Goal: Task Accomplishment & Management: Manage account settings

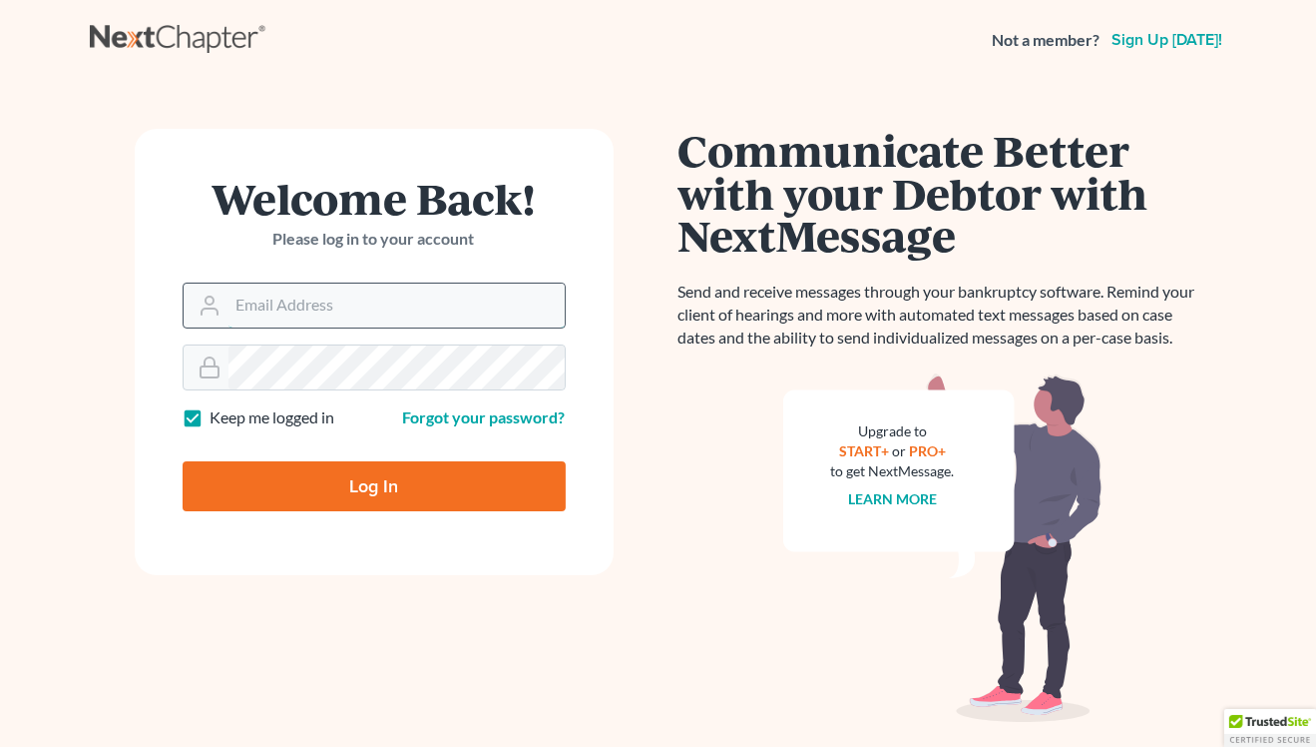
click at [255, 306] on input "Email Address" at bounding box center [397, 305] width 336 height 44
type input "[EMAIL_ADDRESS][DOMAIN_NAME]"
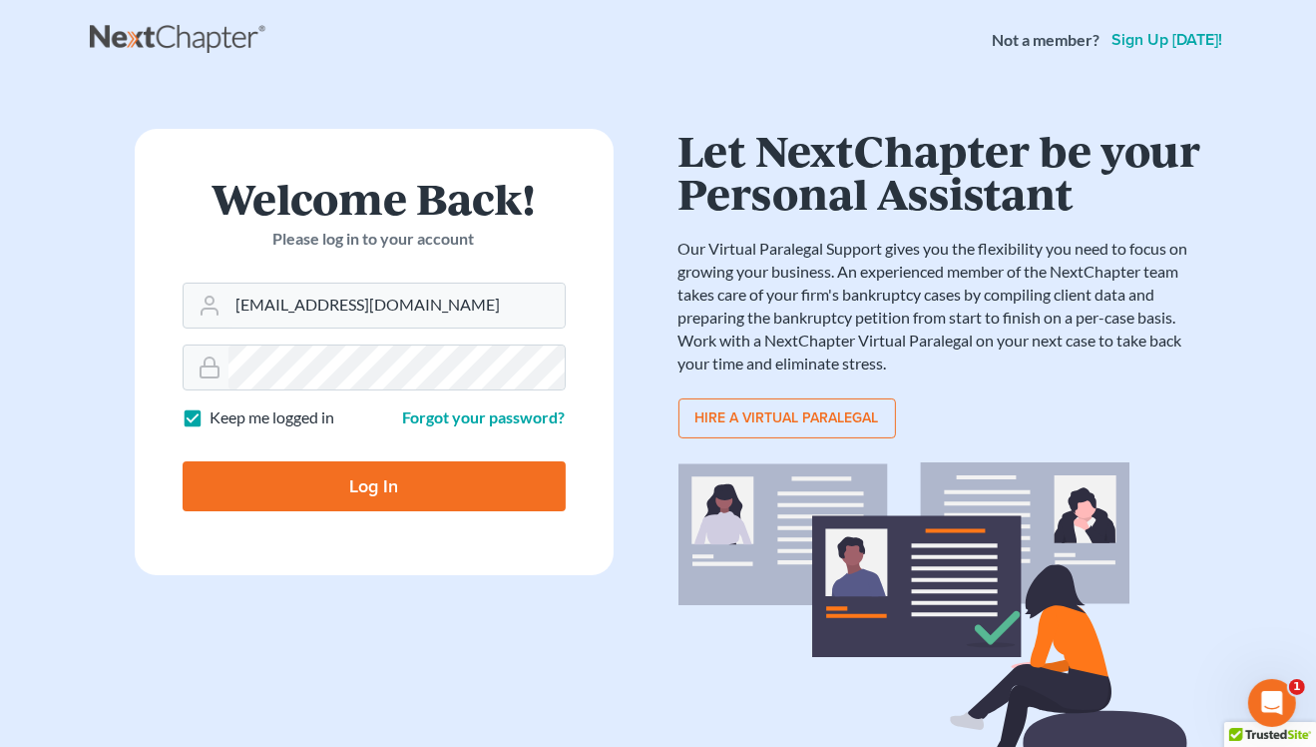
click at [340, 478] on input "Log In" at bounding box center [374, 486] width 383 height 50
type input "Thinking..."
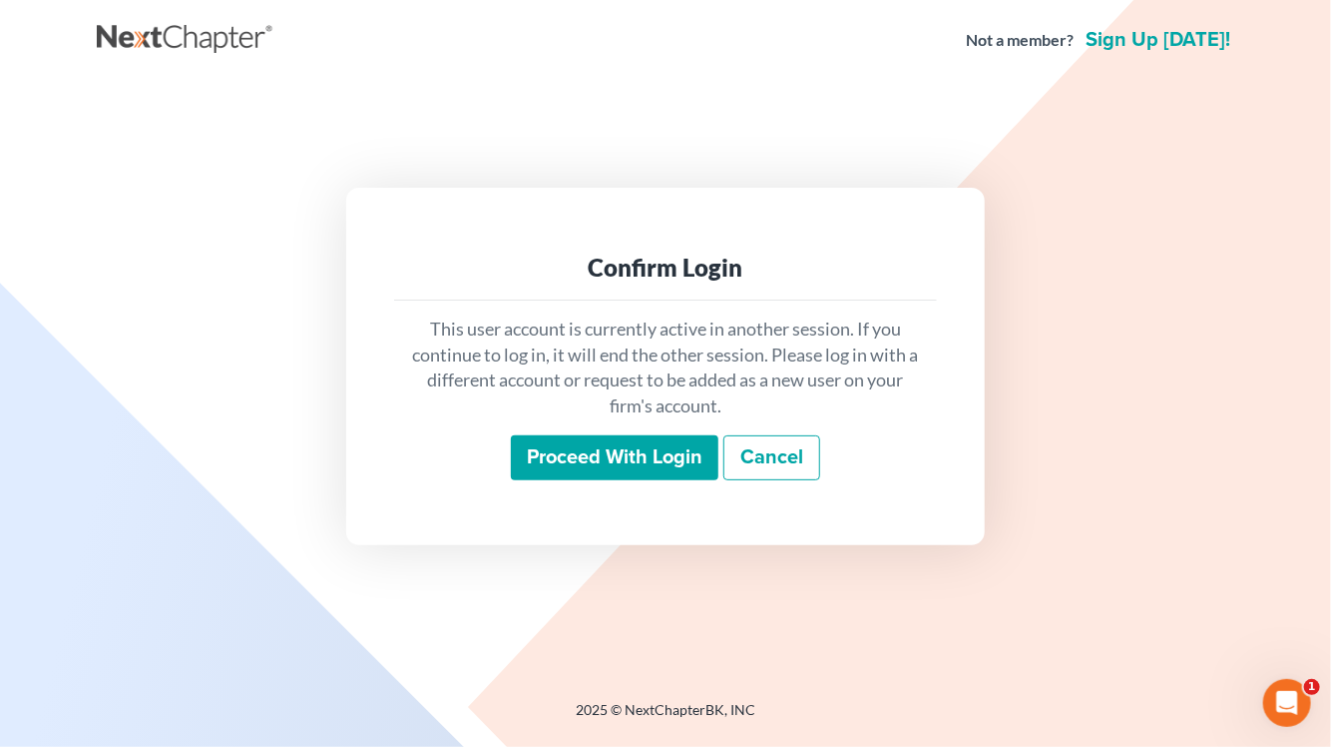
click at [559, 462] on input "Proceed with login" at bounding box center [615, 458] width 208 height 46
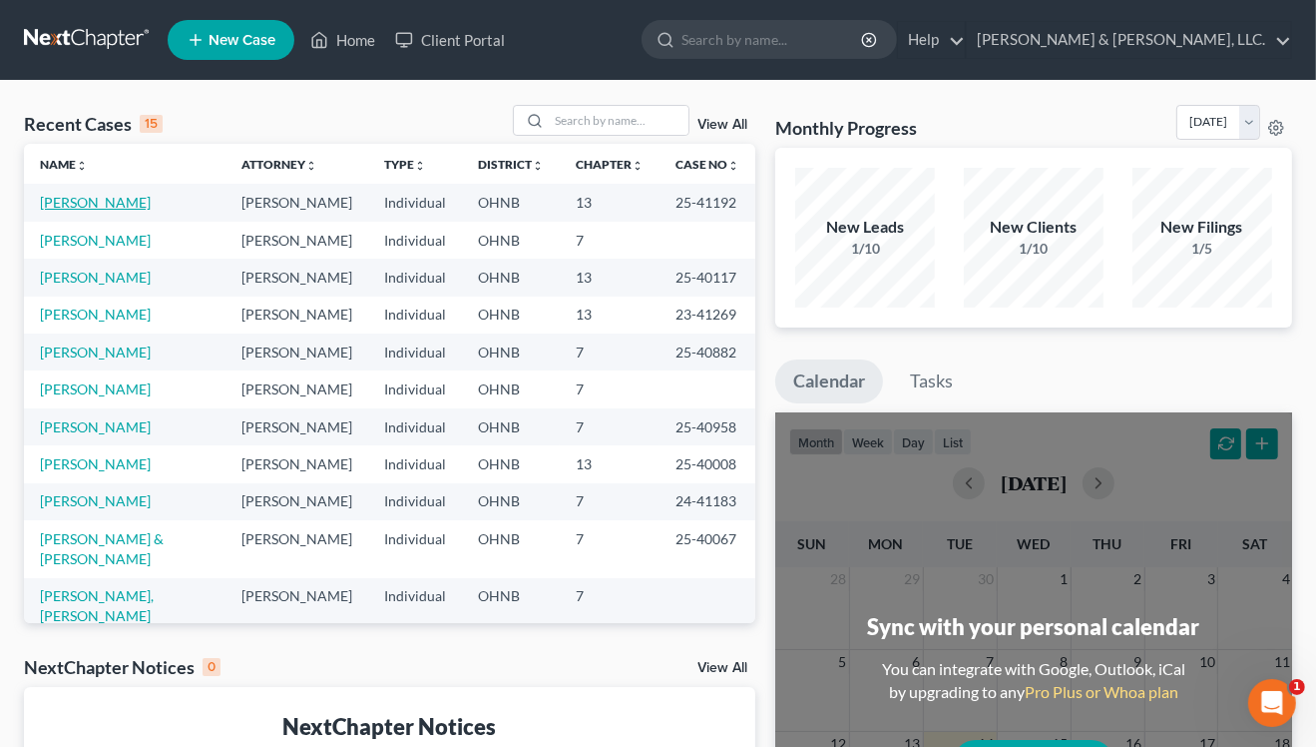
click at [116, 203] on link "[PERSON_NAME]" at bounding box center [95, 202] width 111 height 17
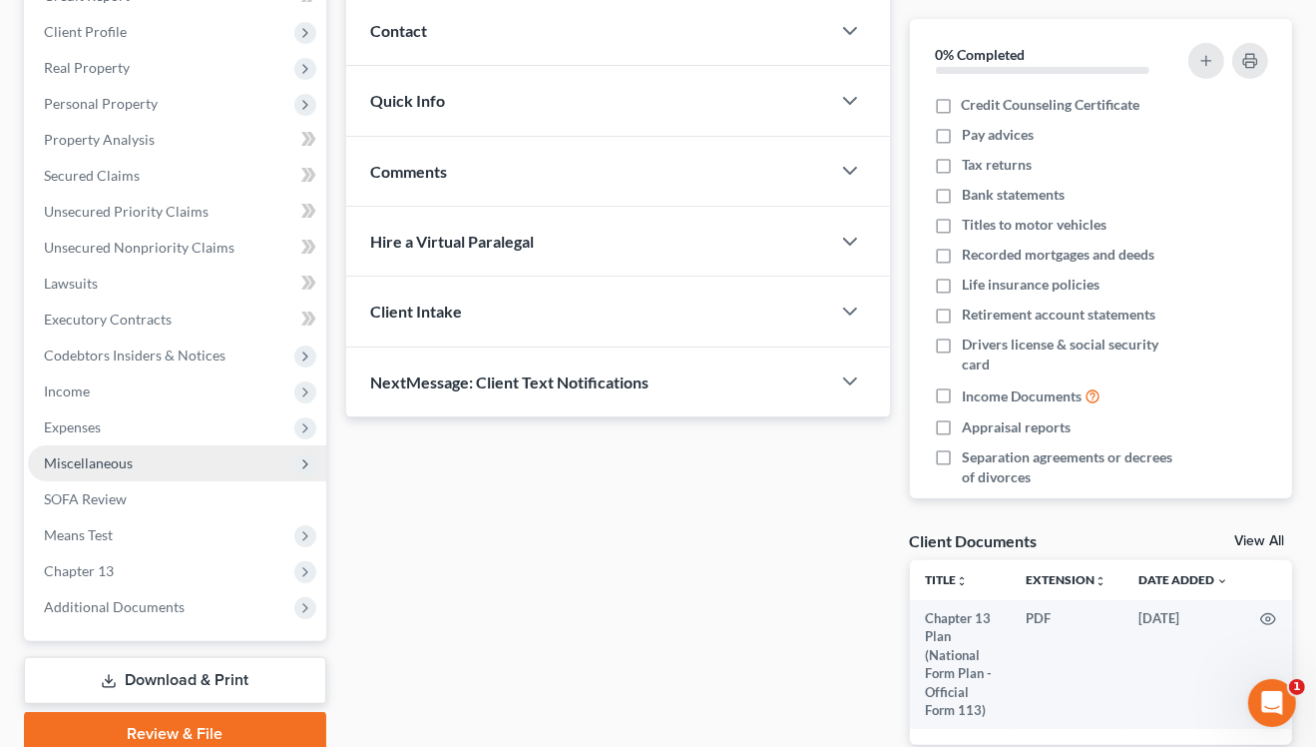
scroll to position [299, 0]
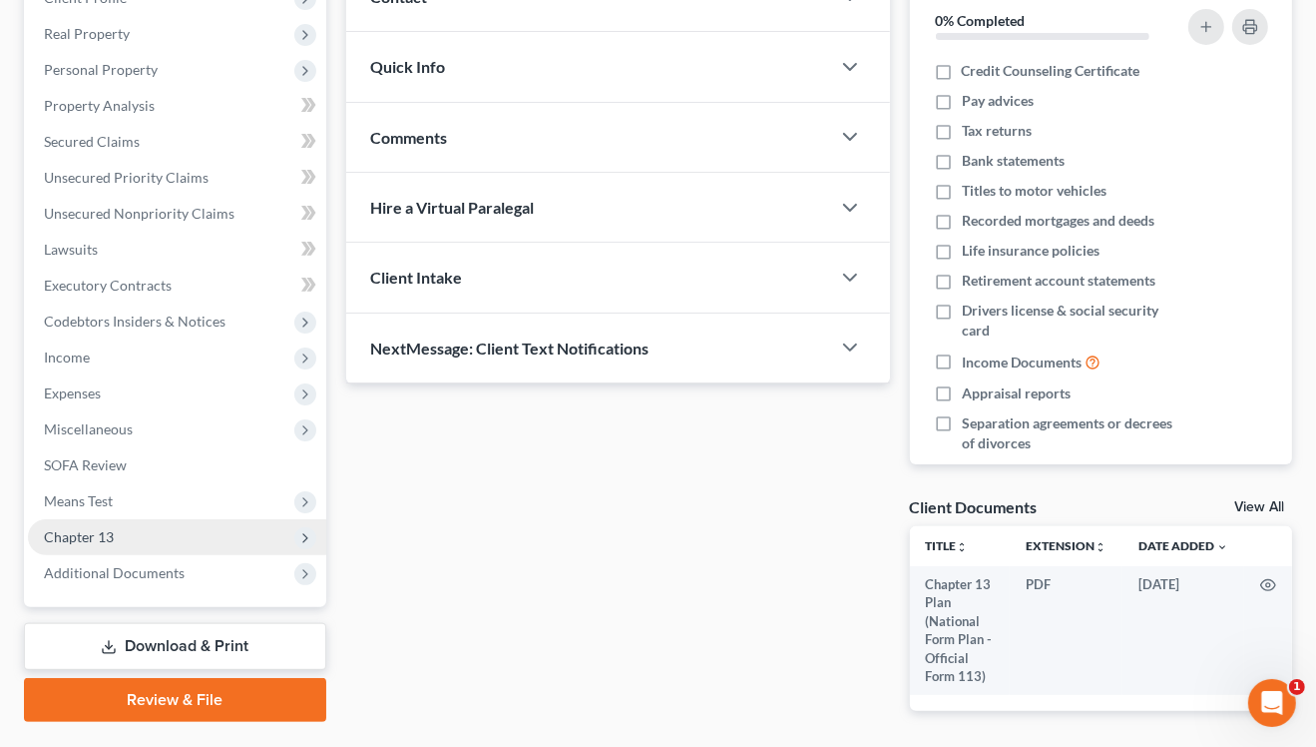
click at [105, 534] on span "Chapter 13" at bounding box center [79, 536] width 70 height 17
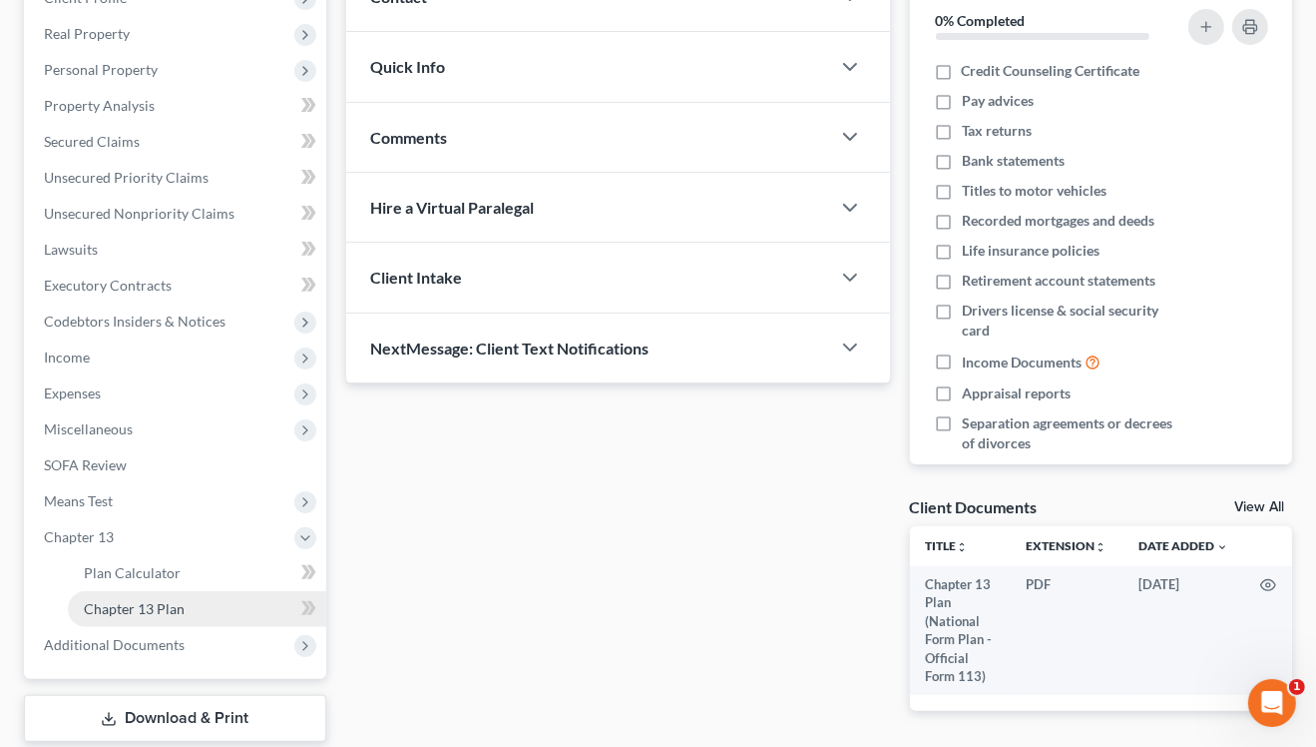
click at [172, 606] on span "Chapter 13 Plan" at bounding box center [134, 608] width 101 height 17
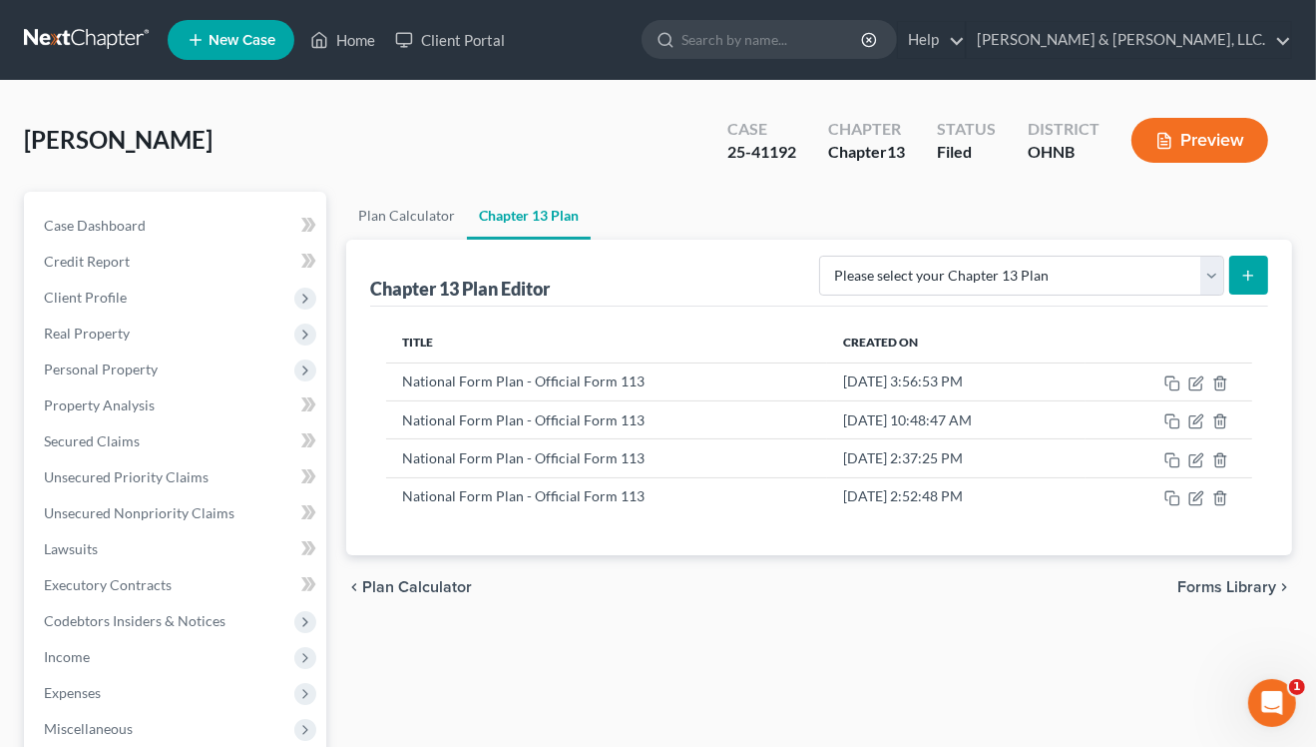
click at [1246, 270] on icon "submit" at bounding box center [1249, 275] width 16 height 16
click at [1211, 271] on select "Please select your Chapter 13 Plan National Form Plan - Official Form 113 North…" at bounding box center [1021, 275] width 405 height 40
select select "0"
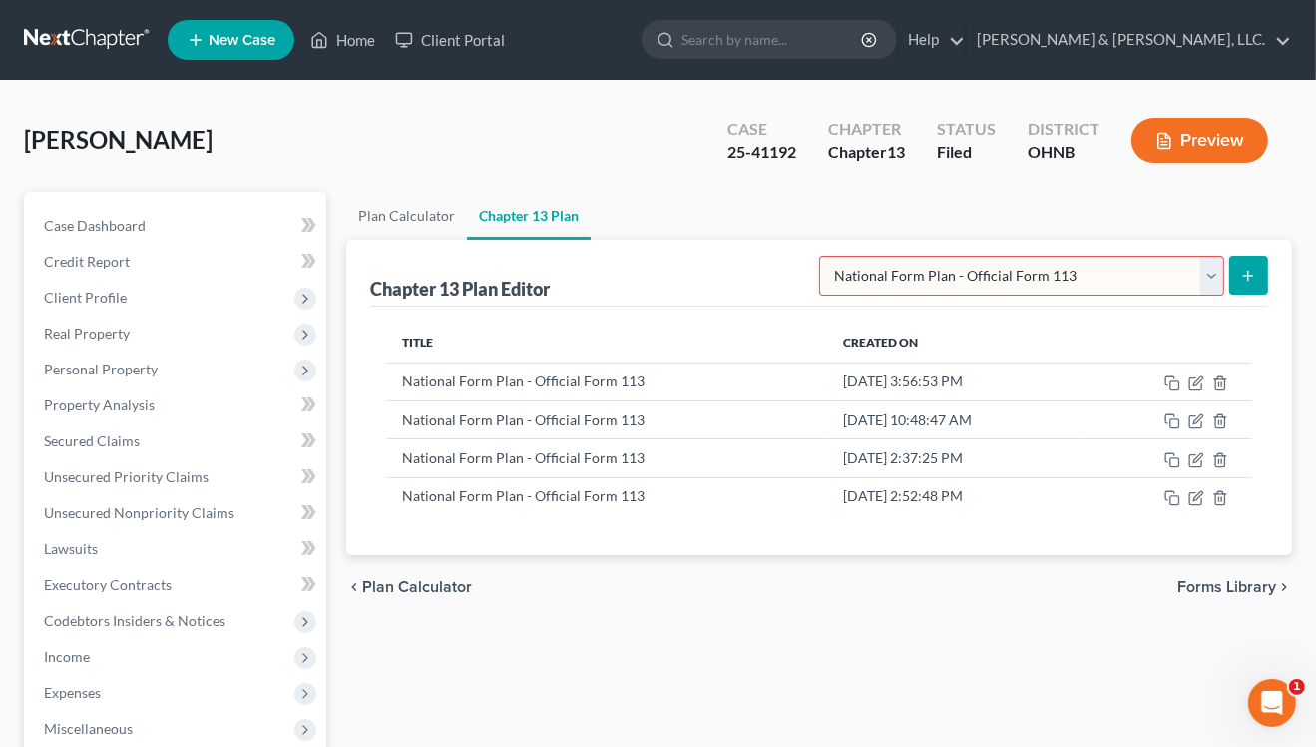
click at [937, 255] on select "Please select your Chapter 13 Plan National Form Plan - Official Form 113 North…" at bounding box center [1021, 275] width 405 height 40
click at [1246, 275] on line "submit" at bounding box center [1249, 275] width 9 height 0
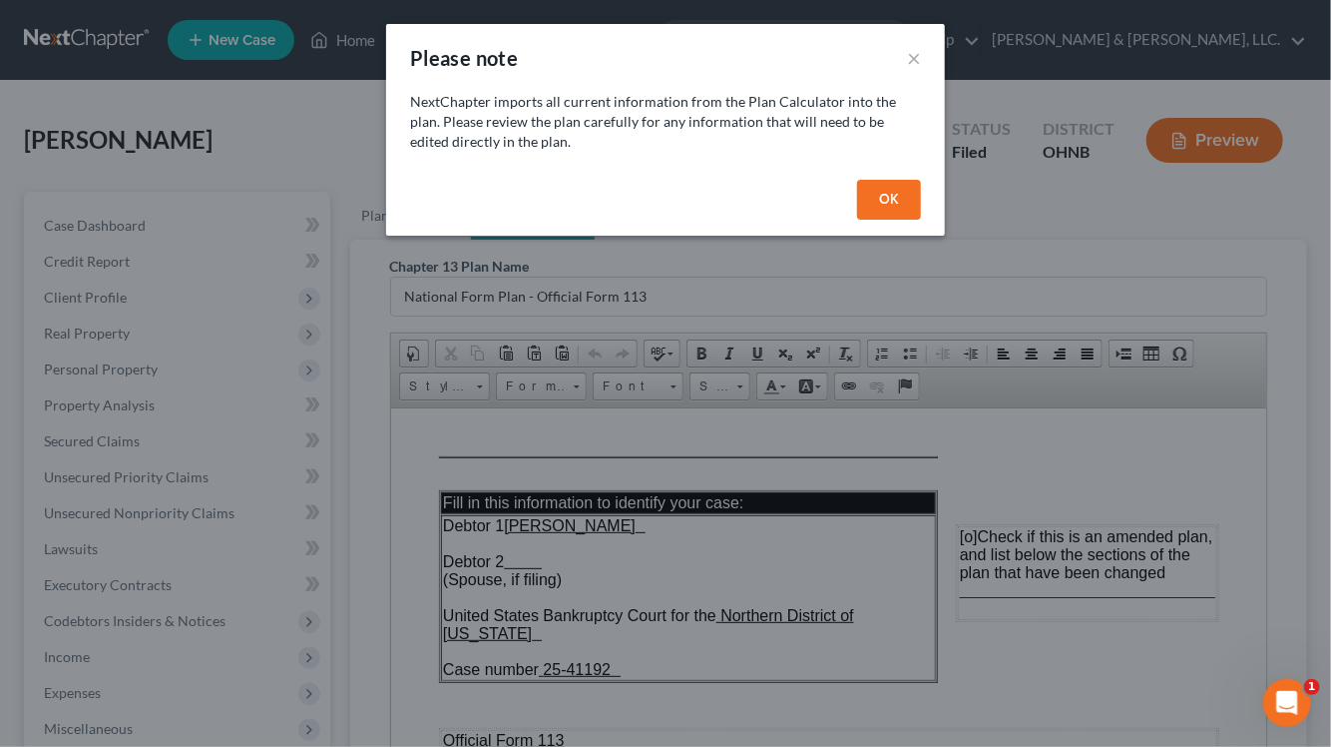
click at [894, 193] on button "OK" at bounding box center [889, 200] width 64 height 40
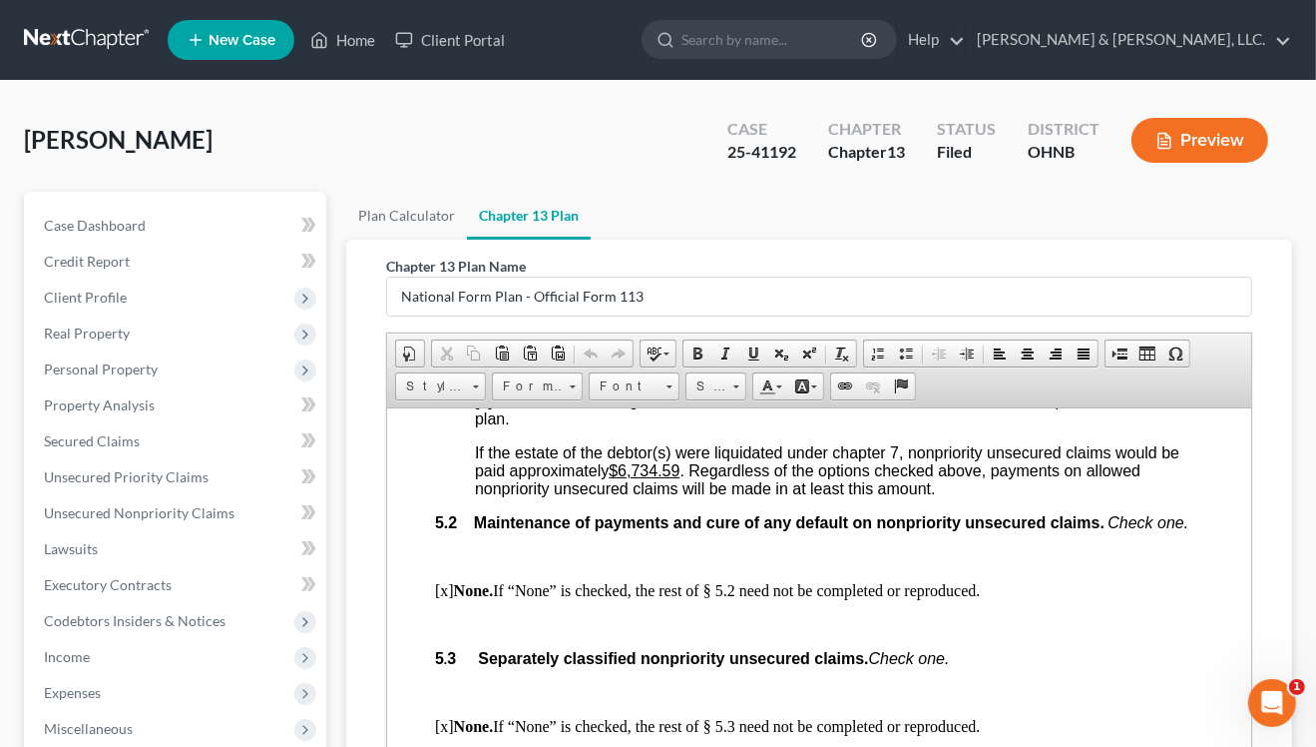
scroll to position [4192, 0]
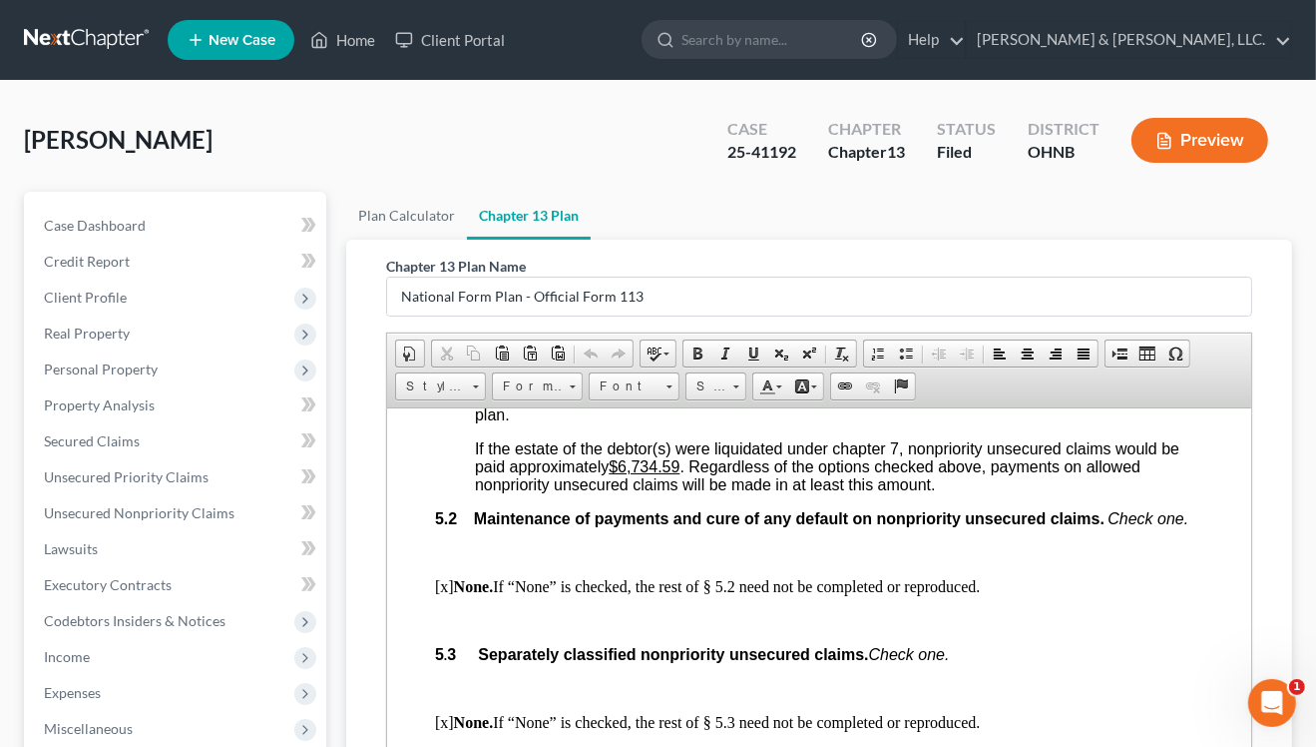
click at [480, 370] on span "[o]" at bounding box center [483, 361] width 18 height 17
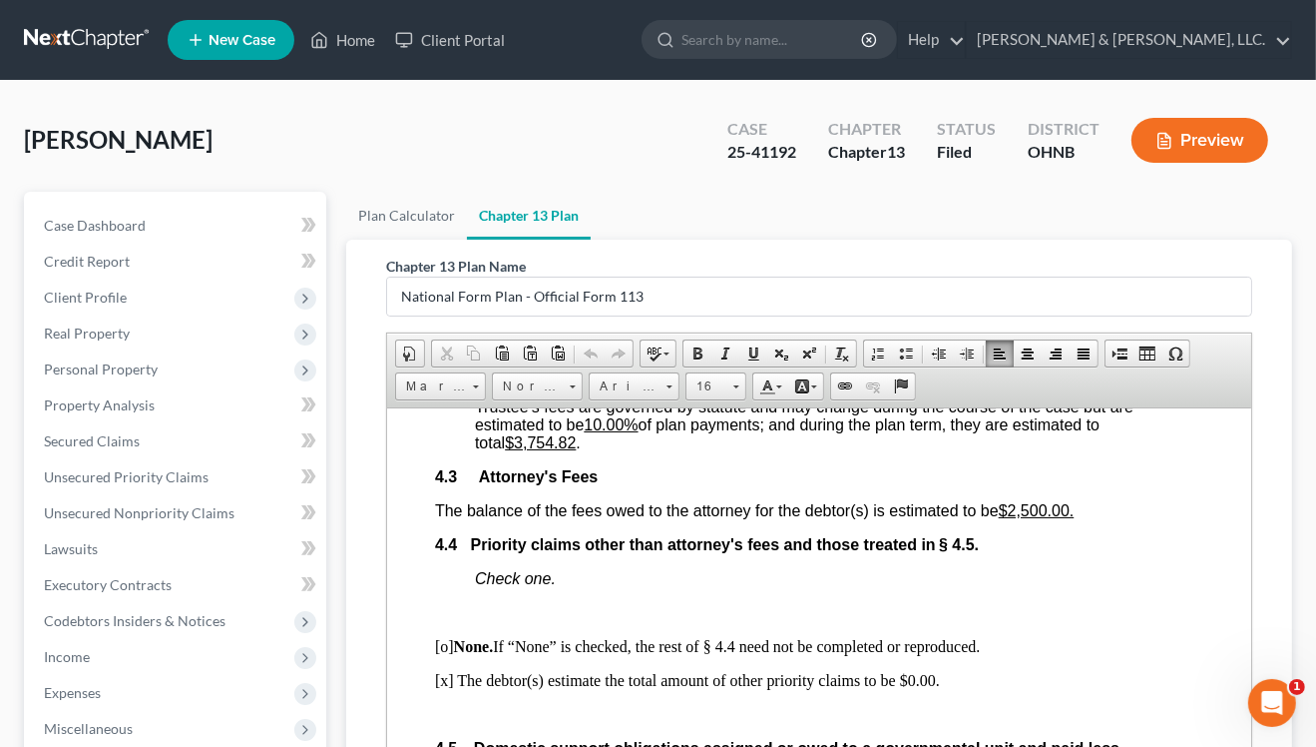
scroll to position [3293, 0]
click at [965, 43] on link "Help" at bounding box center [931, 40] width 67 height 36
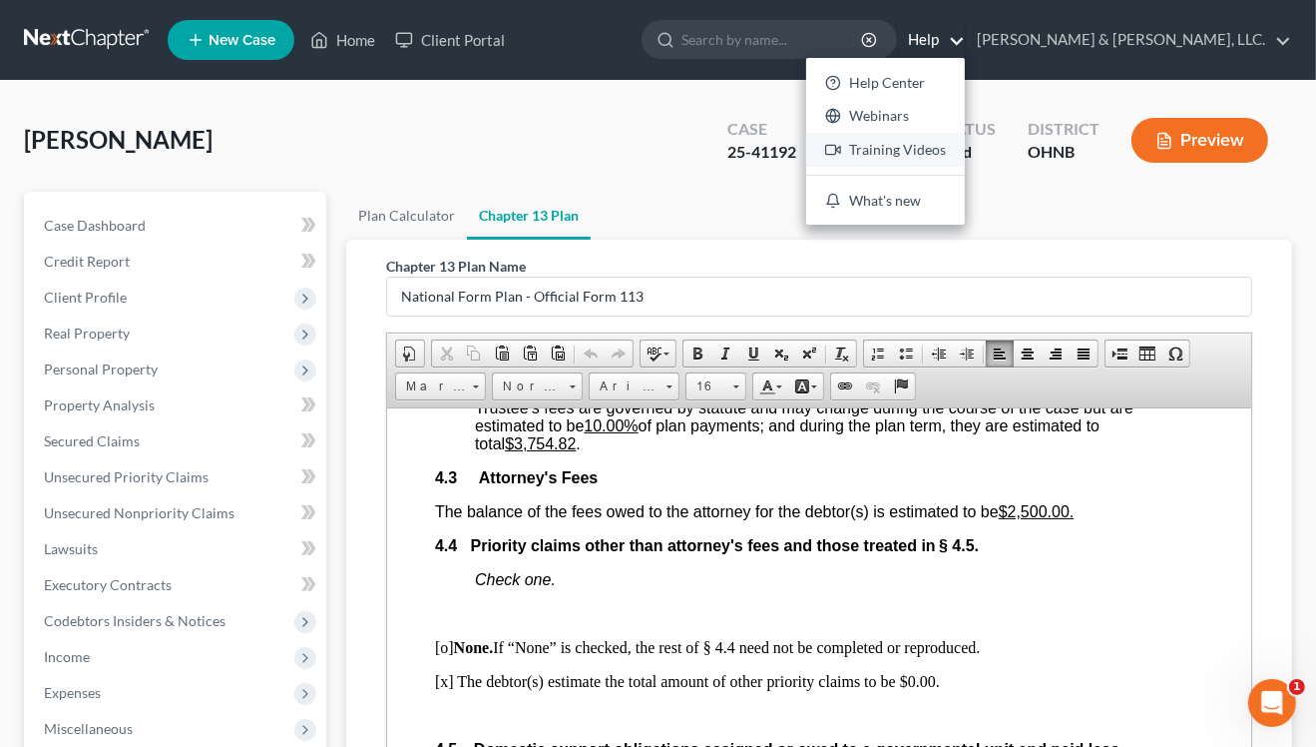
click at [965, 152] on link "Training Videos" at bounding box center [885, 150] width 159 height 34
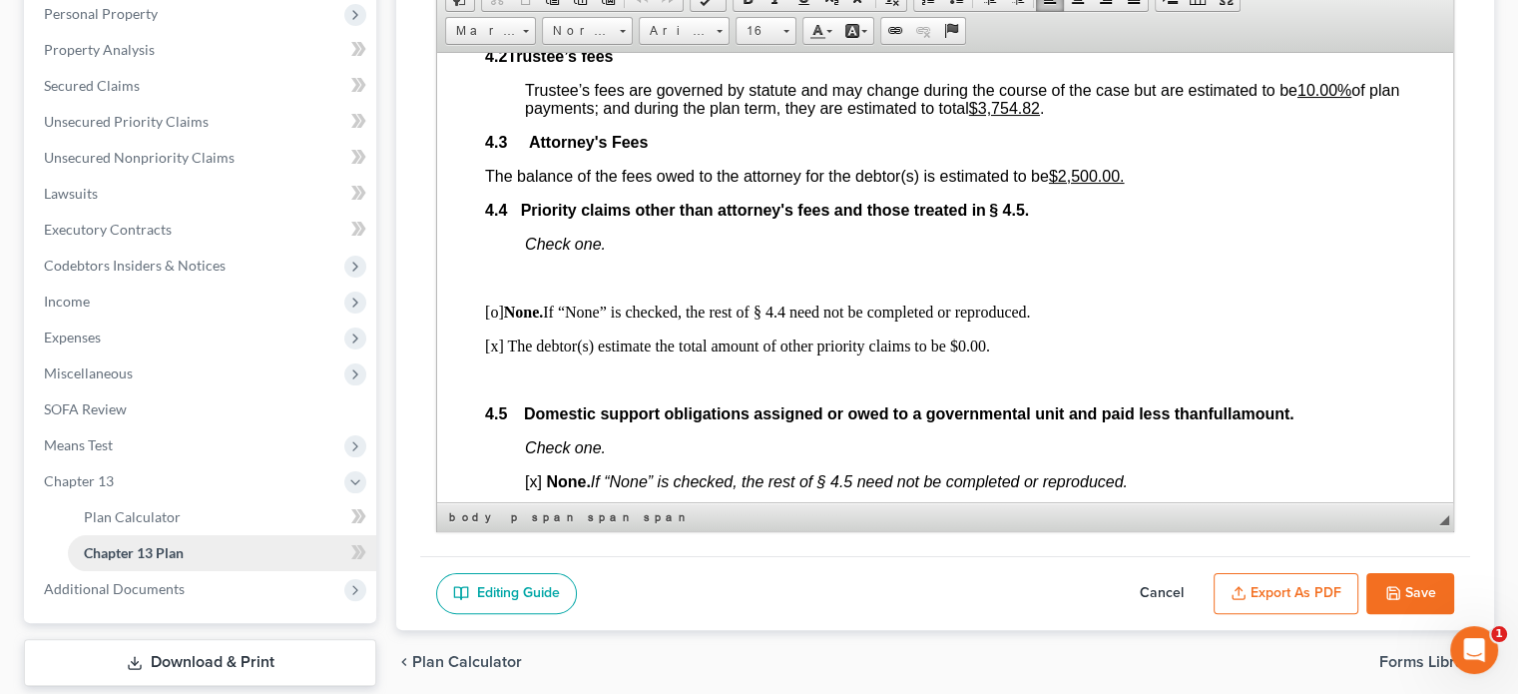
scroll to position [399, 0]
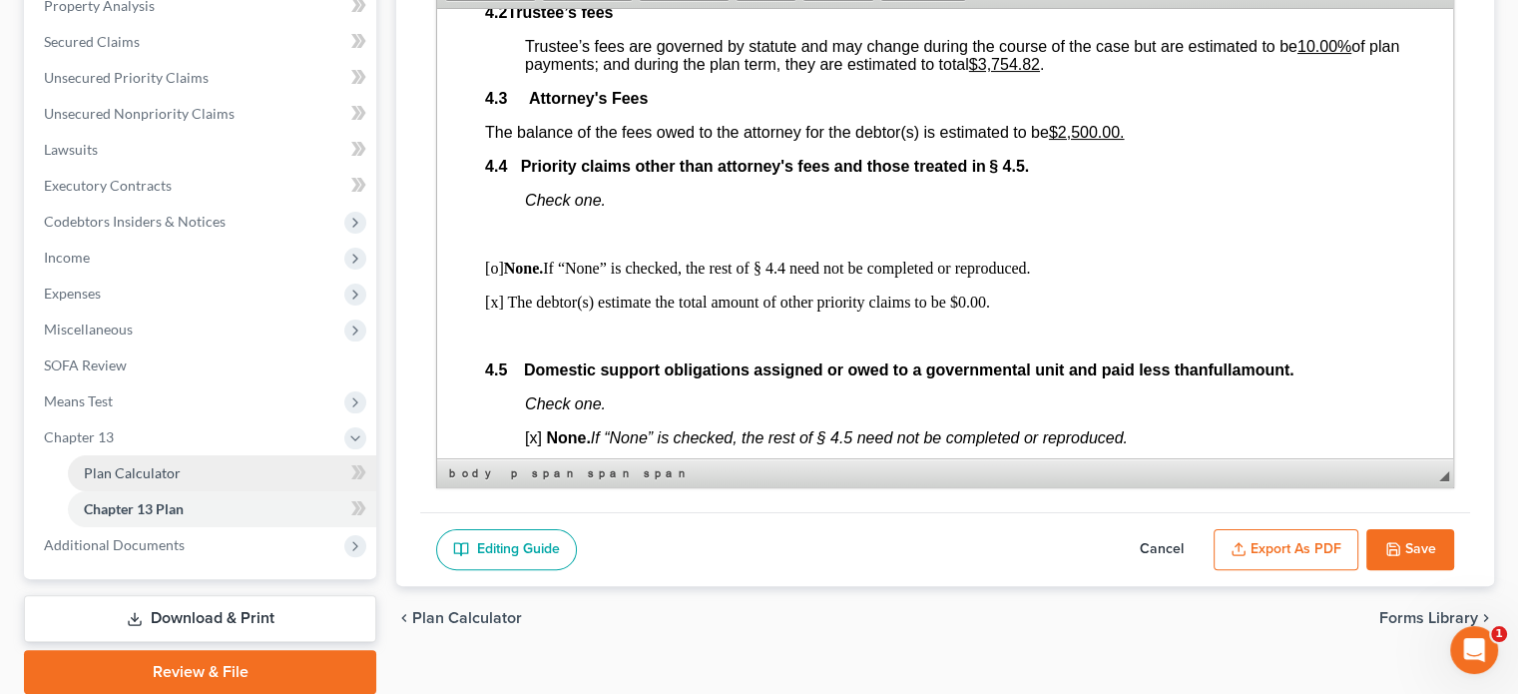
click at [136, 470] on span "Plan Calculator" at bounding box center [132, 472] width 97 height 17
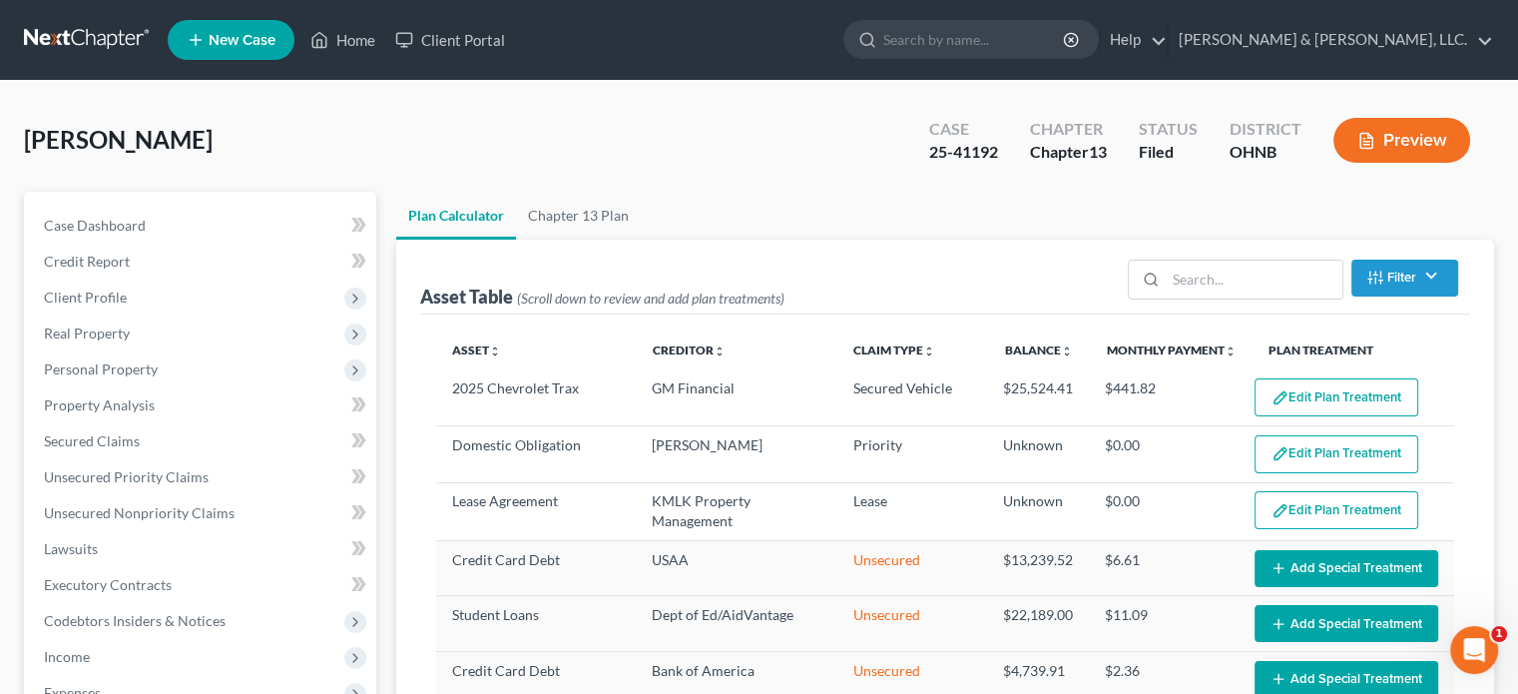
select select "59"
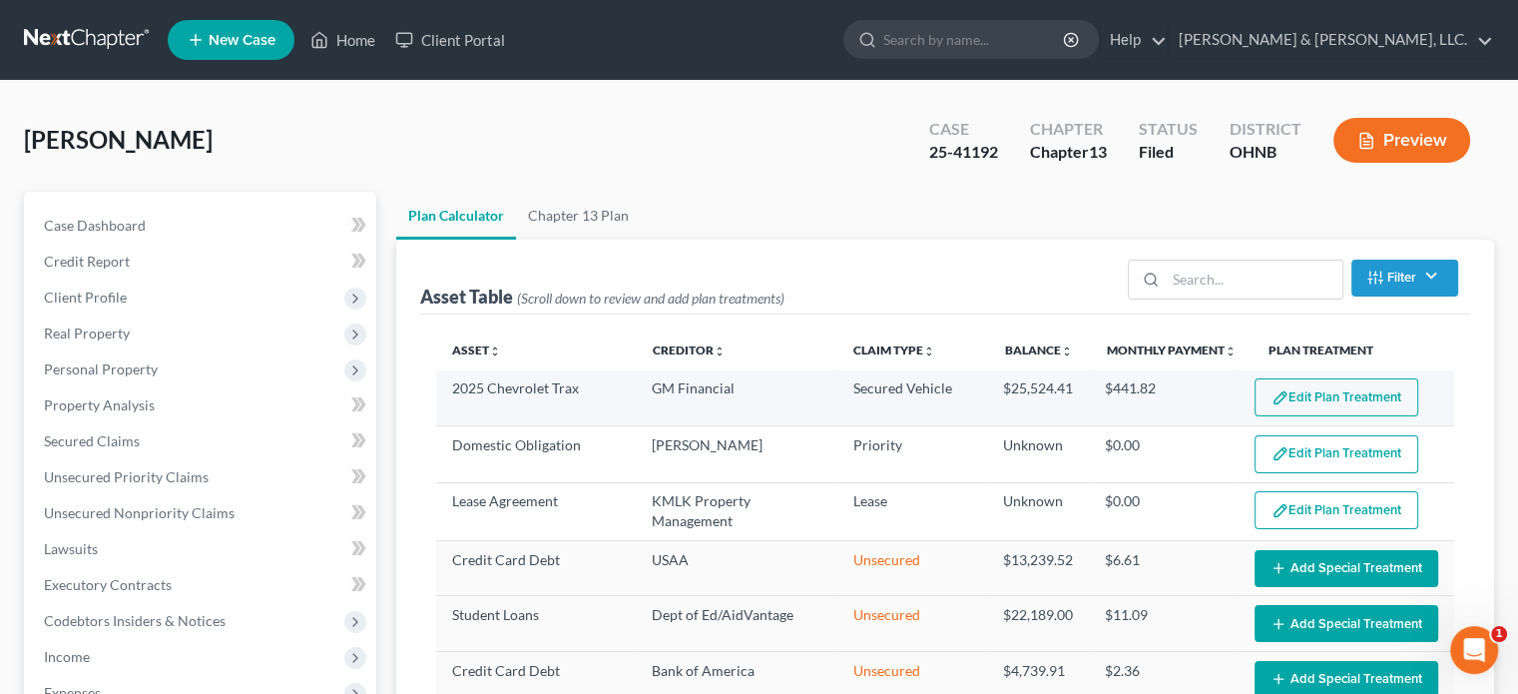
click at [1306, 393] on button "Edit Plan Treatment" at bounding box center [1336, 397] width 164 height 38
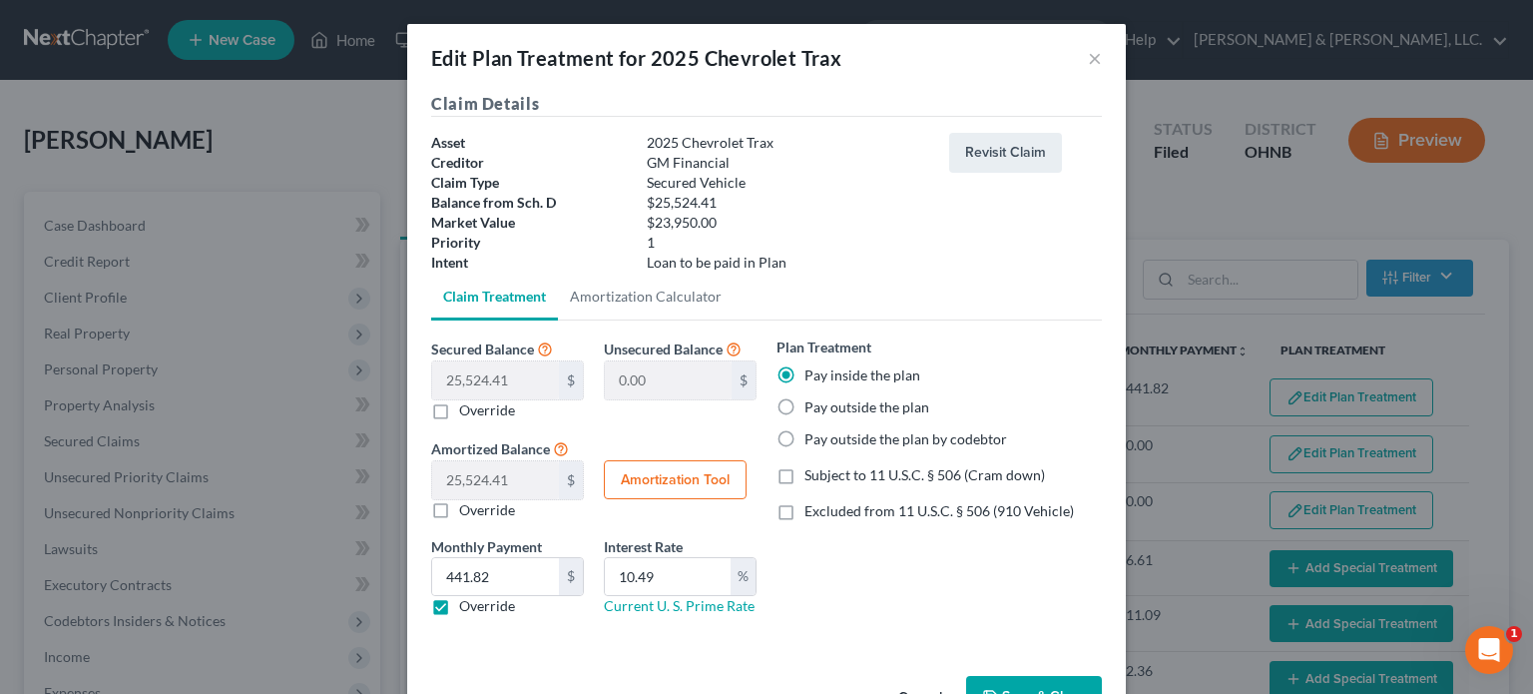
click at [459, 606] on label "Override" at bounding box center [487, 606] width 56 height 20
click at [467, 606] on input "Override" at bounding box center [473, 602] width 13 height 13
click at [459, 603] on label "Override" at bounding box center [487, 606] width 56 height 20
click at [467, 603] on input "Override" at bounding box center [473, 602] width 13 height 13
checkbox input "true"
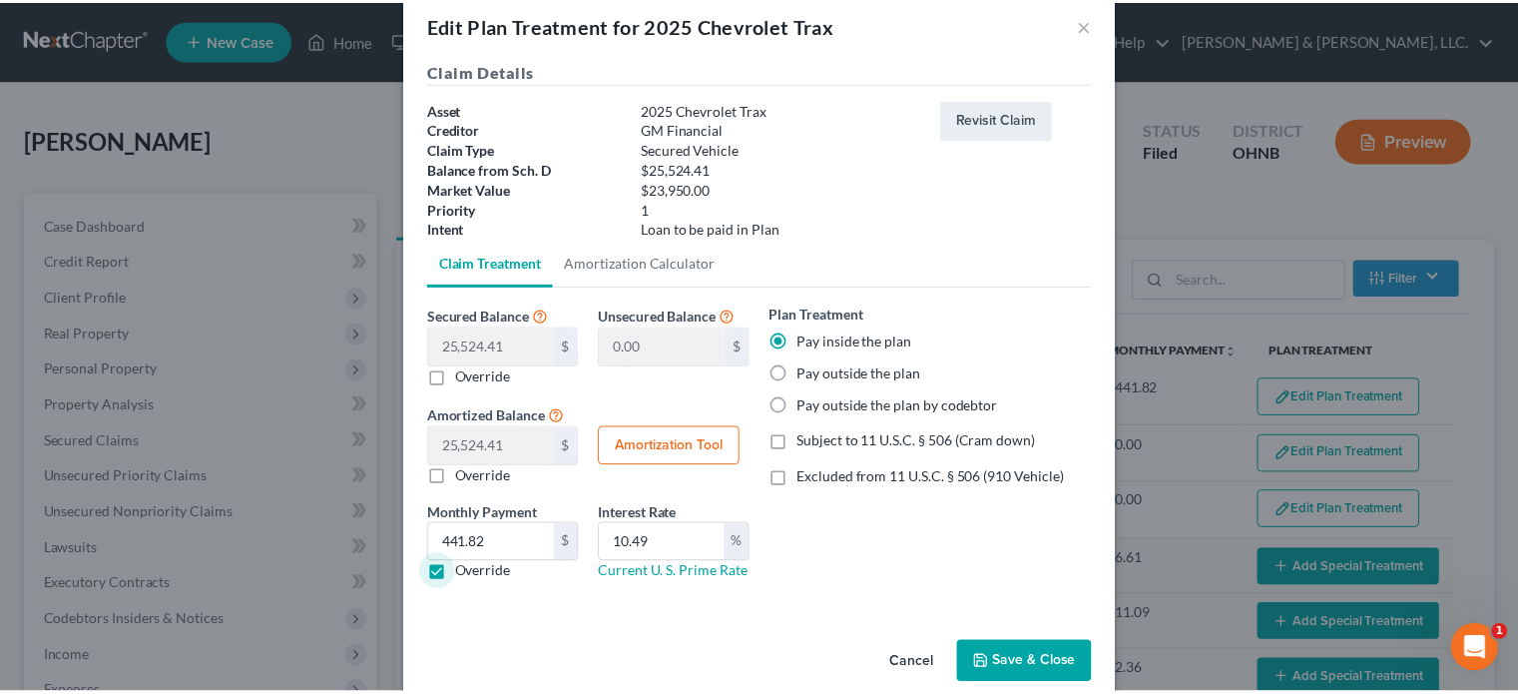
scroll to position [63, 0]
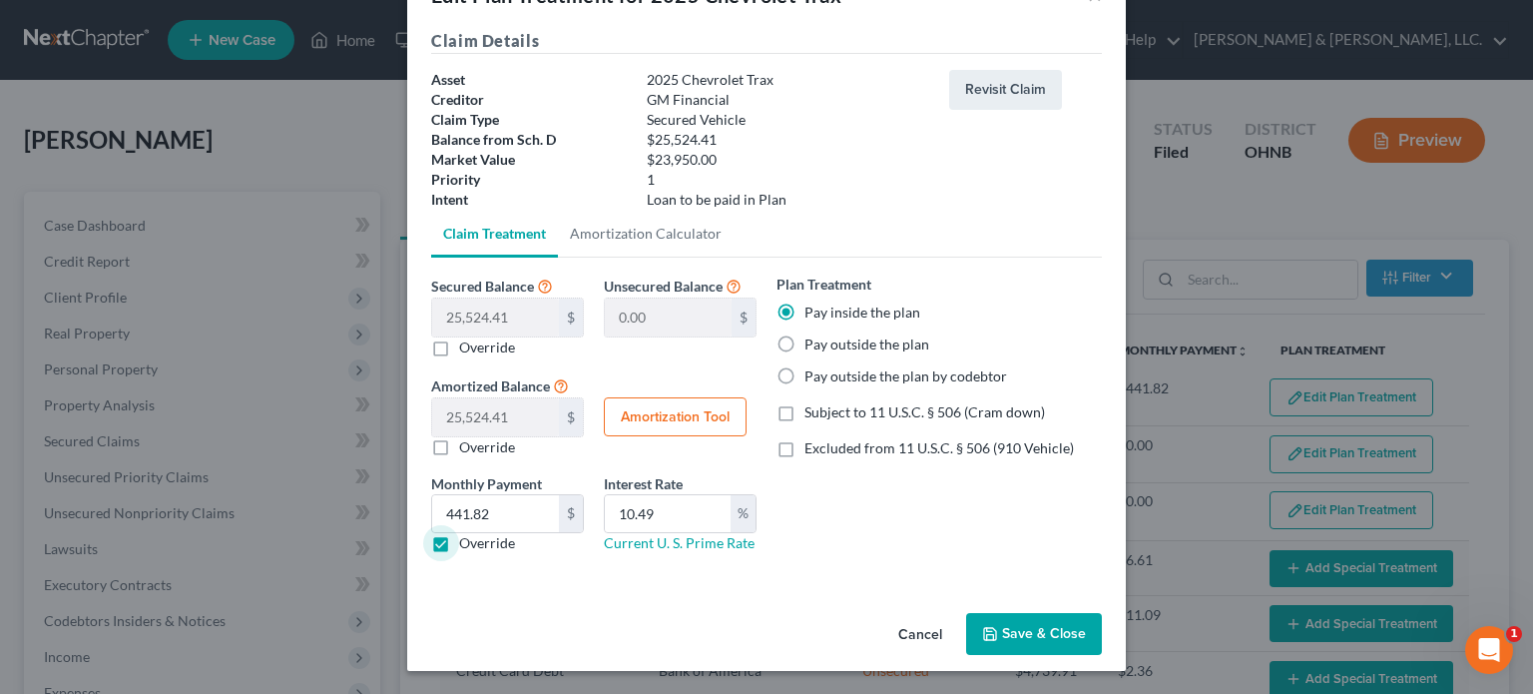
click at [1022, 630] on button "Save & Close" at bounding box center [1034, 634] width 136 height 42
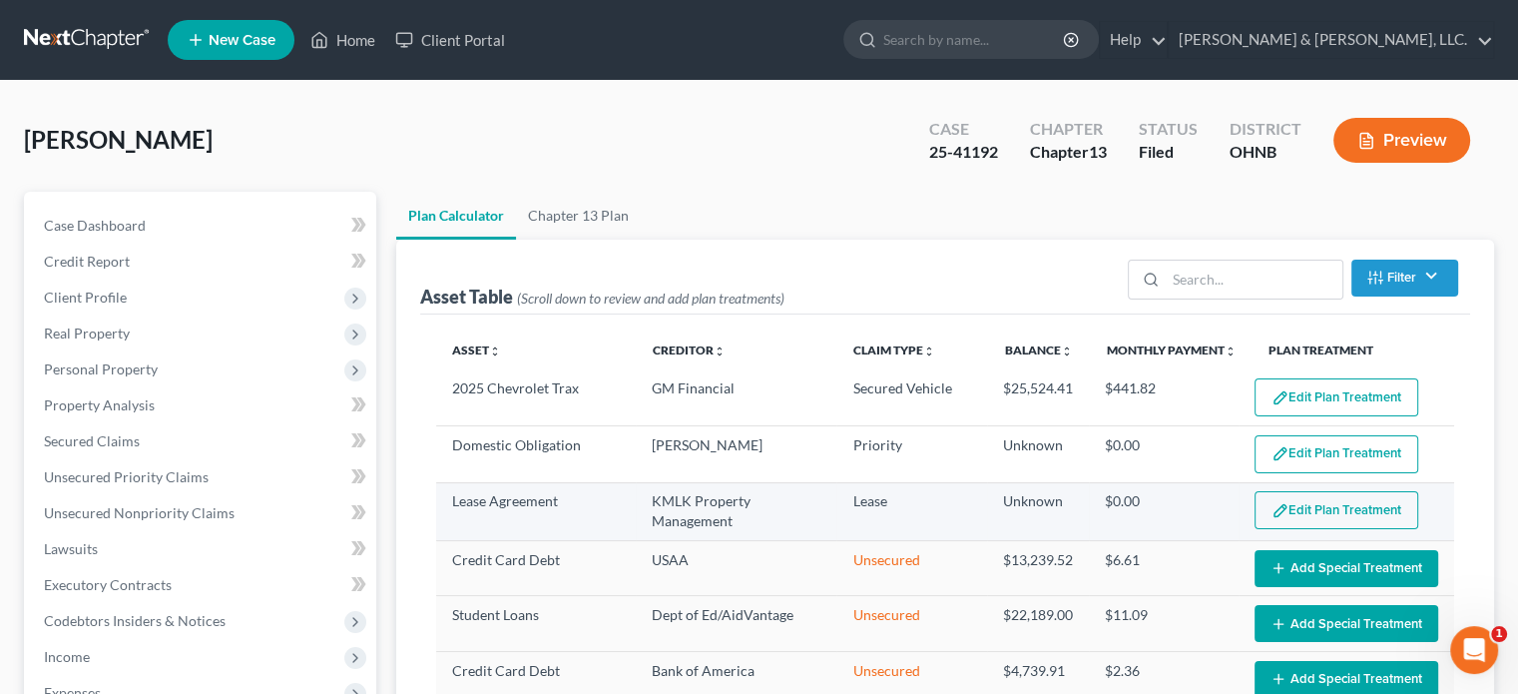
select select "59"
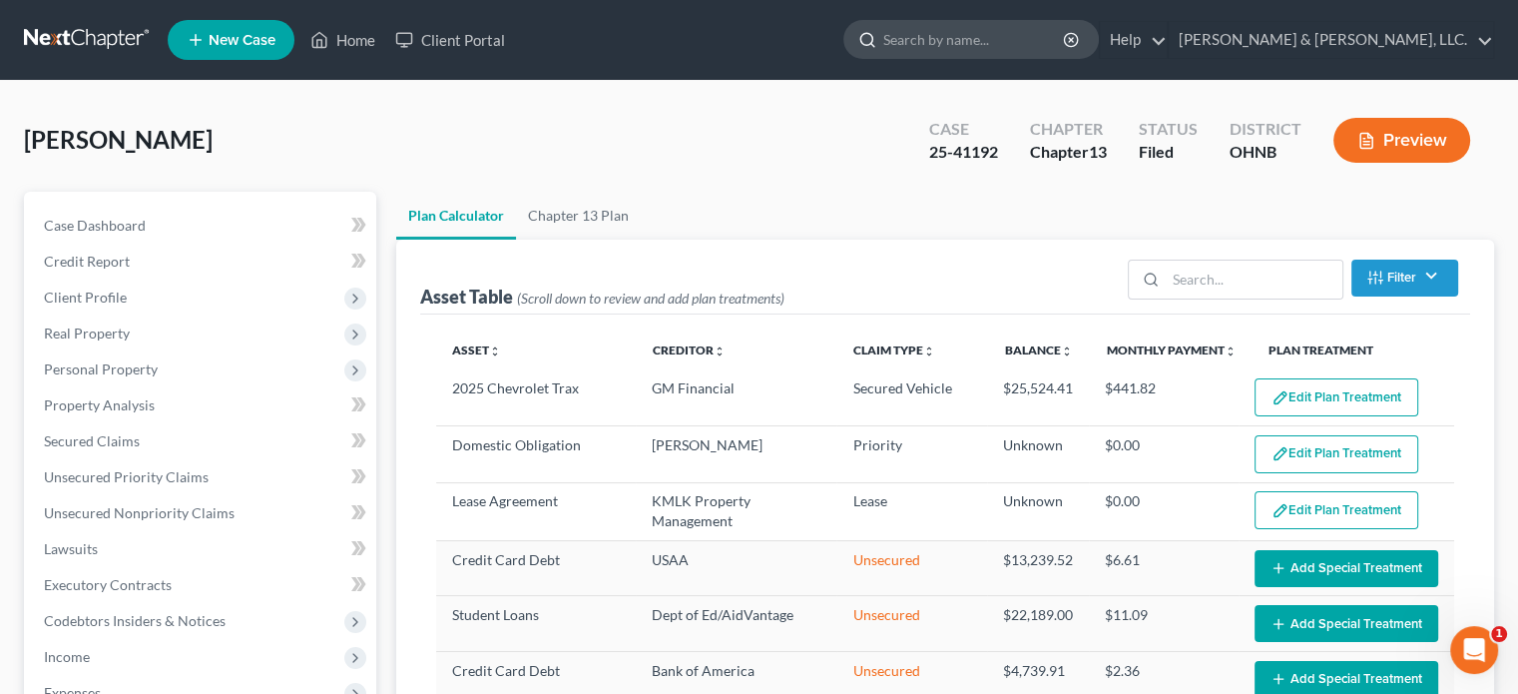
click at [1066, 40] on input "search" at bounding box center [974, 39] width 183 height 37
type input "How to have car payment to show on plan?"
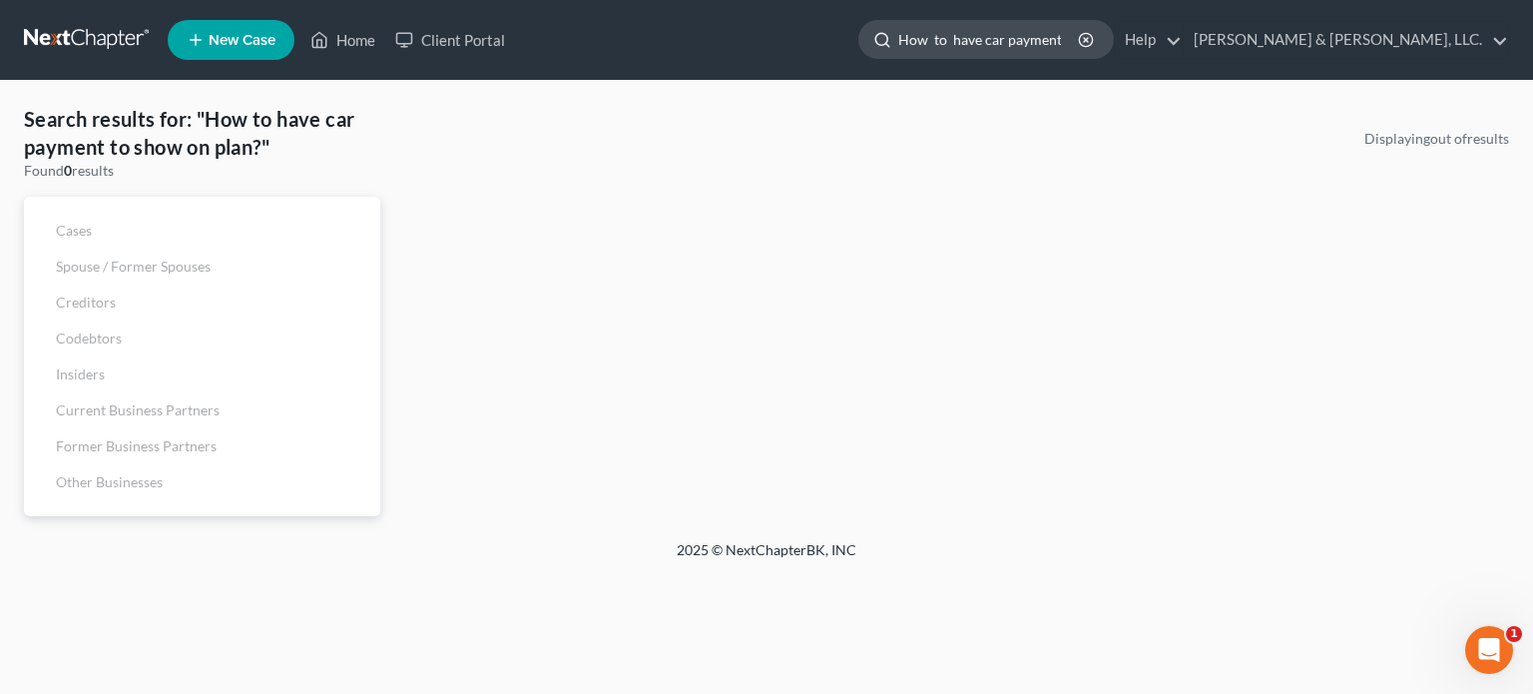
click at [1081, 42] on input "How to have car payment to show on plan?" at bounding box center [989, 39] width 183 height 37
click at [1081, 38] on input "How to have car payment to show on plan?" at bounding box center [989, 39] width 183 height 37
click at [1094, 37] on icon "button" at bounding box center [1086, 40] width 16 height 16
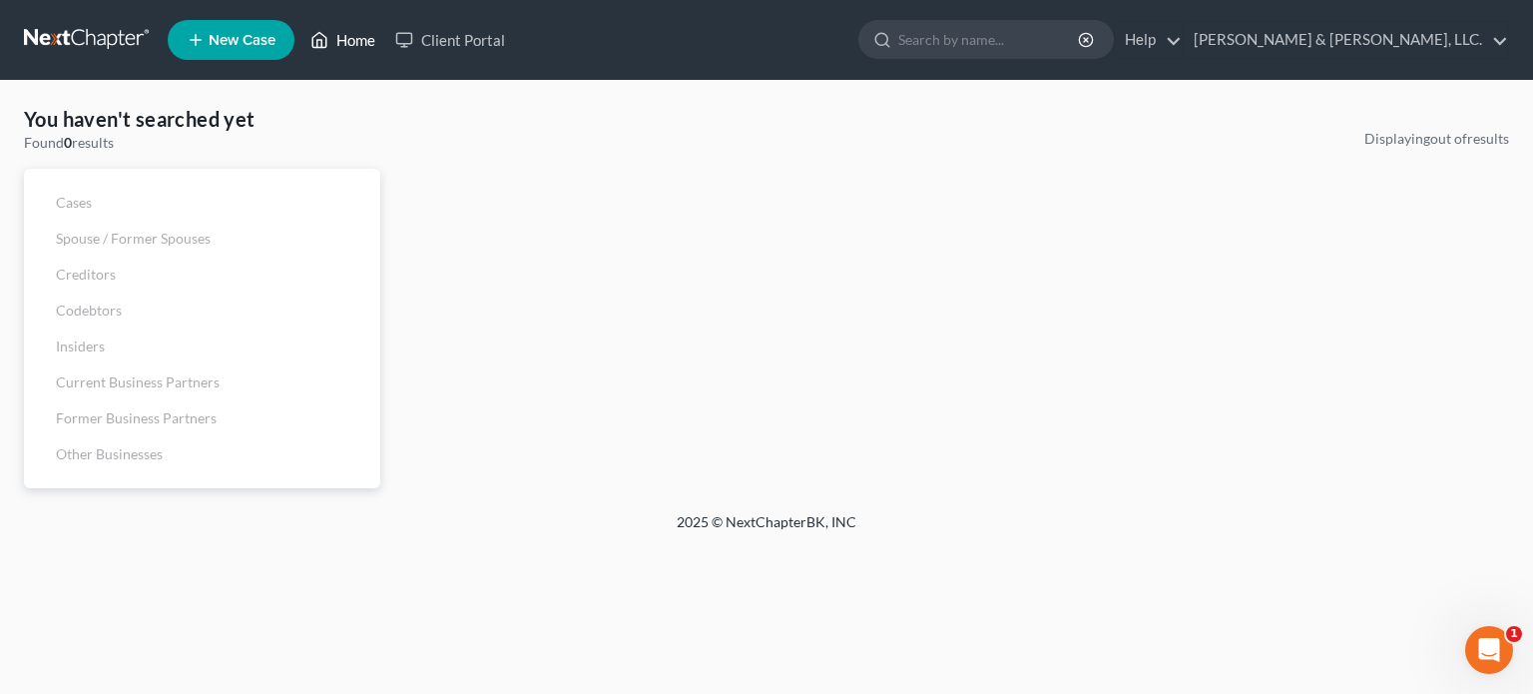
click at [351, 42] on link "Home" at bounding box center [342, 40] width 85 height 36
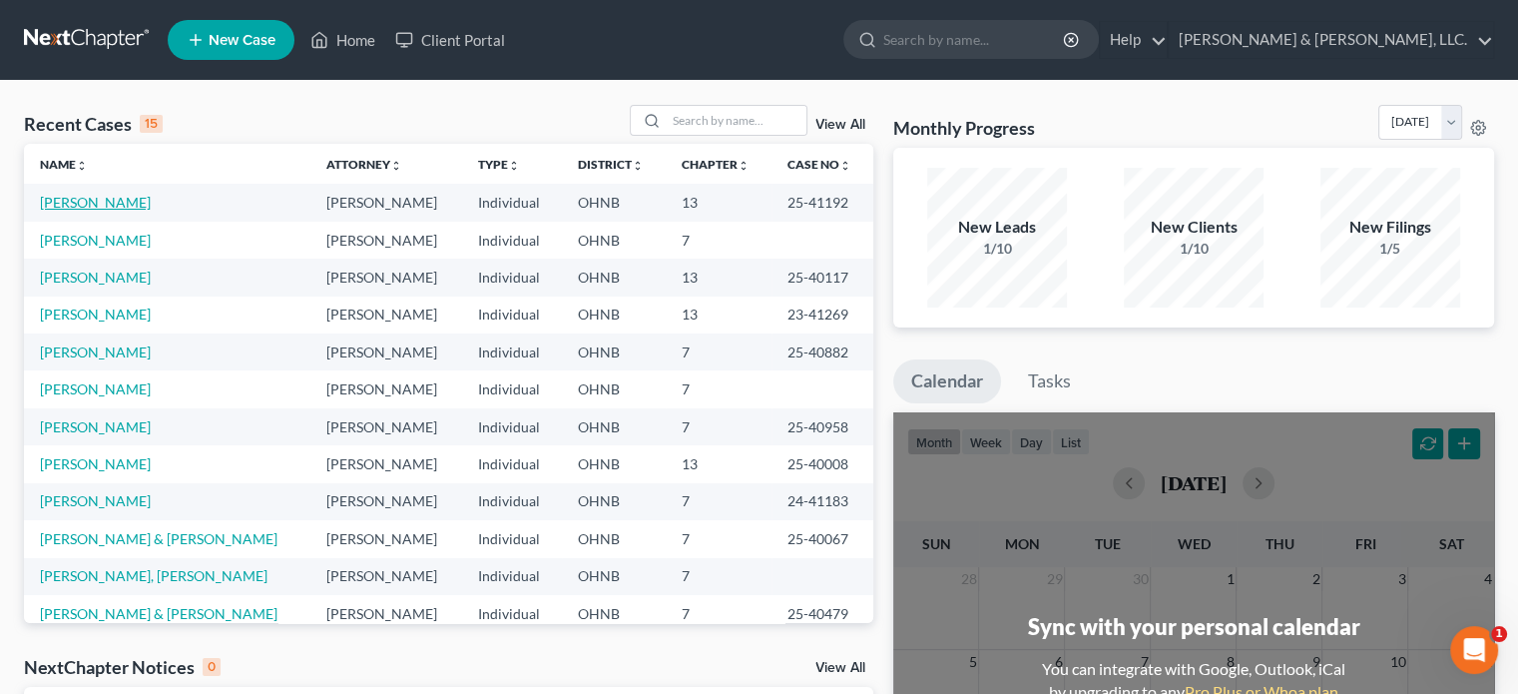
click at [87, 201] on link "[PERSON_NAME]" at bounding box center [95, 202] width 111 height 17
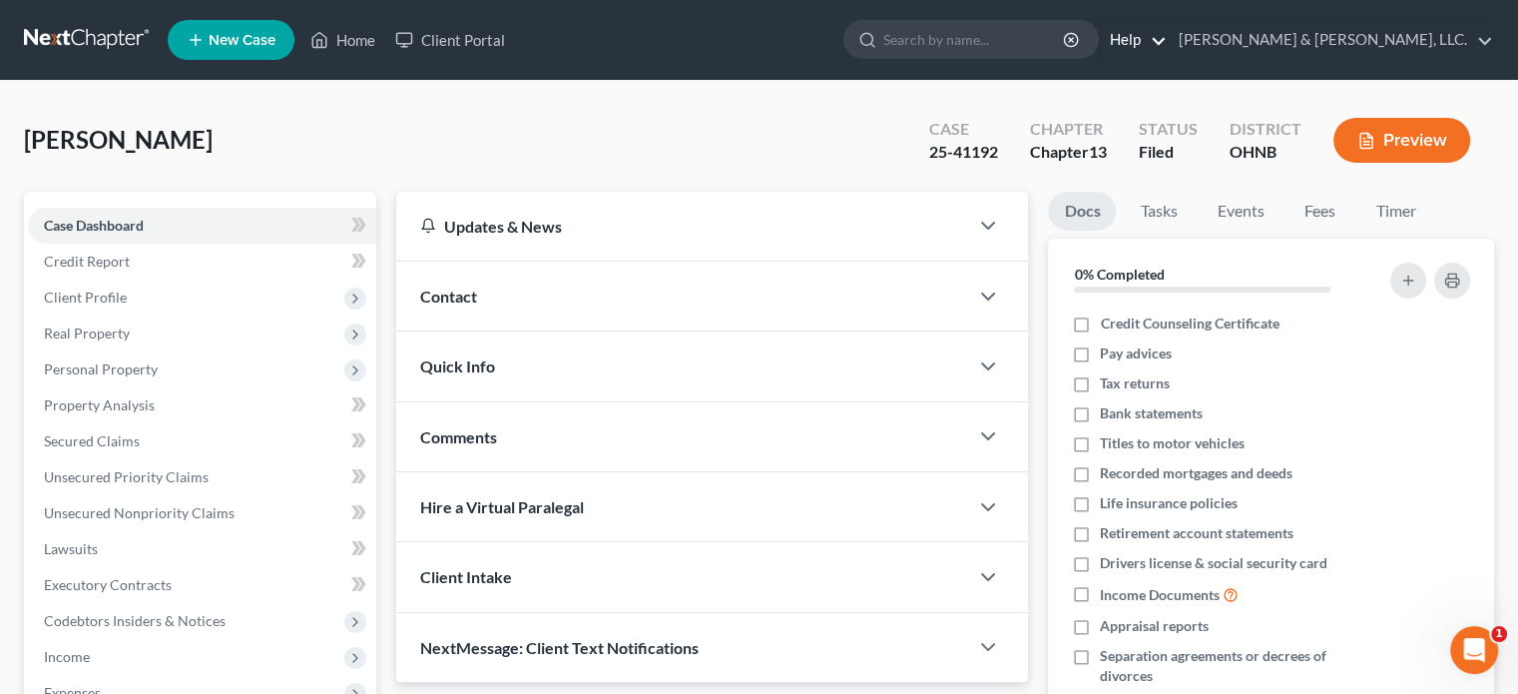
click at [1167, 34] on link "Help" at bounding box center [1133, 40] width 67 height 36
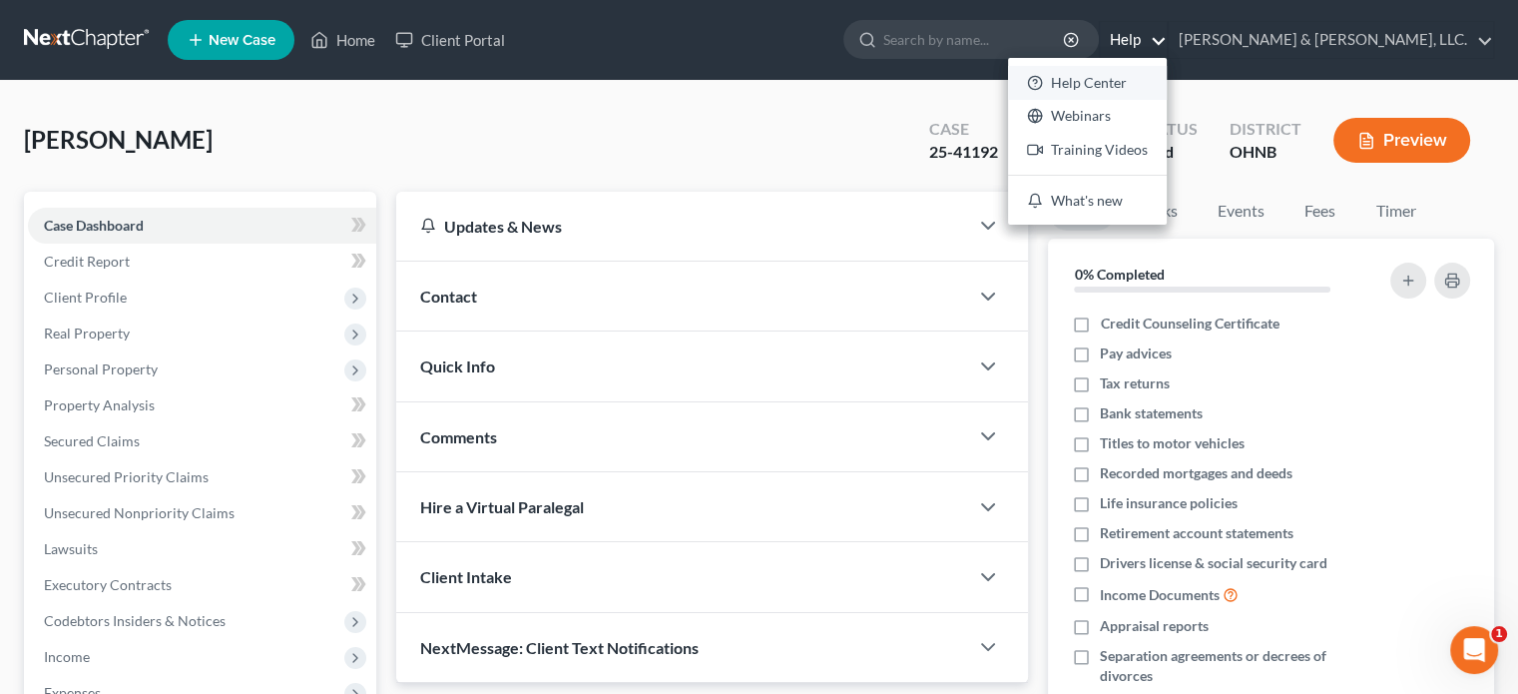
click at [1167, 83] on link "Help Center" at bounding box center [1087, 83] width 159 height 34
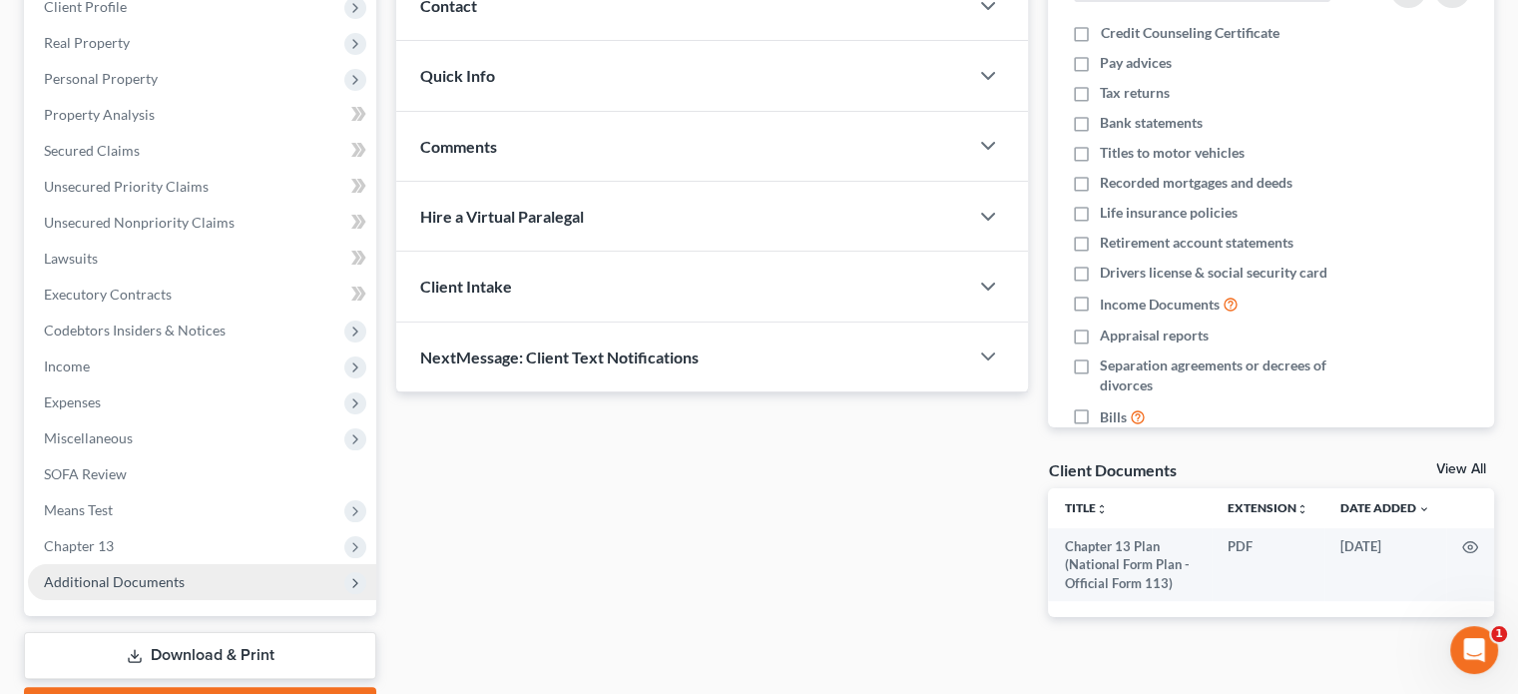
scroll to position [401, 0]
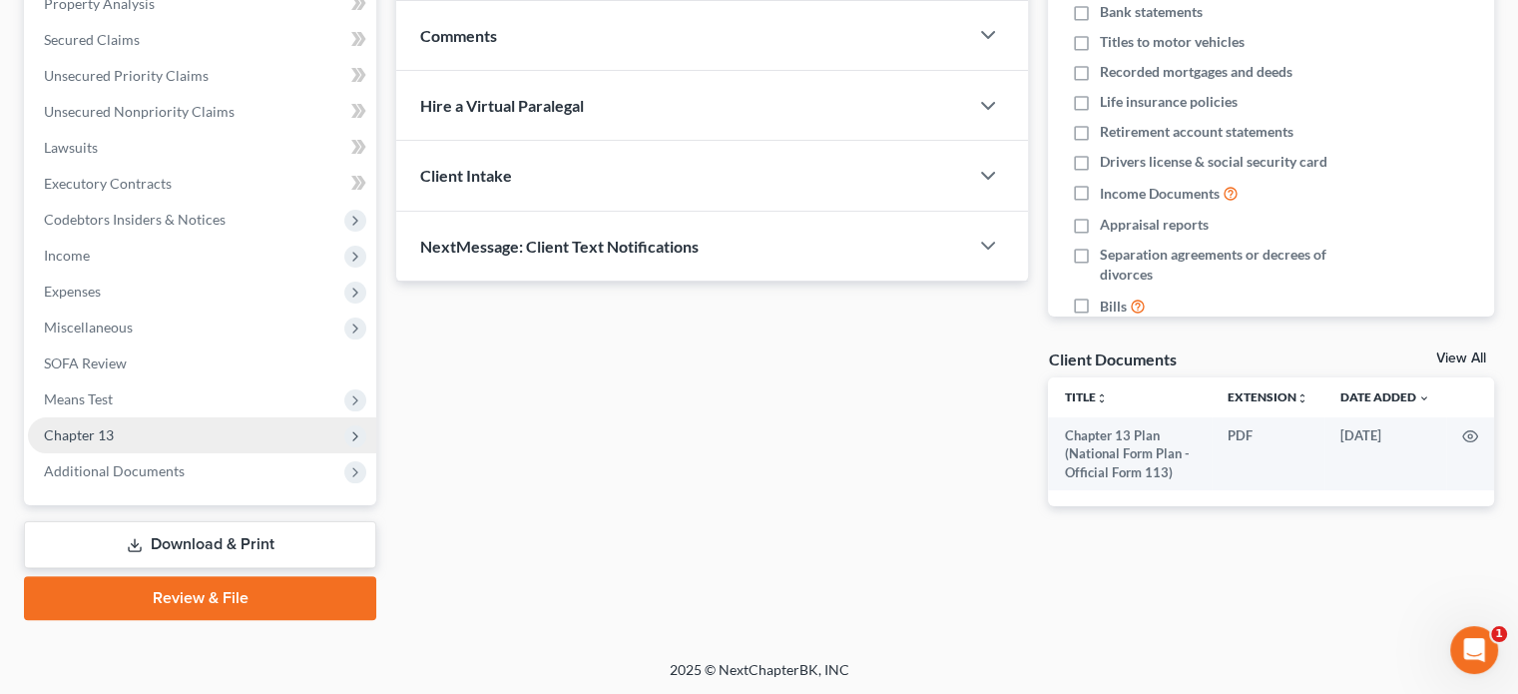
click at [100, 428] on span "Chapter 13" at bounding box center [79, 434] width 70 height 17
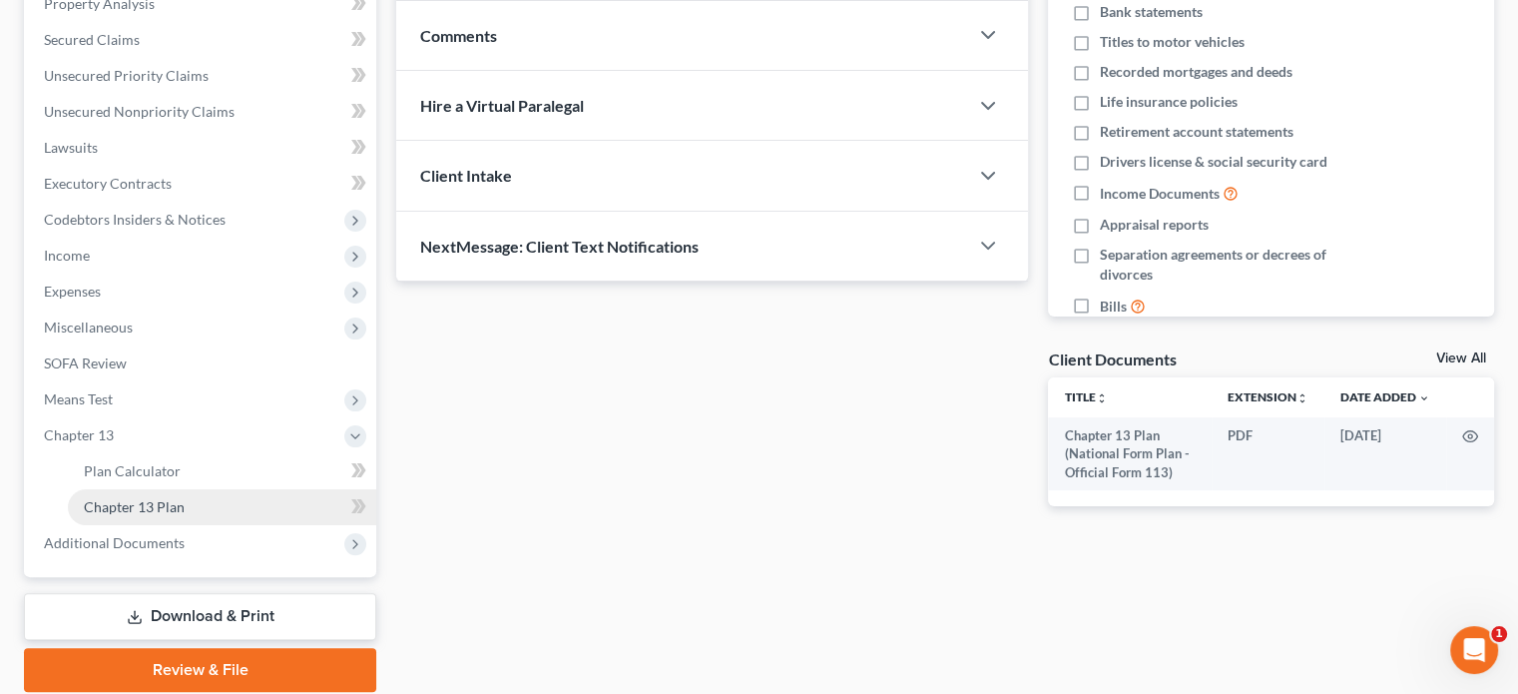
click at [148, 504] on span "Chapter 13 Plan" at bounding box center [134, 506] width 101 height 17
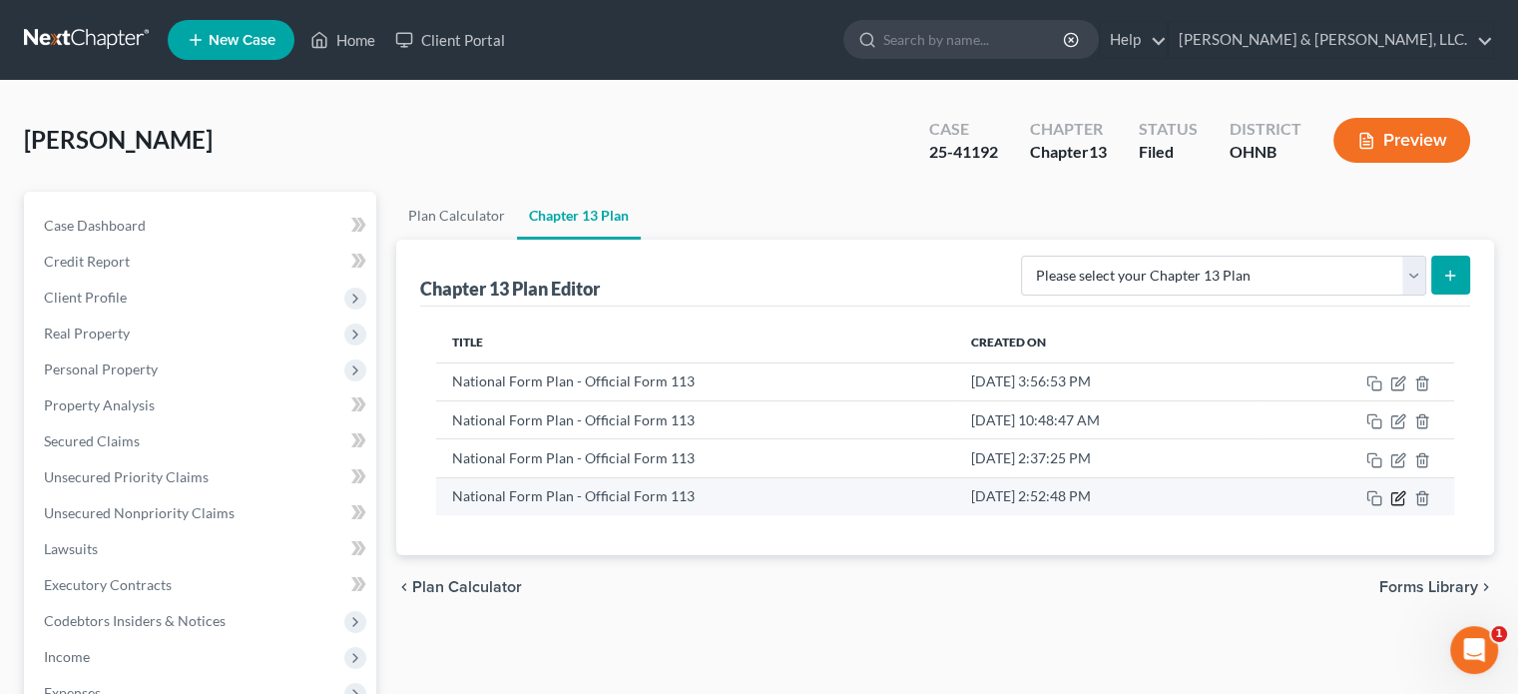
click at [1330, 492] on icon "button" at bounding box center [1398, 498] width 16 height 16
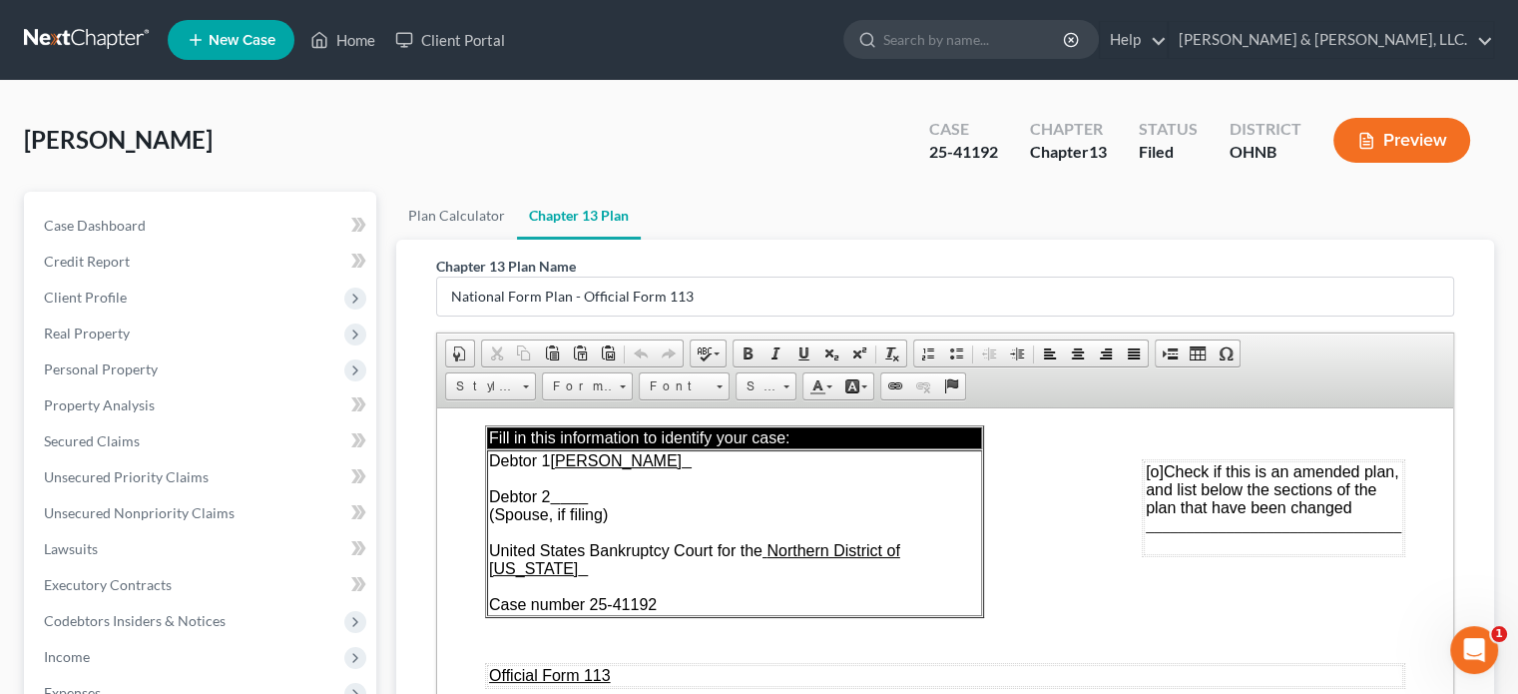
scroll to position [100, 0]
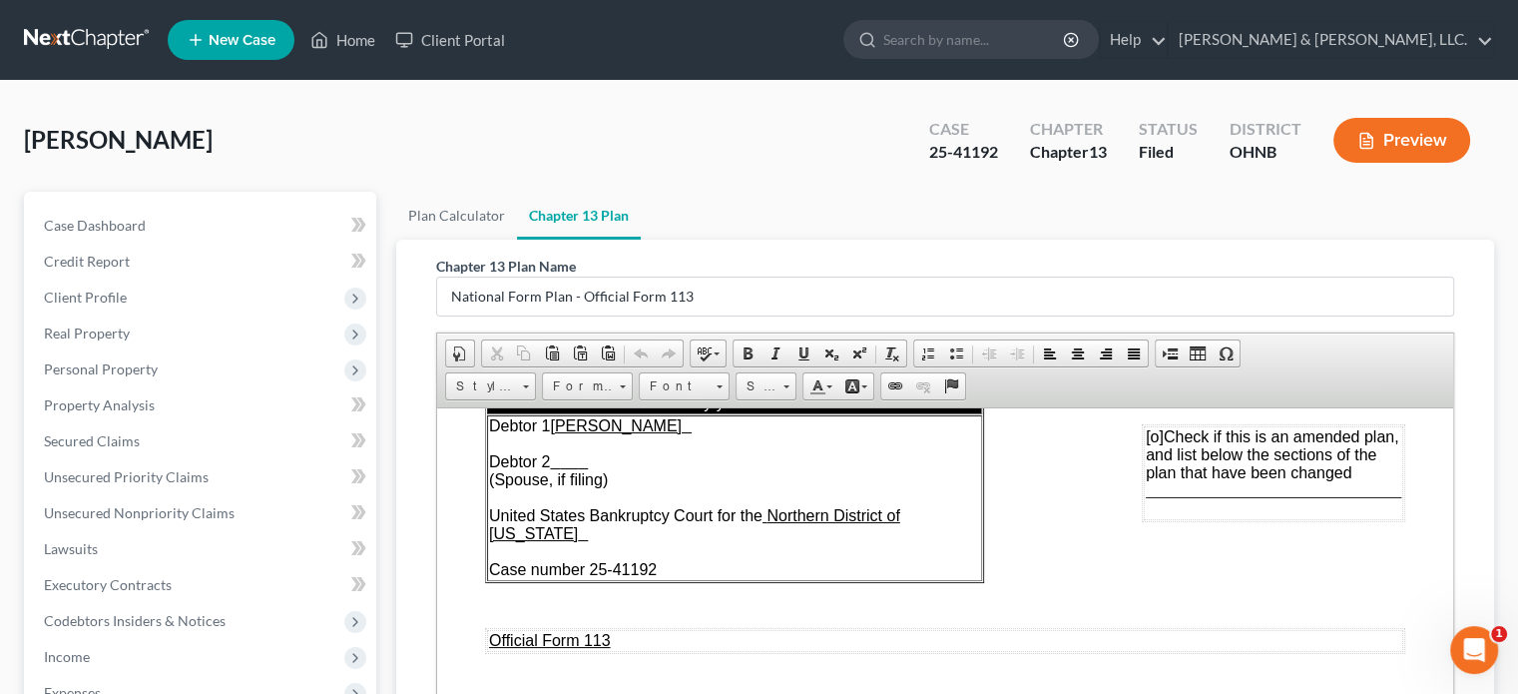
click at [1146, 435] on span "[o]" at bounding box center [1155, 435] width 18 height 17
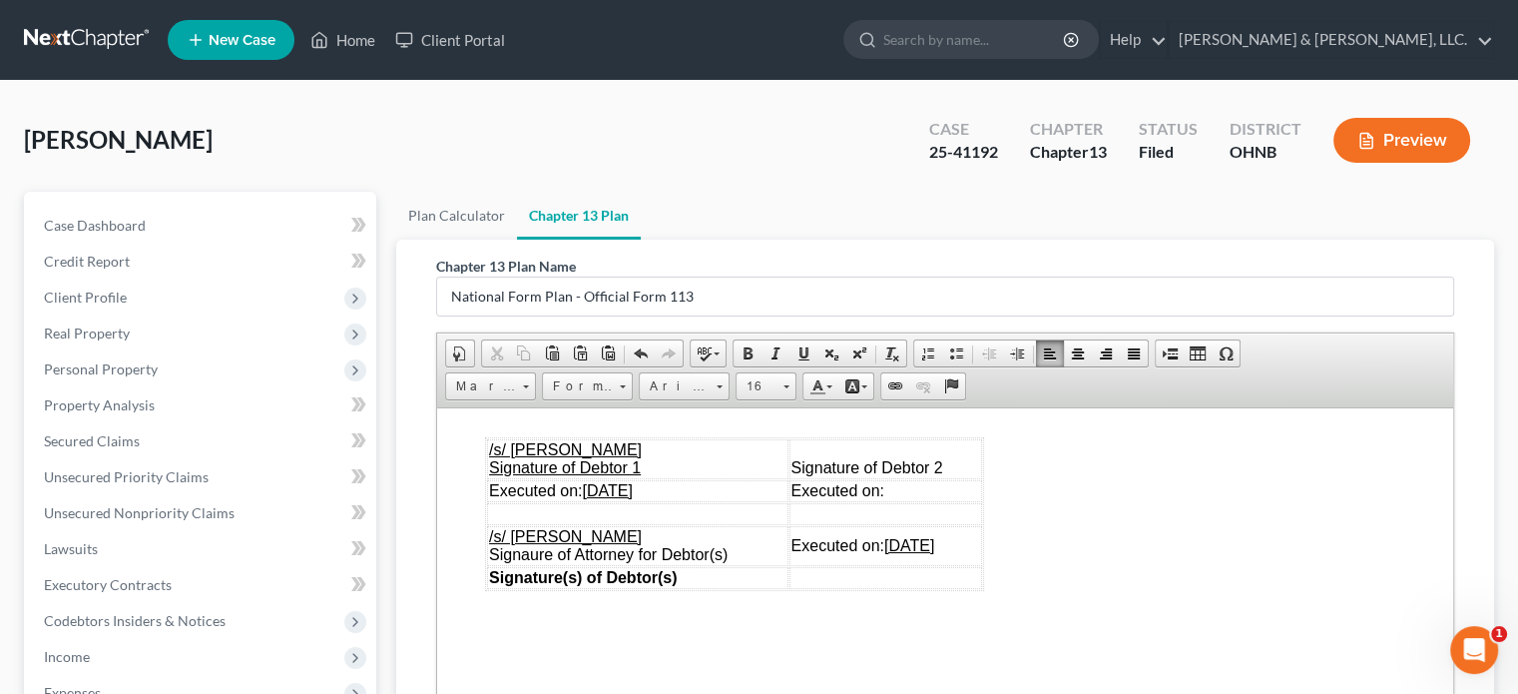
scroll to position [5888, 0]
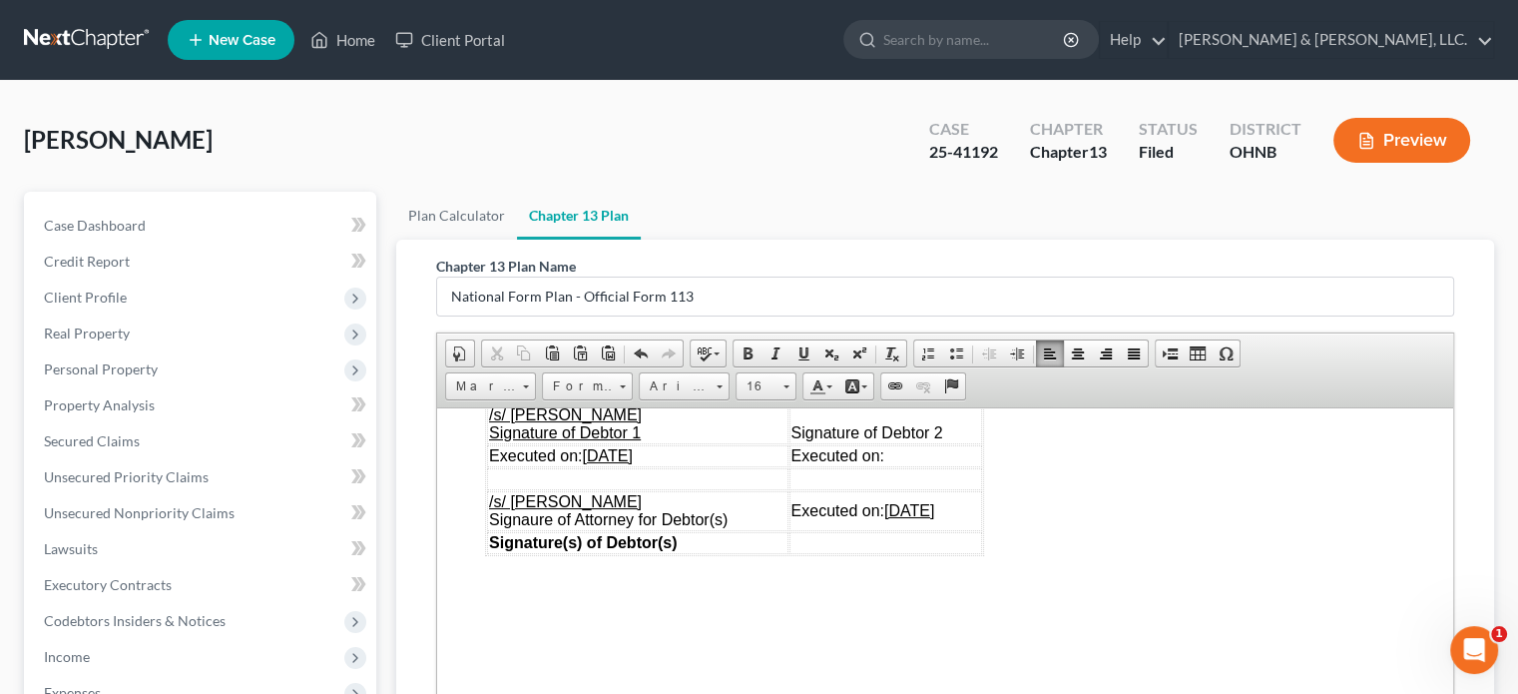
click at [625, 463] on u "[DATE]" at bounding box center [607, 454] width 50 height 17
drag, startPoint x: 591, startPoint y: 509, endPoint x: 619, endPoint y: 510, distance: 28.0
click at [619, 463] on span "Executed on: 10/ /2025" at bounding box center [569, 454] width 160 height 17
click at [615, 463] on span "Executed on: 10/ /2025" at bounding box center [569, 454] width 160 height 17
drag, startPoint x: 587, startPoint y: 514, endPoint x: 631, endPoint y: 512, distance: 44.0
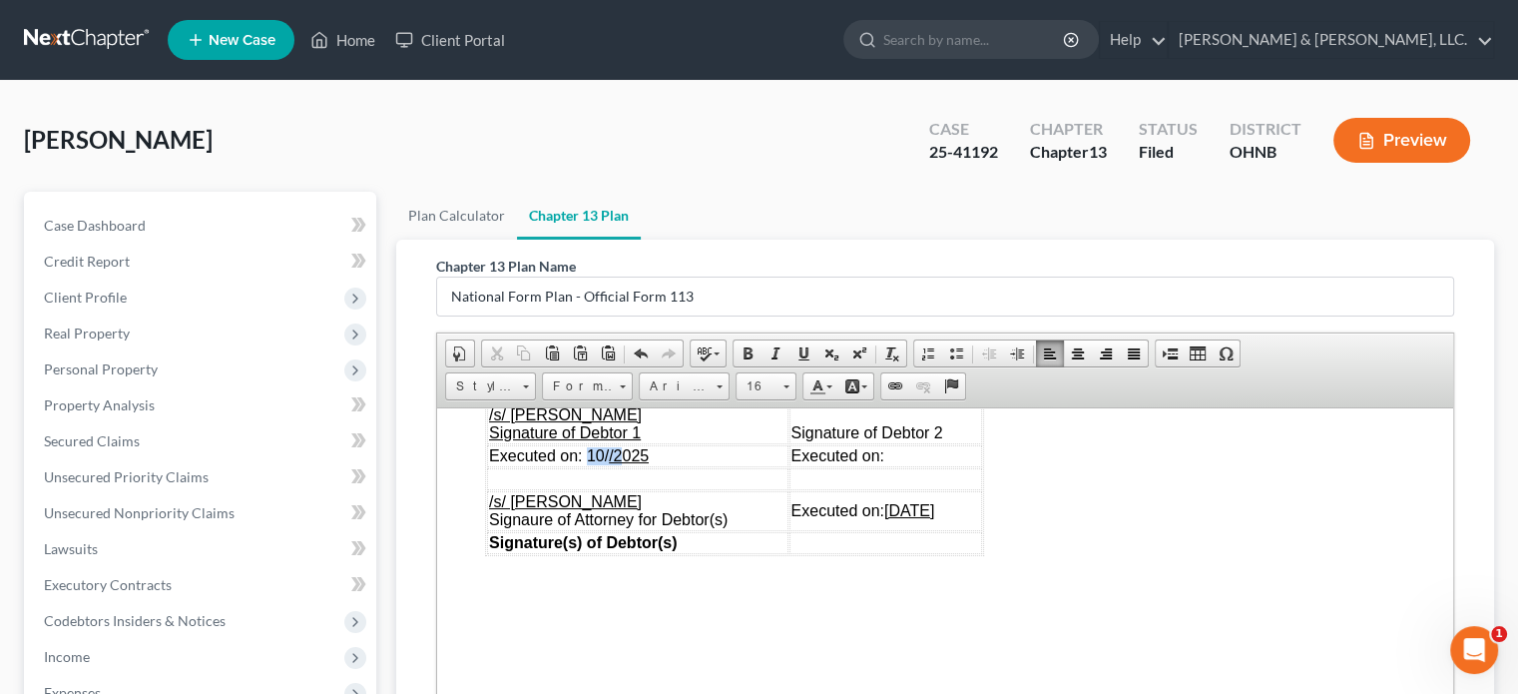
click at [631, 463] on span "Executed on: 10/ /2025" at bounding box center [569, 454] width 160 height 17
click at [801, 354] on span at bounding box center [803, 353] width 16 height 16
click at [712, 530] on td "/s/ [PERSON_NAME] of Attorney for Debtor(s)" at bounding box center [637, 510] width 301 height 40
click at [910, 518] on u "[DATE]" at bounding box center [909, 509] width 50 height 17
click at [699, 553] on td "Signature(s) of Debtor(s) 1" at bounding box center [637, 542] width 301 height 22
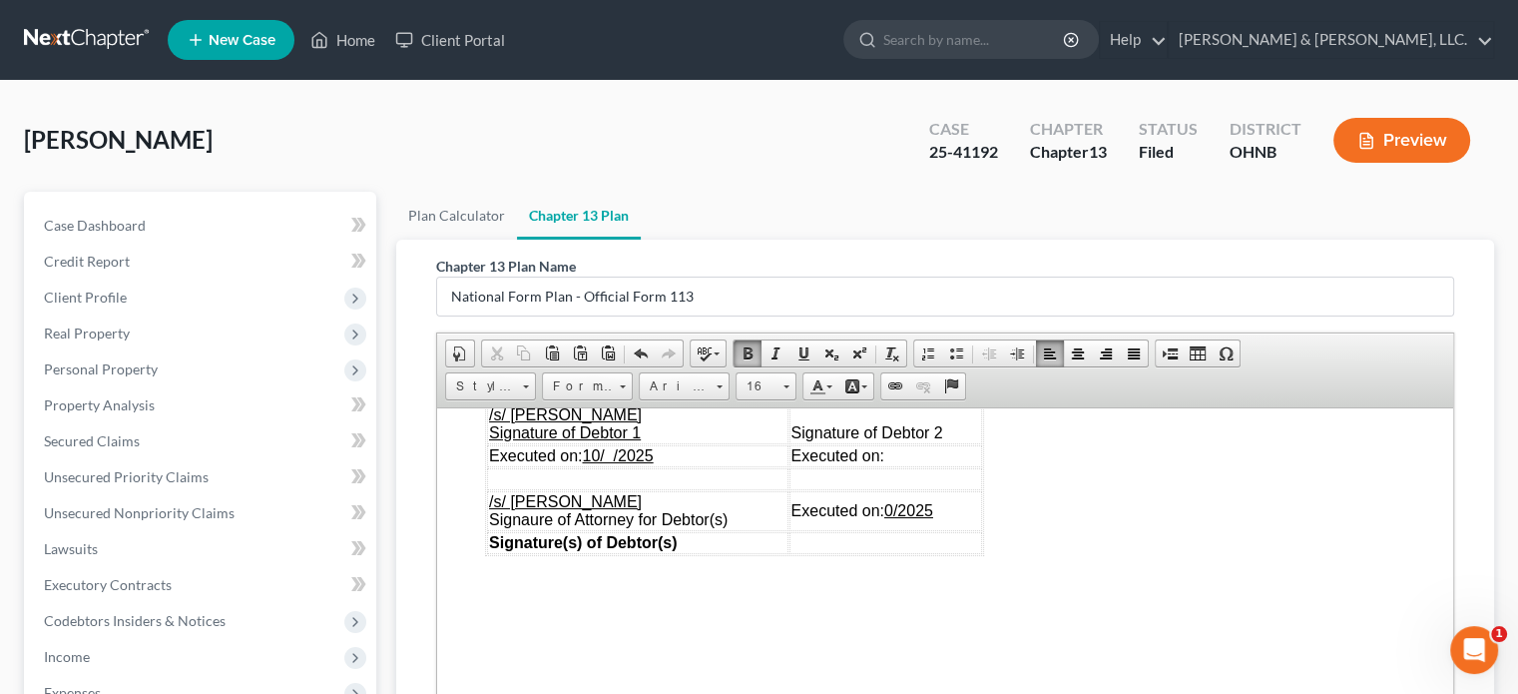
click at [894, 518] on u "0/2025" at bounding box center [908, 509] width 49 height 17
drag, startPoint x: 881, startPoint y: 567, endPoint x: 917, endPoint y: 559, distance: 36.8
click at [917, 530] on td "Executed on: 10/ /2025" at bounding box center [882, 510] width 199 height 40
click at [874, 385] on p at bounding box center [945, 376] width 920 height 18
drag, startPoint x: 880, startPoint y: 563, endPoint x: 914, endPoint y: 556, distance: 34.6
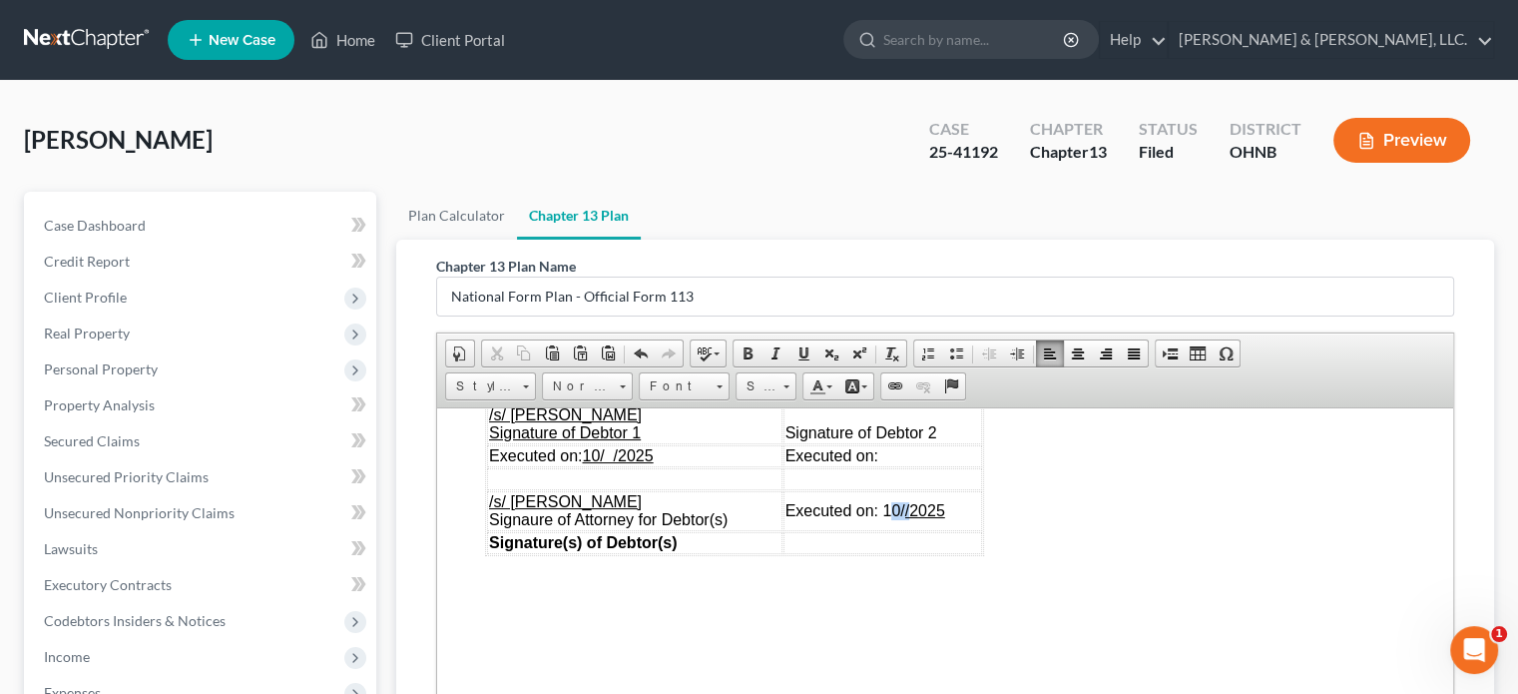
click at [914, 530] on td "Executed on: 10/ /2025" at bounding box center [882, 510] width 199 height 40
click at [897, 530] on td "Executed on: 10/ /2025" at bounding box center [882, 510] width 199 height 40
drag, startPoint x: 876, startPoint y: 564, endPoint x: 931, endPoint y: 559, distance: 55.1
click at [931, 530] on td "Executed on: 10/ /2025" at bounding box center [882, 510] width 199 height 40
click at [800, 353] on span at bounding box center [803, 353] width 16 height 16
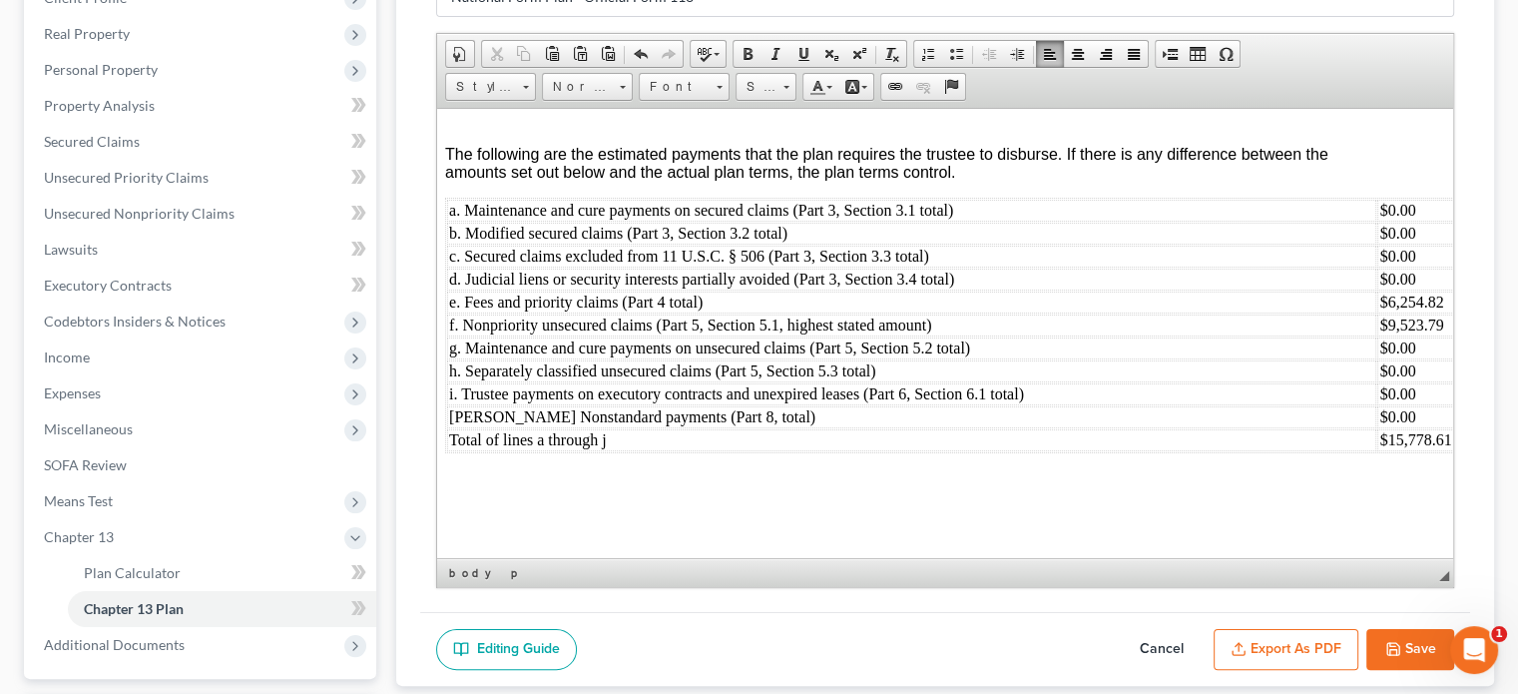
scroll to position [6326, 103]
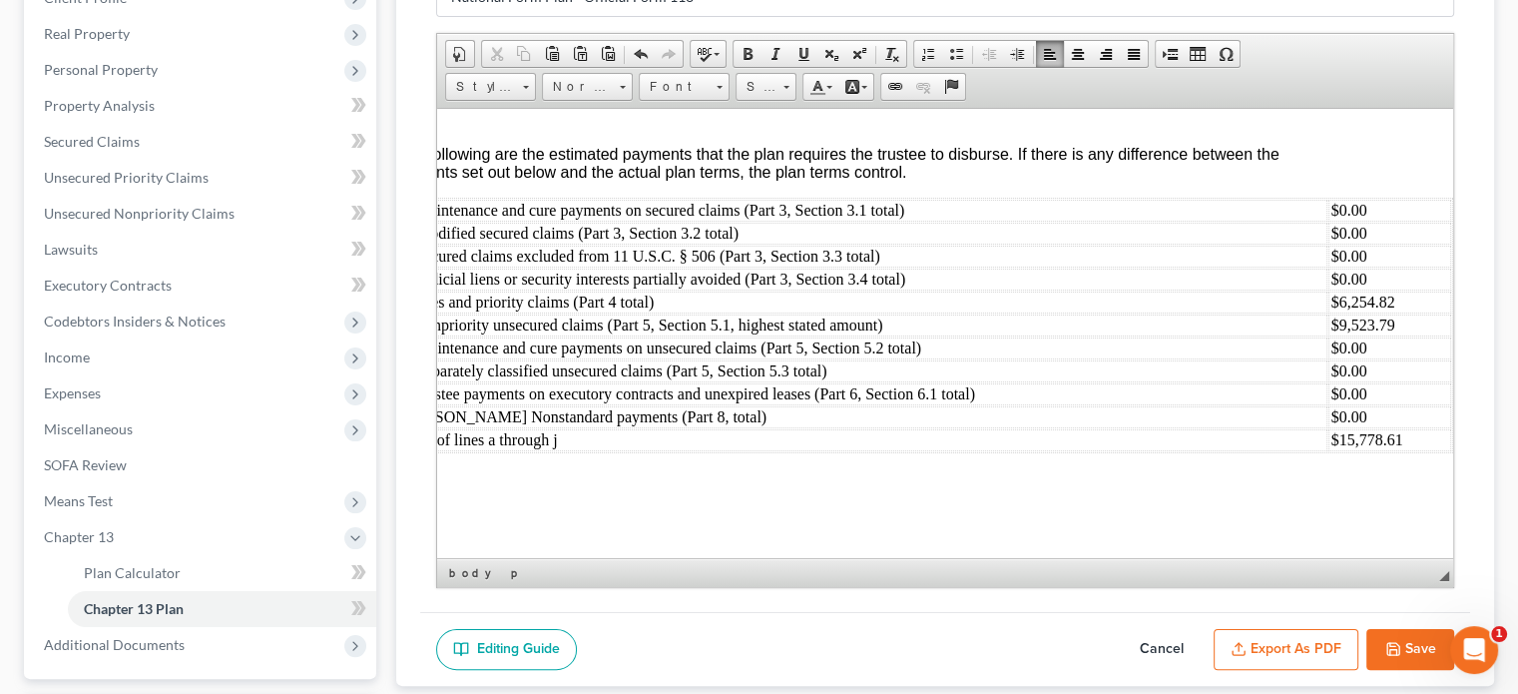
click at [1289, 649] on button "Export as PDF" at bounding box center [1286, 650] width 145 height 42
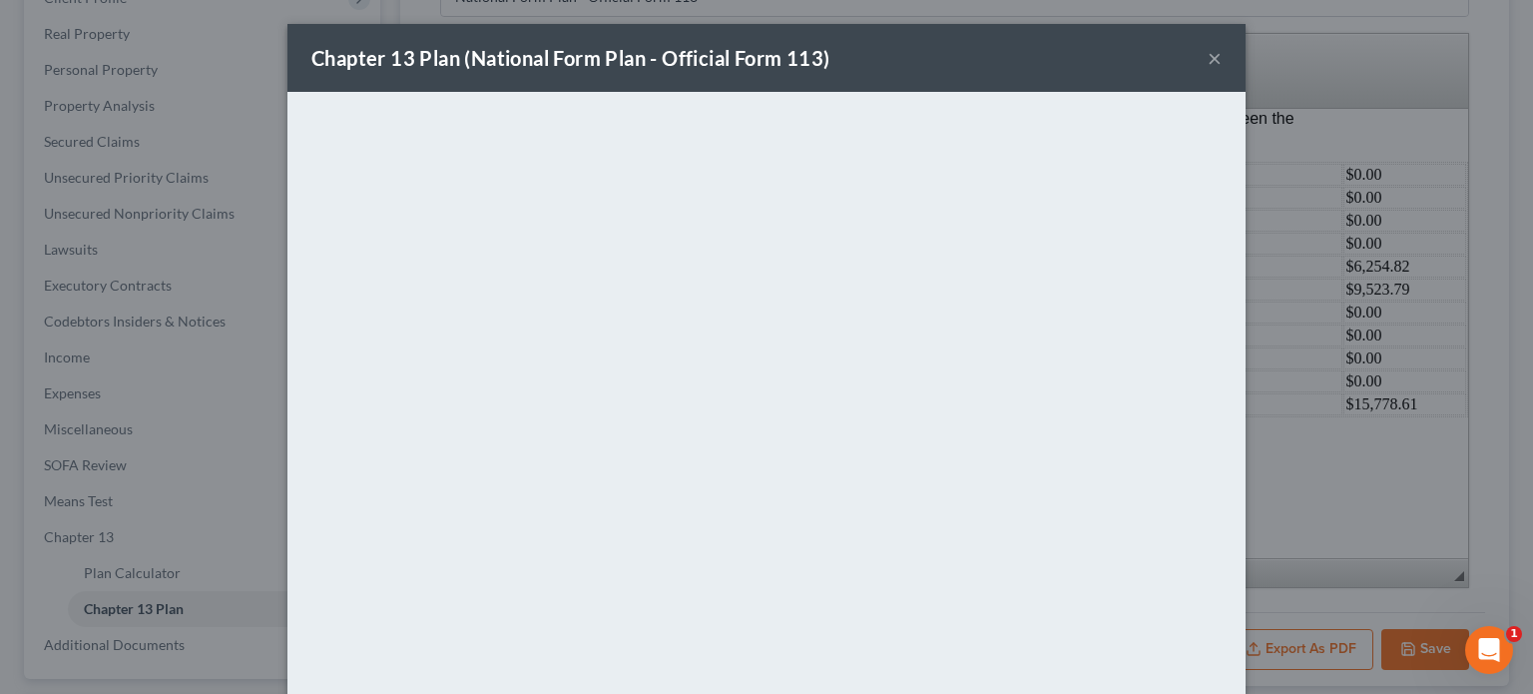
click at [1208, 60] on button "×" at bounding box center [1215, 58] width 14 height 24
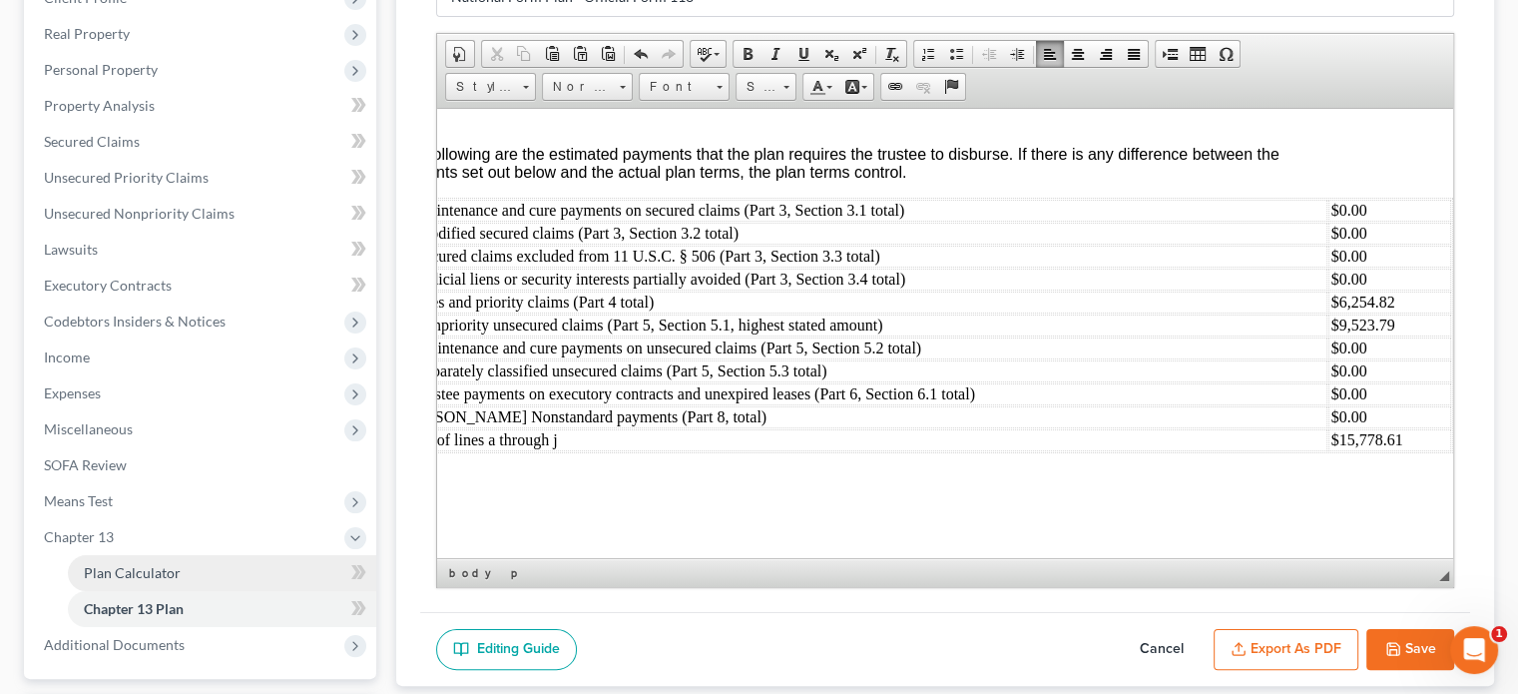
click at [159, 577] on span "Plan Calculator" at bounding box center [132, 572] width 97 height 17
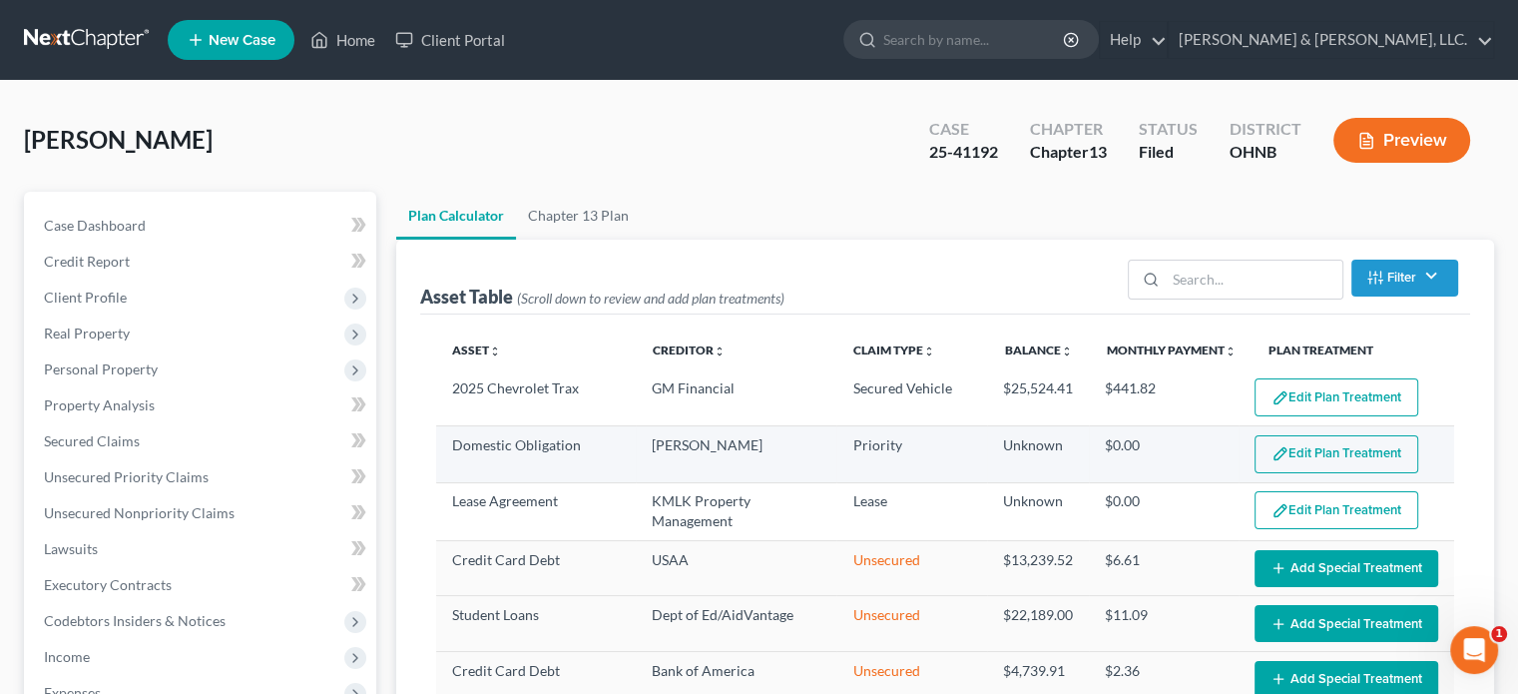
select select "59"
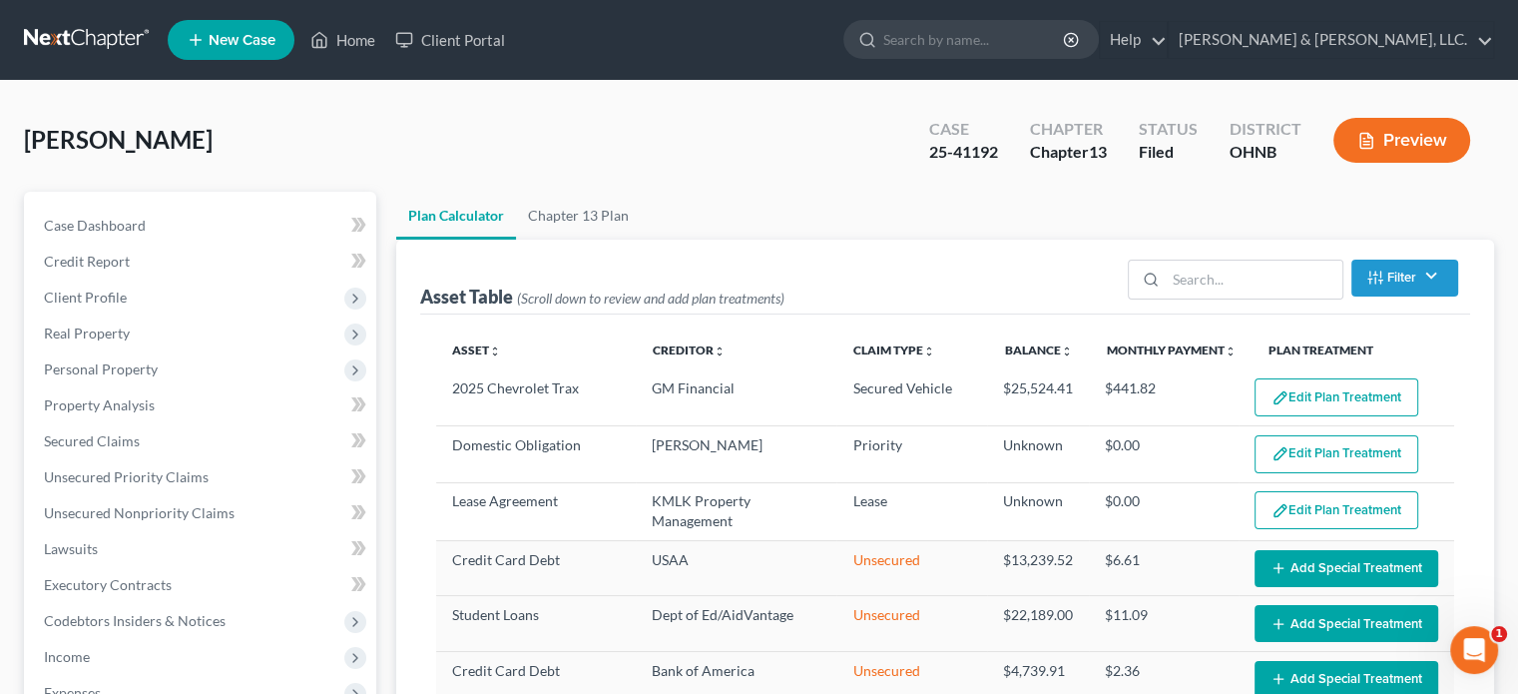
click at [1322, 397] on button "Edit Plan Treatment" at bounding box center [1336, 397] width 164 height 38
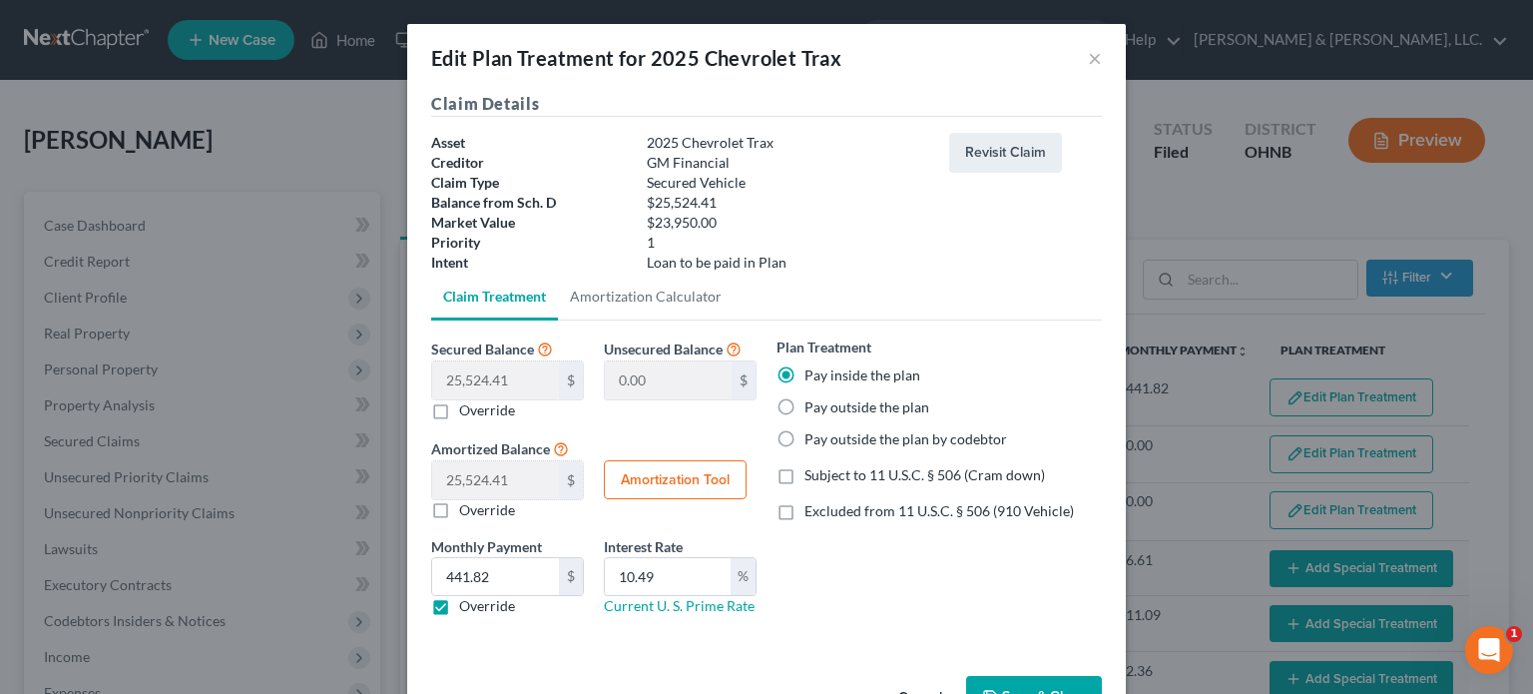
click at [466, 297] on link "Claim Treatment" at bounding box center [494, 296] width 127 height 48
click at [804, 510] on label "Excluded from 11 U.S.C. § 506 (910 Vehicle)" at bounding box center [938, 511] width 269 height 20
click at [812, 510] on input "Excluded from 11 U.S.C. § 506 (910 Vehicle)" at bounding box center [818, 507] width 13 height 13
checkbox input "true"
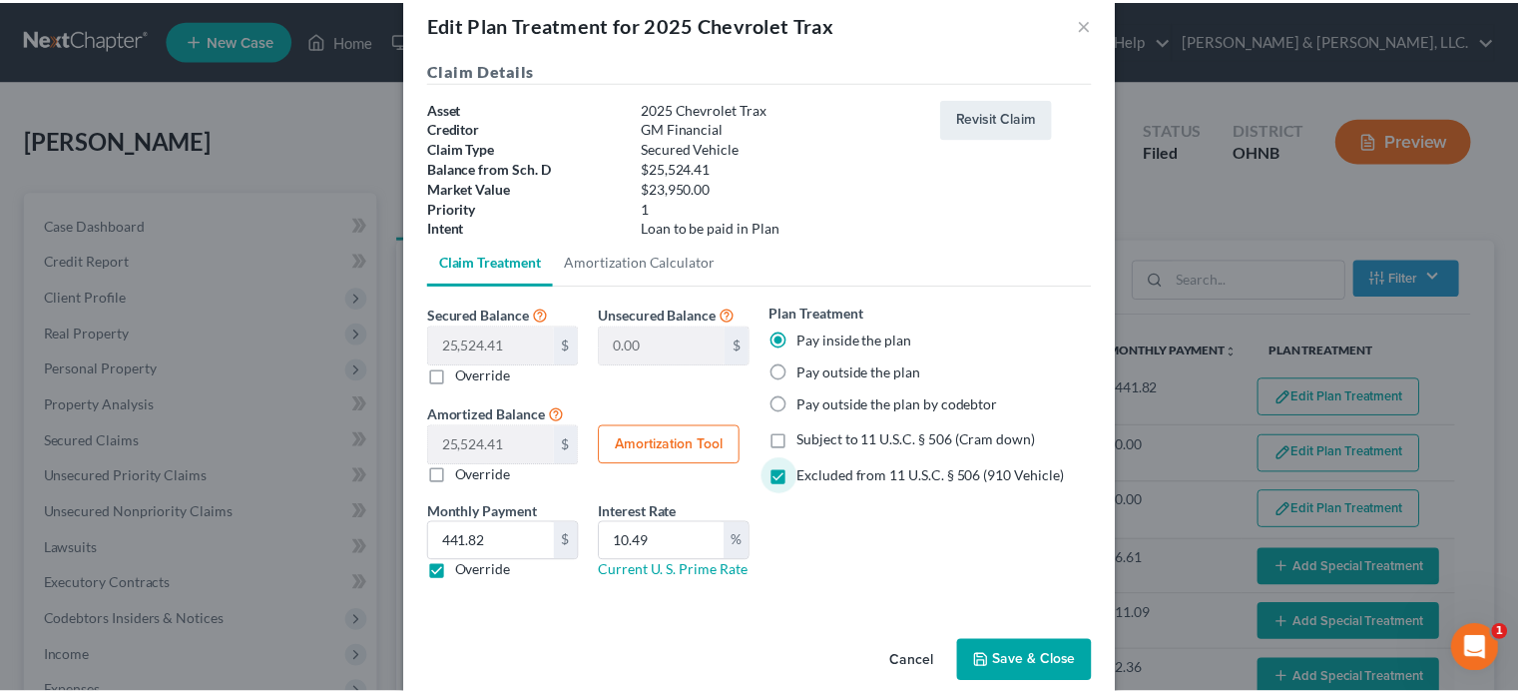
scroll to position [63, 0]
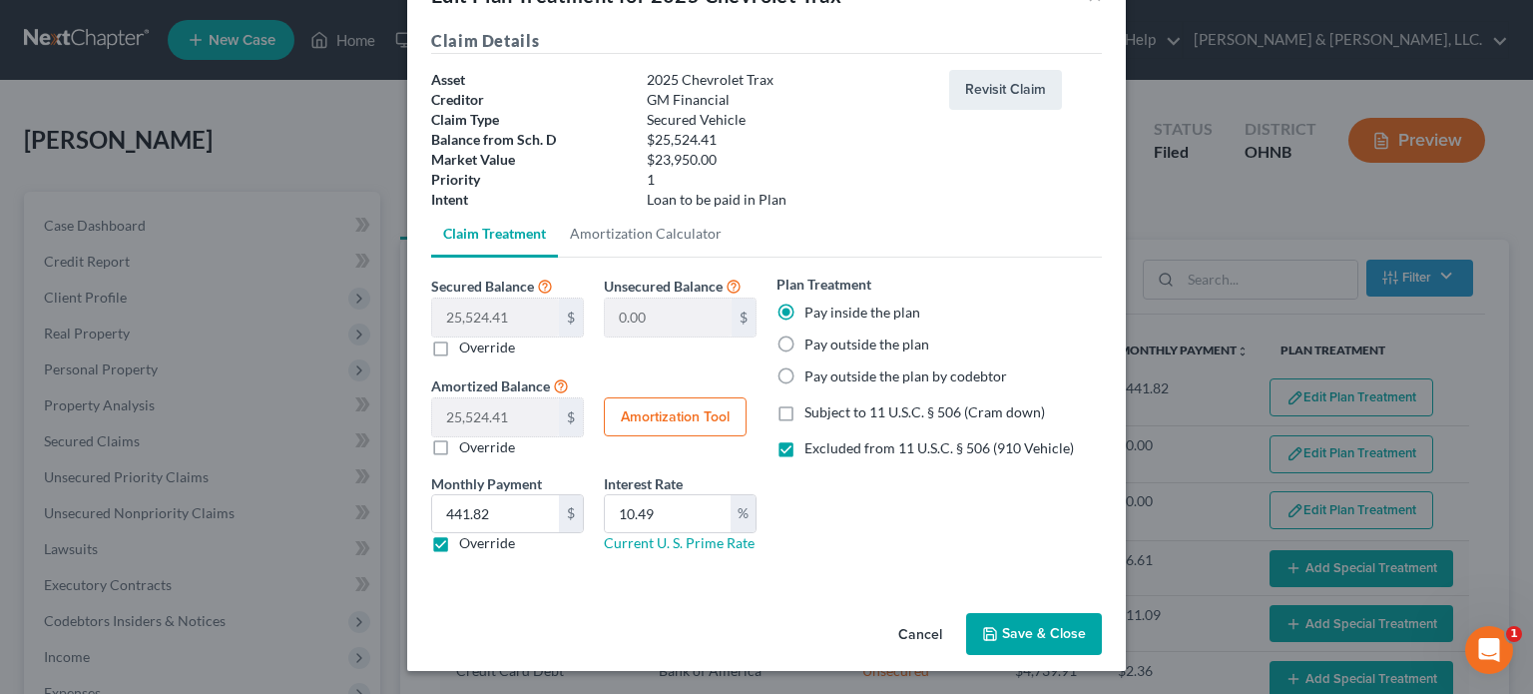
click at [1014, 634] on button "Save & Close" at bounding box center [1034, 634] width 136 height 42
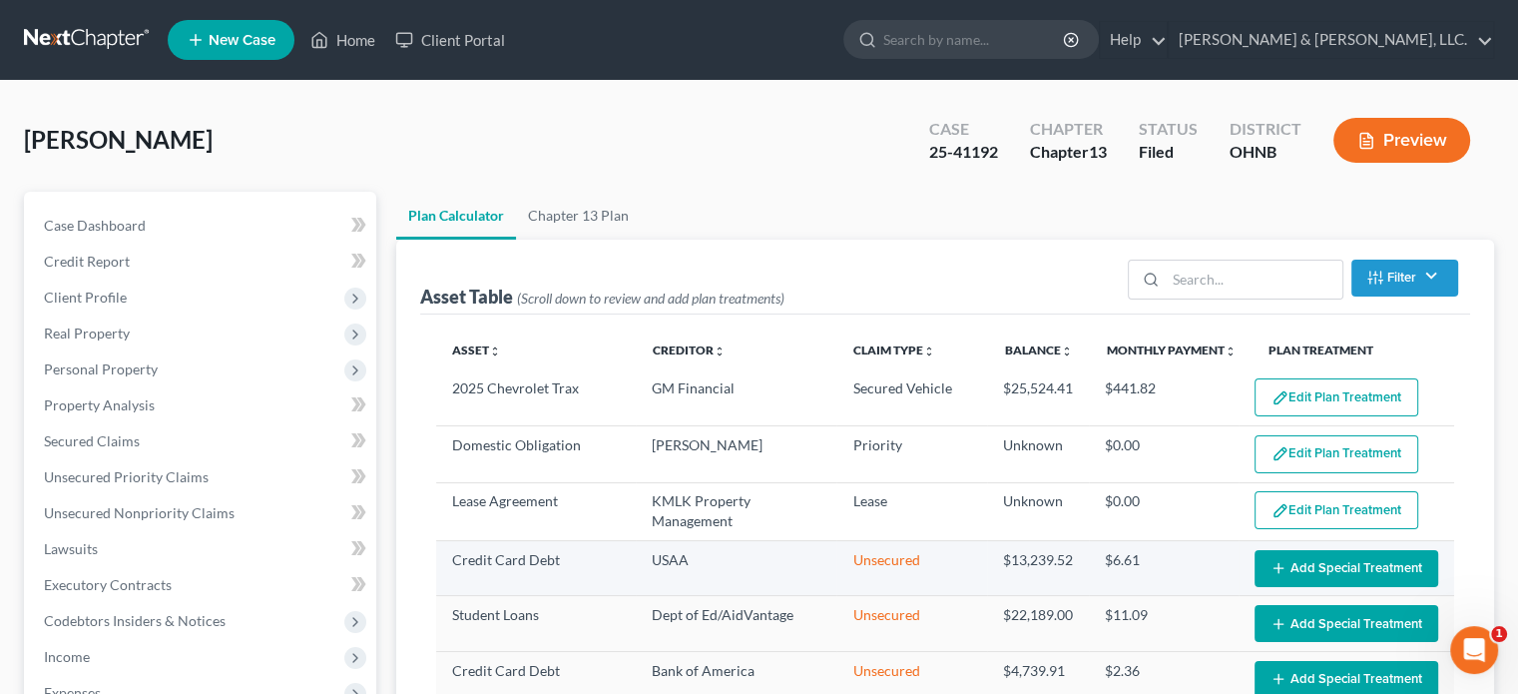
select select "59"
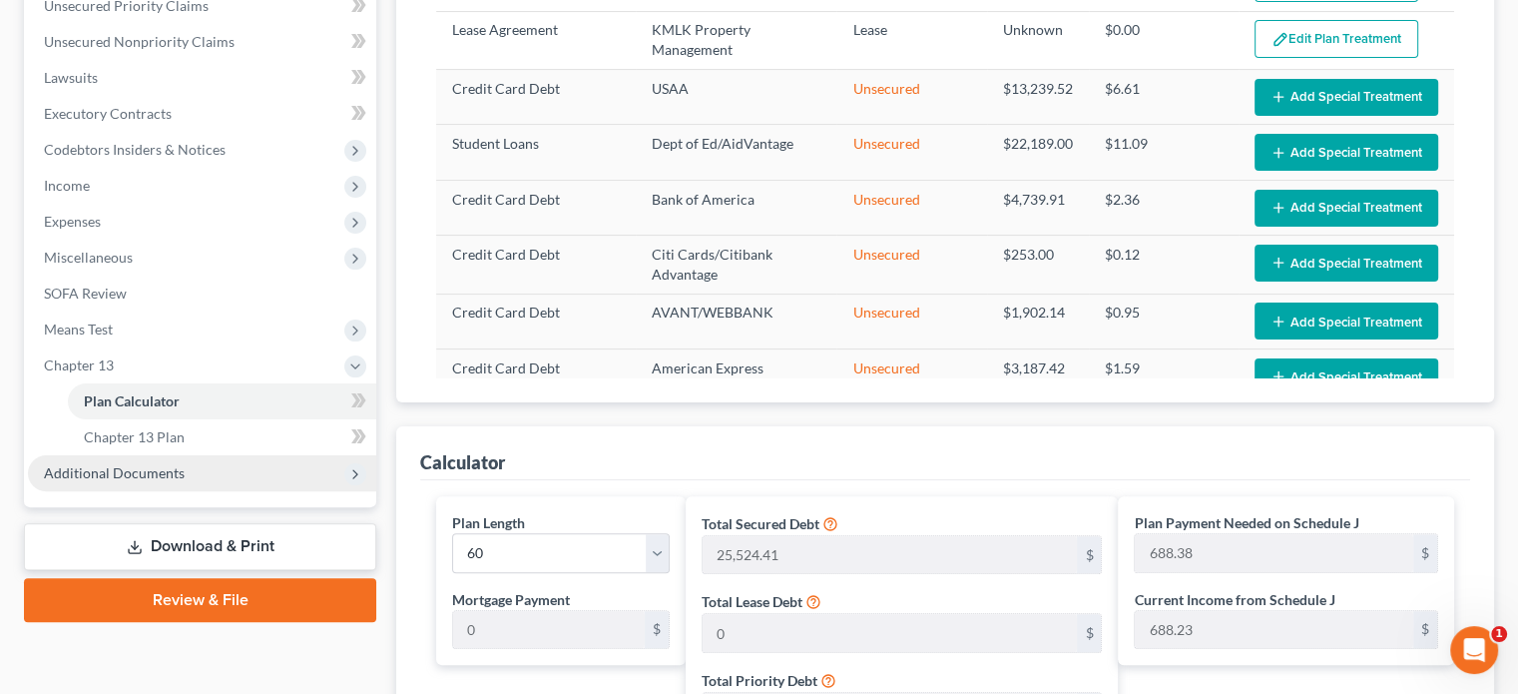
scroll to position [499, 0]
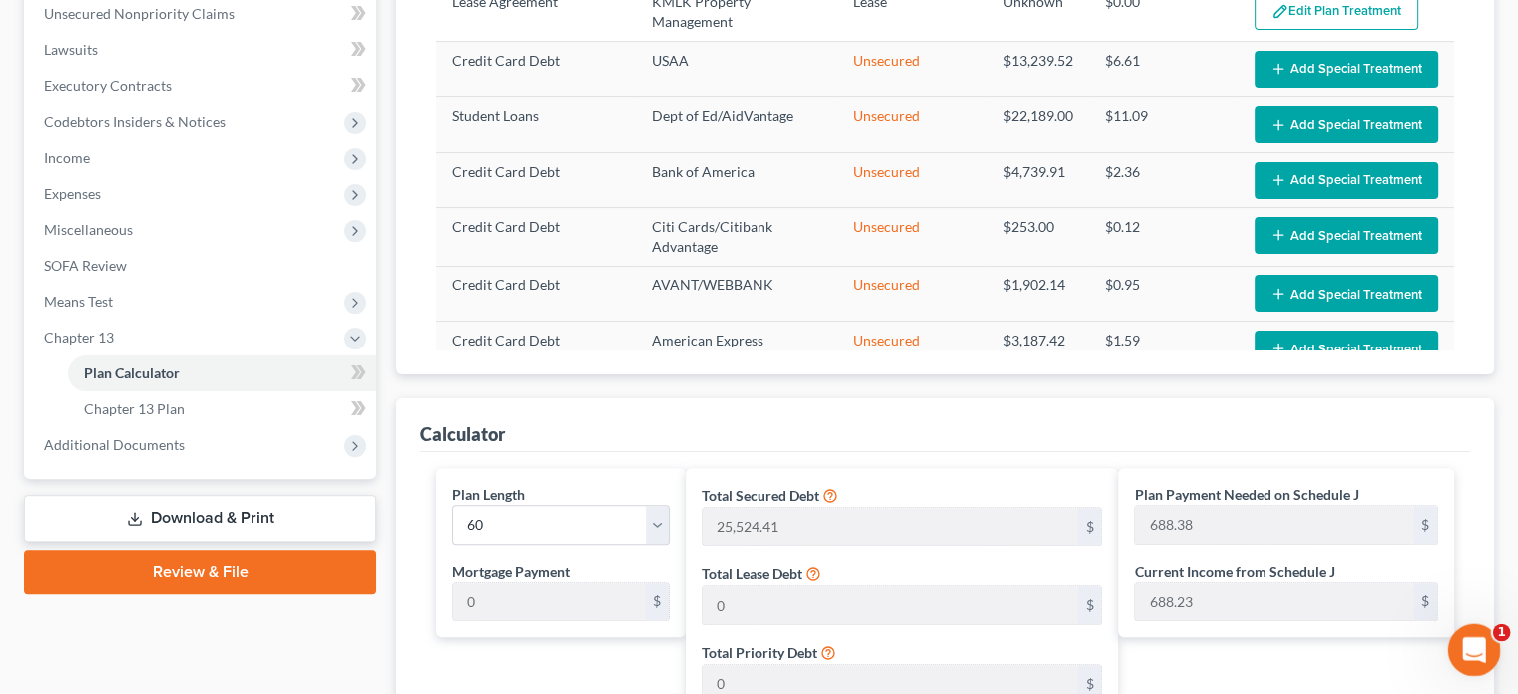
click at [1330, 652] on icon "Open Intercom Messenger" at bounding box center [1471, 647] width 33 height 33
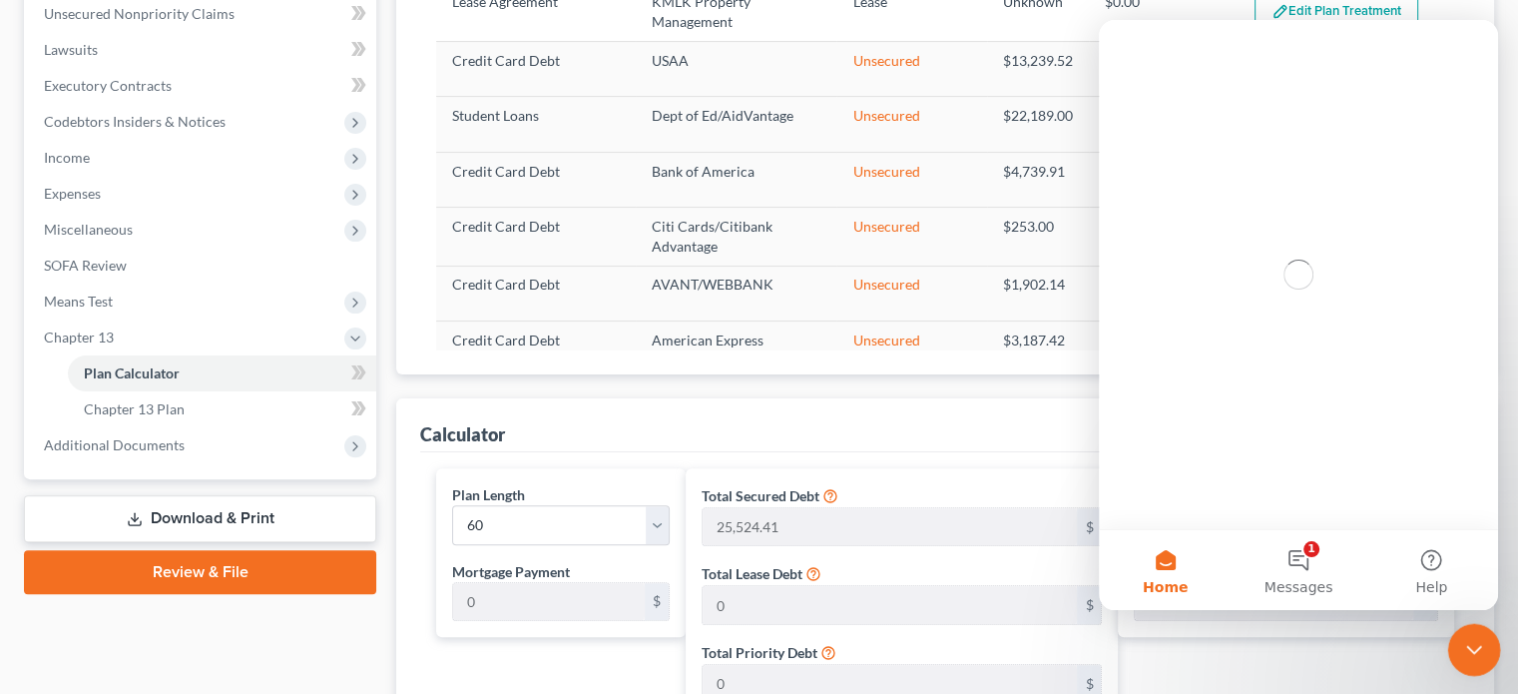
scroll to position [0, 0]
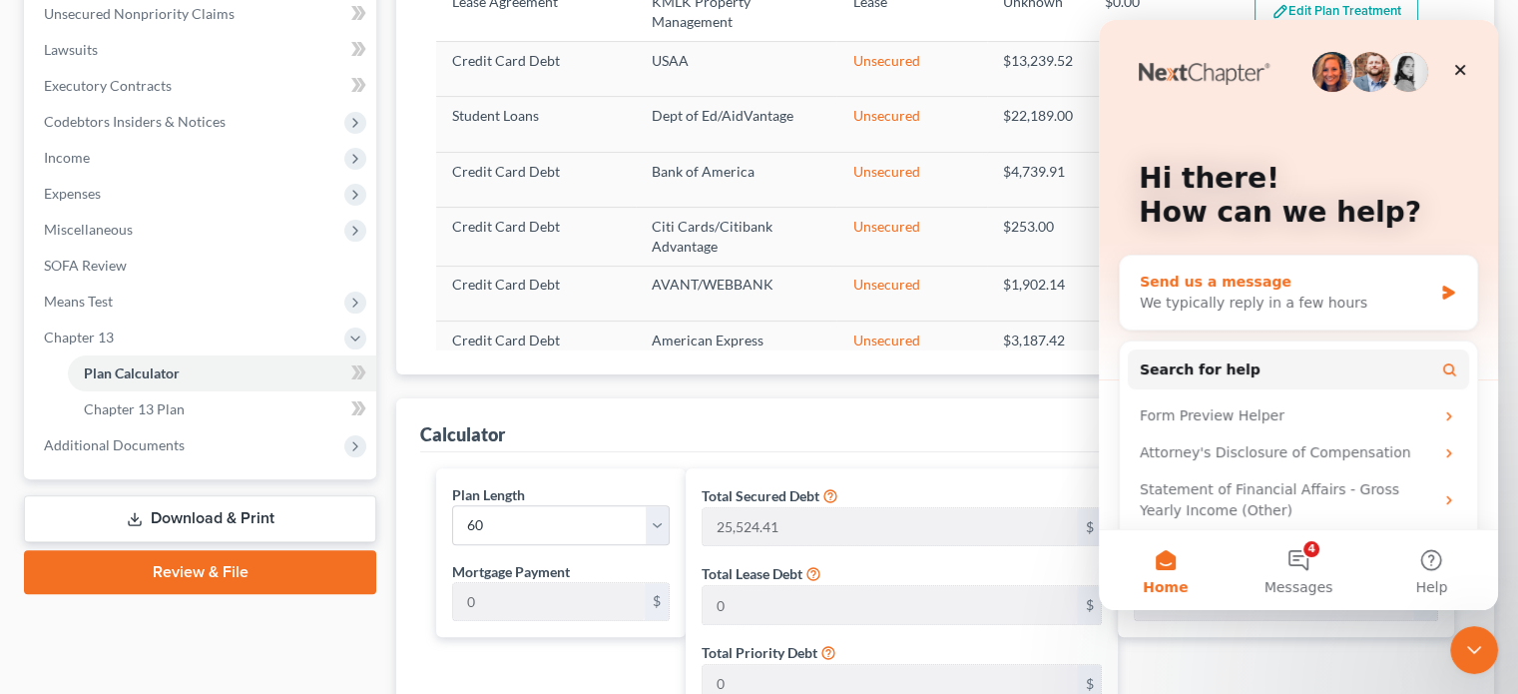
click at [1141, 301] on div "We typically reply in a few hours" at bounding box center [1286, 302] width 292 height 21
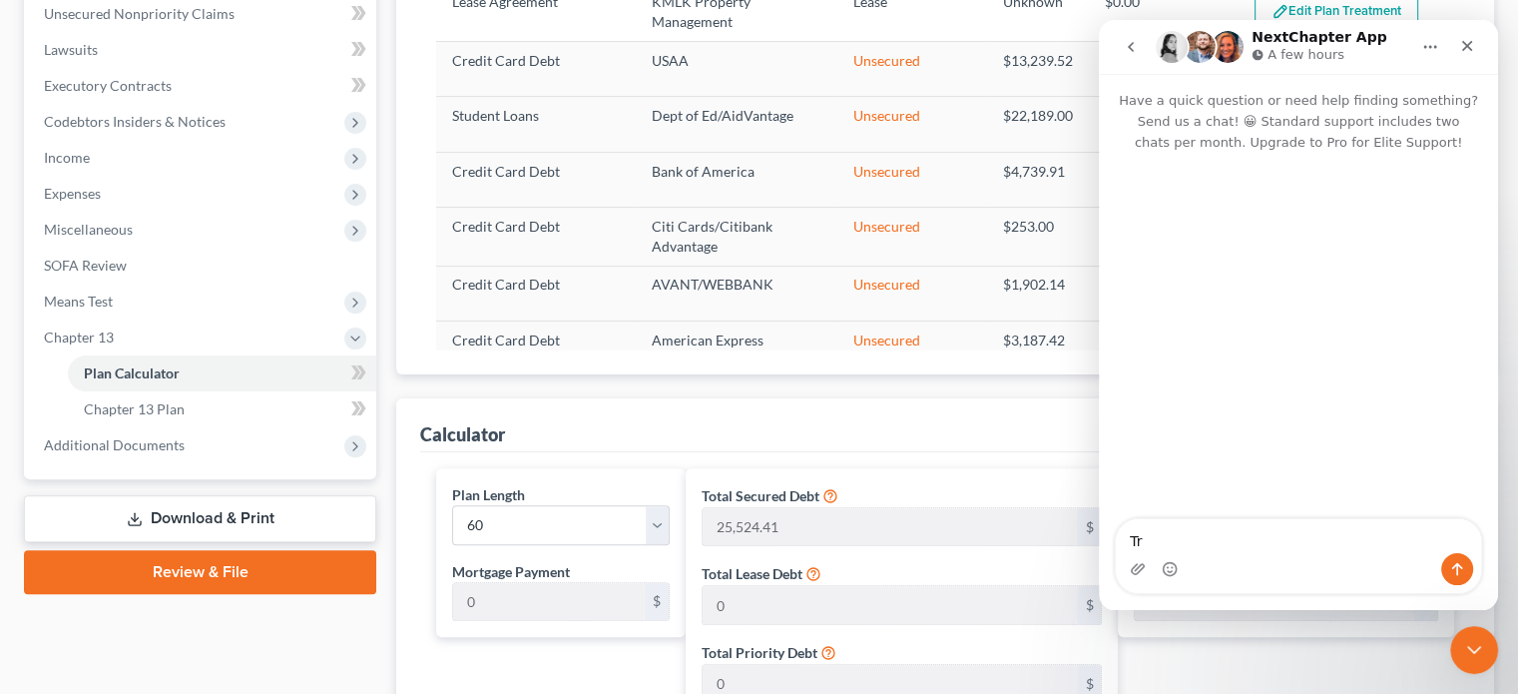
type textarea "T"
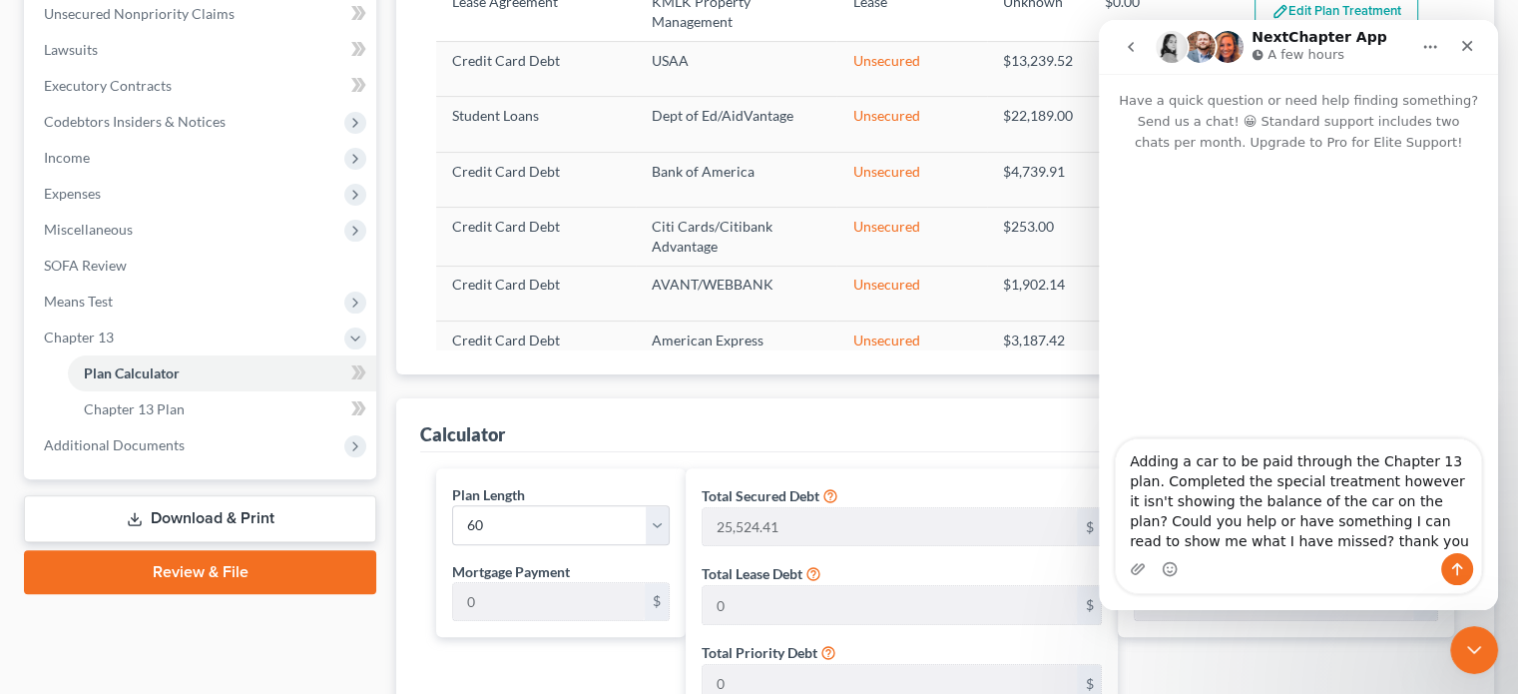
type textarea "Adding a car to be paid through the Chapter 13 plan. Completed the special trea…"
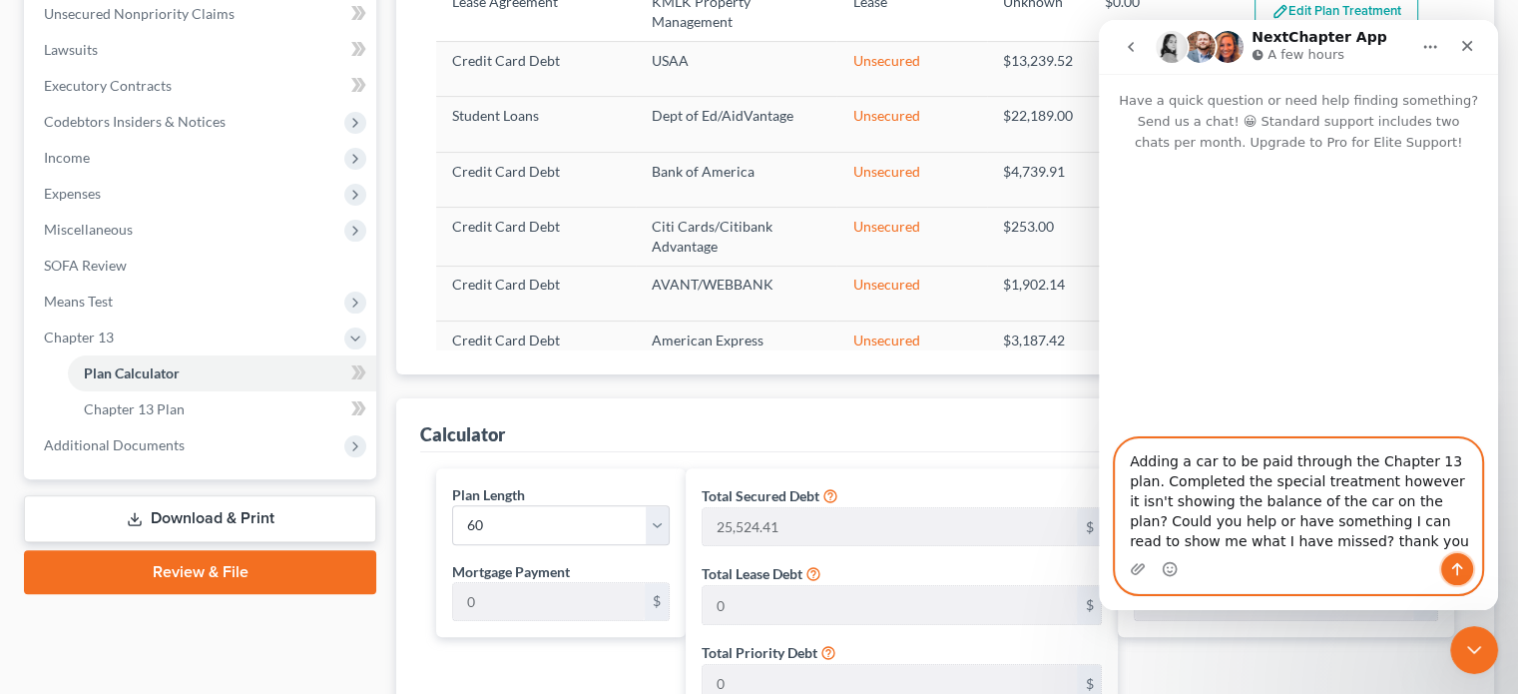
click at [1330, 566] on icon "Send a message…" at bounding box center [1457, 569] width 11 height 13
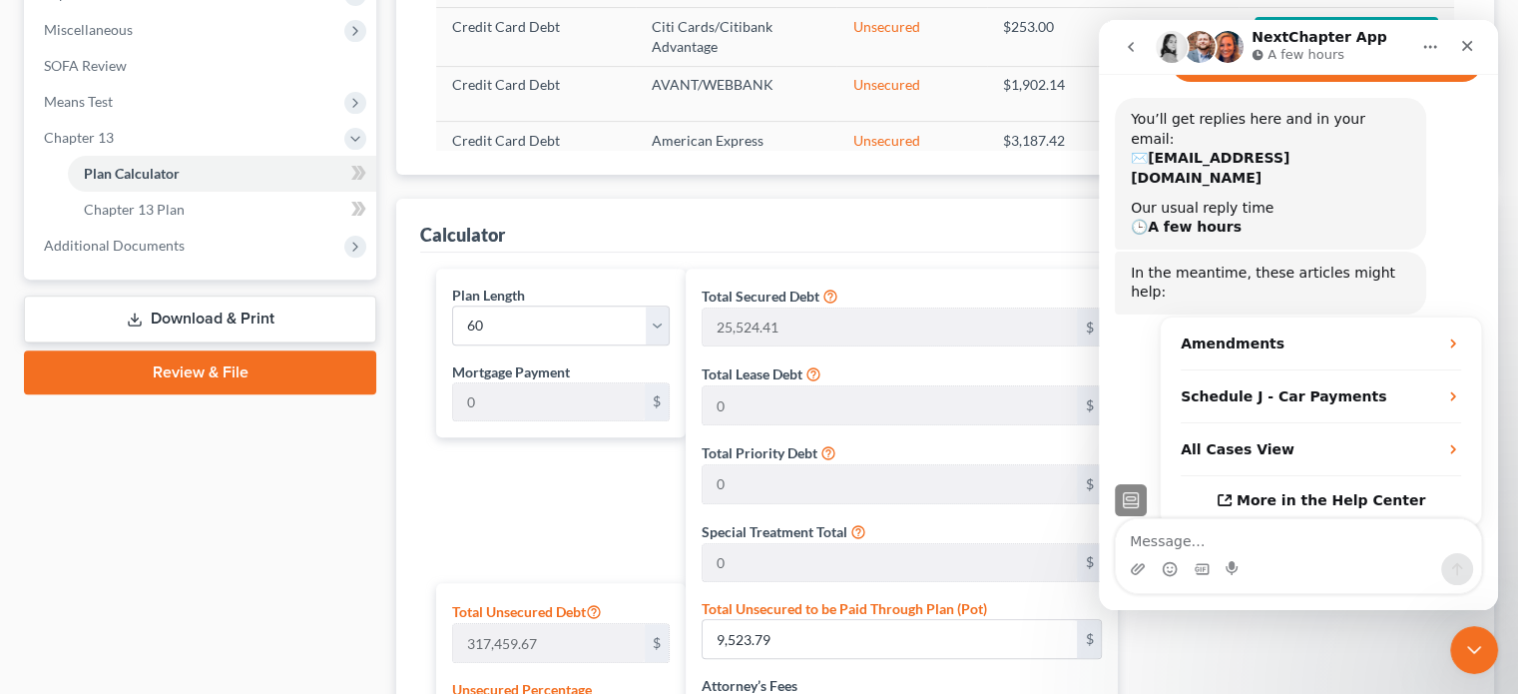
scroll to position [260, 0]
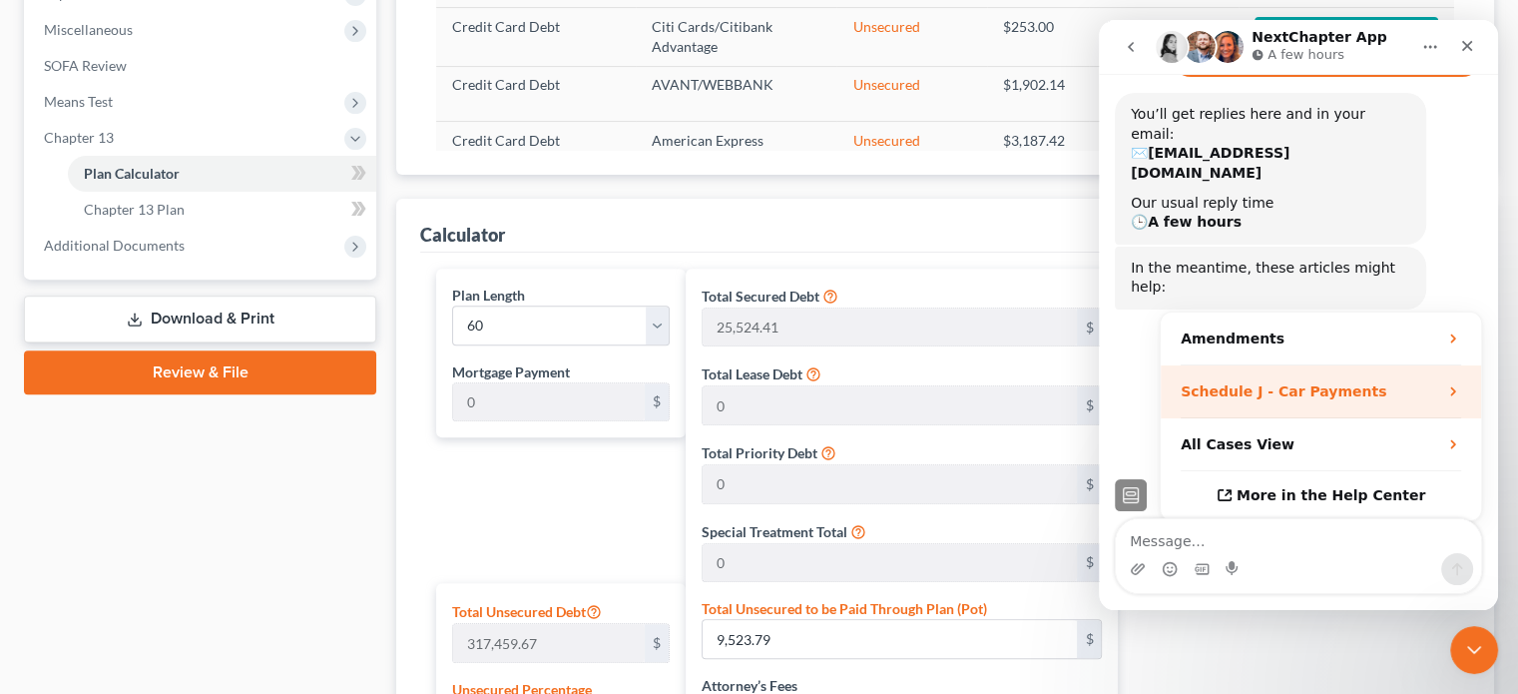
click at [1322, 383] on strong "Schedule J - Car Payments" at bounding box center [1284, 391] width 206 height 16
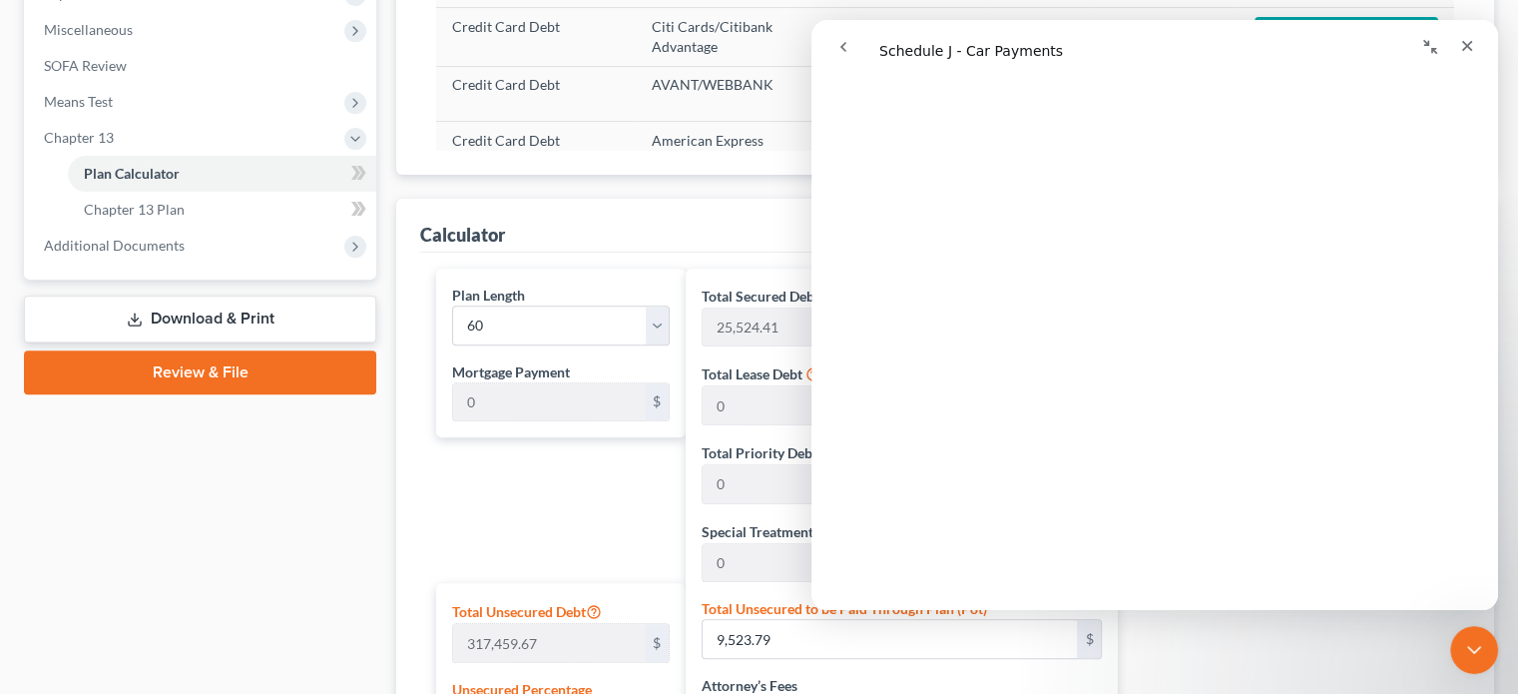
scroll to position [200, 0]
click at [578, 498] on div "Plan Length 1 2 3 4 5 6 7 8 9 10 11 12 13 14 15 16 17 18 19 20 21 22 23 24 25 2…" at bounding box center [555, 673] width 259 height 810
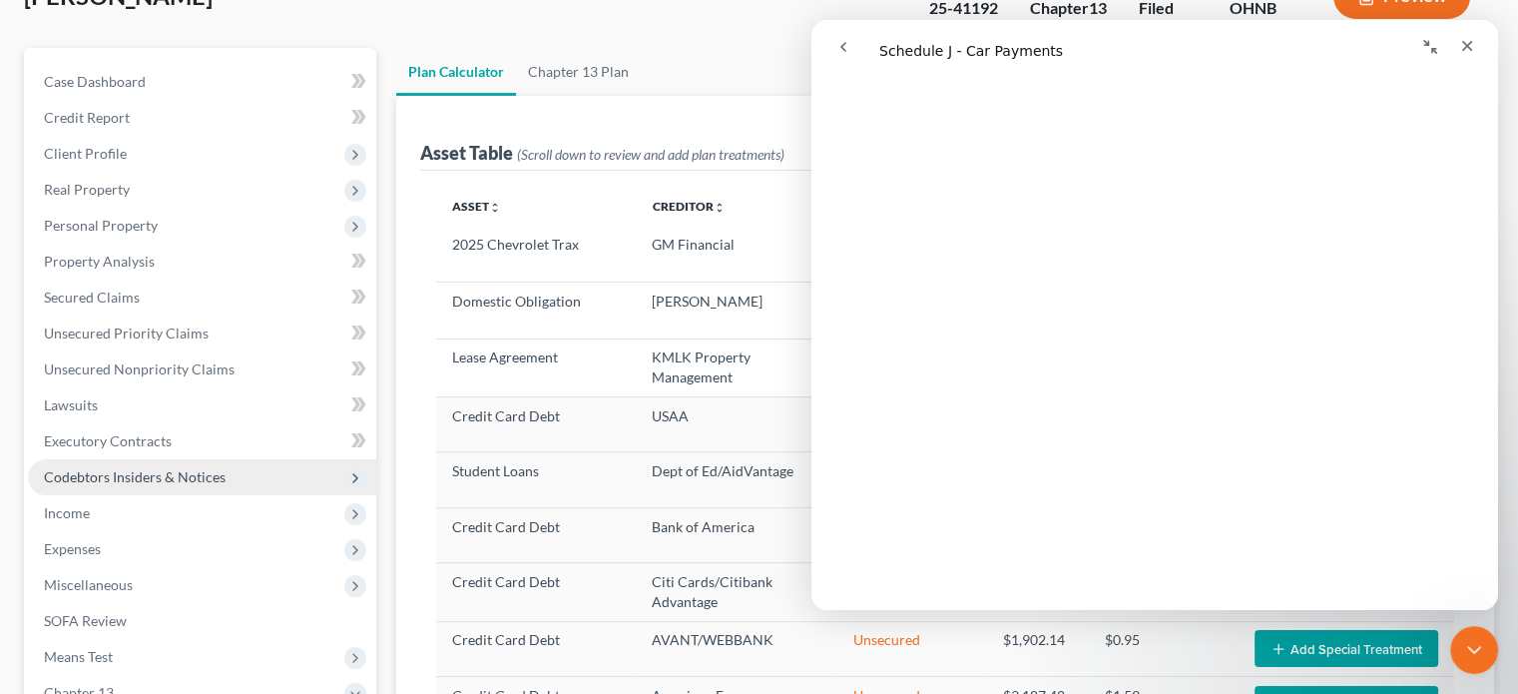
scroll to position [100, 0]
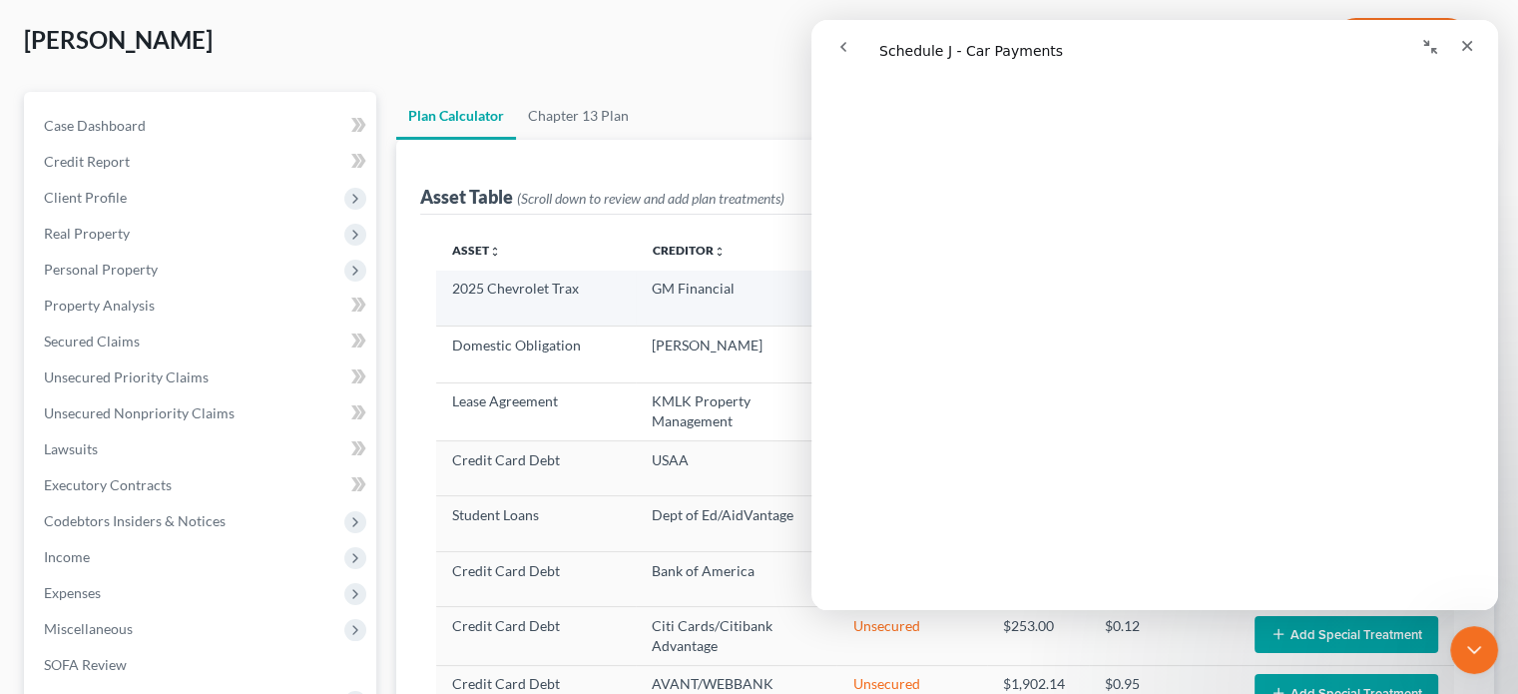
click at [654, 281] on td "GM Financial" at bounding box center [737, 298] width 202 height 56
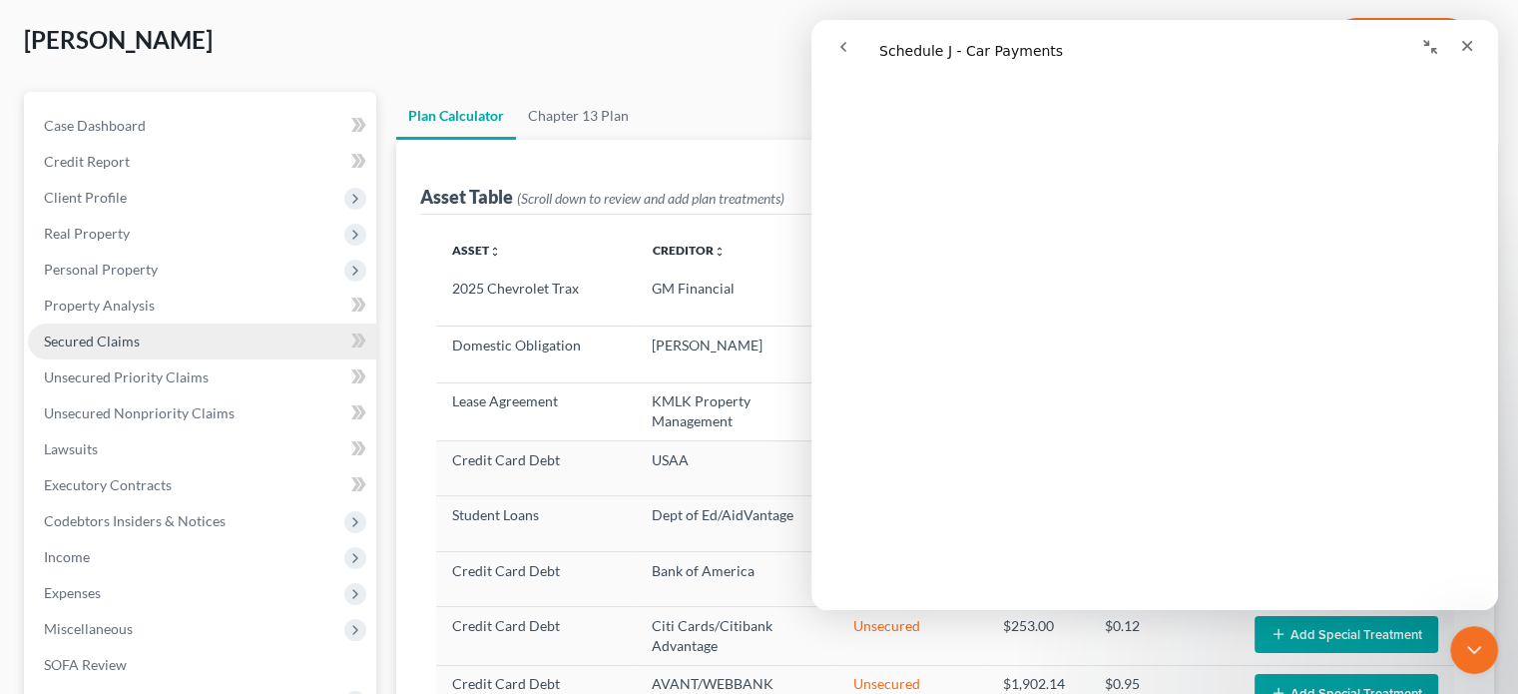
click at [81, 340] on span "Secured Claims" at bounding box center [92, 340] width 96 height 17
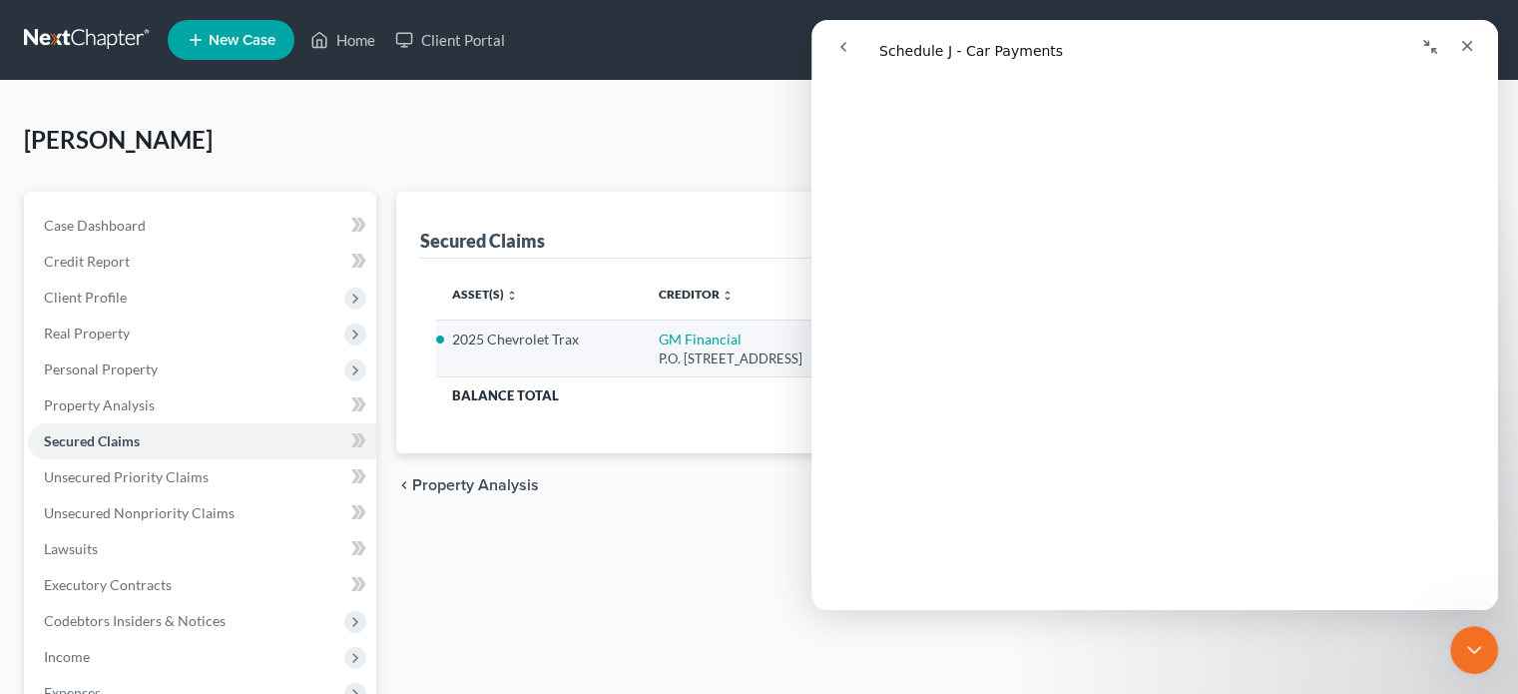
click at [567, 354] on td "2025 Chevrolet Trax" at bounding box center [539, 348] width 206 height 57
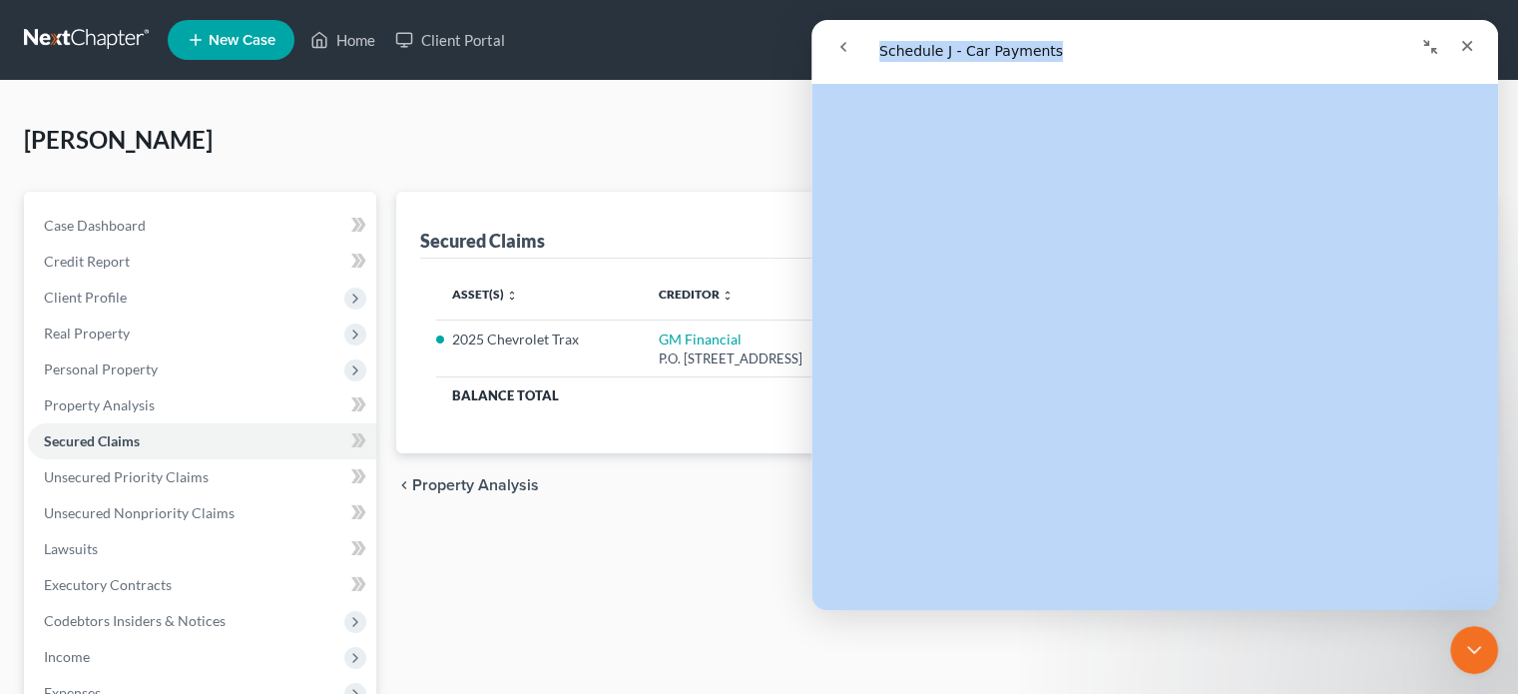
drag, startPoint x: 1286, startPoint y: 25, endPoint x: 1417, endPoint y: 28, distance: 130.8
click at [997, 79] on div "Schedule J - Car Payments Schedule J - Car Payments Did this answer your questi…" at bounding box center [1154, 315] width 687 height 590
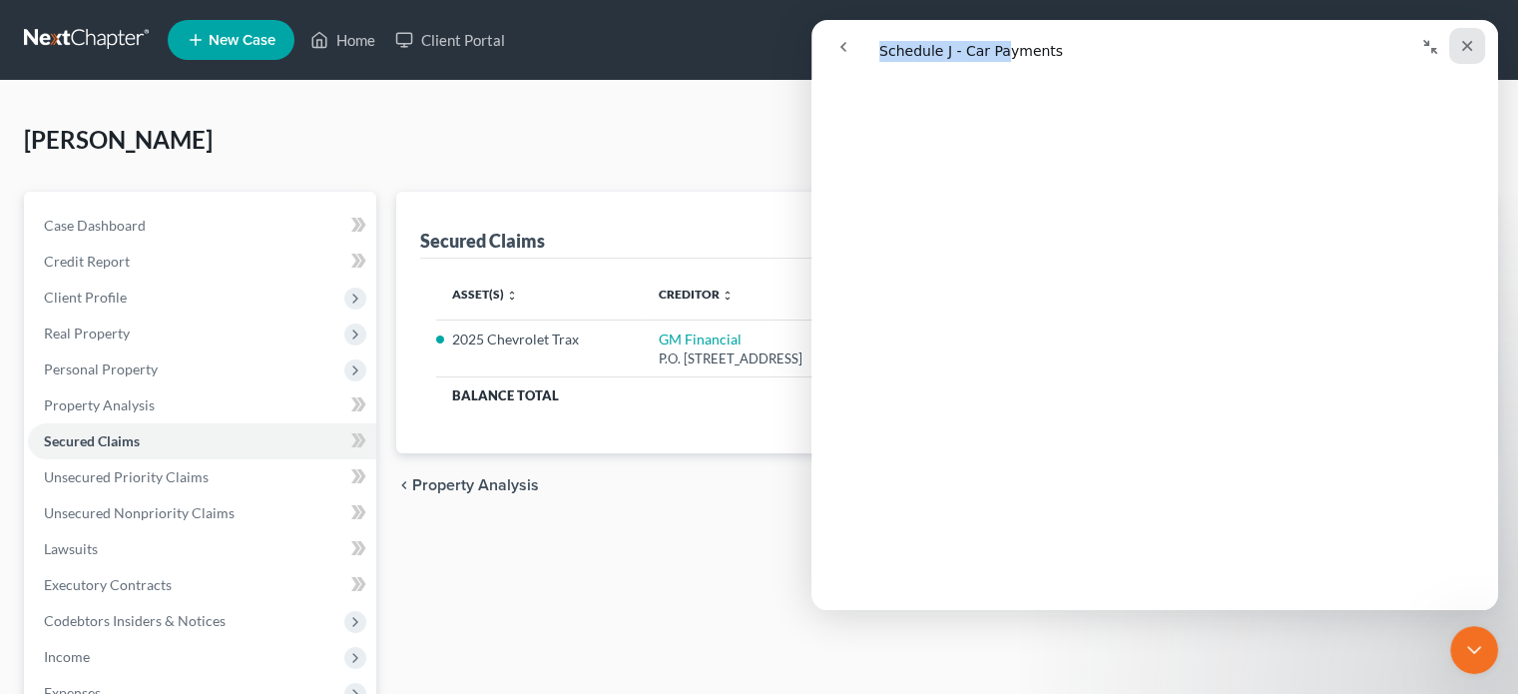
click at [1330, 47] on icon "Close" at bounding box center [1467, 46] width 16 height 16
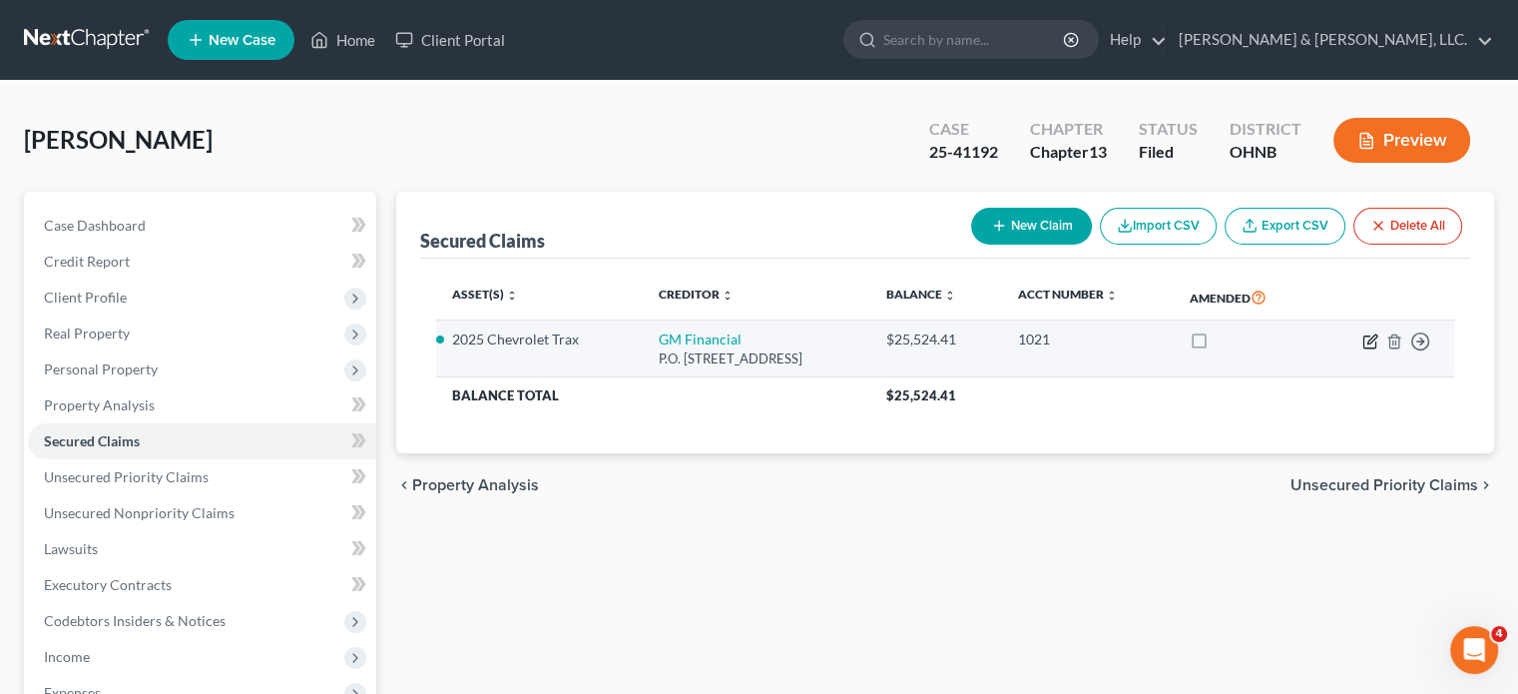
click at [1330, 339] on icon "button" at bounding box center [1370, 341] width 16 height 16
select select "45"
select select "4"
select select "0"
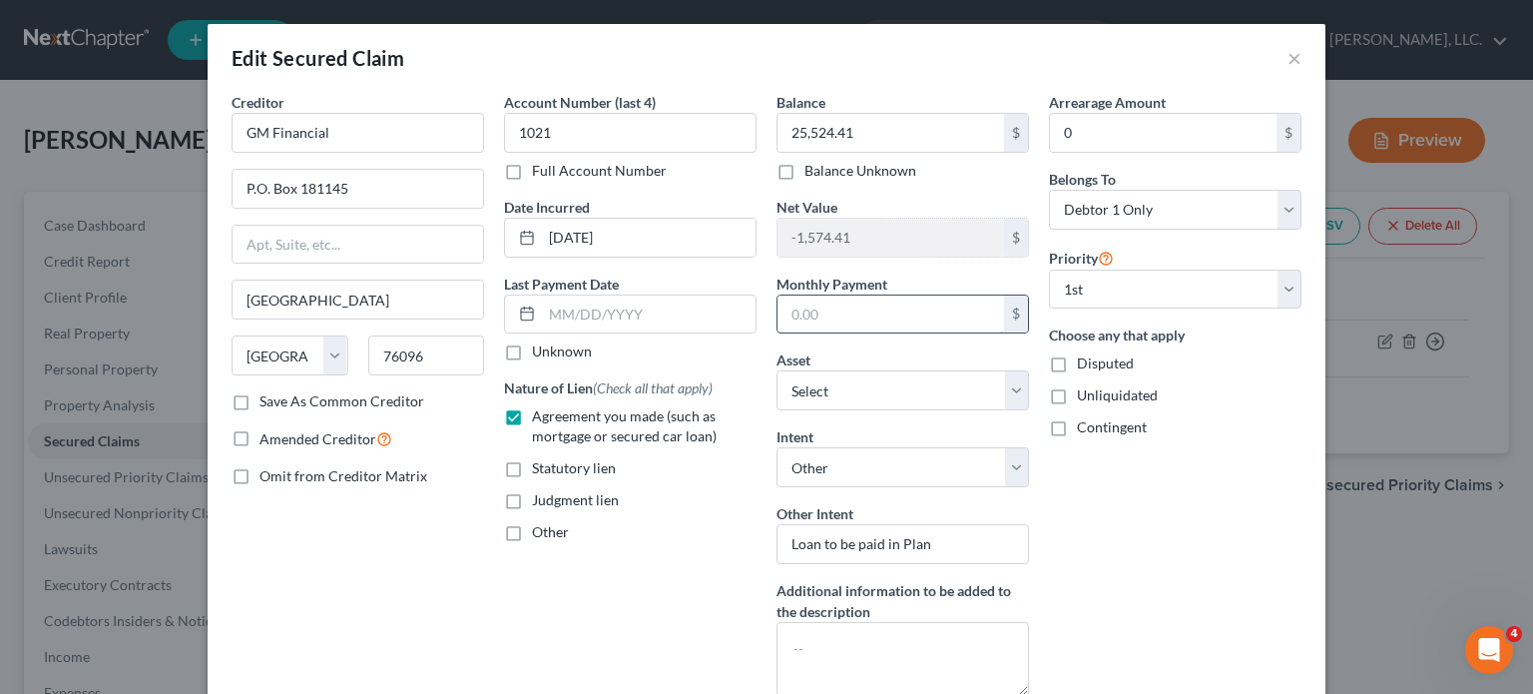
click at [778, 311] on input "text" at bounding box center [890, 314] width 227 height 38
type input "441.82"
click at [1182, 537] on div "Arrearage Amount 0 $ Belongs To * Select Debtor 1 Only Debtor 2 Only Debtor 1 A…" at bounding box center [1175, 402] width 272 height 620
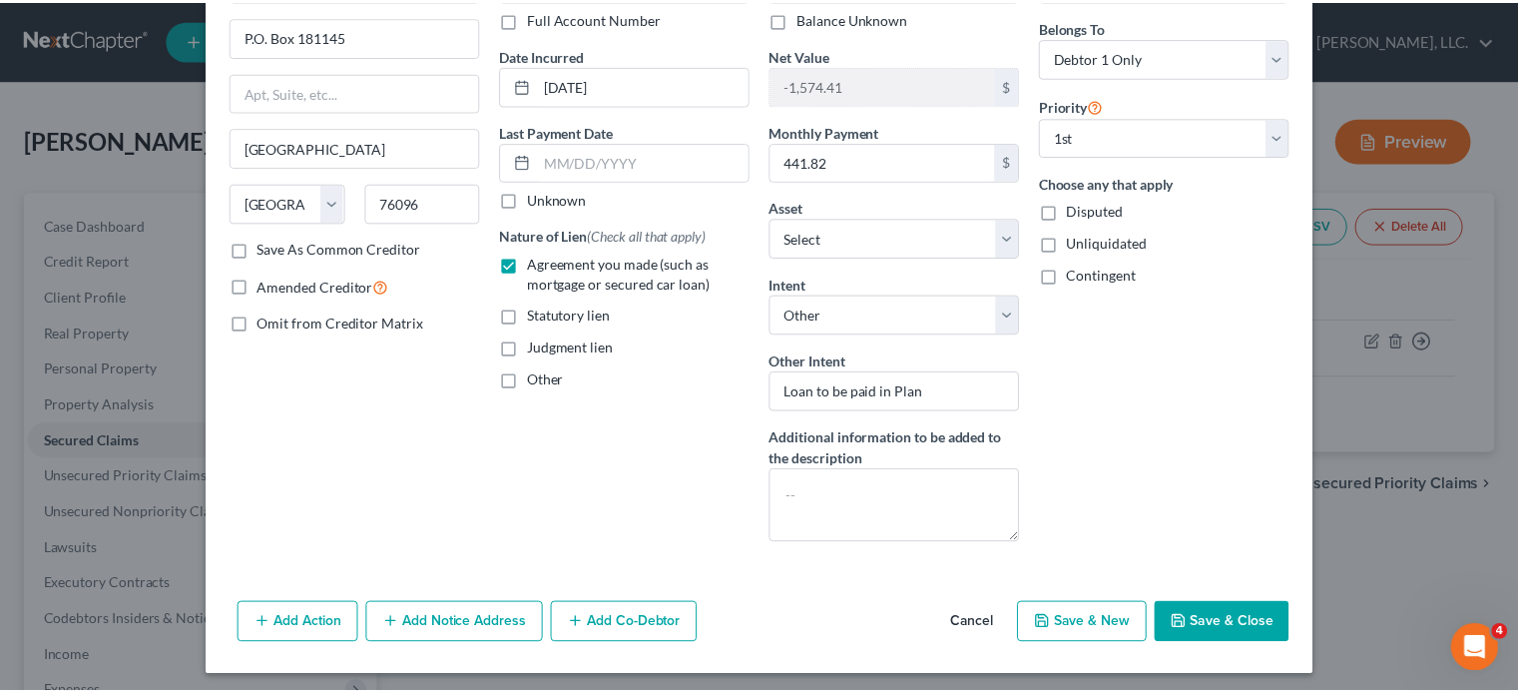
scroll to position [156, 0]
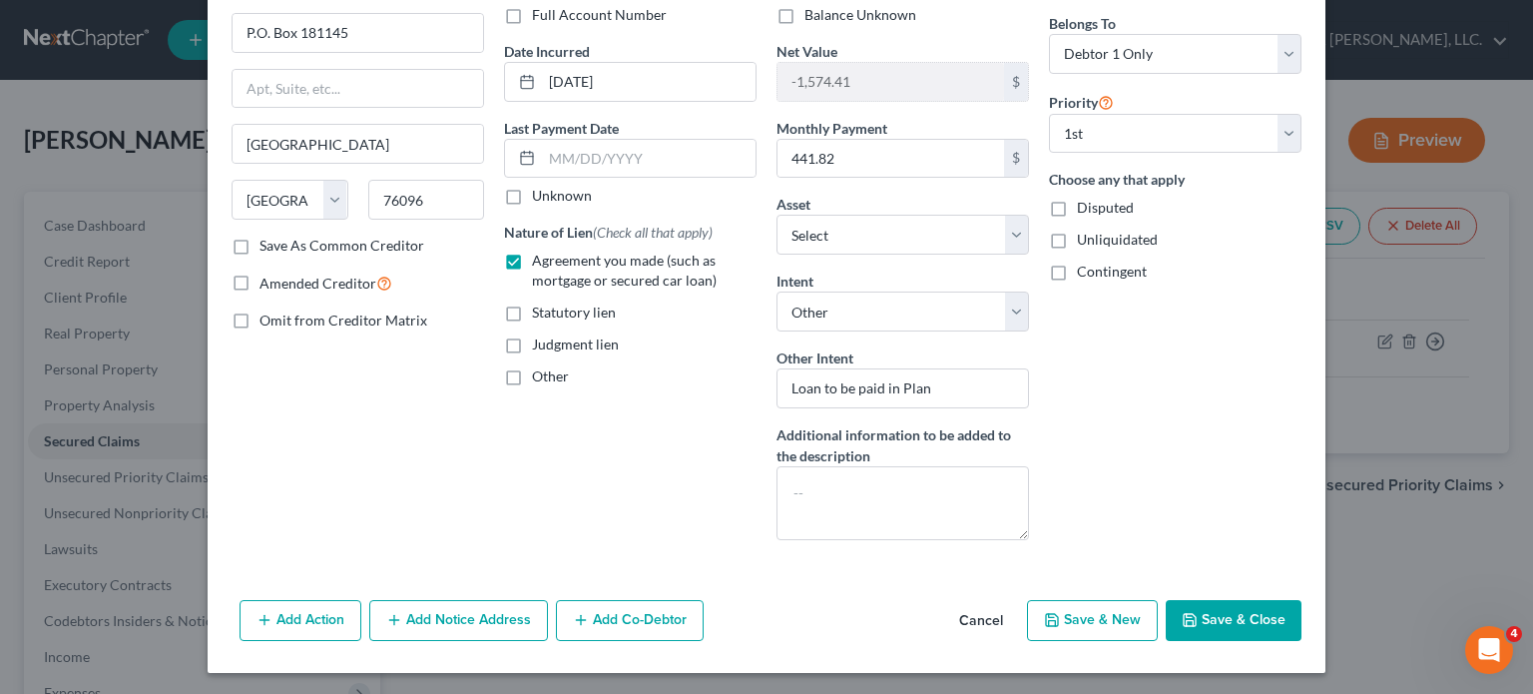
click at [1238, 615] on button "Save & Close" at bounding box center [1234, 621] width 136 height 42
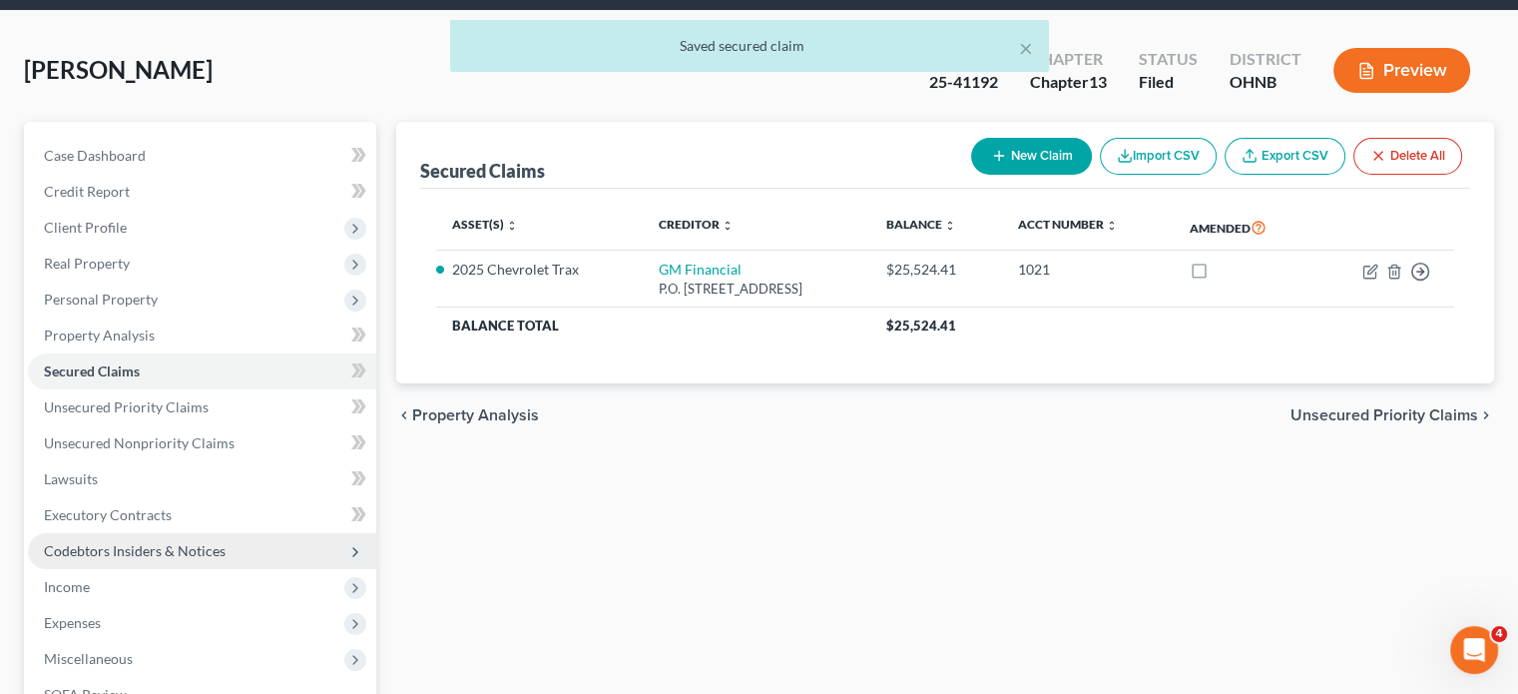
scroll to position [299, 0]
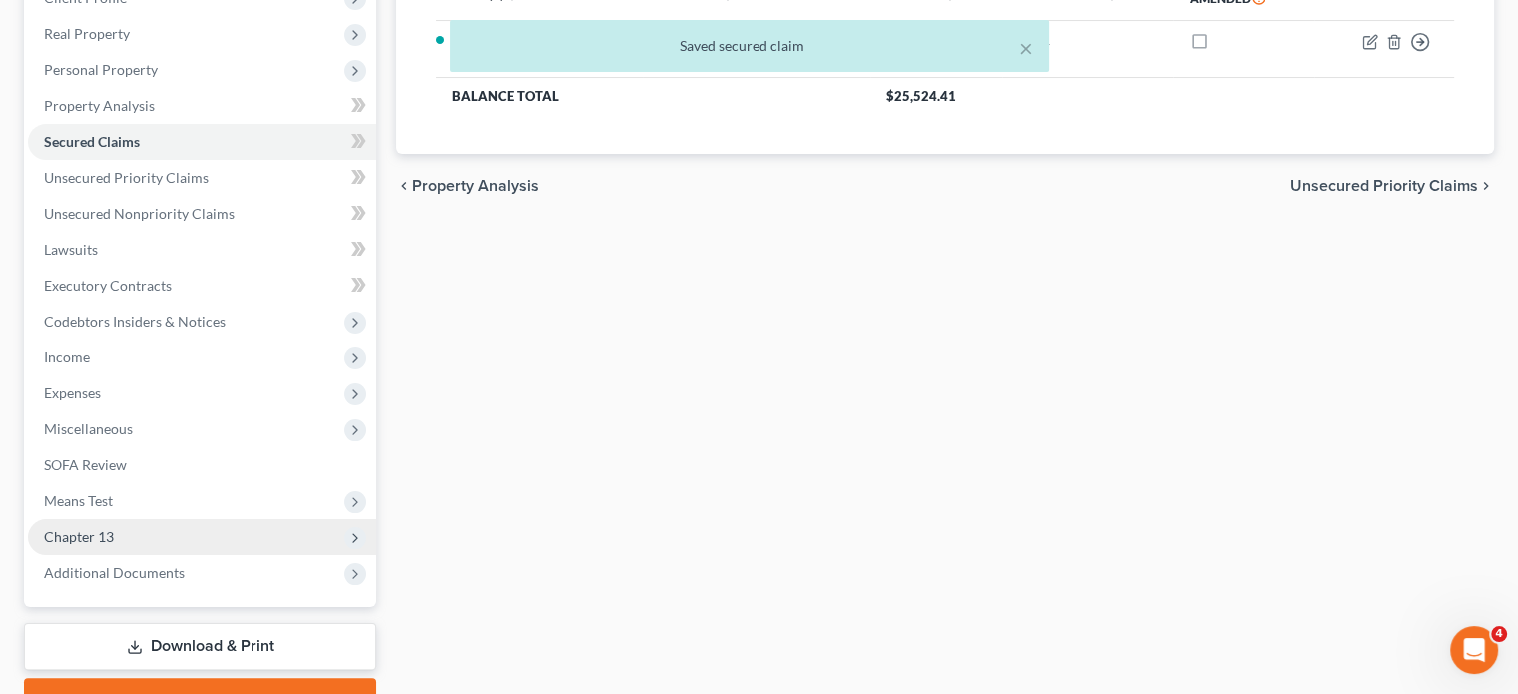
click at [90, 537] on span "Chapter 13" at bounding box center [79, 536] width 70 height 17
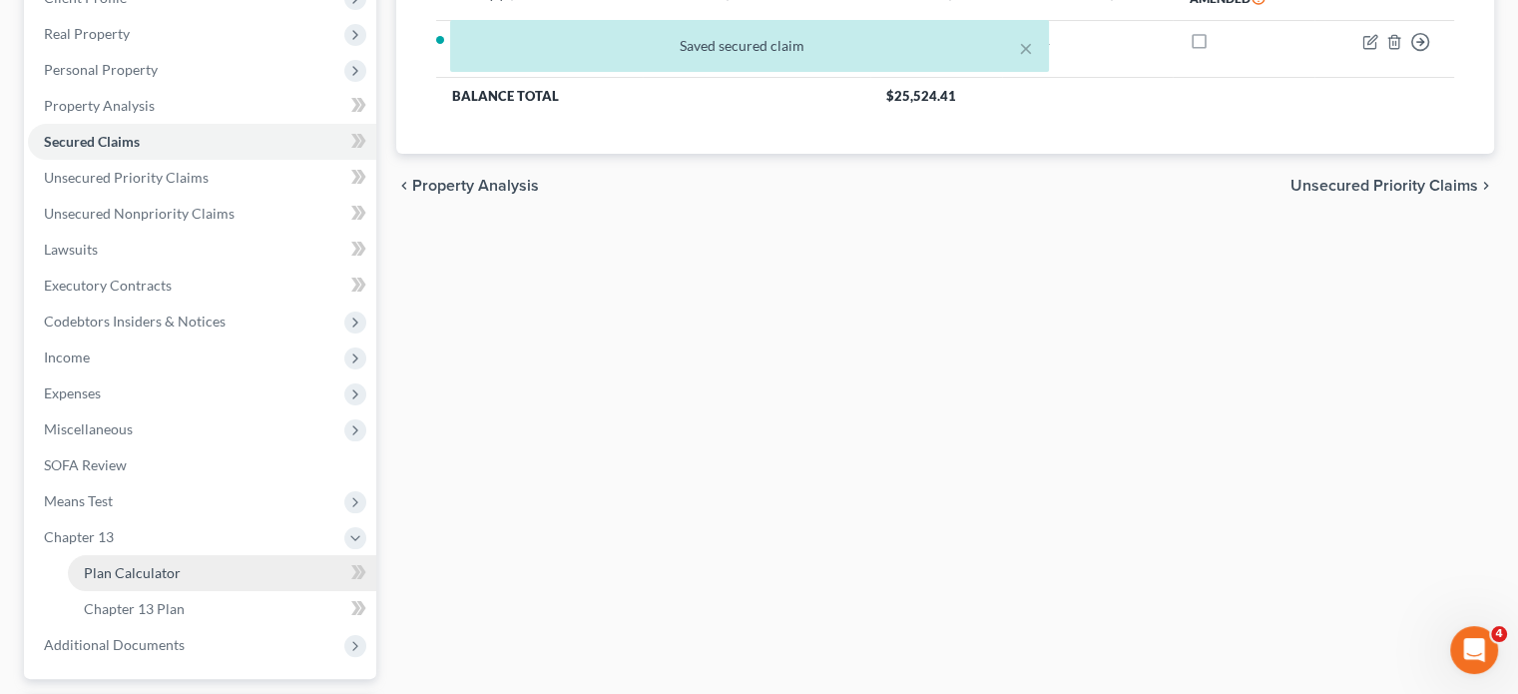
click at [140, 574] on span "Plan Calculator" at bounding box center [132, 572] width 97 height 17
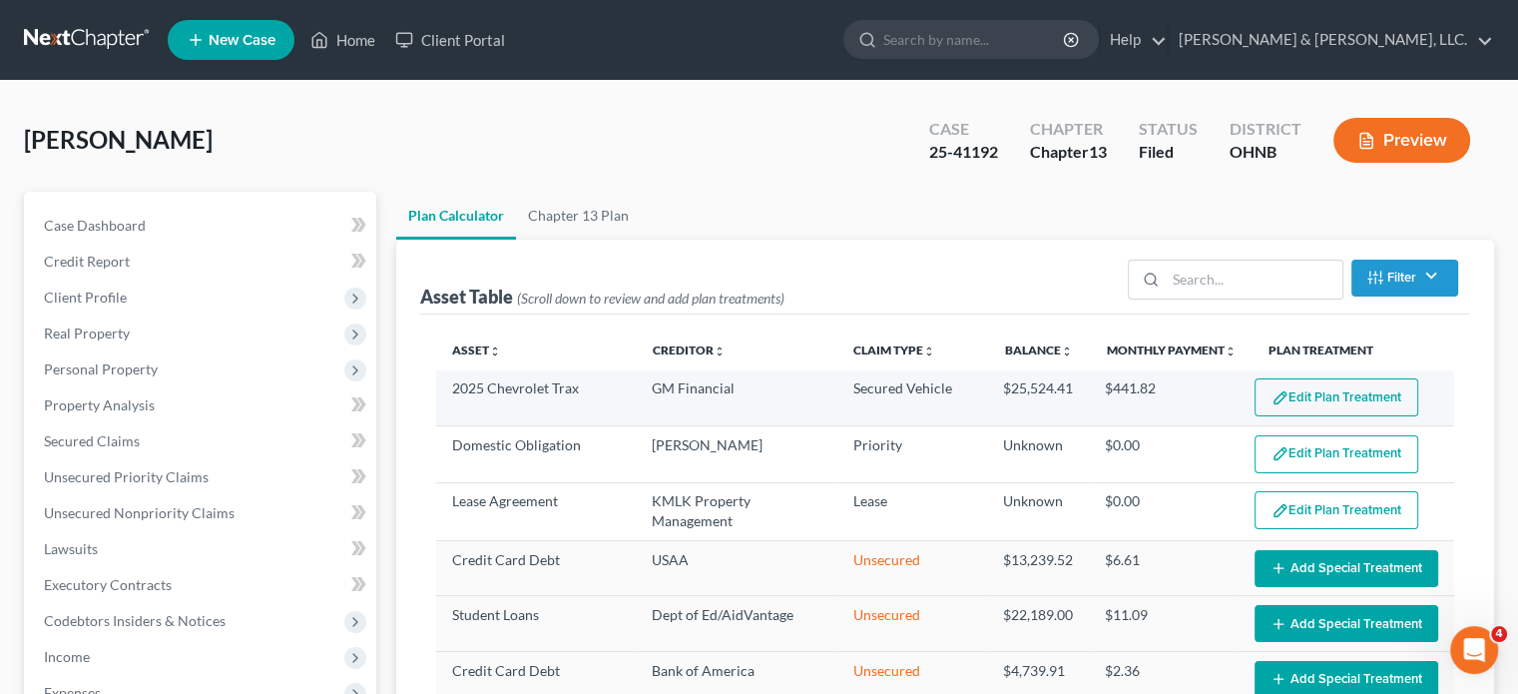
select select "59"
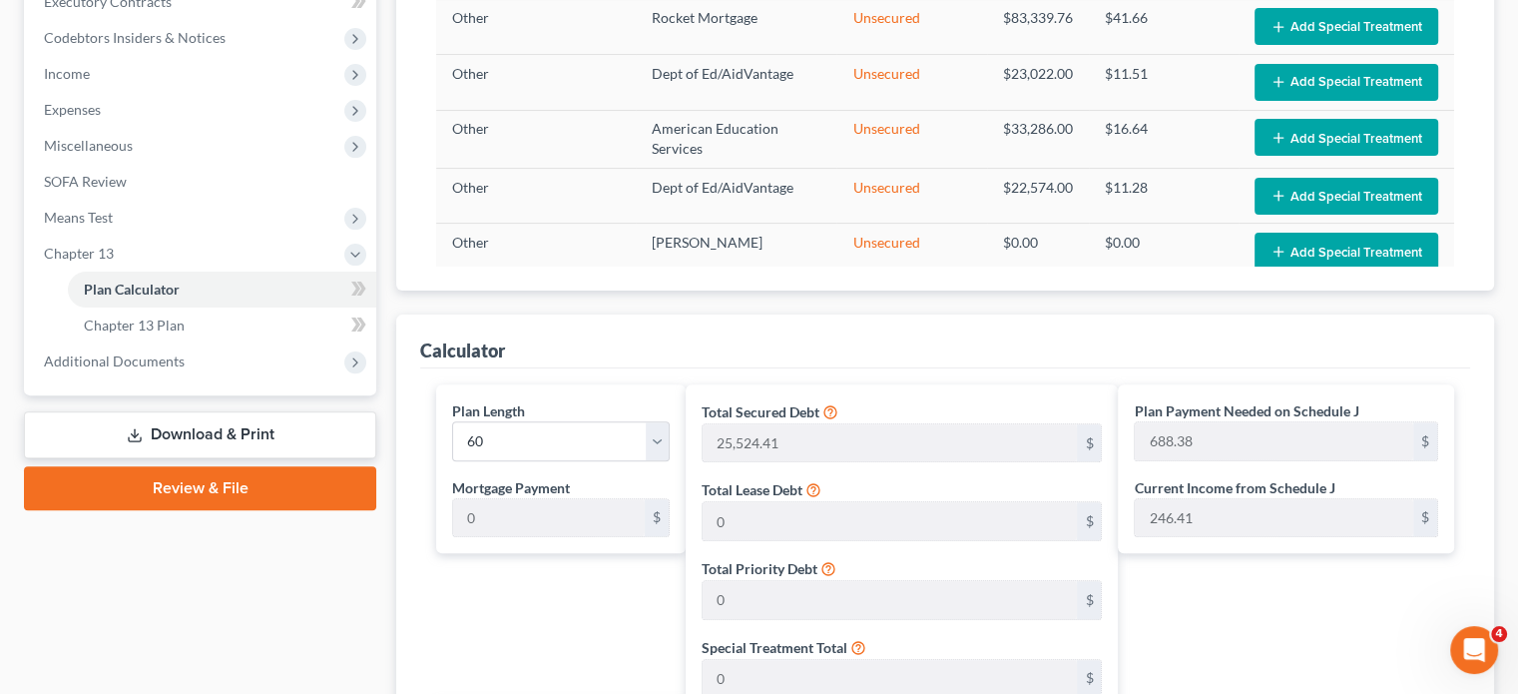
scroll to position [499, 0]
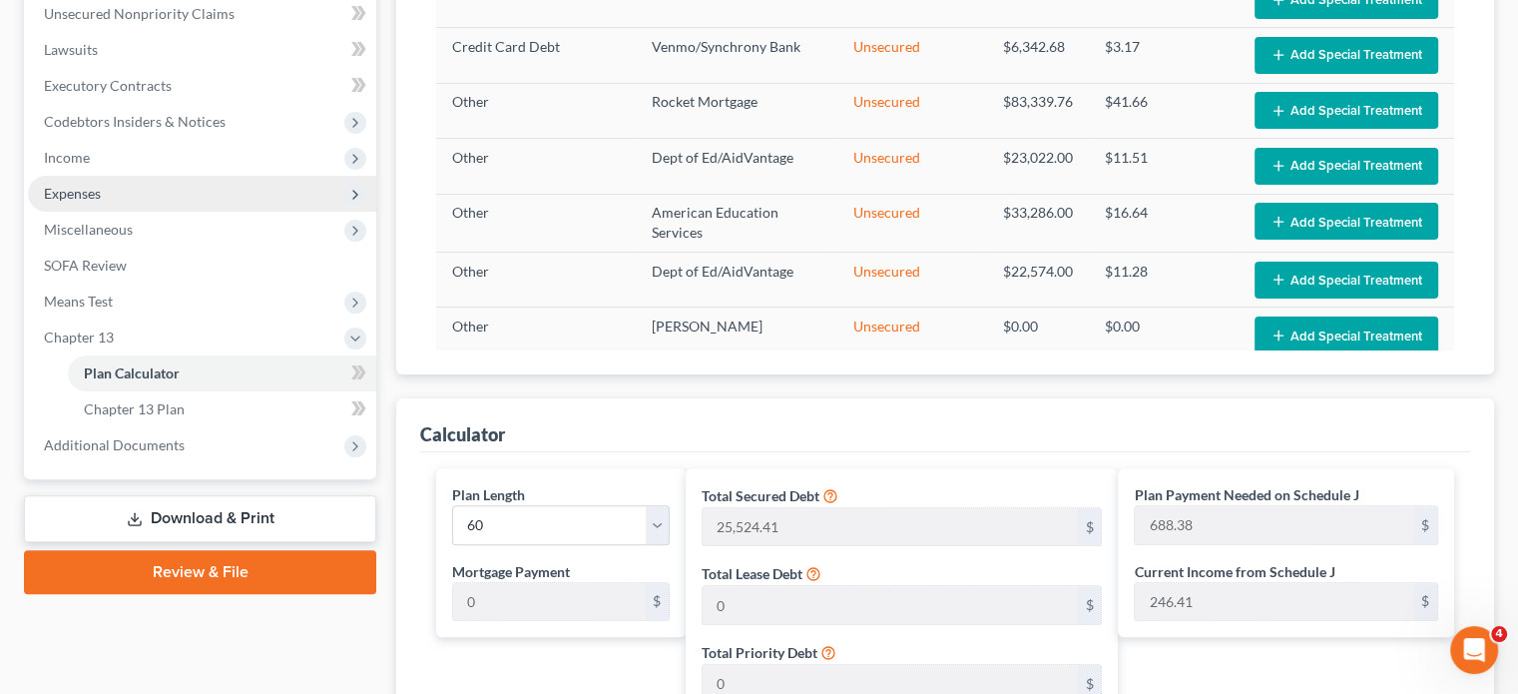
click at [87, 191] on span "Expenses" at bounding box center [72, 193] width 57 height 17
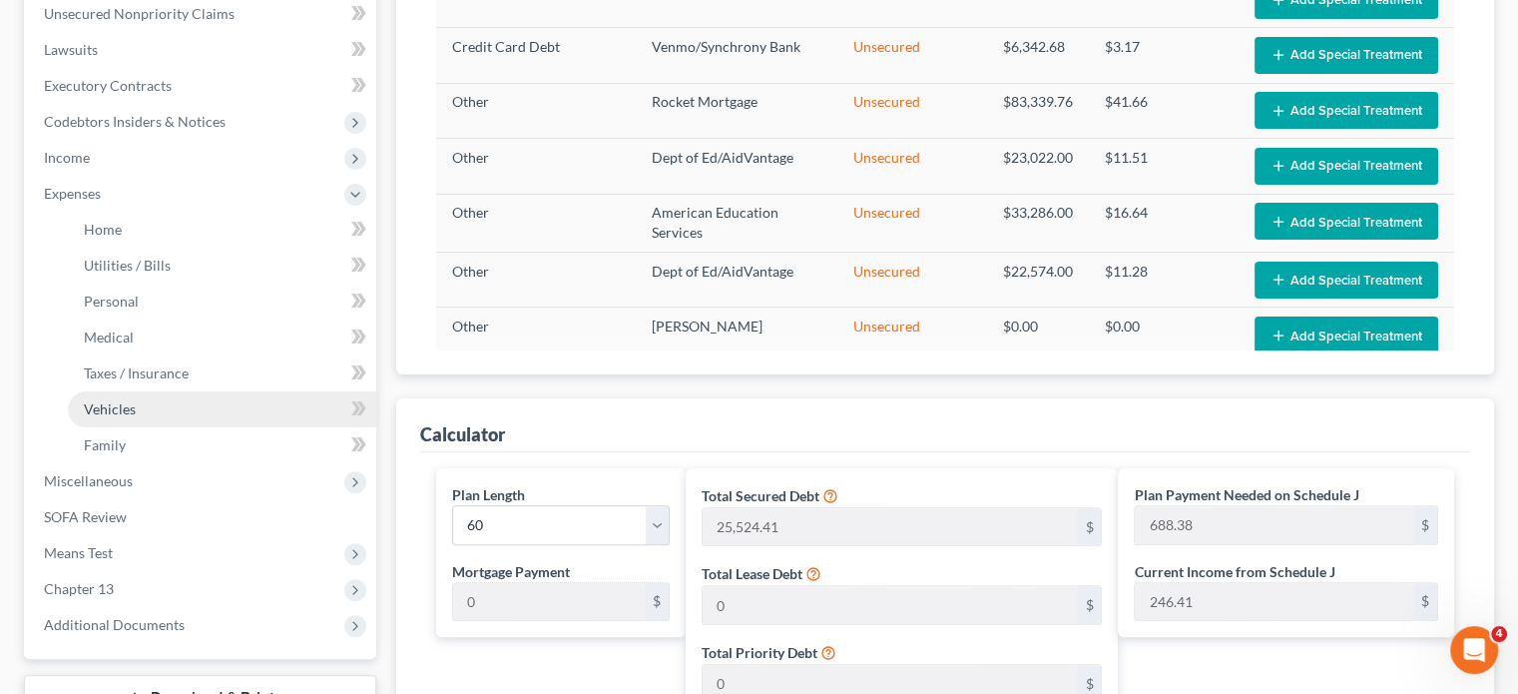
click at [133, 406] on span "Vehicles" at bounding box center [110, 408] width 52 height 17
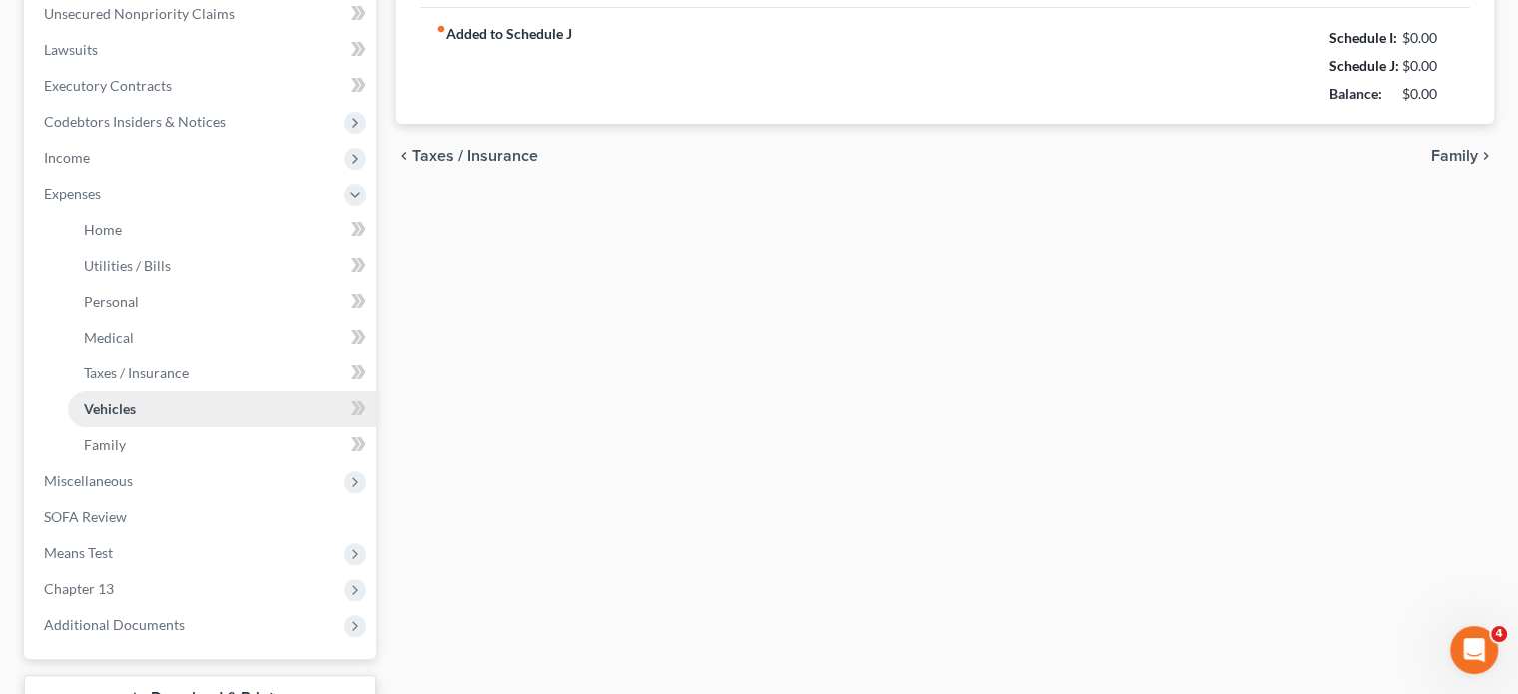
type input "77.00"
type input "300.00"
type input "50.00"
type input "0.00"
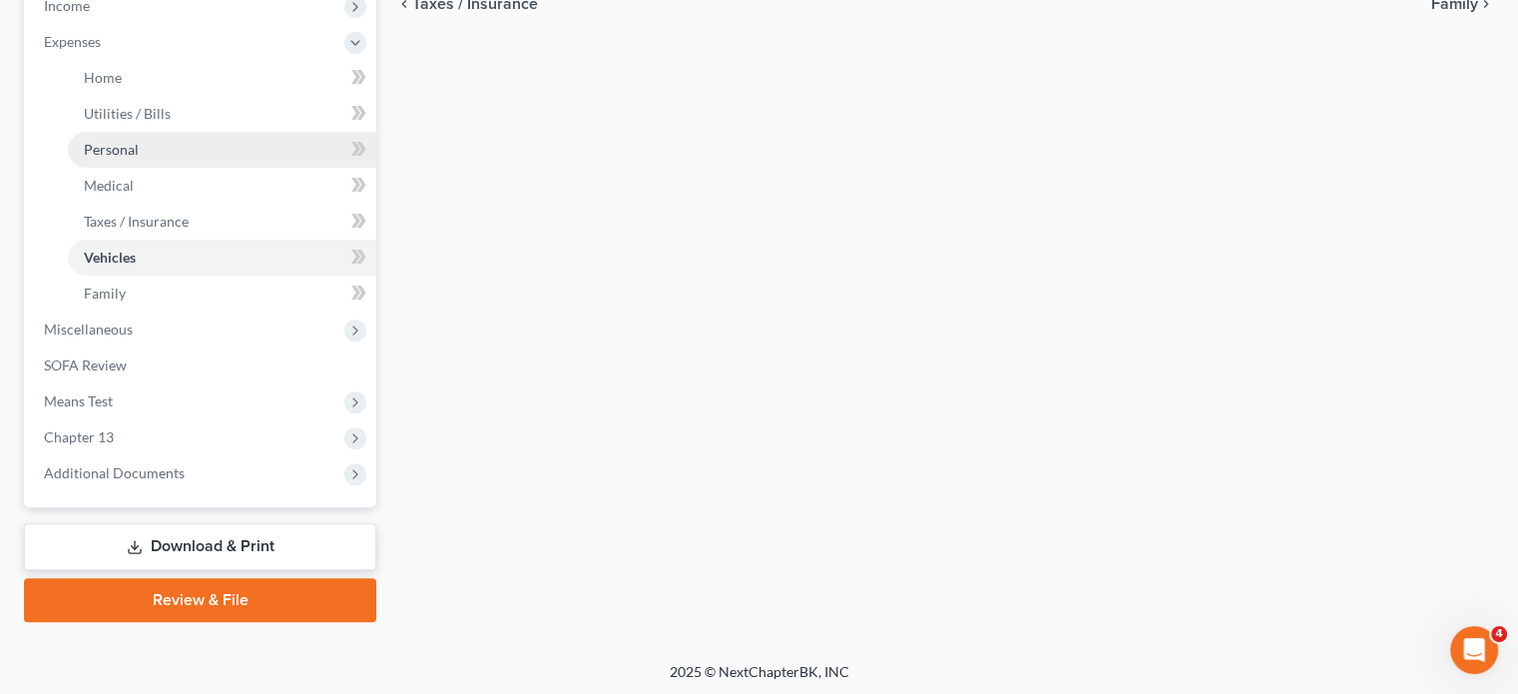
scroll to position [653, 0]
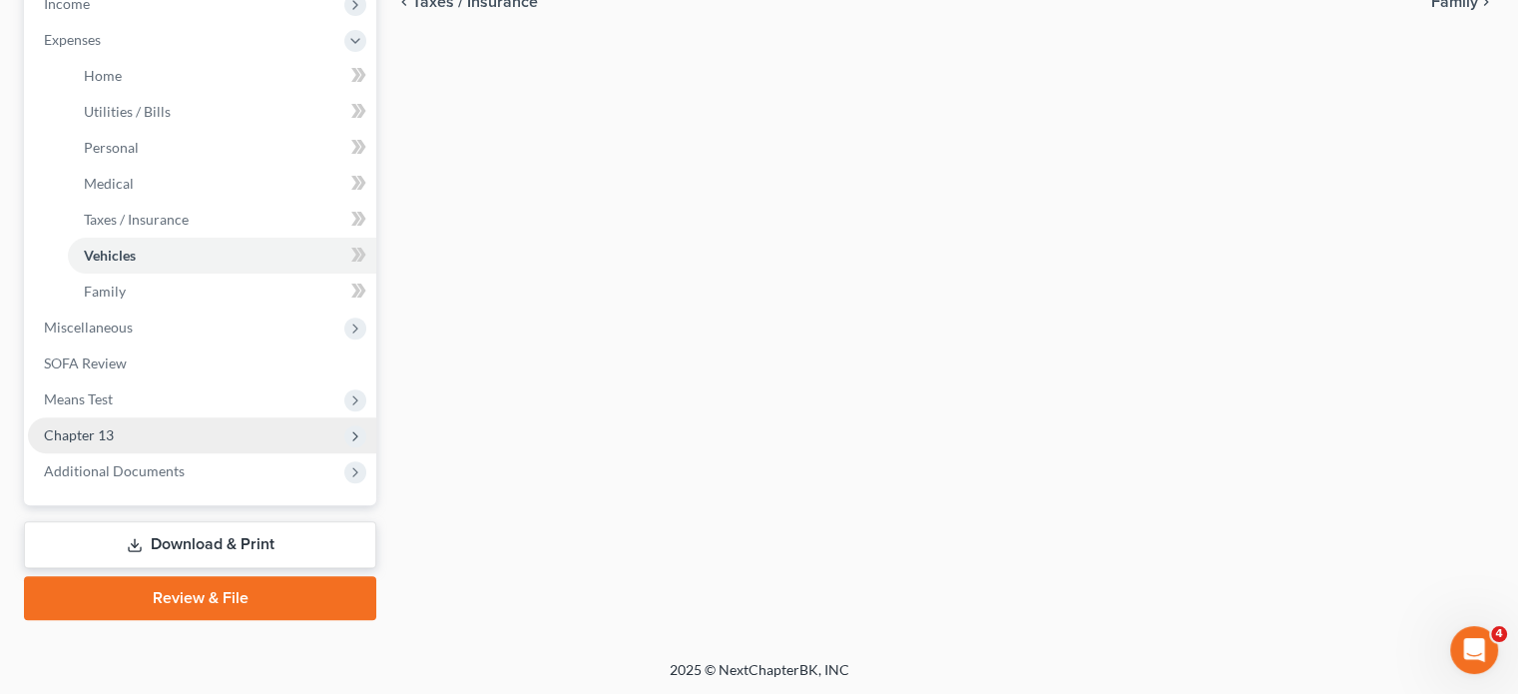
click at [89, 432] on span "Chapter 13" at bounding box center [79, 434] width 70 height 17
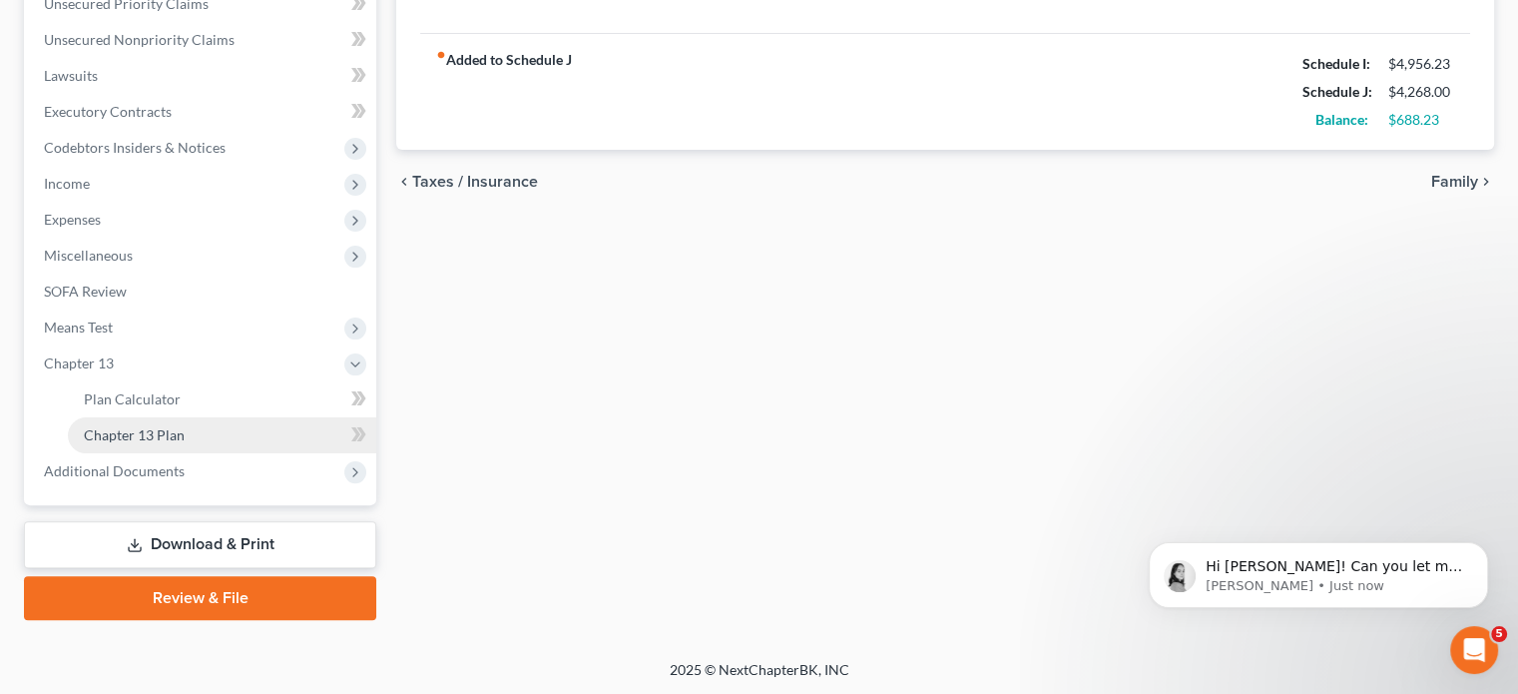
scroll to position [0, 0]
click at [1261, 570] on span "Hi [PERSON_NAME]! Can you let me know the name of the case you are working in?" at bounding box center [1334, 586] width 256 height 56
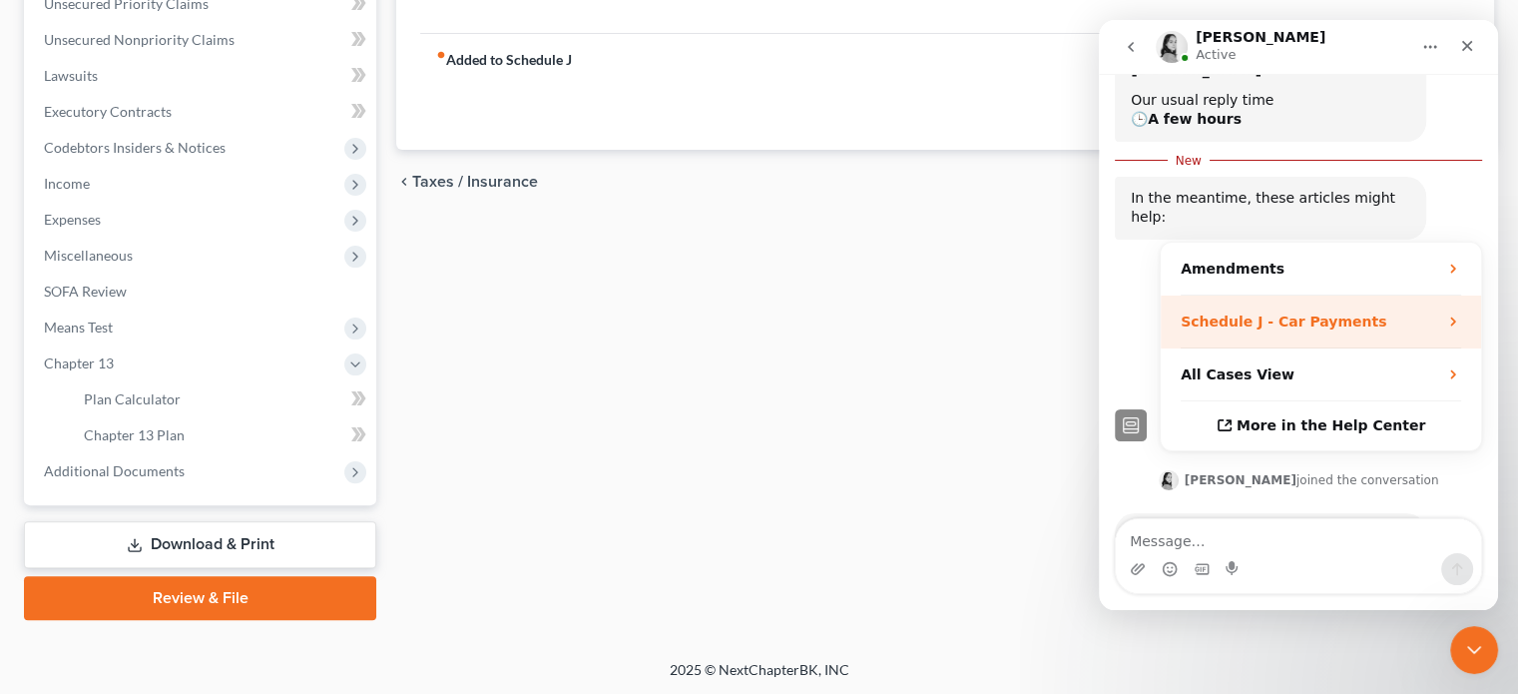
scroll to position [376, 0]
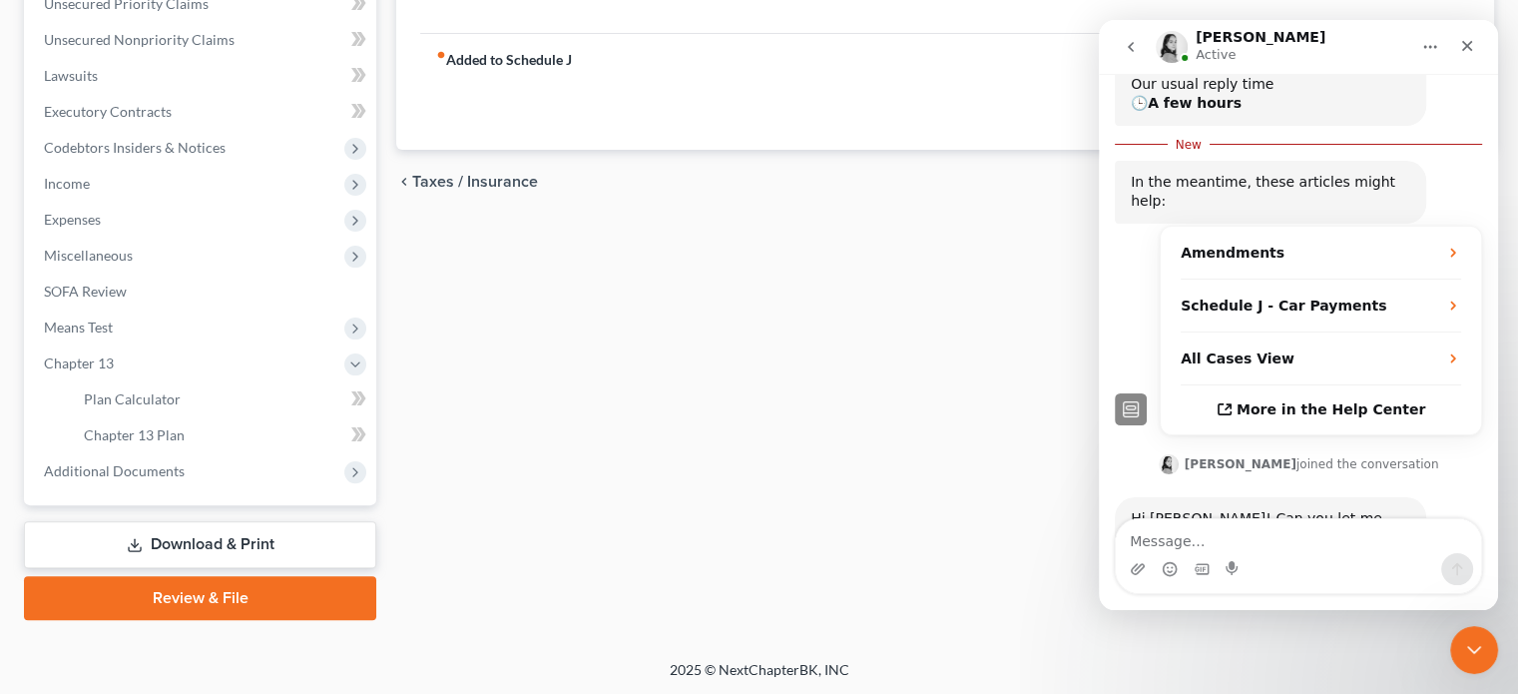
click at [1165, 534] on textarea "Message…" at bounding box center [1298, 536] width 365 height 34
type textarea "[PERSON_NAME]"
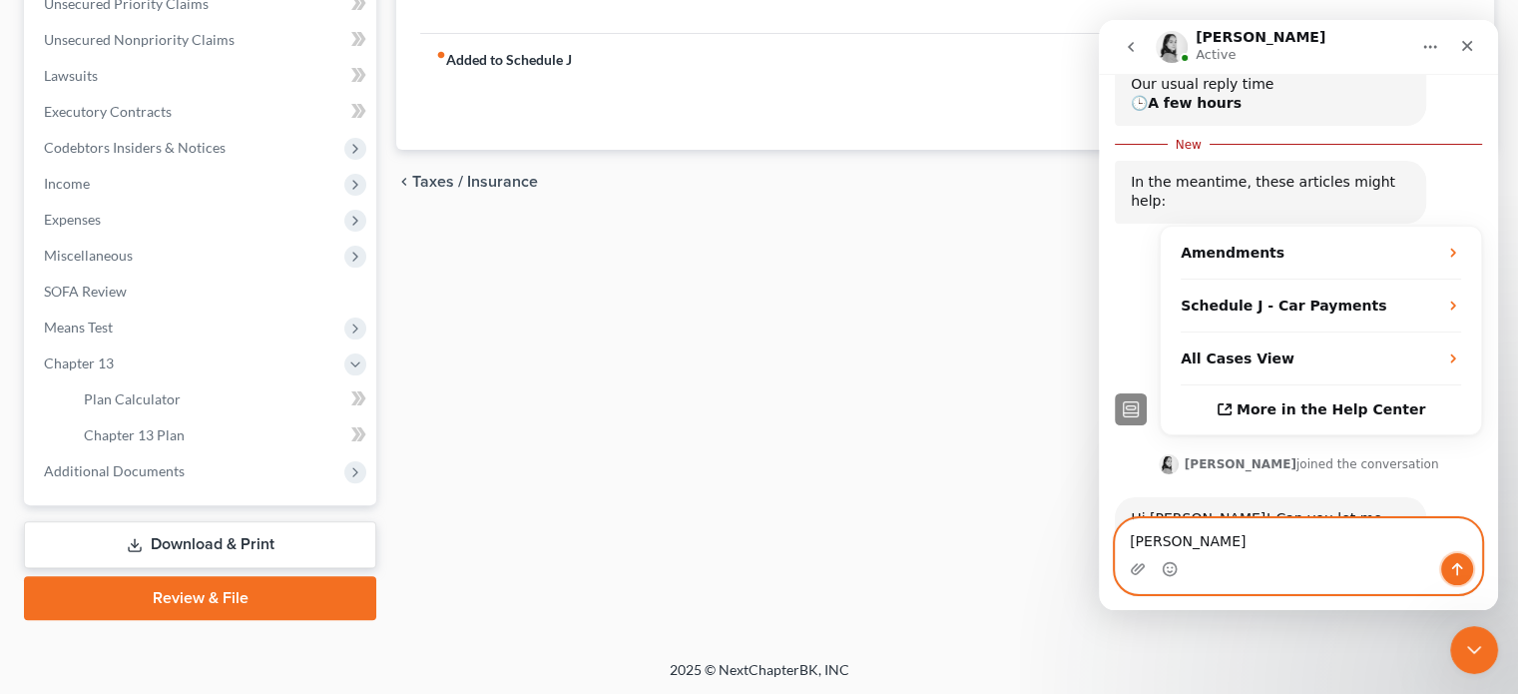
click at [1330, 562] on icon "Send a message…" at bounding box center [1457, 569] width 16 height 16
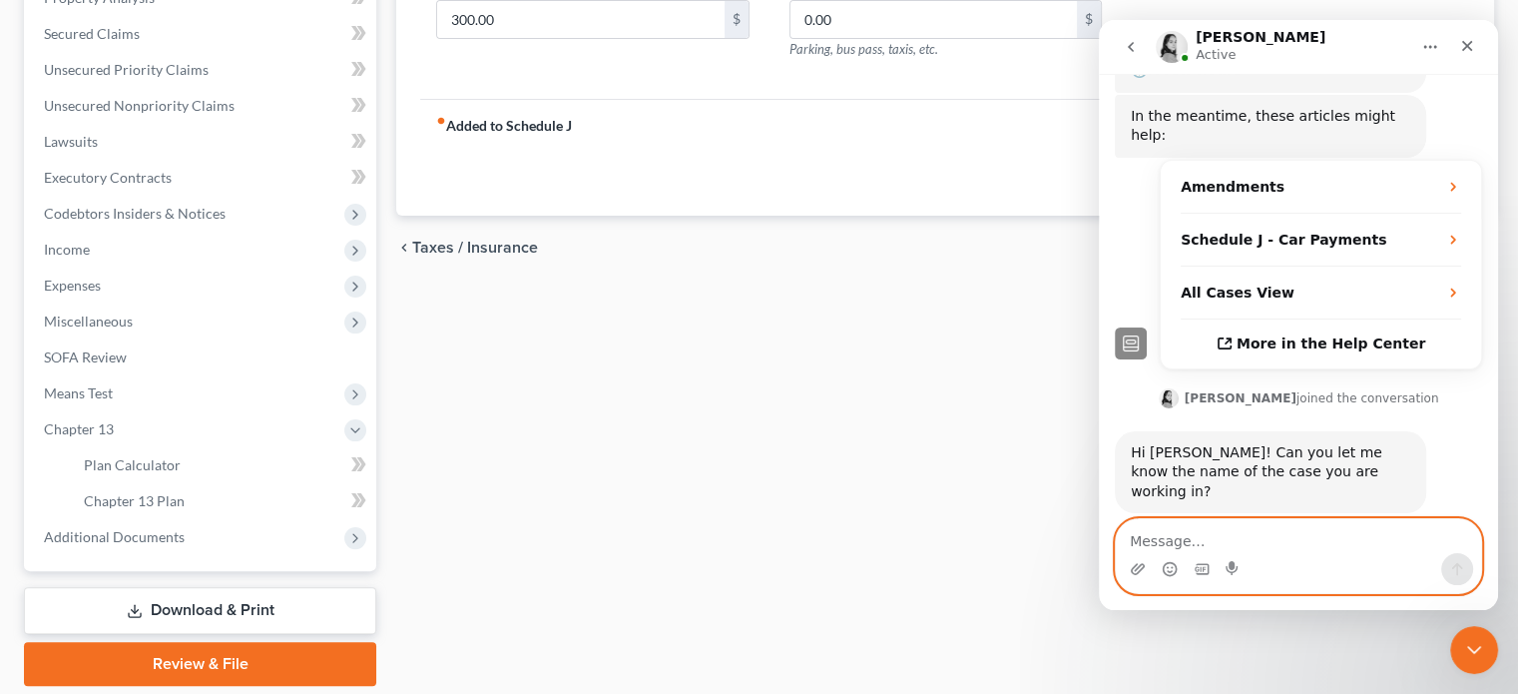
scroll to position [373, 0]
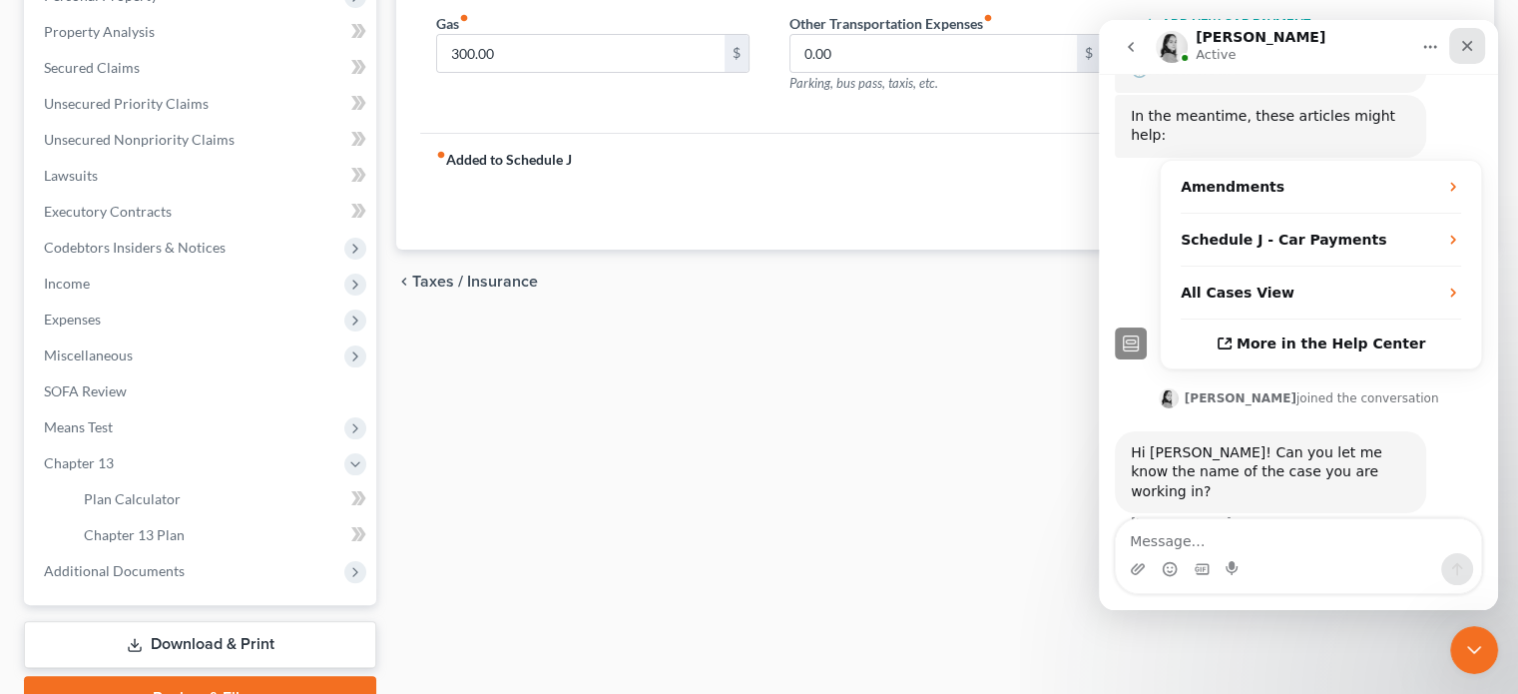
click at [1330, 39] on icon "Close" at bounding box center [1467, 46] width 16 height 16
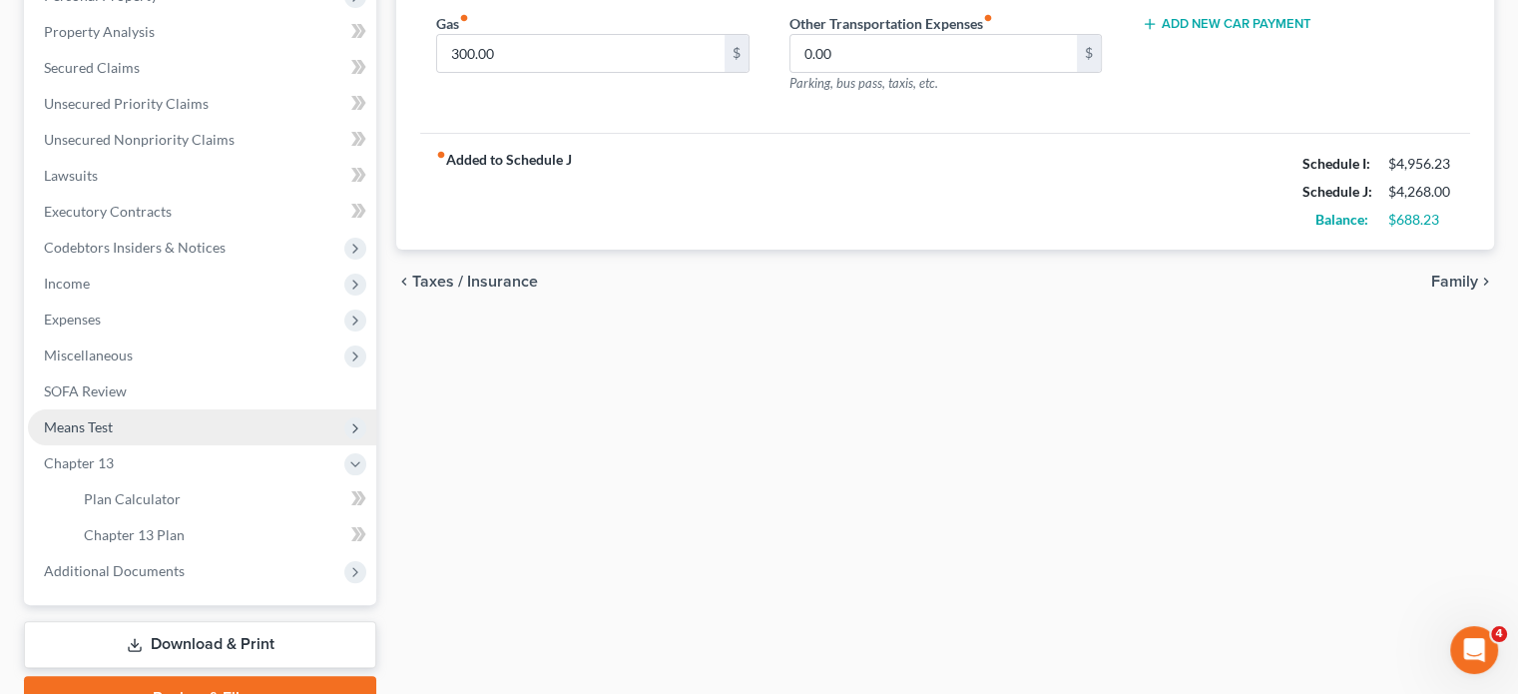
scroll to position [473, 0]
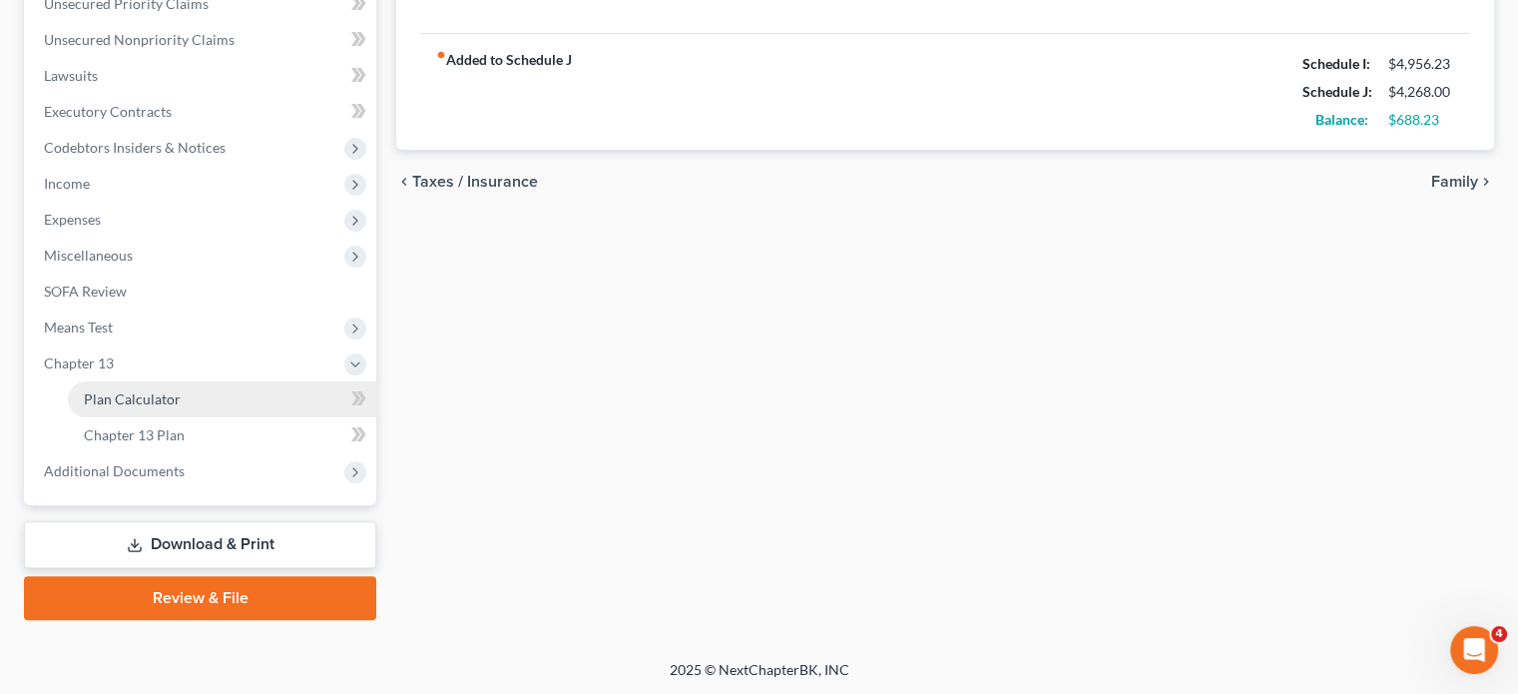
click at [158, 403] on span "Plan Calculator" at bounding box center [132, 398] width 97 height 17
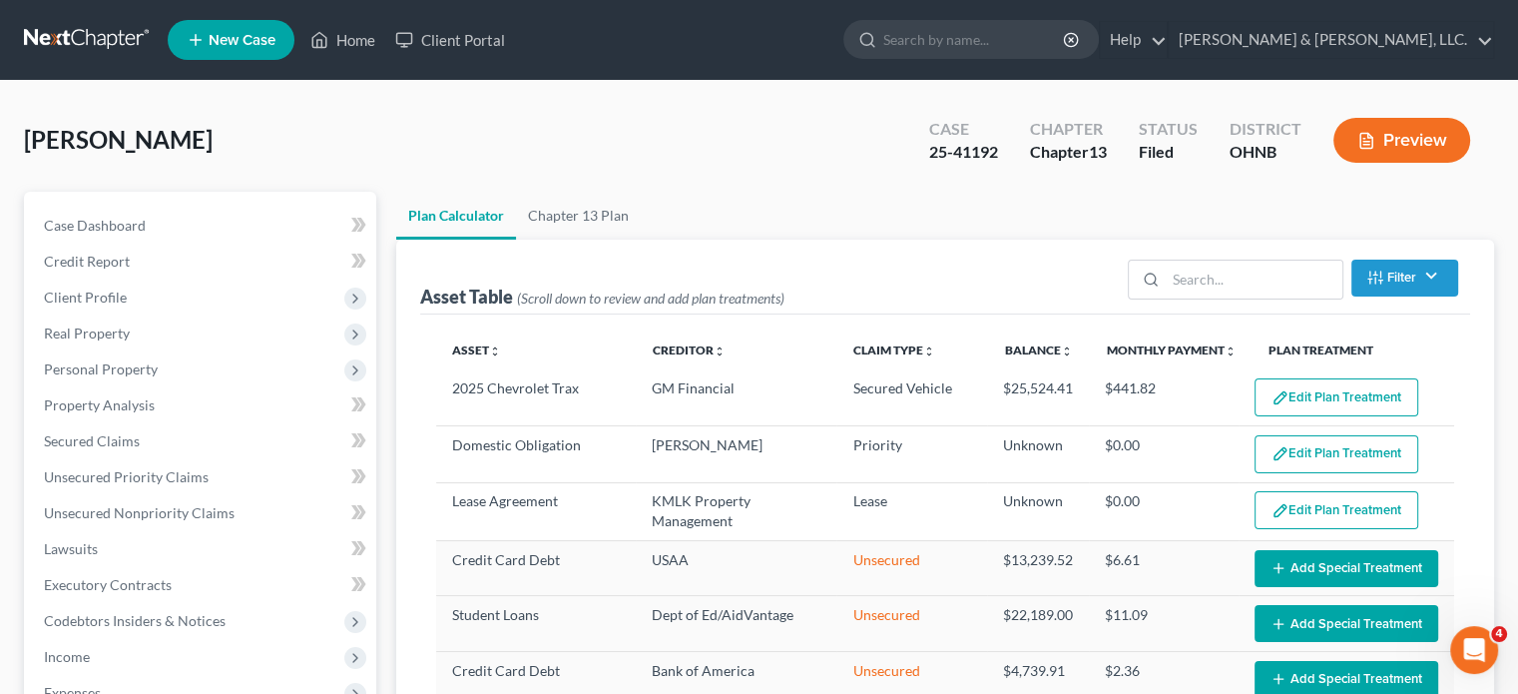
select select "59"
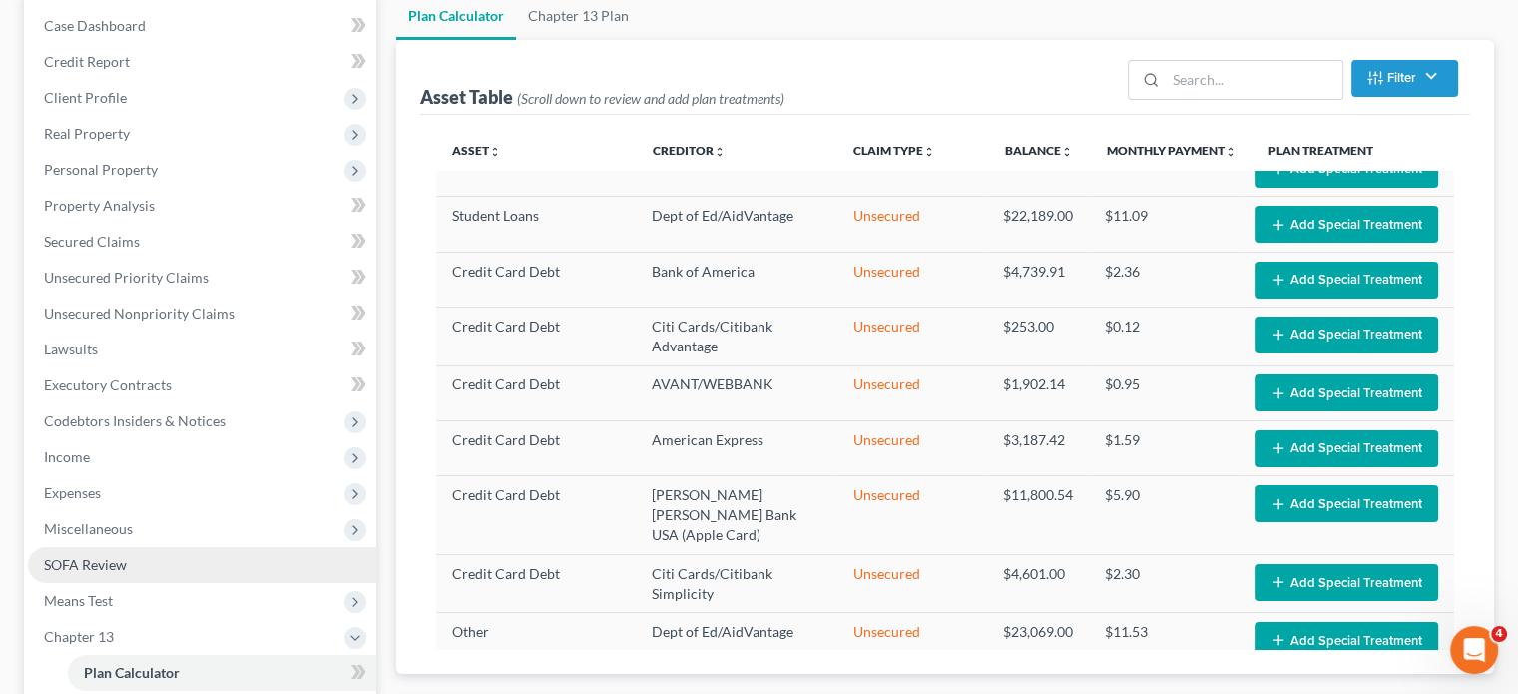
scroll to position [299, 0]
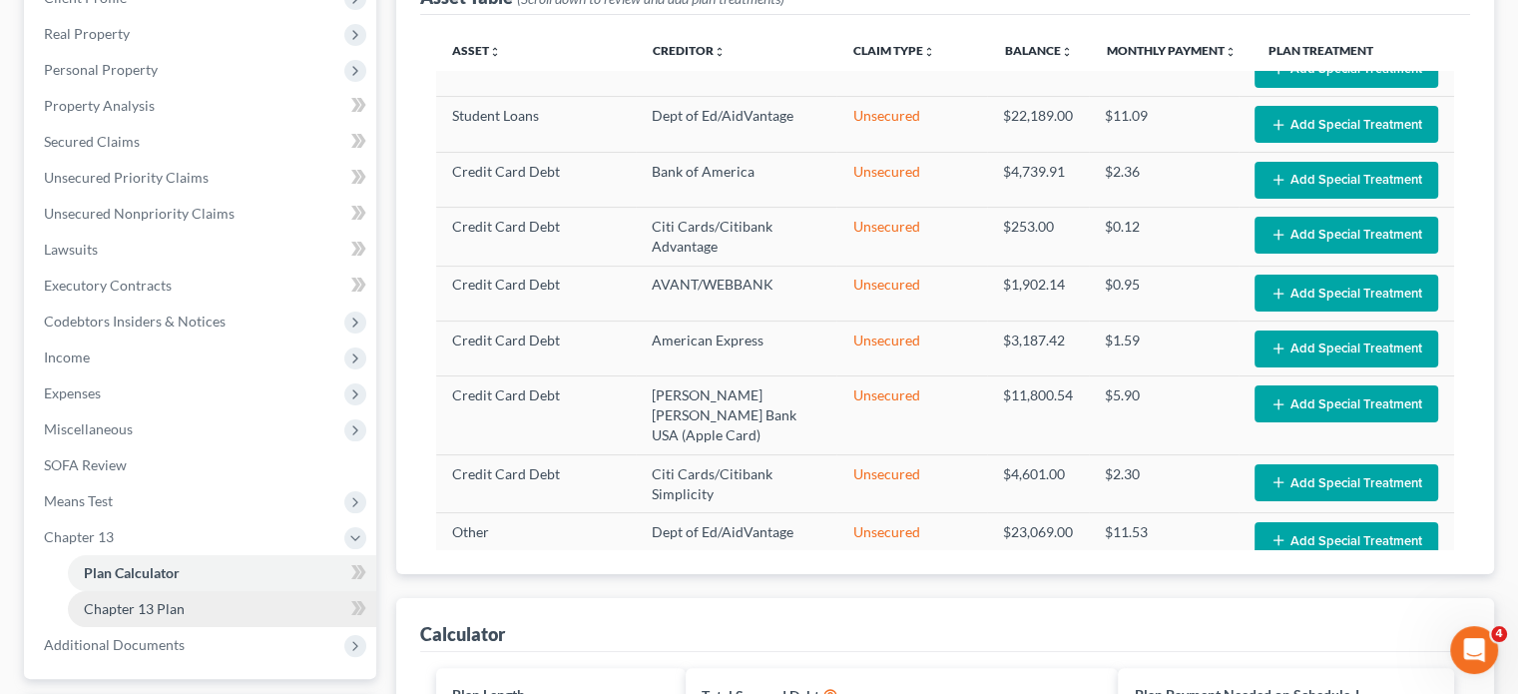
click at [158, 610] on span "Chapter 13 Plan" at bounding box center [134, 608] width 101 height 17
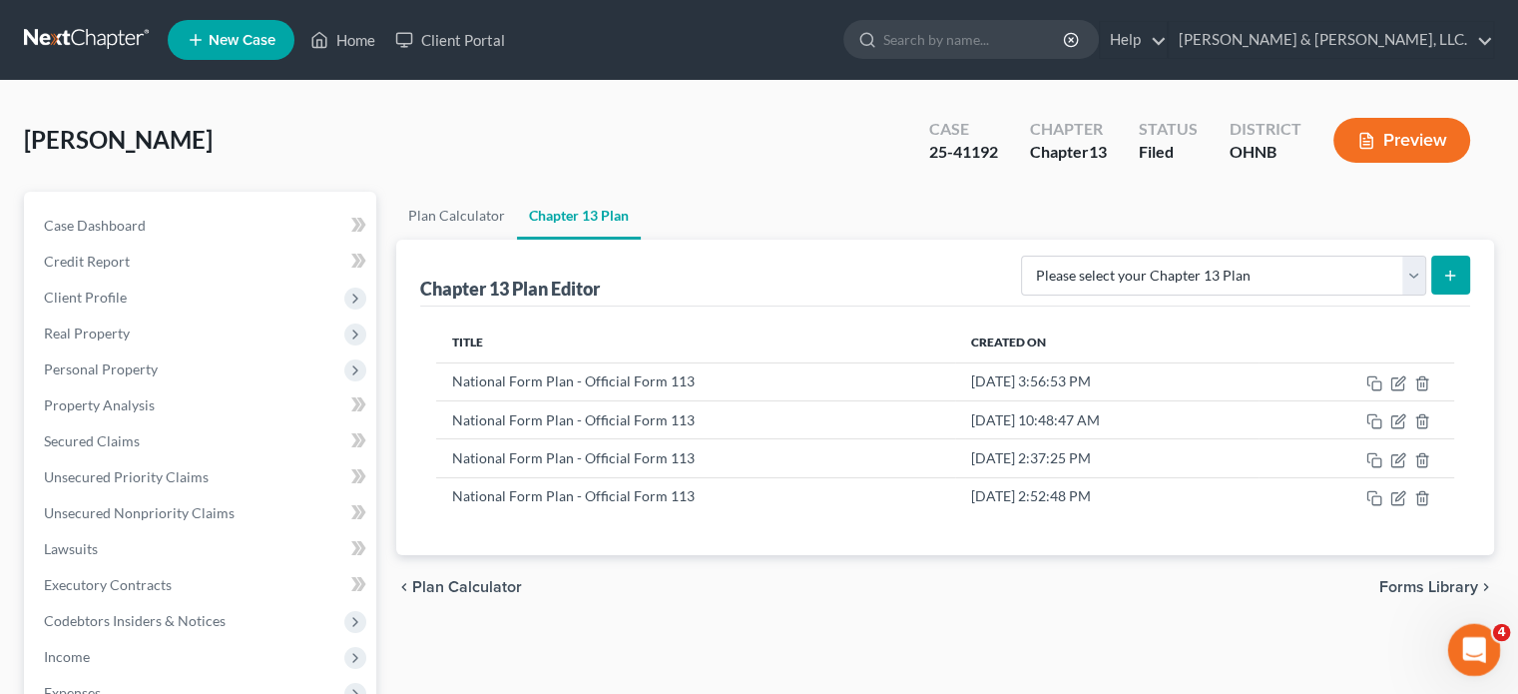
click at [1330, 646] on icon "Open Intercom Messenger" at bounding box center [1471, 647] width 33 height 33
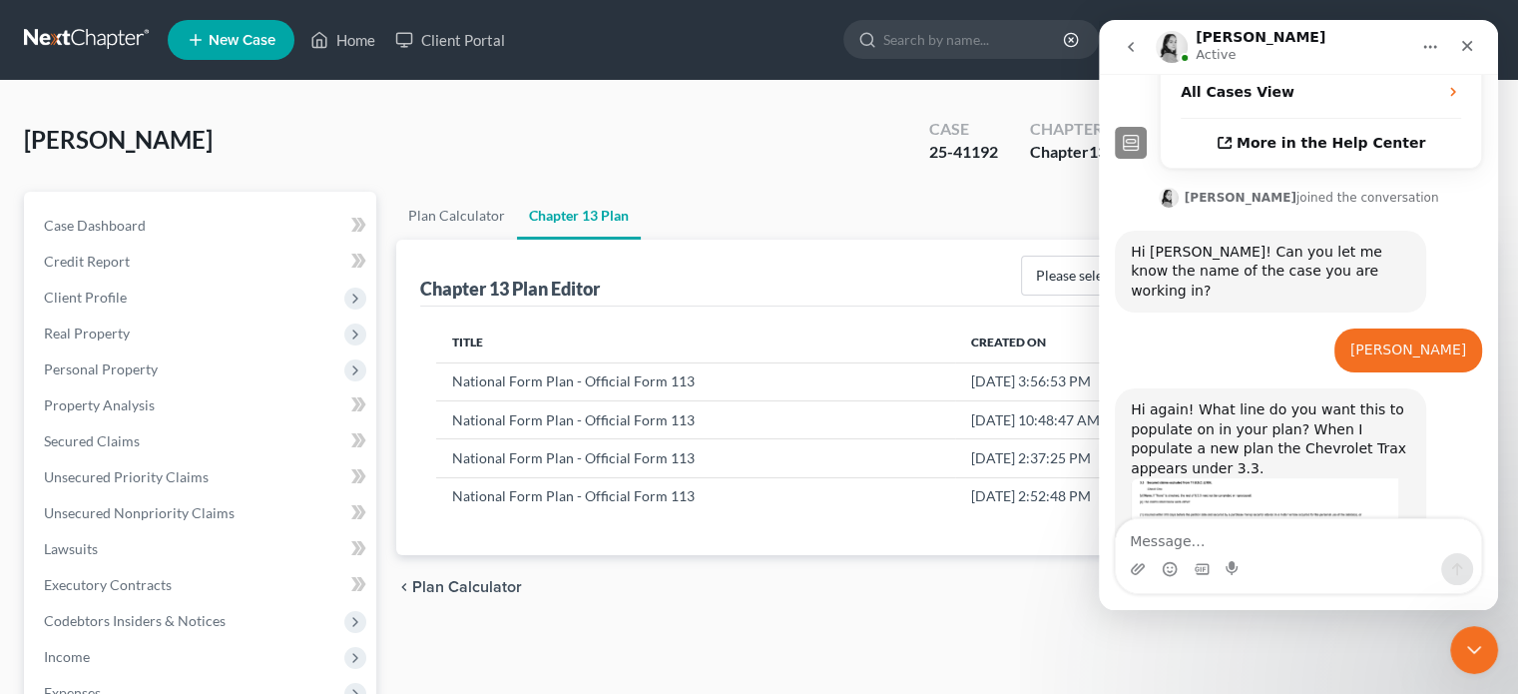
scroll to position [612, 0]
click at [1235, 479] on img "Lindsey says…" at bounding box center [1264, 521] width 267 height 85
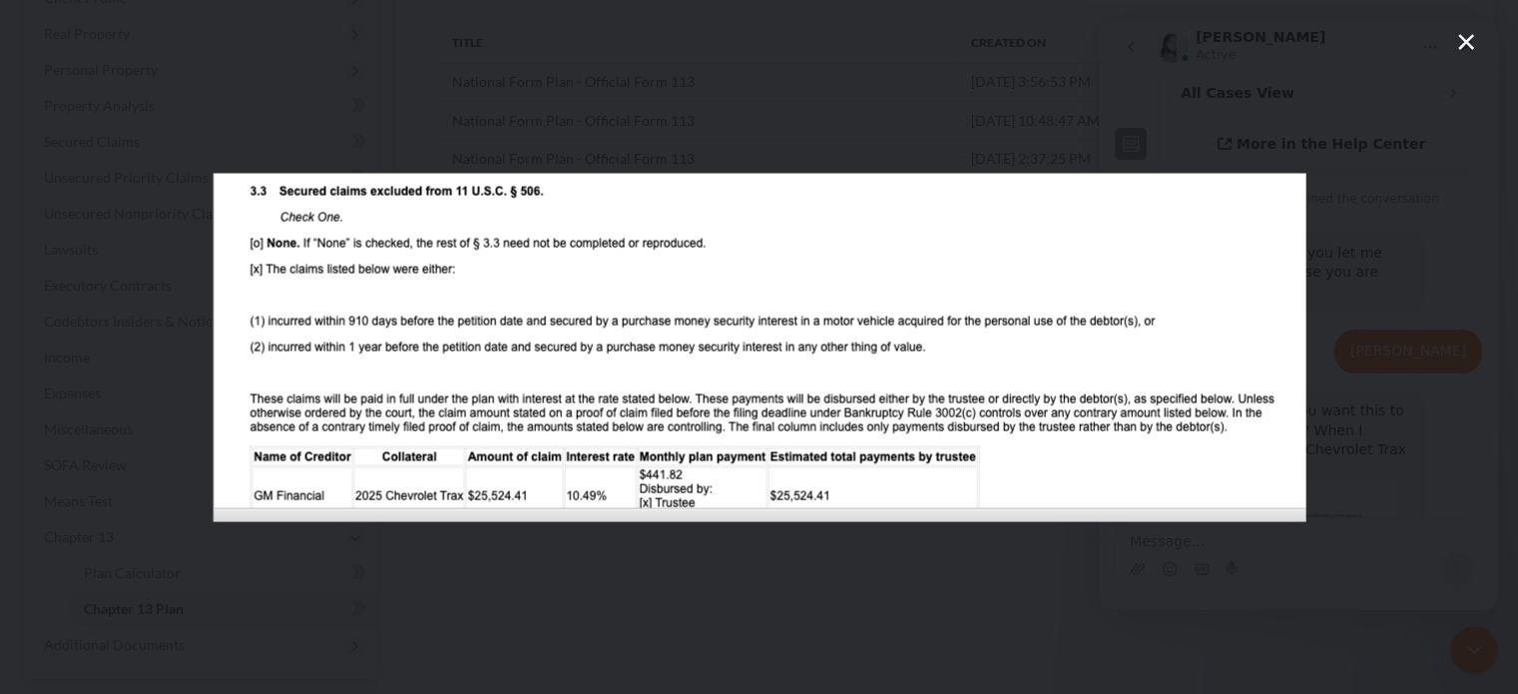
scroll to position [399, 0]
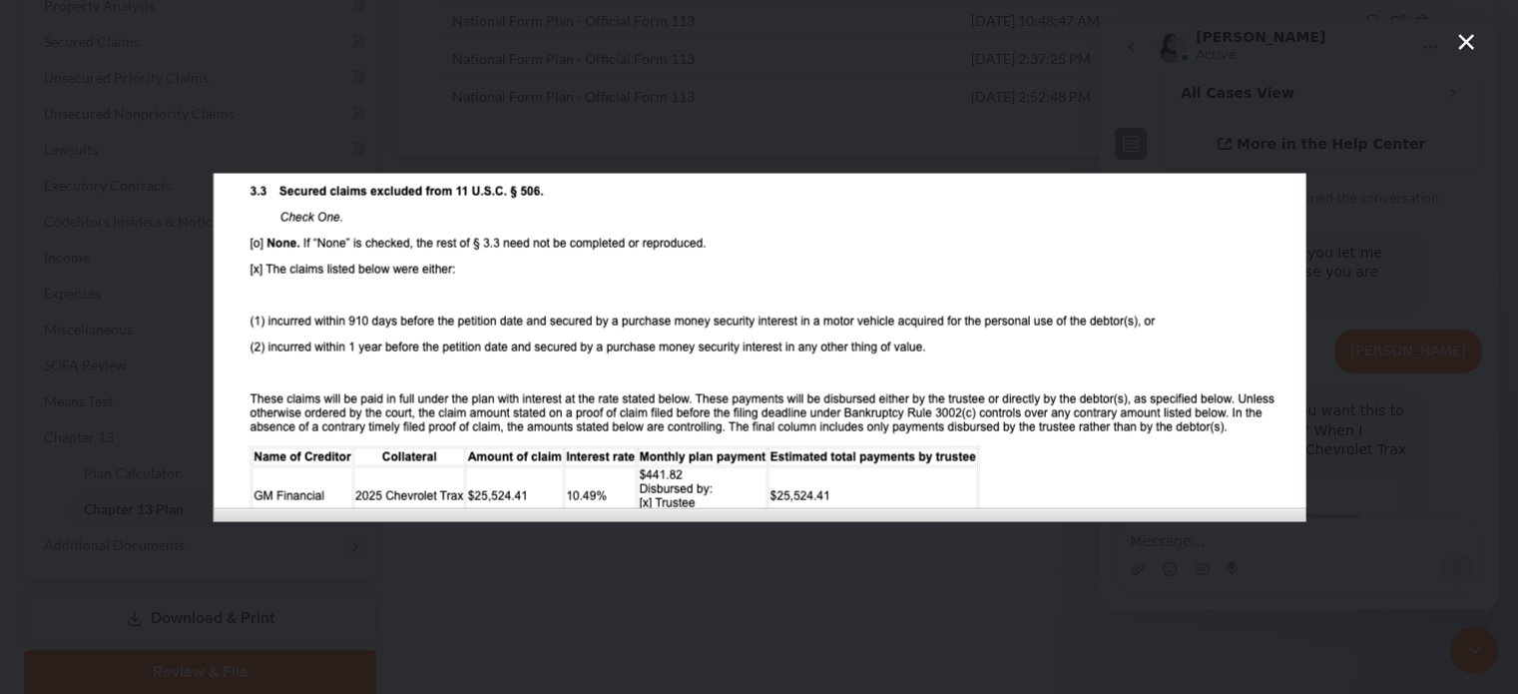
click at [1327, 76] on div "Intercom messenger" at bounding box center [759, 347] width 1518 height 694
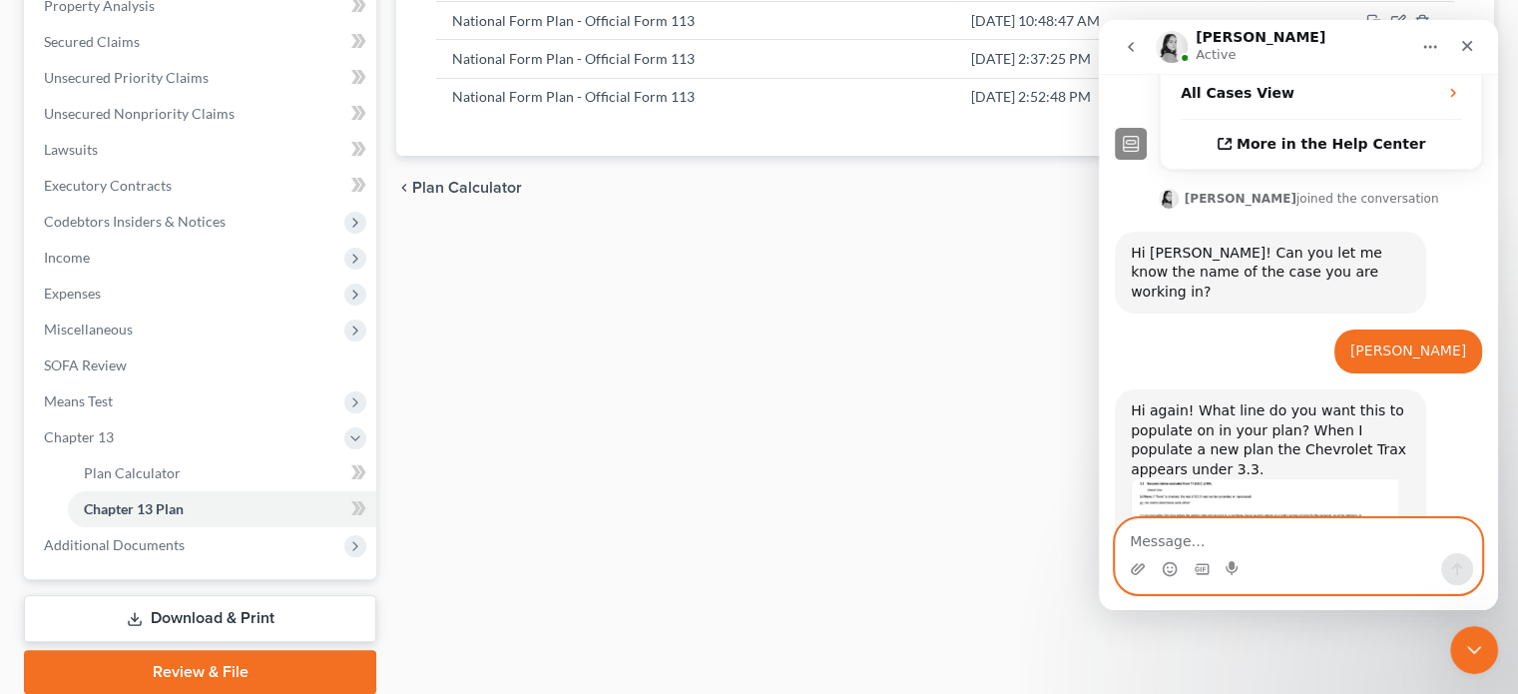
click at [1140, 538] on textarea "Message…" at bounding box center [1298, 536] width 365 height 34
type textarea "What did you change to get to show there?"
click at [1330, 569] on icon "Send a message…" at bounding box center [1457, 569] width 16 height 16
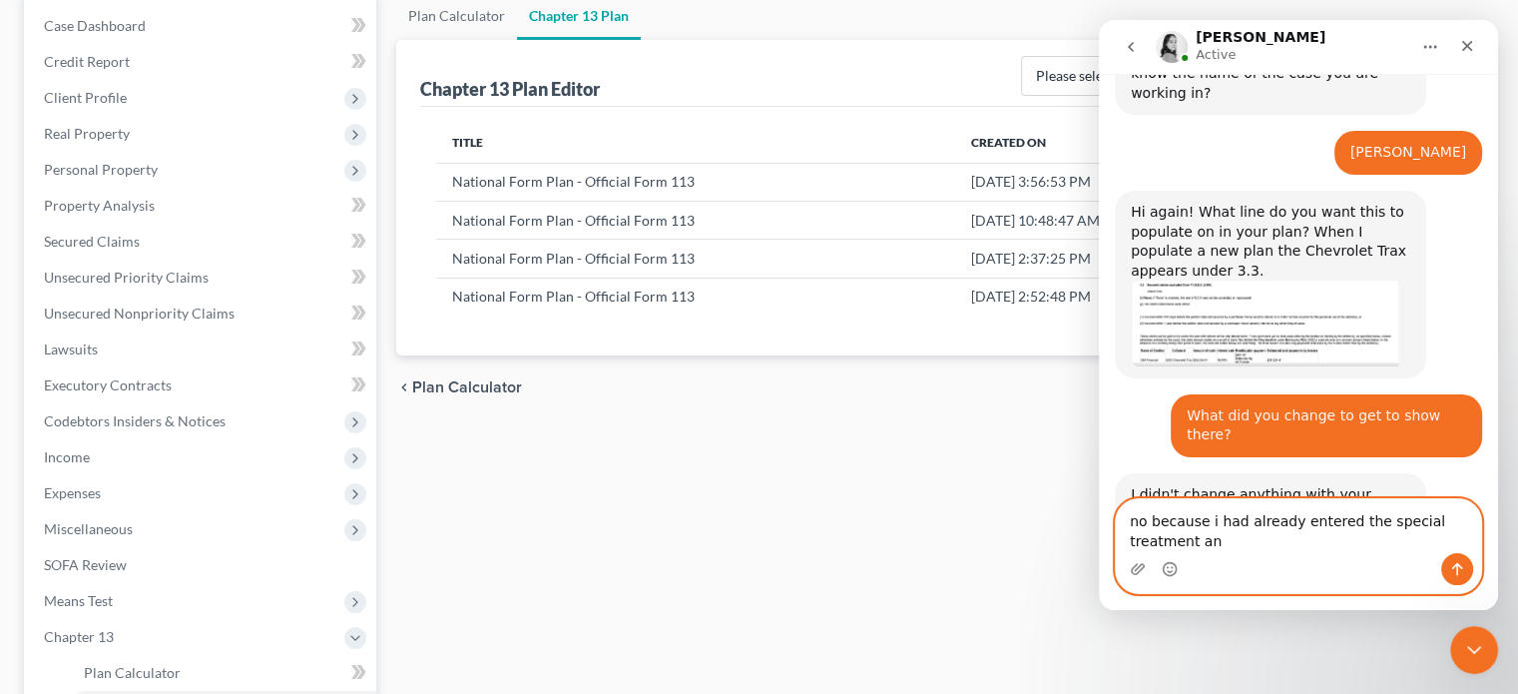
scroll to position [830, 0]
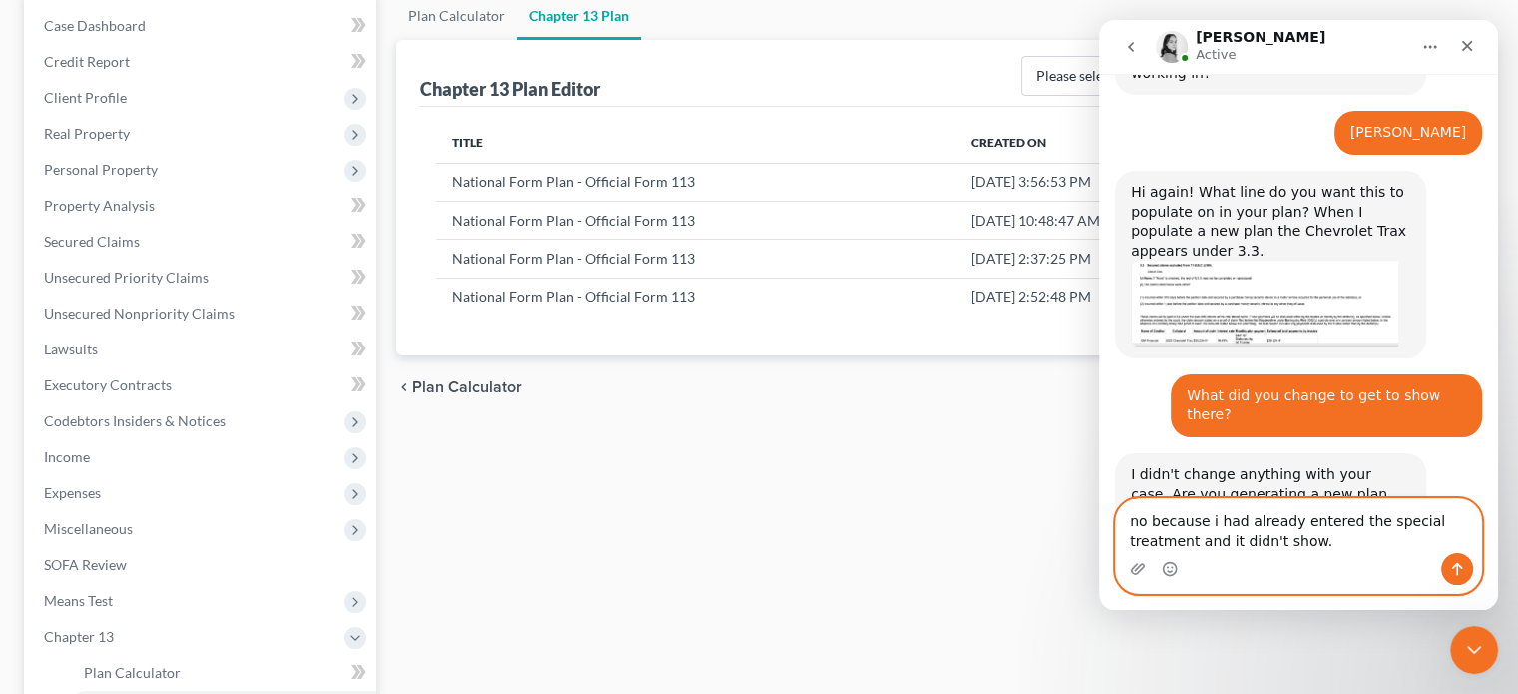
type textarea "no because i had already entered the special treatment and it didn't show."
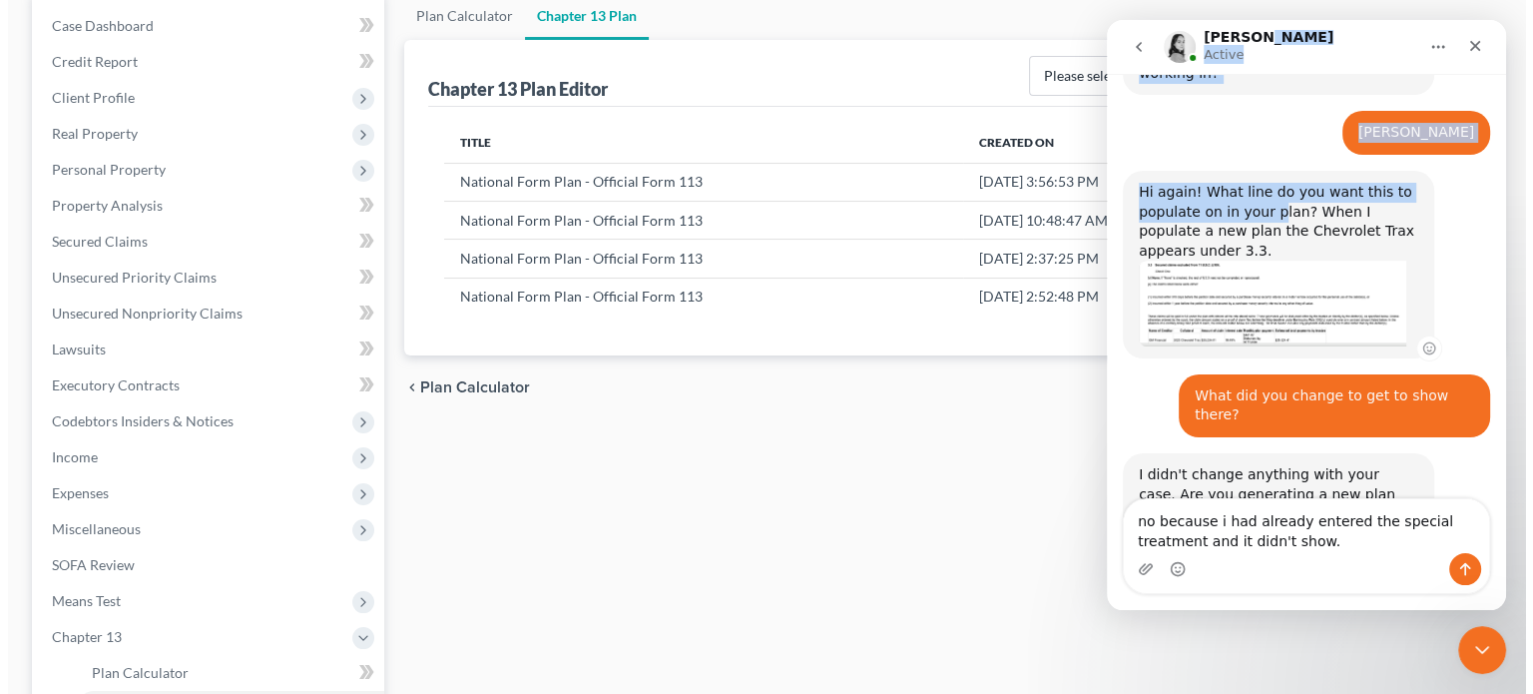
scroll to position [827, 0]
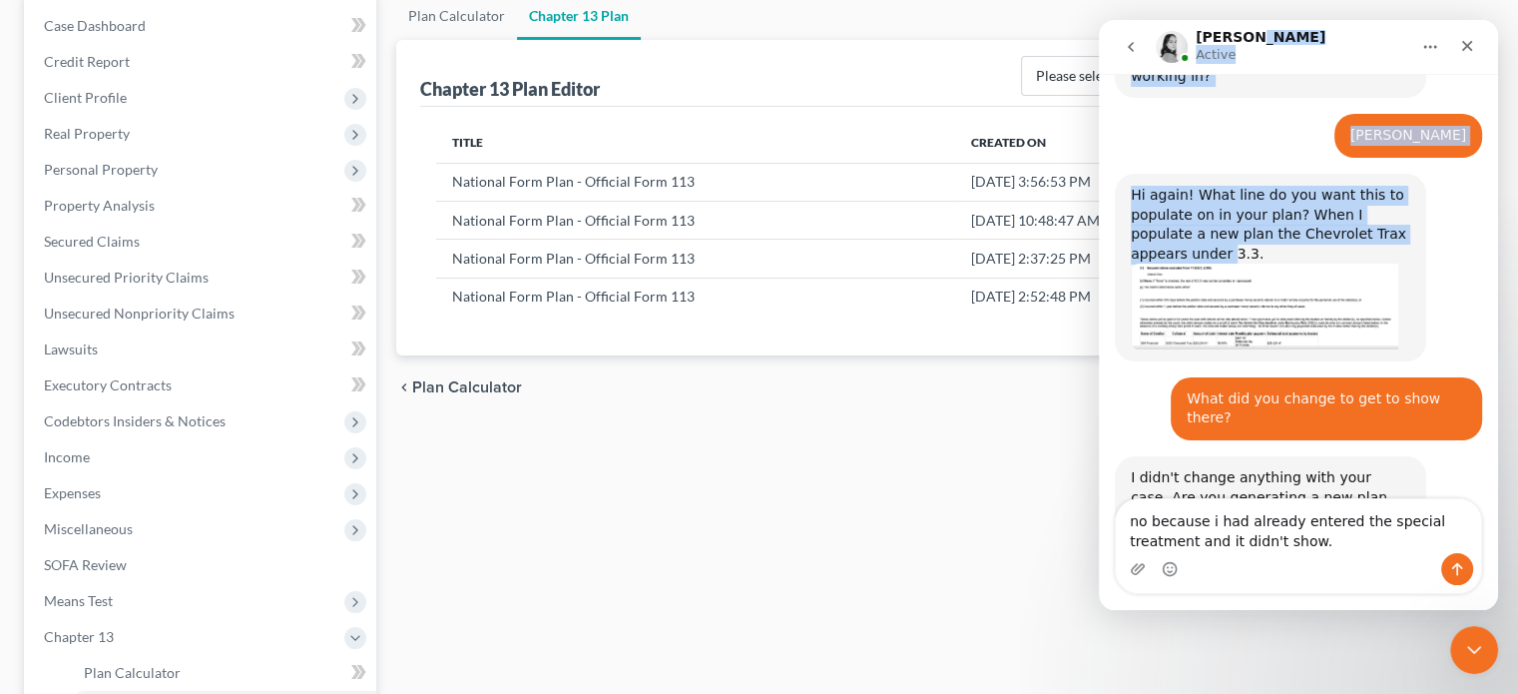
drag, startPoint x: 1290, startPoint y: 39, endPoint x: 1032, endPoint y: 155, distance: 283.2
click at [1099, 155] on html "[PERSON_NAME] Active Have a quick question or need help finding something? Send…" at bounding box center [1298, 315] width 399 height 590
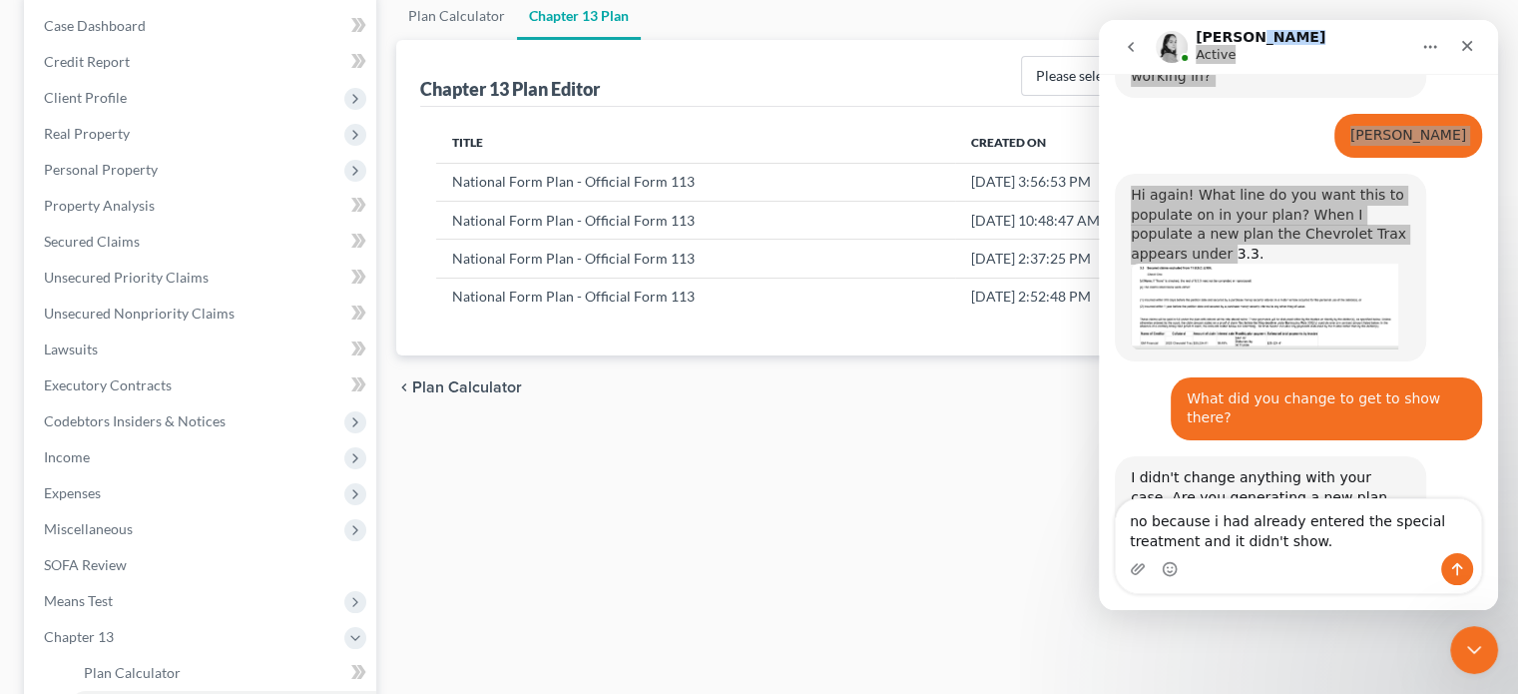
click at [786, 445] on div "Plan Calculator Chapter 13 Plan Chapter 13 Plan Editor Please select your Chapt…" at bounding box center [945, 442] width 1118 height 901
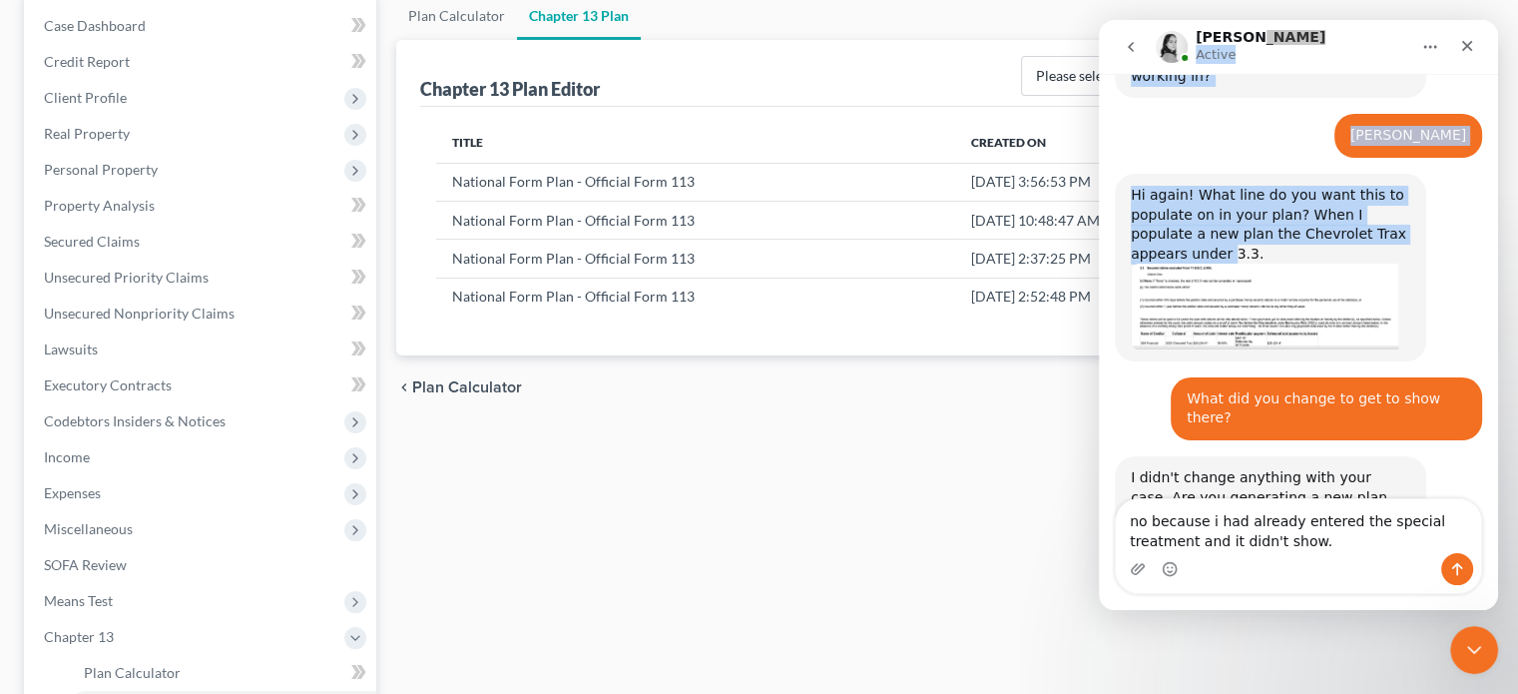
click at [1300, 30] on div "[PERSON_NAME] Active" at bounding box center [1282, 47] width 253 height 35
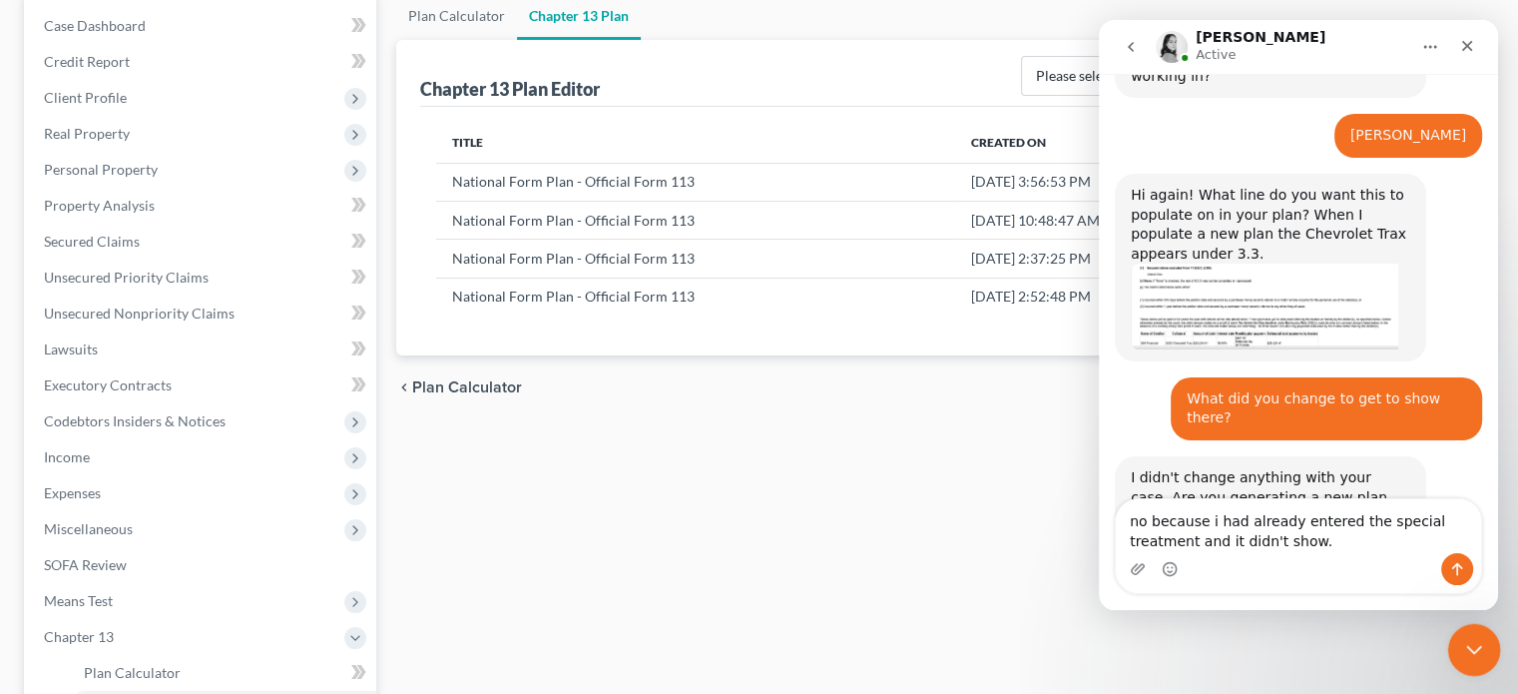
click at [1330, 640] on icon "Close Intercom Messenger" at bounding box center [1471, 647] width 24 height 24
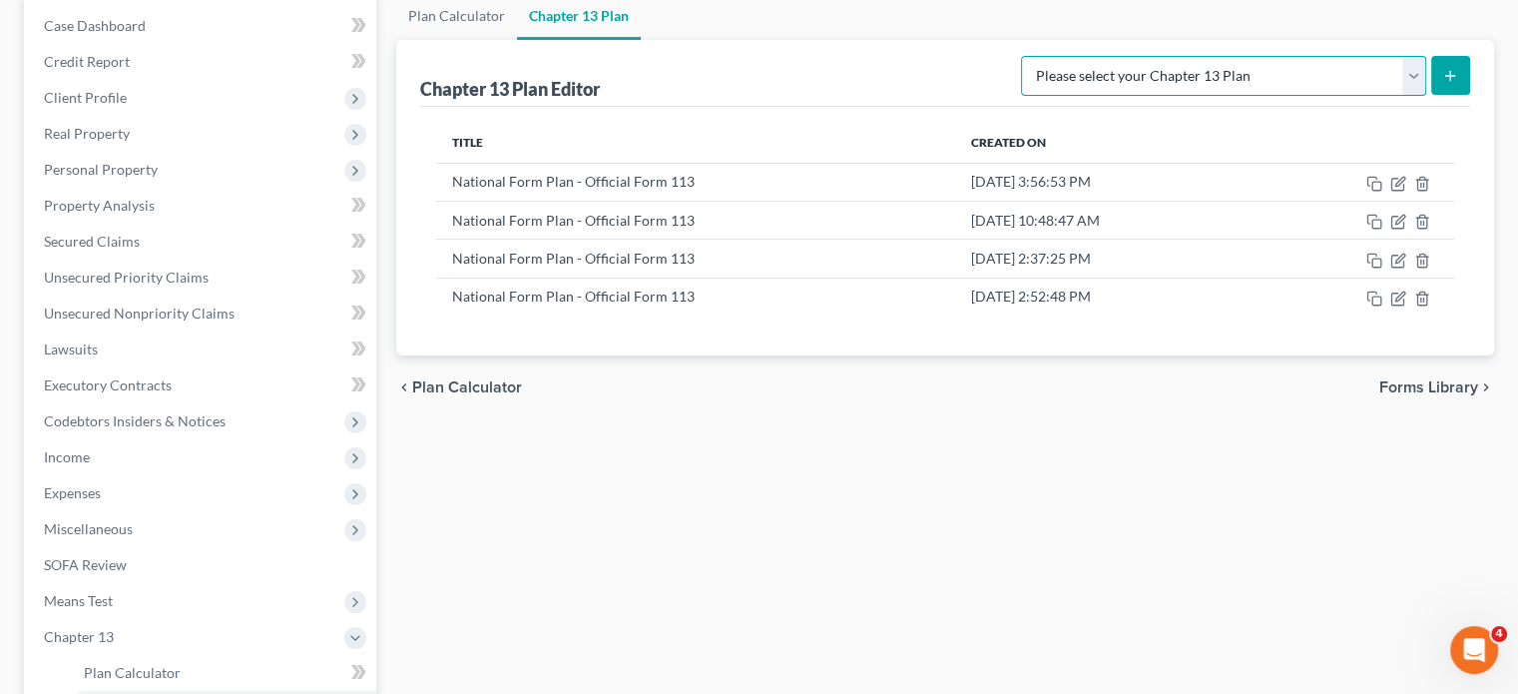
click at [1330, 75] on select "Please select your Chapter 13 Plan National Form Plan - Official Form 113 North…" at bounding box center [1223, 76] width 405 height 40
select select "0"
click at [1138, 56] on select "Please select your Chapter 13 Plan National Form Plan - Official Form 113 North…" at bounding box center [1223, 76] width 405 height 40
click at [1330, 76] on line "submit" at bounding box center [1450, 76] width 9 height 0
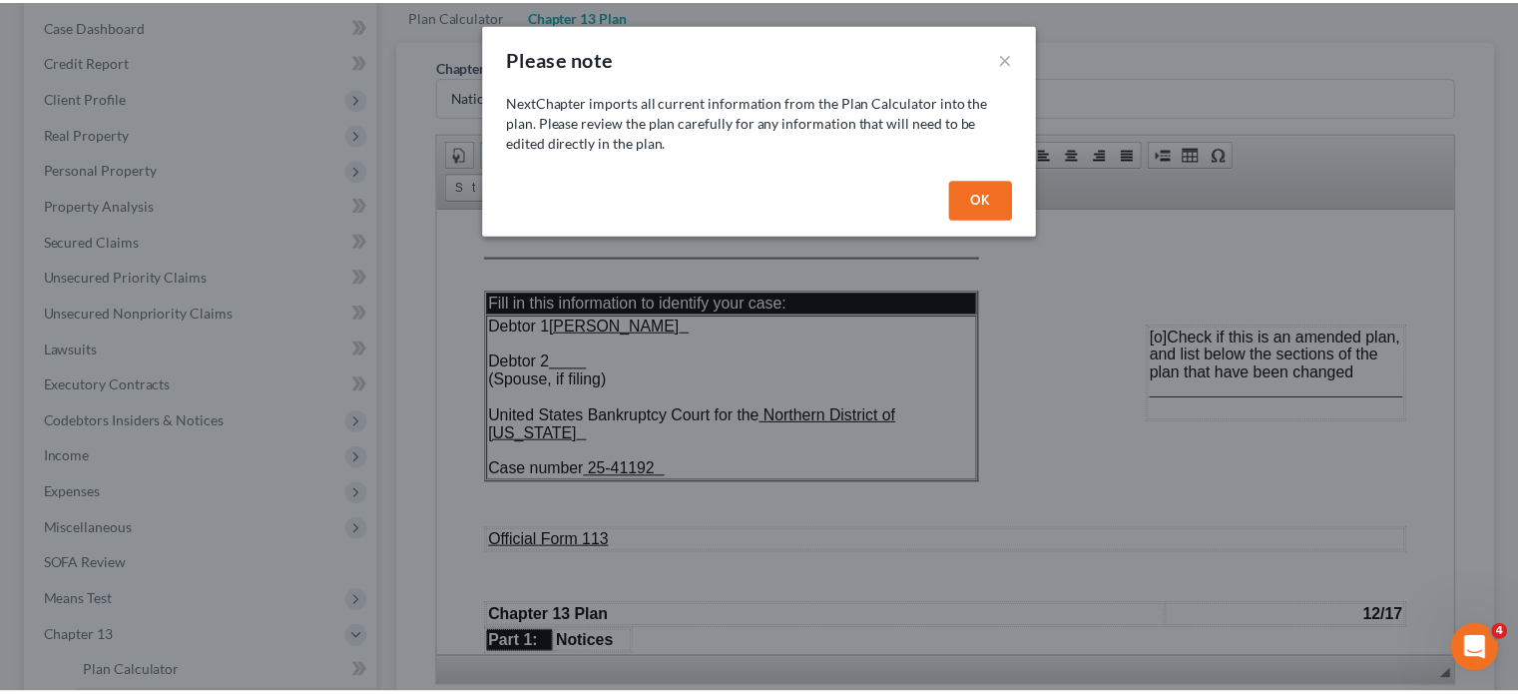
scroll to position [0, 0]
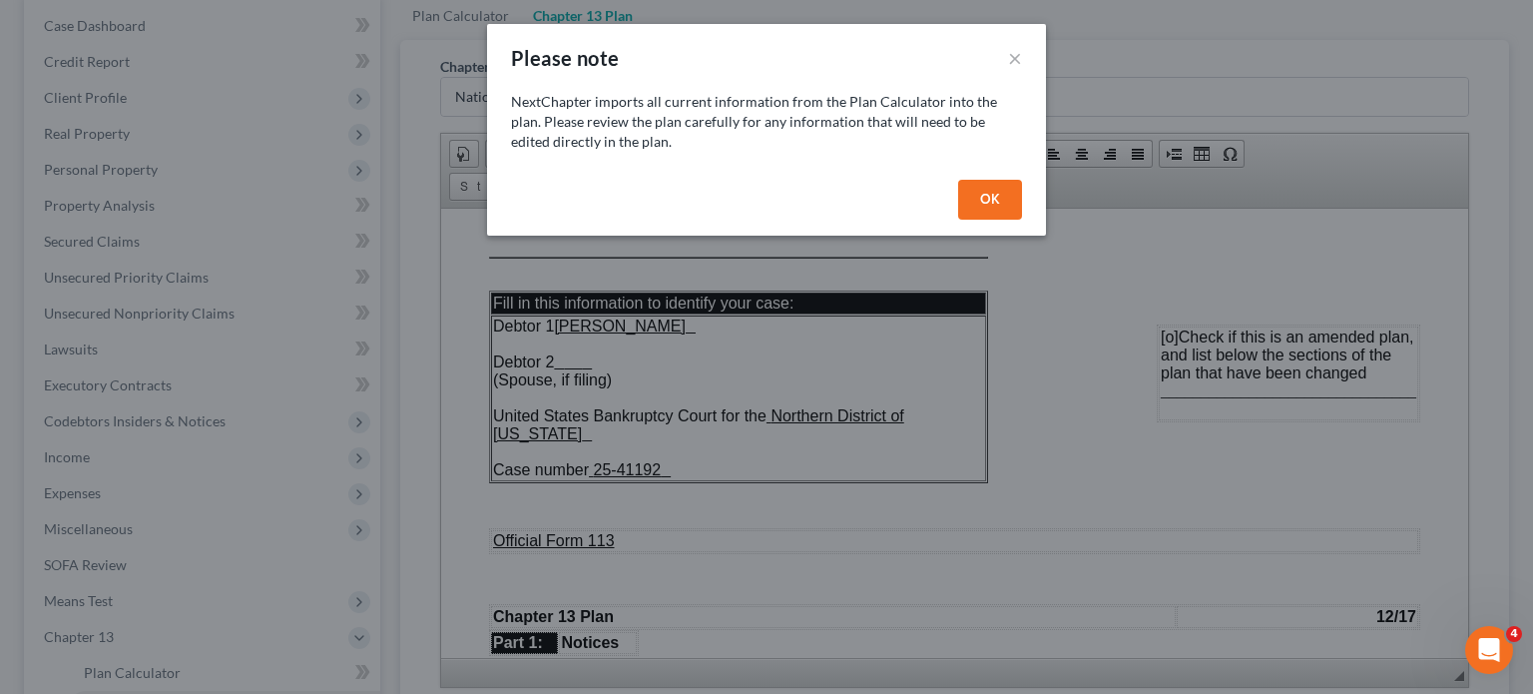
click at [993, 207] on button "OK" at bounding box center [990, 200] width 64 height 40
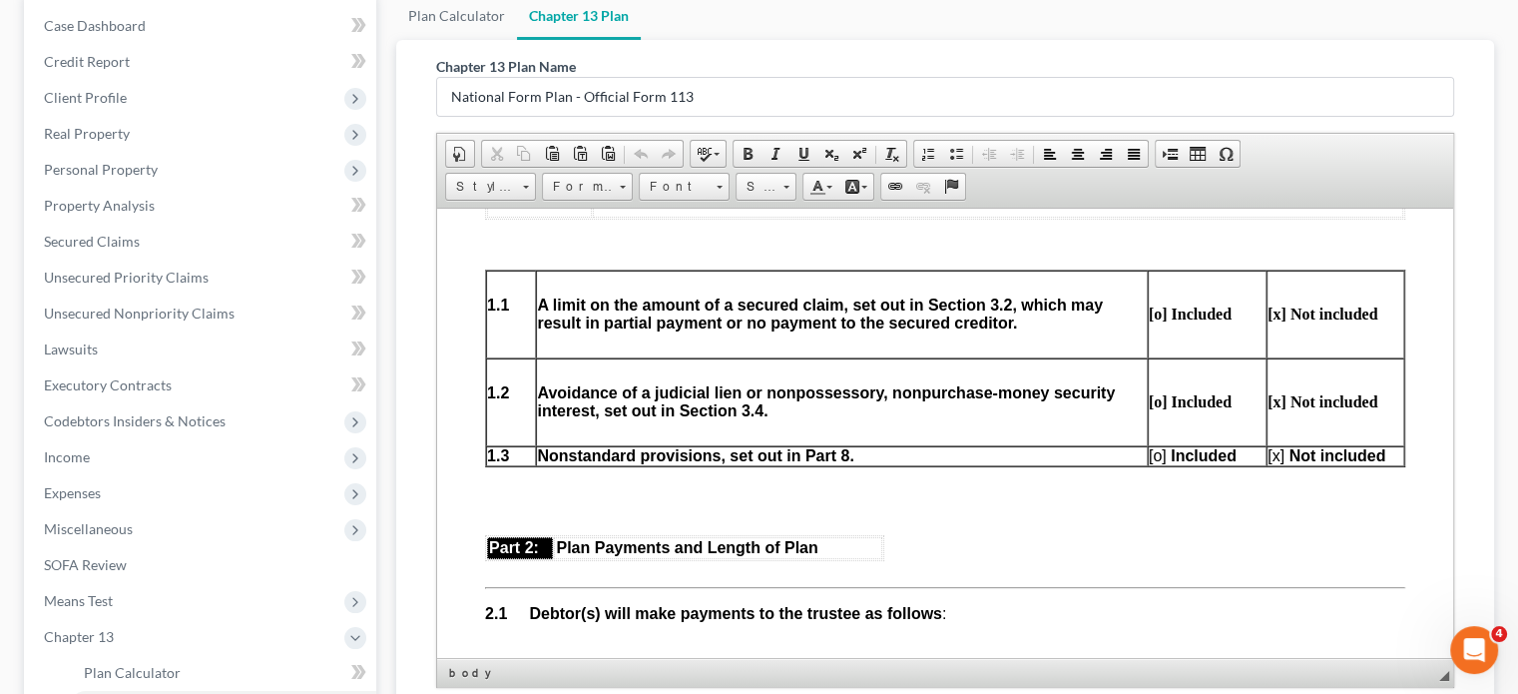
scroll to position [986, 0]
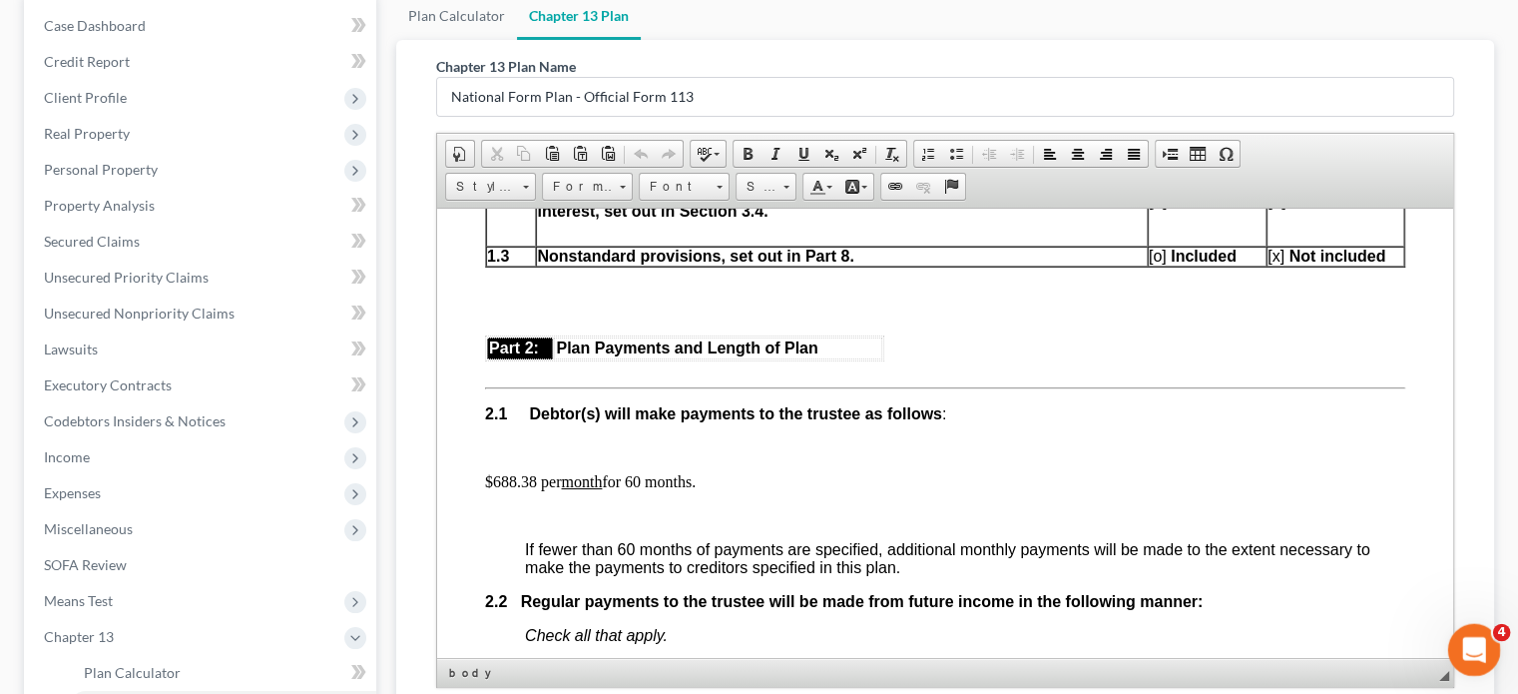
click at [1330, 654] on div "Open Intercom Messenger" at bounding box center [1471, 647] width 66 height 66
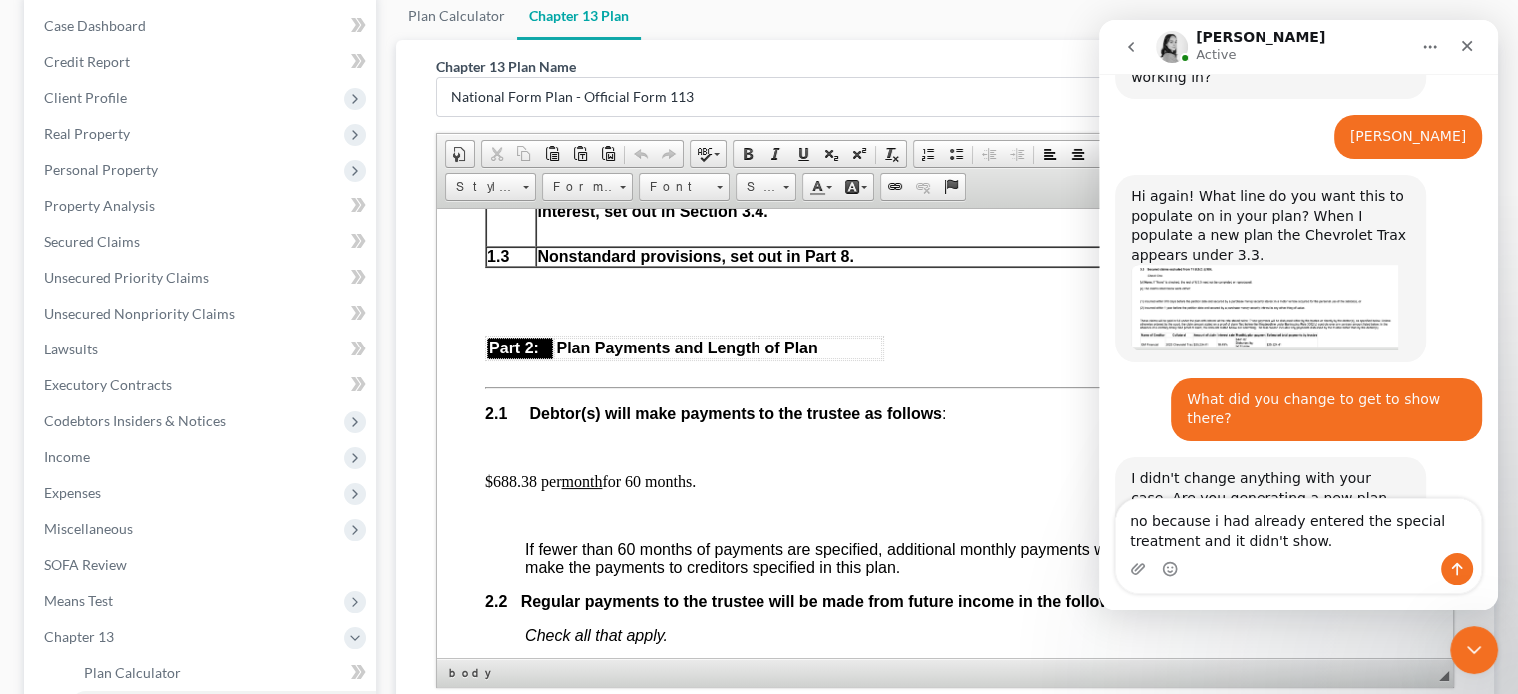
scroll to position [830, 0]
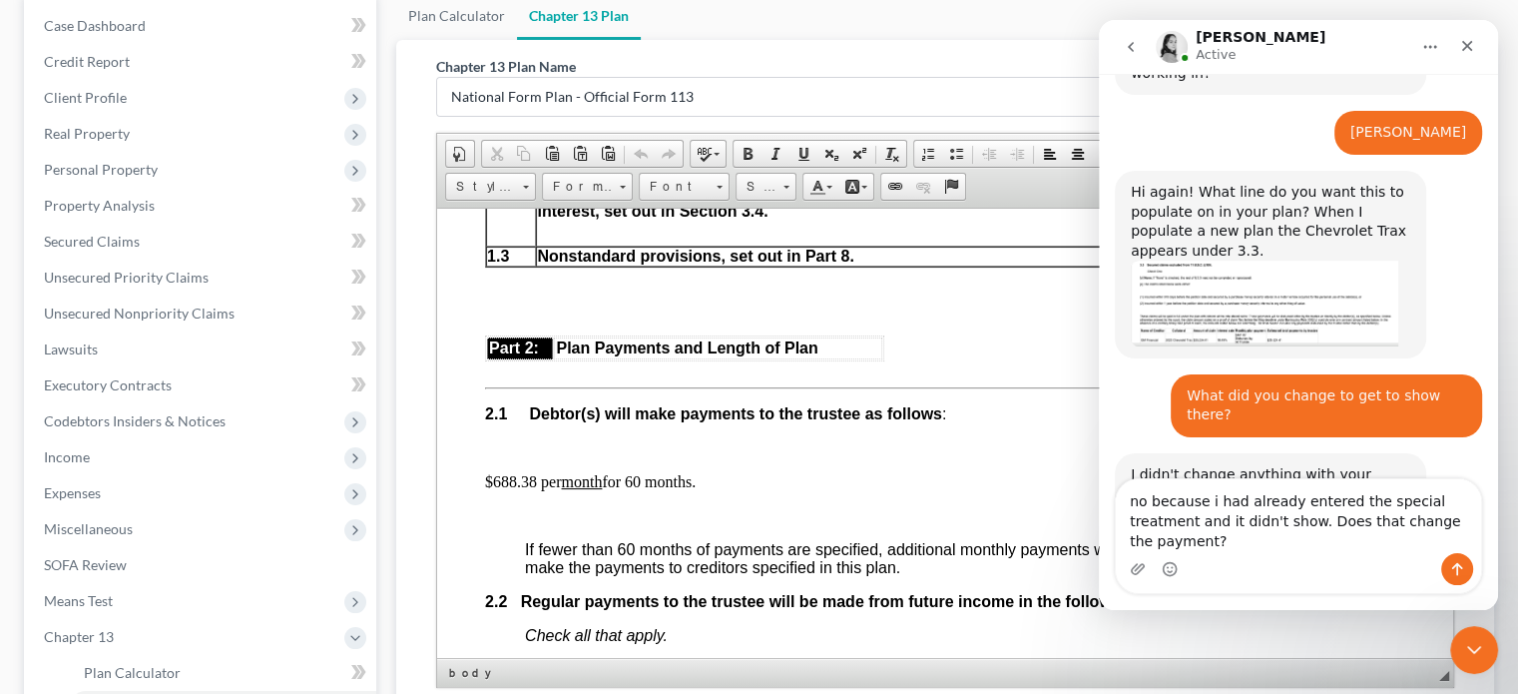
type textarea "no because i had already entered the special treatment and it didn't show. Does…"
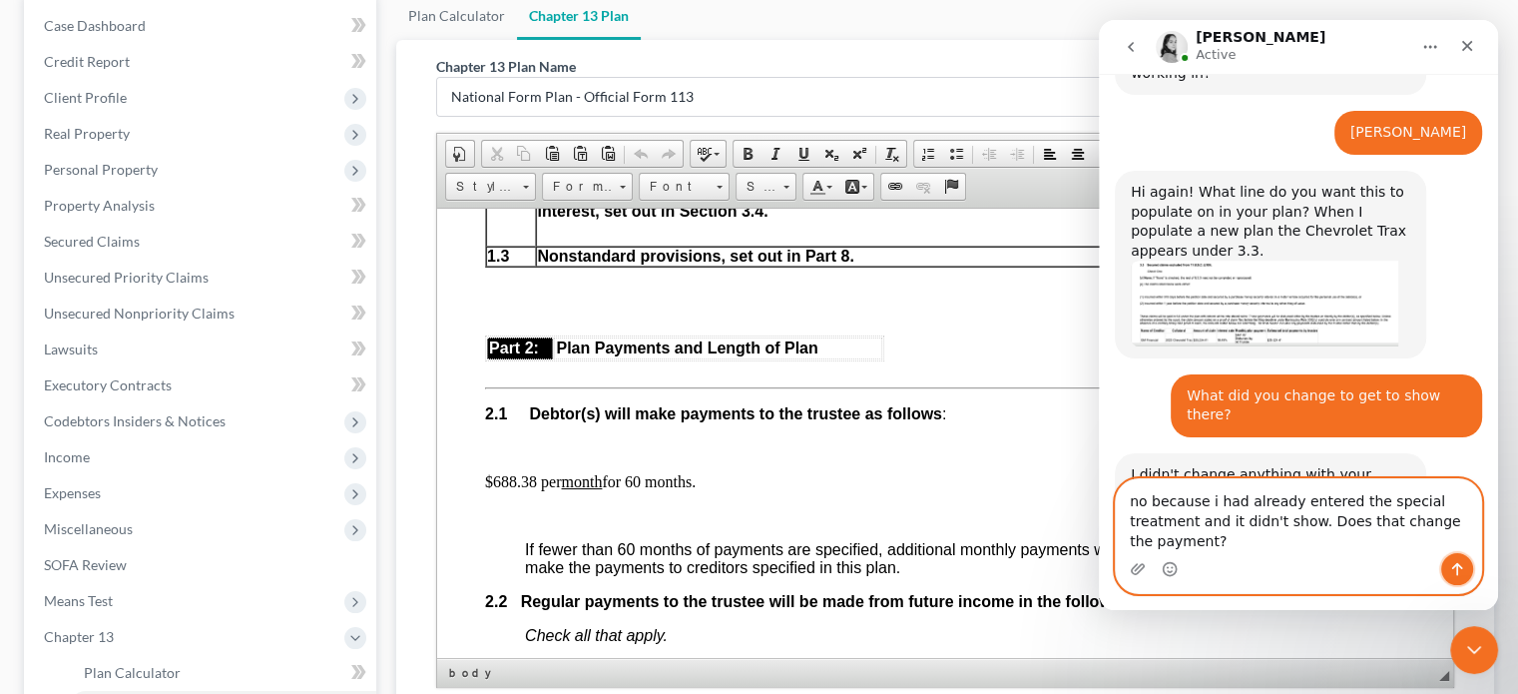
click at [1330, 568] on icon "Send a message…" at bounding box center [1457, 569] width 16 height 16
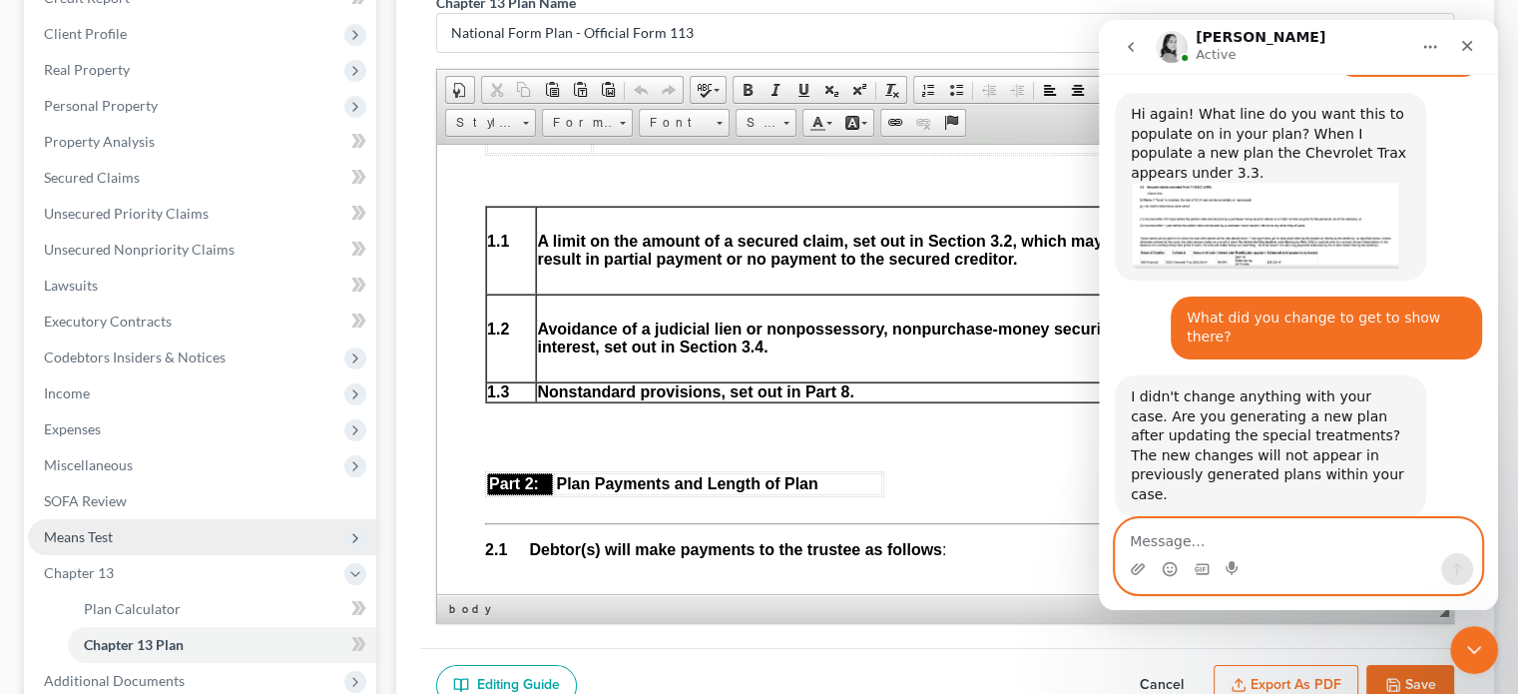
scroll to position [299, 0]
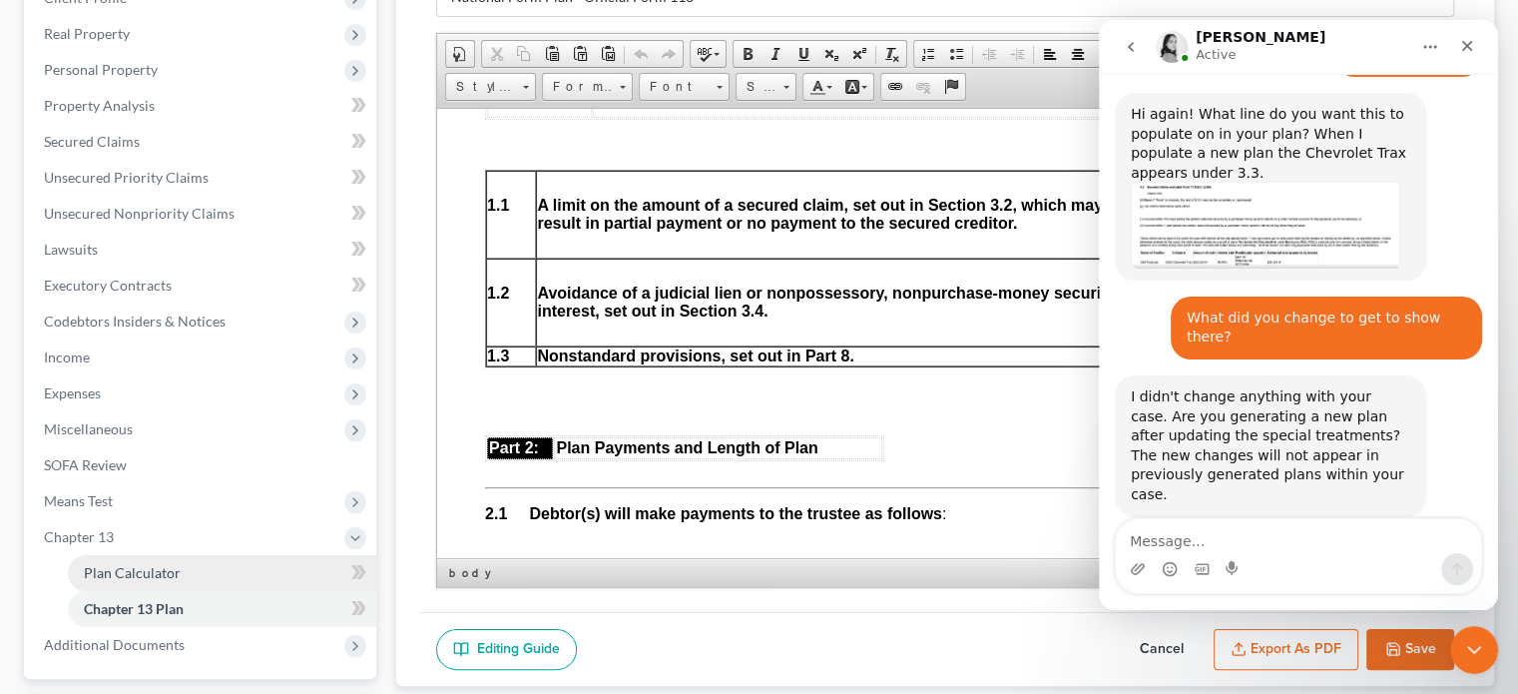
click at [132, 574] on span "Plan Calculator" at bounding box center [132, 572] width 97 height 17
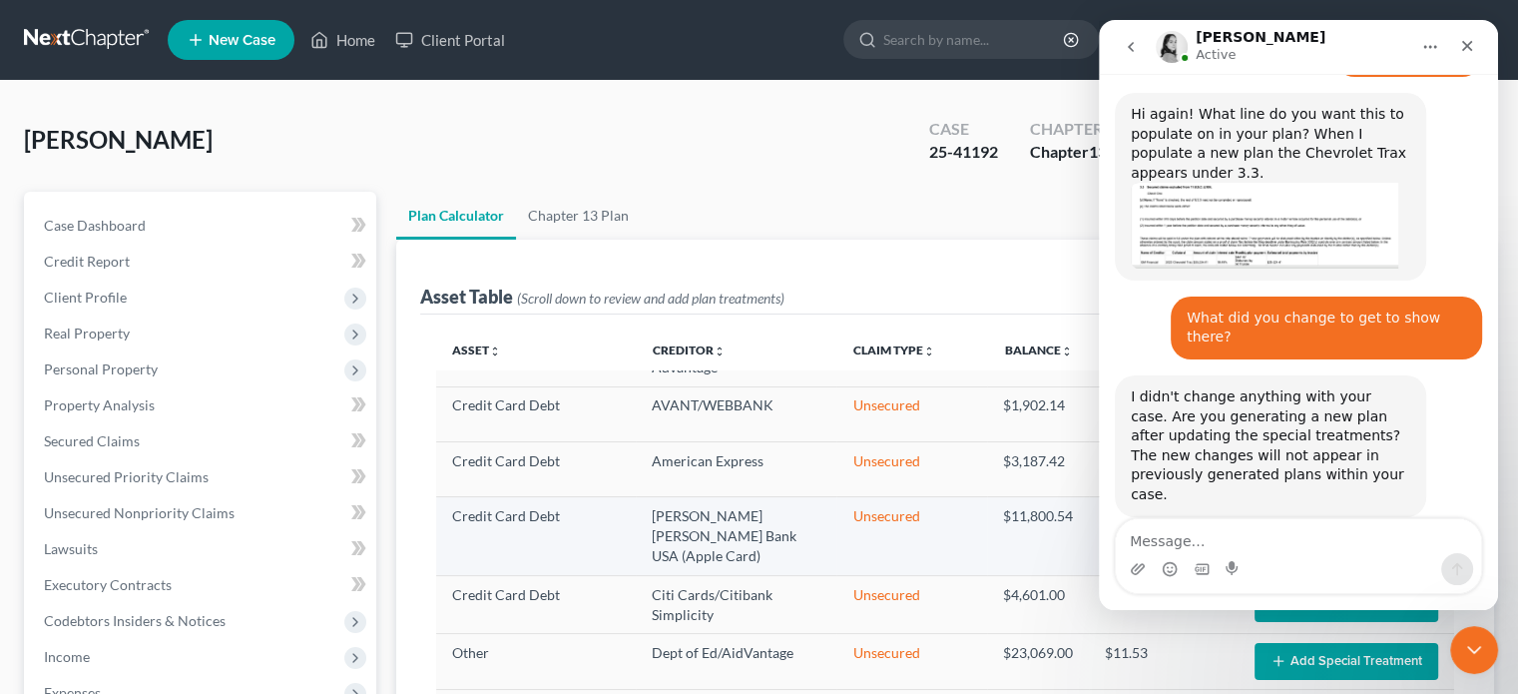
select select "59"
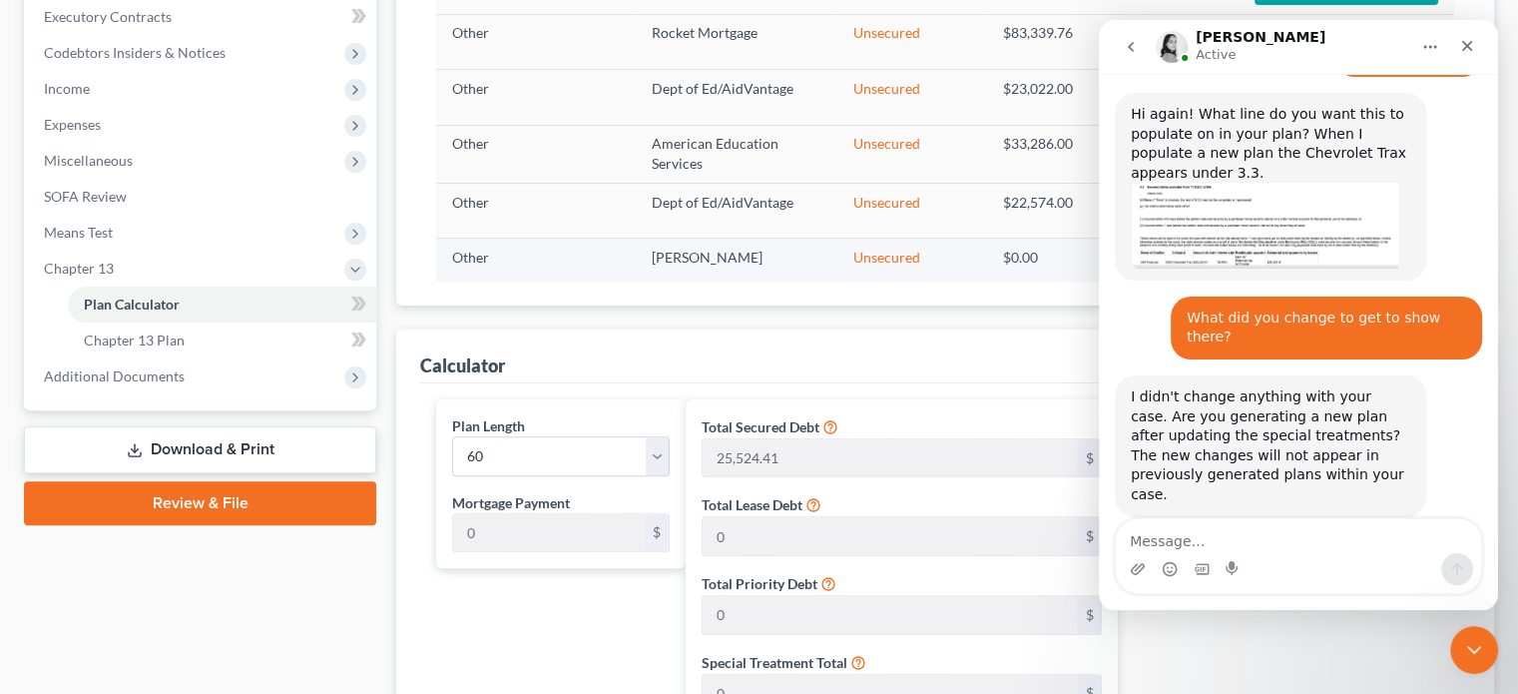
scroll to position [599, 0]
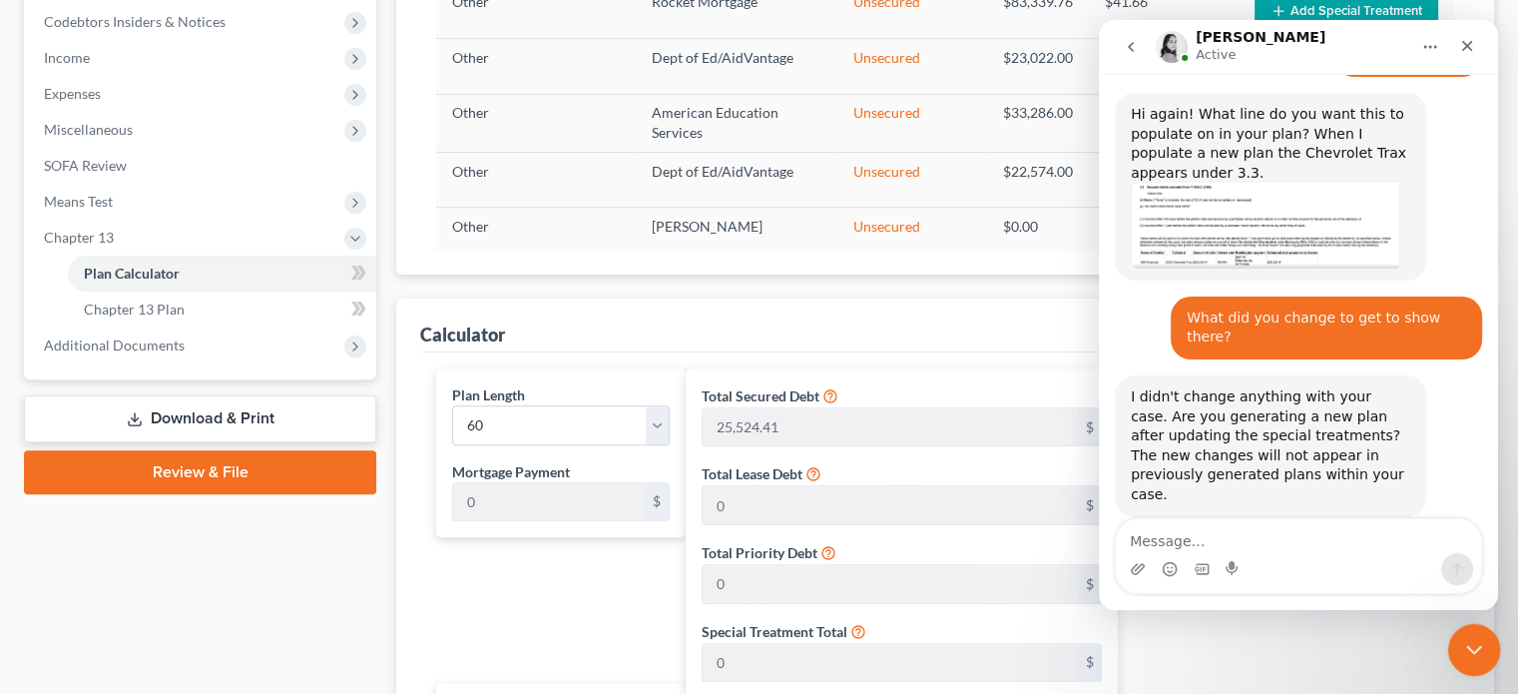
click at [1330, 635] on icon "Close Intercom Messenger" at bounding box center [1471, 647] width 24 height 24
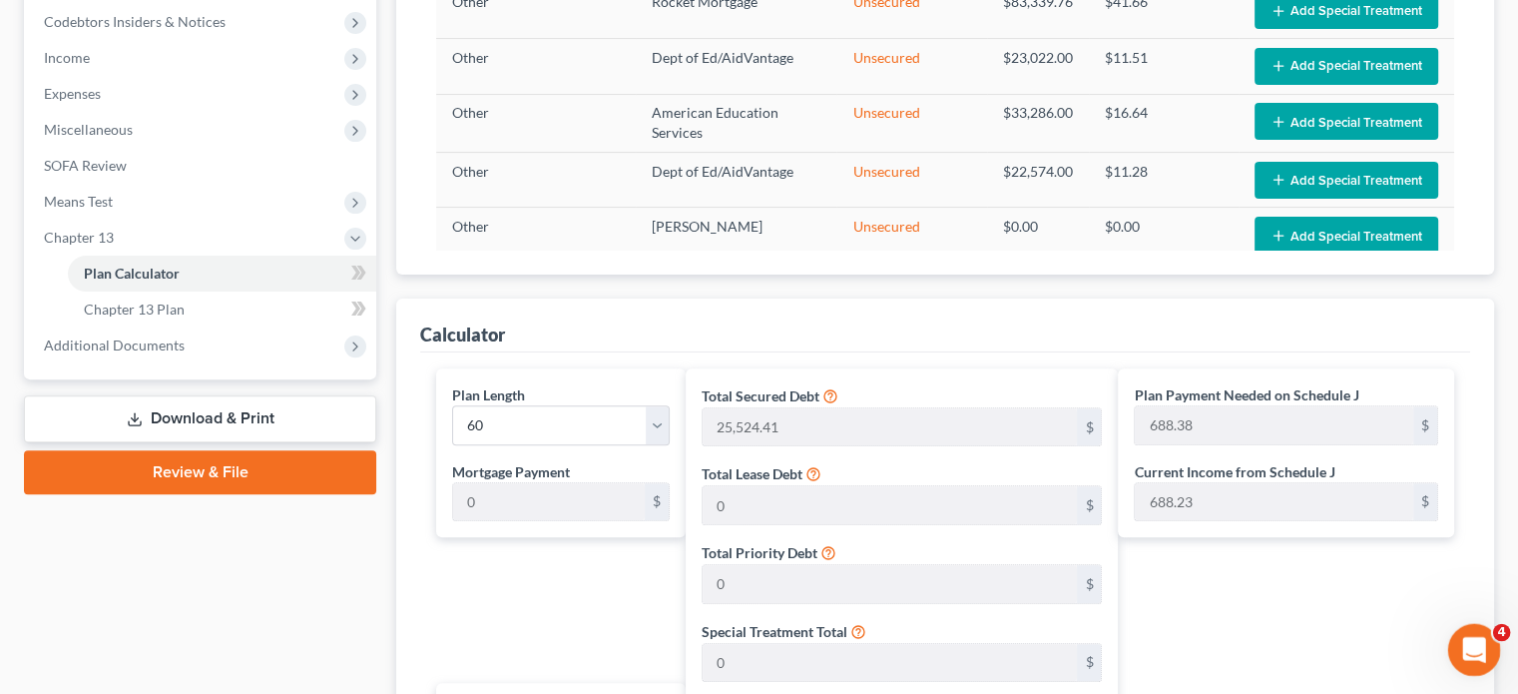
click at [1330, 642] on icon "Open Intercom Messenger" at bounding box center [1471, 647] width 14 height 16
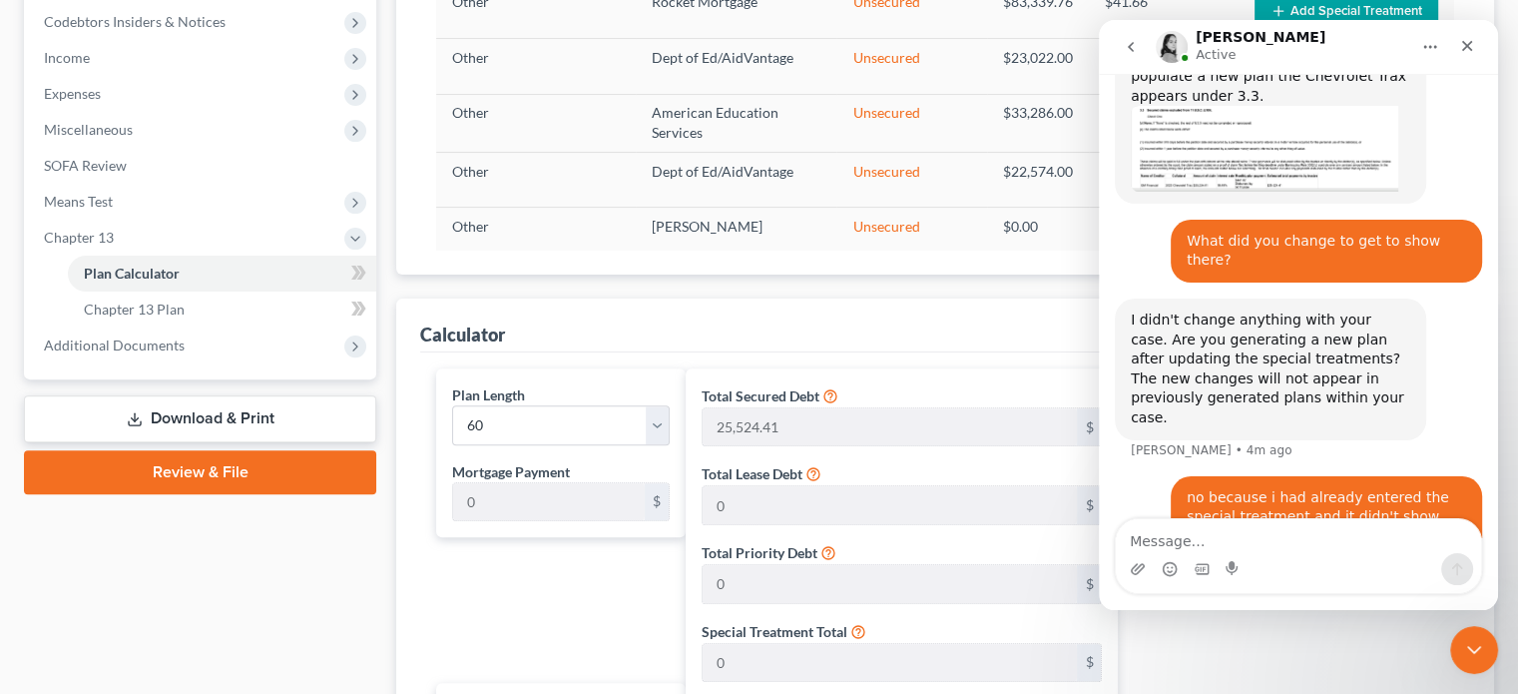
scroll to position [908, 0]
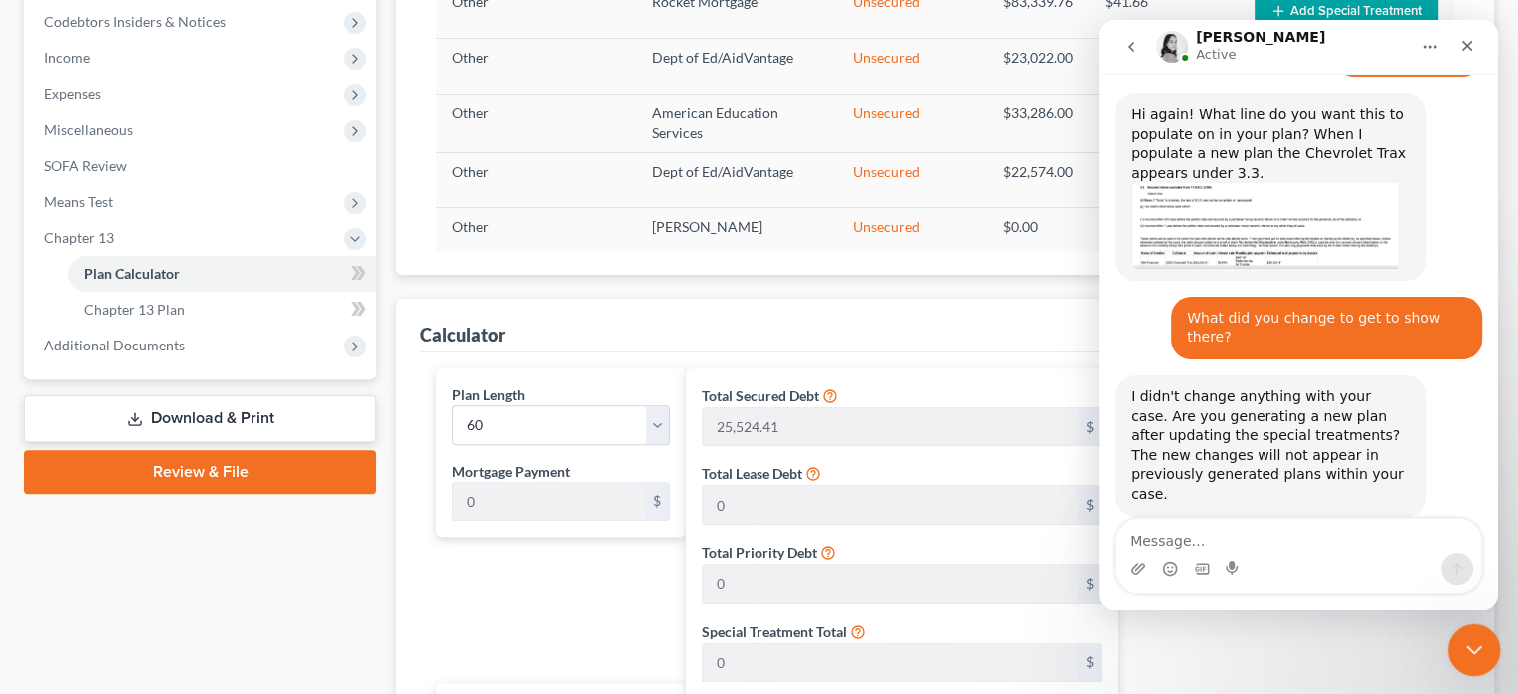
click at [1330, 642] on icon "Close Intercom Messenger" at bounding box center [1471, 647] width 24 height 24
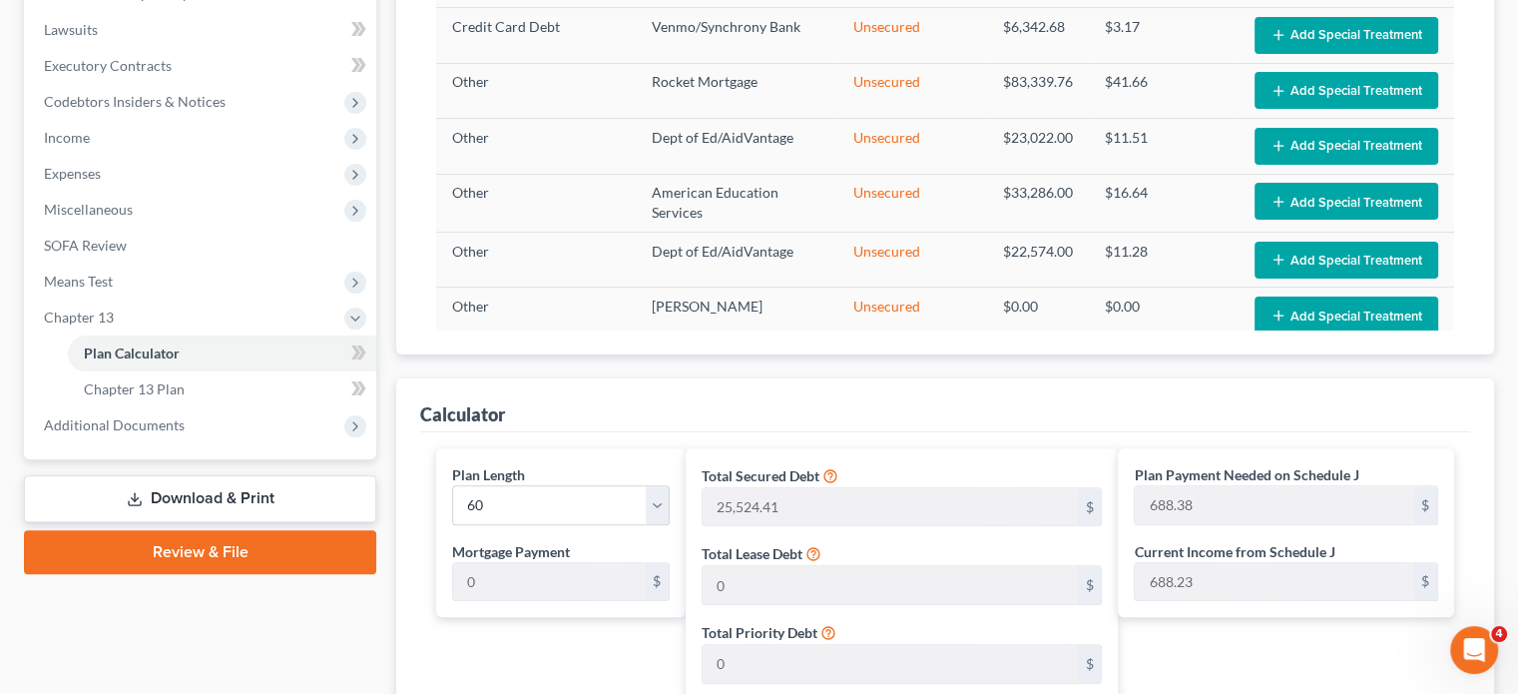
scroll to position [599, 0]
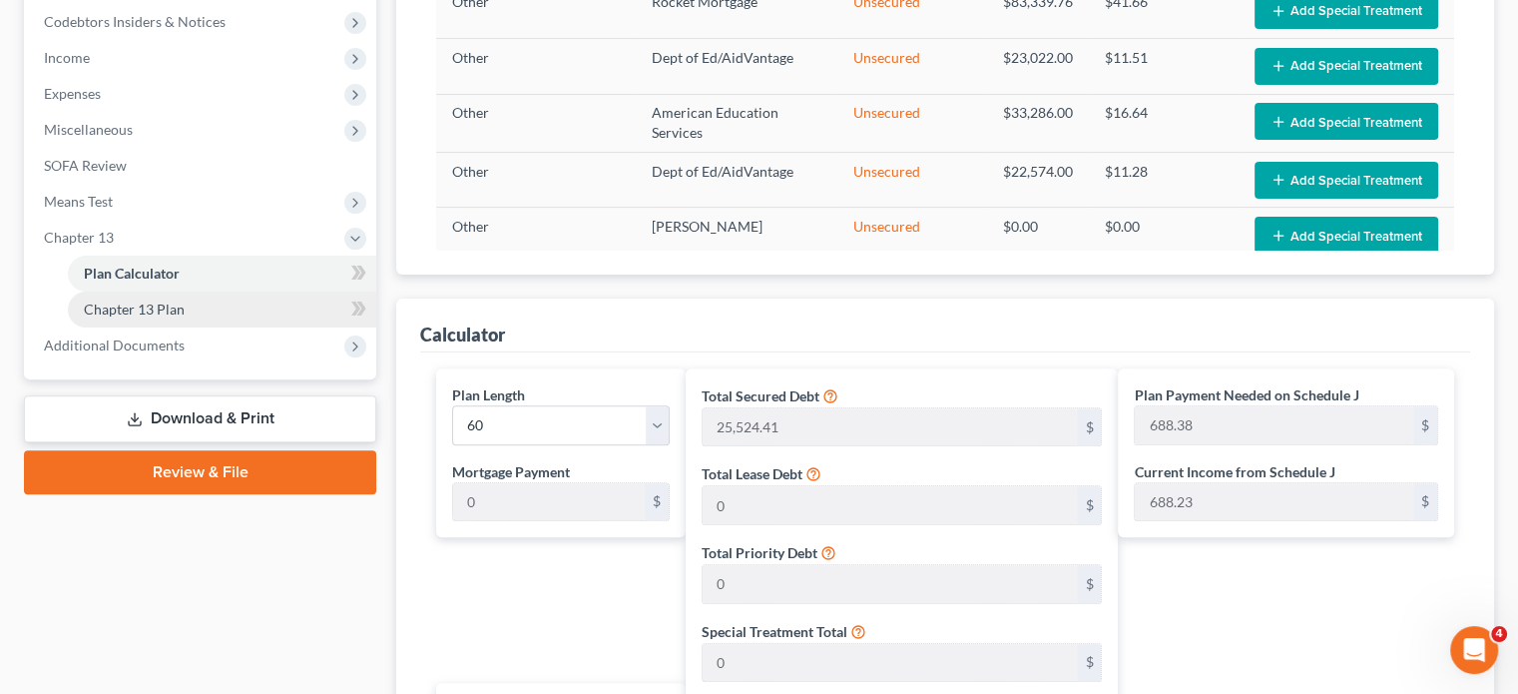
click at [136, 313] on span "Chapter 13 Plan" at bounding box center [134, 308] width 101 height 17
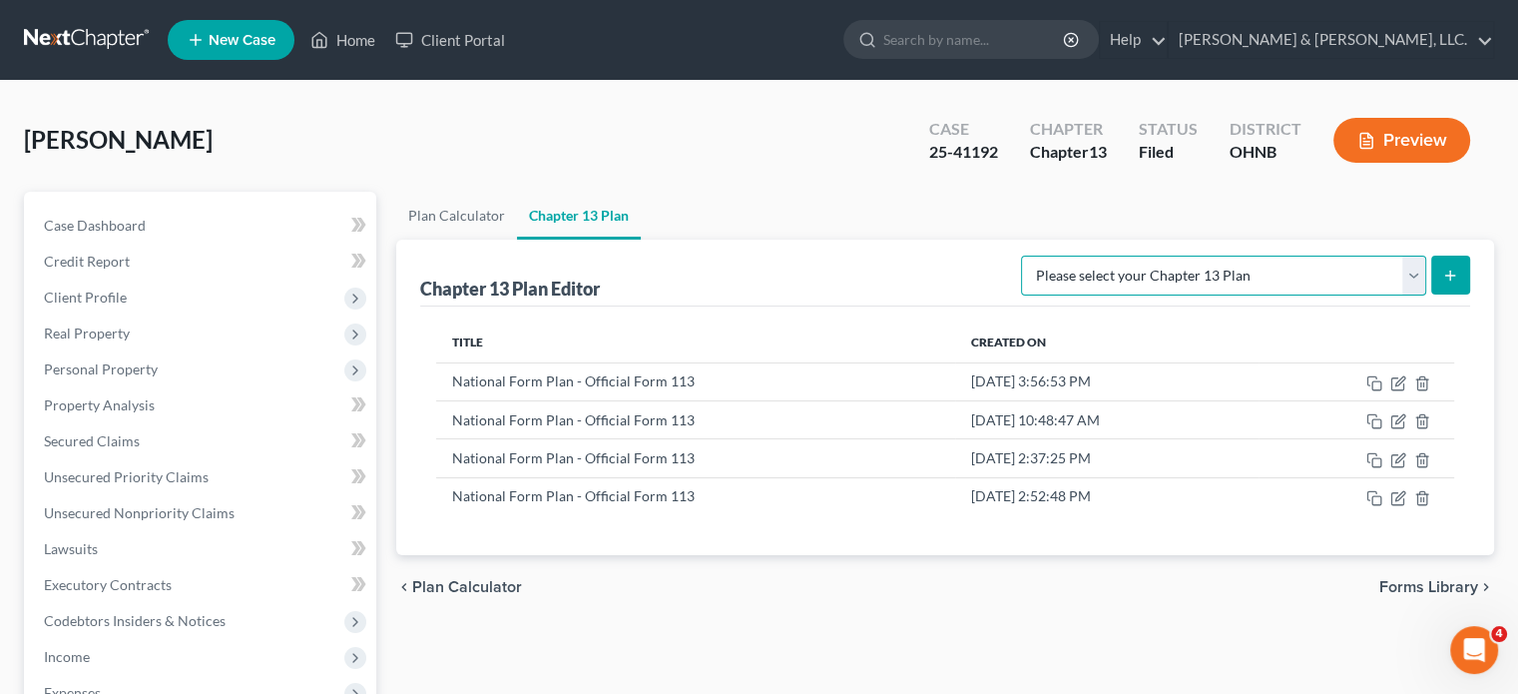
click at [1330, 276] on select "Please select your Chapter 13 Plan National Form Plan - Official Form 113 North…" at bounding box center [1223, 275] width 405 height 40
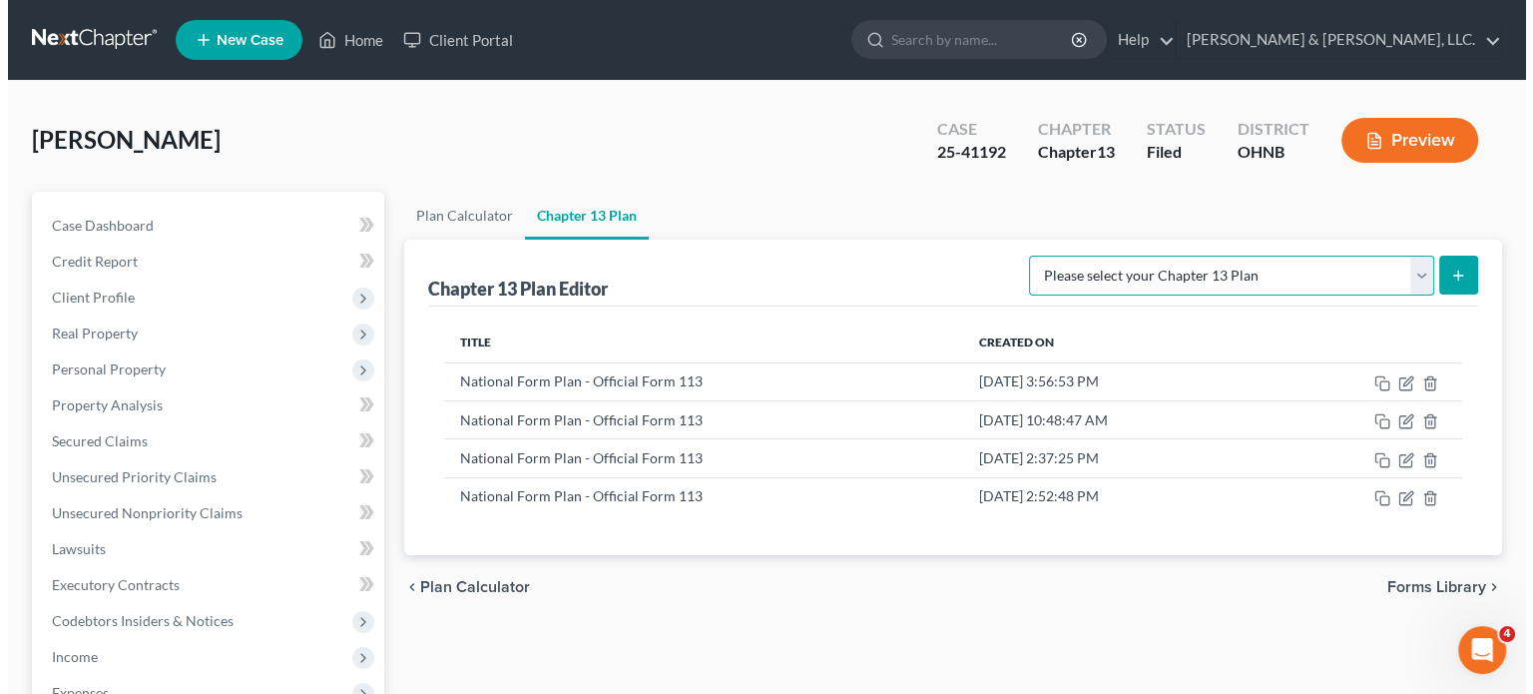
scroll to position [985, 0]
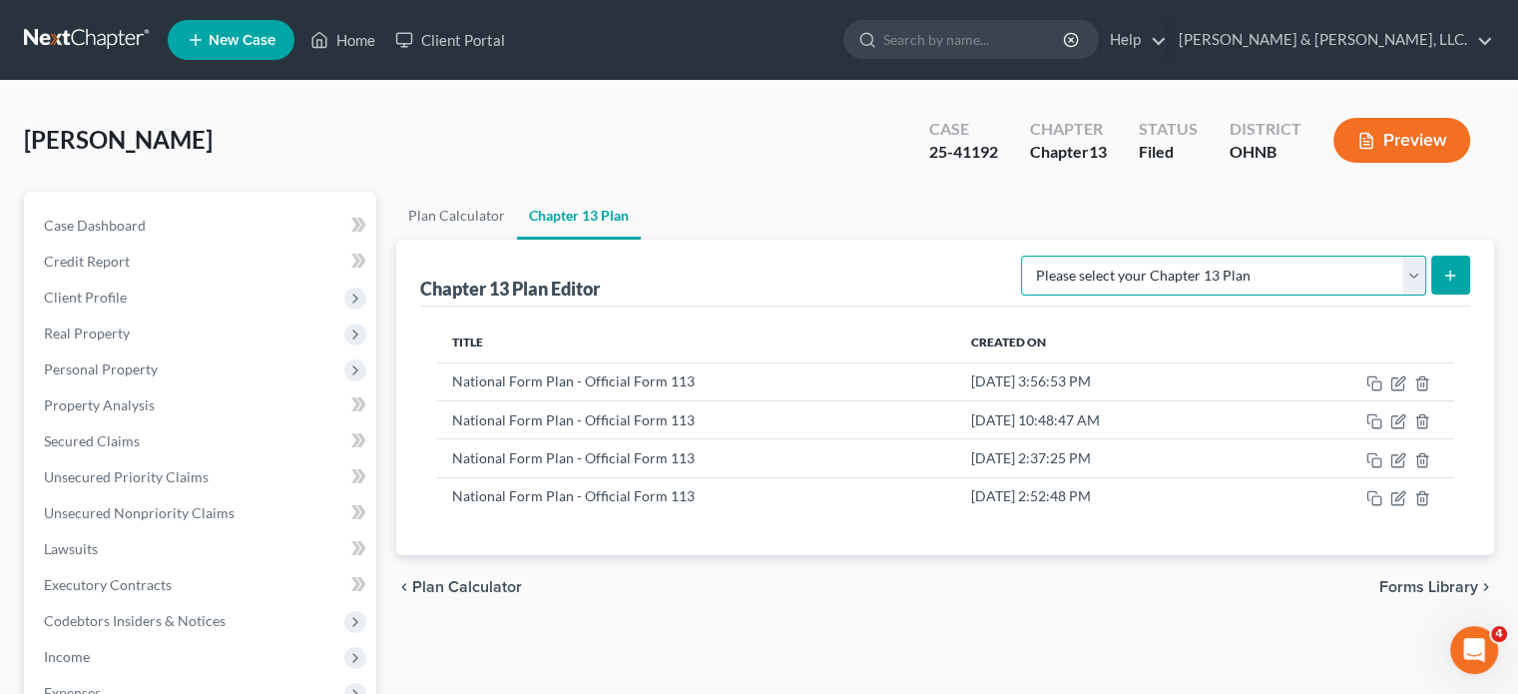
select select "0"
click at [1138, 255] on select "Please select your Chapter 13 Plan National Form Plan - Official Form 113 North…" at bounding box center [1223, 275] width 405 height 40
click at [1330, 275] on icon "submit" at bounding box center [1450, 275] width 16 height 16
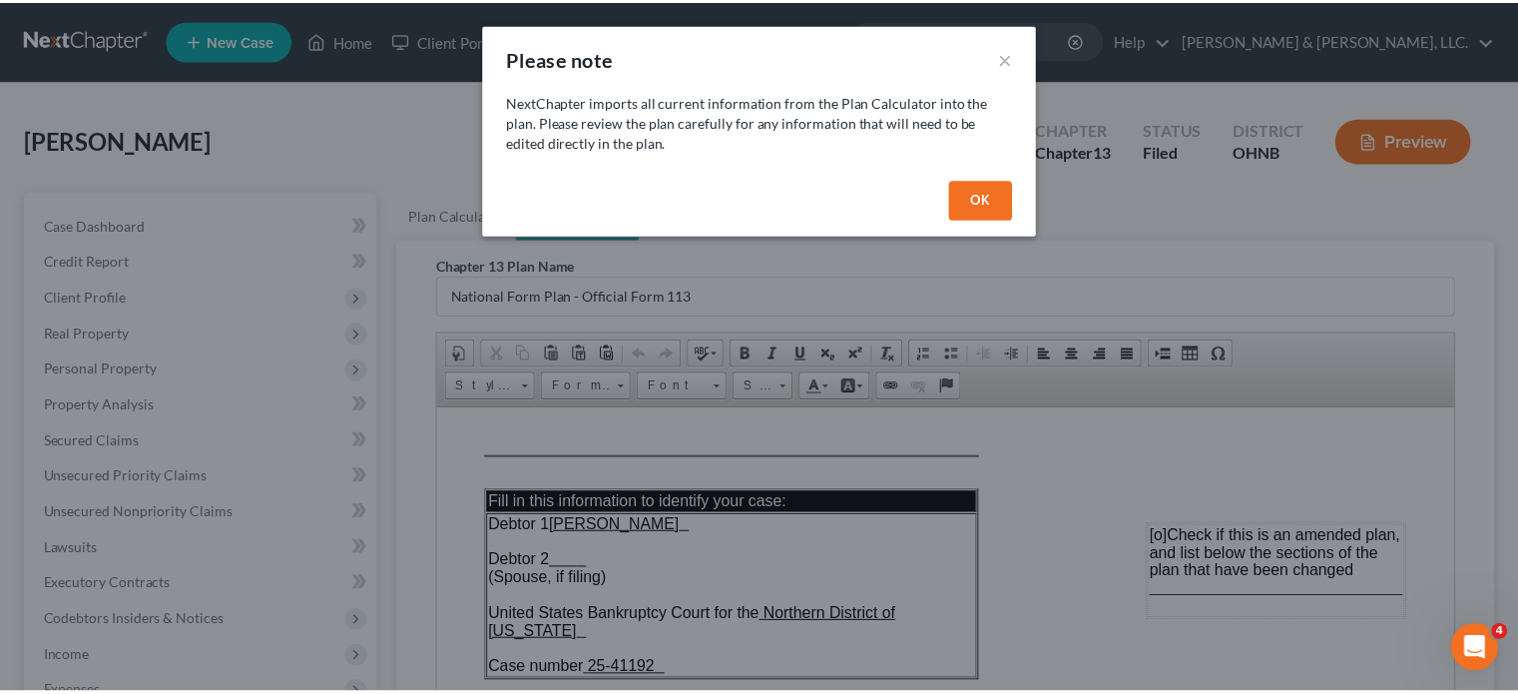
scroll to position [0, 0]
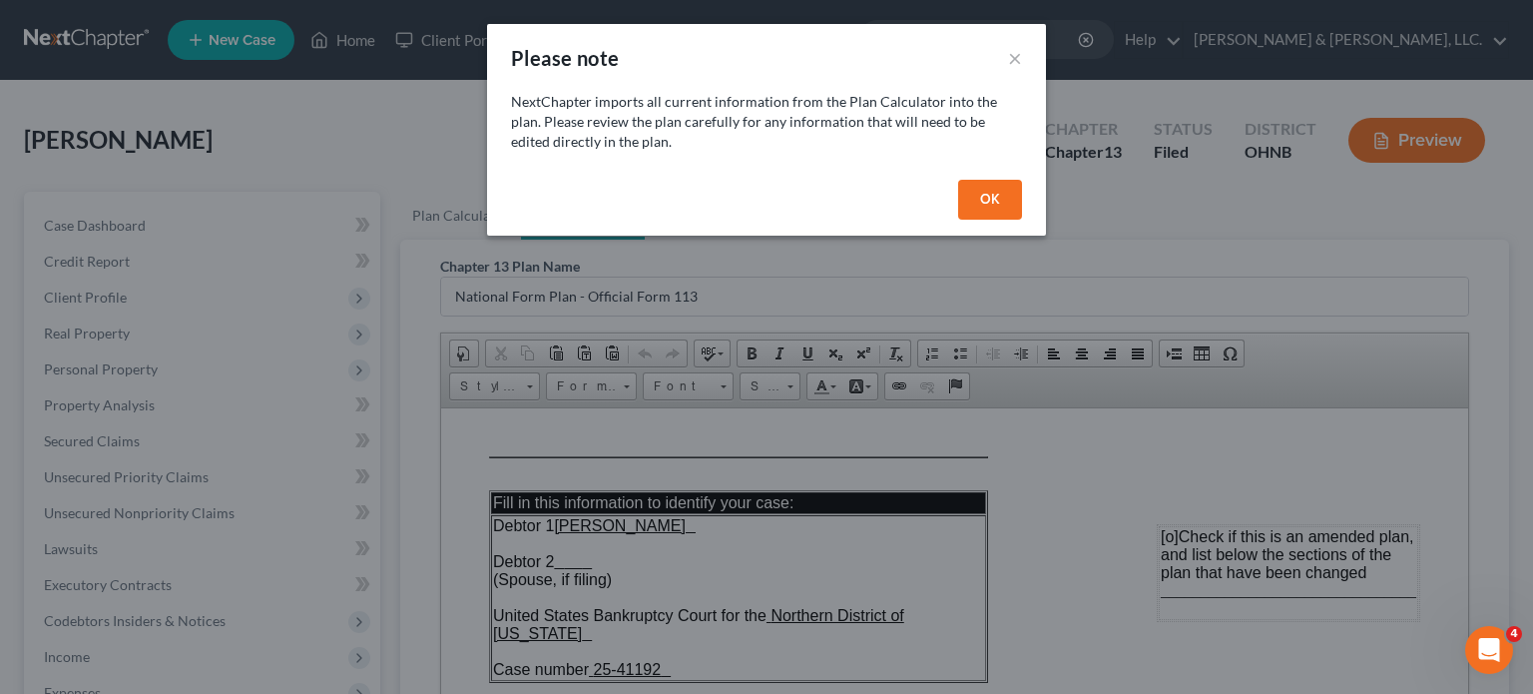
click at [998, 192] on button "OK" at bounding box center [990, 200] width 64 height 40
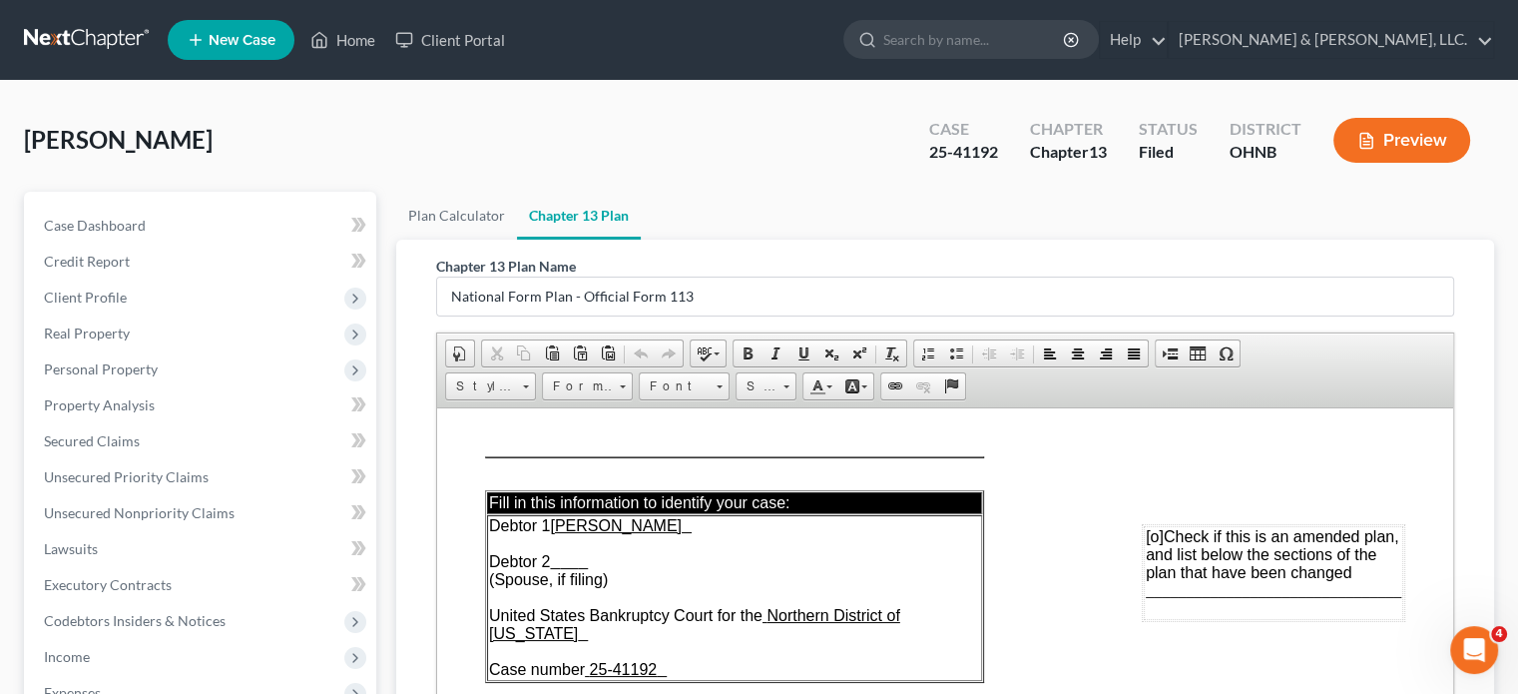
click at [1146, 534] on span "[o]" at bounding box center [1155, 535] width 18 height 17
click at [1146, 588] on span "________________________________" at bounding box center [1273, 589] width 255 height 17
drag, startPoint x: 1115, startPoint y: 592, endPoint x: 1145, endPoint y: 588, distance: 30.2
click at [1145, 588] on span "_3.3_______________________________" at bounding box center [1263, 589] width 275 height 17
click at [802, 351] on span at bounding box center [803, 353] width 16 height 16
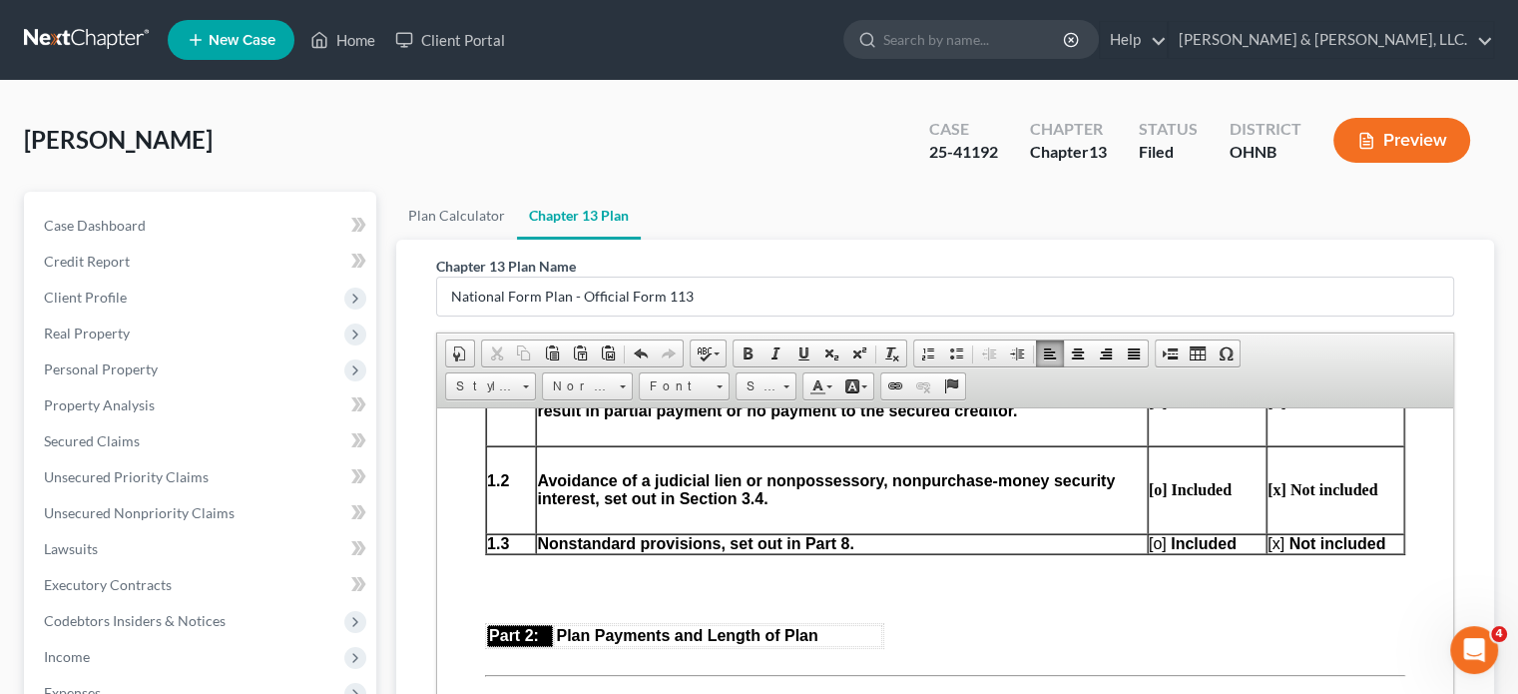
scroll to position [985, 0]
click at [1149, 548] on span "[o]" at bounding box center [1158, 542] width 18 height 17
click at [1267, 550] on span "[x]" at bounding box center [1275, 542] width 17 height 17
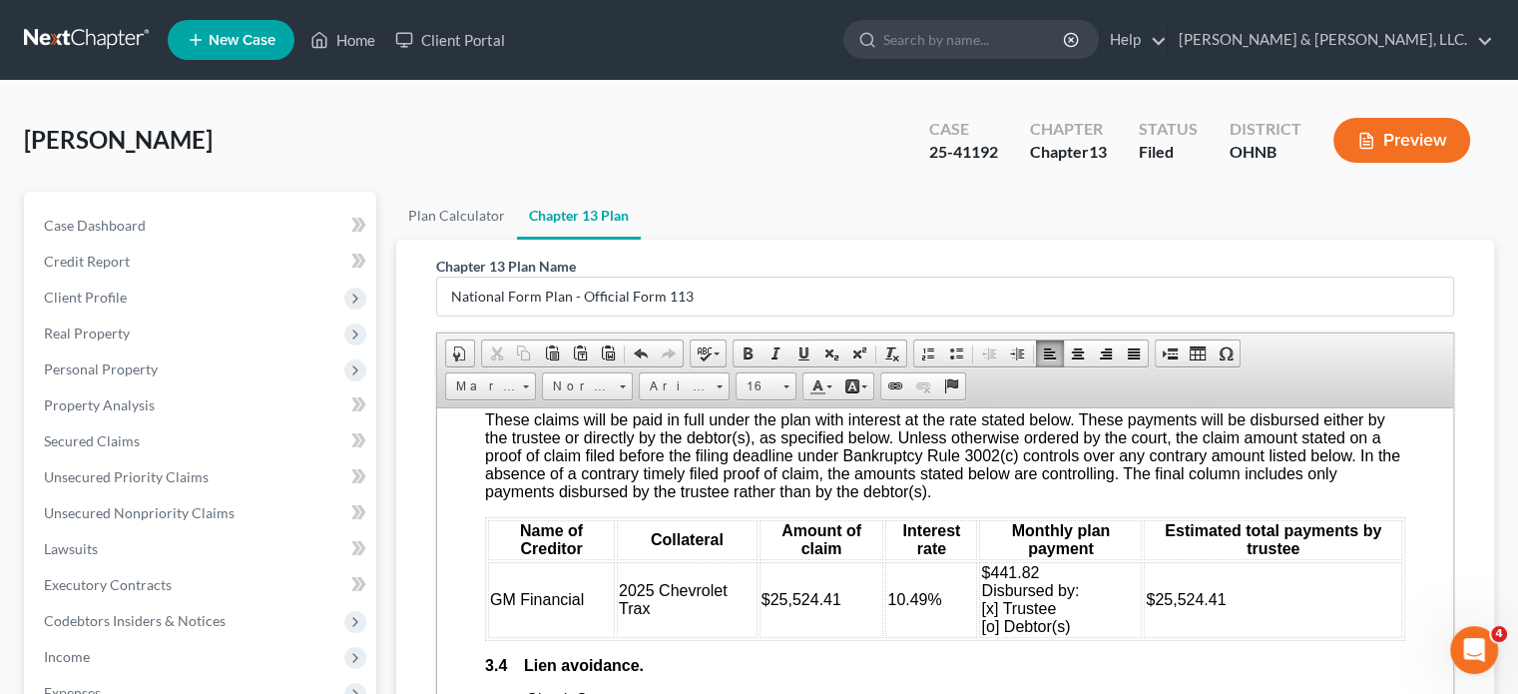
scroll to position [2794, 0]
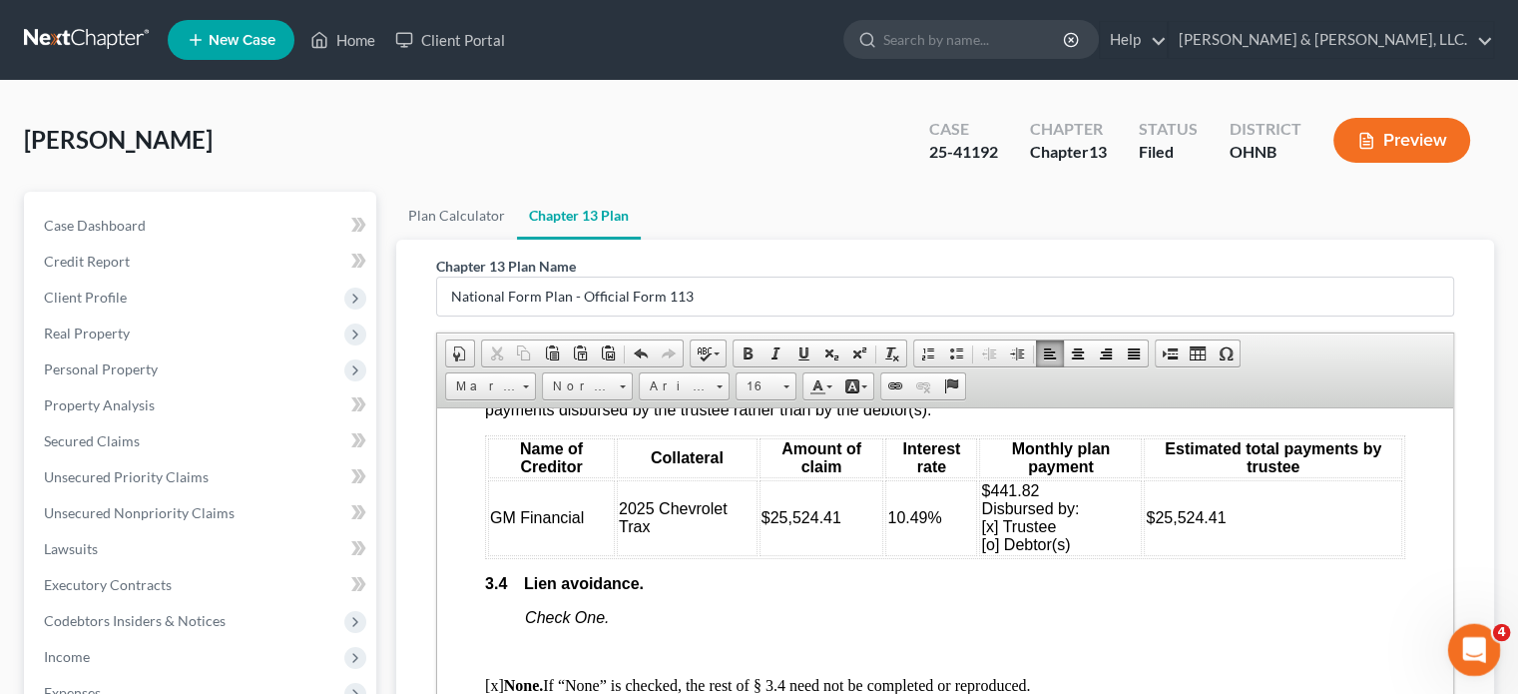
click at [1330, 642] on icon "Open Intercom Messenger" at bounding box center [1471, 647] width 33 height 33
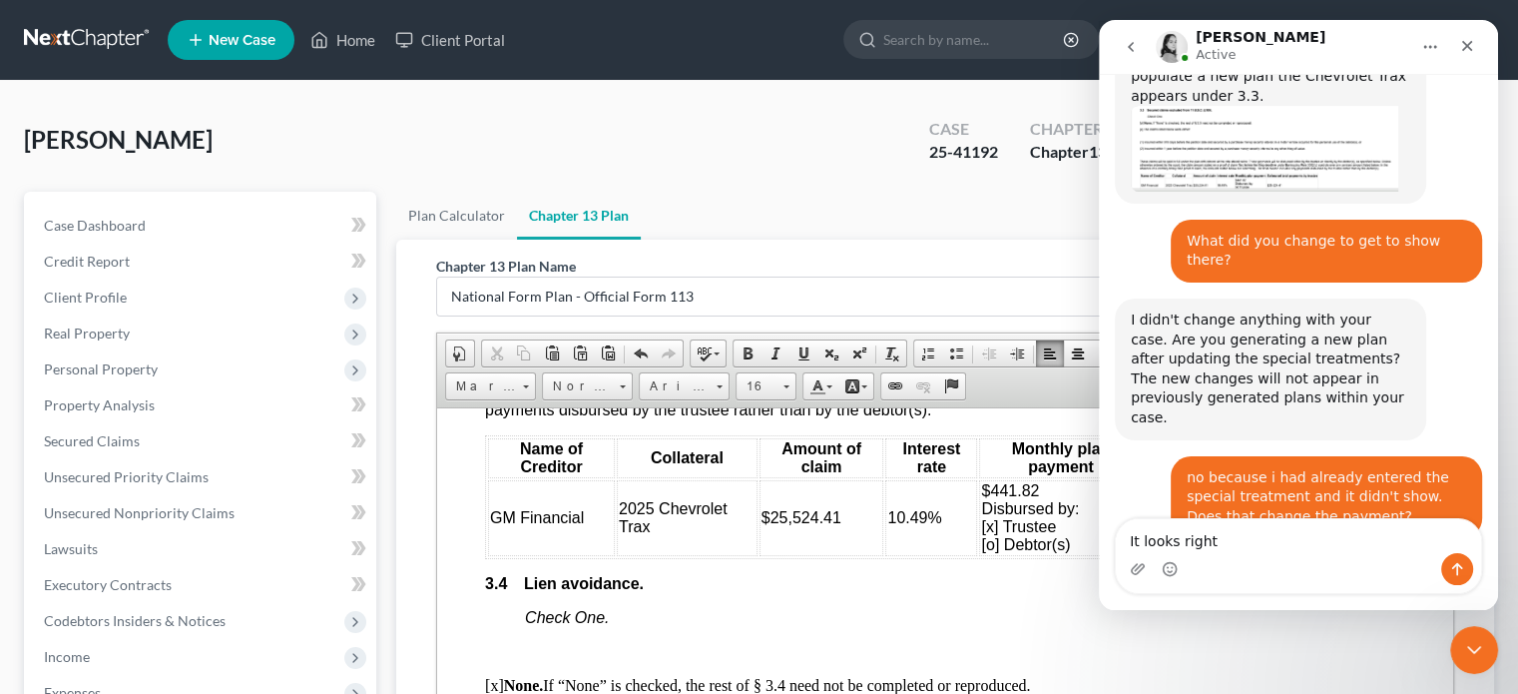
scroll to position [1007, 0]
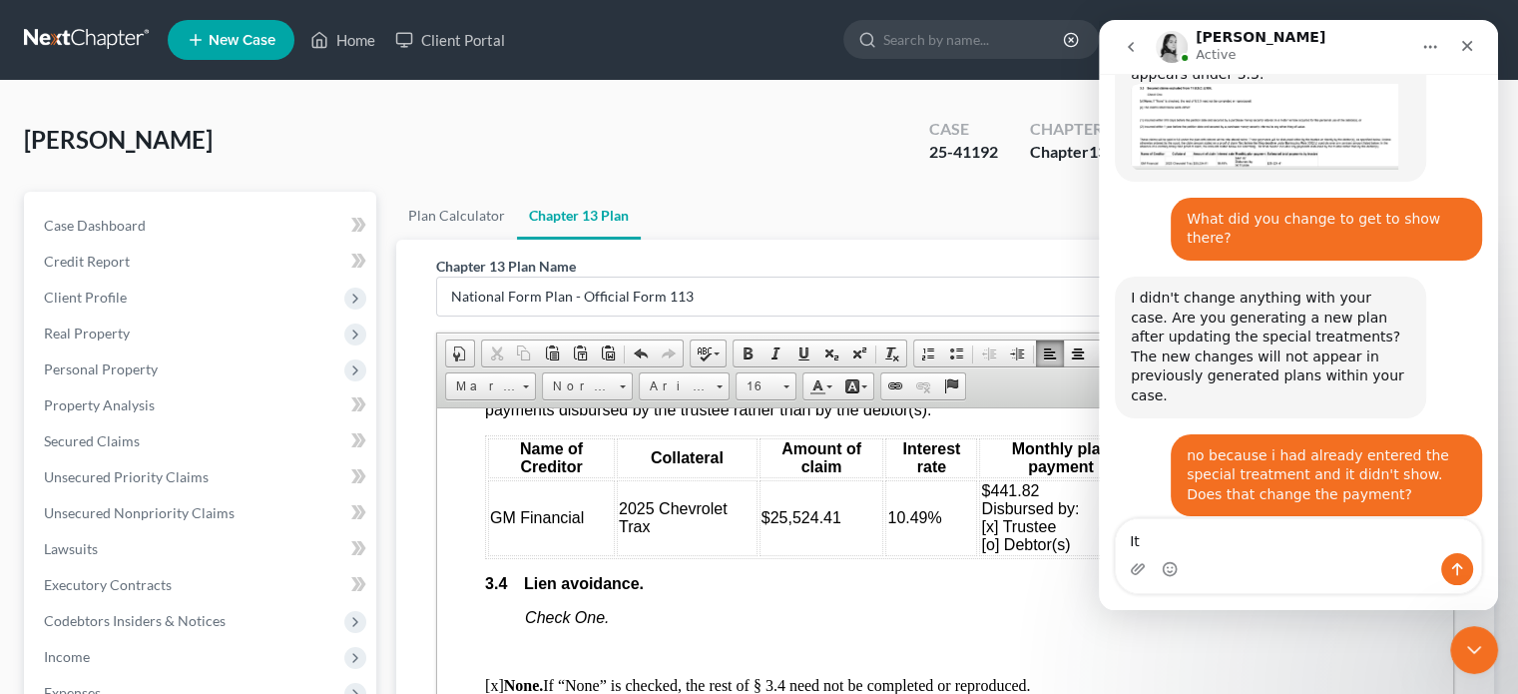
type textarea "I"
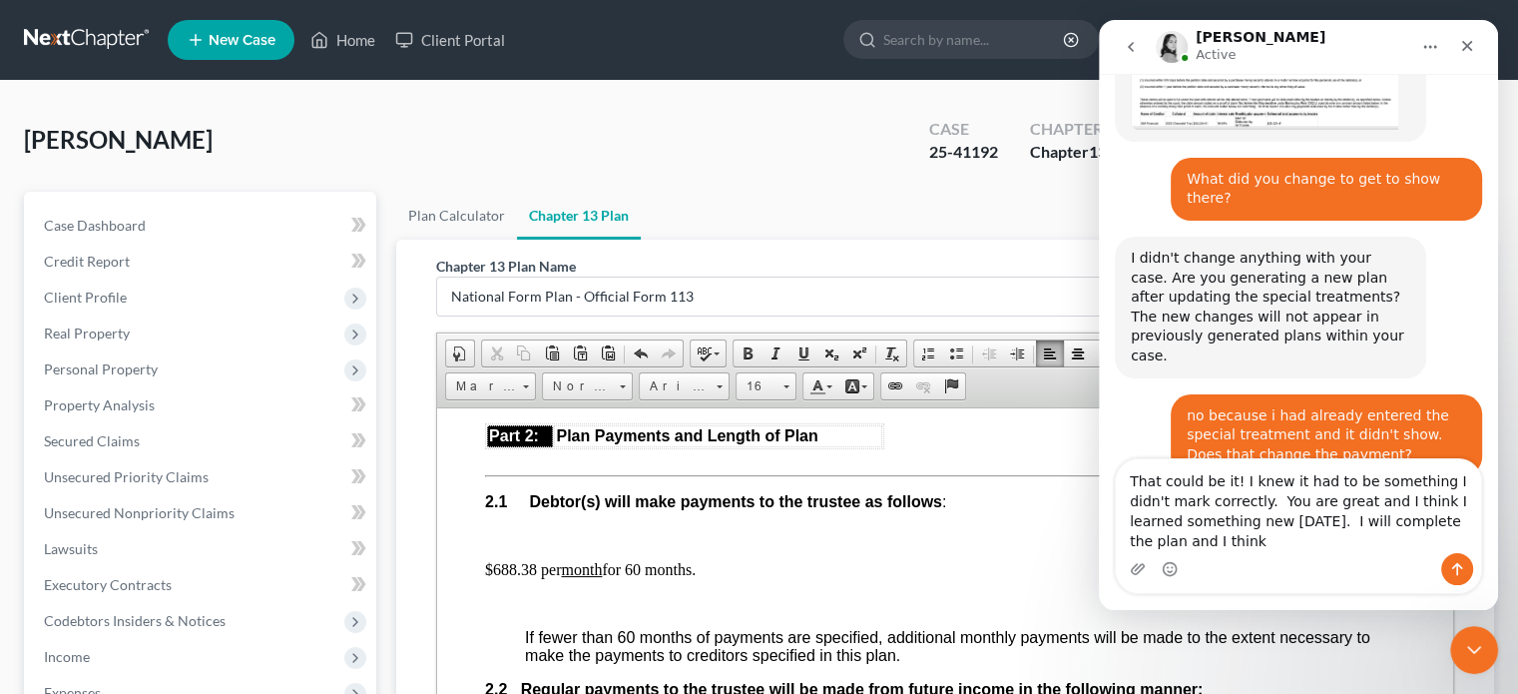
scroll to position [1067, 0]
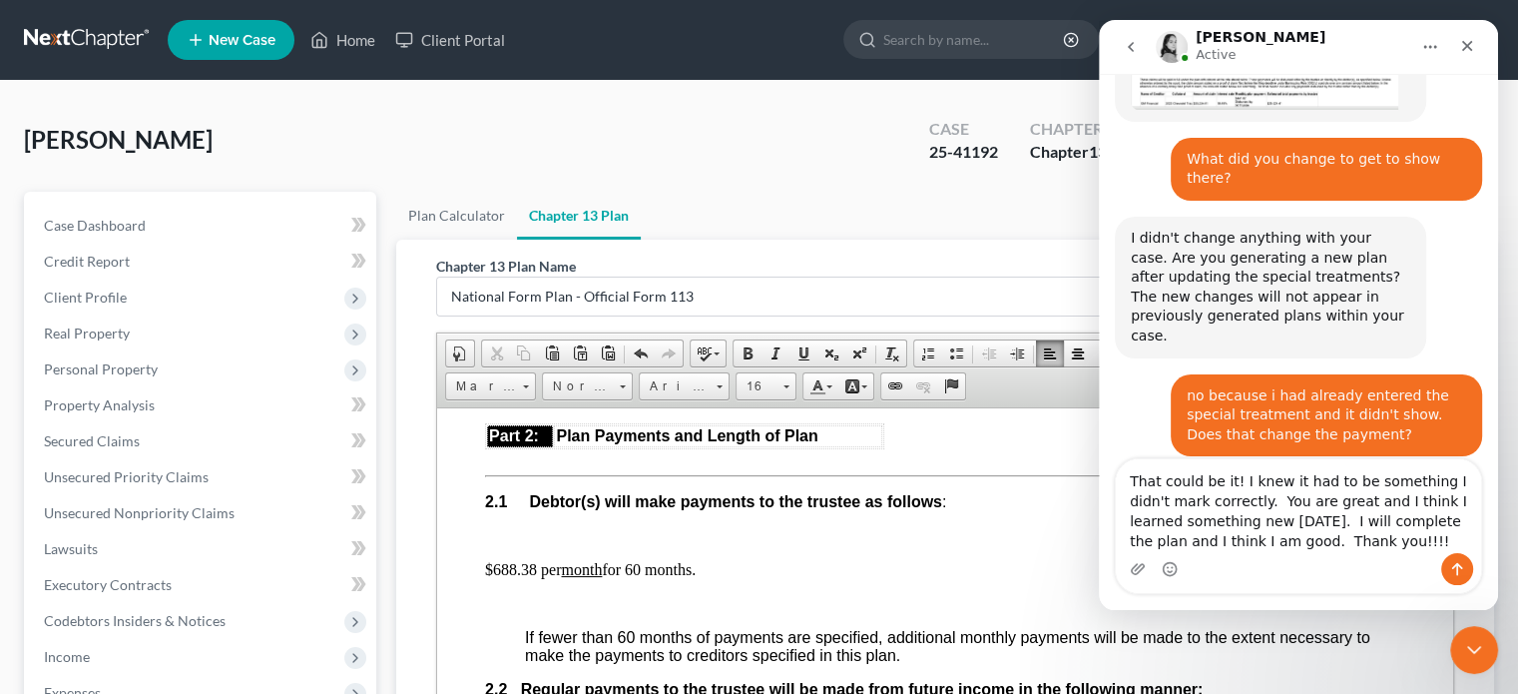
type textarea "That could be it! I knew it had to be something I didn't mark correctly. You ar…"
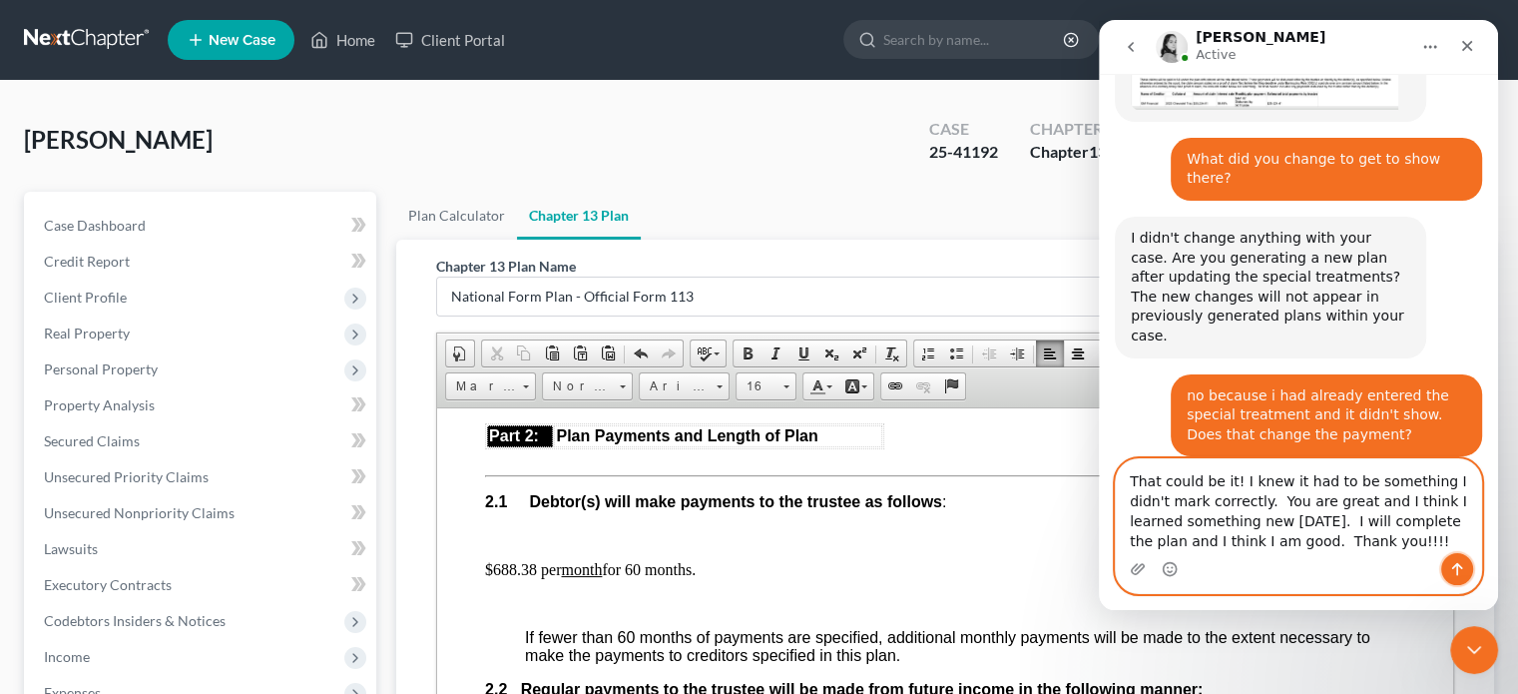
click at [1330, 566] on icon "Send a message…" at bounding box center [1457, 569] width 11 height 13
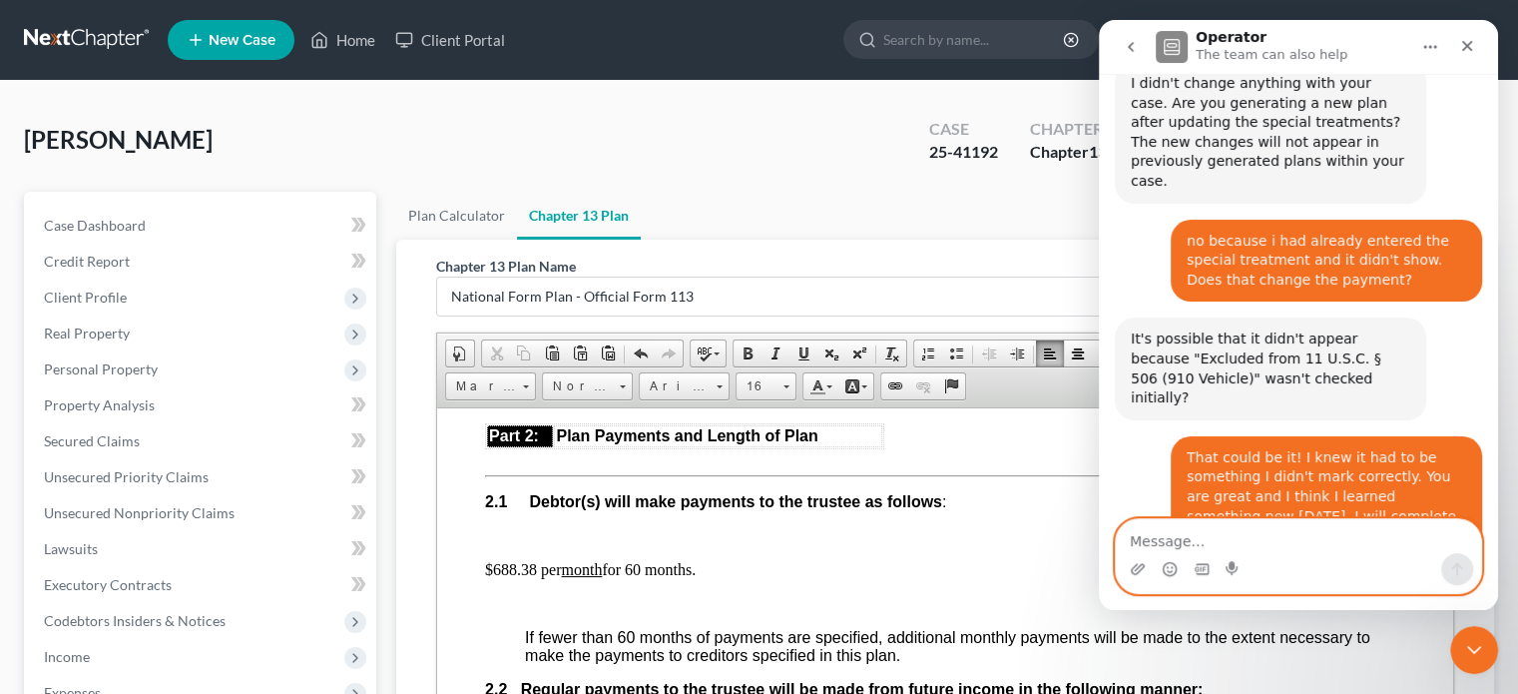
scroll to position [1244, 0]
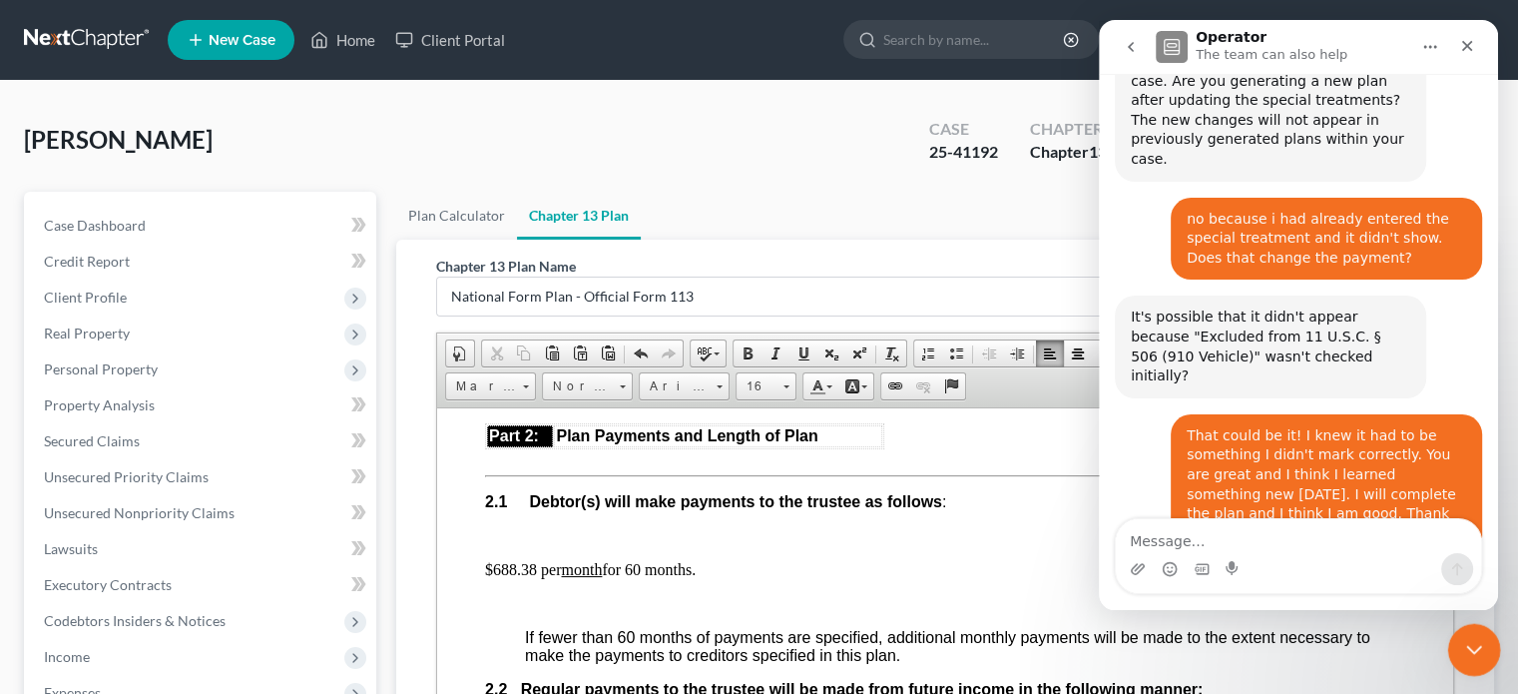
click at [1330, 645] on icon "Close Intercom Messenger" at bounding box center [1471, 647] width 24 height 24
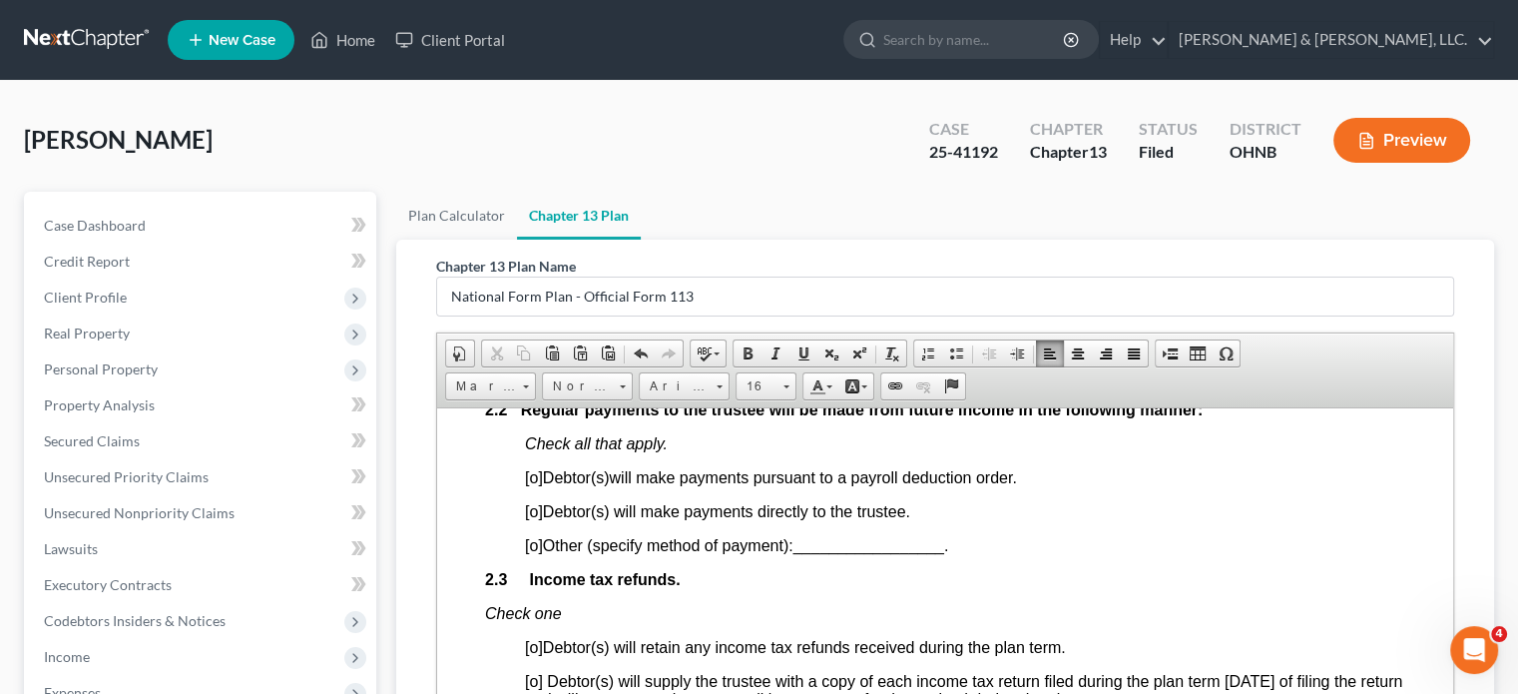
scroll to position [1397, 0]
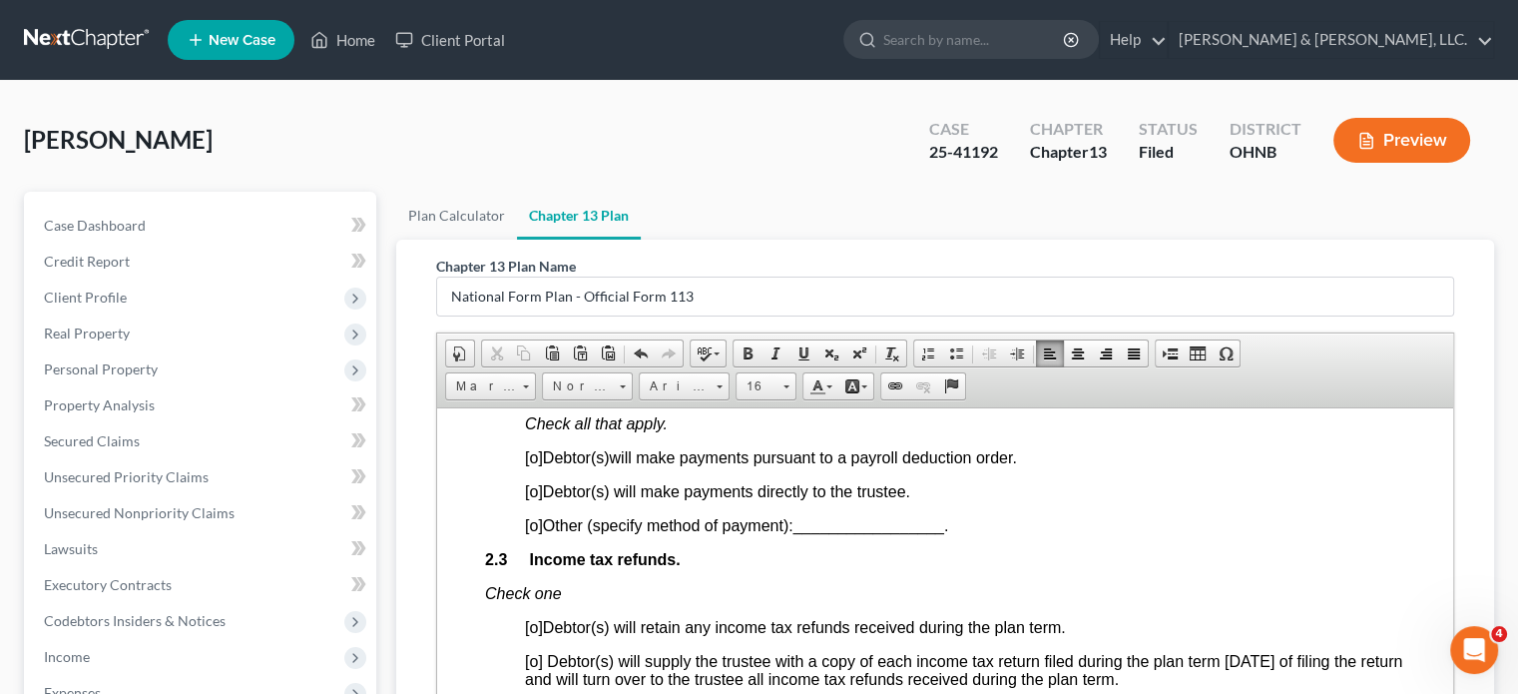
click at [535, 499] on span "[o]" at bounding box center [534, 490] width 18 height 17
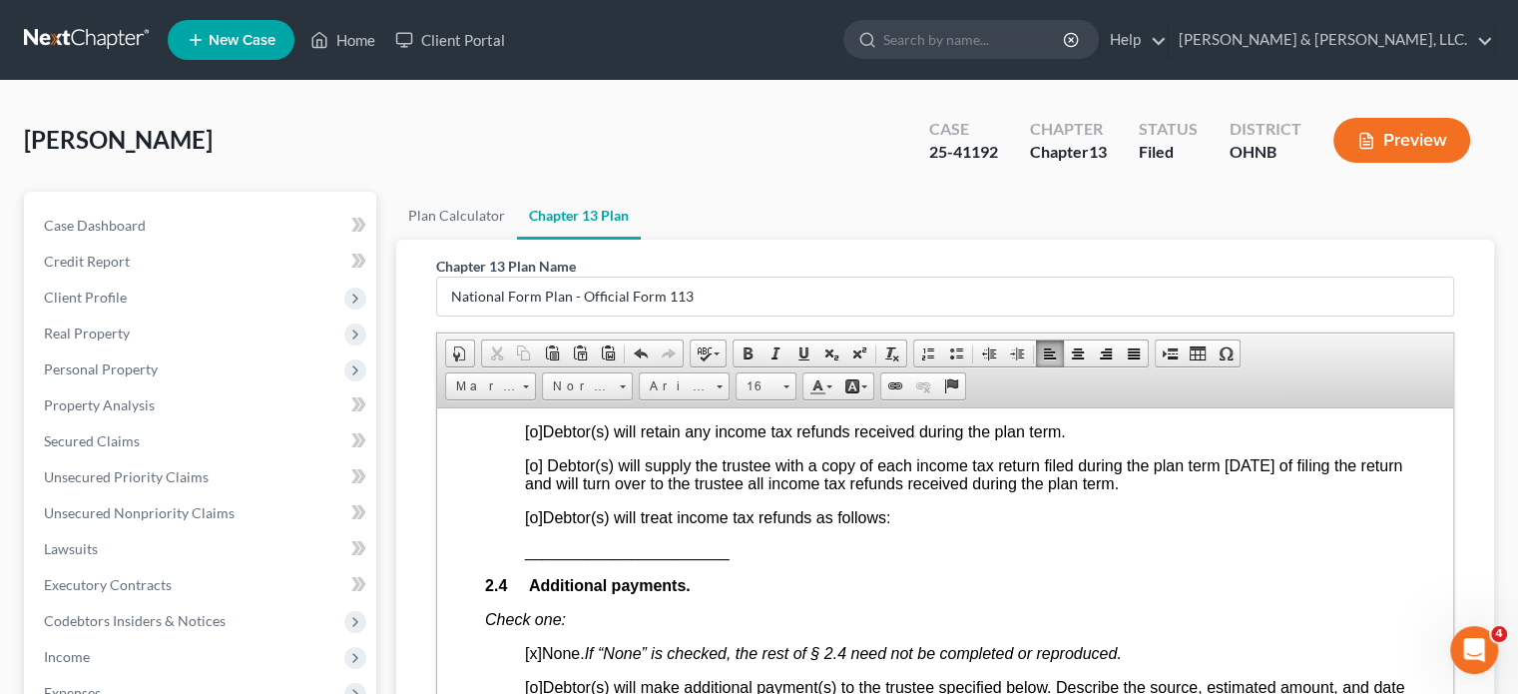
scroll to position [1597, 0]
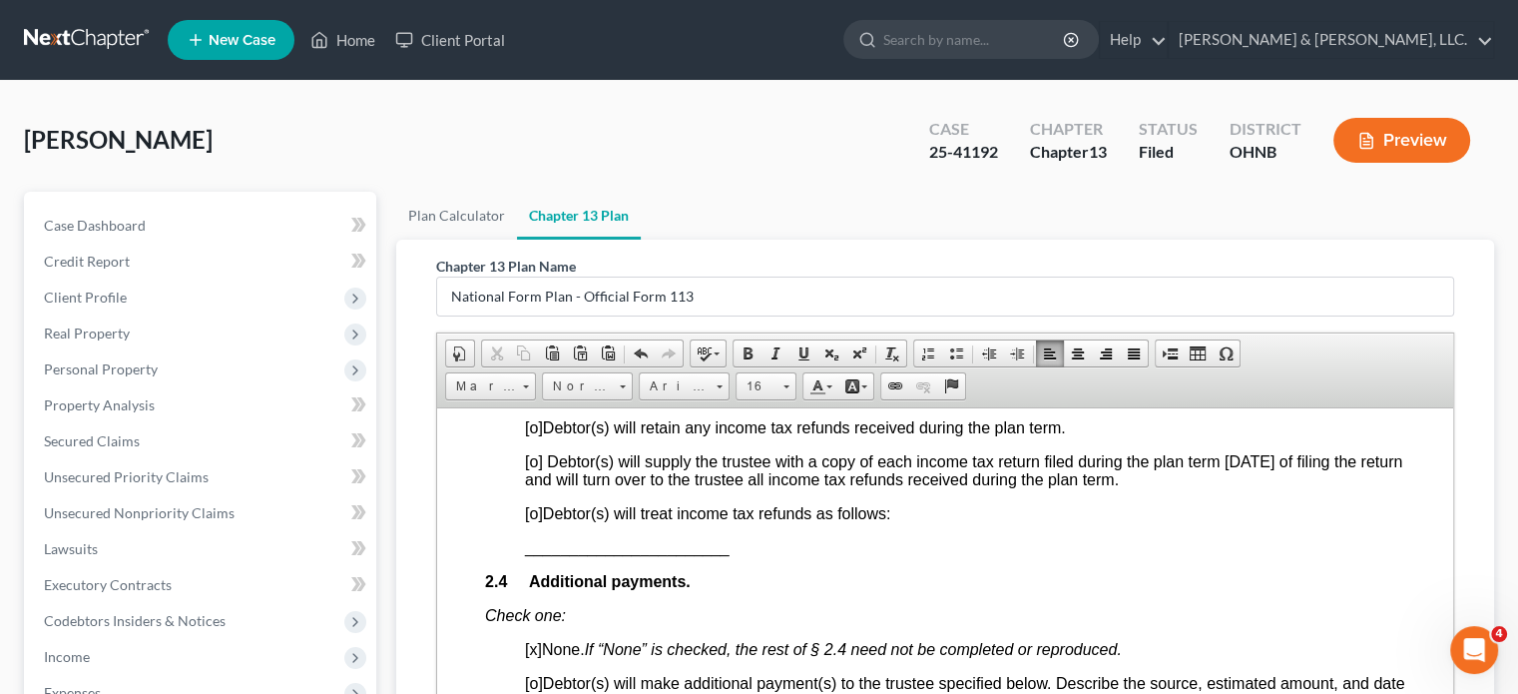
click at [532, 521] on span "[o]" at bounding box center [534, 512] width 18 height 17
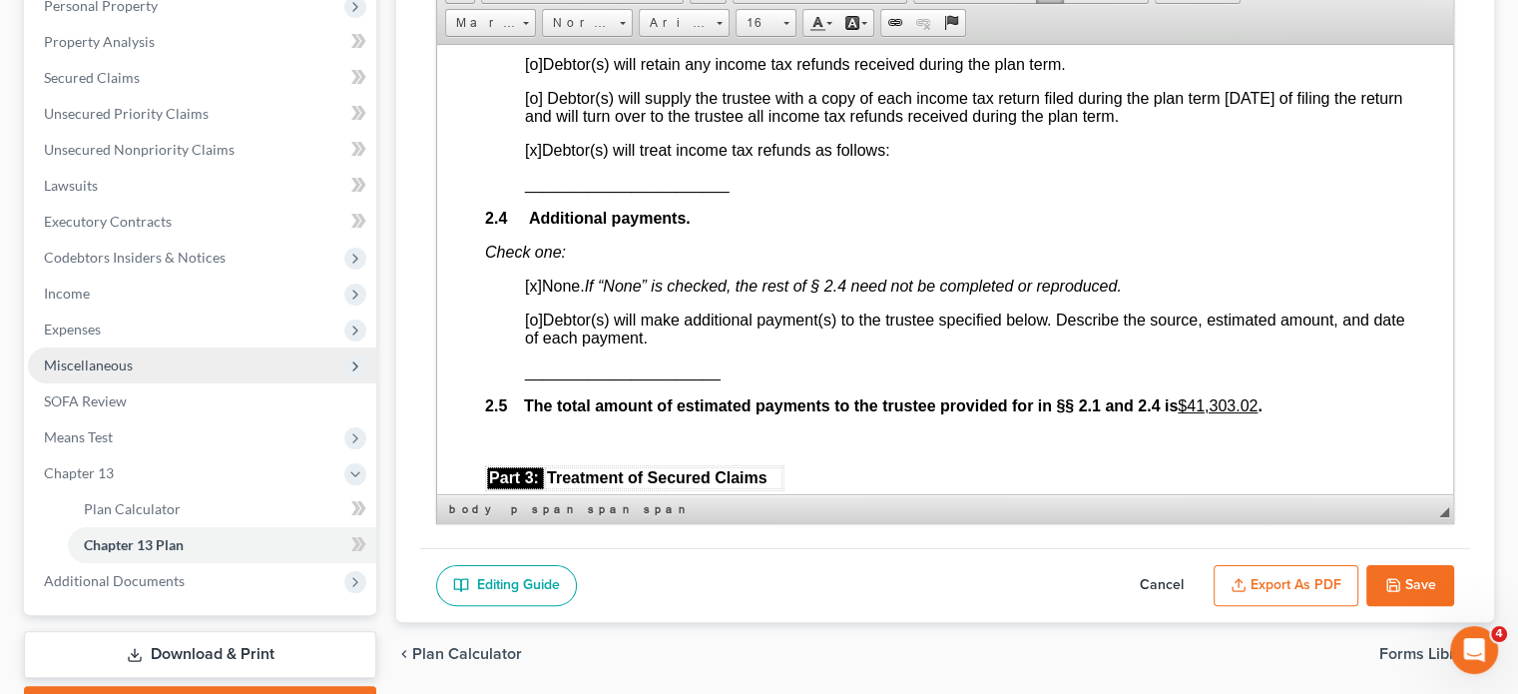
scroll to position [399, 0]
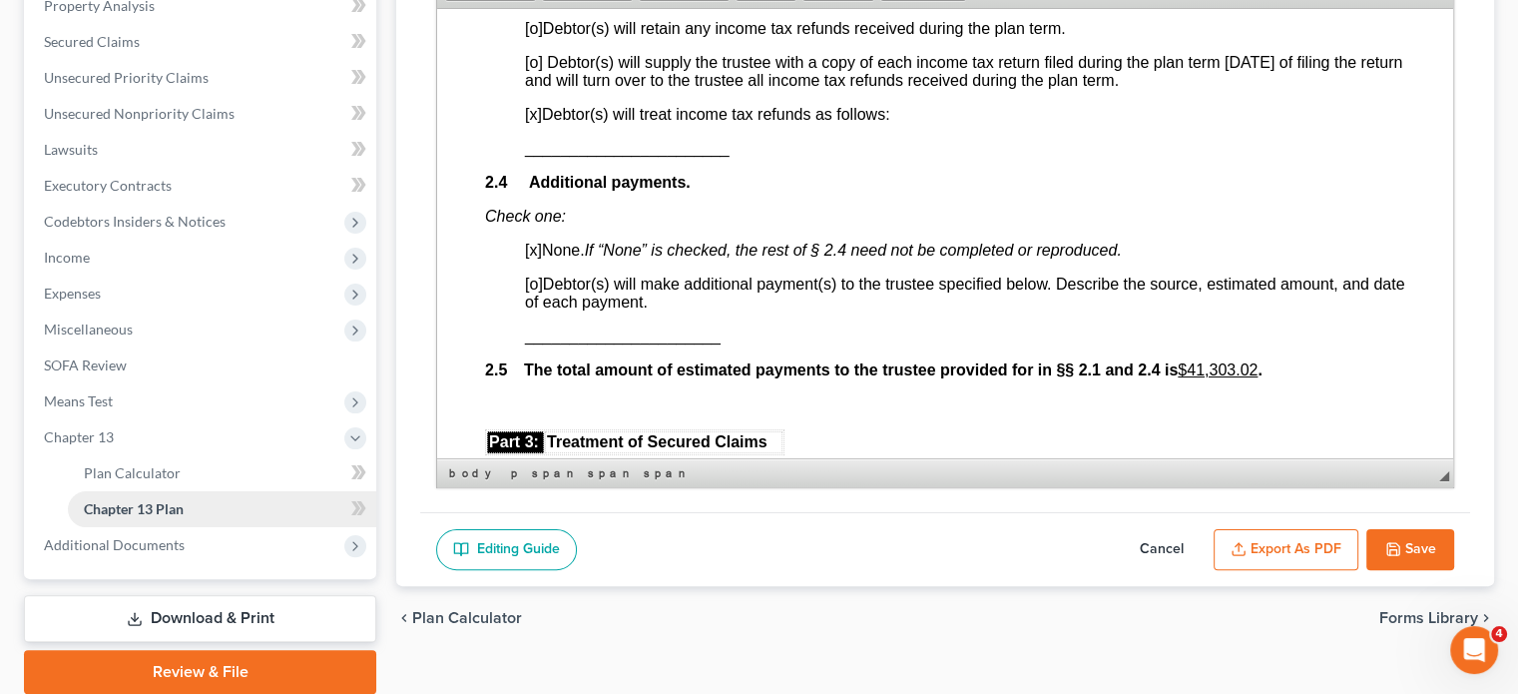
click at [152, 502] on span "Chapter 13 Plan" at bounding box center [134, 508] width 100 height 17
click at [1330, 536] on button "Save" at bounding box center [1410, 550] width 88 height 42
select select "0"
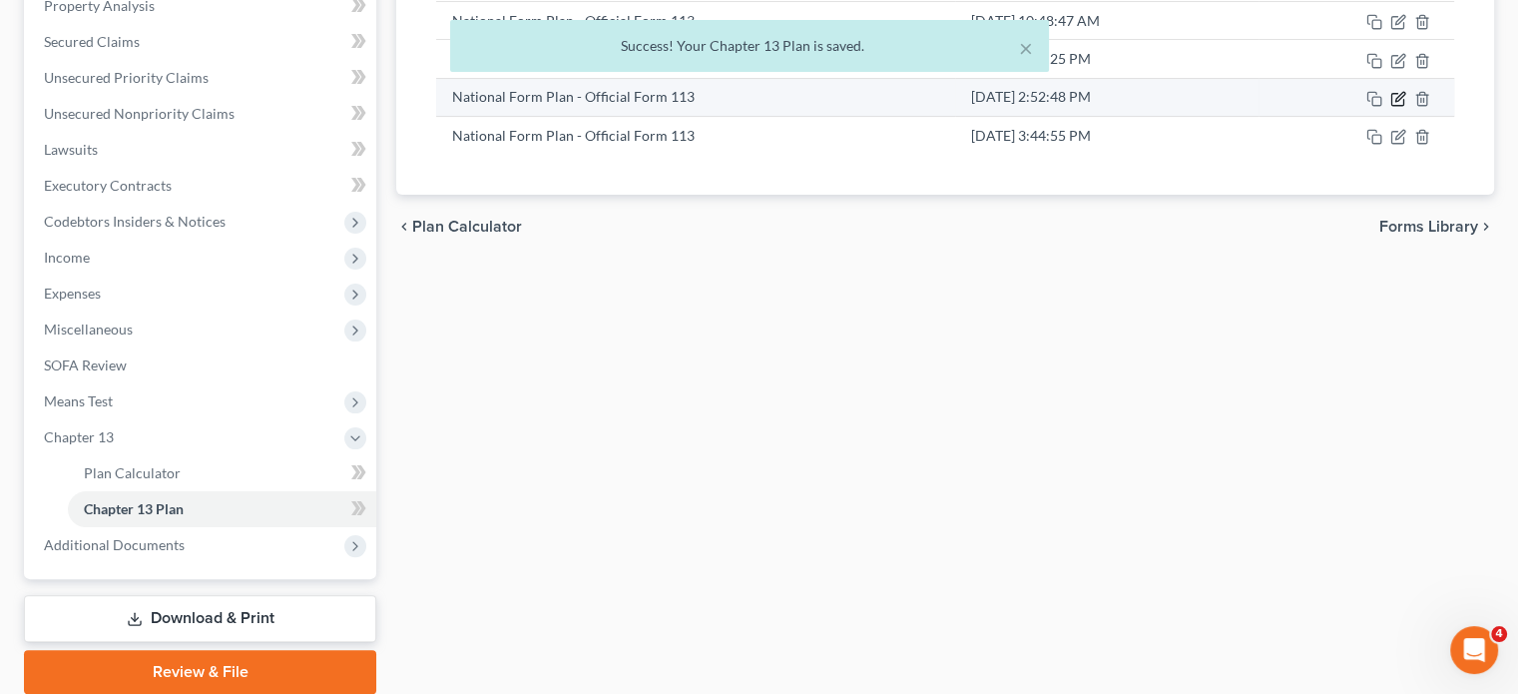
click at [1330, 92] on icon "button" at bounding box center [1398, 99] width 16 height 16
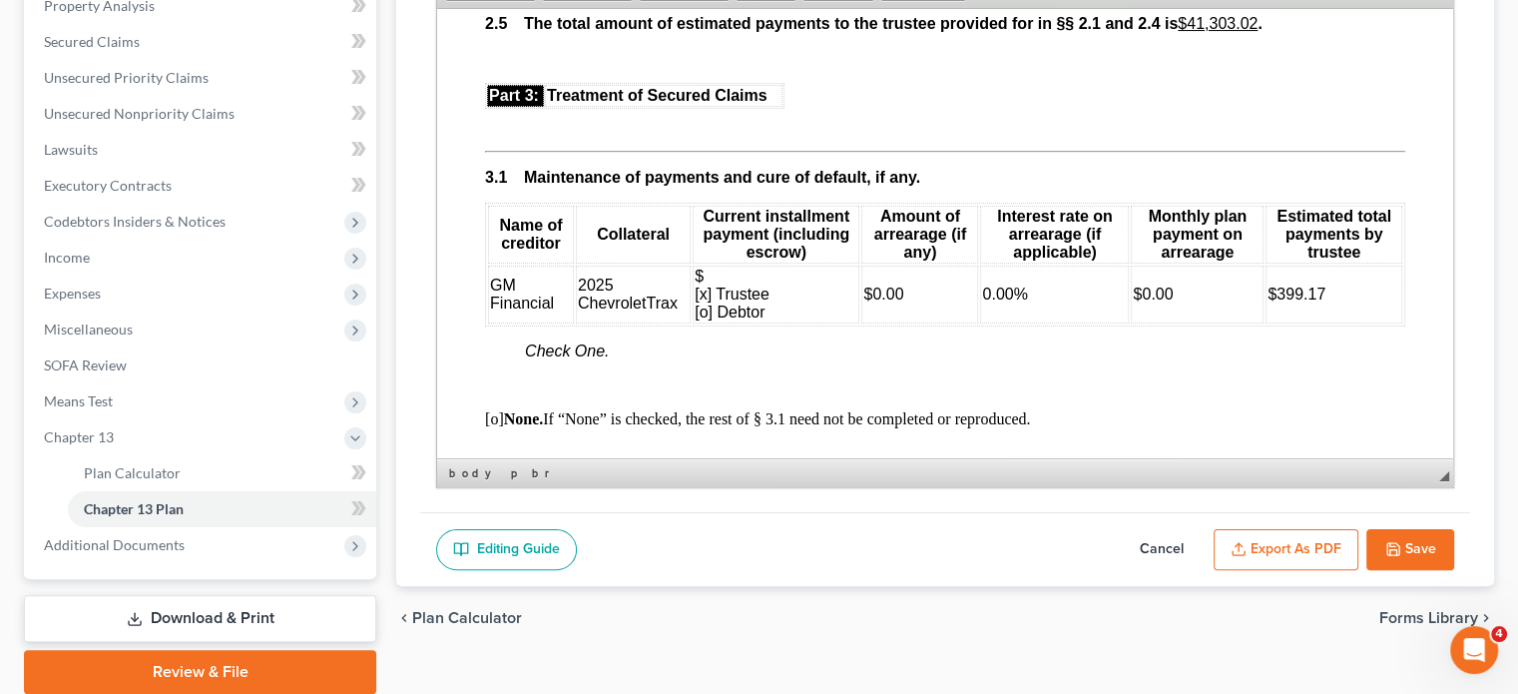
scroll to position [1996, 0]
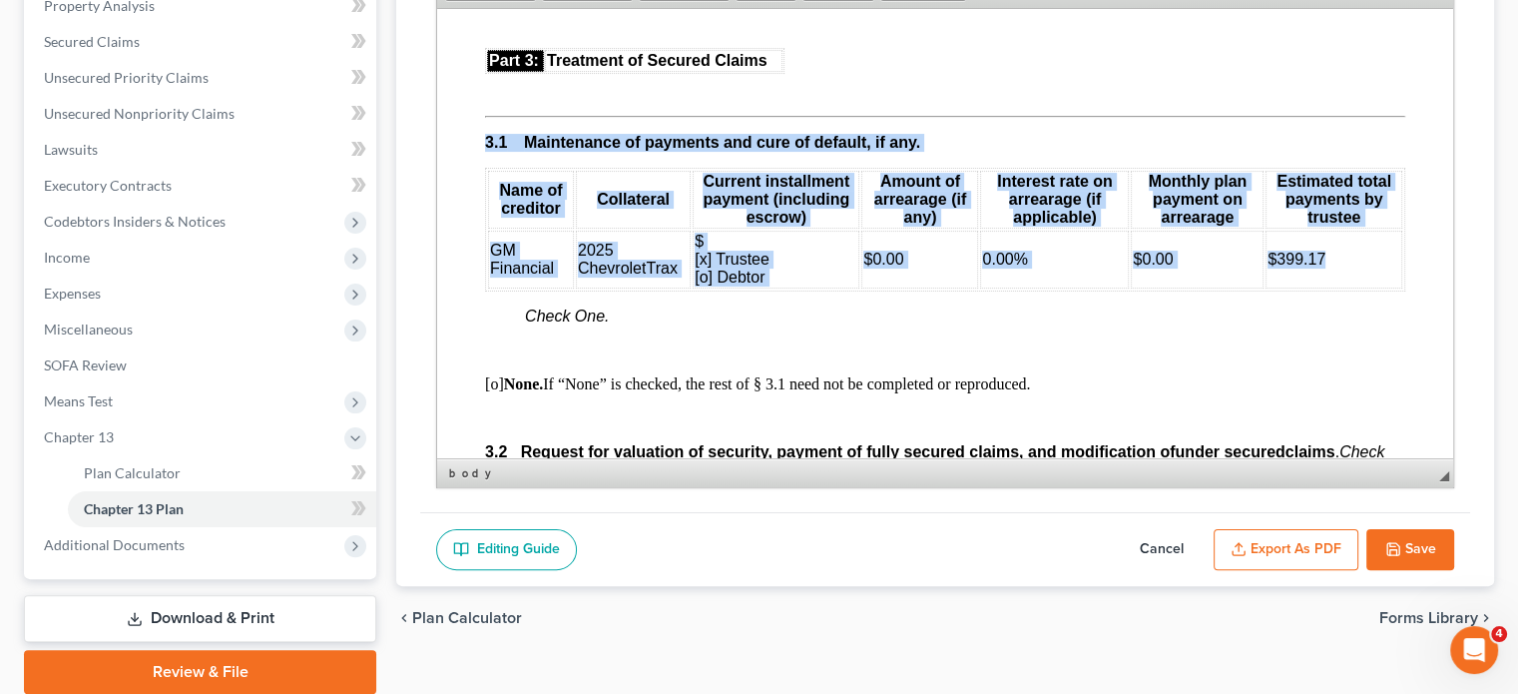
drag, startPoint x: 483, startPoint y: 192, endPoint x: 1379, endPoint y: 286, distance: 901.2
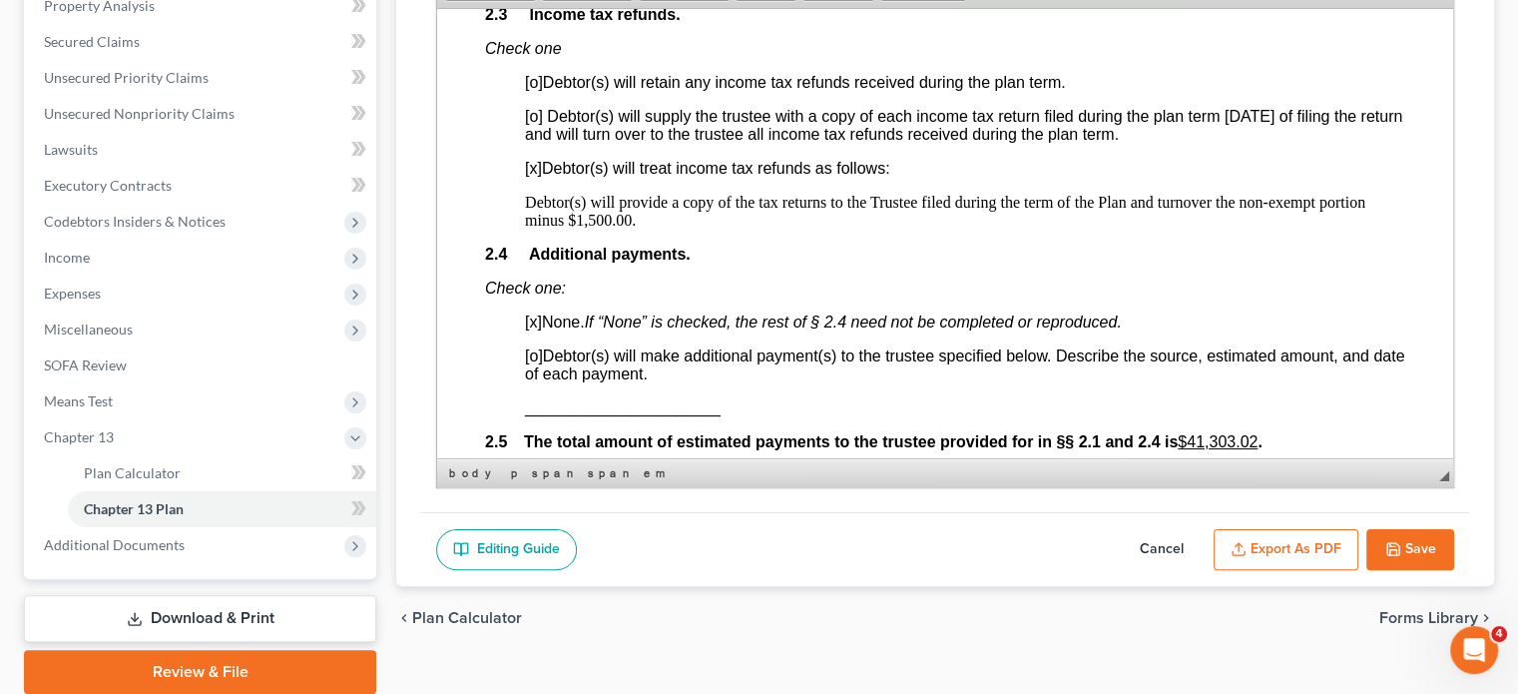
scroll to position [1497, 0]
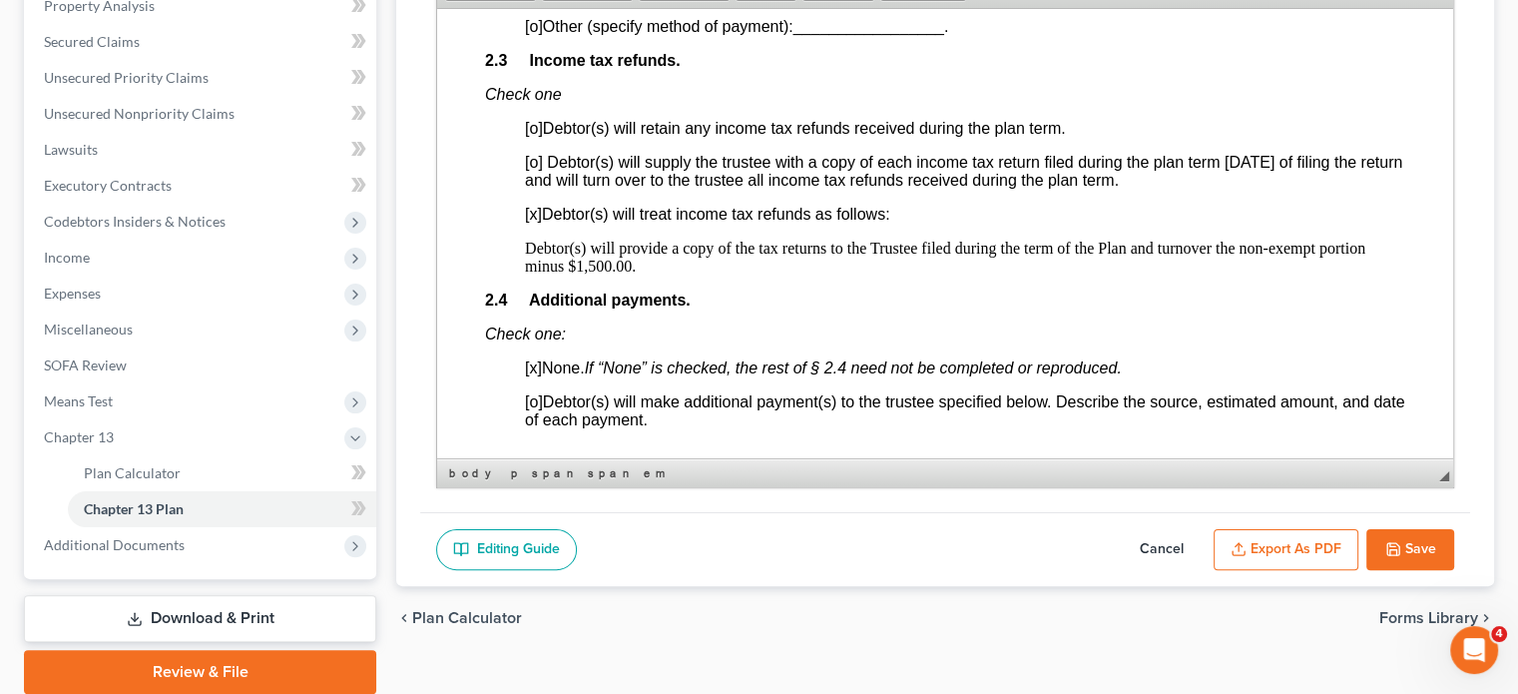
drag, startPoint x: 526, startPoint y: 263, endPoint x: 695, endPoint y: 279, distance: 169.4
click at [695, 274] on p "Debtor(s) will provide a copy of the tax returns to the Trustee filed during th…" at bounding box center [965, 257] width 880 height 36
click at [637, 302] on span "Copy" at bounding box center [678, 299] width 106 height 25
copy p "Debtor(s) will provide a copy of the tax returns to the Trustee filed during th…"
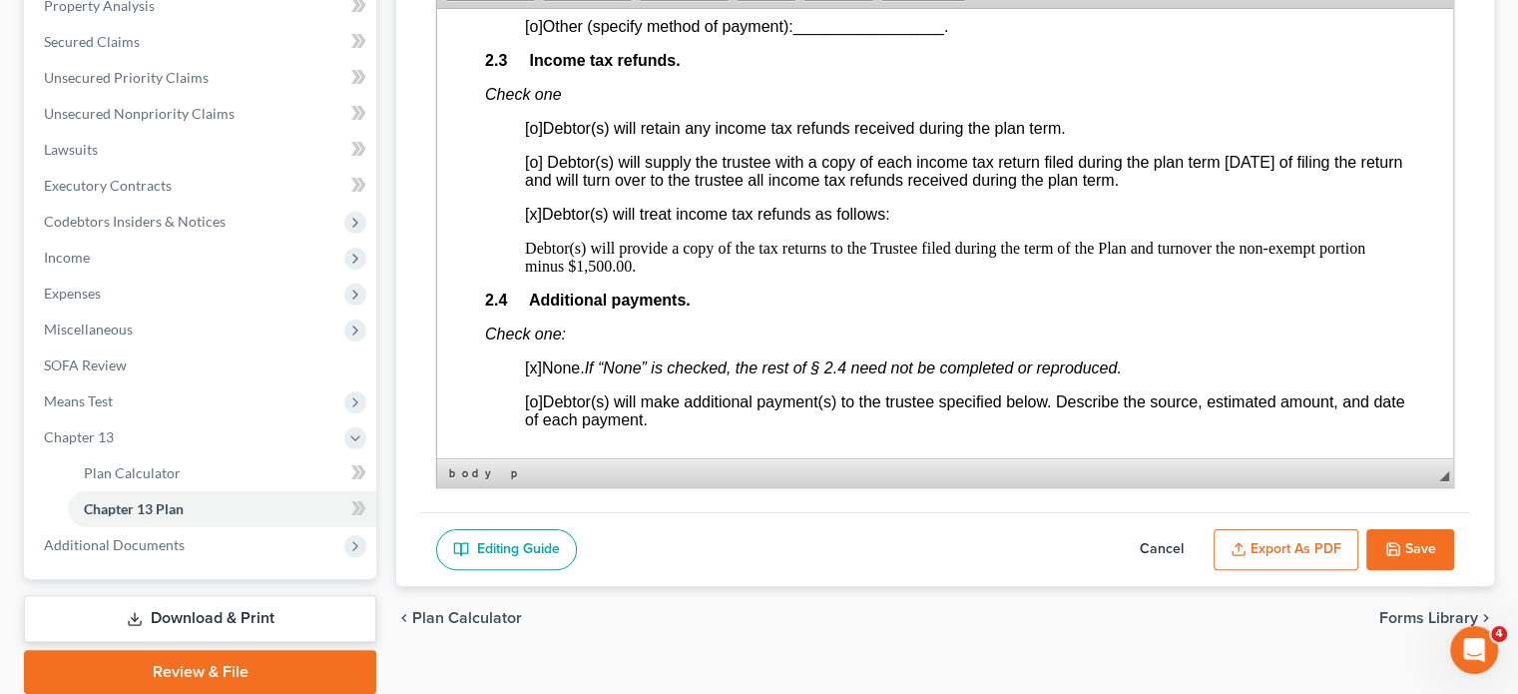
click at [1162, 541] on button "Cancel" at bounding box center [1162, 550] width 88 height 42
select select "0"
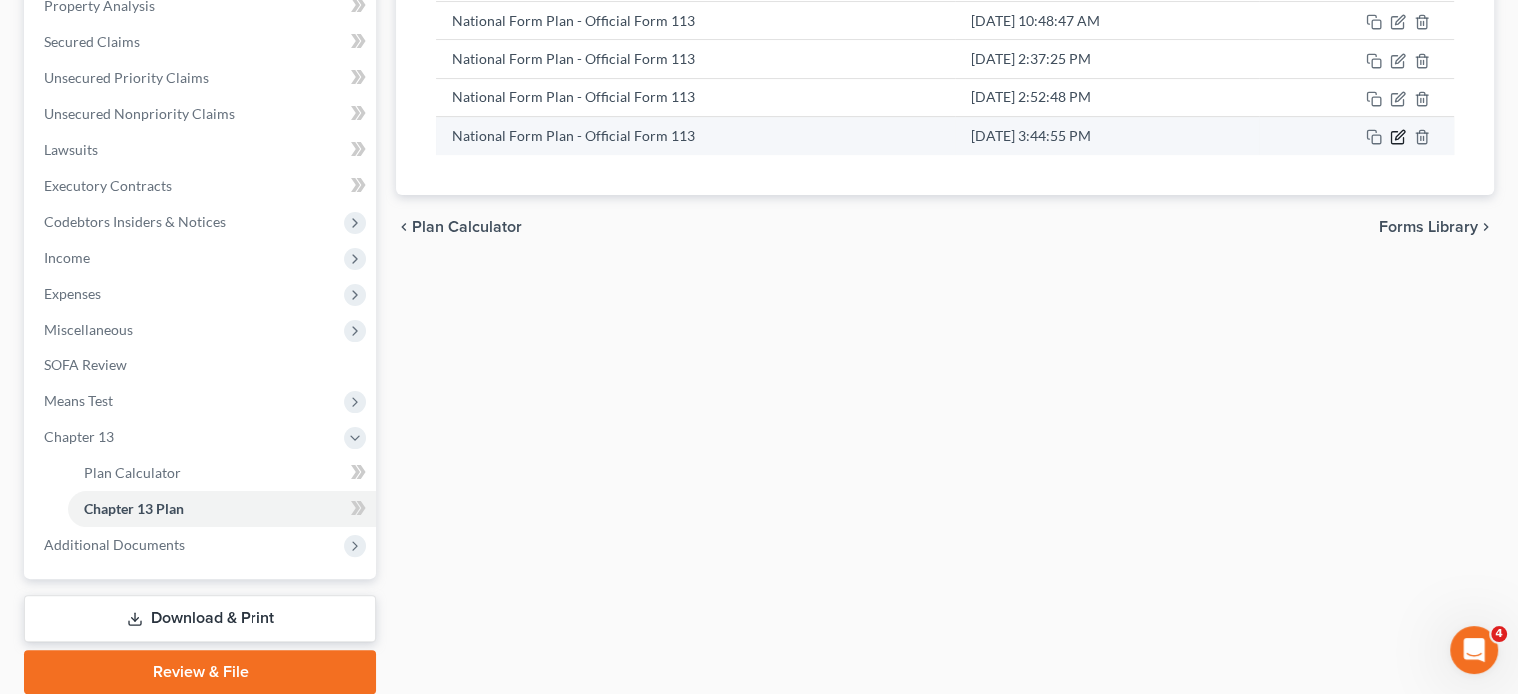
click at [1330, 135] on icon "button" at bounding box center [1399, 135] width 9 height 9
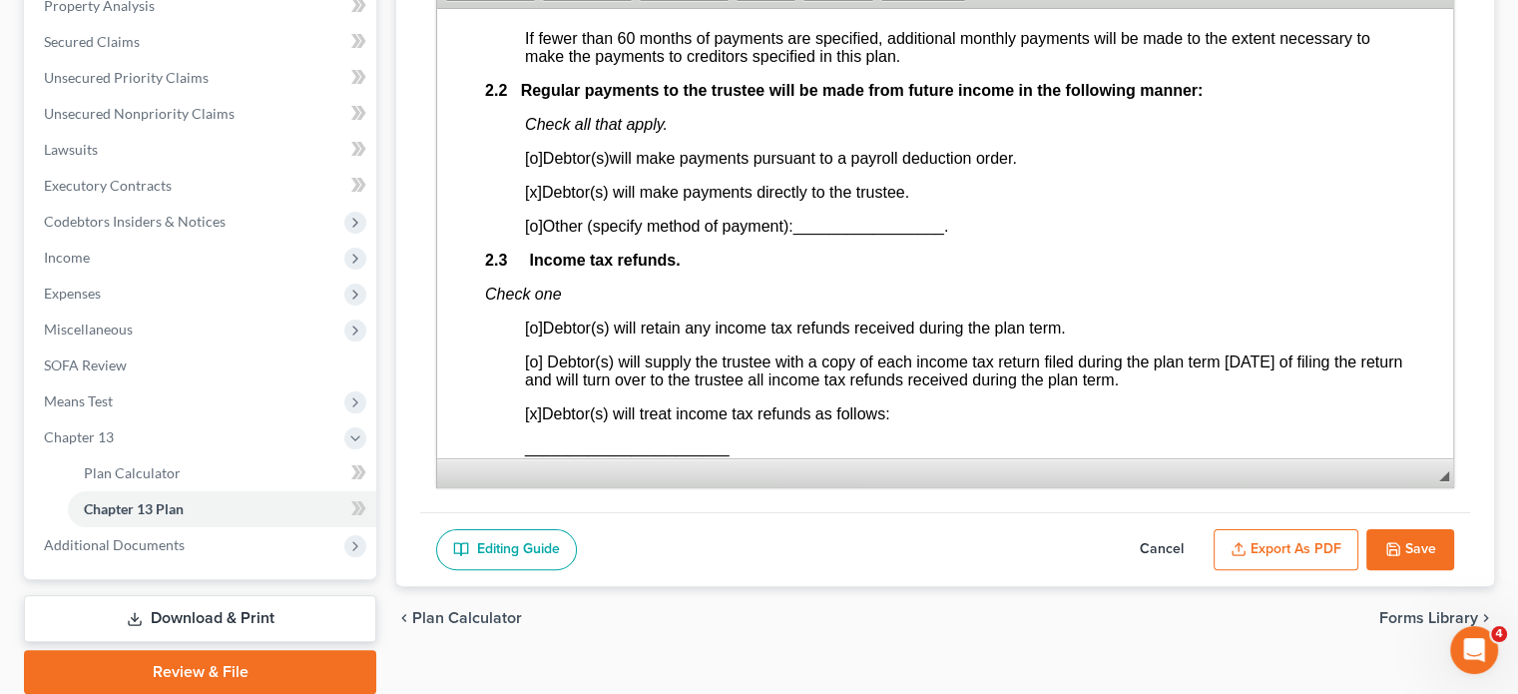
scroll to position [1397, 0]
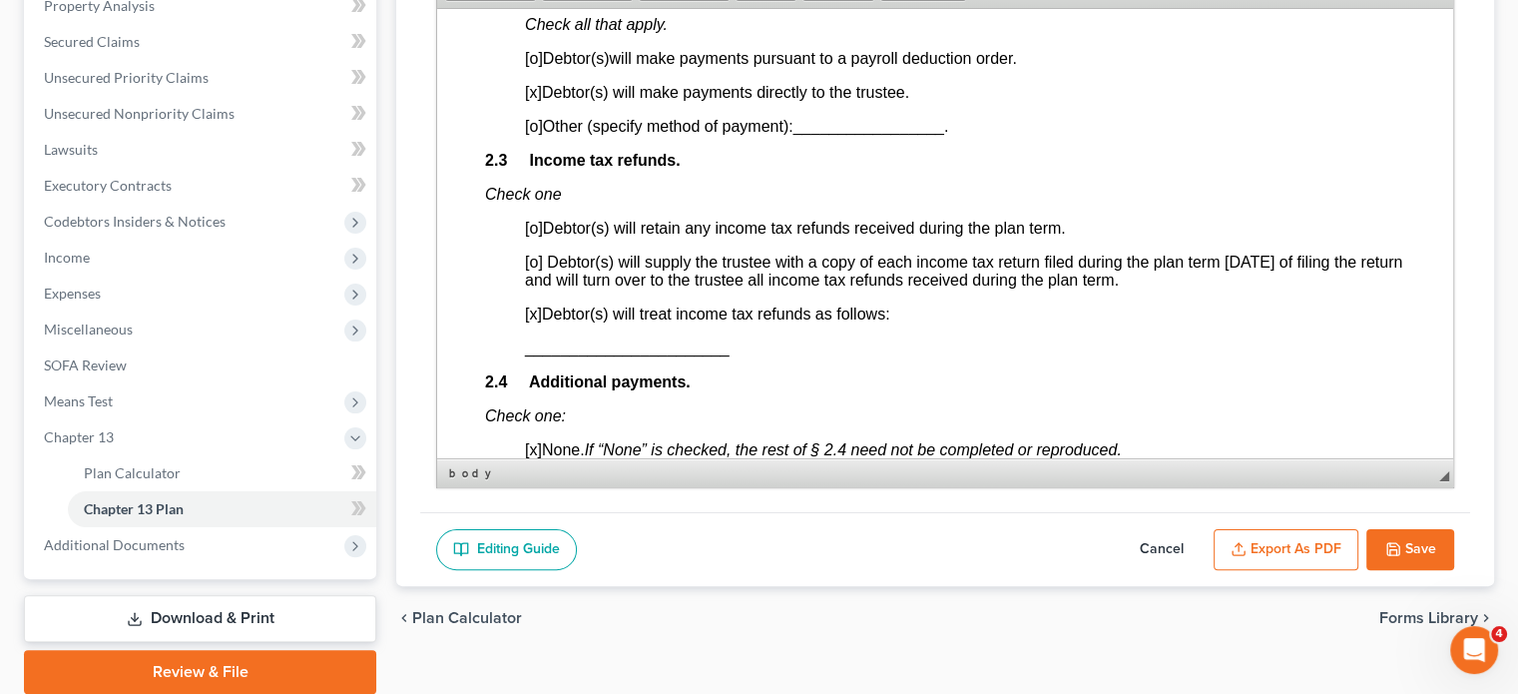
click at [526, 355] on span "_______________________" at bounding box center [627, 346] width 205 height 17
click at [552, 366] on span "Paste" at bounding box center [605, 373] width 106 height 25
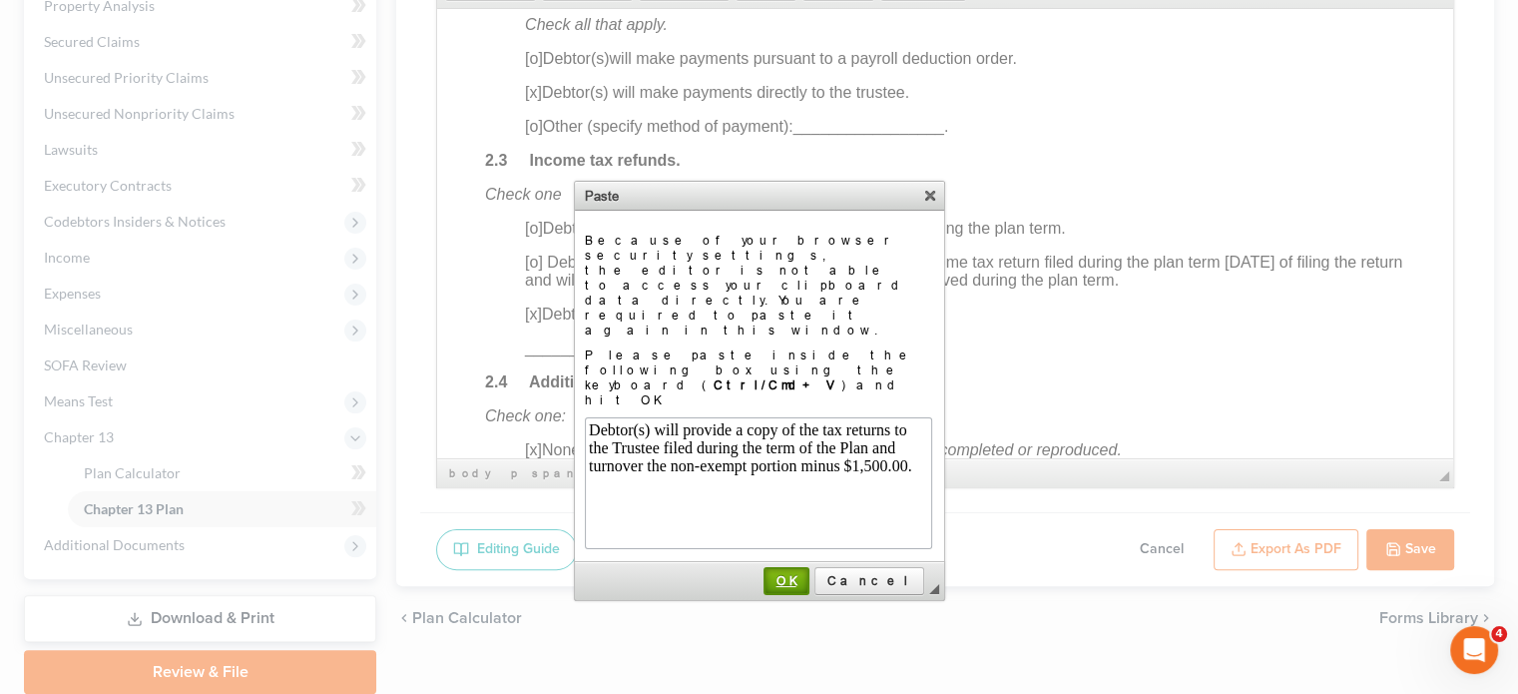
click at [807, 573] on span "OK" at bounding box center [786, 580] width 42 height 15
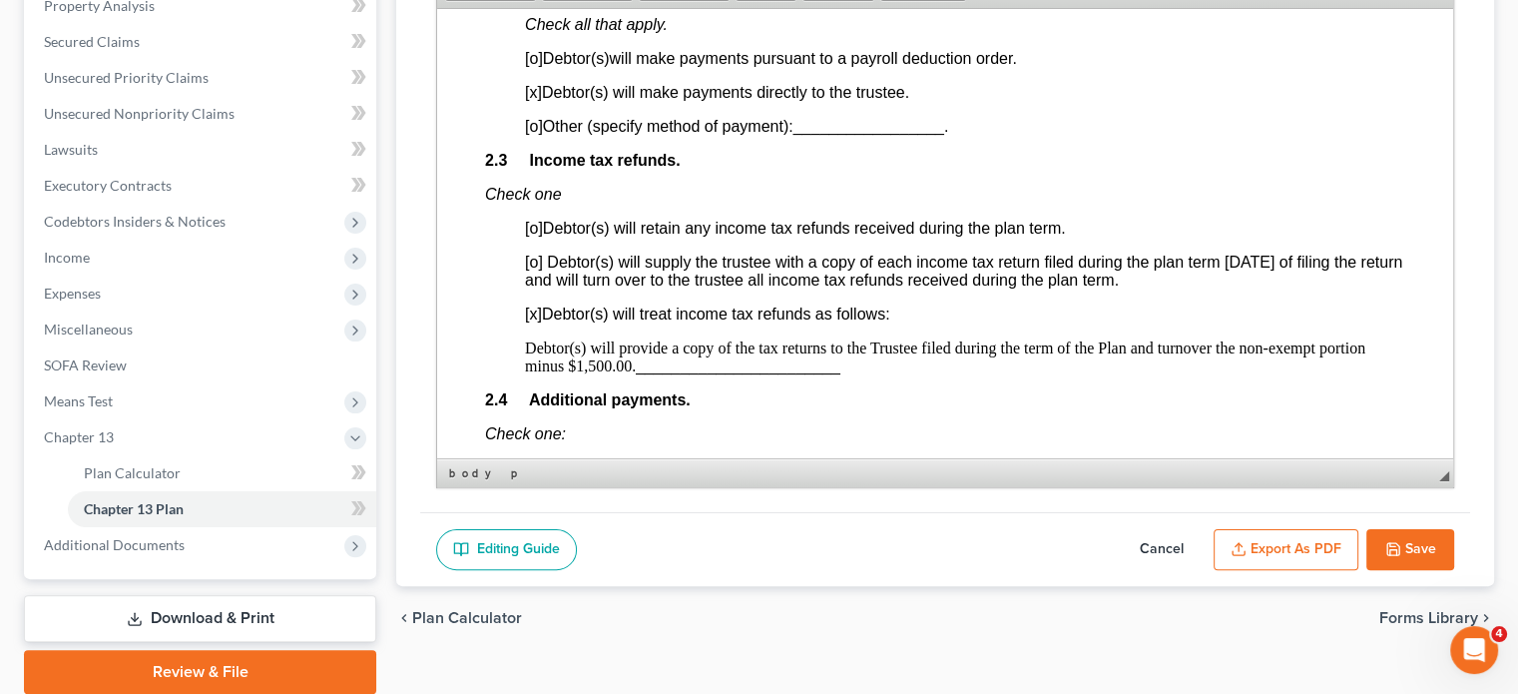
click at [847, 374] on p "Debtor(s) will provide a copy of the tax returns to the Trustee filed during th…" at bounding box center [965, 356] width 880 height 36
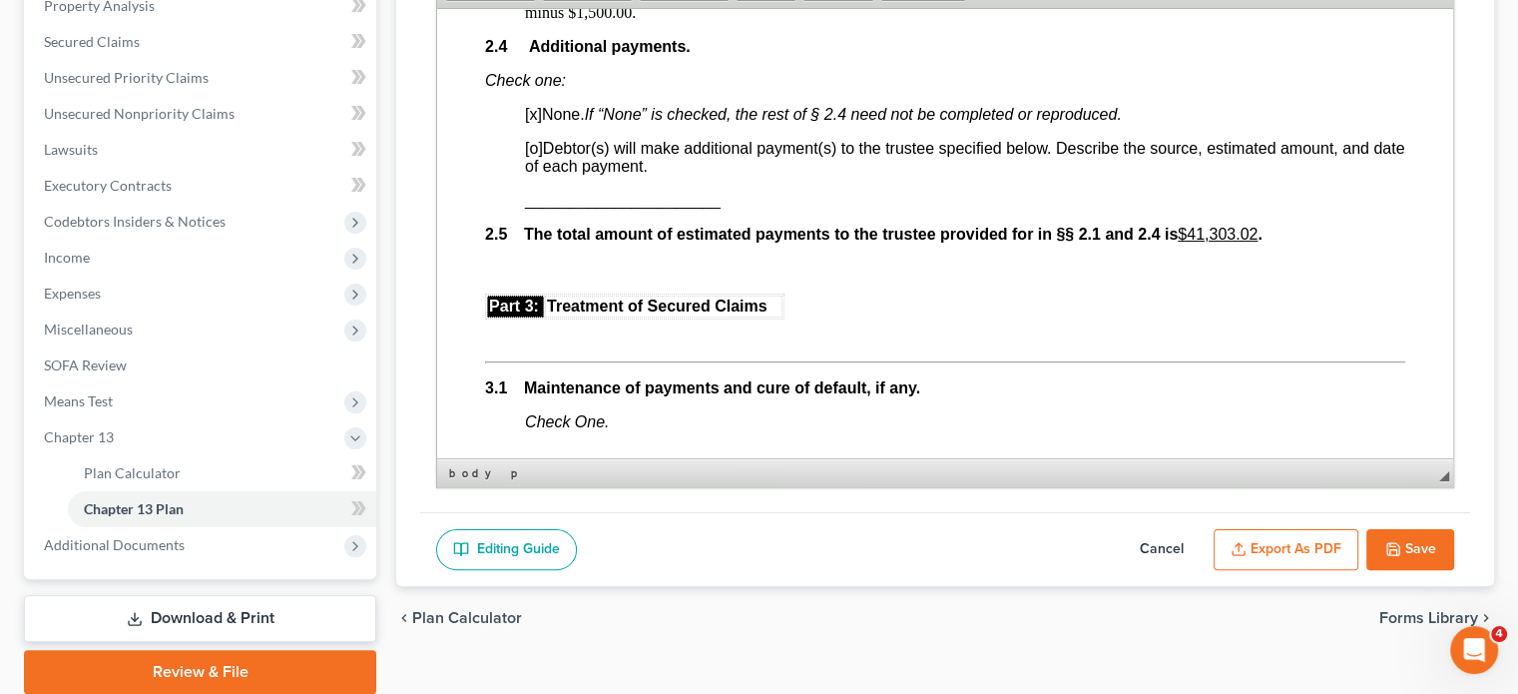
scroll to position [1796, 0]
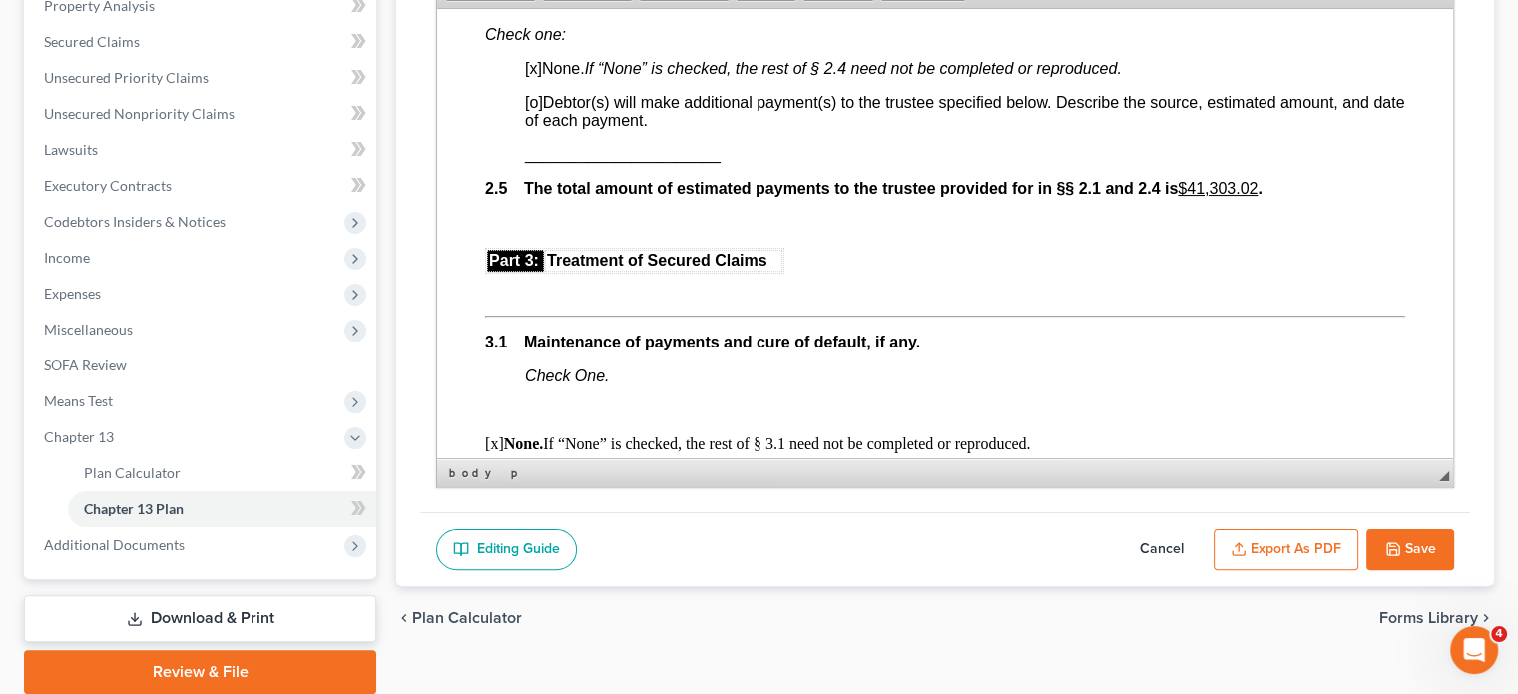
click at [1330, 542] on button "Save" at bounding box center [1410, 550] width 88 height 42
select select "0"
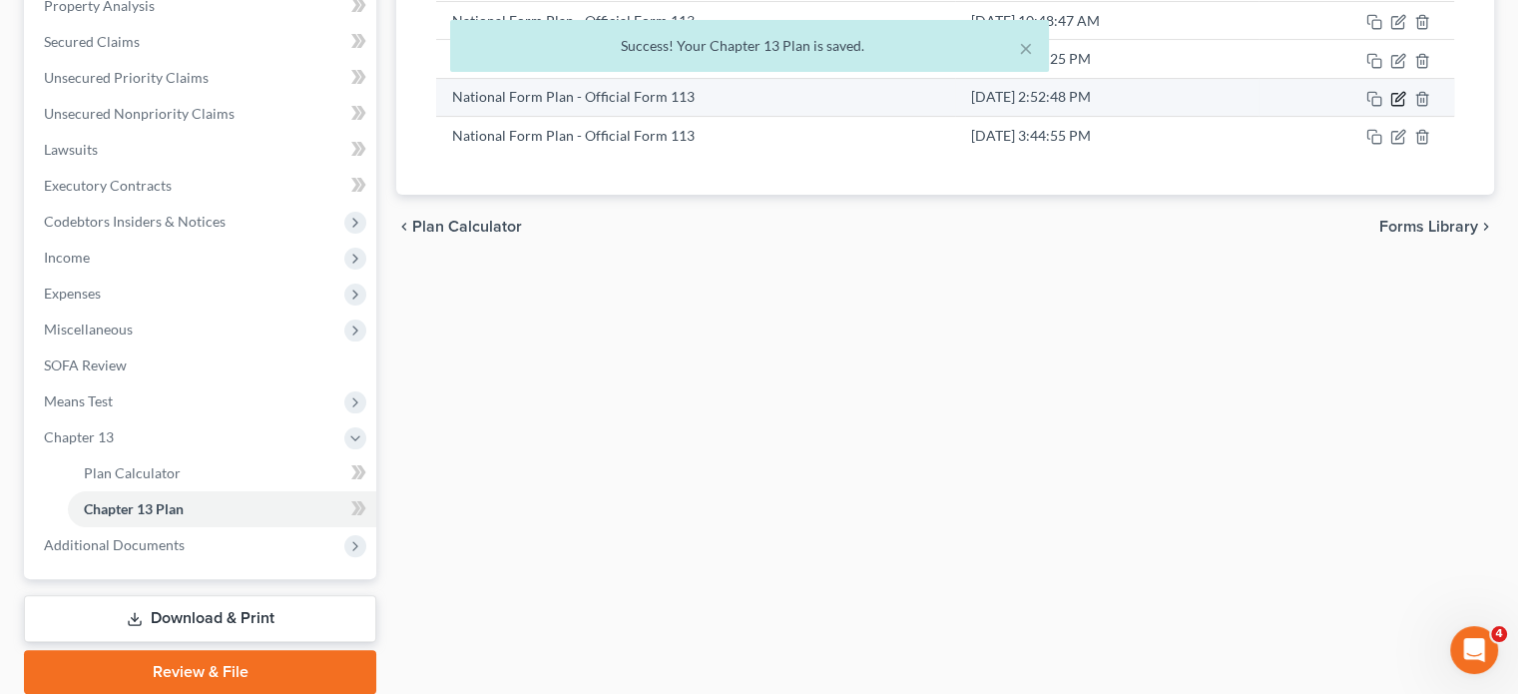
click at [1330, 95] on icon "button" at bounding box center [1398, 99] width 16 height 16
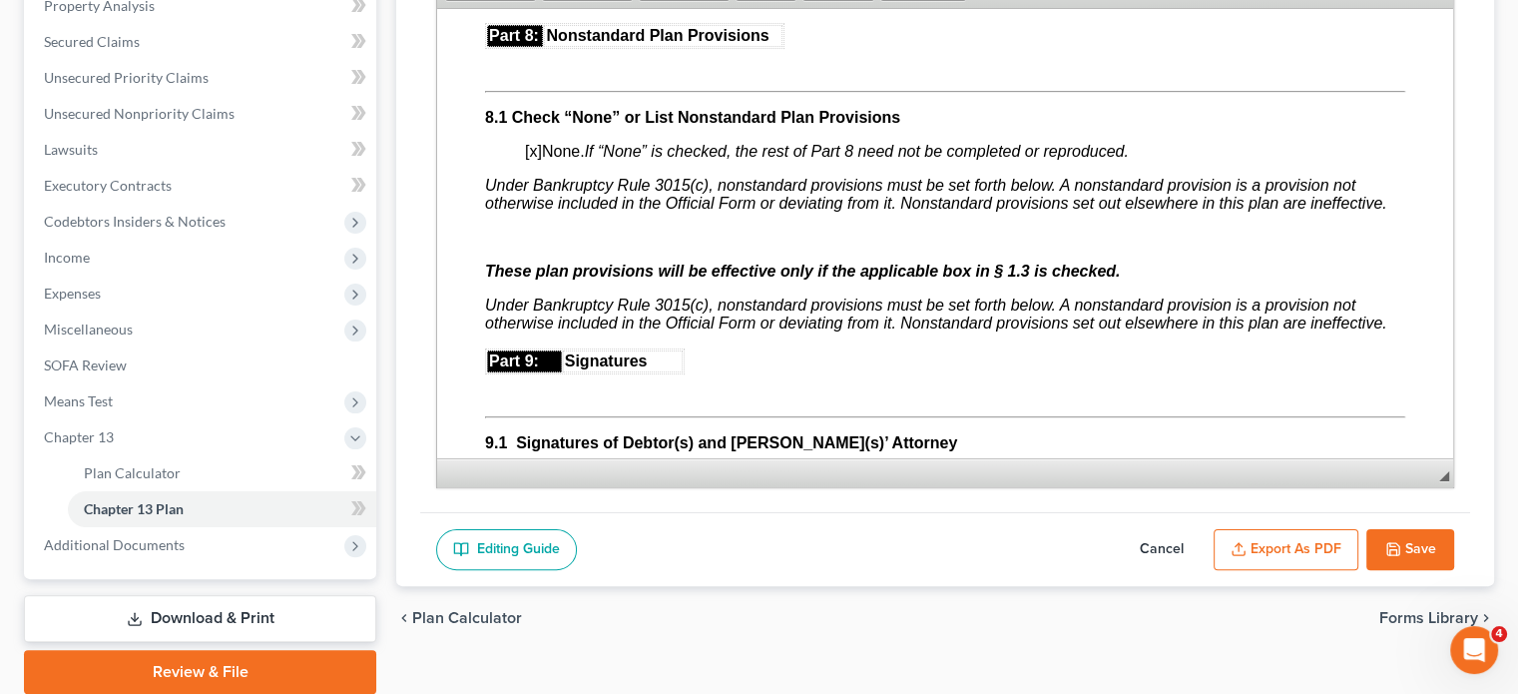
scroll to position [5289, 0]
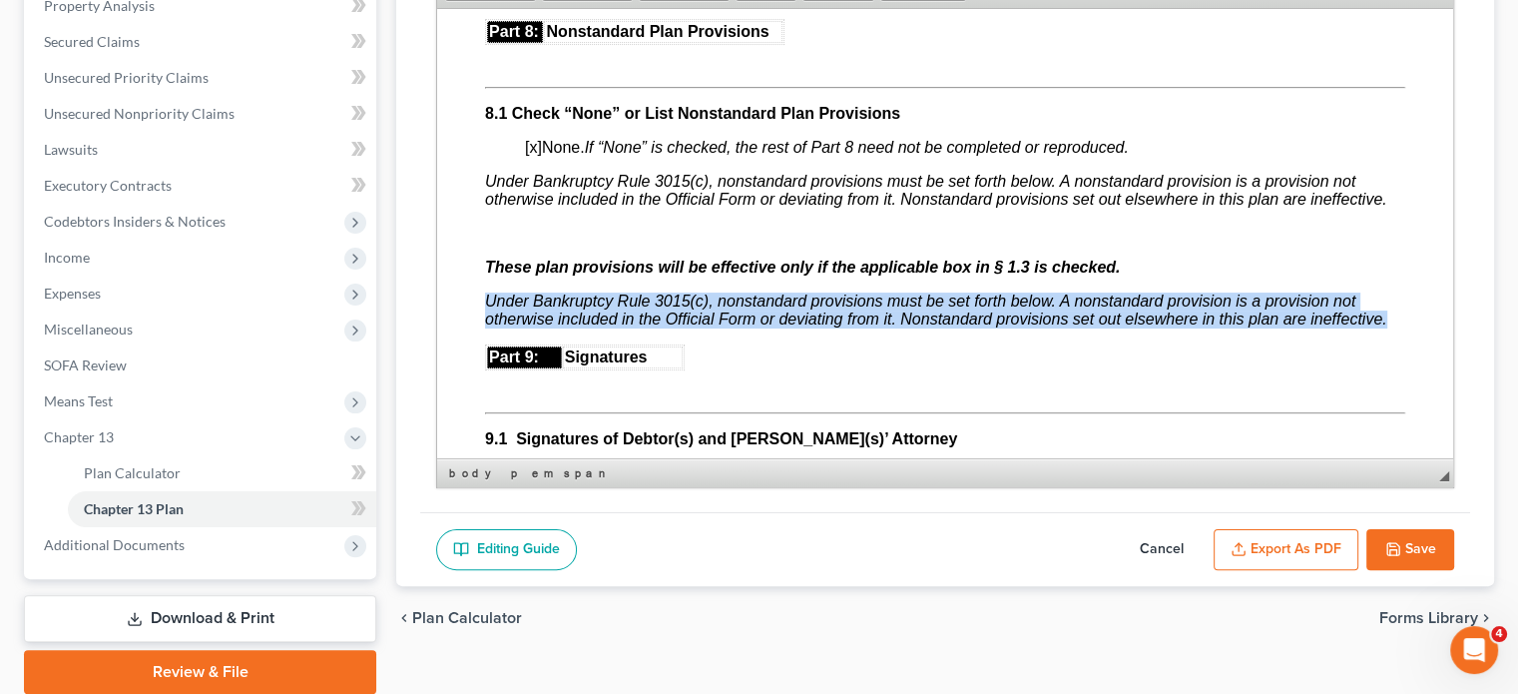
drag, startPoint x: 479, startPoint y: 359, endPoint x: 1401, endPoint y: 373, distance: 922.3
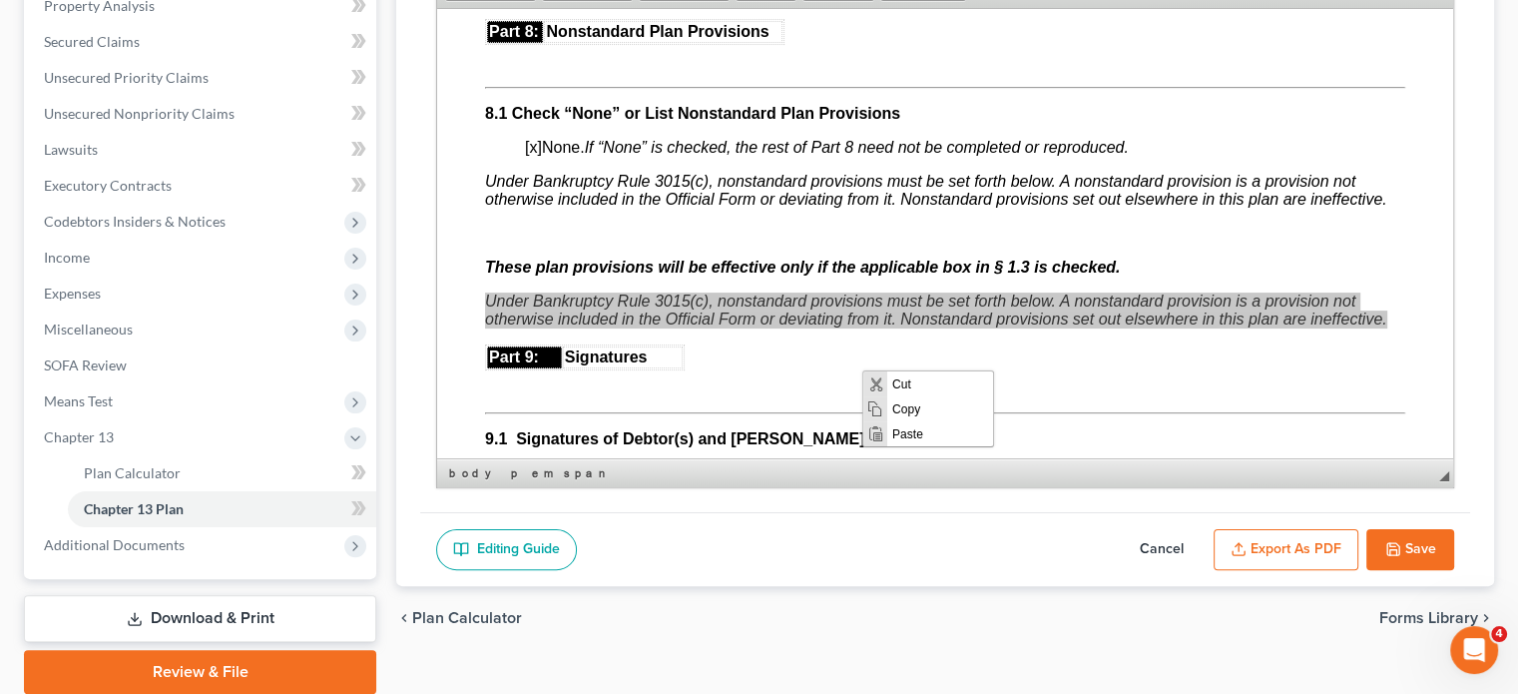
scroll to position [0, 0]
click at [913, 410] on span "Copy" at bounding box center [940, 408] width 106 height 25
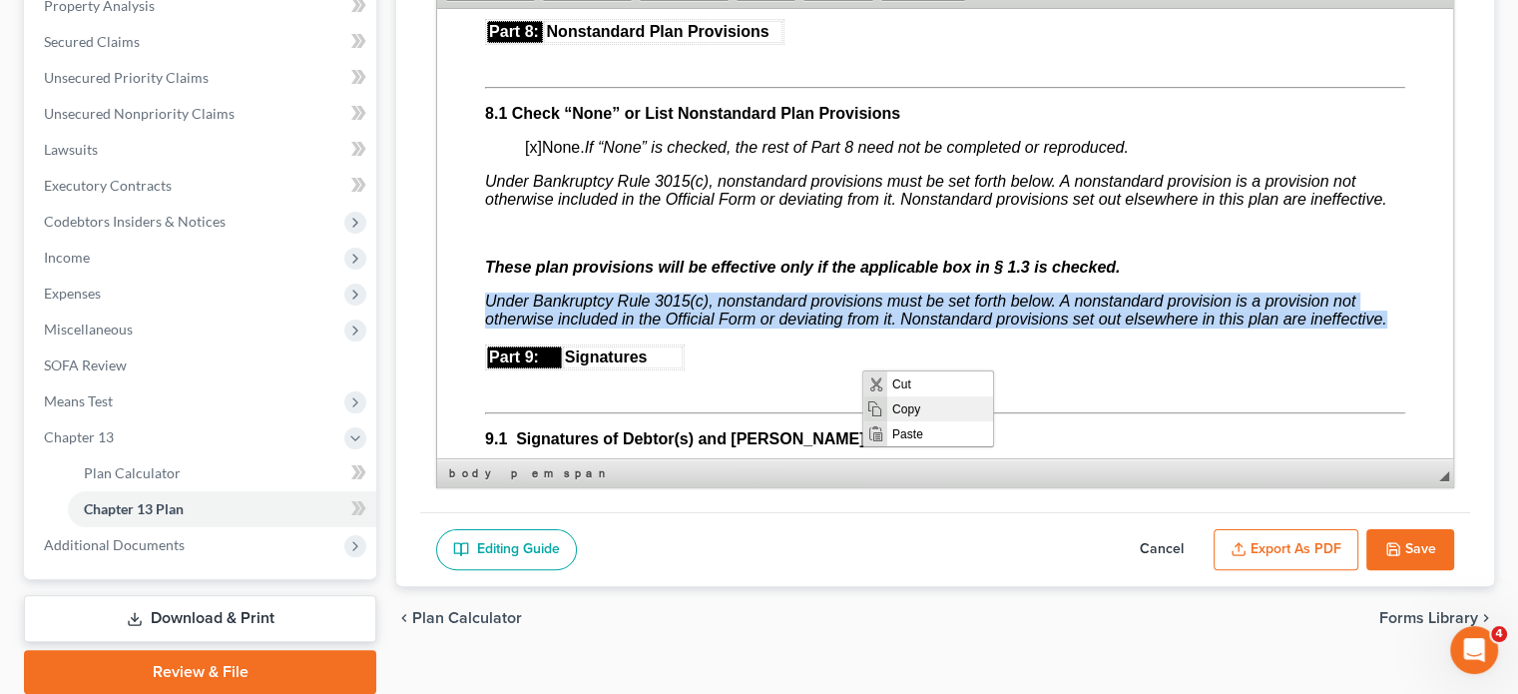
copy span "Under Bankruptcy Rule 3015(c), nonstandard provisions must be set forth below. …"
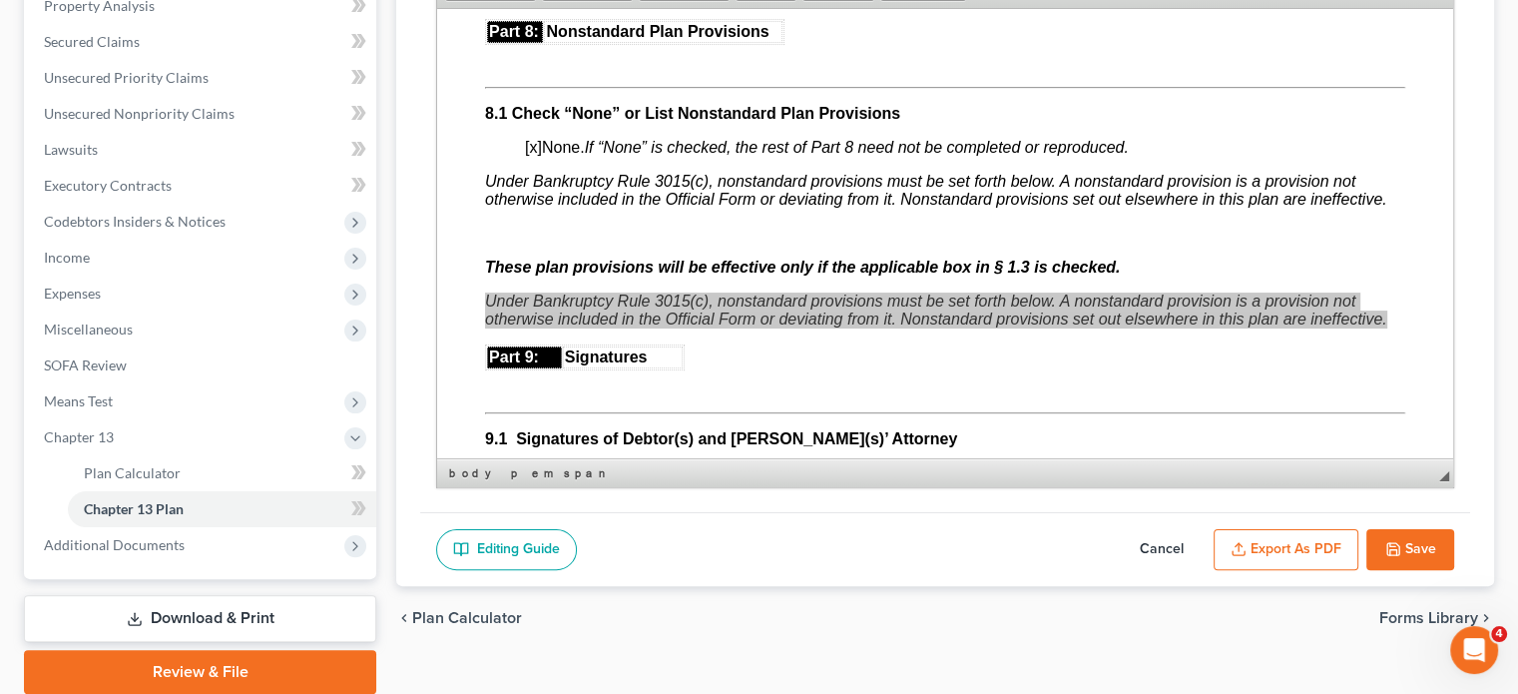
click at [1157, 546] on button "Cancel" at bounding box center [1162, 550] width 88 height 42
select select "0"
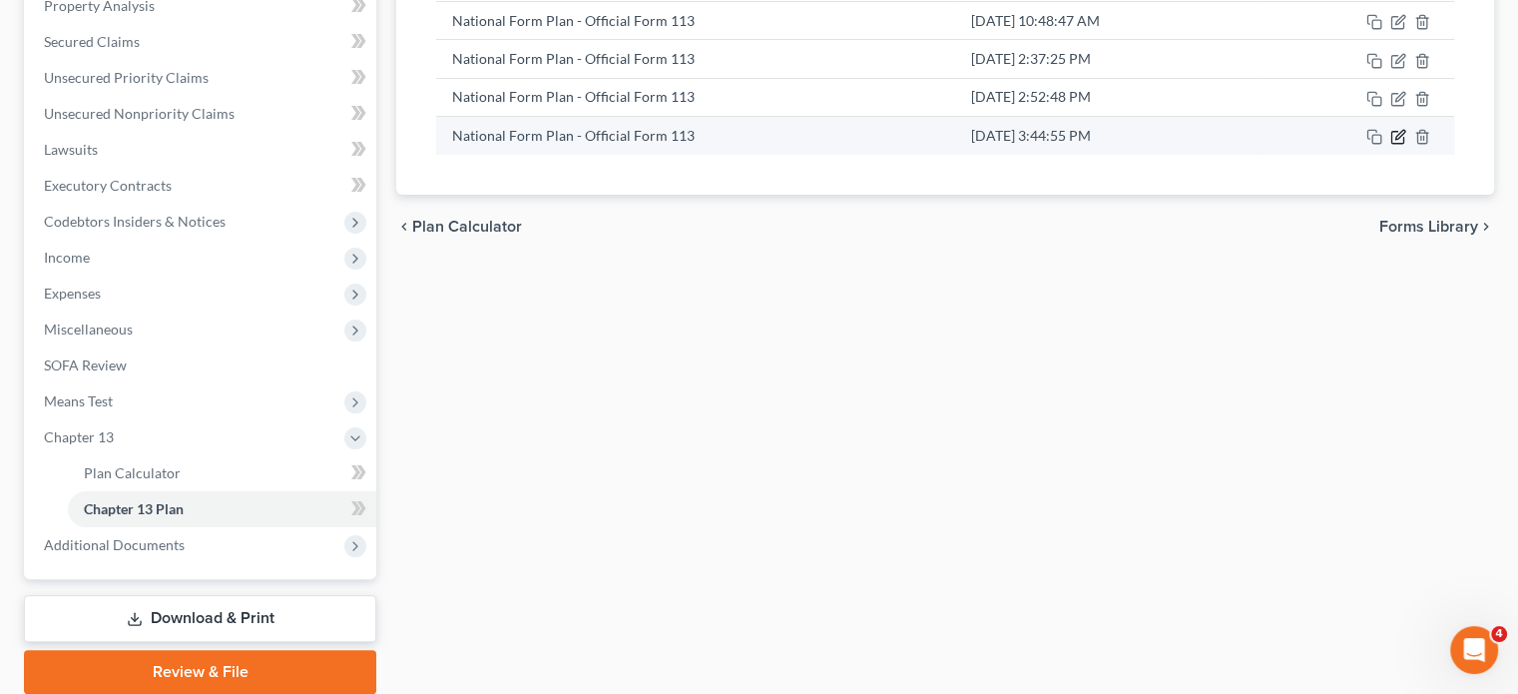
click at [1330, 132] on icon "button" at bounding box center [1397, 138] width 12 height 12
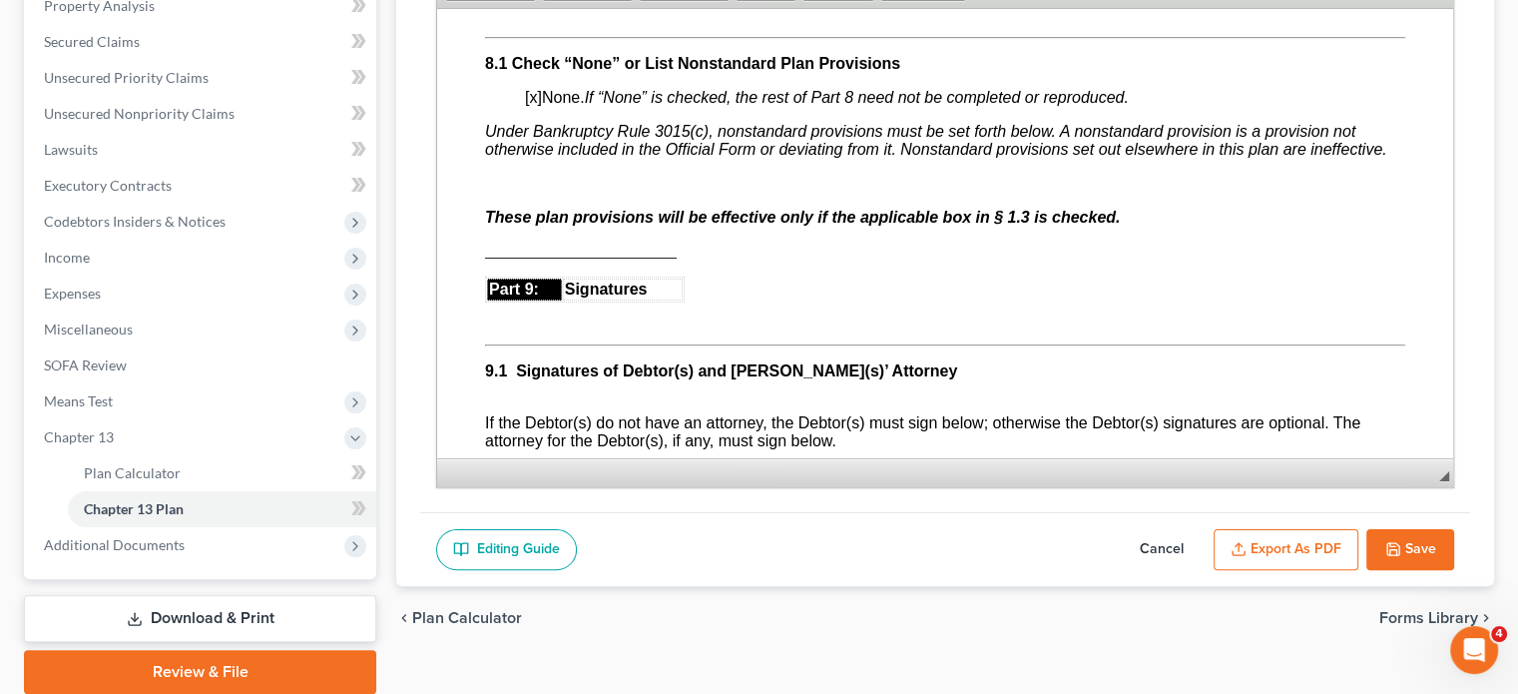
scroll to position [5689, 0]
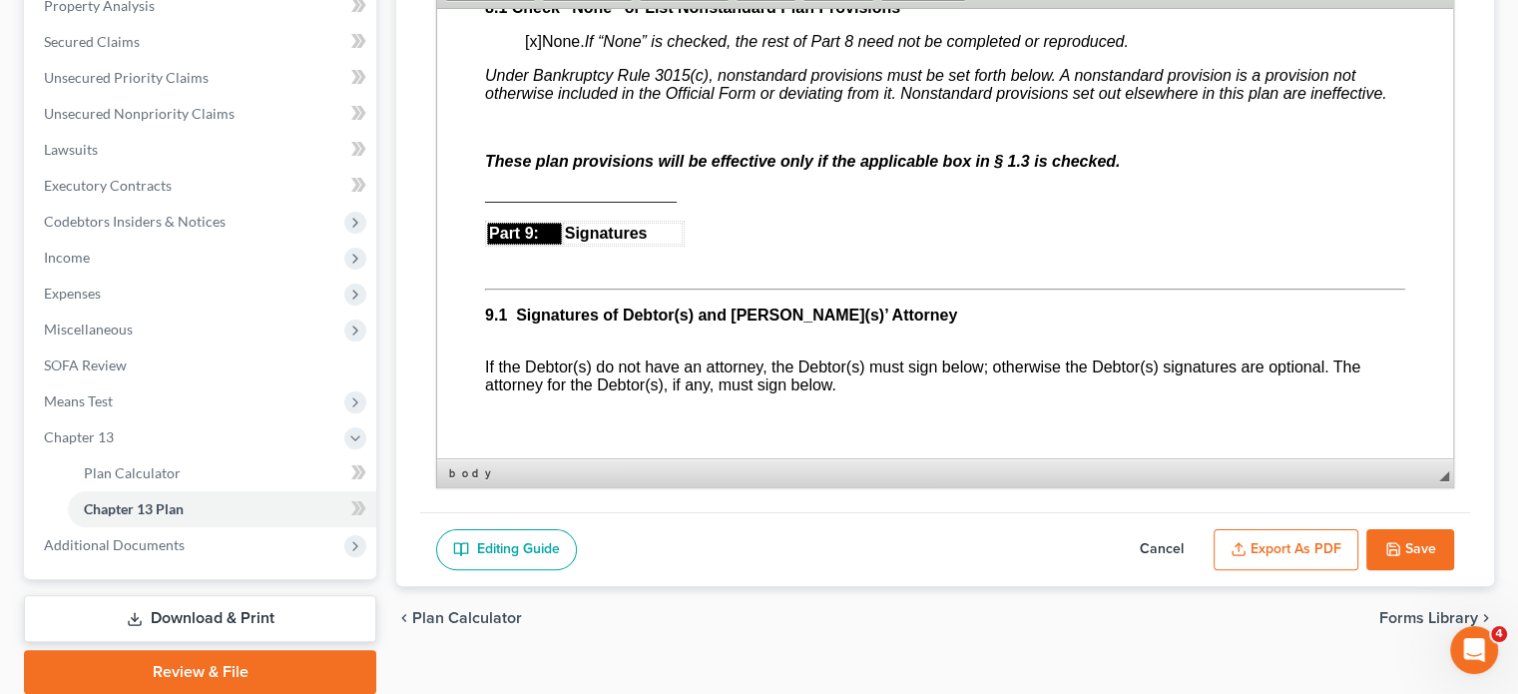
click at [485, 203] on span "________________________" at bounding box center [581, 194] width 192 height 17
click at [512, 259] on span "Paste" at bounding box center [562, 266] width 106 height 25
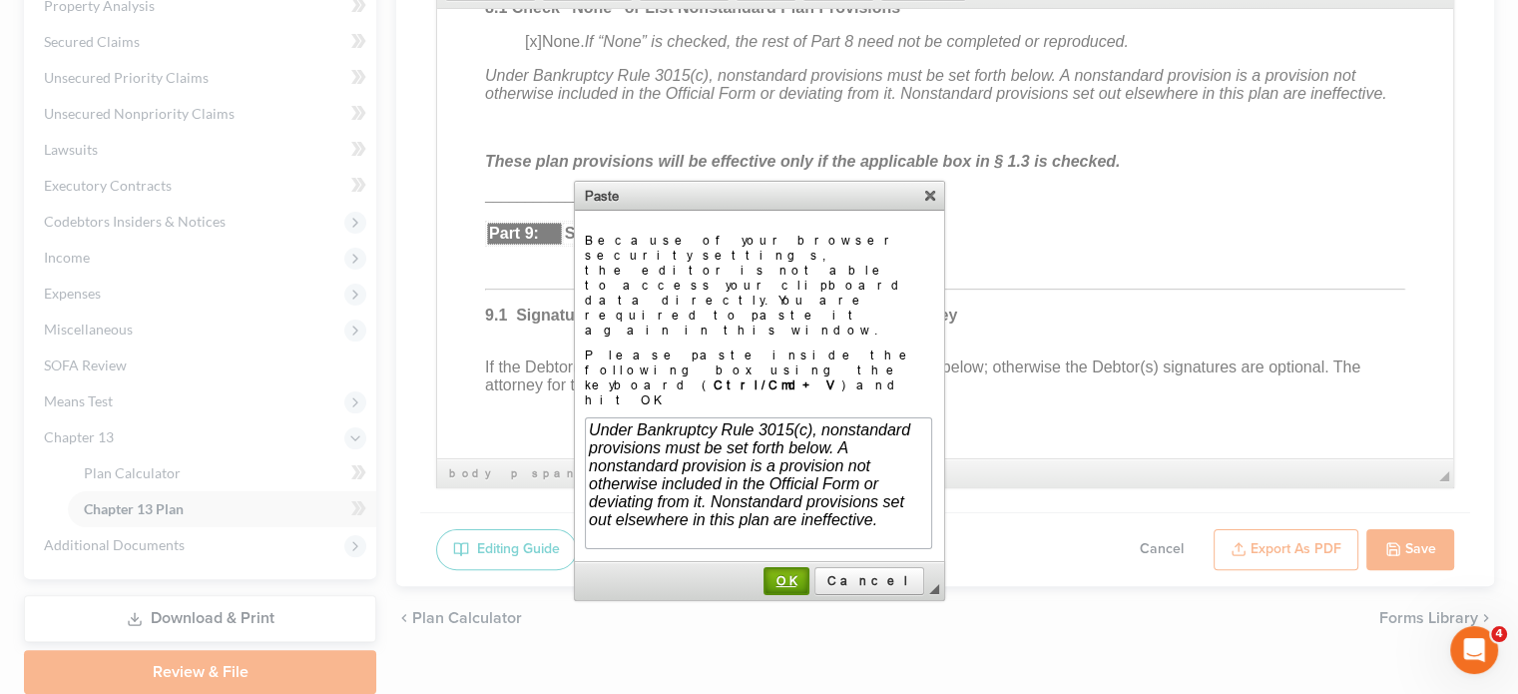
click at [807, 573] on span "OK" at bounding box center [786, 580] width 42 height 15
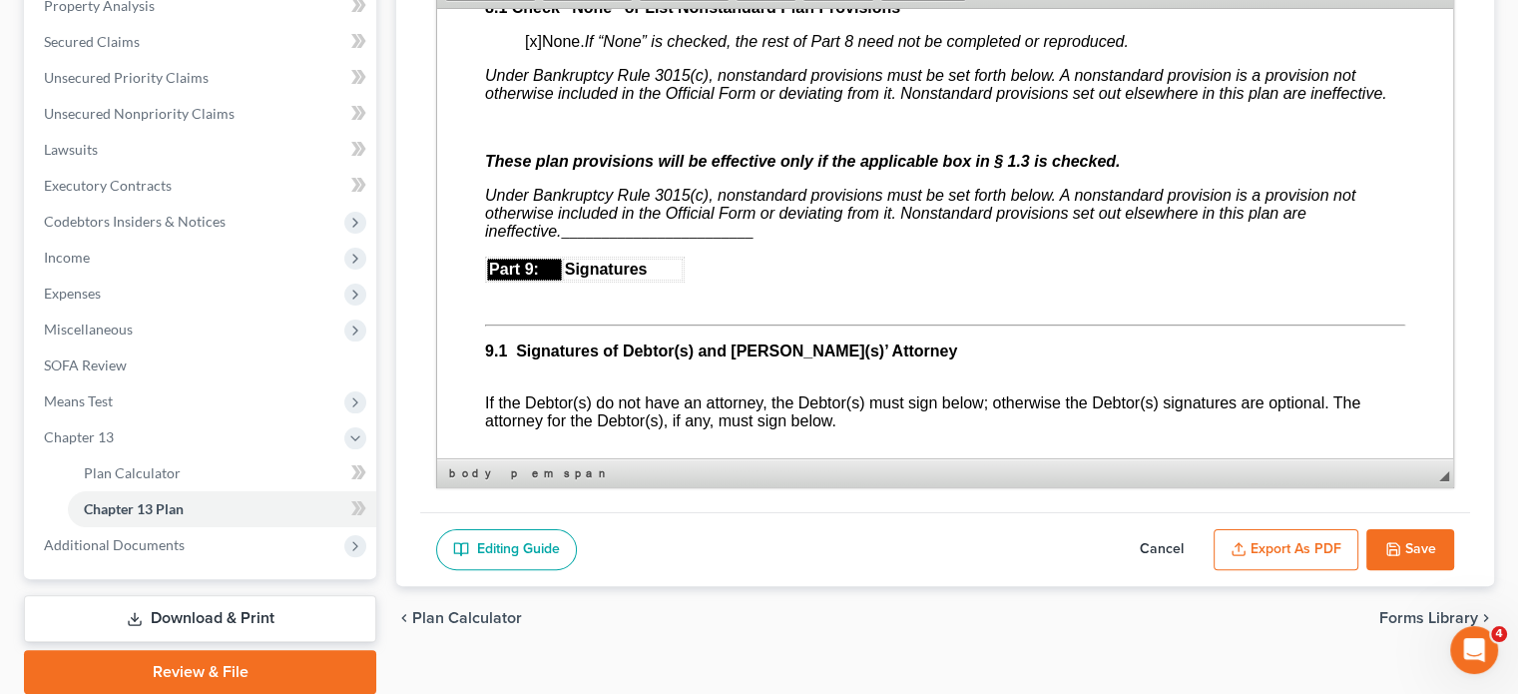
click at [766, 240] on p "Under Bankruptcy Rule 3015(c), nonstandard provisions must be set forth below. …" at bounding box center [945, 213] width 920 height 54
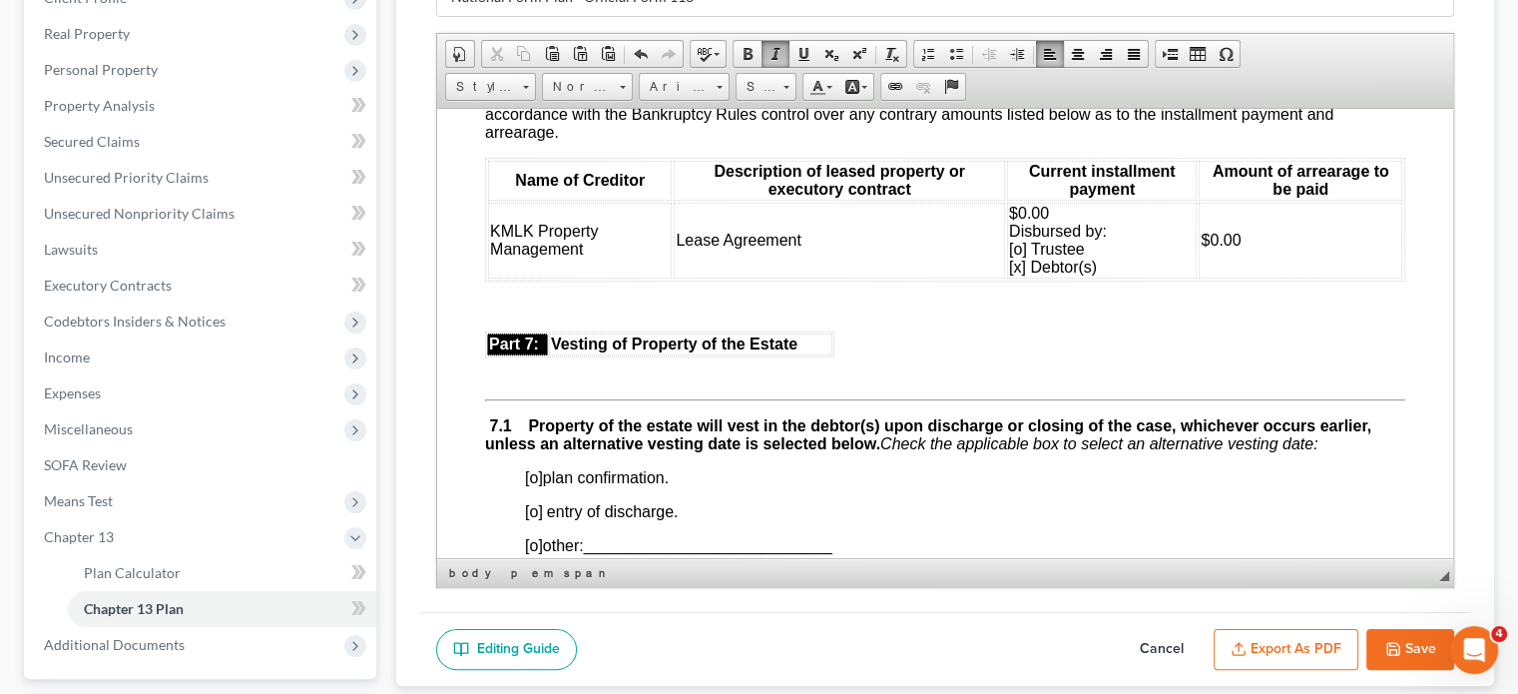
scroll to position [5090, 0]
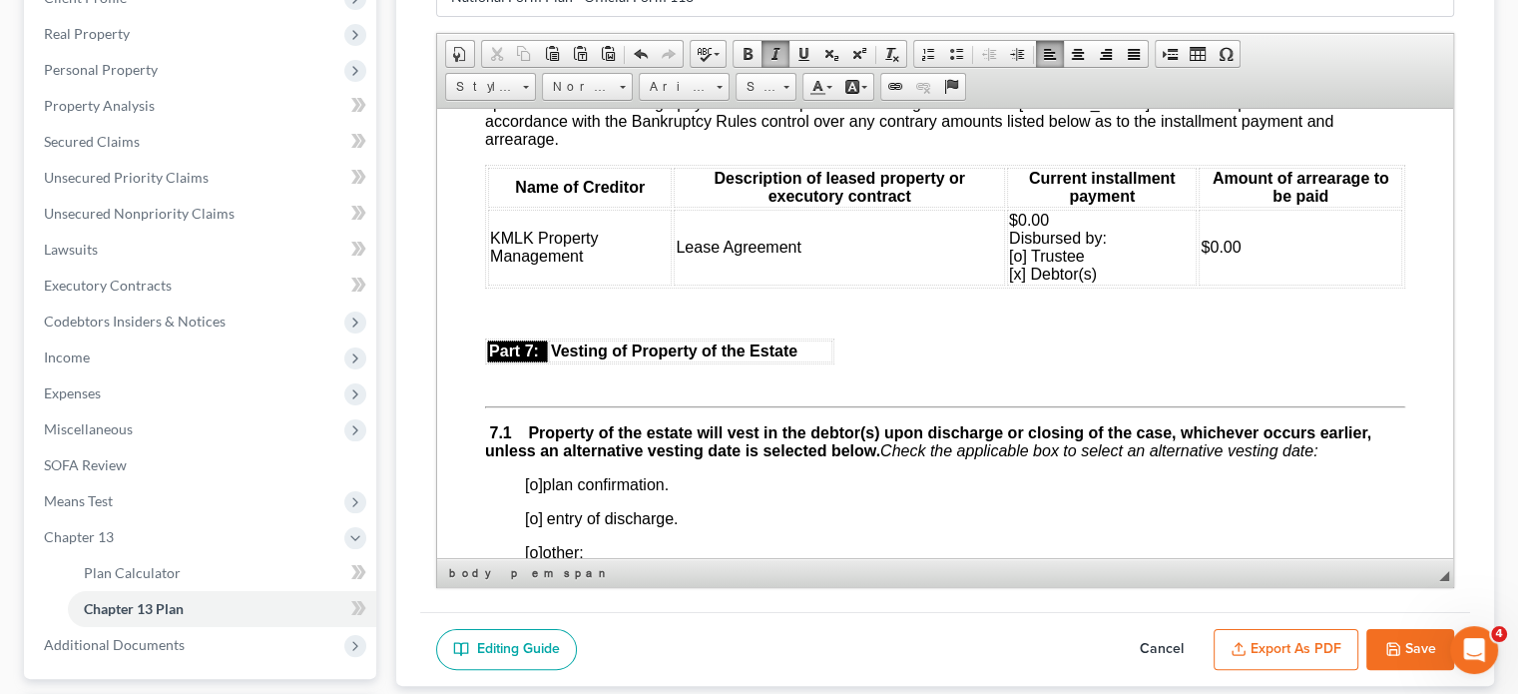
click at [1020, 271] on span "$0.00 Disbursed by: [o] Trustee [x] Debtor(s)" at bounding box center [1058, 246] width 98 height 71
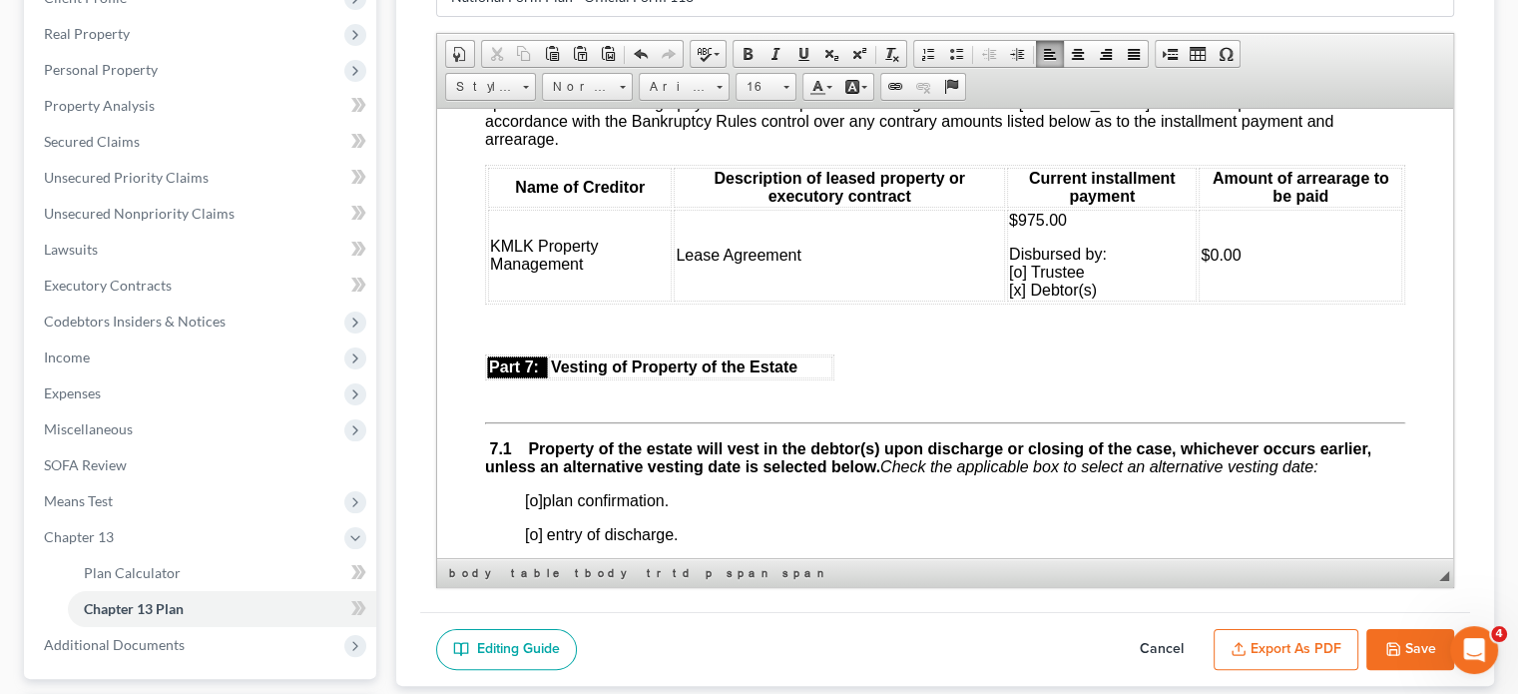
click at [1104, 229] on p "$975.00" at bounding box center [1102, 220] width 186 height 18
click at [887, 371] on p at bounding box center [945, 362] width 920 height 18
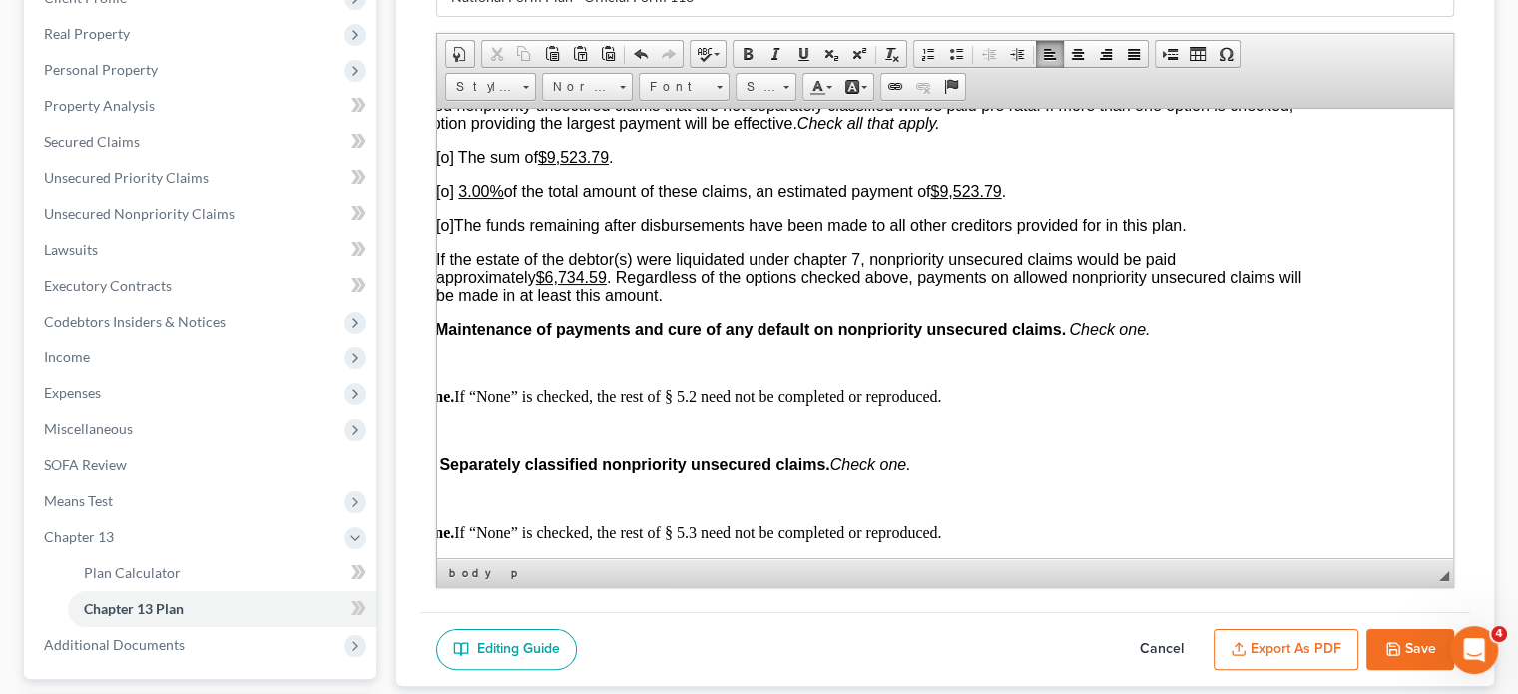
scroll to position [4391, 103]
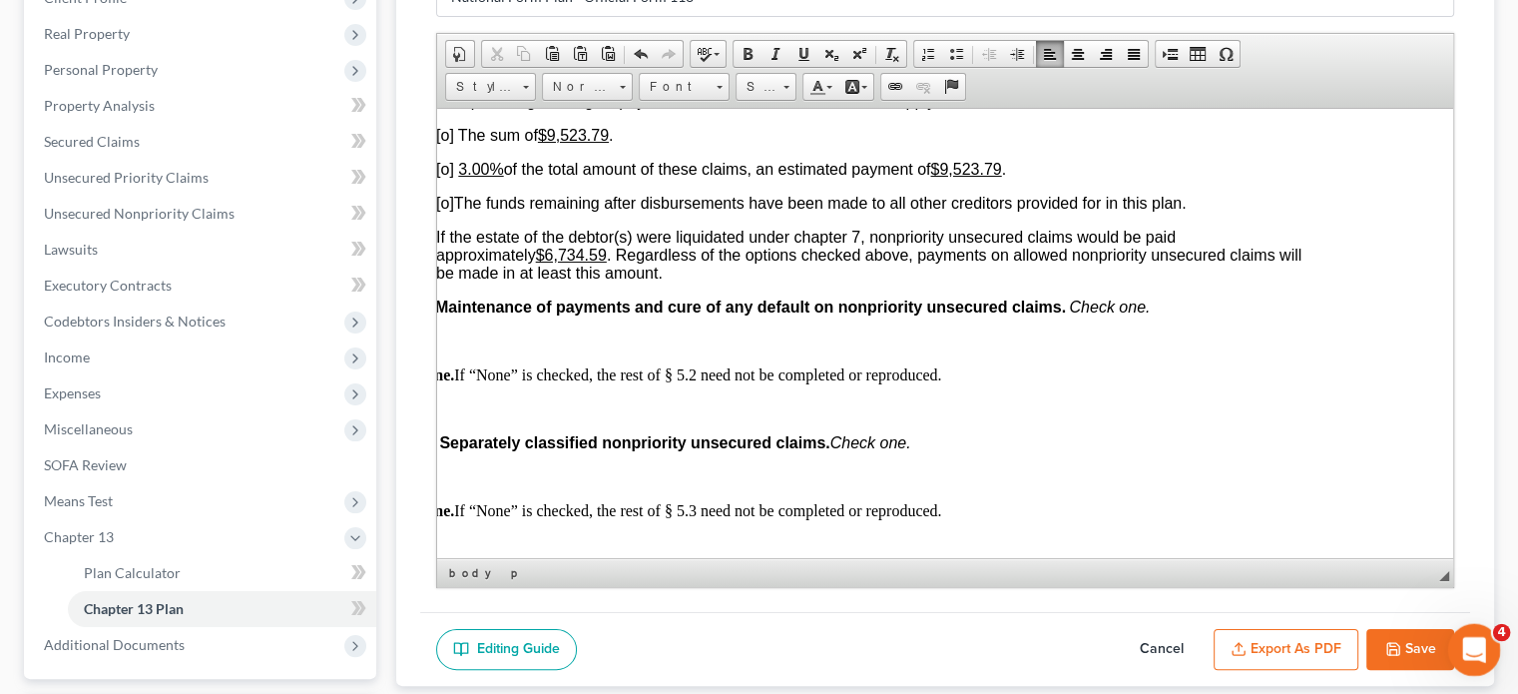
click at [1330, 626] on body "Home New Case Client Portal [PERSON_NAME] & [PERSON_NAME], LLC. [EMAIL_ADDRESS]…" at bounding box center [759, 285] width 1518 height 1169
click at [1330, 640] on button "Save" at bounding box center [1410, 650] width 88 height 42
select select "0"
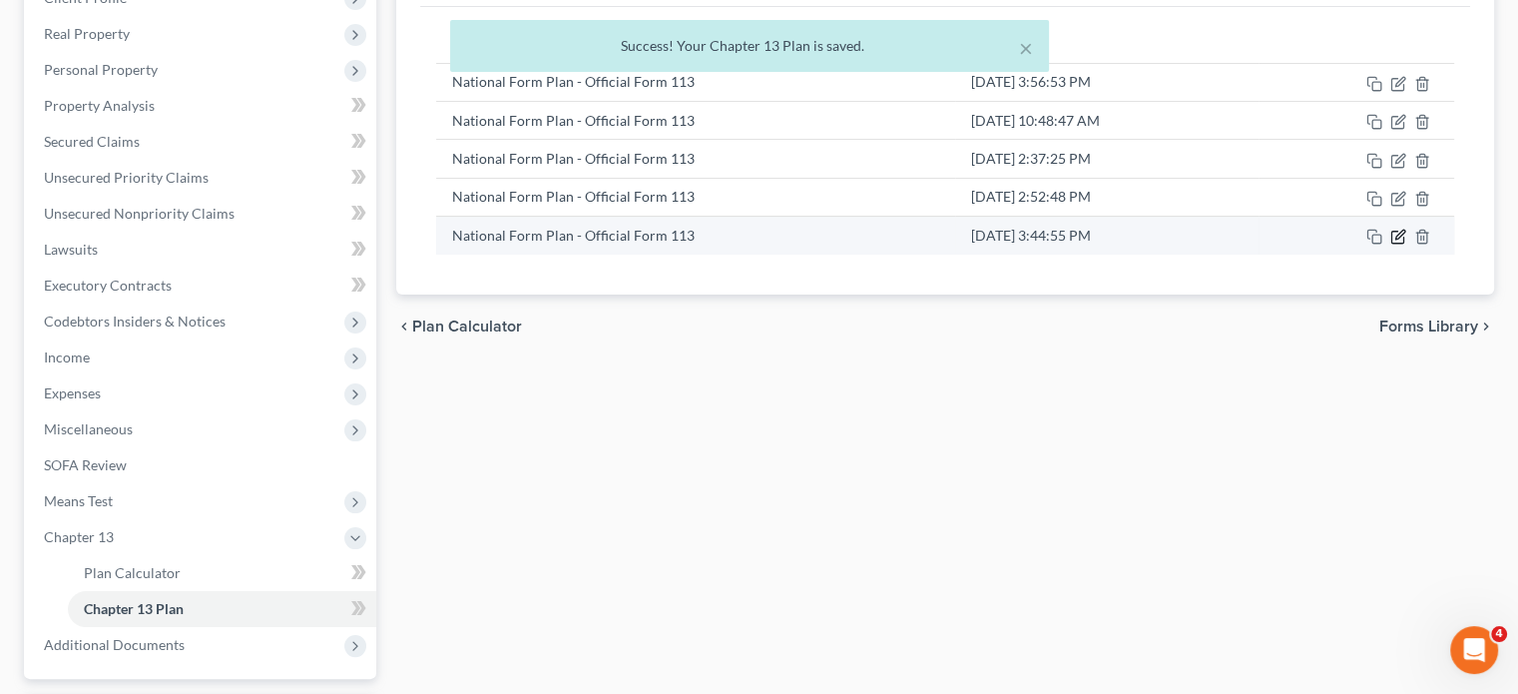
click at [1330, 235] on icon "button" at bounding box center [1398, 237] width 16 height 16
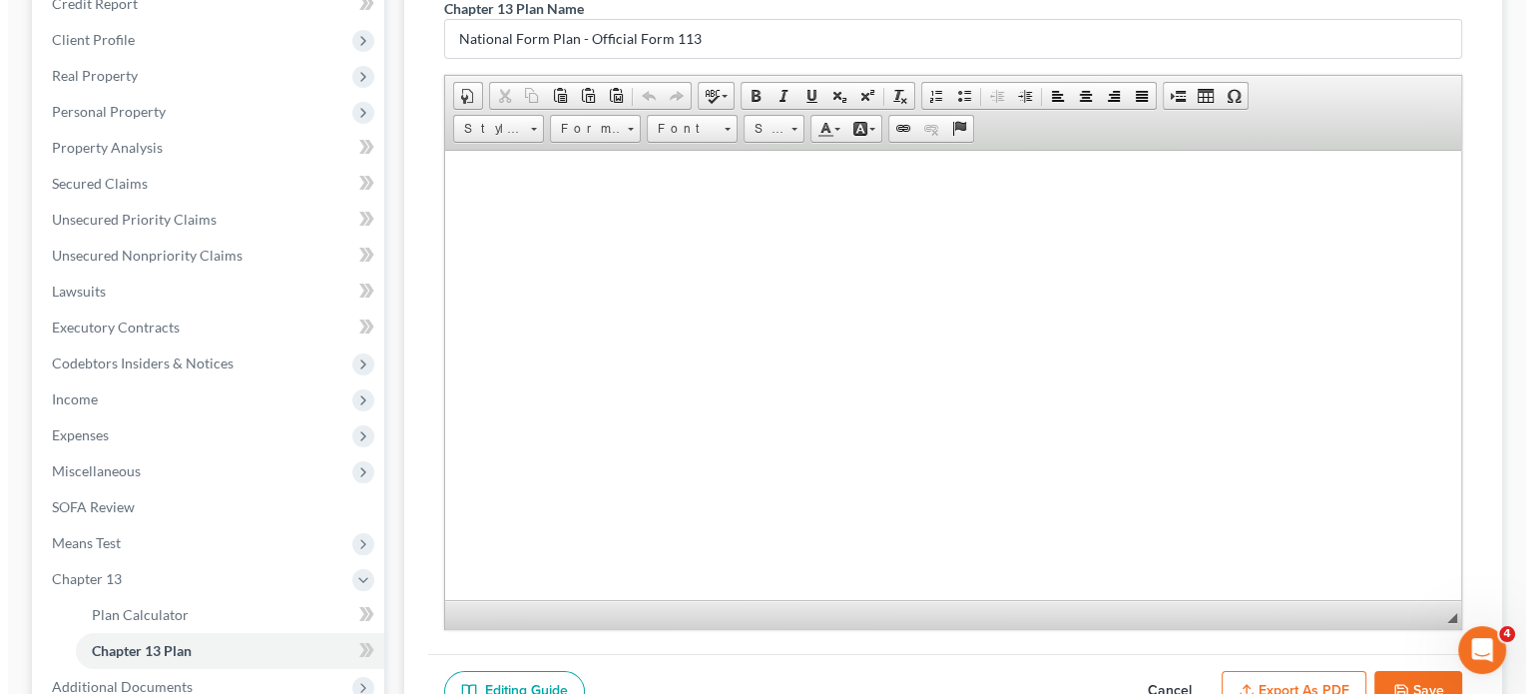
scroll to position [473, 0]
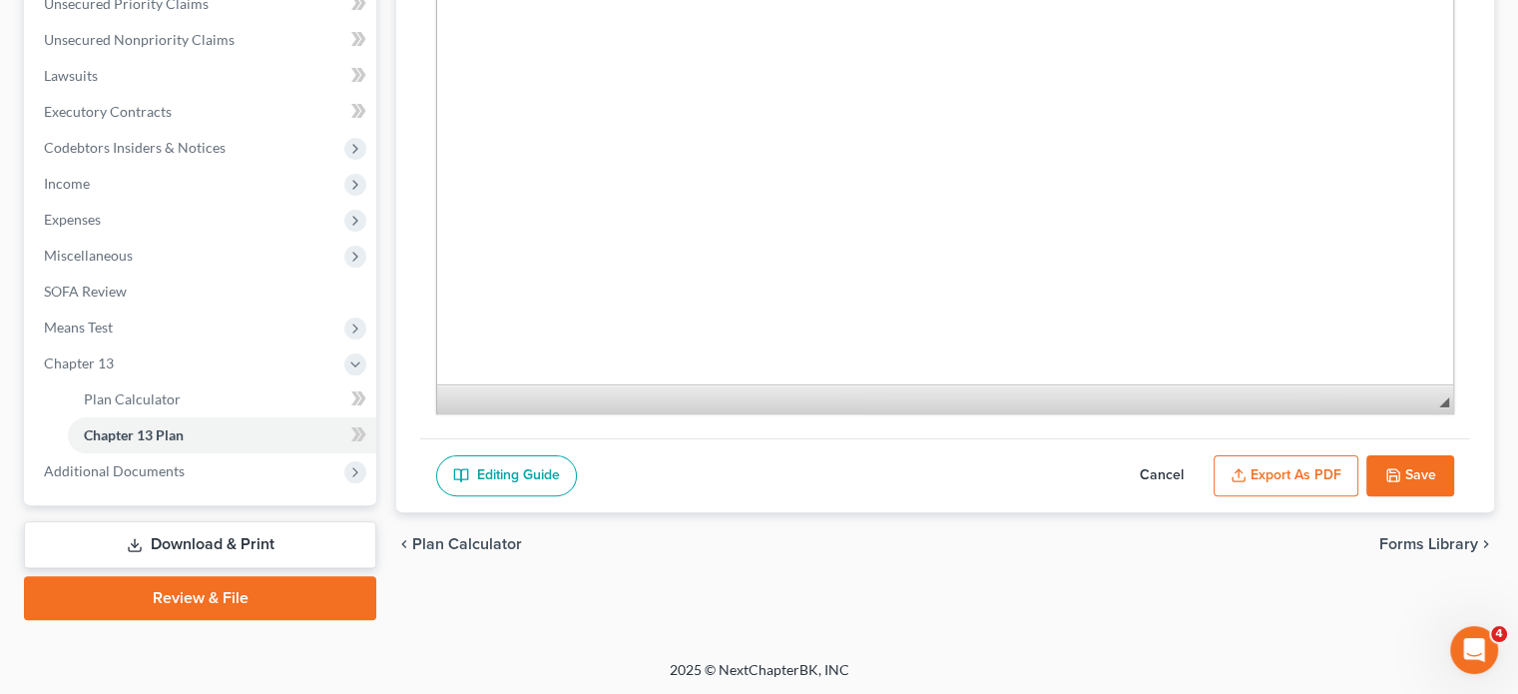
click at [1254, 473] on button "Export as PDF" at bounding box center [1286, 476] width 145 height 42
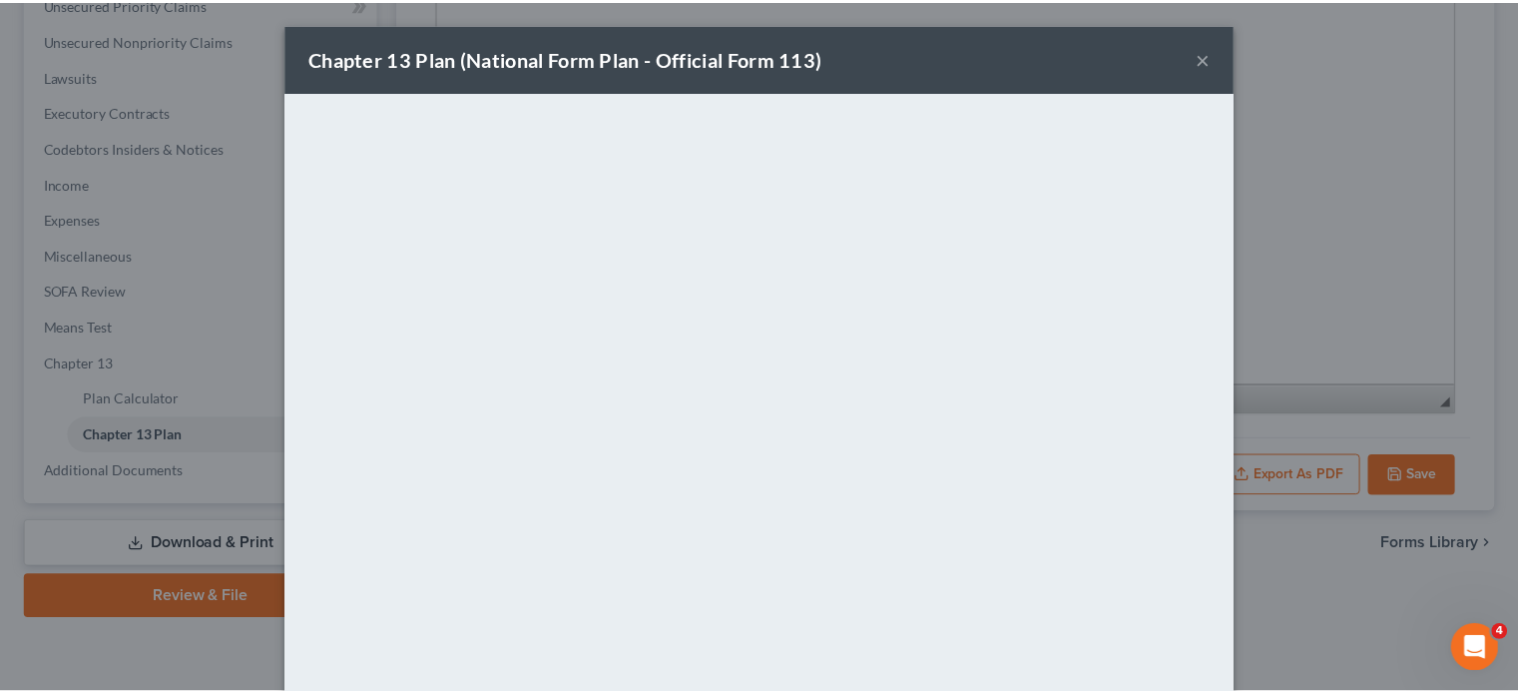
scroll to position [1244, 0]
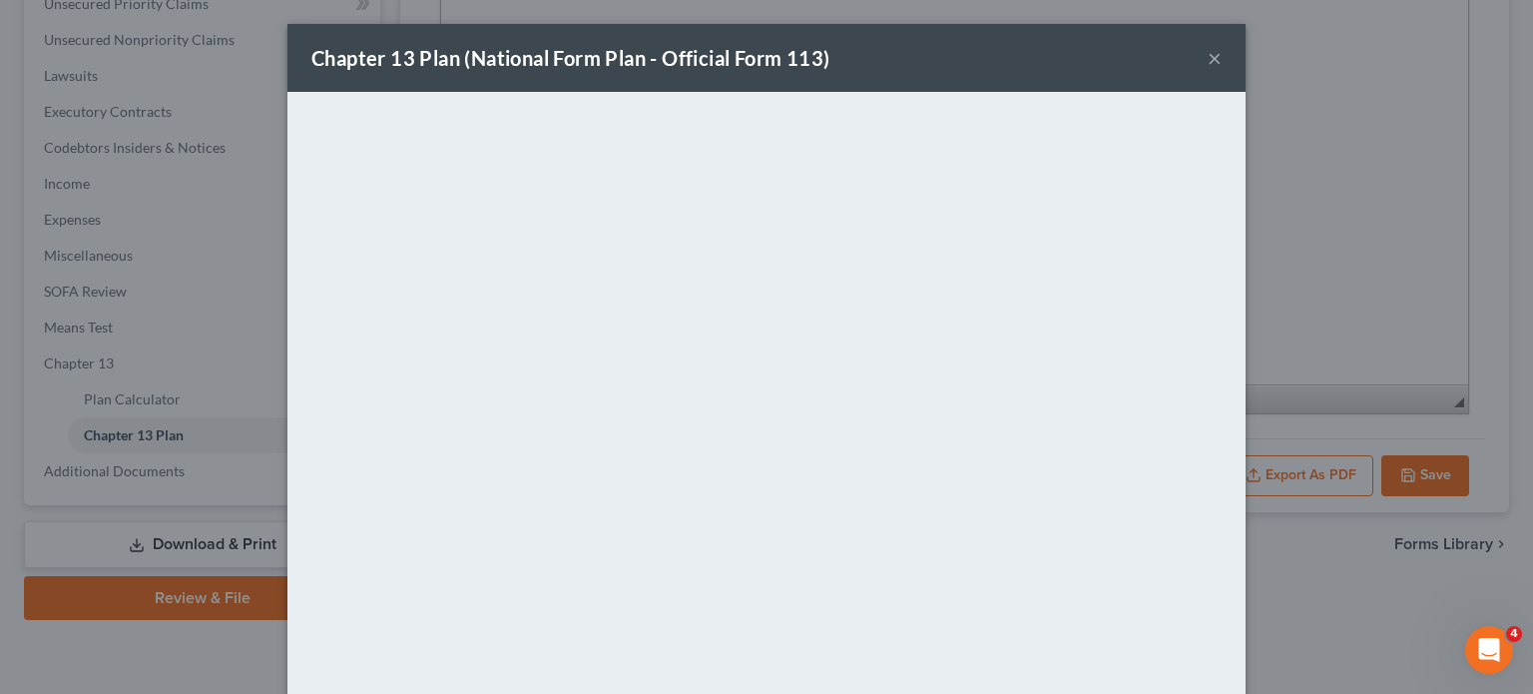
click at [1211, 62] on button "×" at bounding box center [1215, 58] width 14 height 24
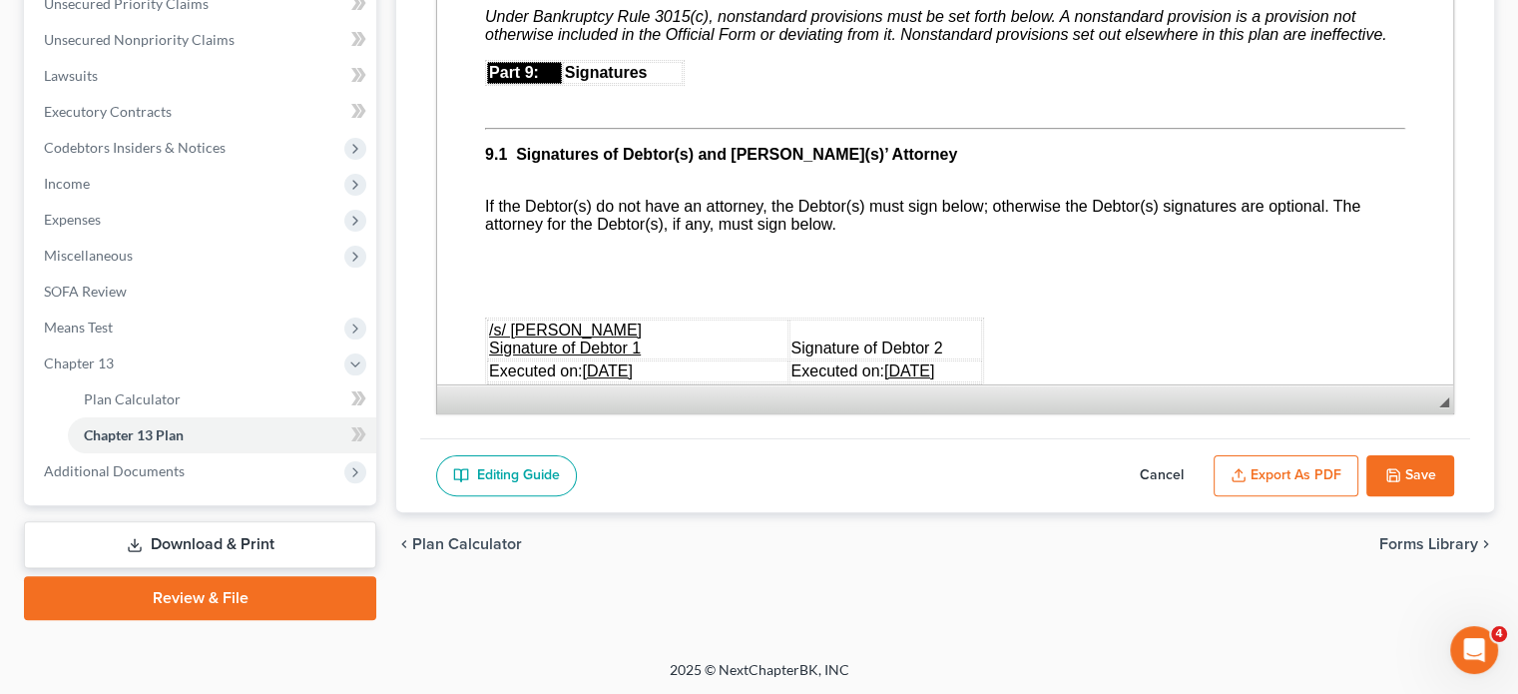
scroll to position [5680, 0]
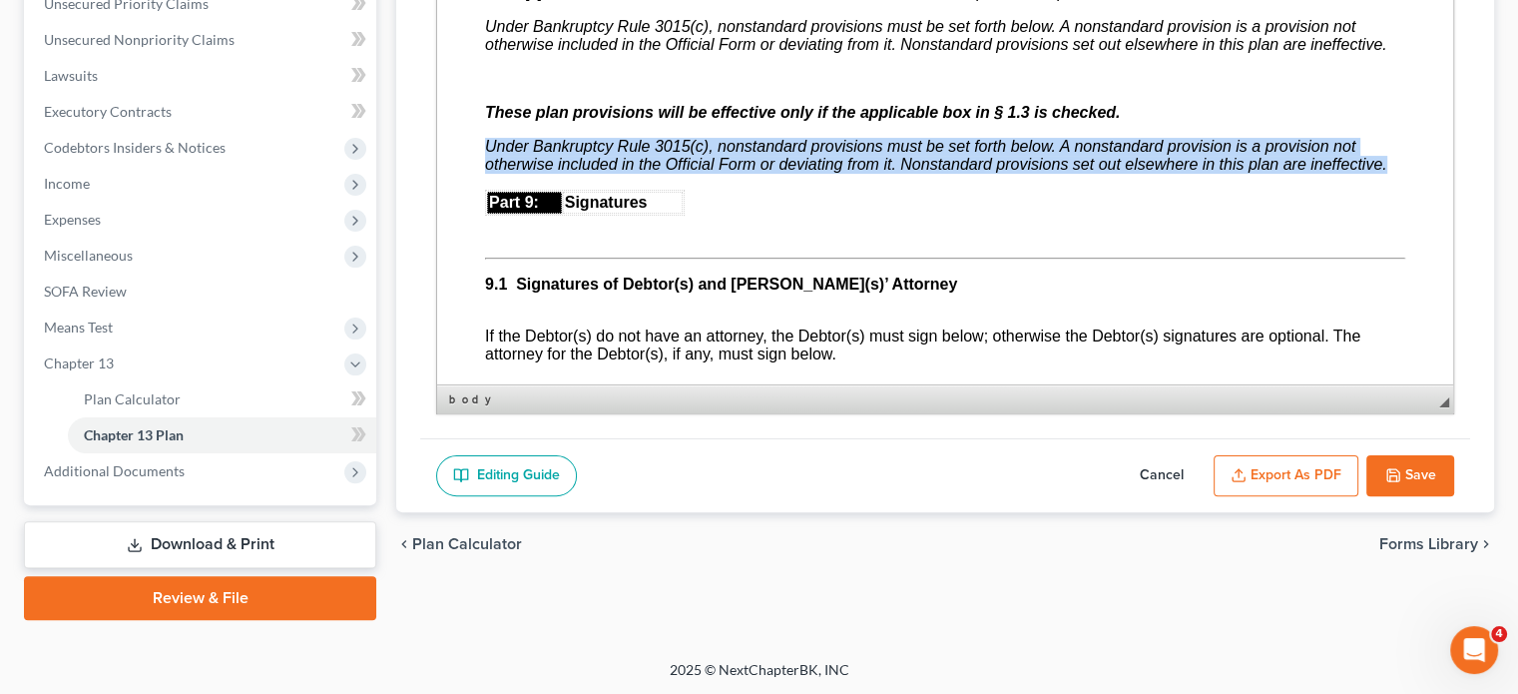
drag, startPoint x: 487, startPoint y: 205, endPoint x: 1400, endPoint y: 235, distance: 913.7
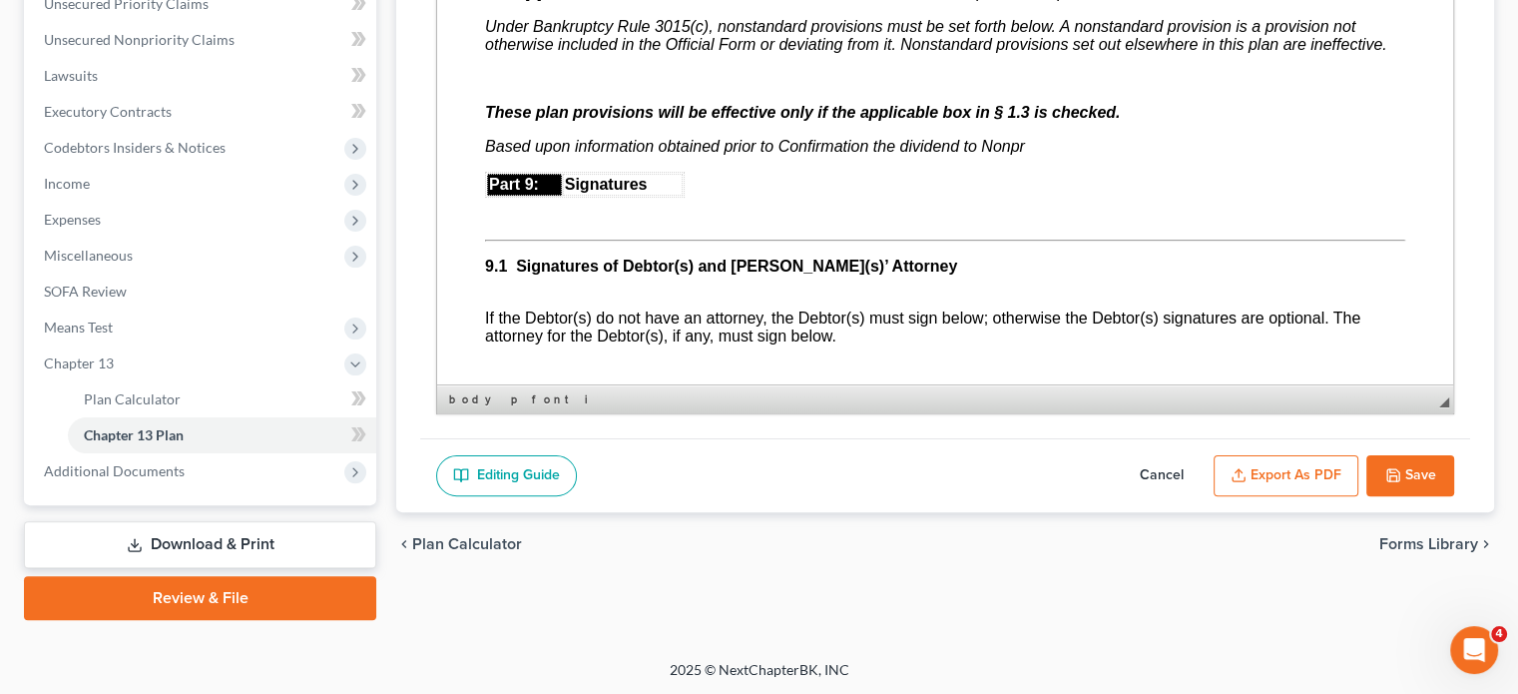
click at [495, 88] on p at bounding box center [945, 79] width 920 height 18
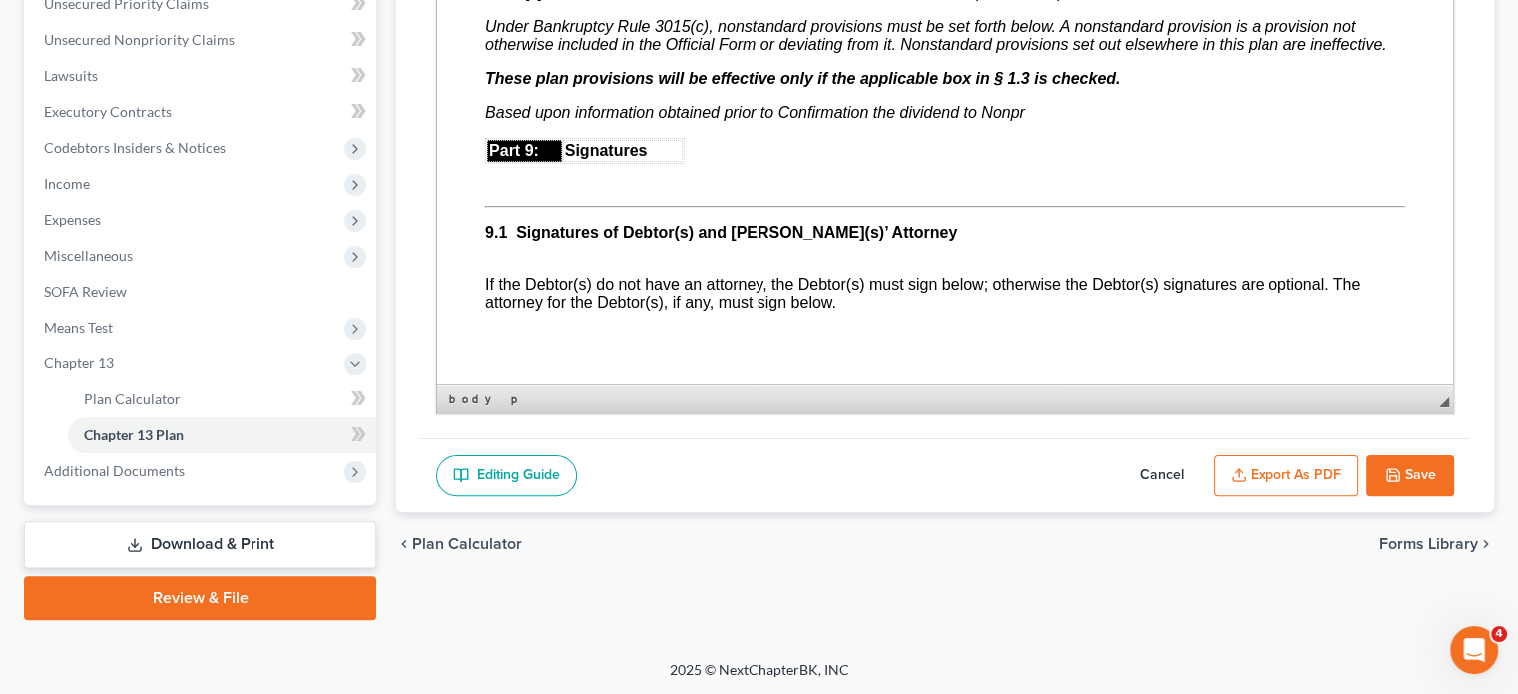
drag, startPoint x: 1026, startPoint y: 171, endPoint x: 1043, endPoint y: 179, distance: 18.8
click at [1029, 122] on p "Based upon information obtained prior to Confirmation the dividend to Nonpr" at bounding box center [945, 113] width 920 height 18
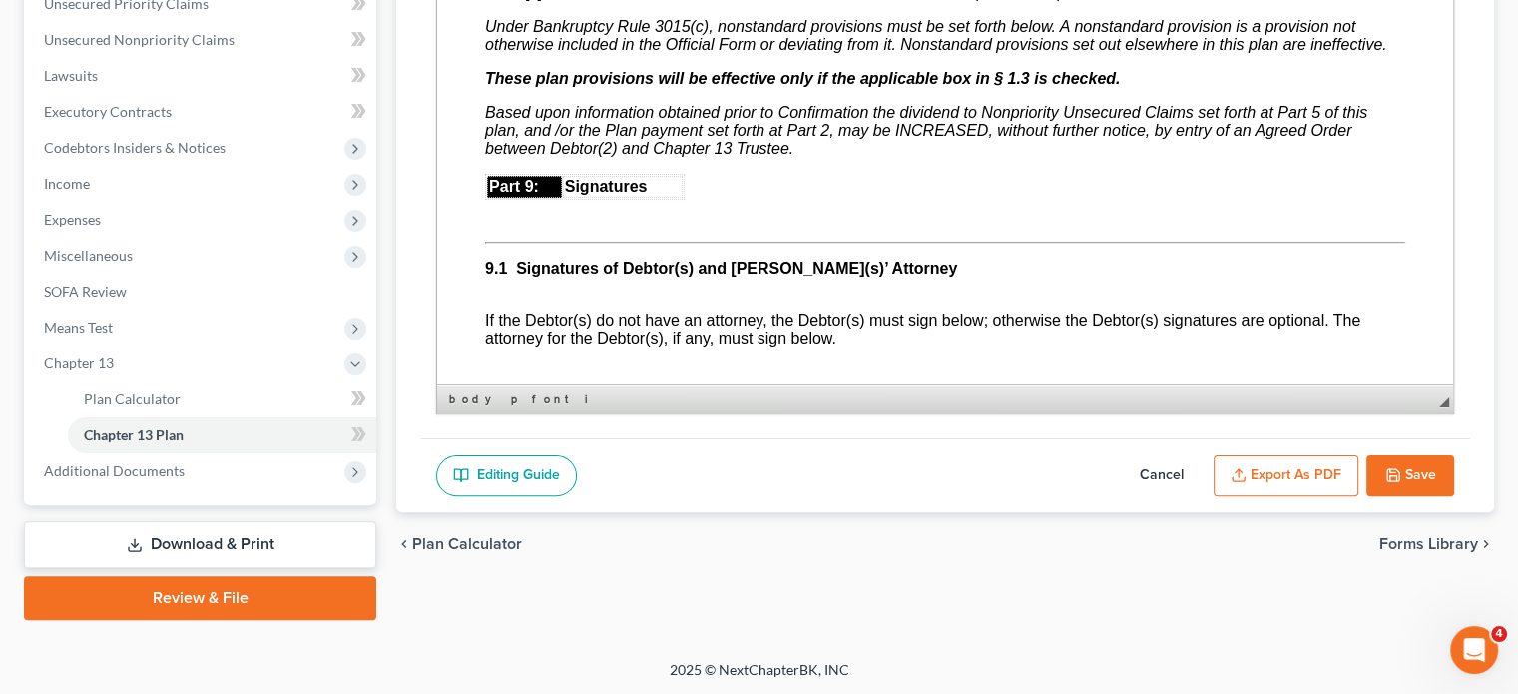
click at [550, 157] on icon "Based upon information obtained prior to Confirmation the dividend to Nonpriori…" at bounding box center [926, 130] width 882 height 53
click at [1330, 466] on button "Save" at bounding box center [1410, 476] width 88 height 42
select select "0"
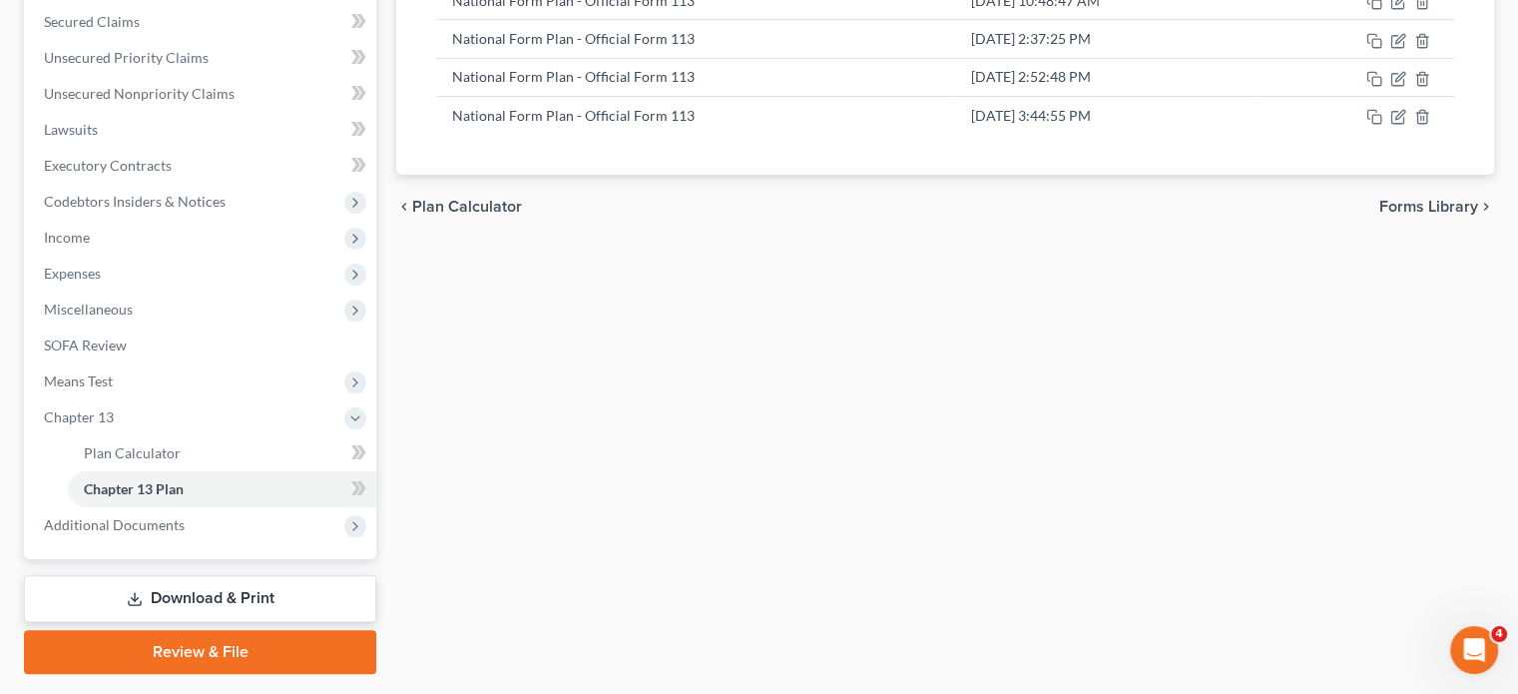
scroll to position [373, 0]
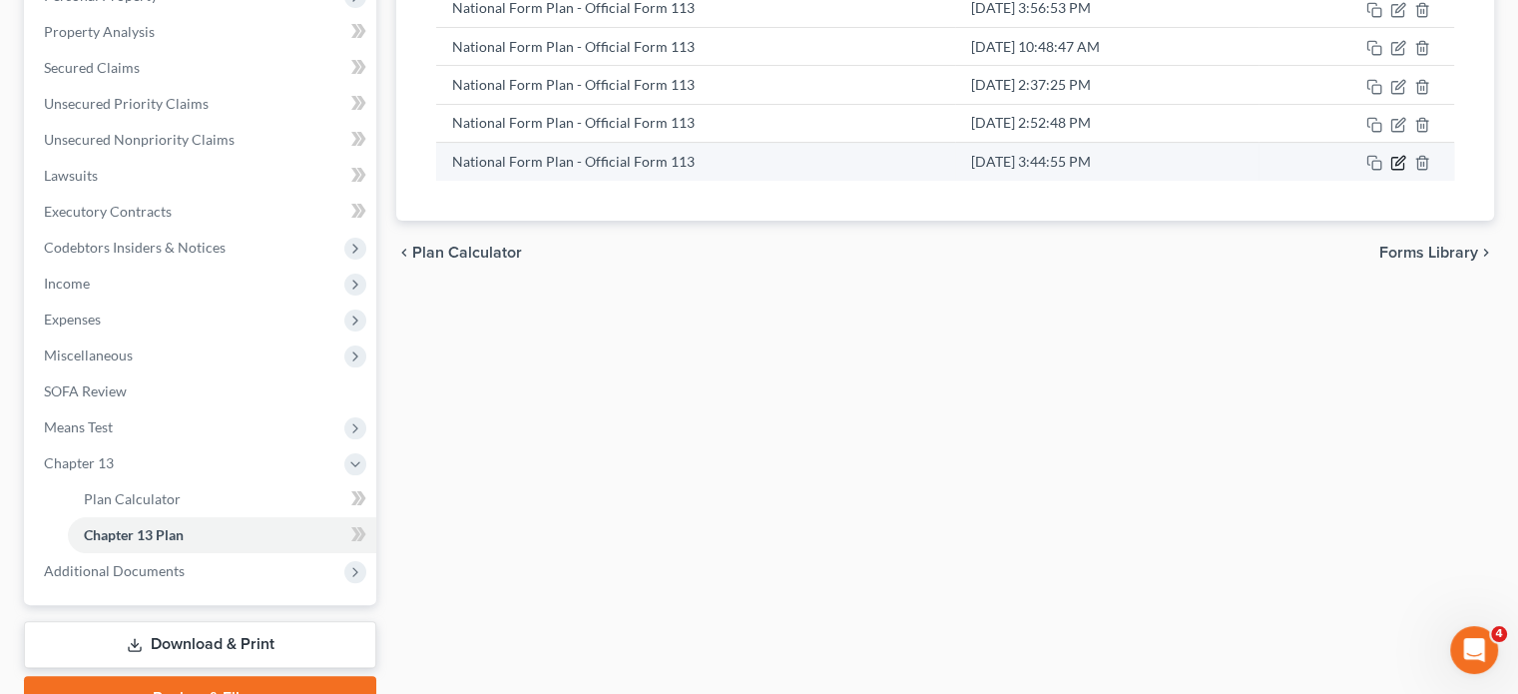
click at [1330, 158] on icon "button" at bounding box center [1398, 163] width 16 height 16
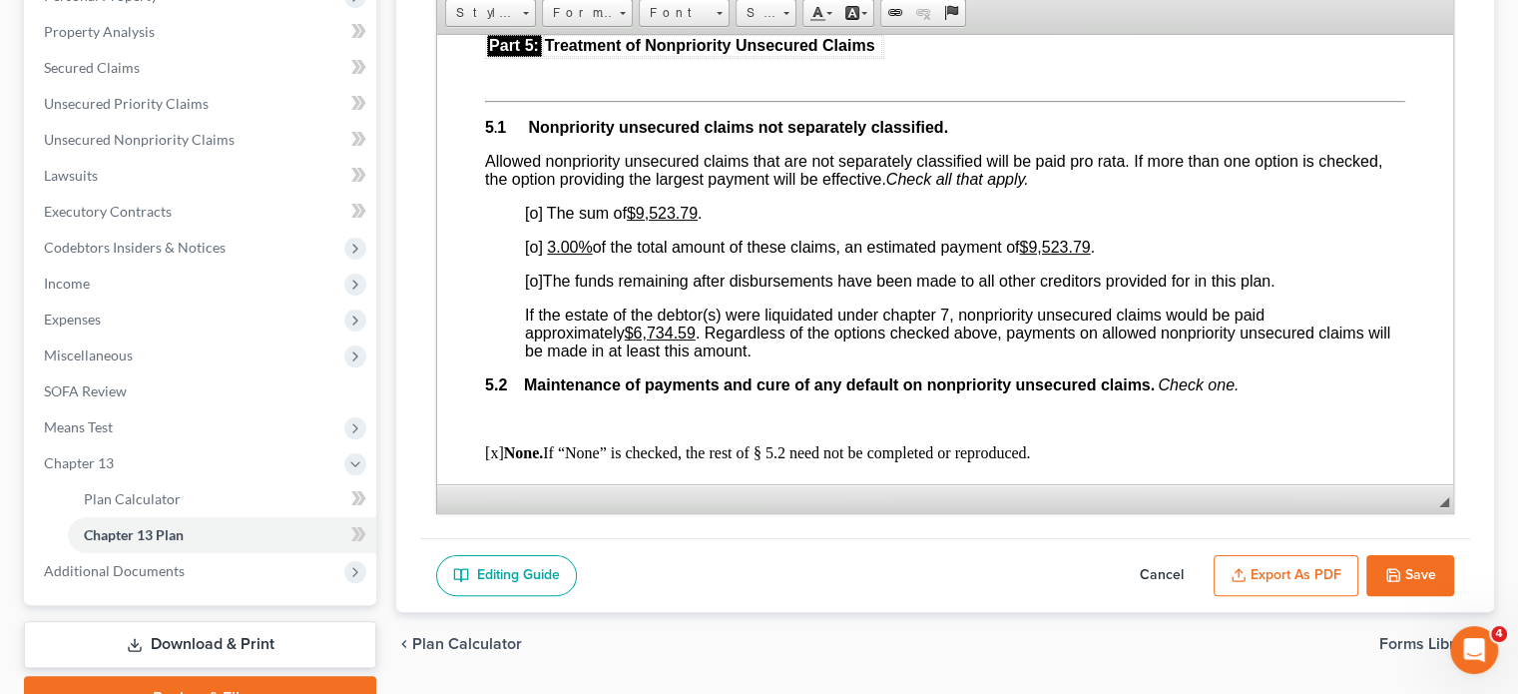
scroll to position [4291, 0]
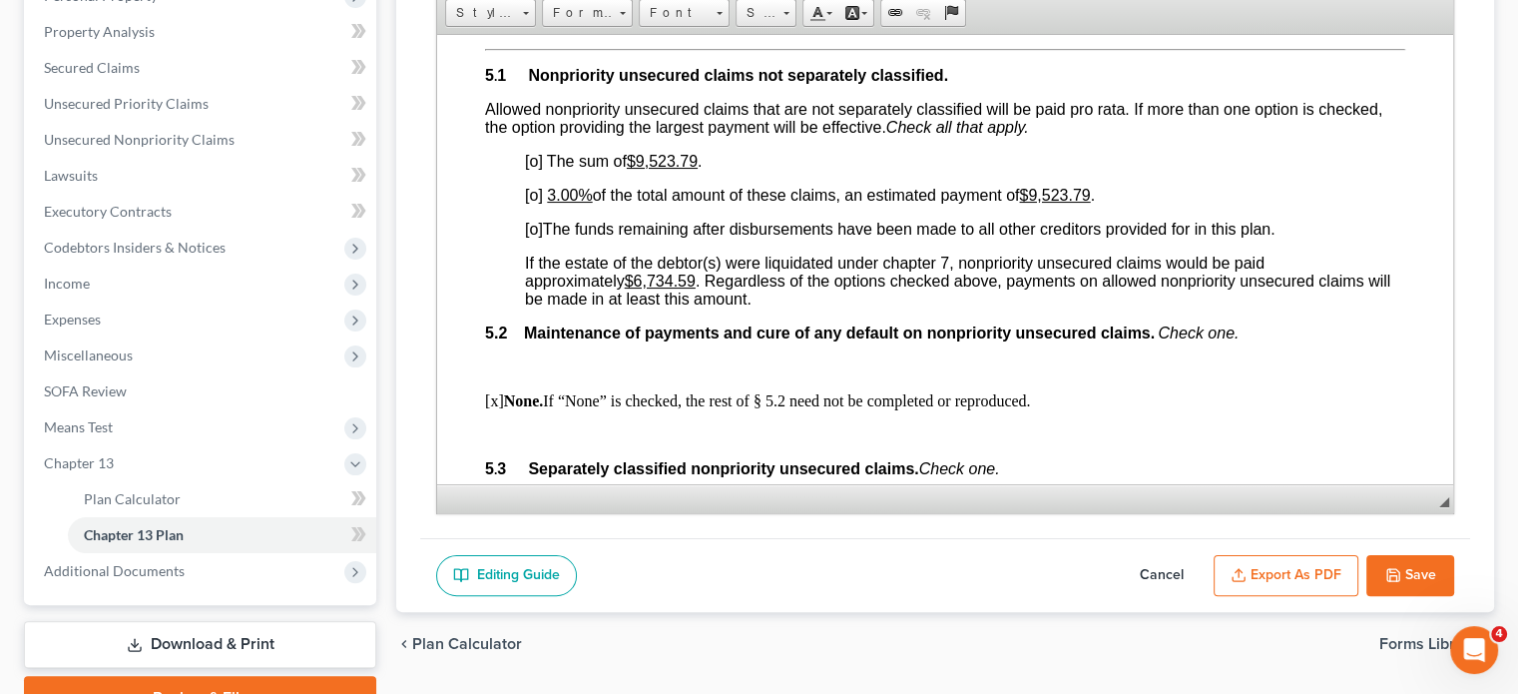
click at [527, 203] on span "[o]" at bounding box center [534, 194] width 18 height 17
click at [536, 203] on span "[o]" at bounding box center [534, 194] width 18 height 17
click at [534, 203] on span "[o]" at bounding box center [534, 194] width 18 height 17
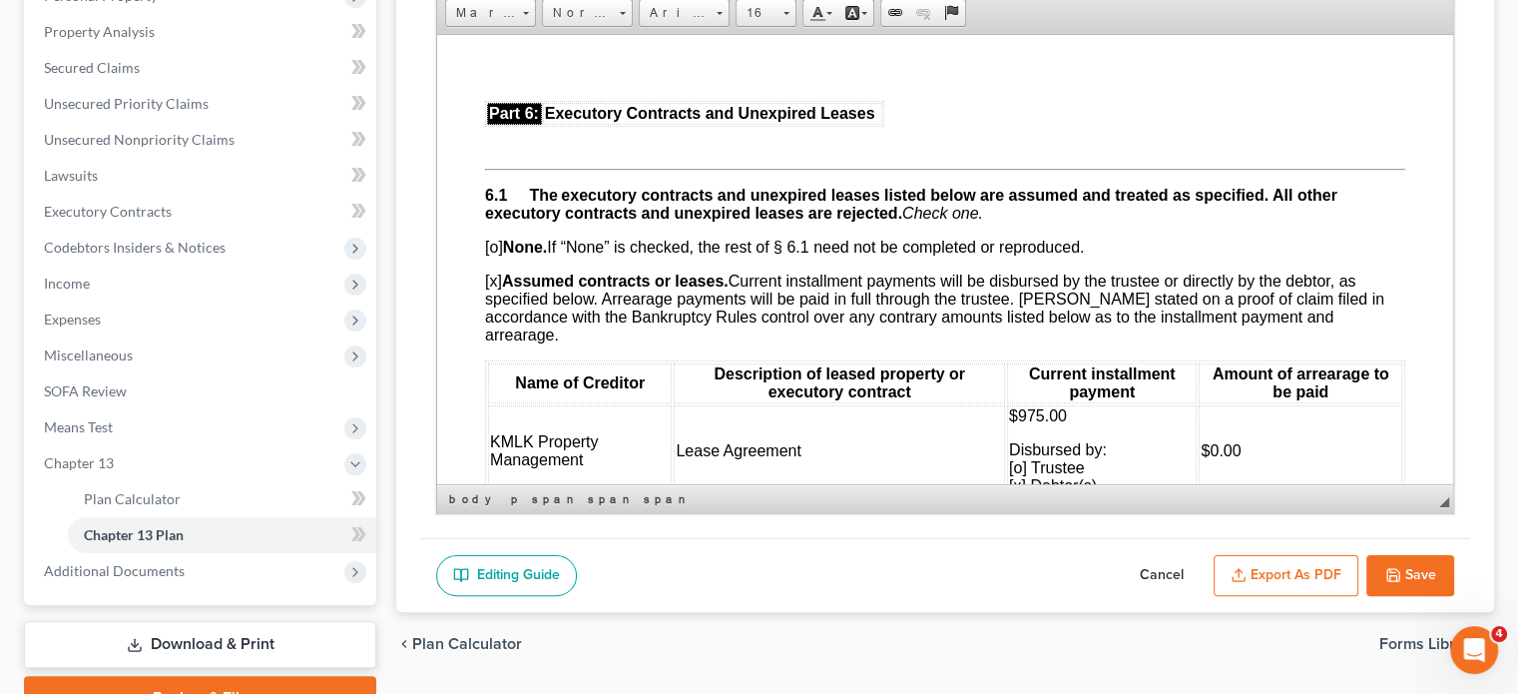
scroll to position [4691, 0]
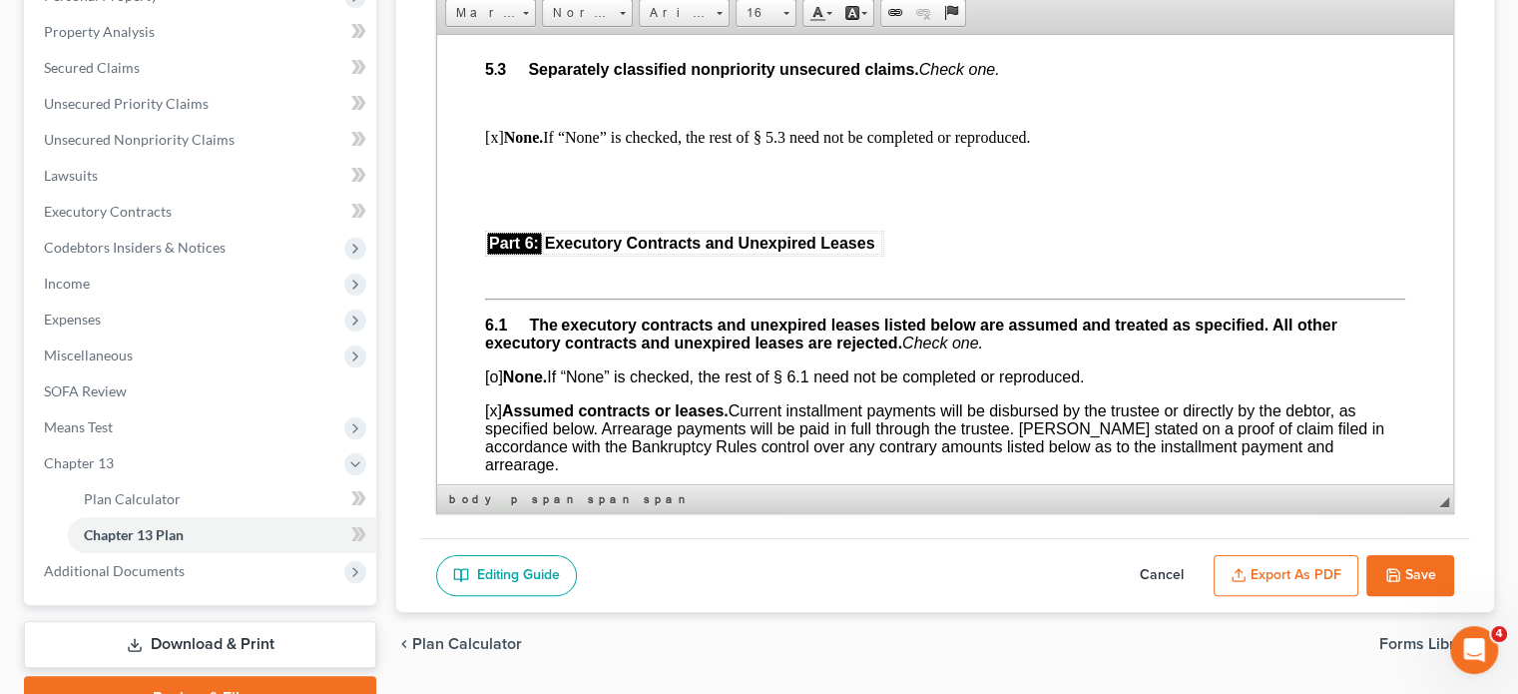
click at [1330, 570] on button "Save" at bounding box center [1410, 576] width 88 height 42
select select "0"
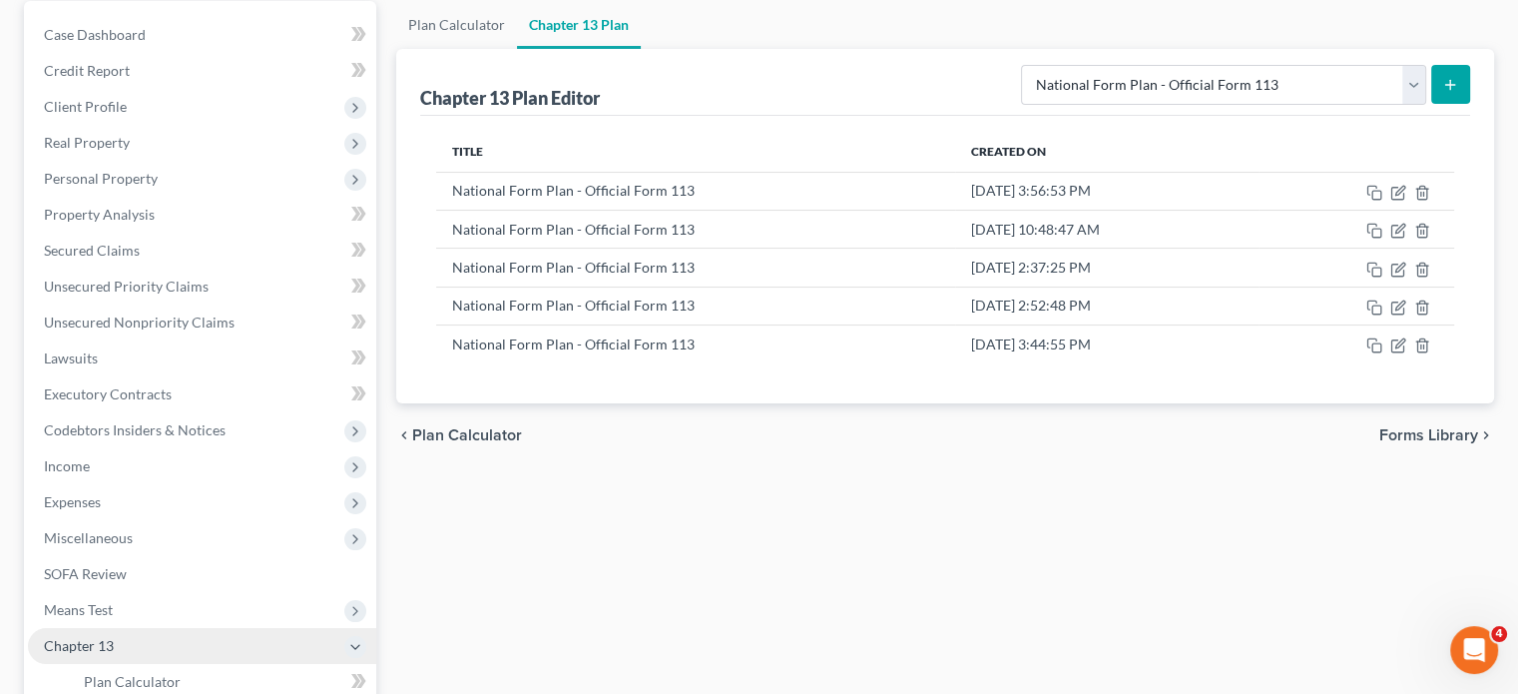
scroll to position [174, 0]
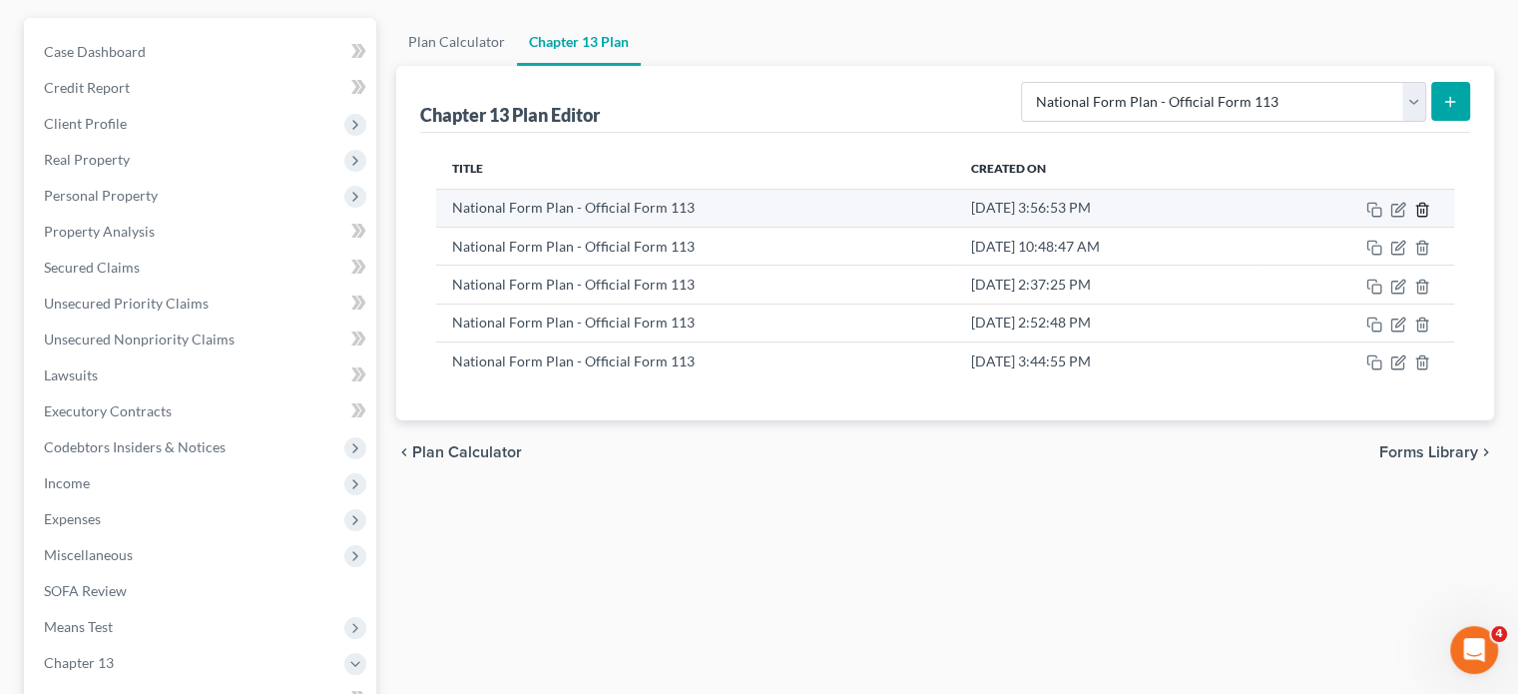
click at [1330, 207] on icon "button" at bounding box center [1421, 209] width 9 height 13
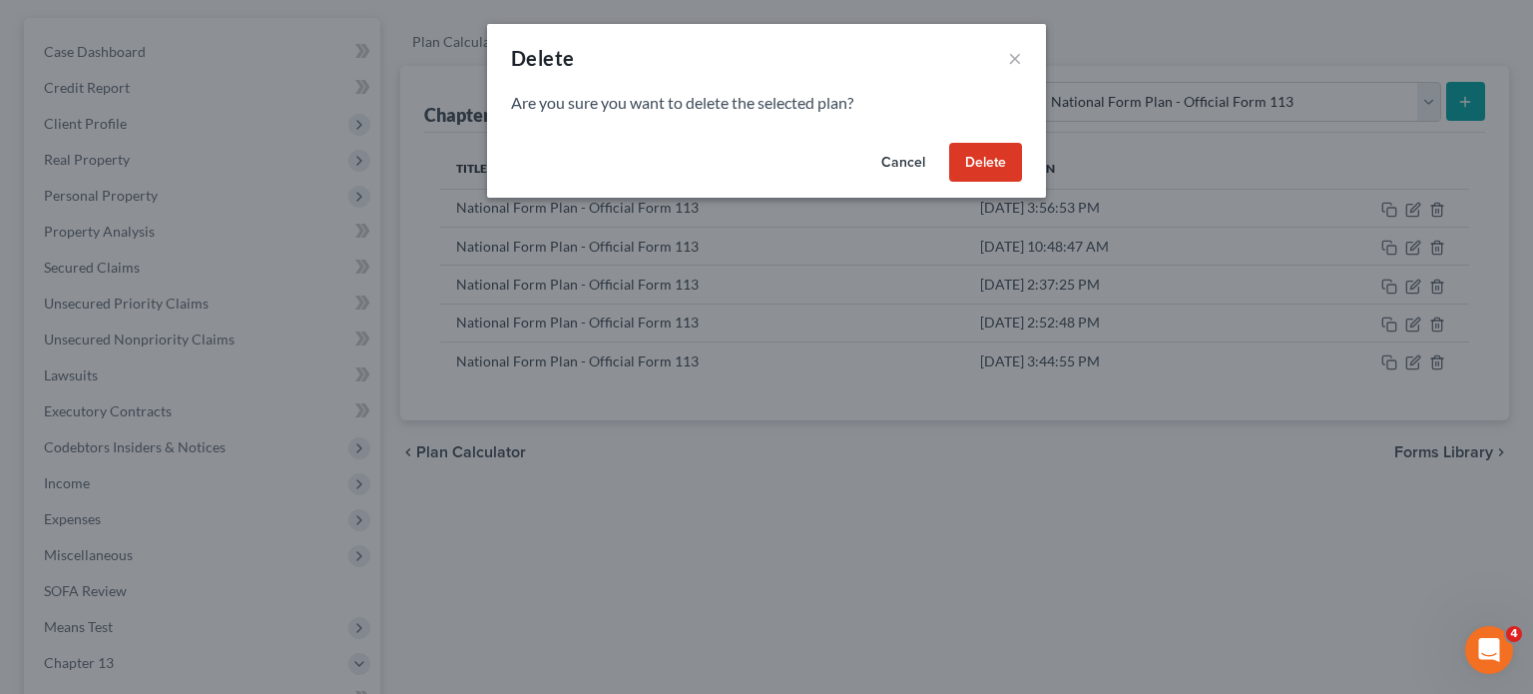
click at [1010, 162] on button "Delete" at bounding box center [985, 163] width 73 height 40
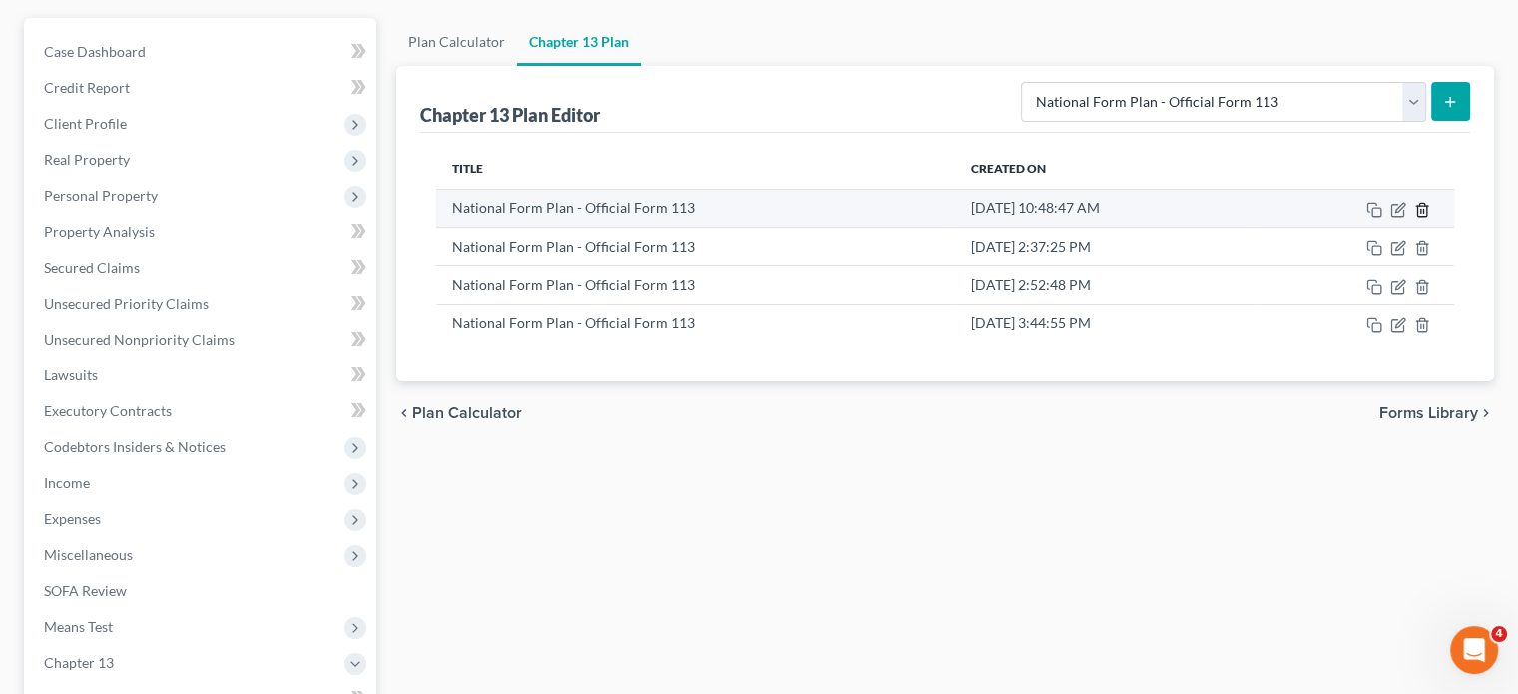
click at [1330, 205] on icon "button" at bounding box center [1422, 210] width 16 height 16
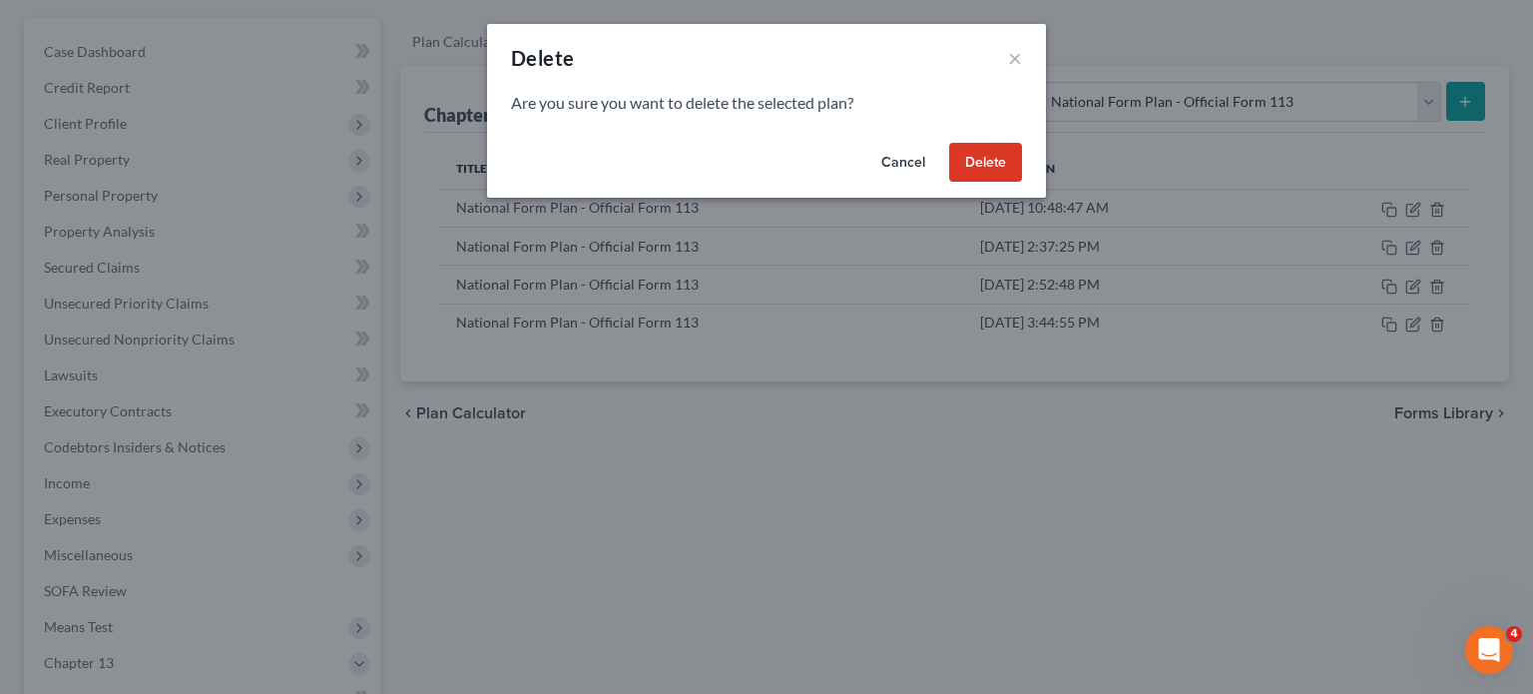
click at [993, 155] on button "Delete" at bounding box center [985, 163] width 73 height 40
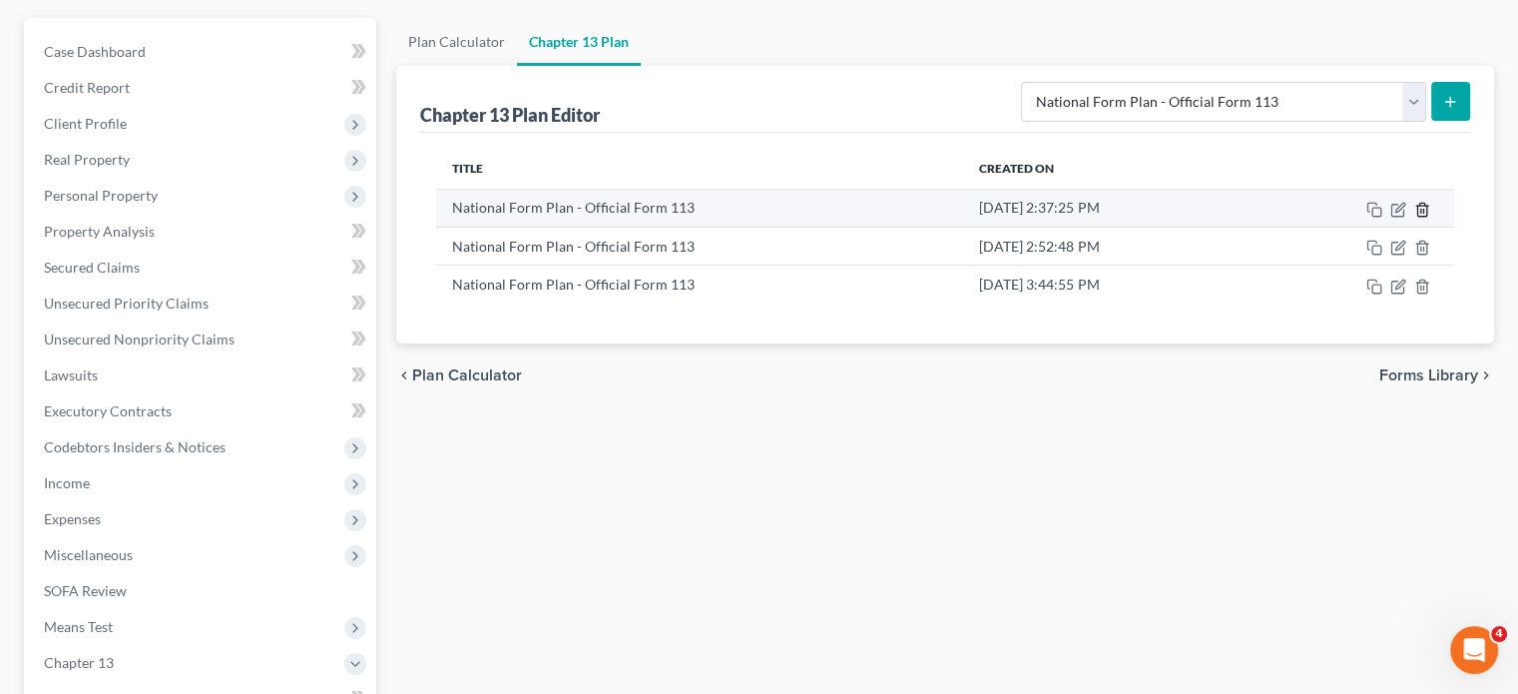
click at [1330, 202] on icon "button" at bounding box center [1422, 210] width 16 height 16
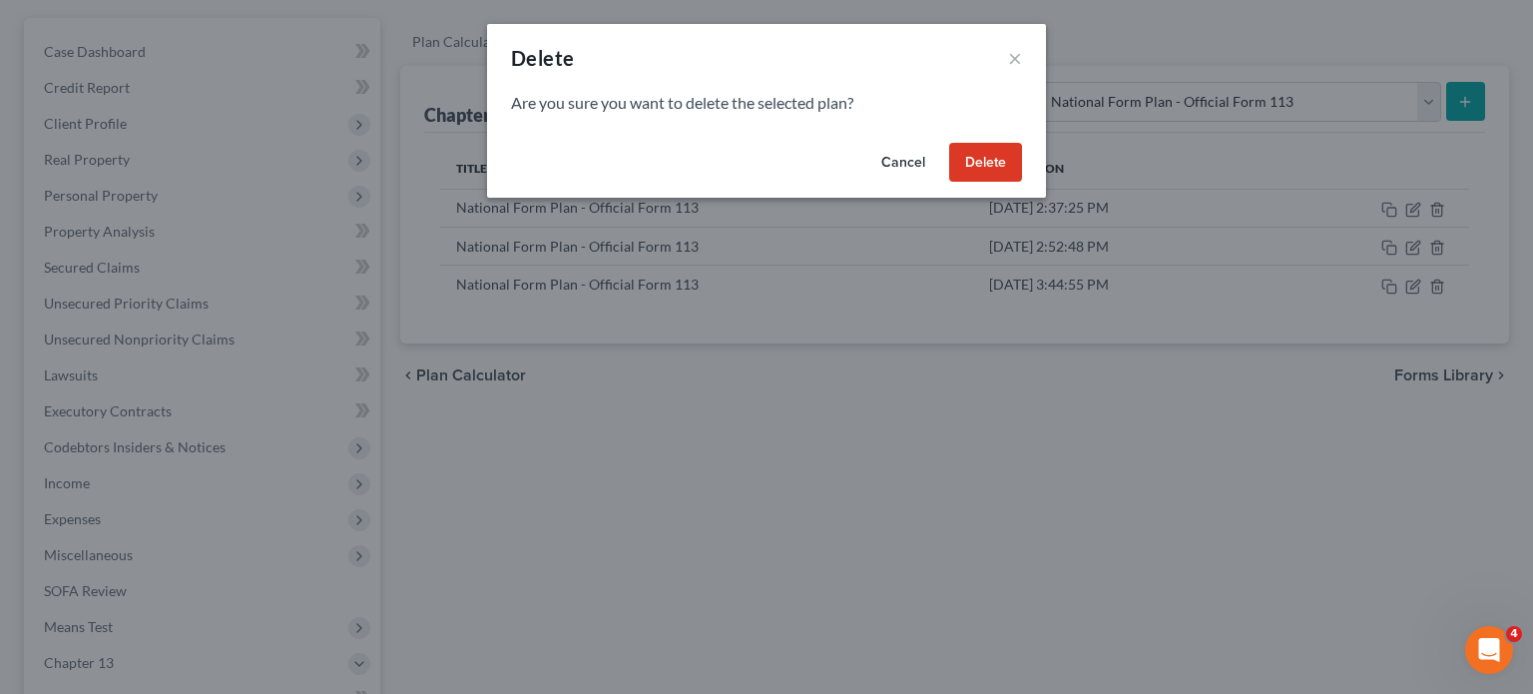
click at [989, 160] on button "Delete" at bounding box center [985, 163] width 73 height 40
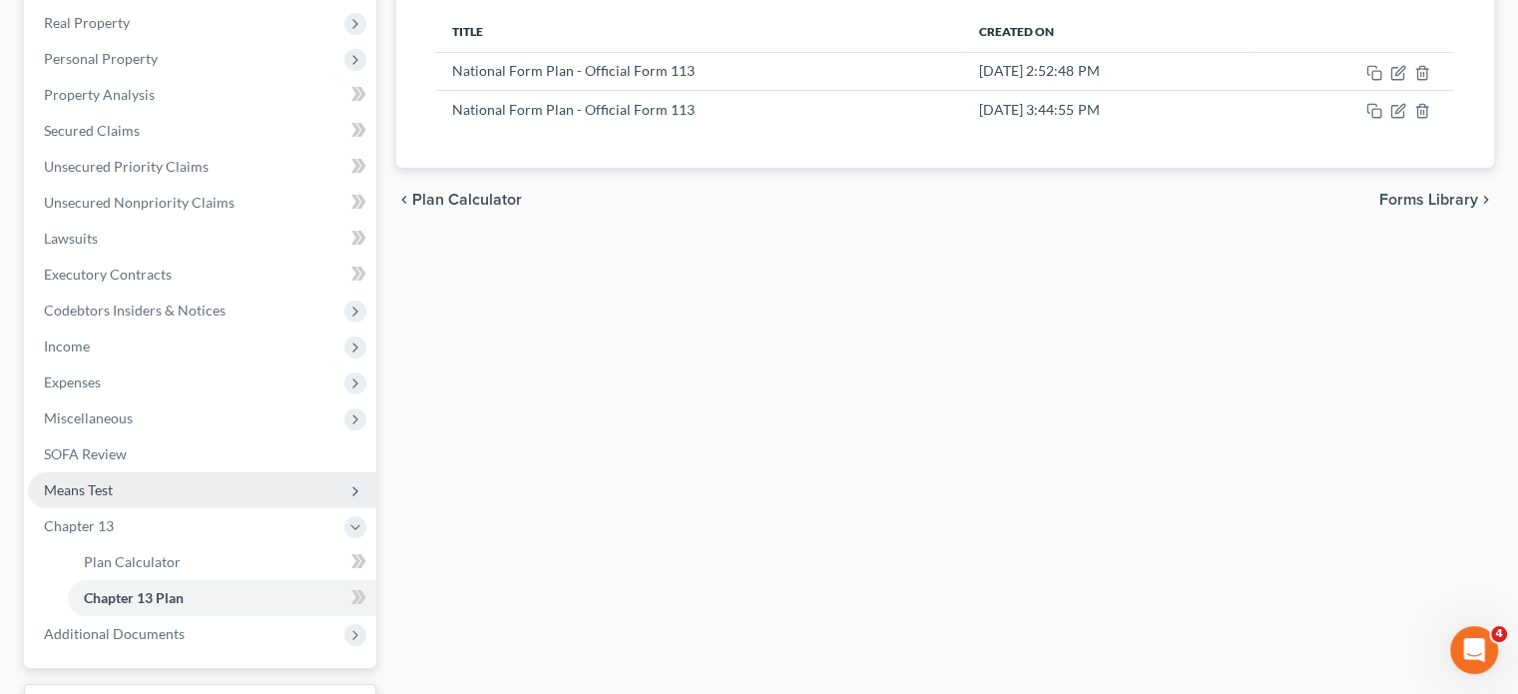
scroll to position [373, 0]
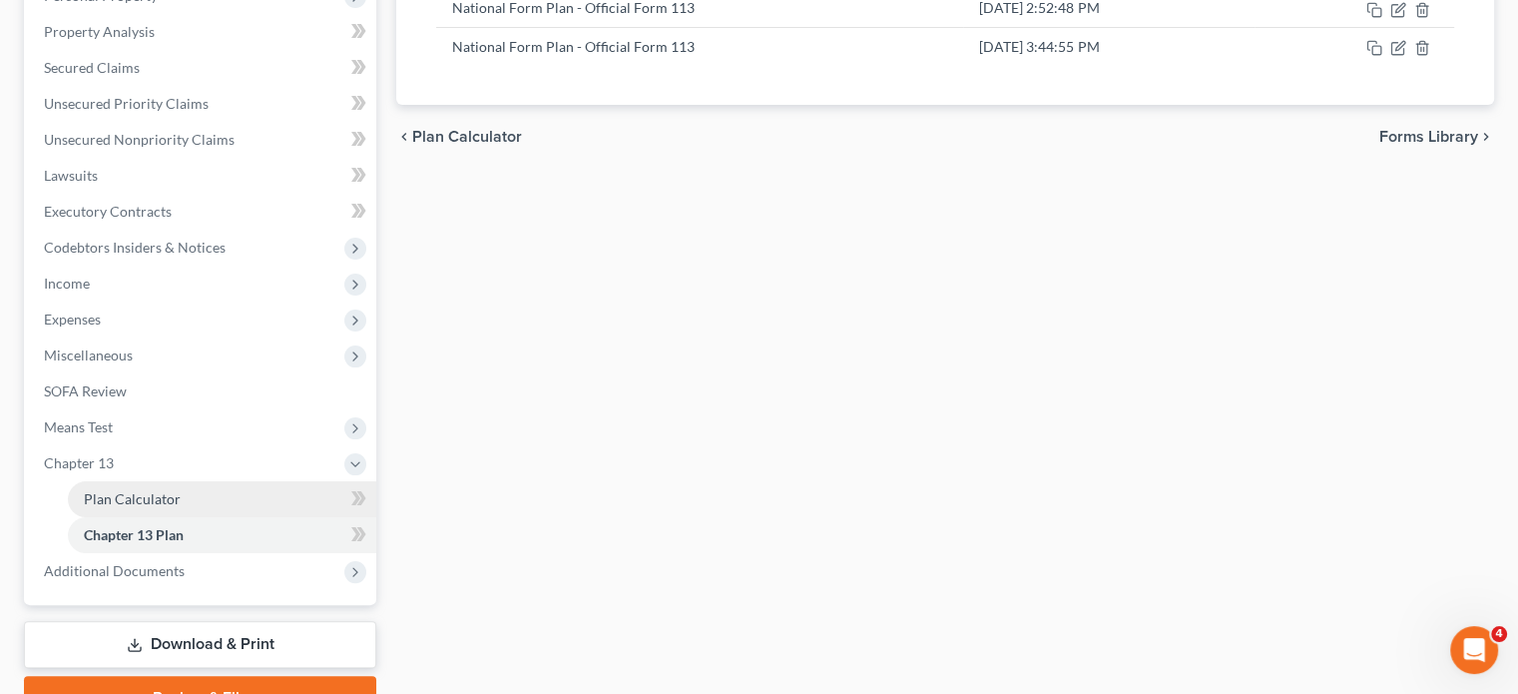
click at [170, 494] on span "Plan Calculator" at bounding box center [132, 498] width 97 height 17
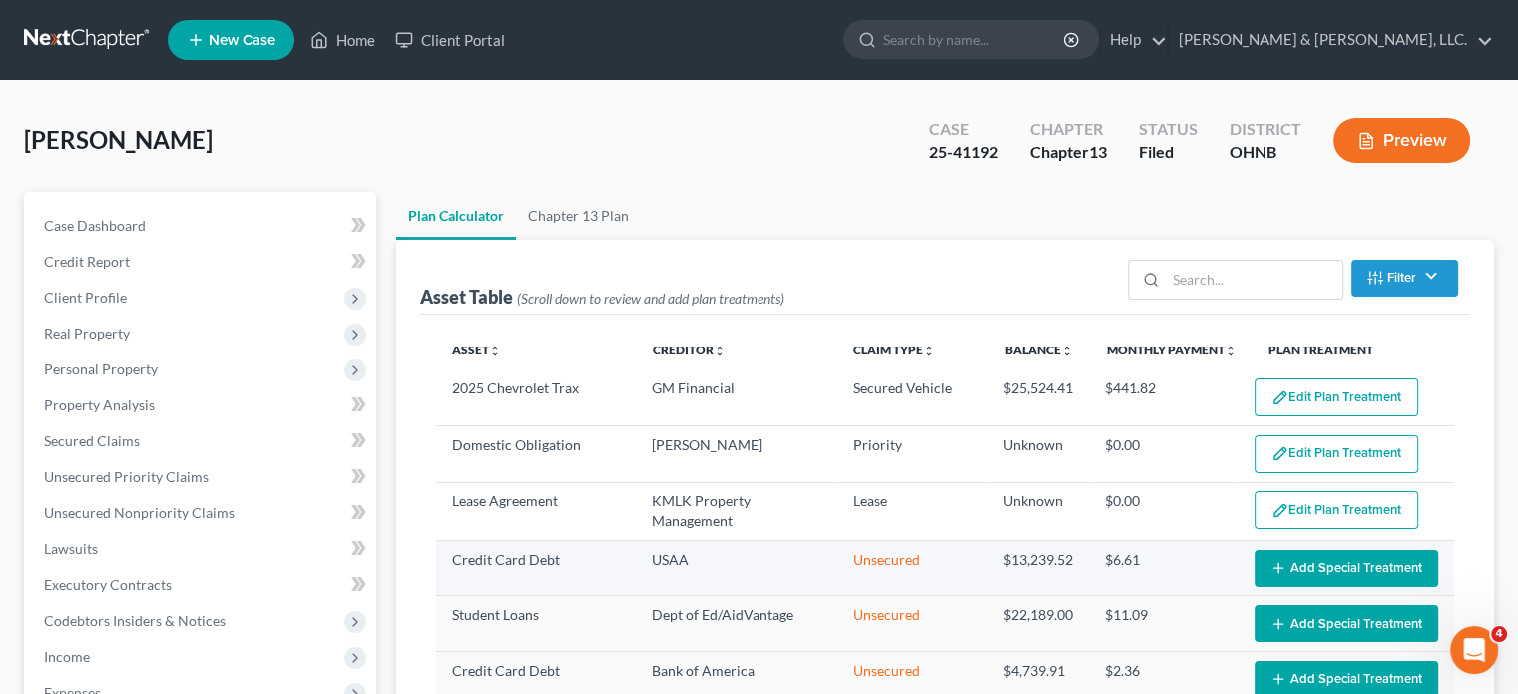
select select "59"
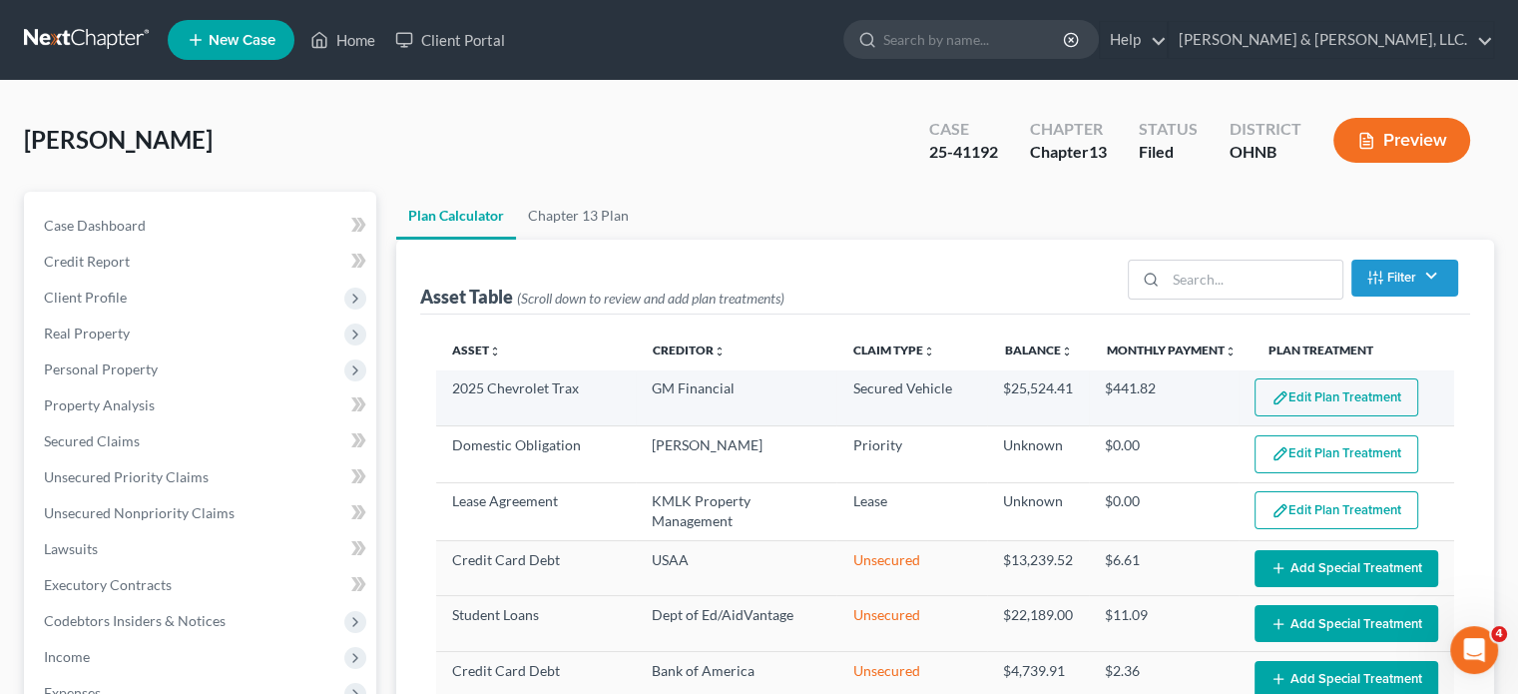
click at [1287, 394] on button "Edit Plan Treatment" at bounding box center [1336, 397] width 164 height 38
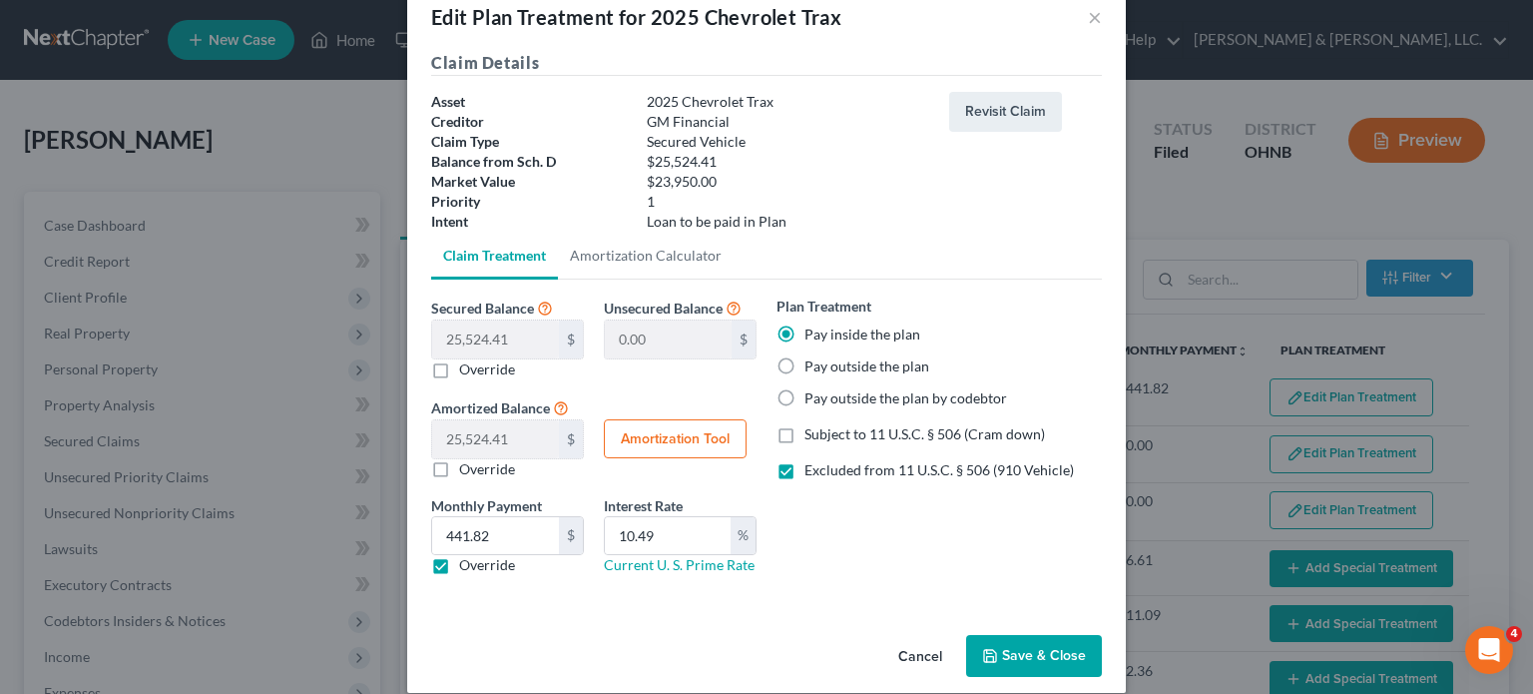
scroll to position [63, 0]
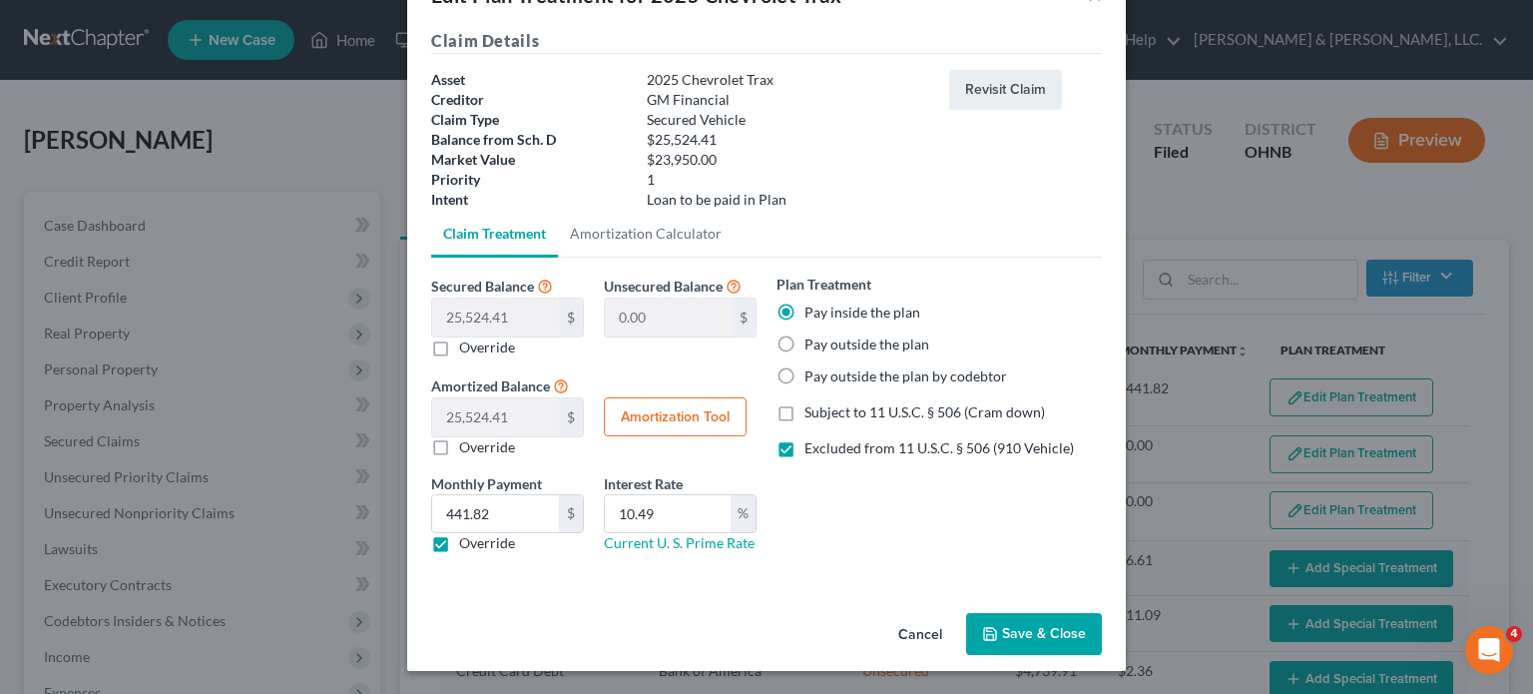
click at [1028, 628] on button "Save & Close" at bounding box center [1034, 634] width 136 height 42
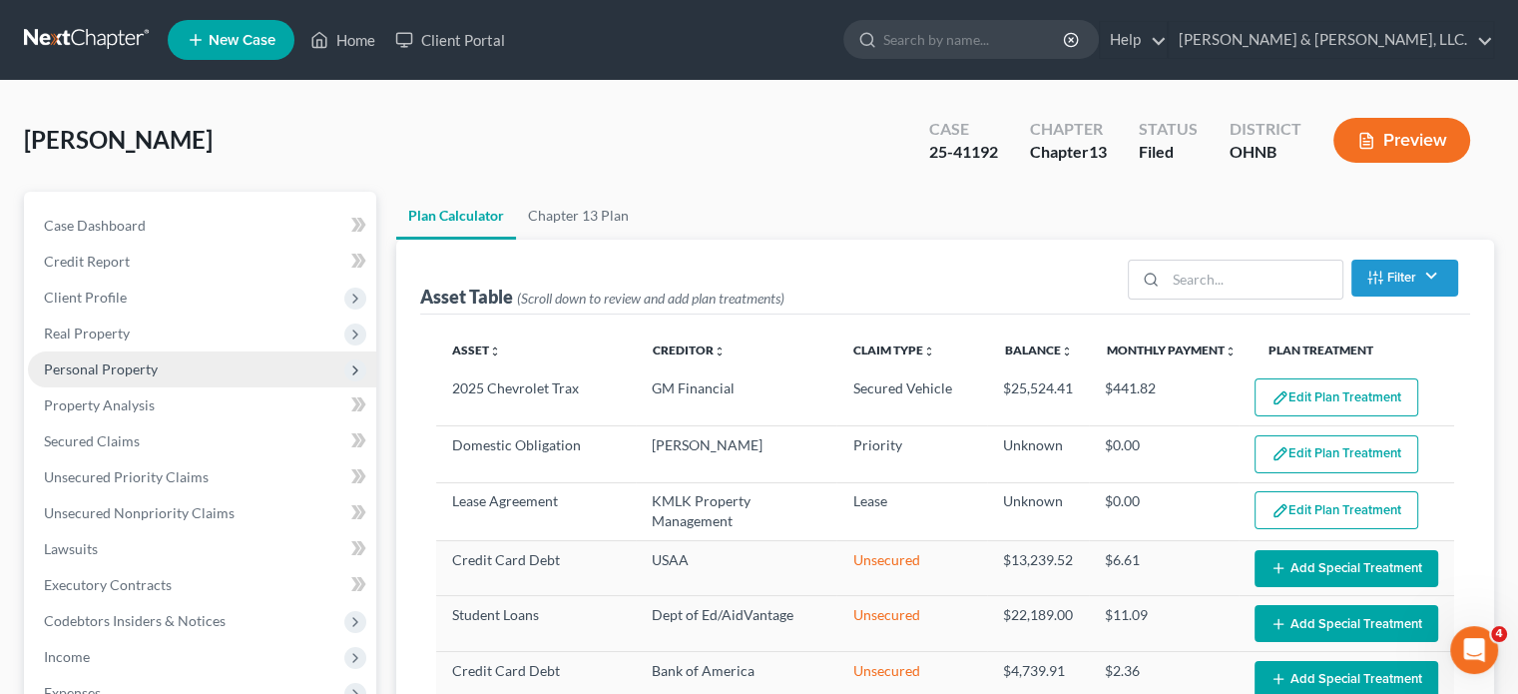
select select "59"
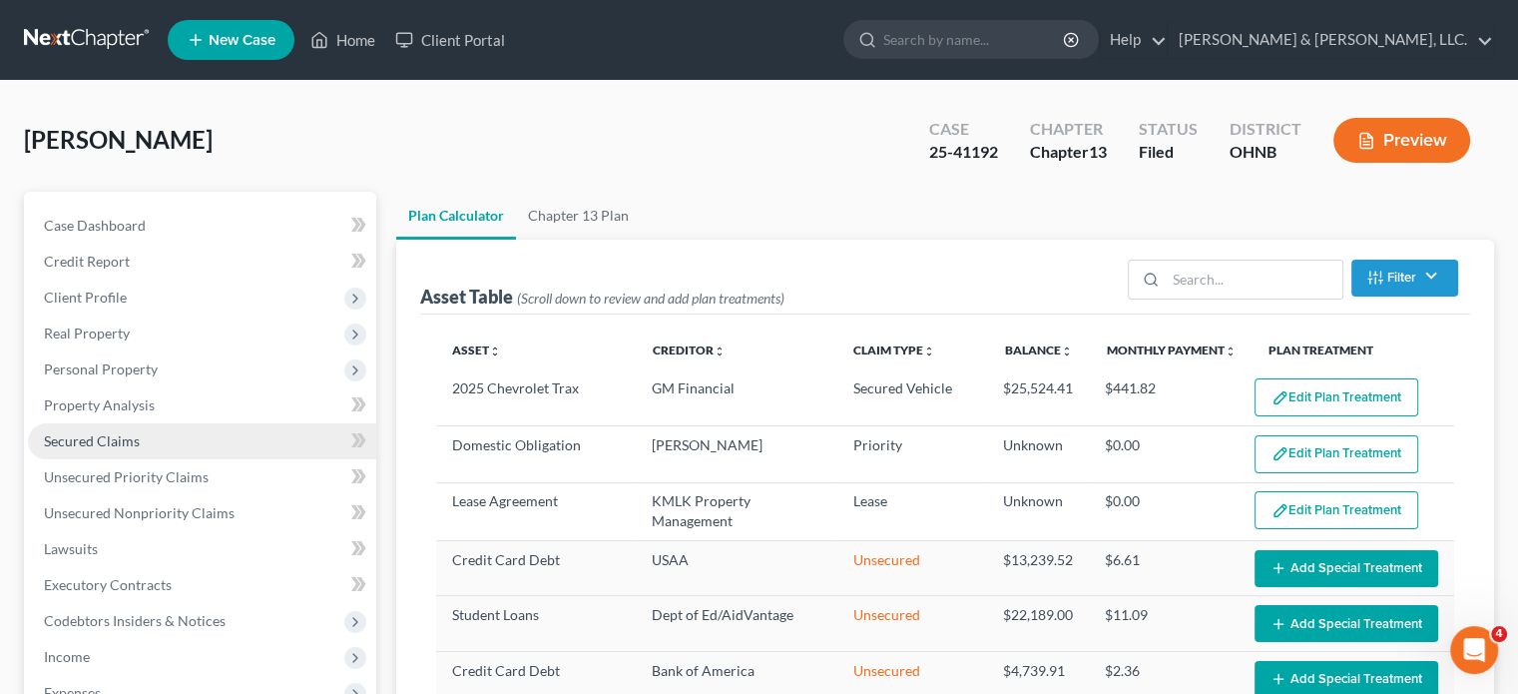
click at [104, 443] on span "Secured Claims" at bounding box center [92, 440] width 96 height 17
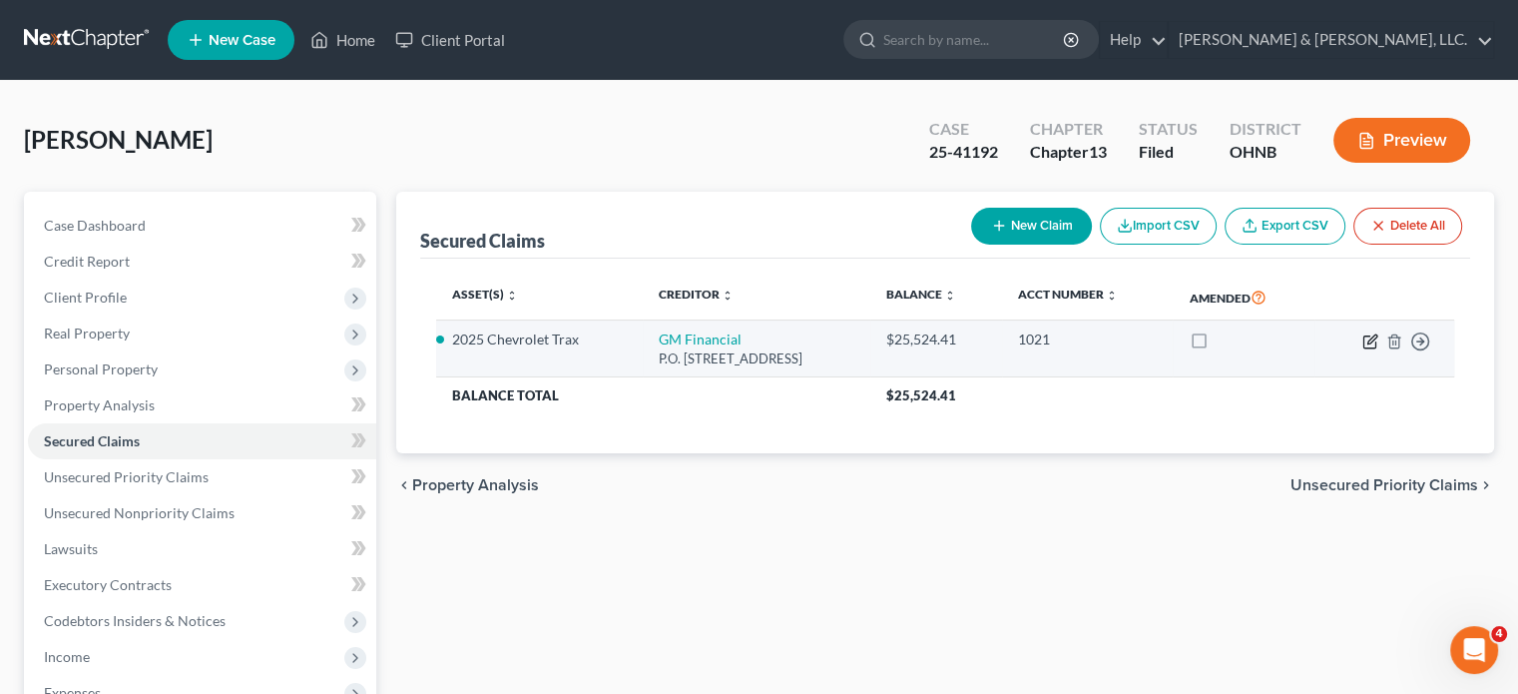
click at [1330, 336] on icon "button" at bounding box center [1370, 341] width 16 height 16
select select "45"
select select "4"
select select "0"
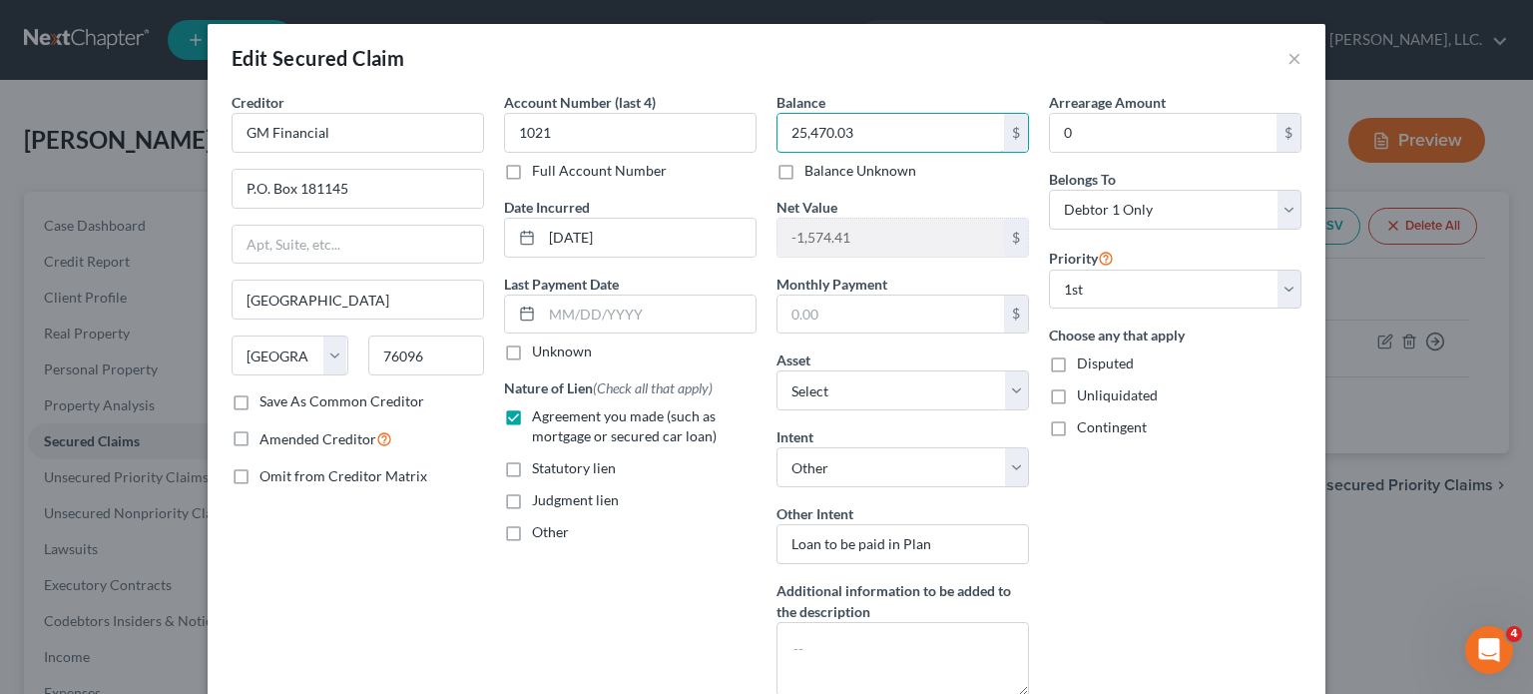
type input "25,470.03"
click at [1219, 549] on div "Arrearage Amount 0 $ Belongs To * Select Debtor 1 Only Debtor 2 Only Debtor 1 A…" at bounding box center [1175, 402] width 272 height 620
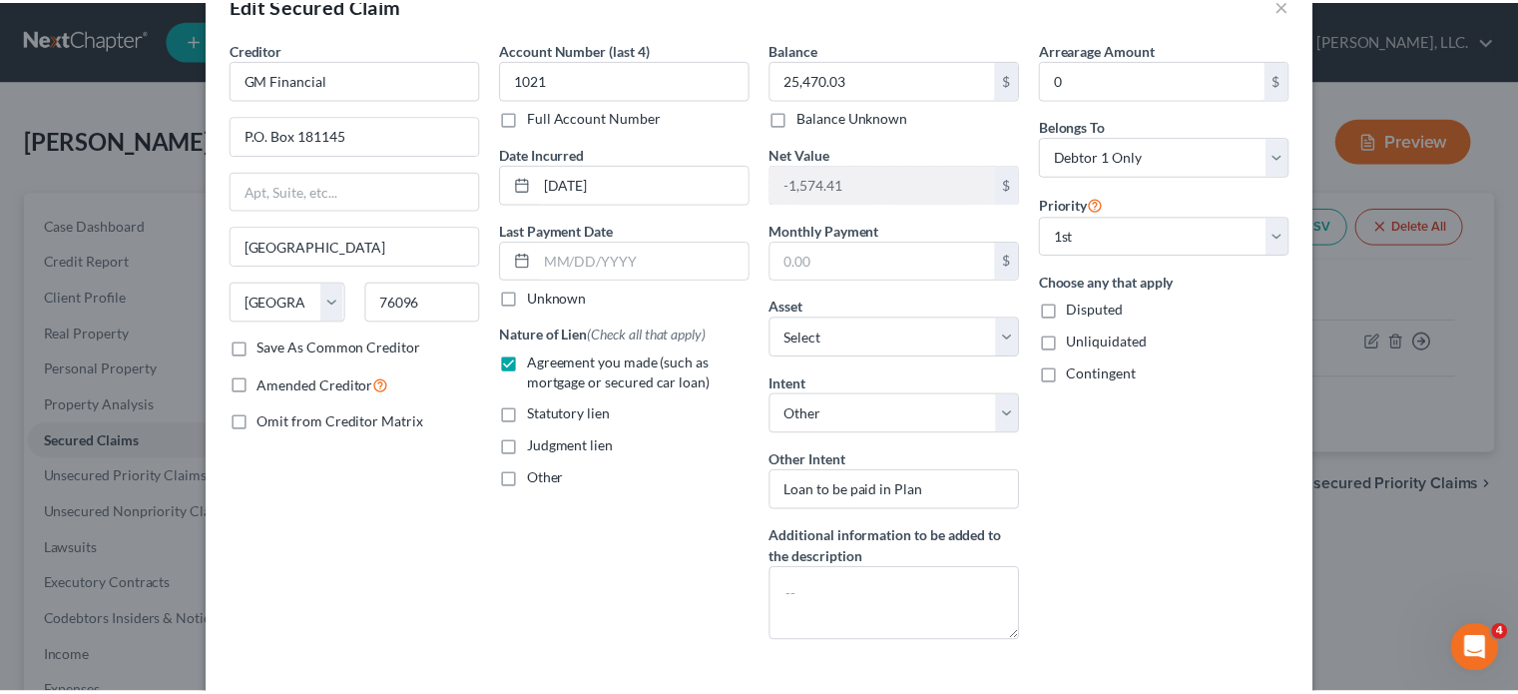
scroll to position [156, 0]
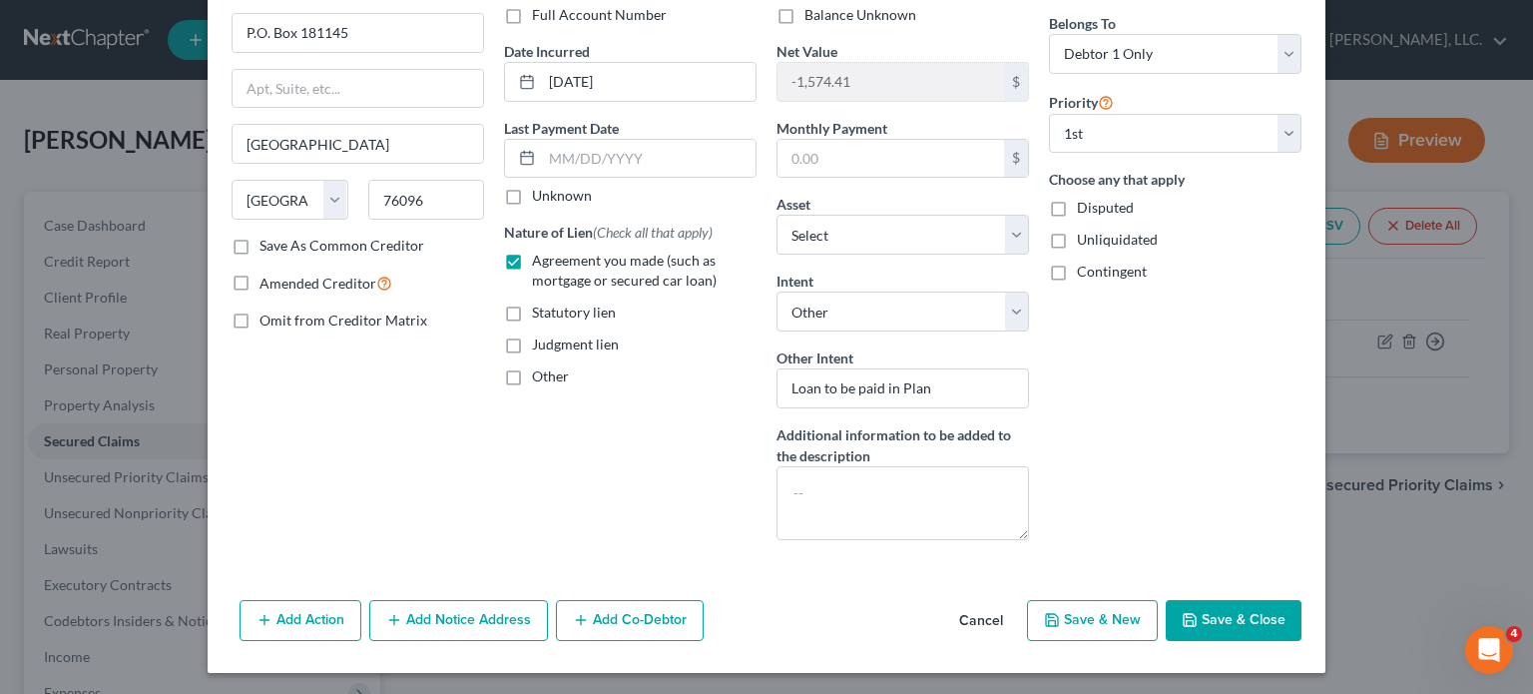
click at [1226, 609] on button "Save & Close" at bounding box center [1234, 621] width 136 height 42
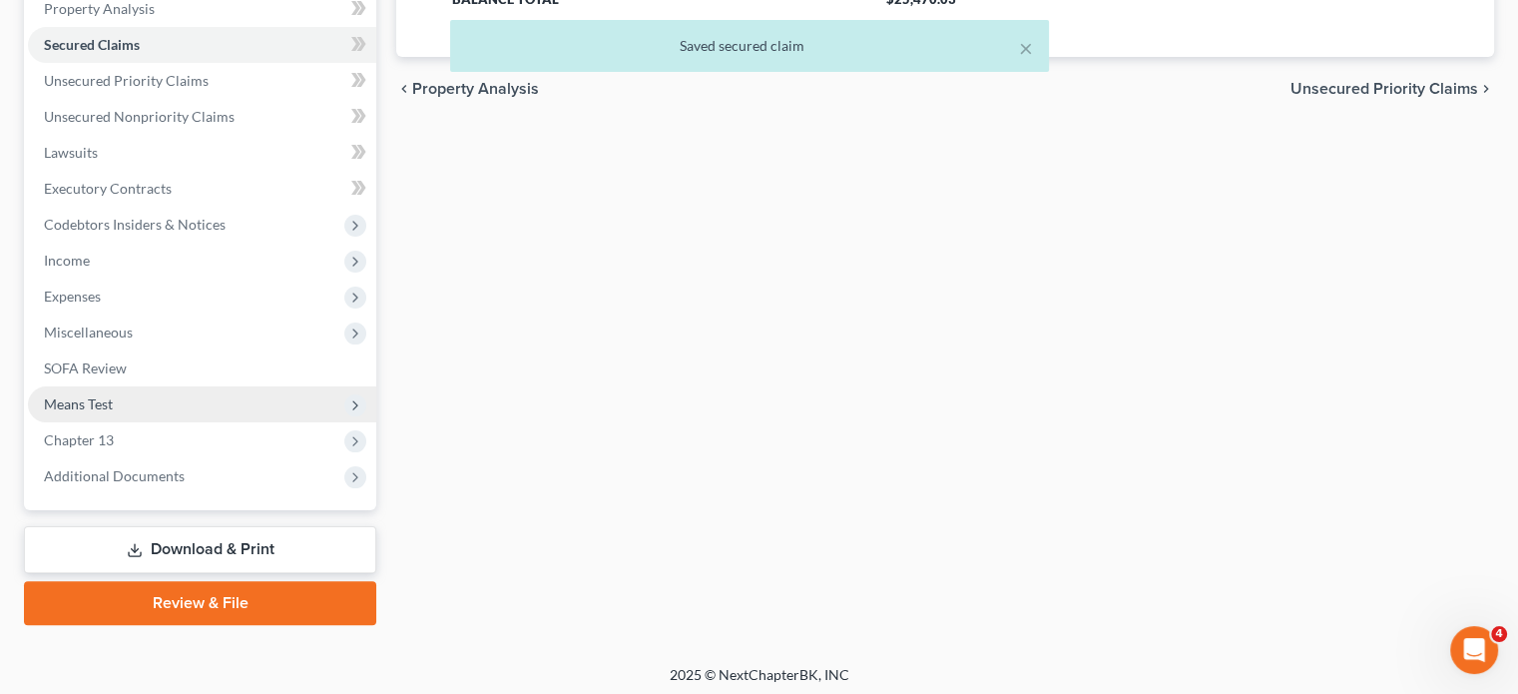
scroll to position [399, 0]
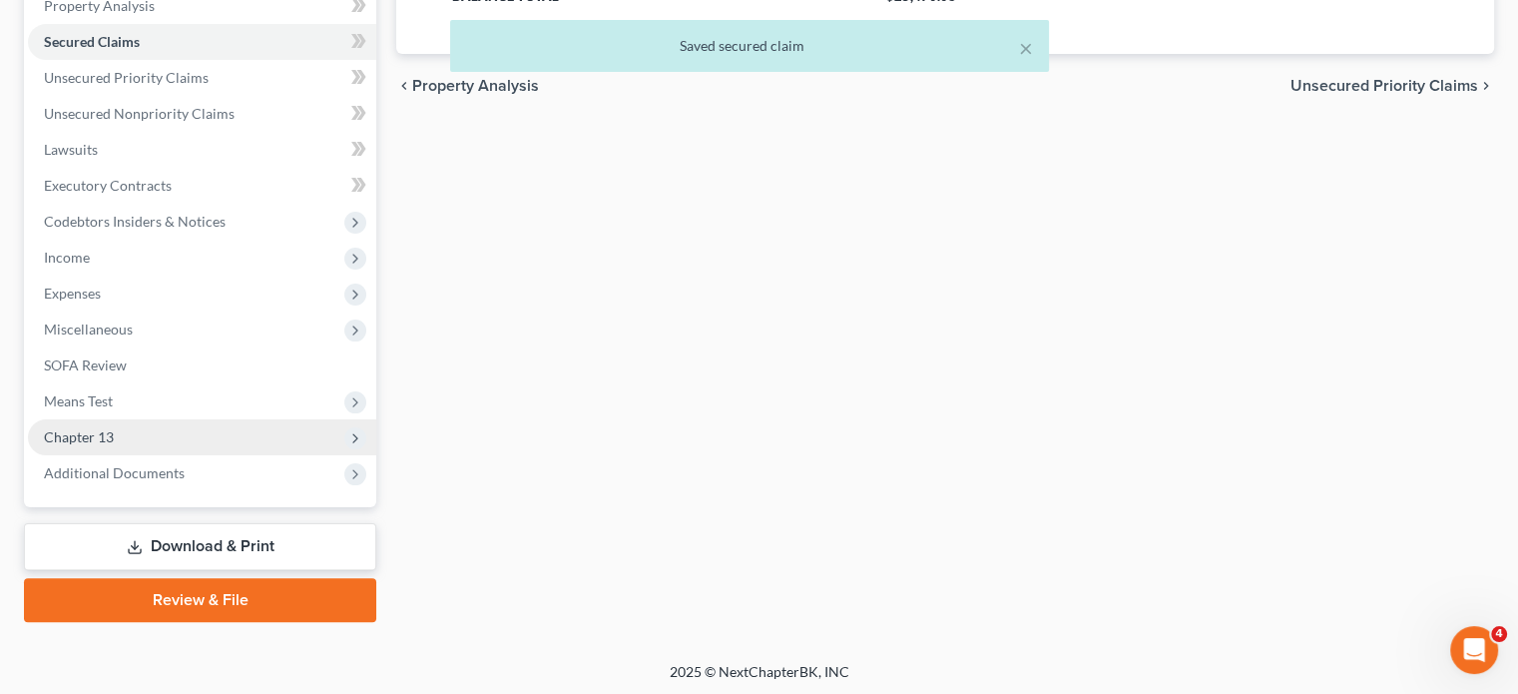
click at [106, 434] on span "Chapter 13" at bounding box center [79, 436] width 70 height 17
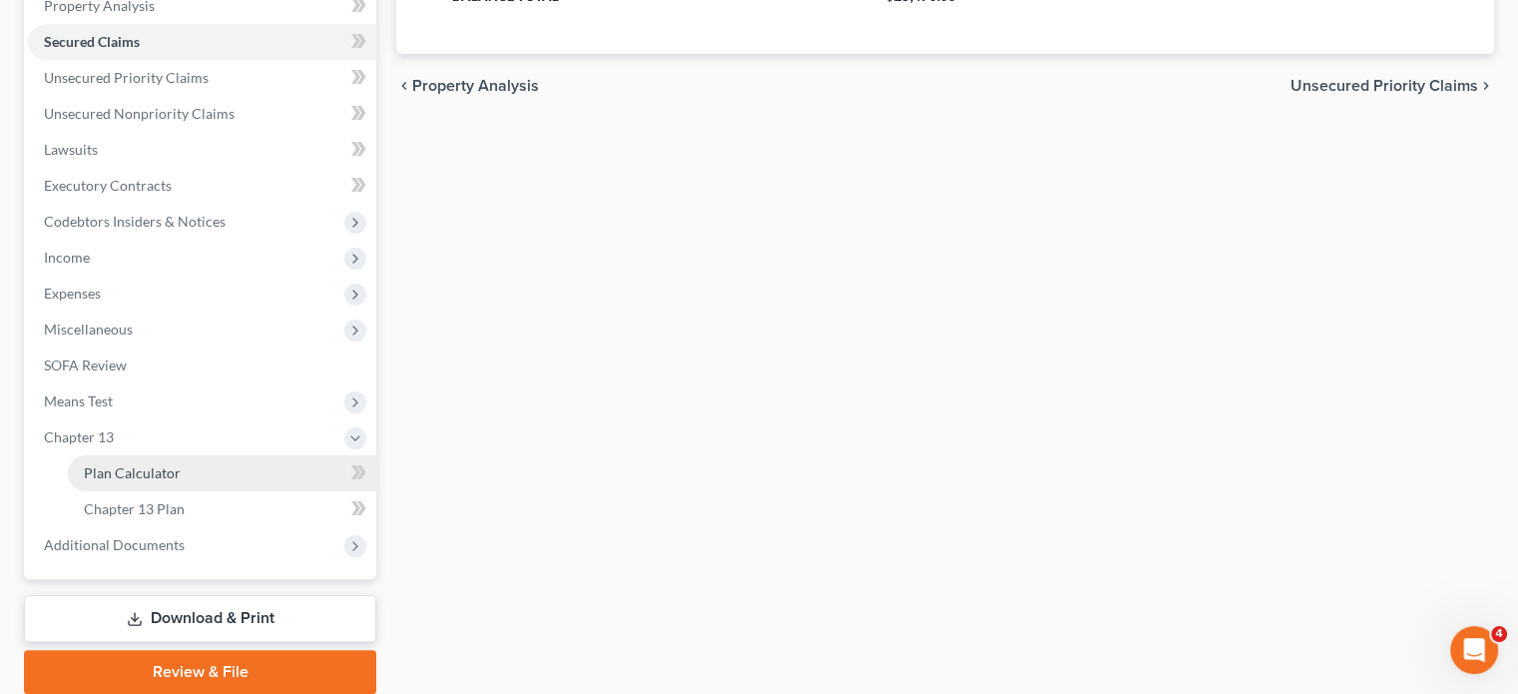
click at [170, 474] on span "Plan Calculator" at bounding box center [132, 472] width 97 height 17
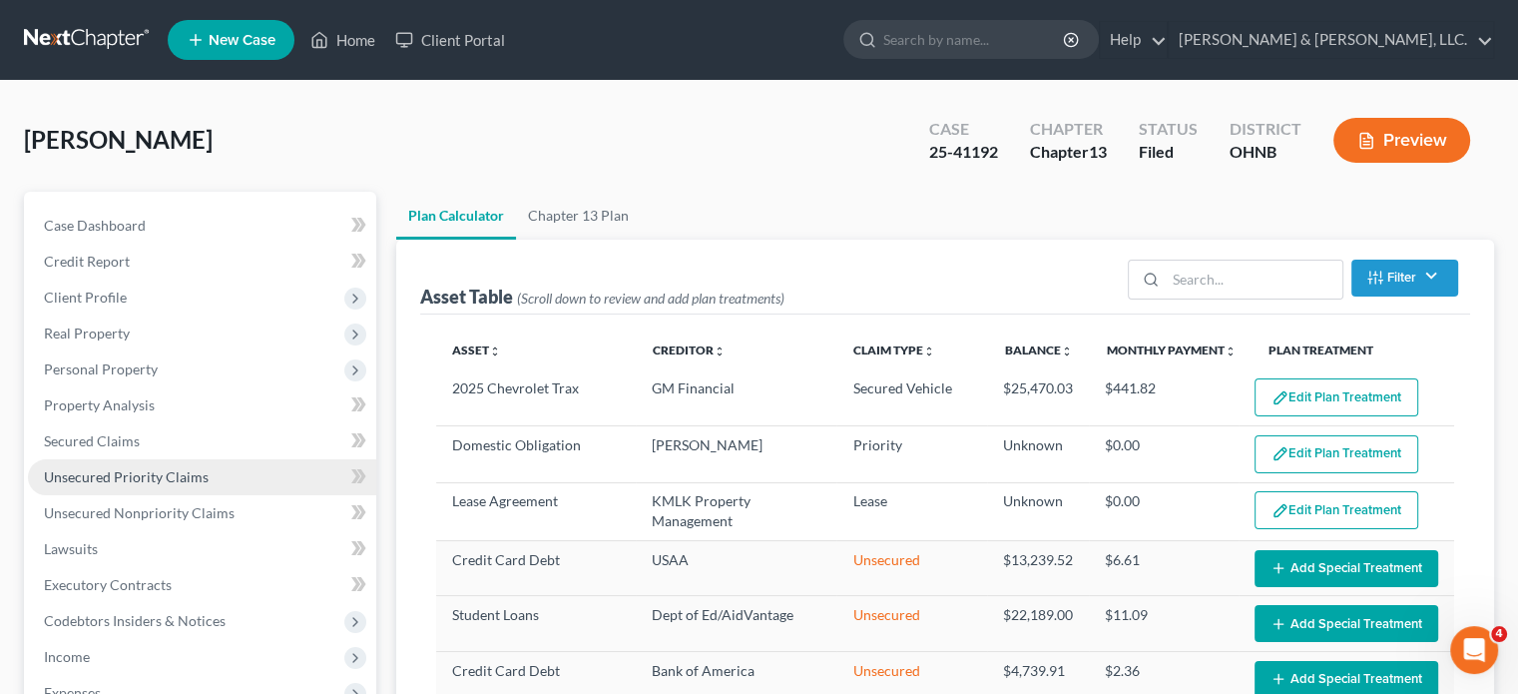
select select "59"
click at [1291, 398] on button "Edit Plan Treatment" at bounding box center [1336, 397] width 164 height 38
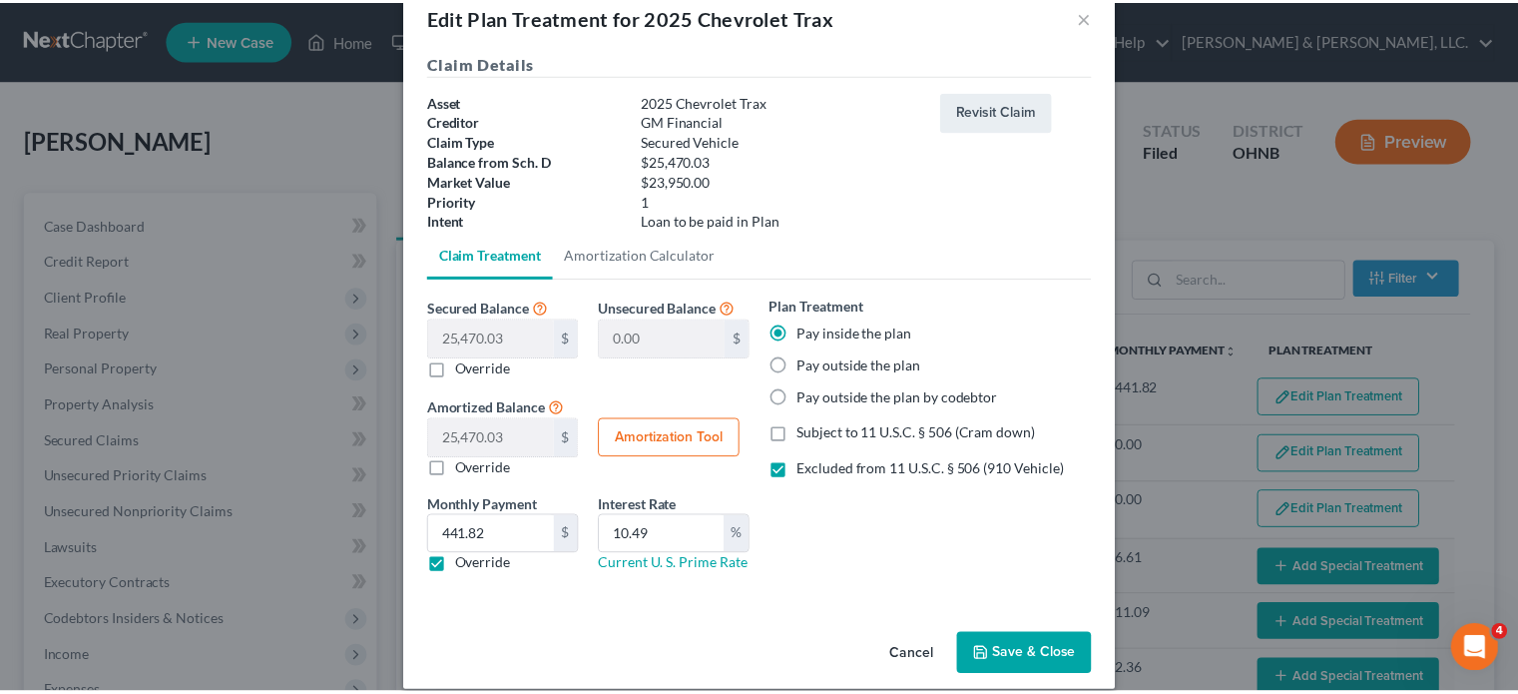
scroll to position [63, 0]
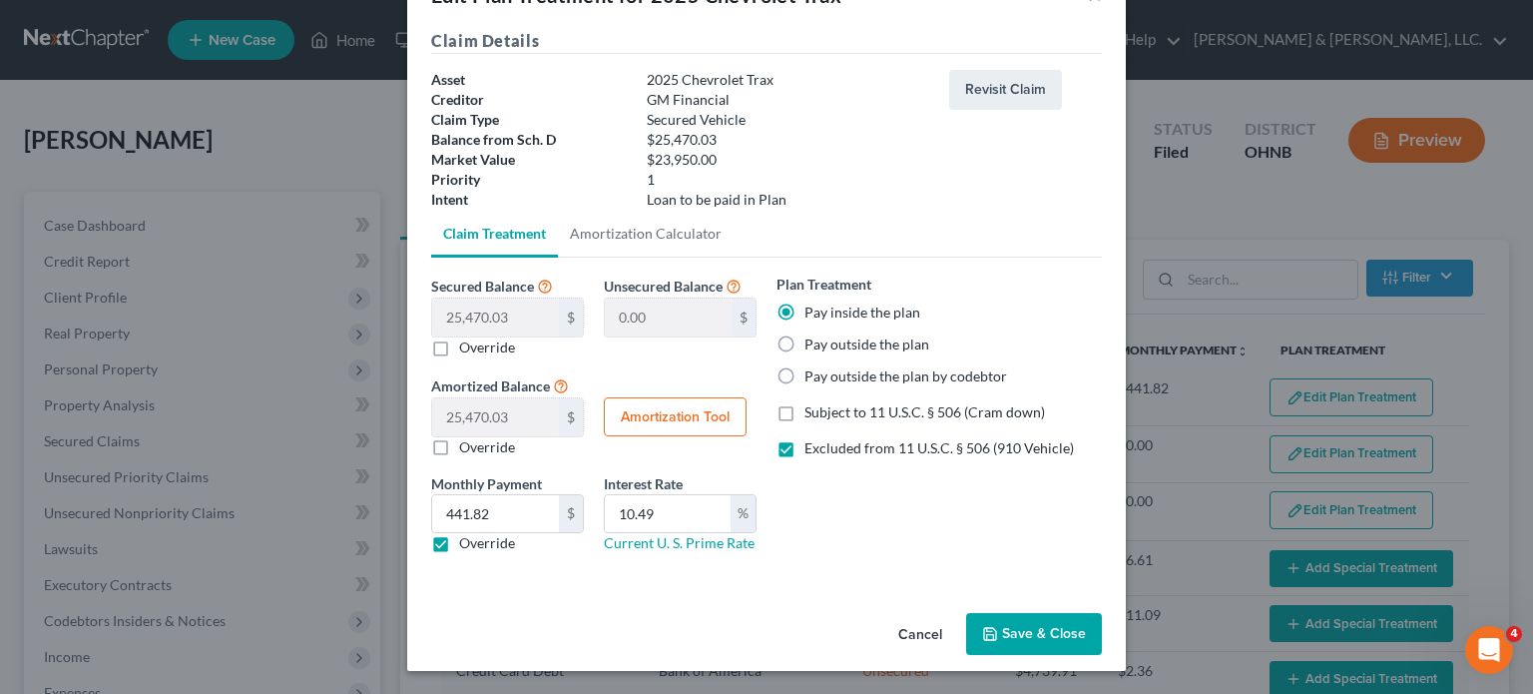
click at [1022, 623] on button "Save & Close" at bounding box center [1034, 634] width 136 height 42
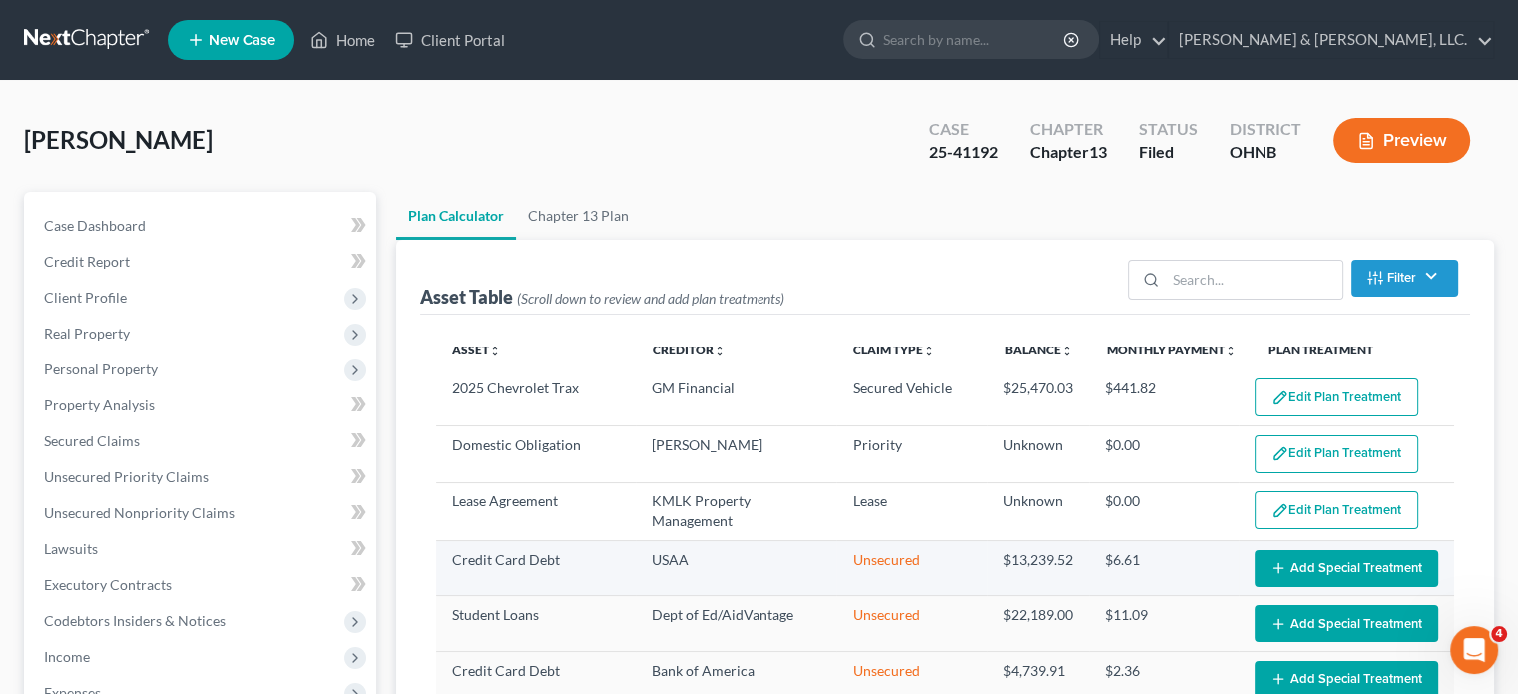
select select "59"
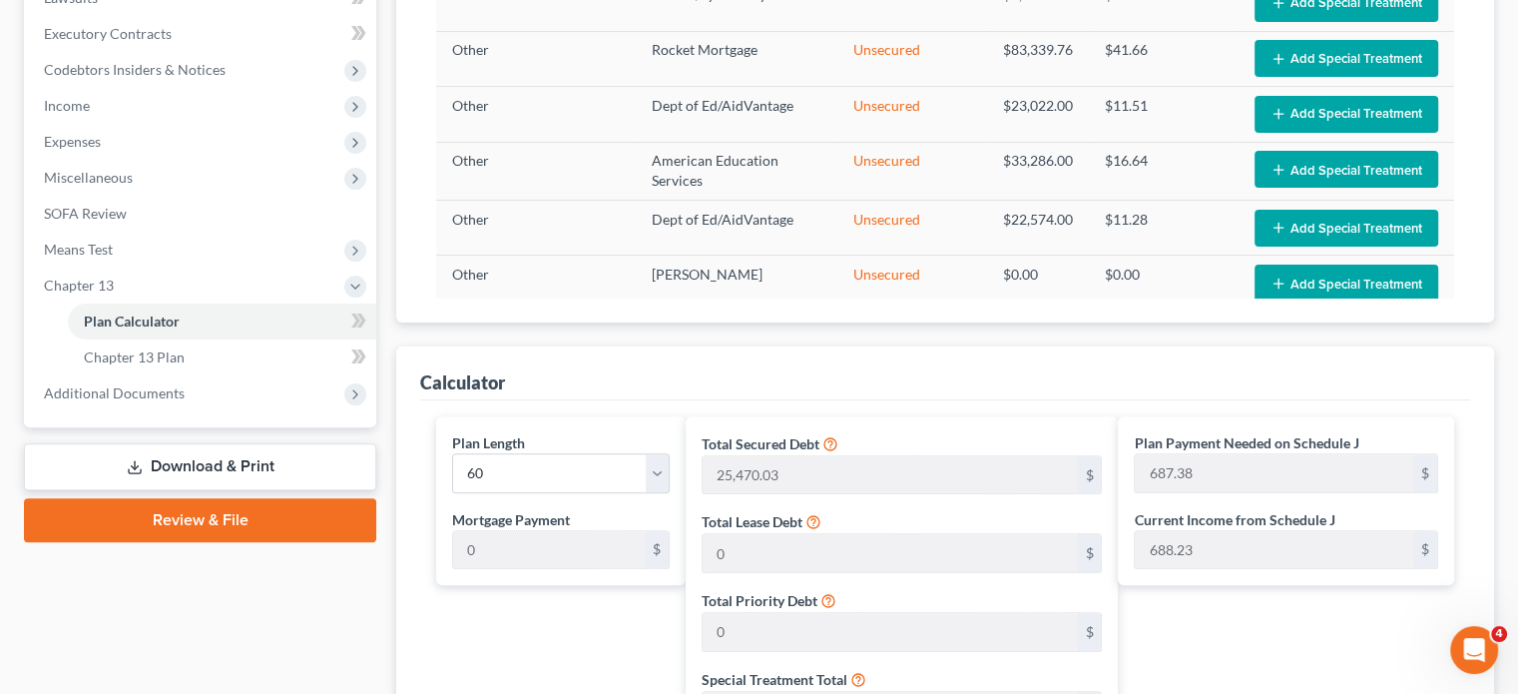
scroll to position [599, 0]
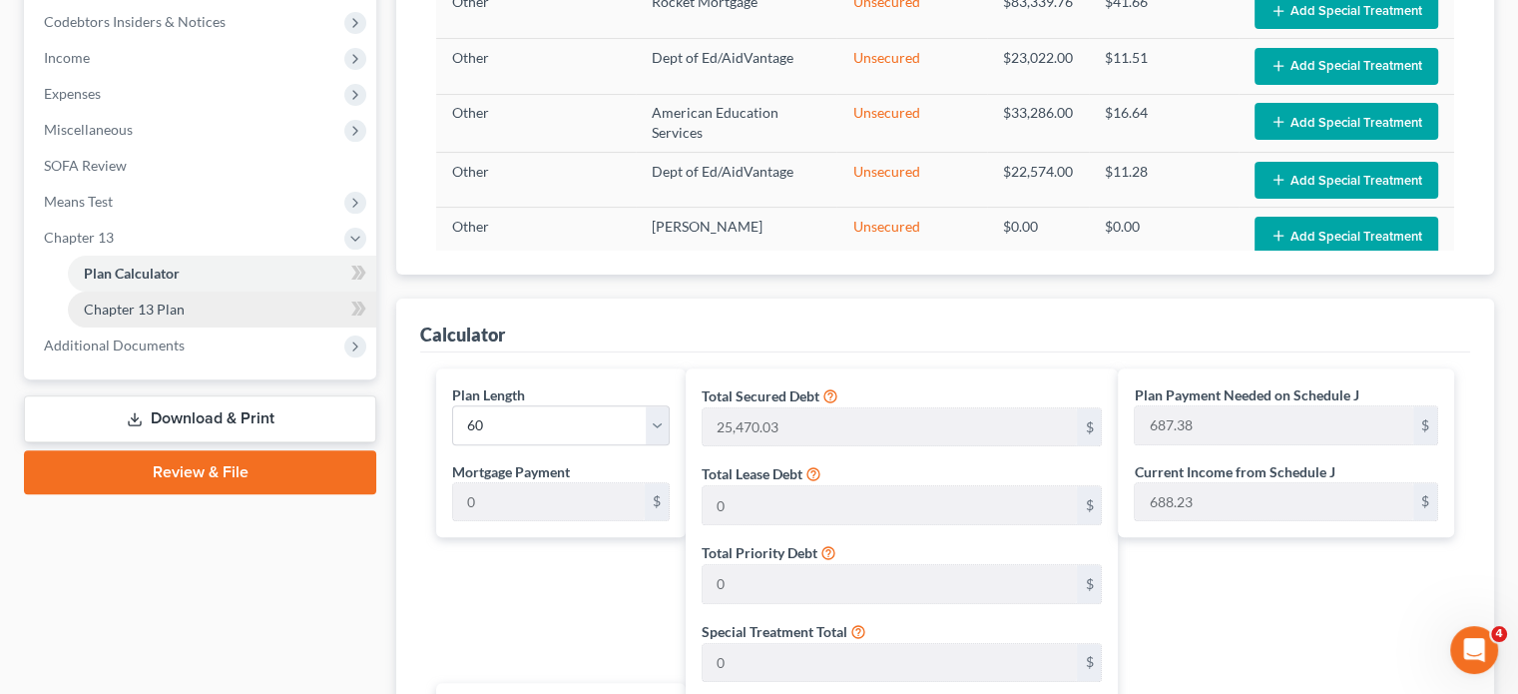
click at [149, 314] on span "Chapter 13 Plan" at bounding box center [134, 308] width 101 height 17
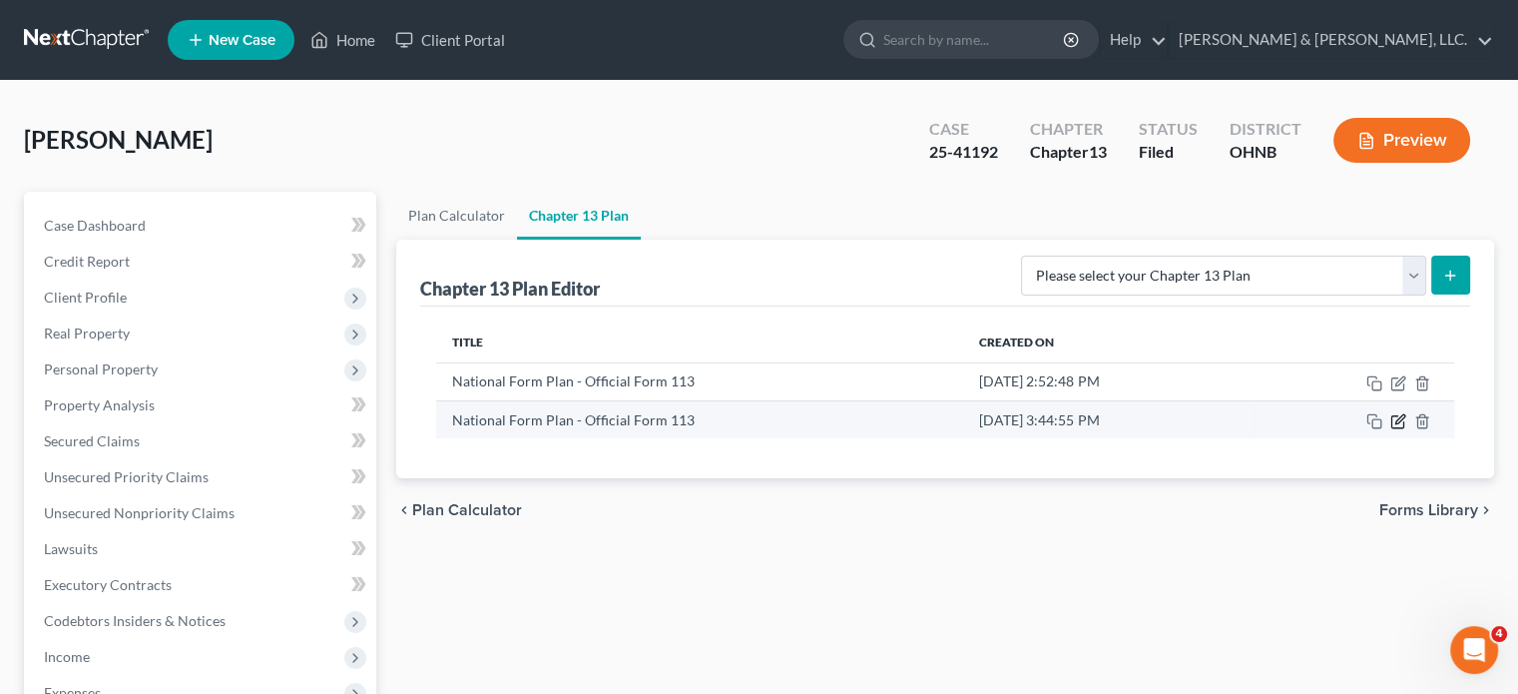
click at [1330, 413] on icon "button" at bounding box center [1398, 421] width 16 height 16
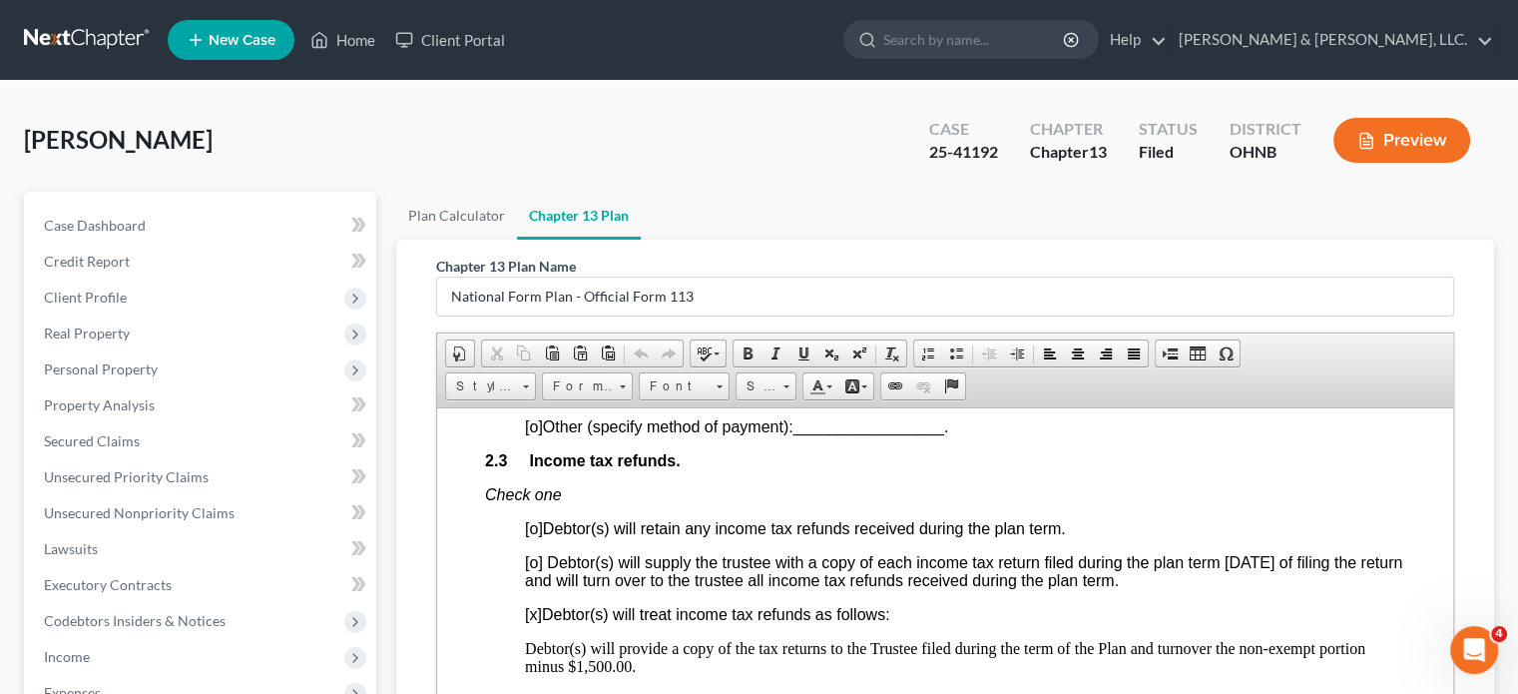
scroll to position [1497, 0]
click at [364, 37] on link "Home" at bounding box center [342, 40] width 85 height 36
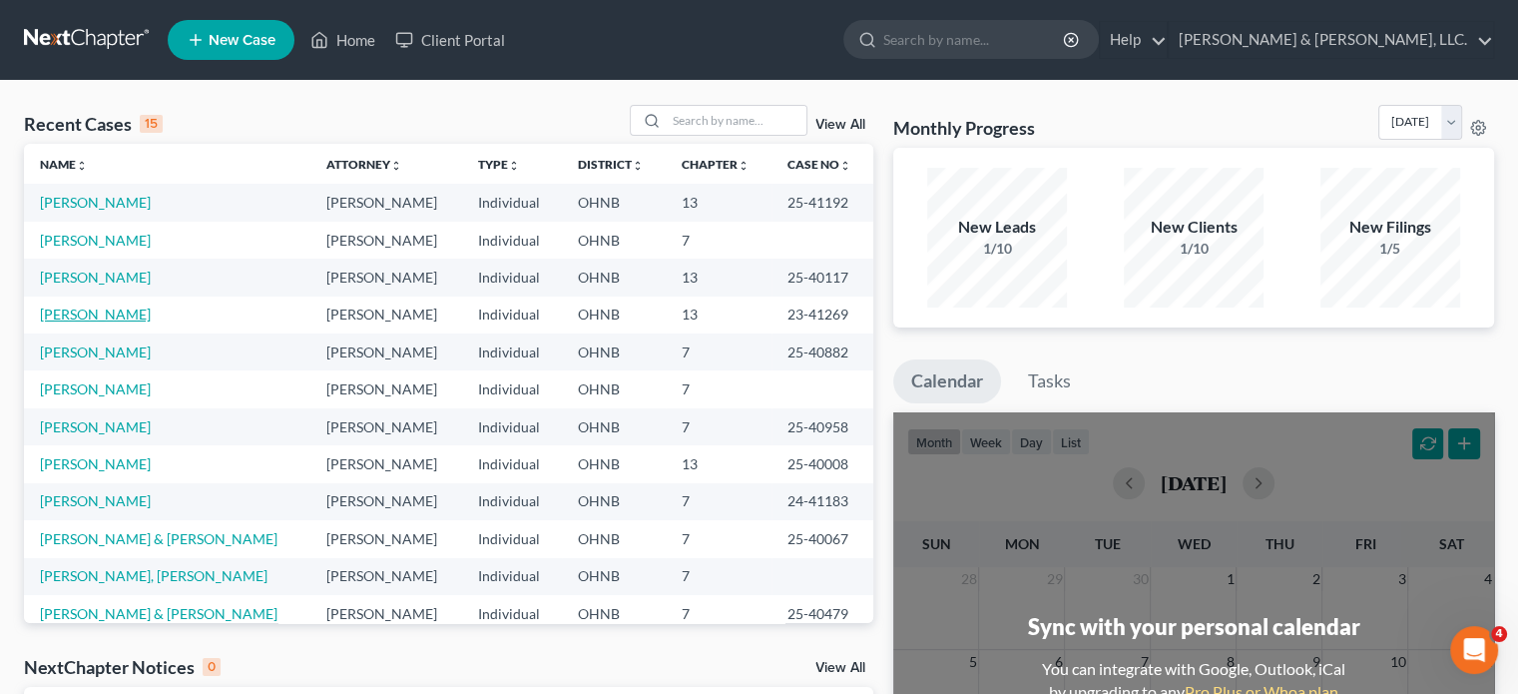
click at [109, 306] on link "[PERSON_NAME]" at bounding box center [95, 313] width 111 height 17
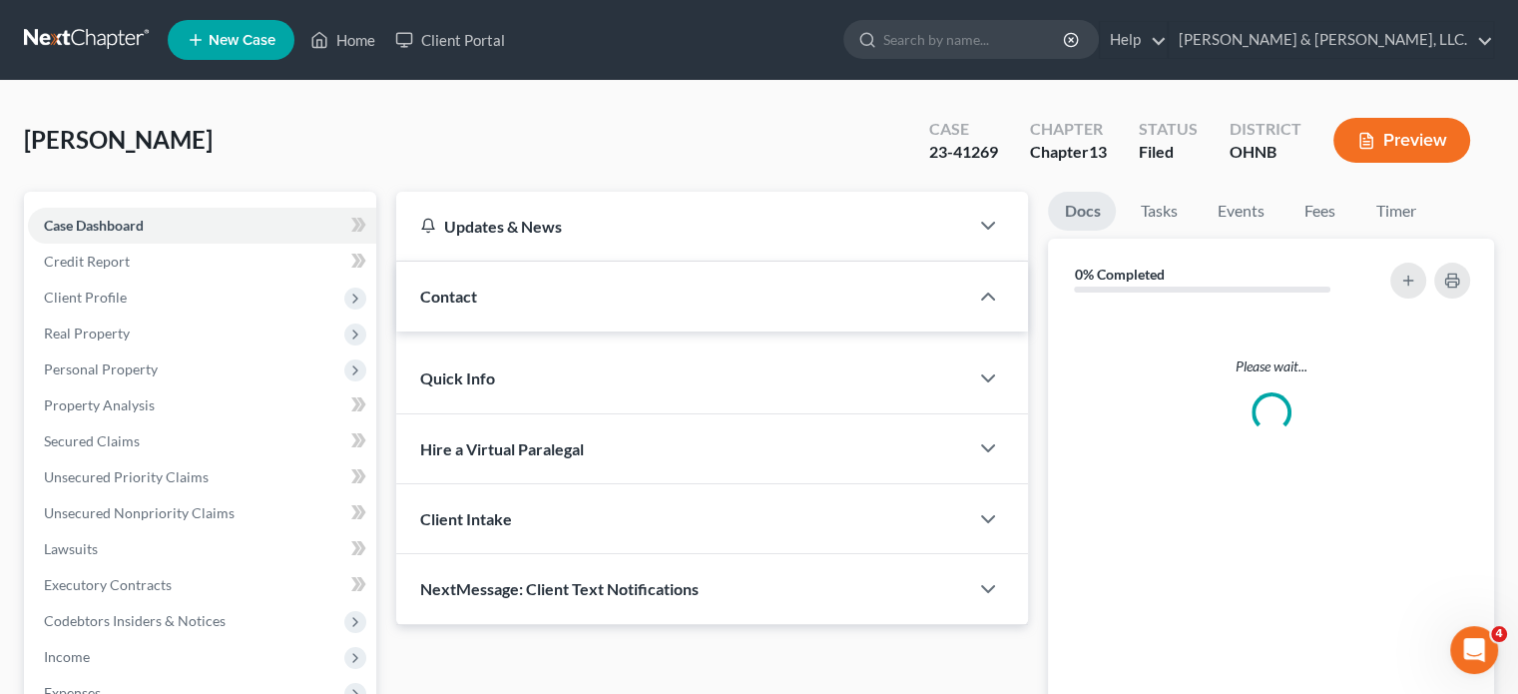
click at [109, 306] on span "Client Profile" at bounding box center [202, 297] width 348 height 36
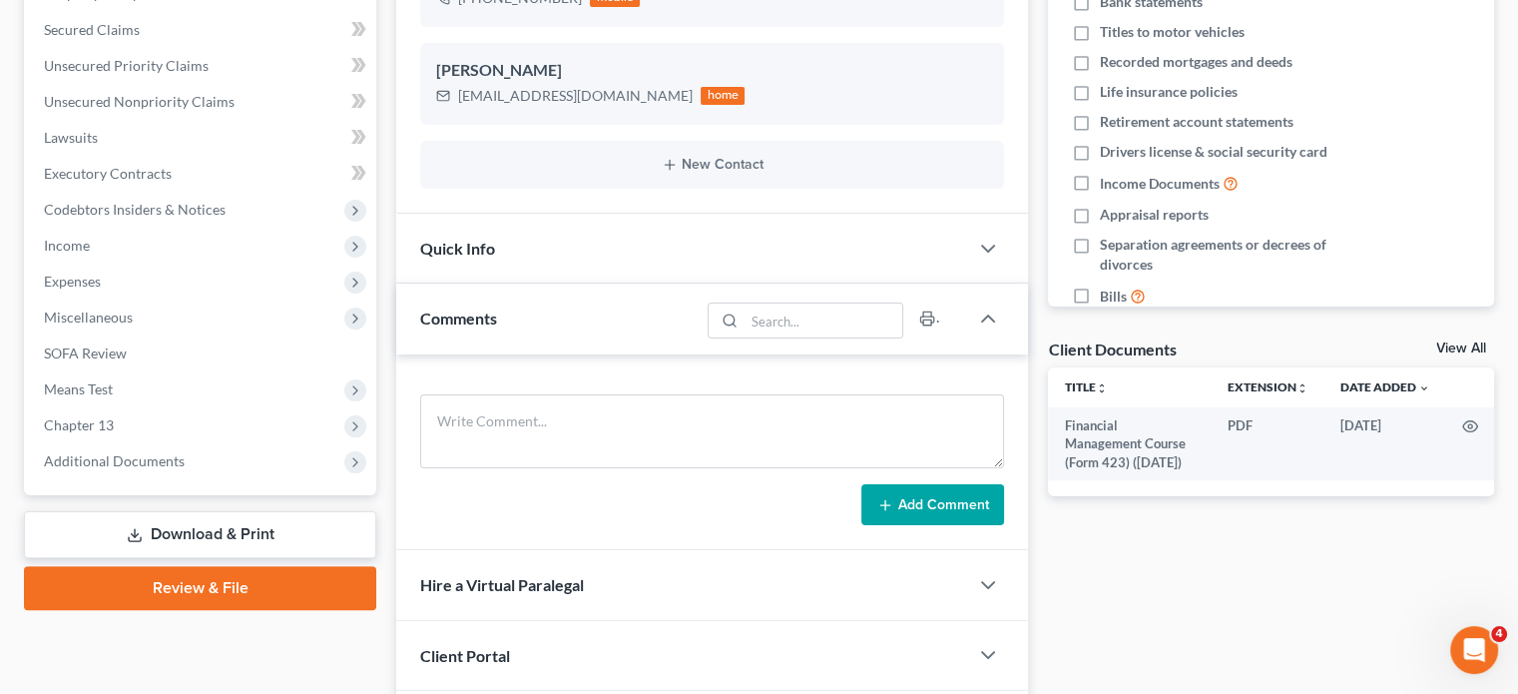
scroll to position [551, 0]
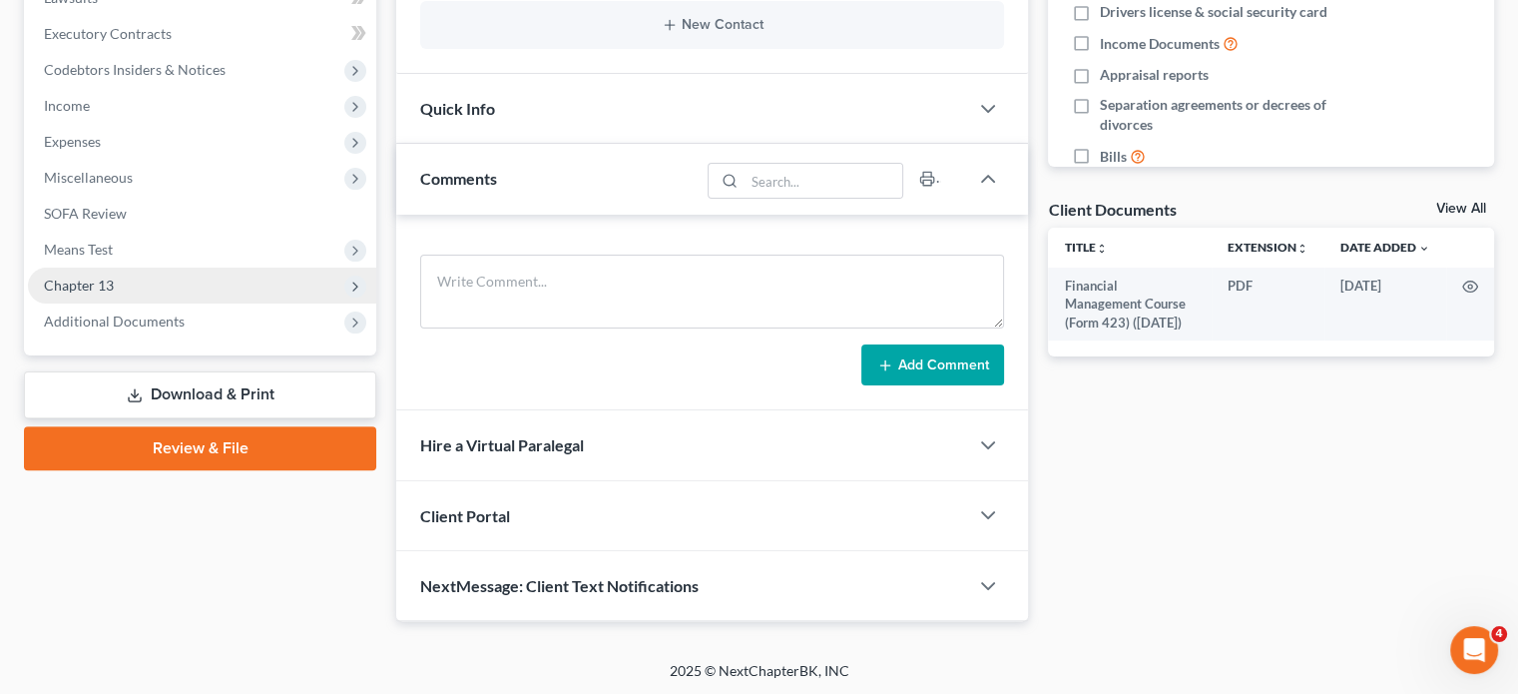
click at [69, 286] on span "Chapter 13" at bounding box center [79, 284] width 70 height 17
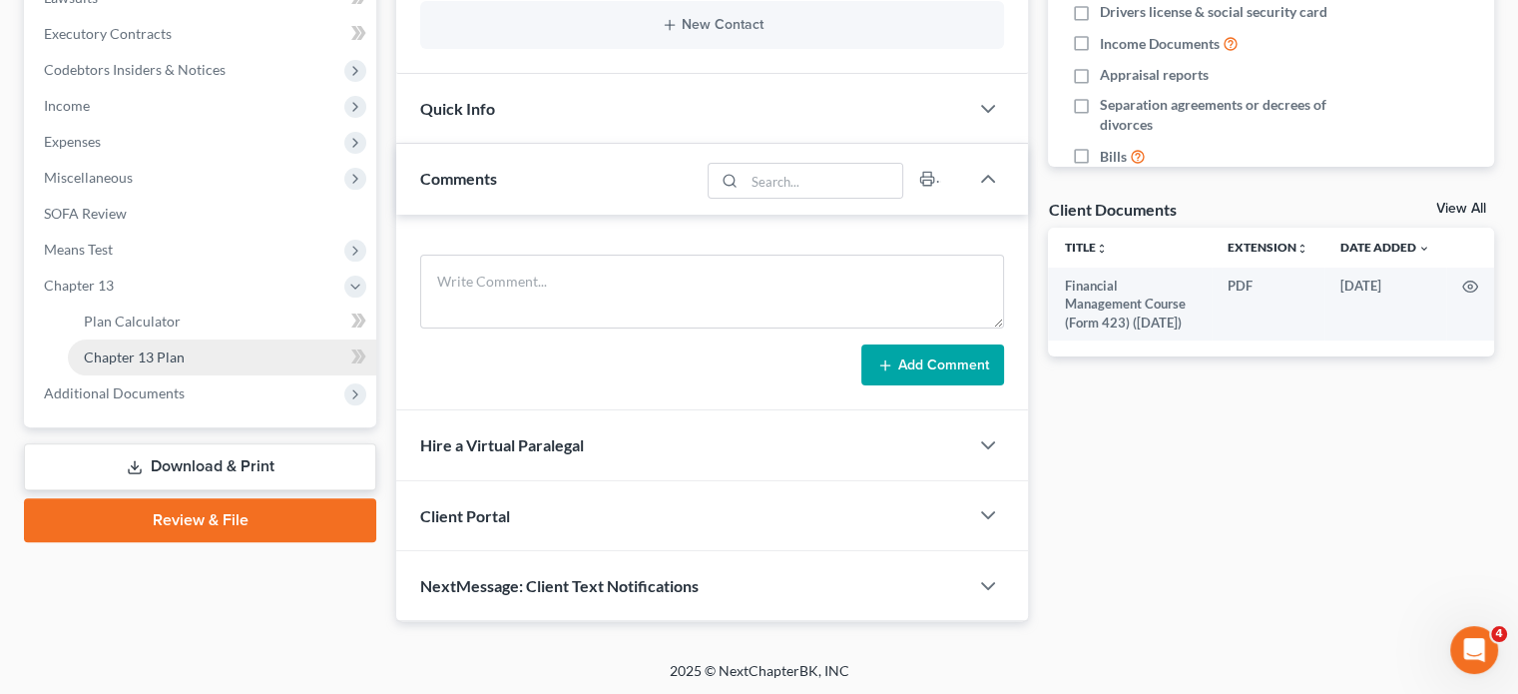
click at [136, 354] on span "Chapter 13 Plan" at bounding box center [134, 356] width 101 height 17
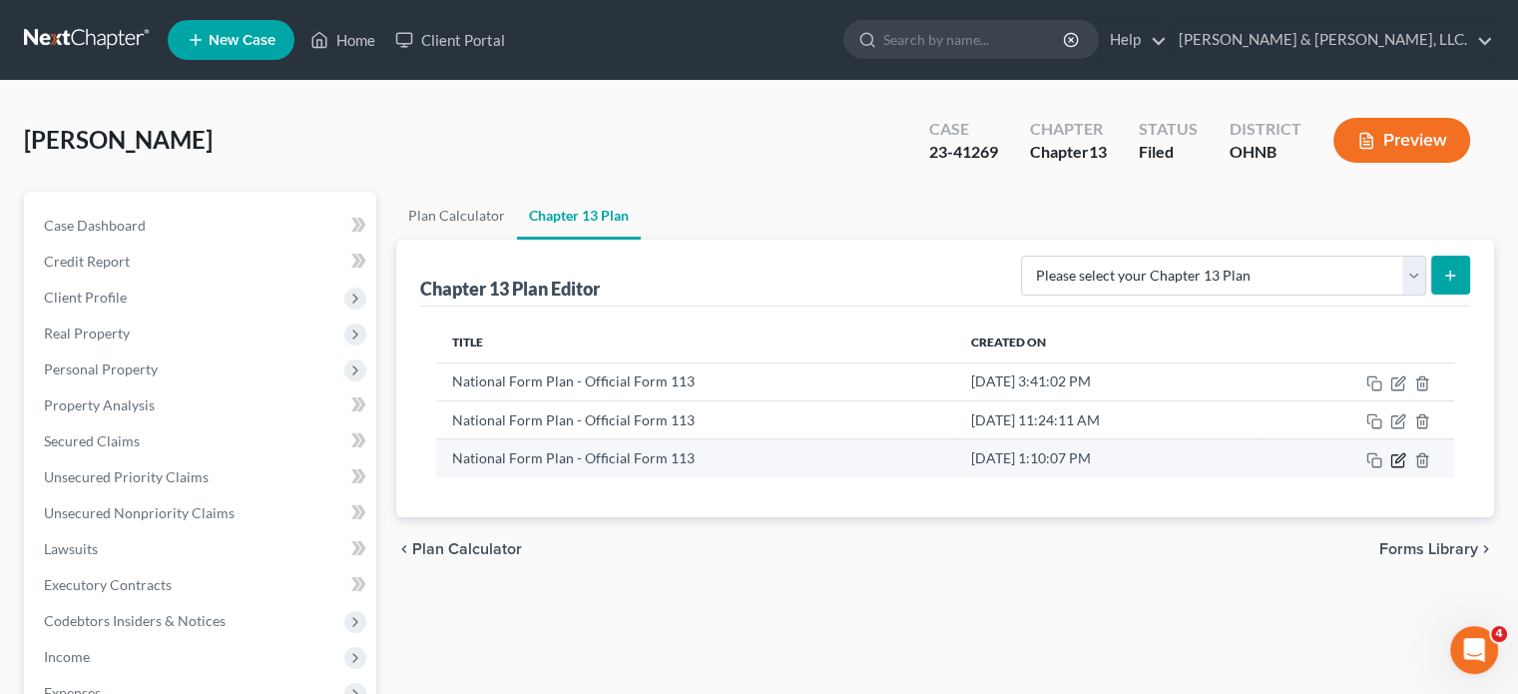
click at [1330, 459] on icon "button" at bounding box center [1398, 460] width 16 height 16
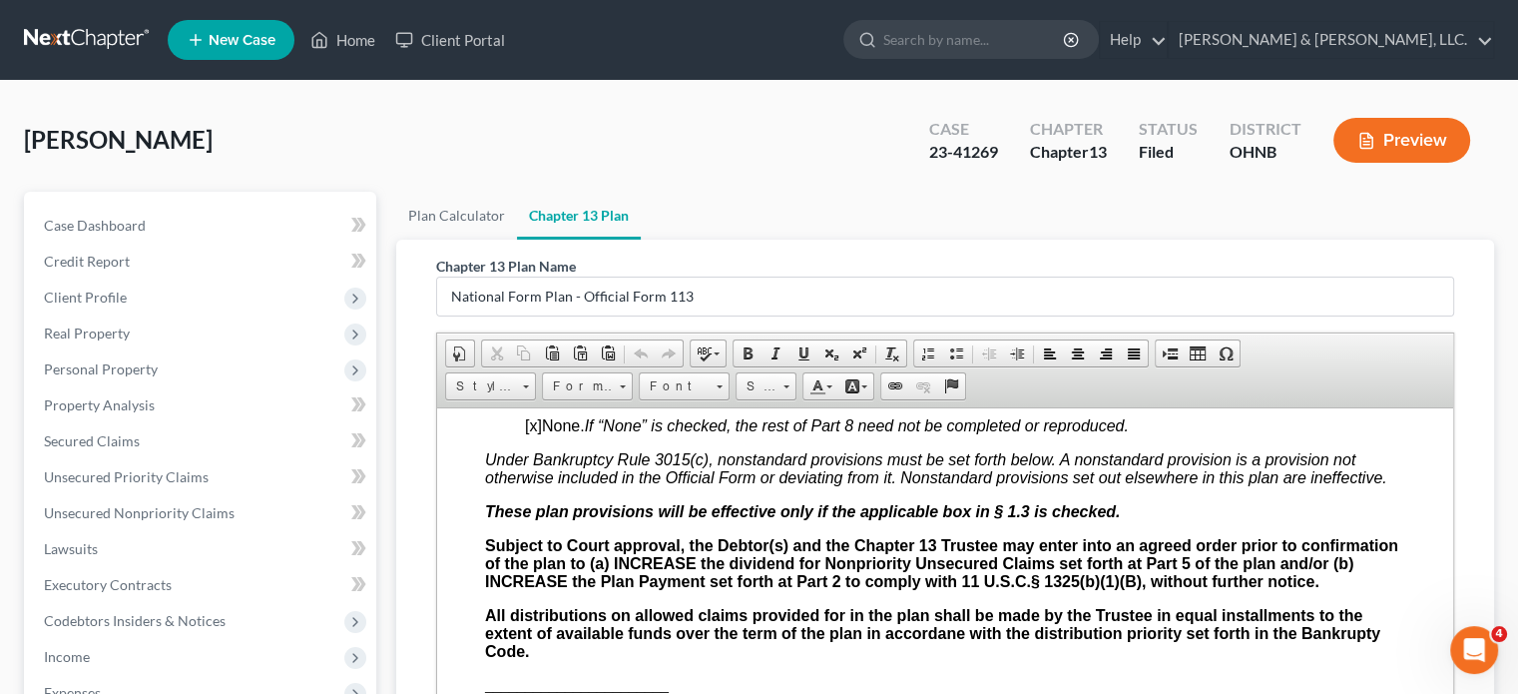
scroll to position [5589, 0]
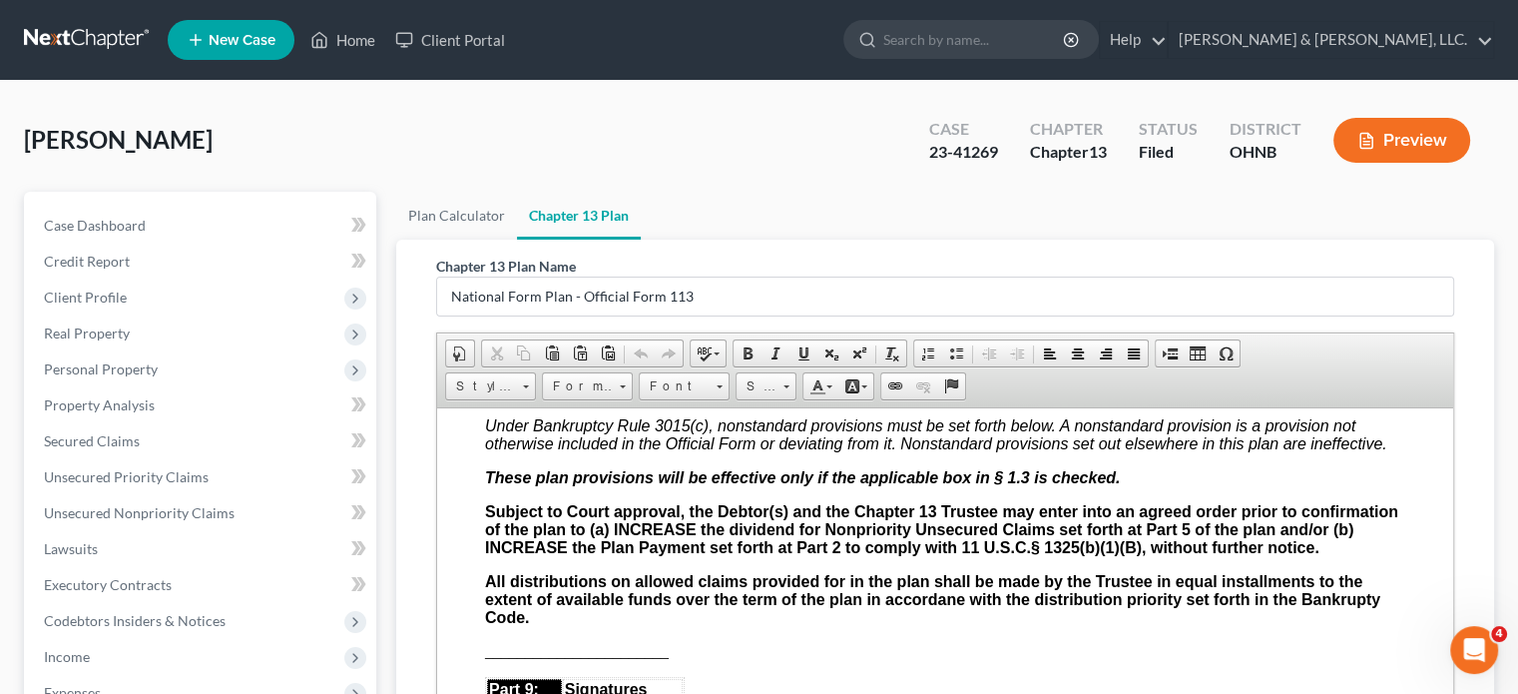
drag, startPoint x: 486, startPoint y: 508, endPoint x: 1070, endPoint y: 647, distance: 600.1
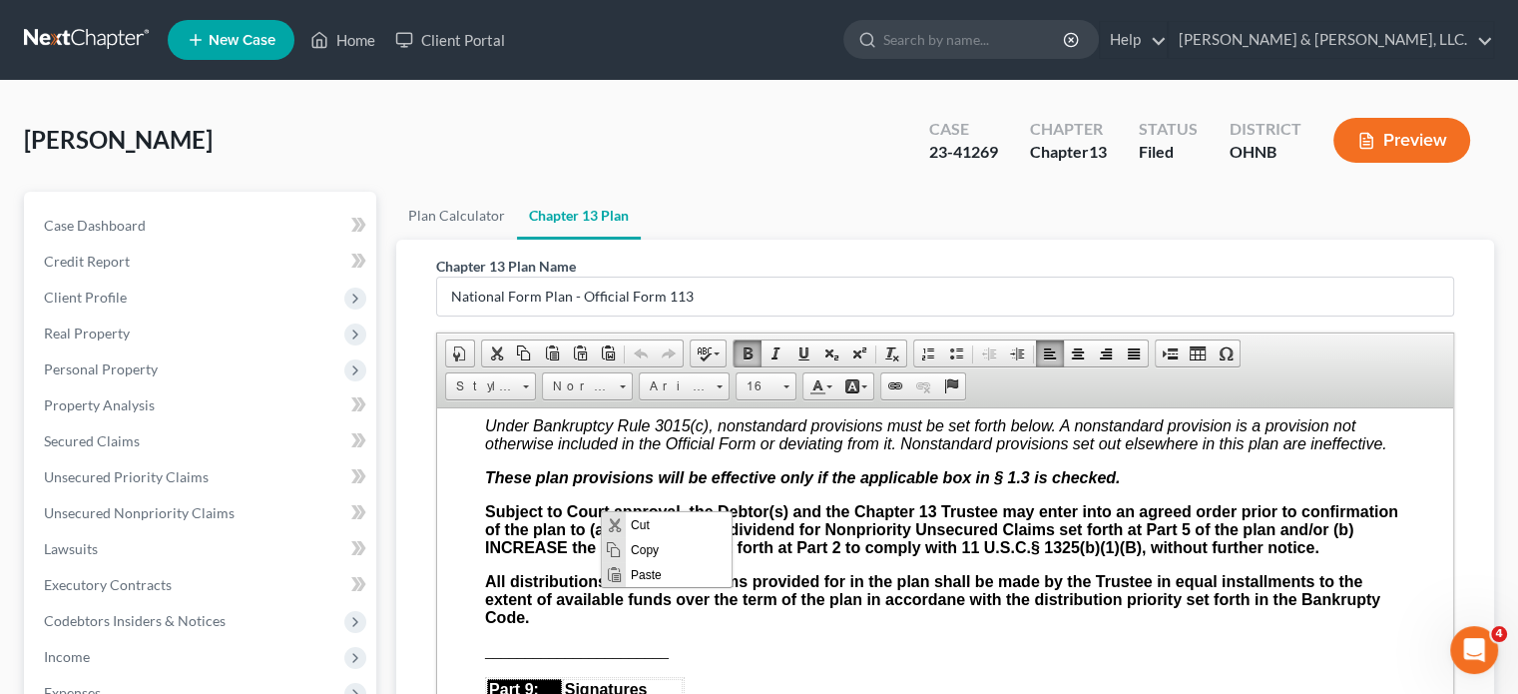
scroll to position [0, 0]
click at [638, 549] on span "Copy" at bounding box center [679, 549] width 106 height 25
copy body "Subject to Court approval, the Debtor(s) and the Chapter 13 Trustee may enter i…"
click at [720, 565] on span "Copy" at bounding box center [754, 559] width 106 height 25
copy body "Subject to Court approval, the Debtor(s) and the Chapter 13 Trustee may enter i…"
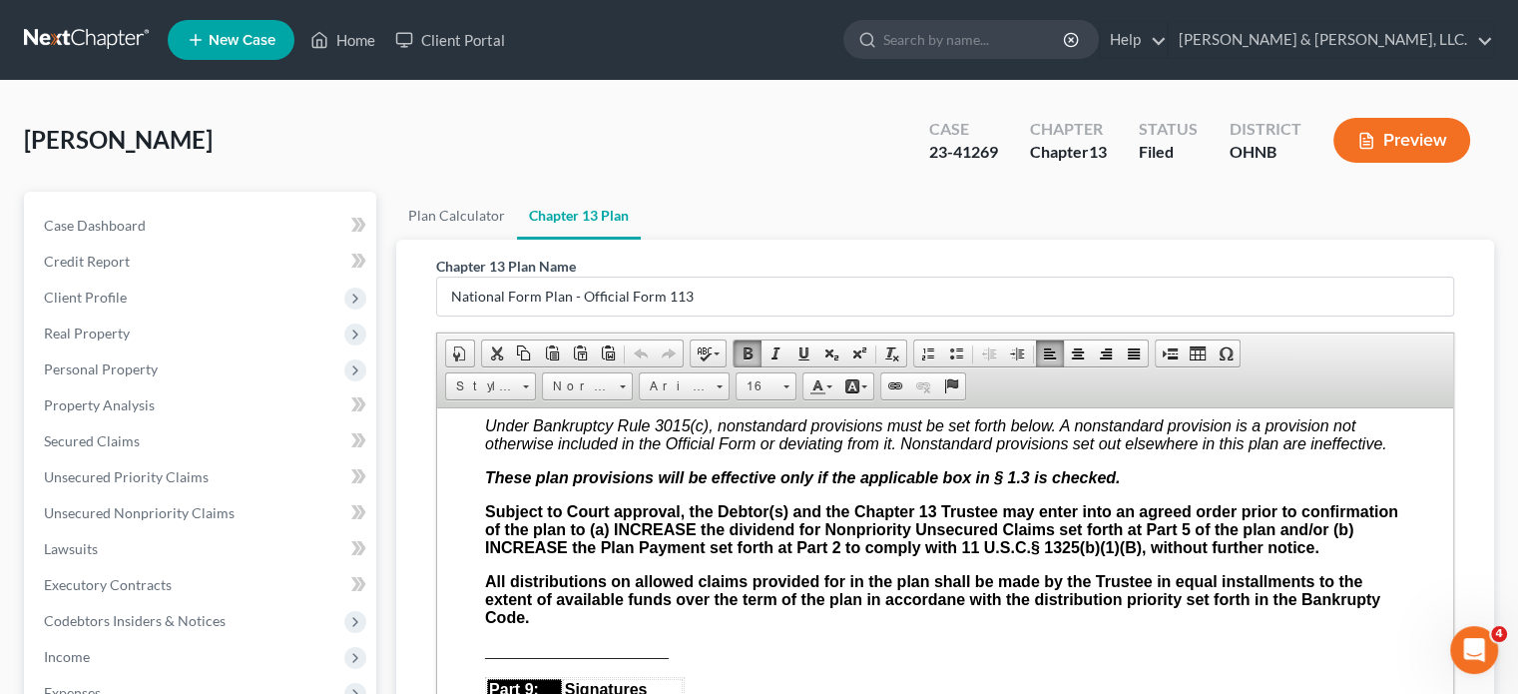
click at [1330, 623] on strong "All distributions on allowed claims provided for in the plan shall be made by t…" at bounding box center [932, 598] width 895 height 53
click at [955, 623] on strong "All distributions on allowed claims provided for in the plan shall be made by t…" at bounding box center [937, 598] width 904 height 53
click at [978, 626] on p "All distributions on allowed claims provided for in the plan shall be made by t…" at bounding box center [945, 599] width 920 height 54
drag, startPoint x: 483, startPoint y: 515, endPoint x: 1316, endPoint y: 634, distance: 841.8
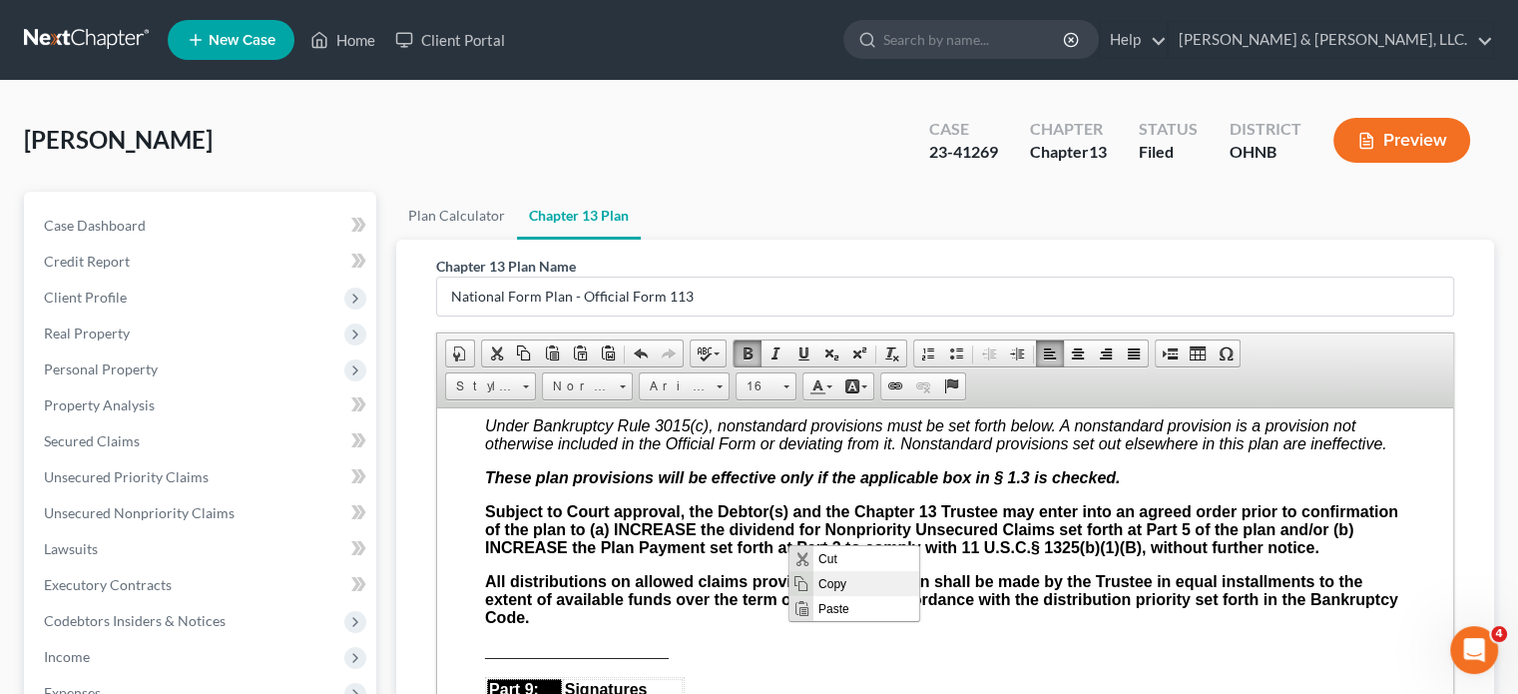
click at [837, 586] on span "Copy" at bounding box center [866, 583] width 106 height 25
copy body "Subject to Court approval, the Debtor(s) and the Chapter 13 Trustee may enter i…"
click at [348, 46] on link "Home" at bounding box center [342, 40] width 85 height 36
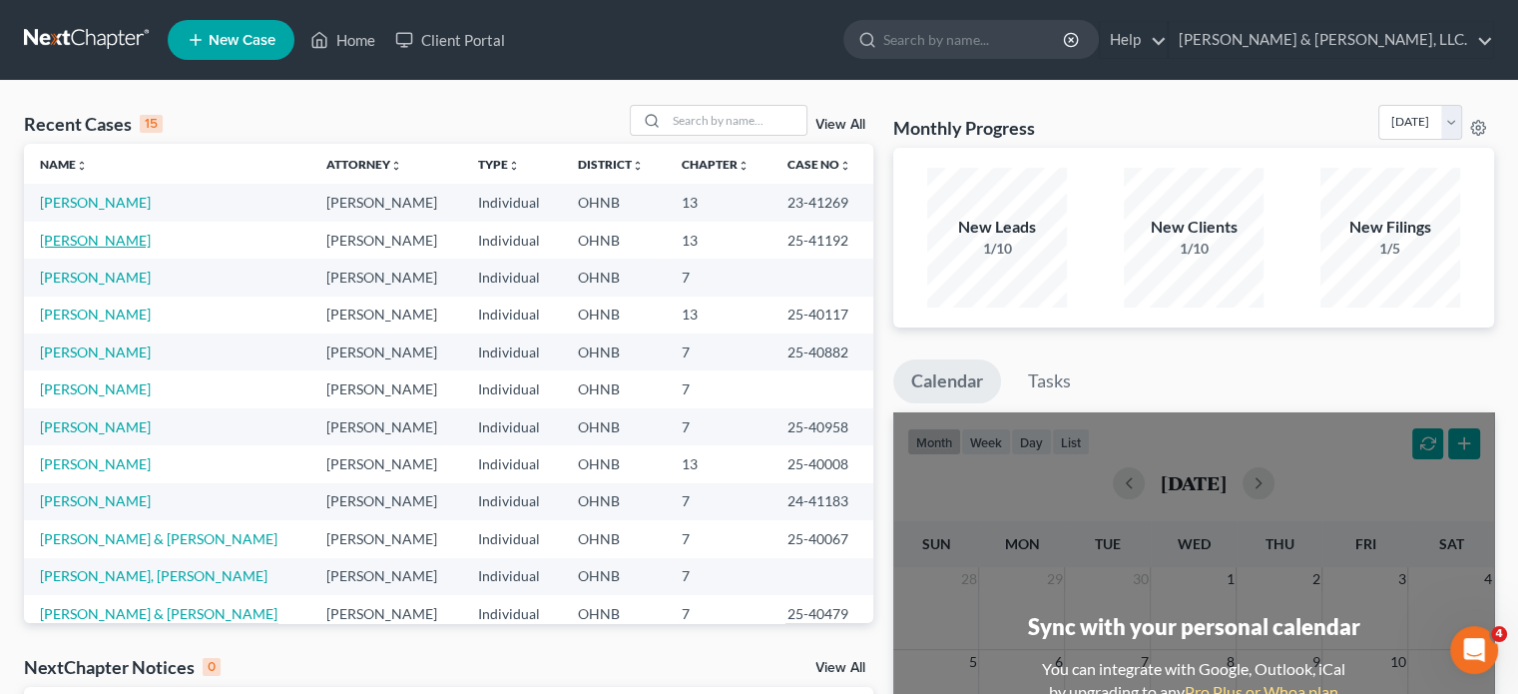
click at [97, 243] on link "[PERSON_NAME]" at bounding box center [95, 240] width 111 height 17
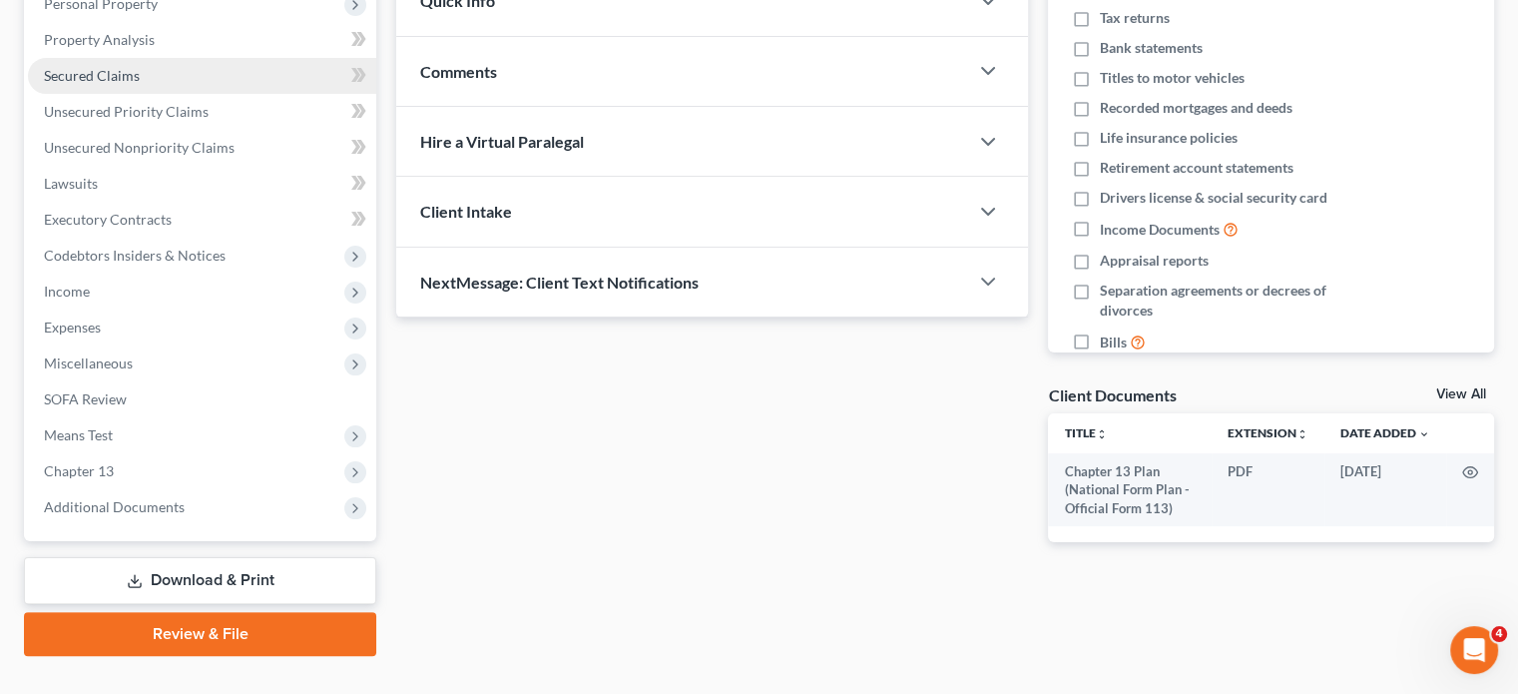
scroll to position [399, 0]
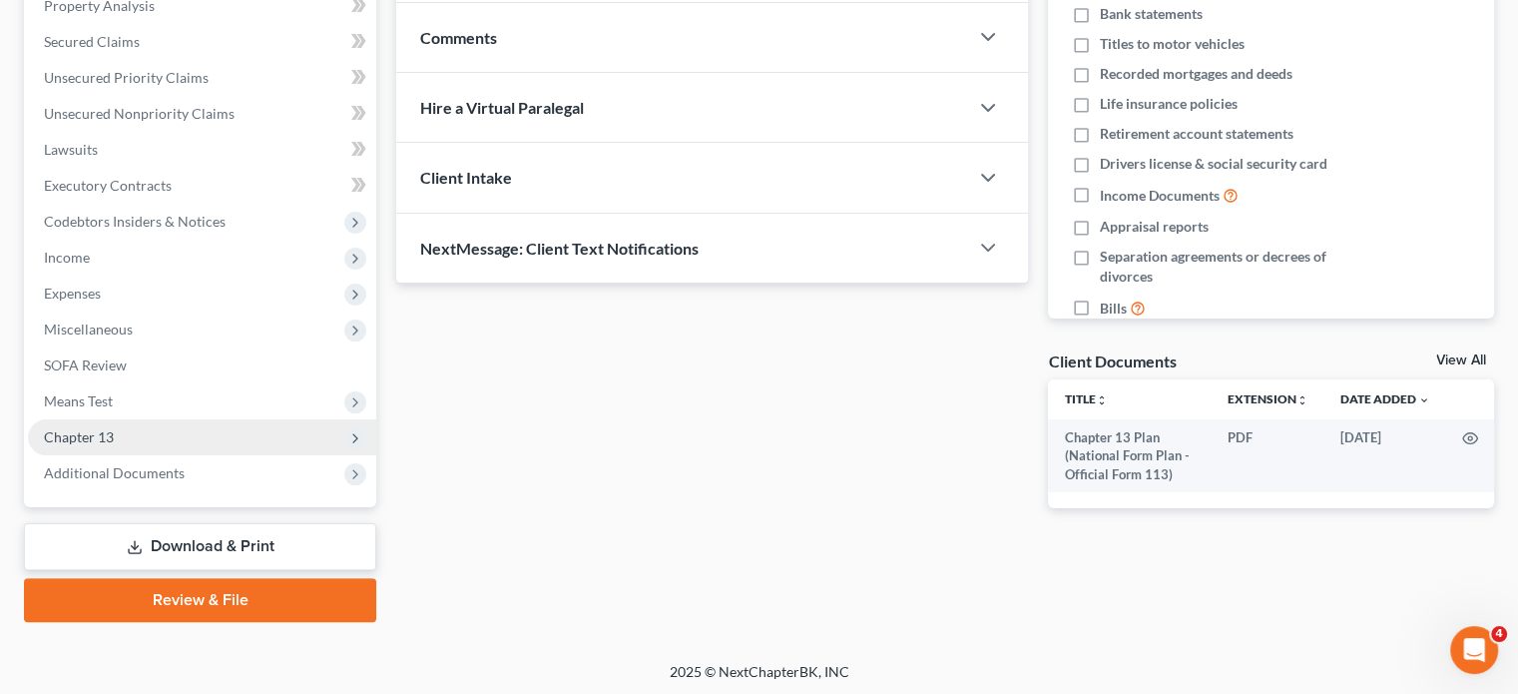
click at [87, 435] on span "Chapter 13" at bounding box center [79, 436] width 70 height 17
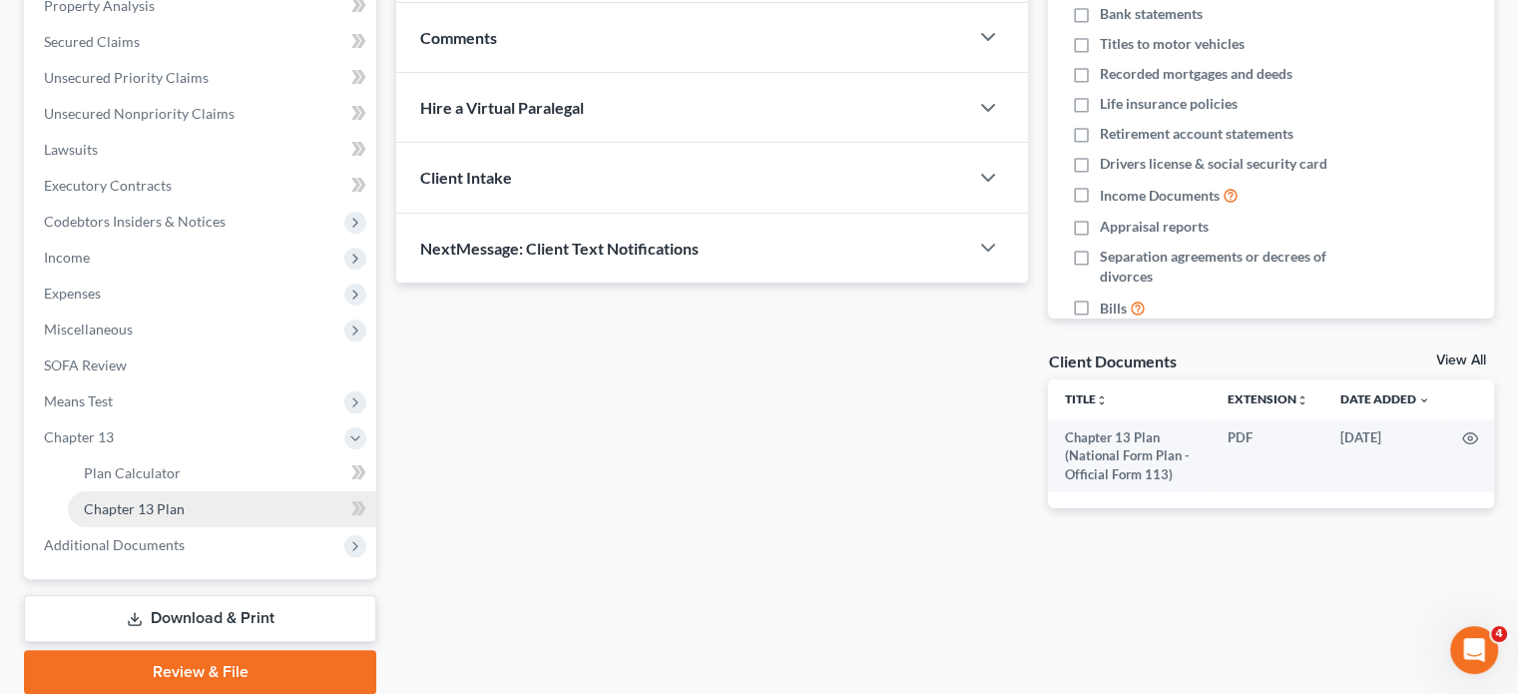
click at [168, 502] on span "Chapter 13 Plan" at bounding box center [134, 508] width 101 height 17
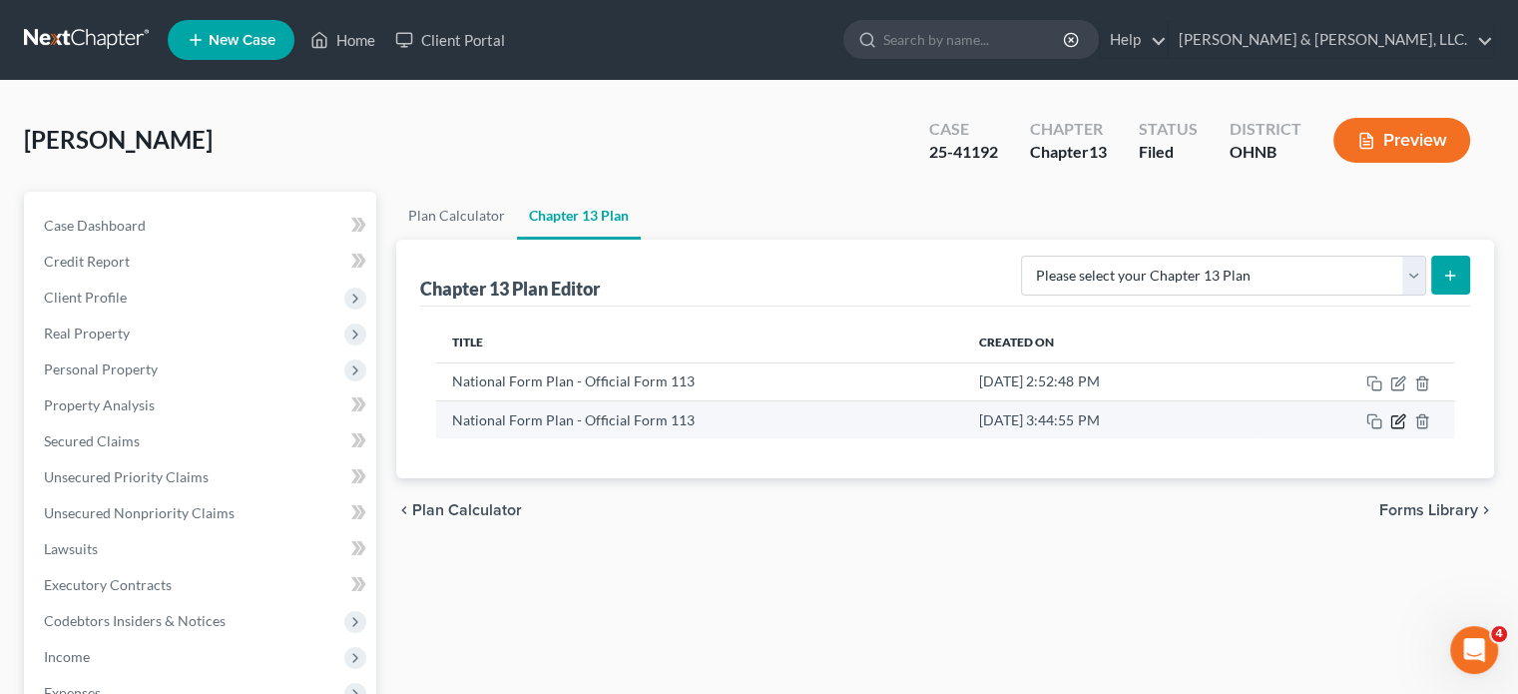
click at [1330, 421] on icon "button" at bounding box center [1399, 418] width 9 height 9
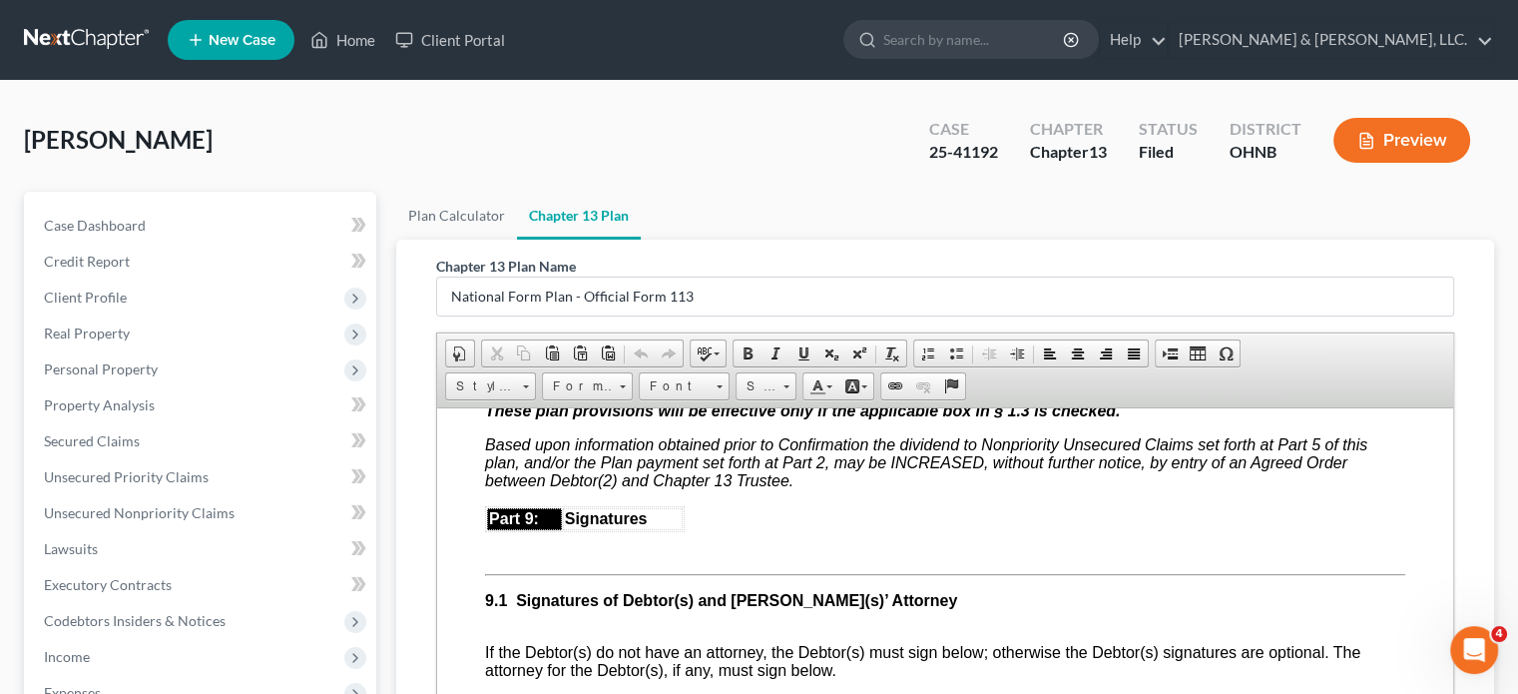
scroll to position [5788, 0]
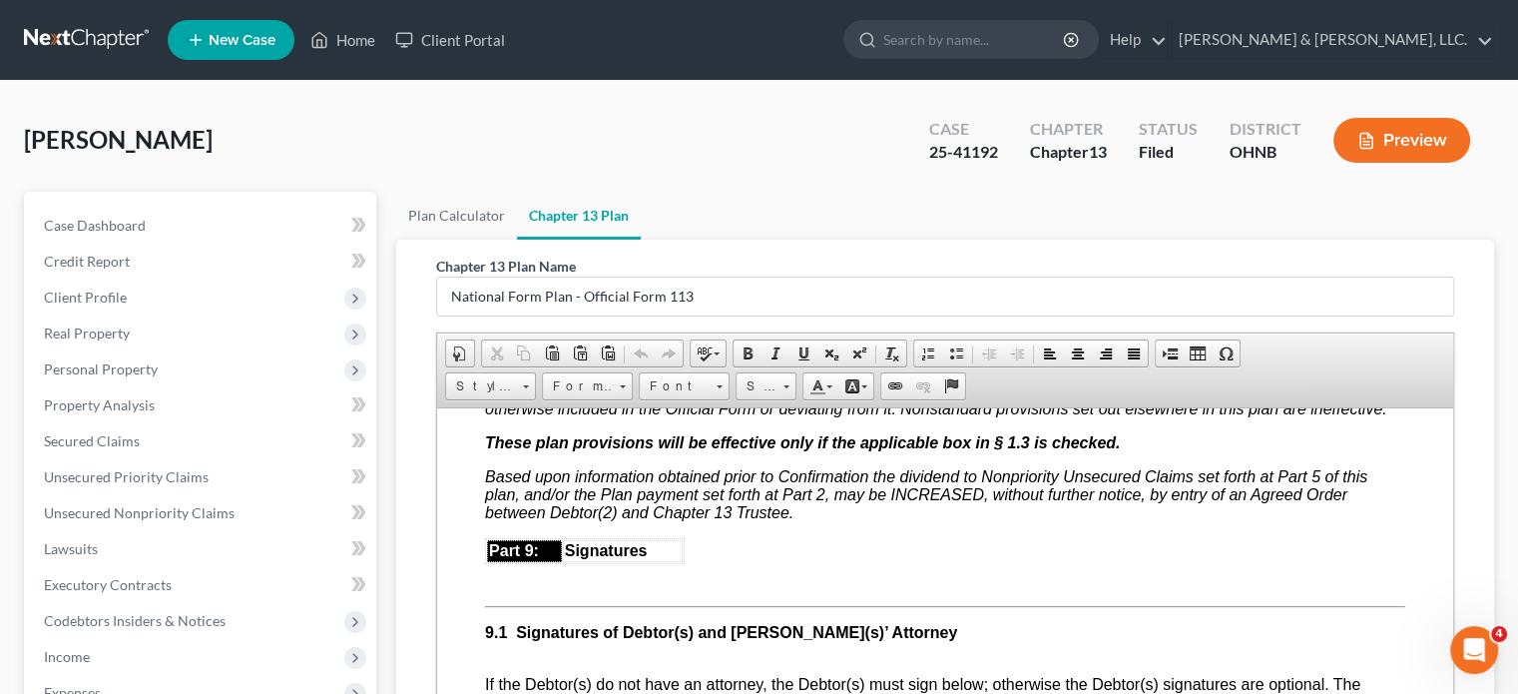
drag, startPoint x: 485, startPoint y: 539, endPoint x: 817, endPoint y: 572, distance: 334.0
click at [817, 521] on p "Based upon information obtained prior to Confirmation the dividend to Nonpriori…" at bounding box center [945, 494] width 920 height 54
click at [783, 589] on span "Paste" at bounding box center [810, 589] width 106 height 25
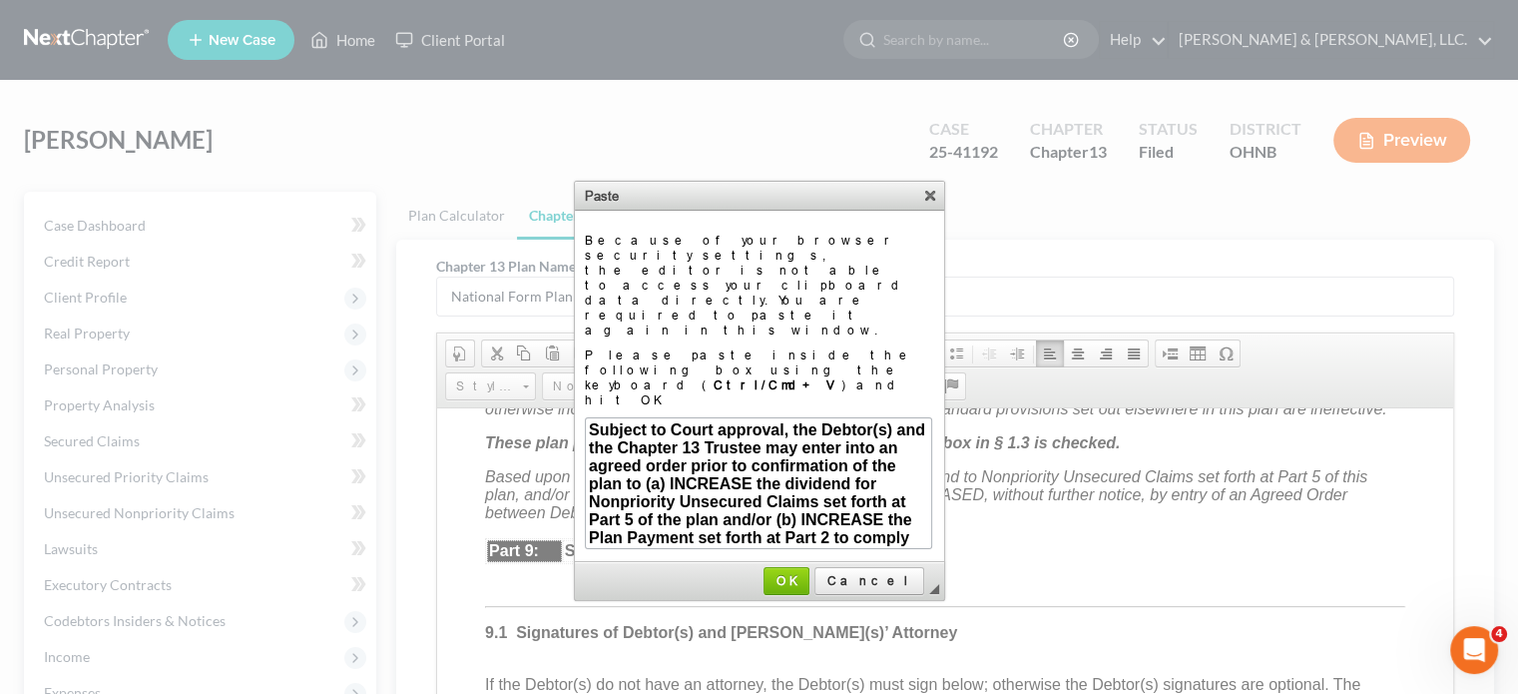
scroll to position [182, 0]
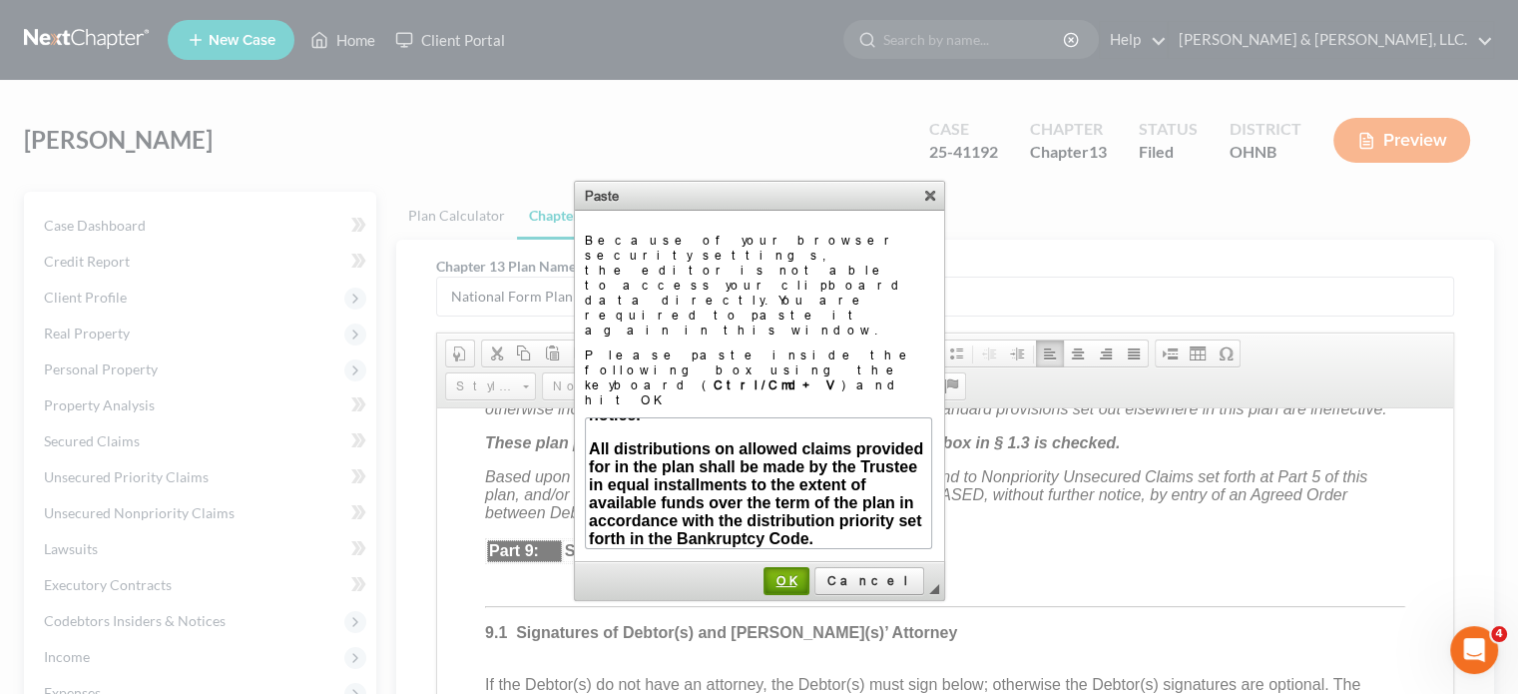
click at [807, 573] on span "OK" at bounding box center [786, 580] width 42 height 15
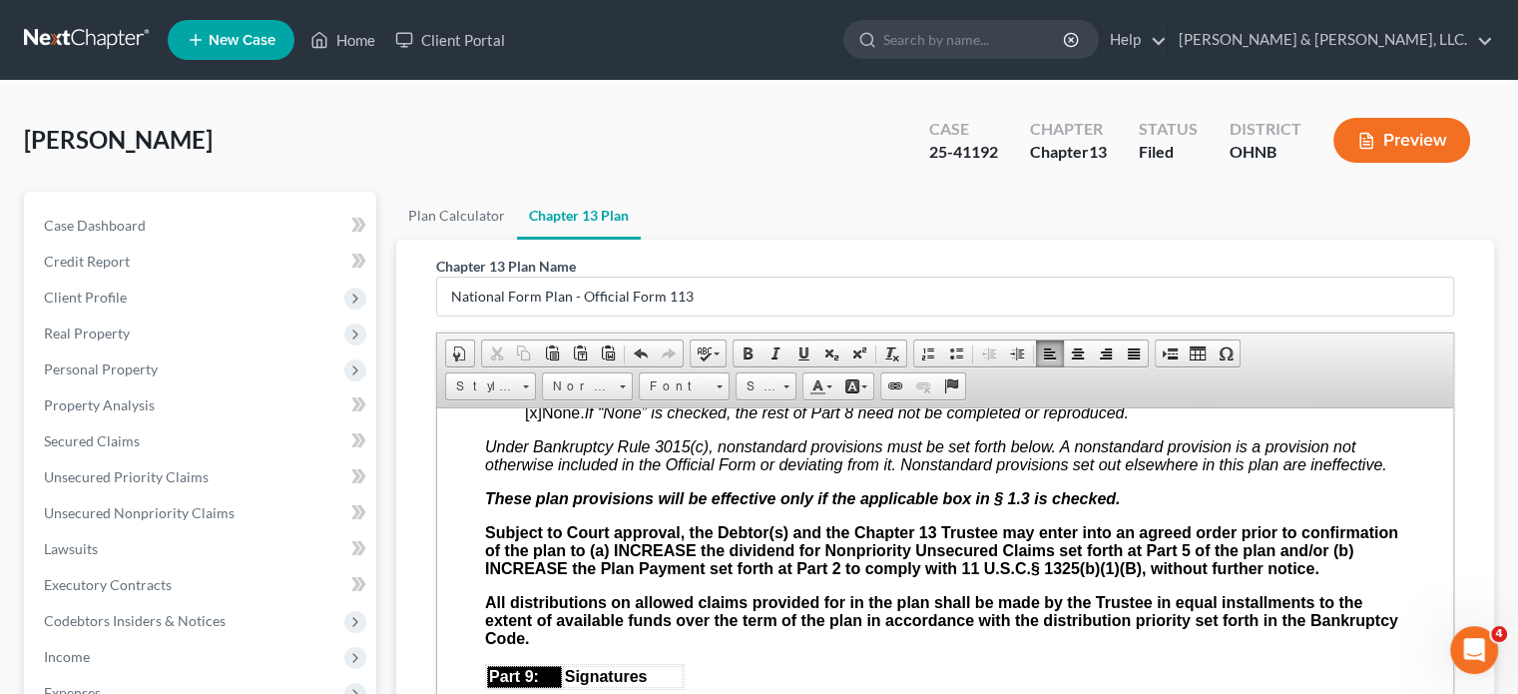
scroll to position [5689, 0]
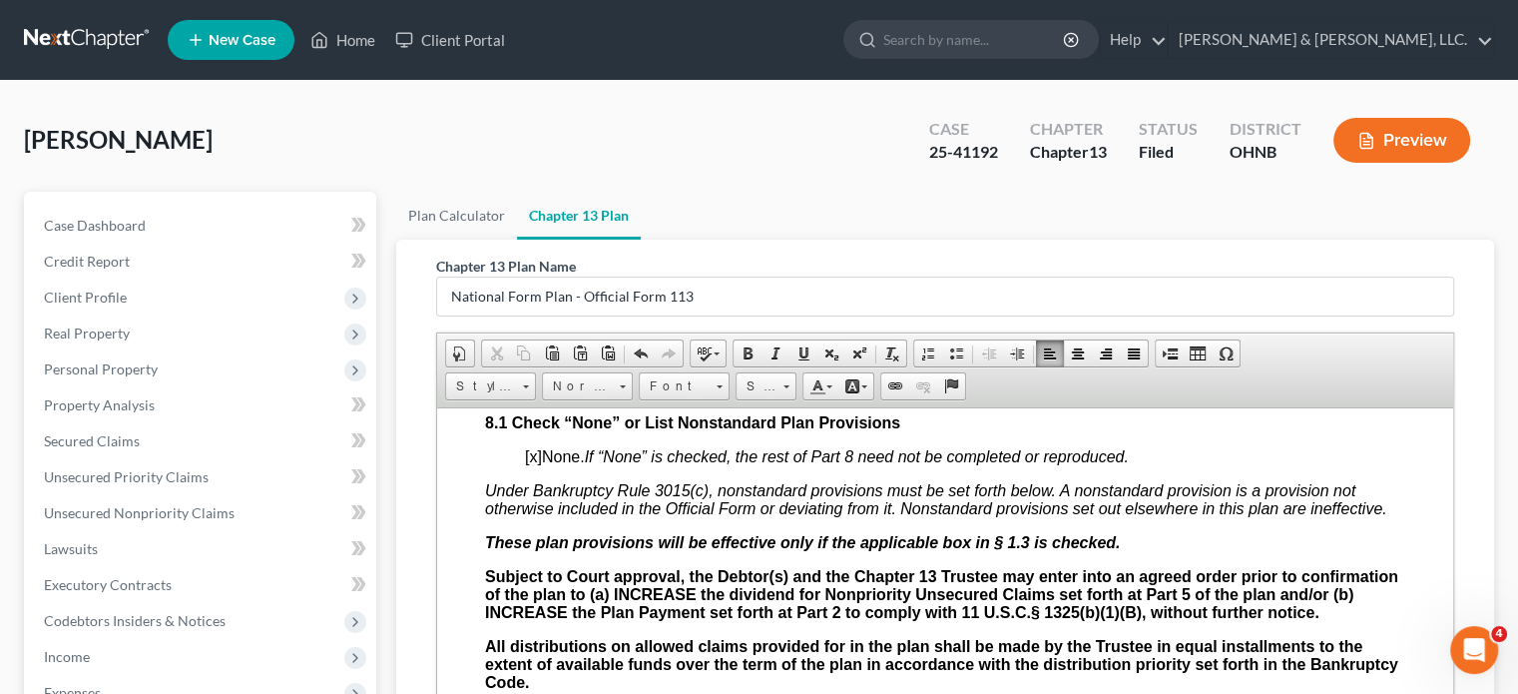
click at [535, 464] on span "[x]" at bounding box center [533, 455] width 17 height 17
click at [1240, 431] on p "8.1 Check “None” or List Nonstandard Plan Provisions" at bounding box center [945, 422] width 920 height 18
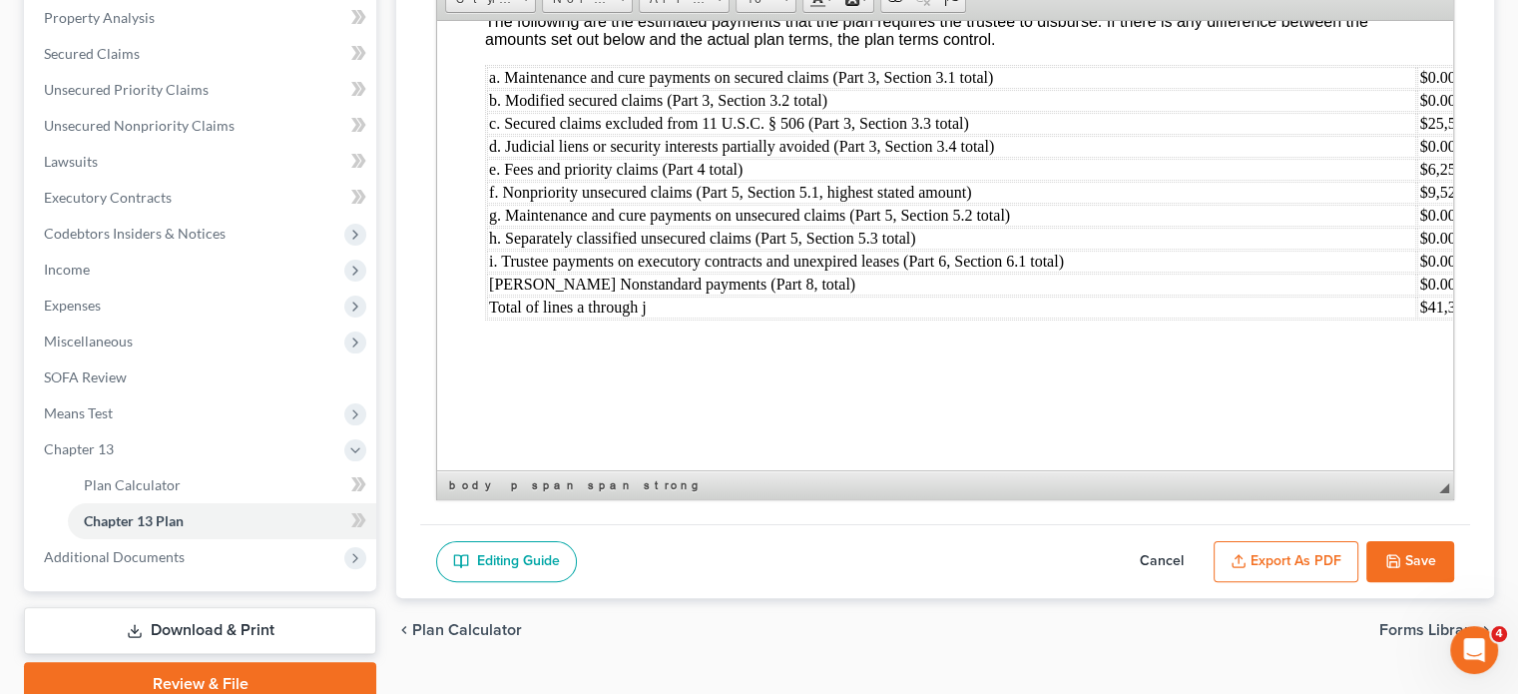
scroll to position [399, 0]
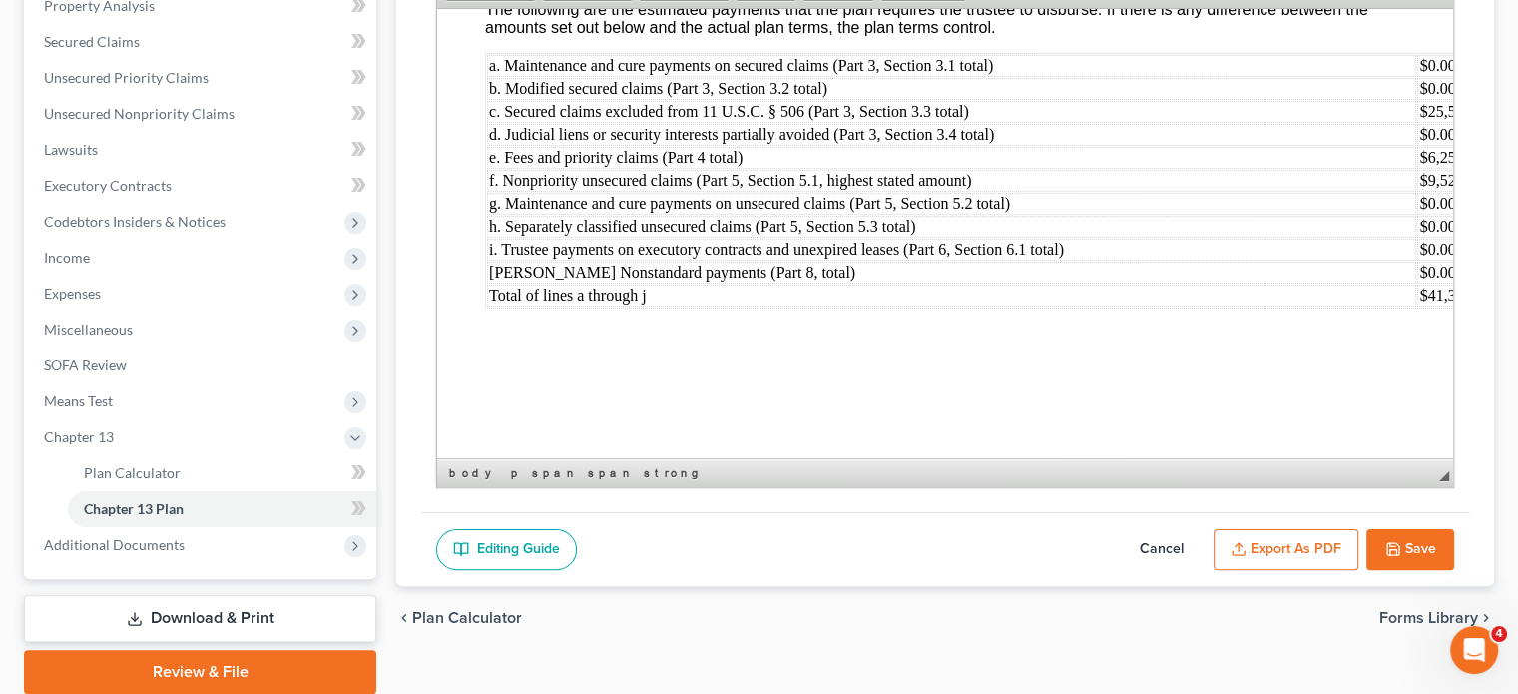
click at [1330, 542] on button "Save" at bounding box center [1410, 550] width 88 height 42
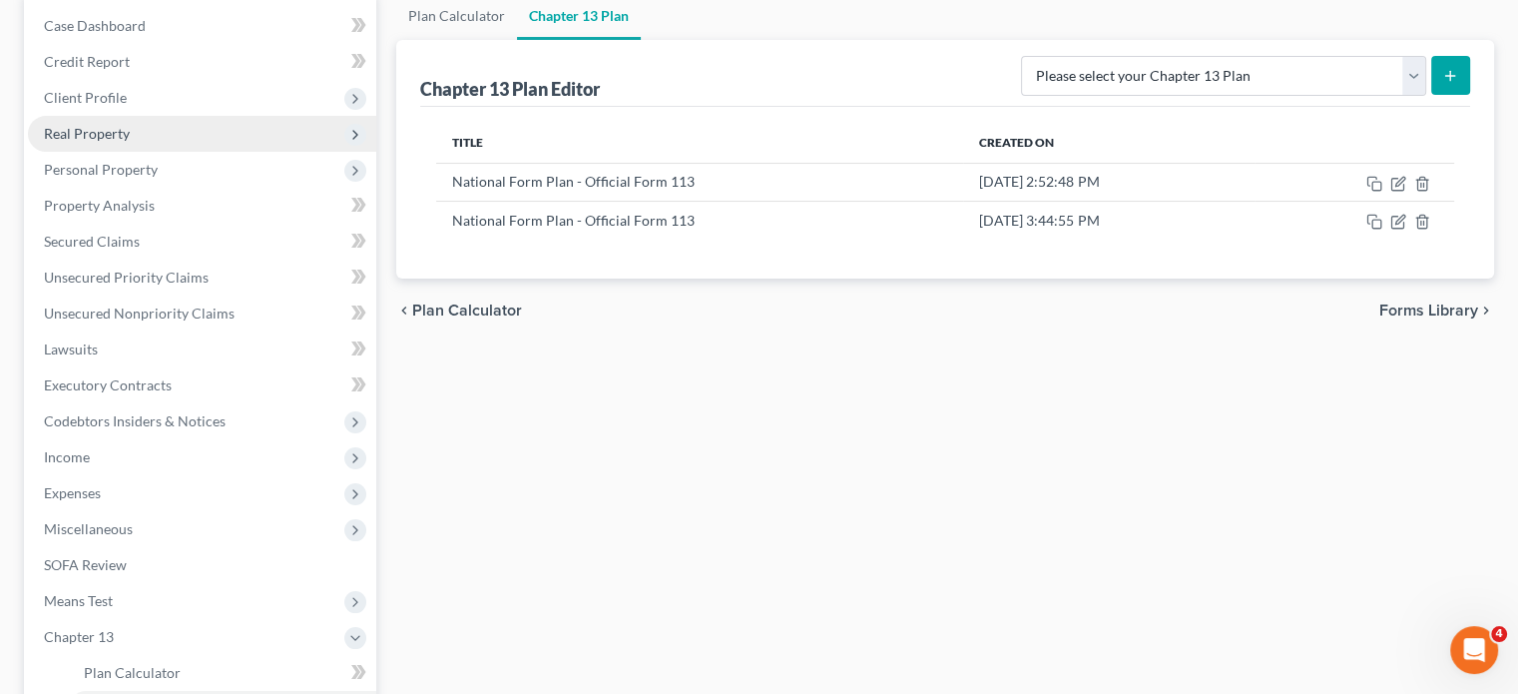
scroll to position [0, 0]
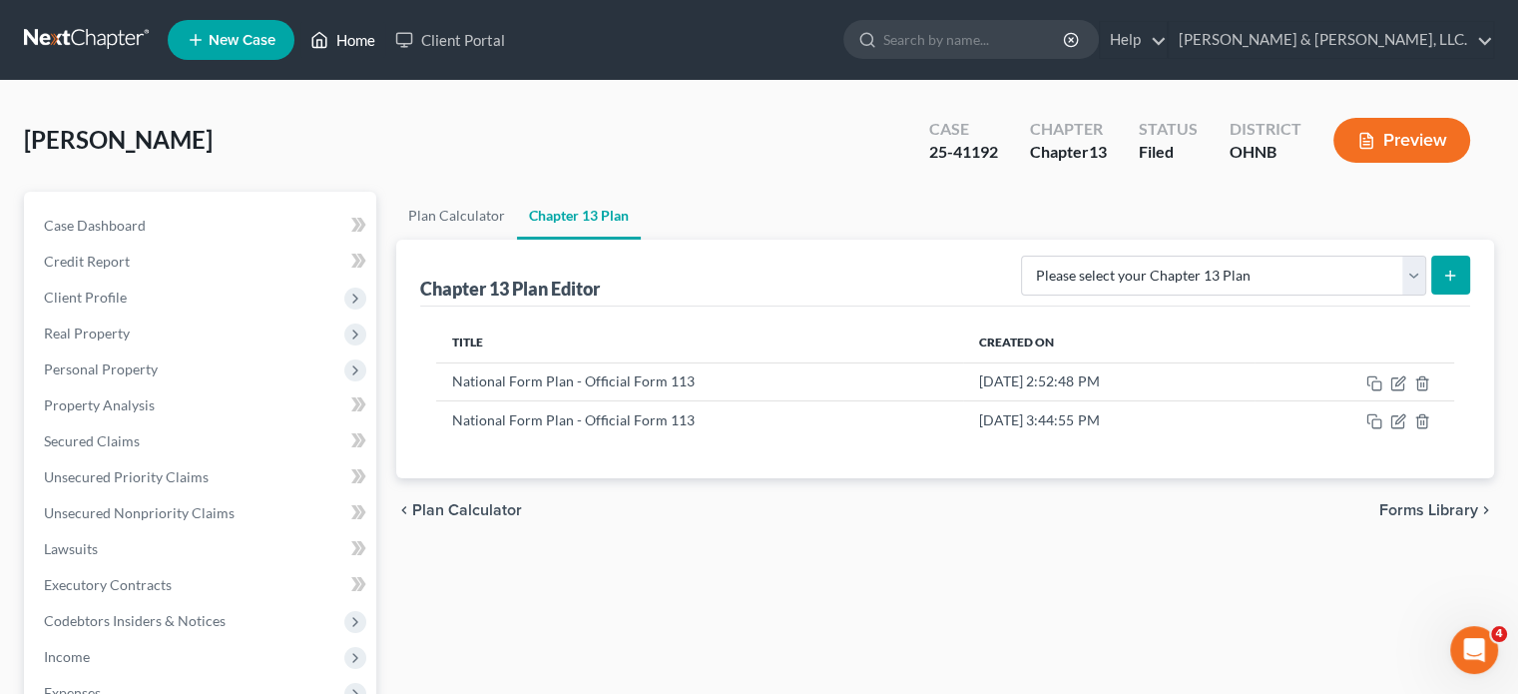
click at [352, 39] on link "Home" at bounding box center [342, 40] width 85 height 36
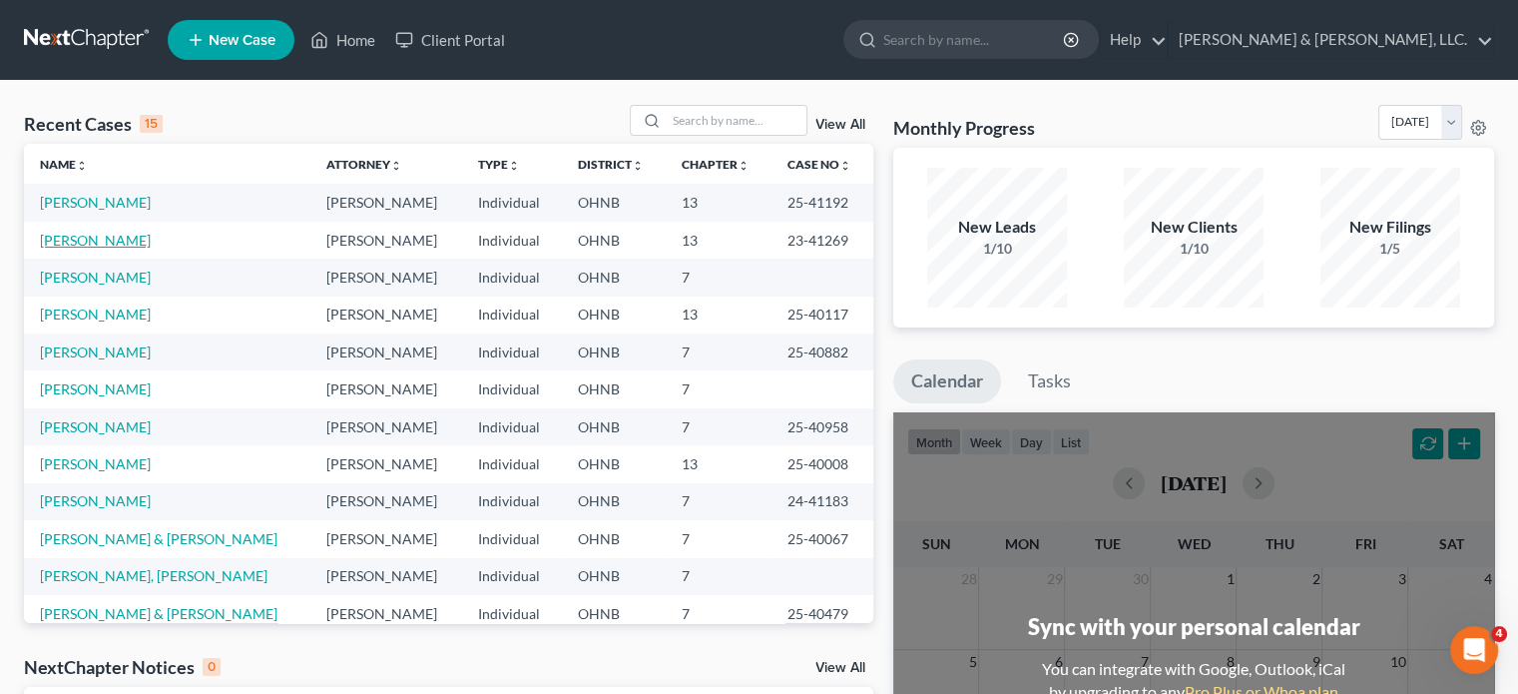
click at [118, 235] on link "[PERSON_NAME]" at bounding box center [95, 240] width 111 height 17
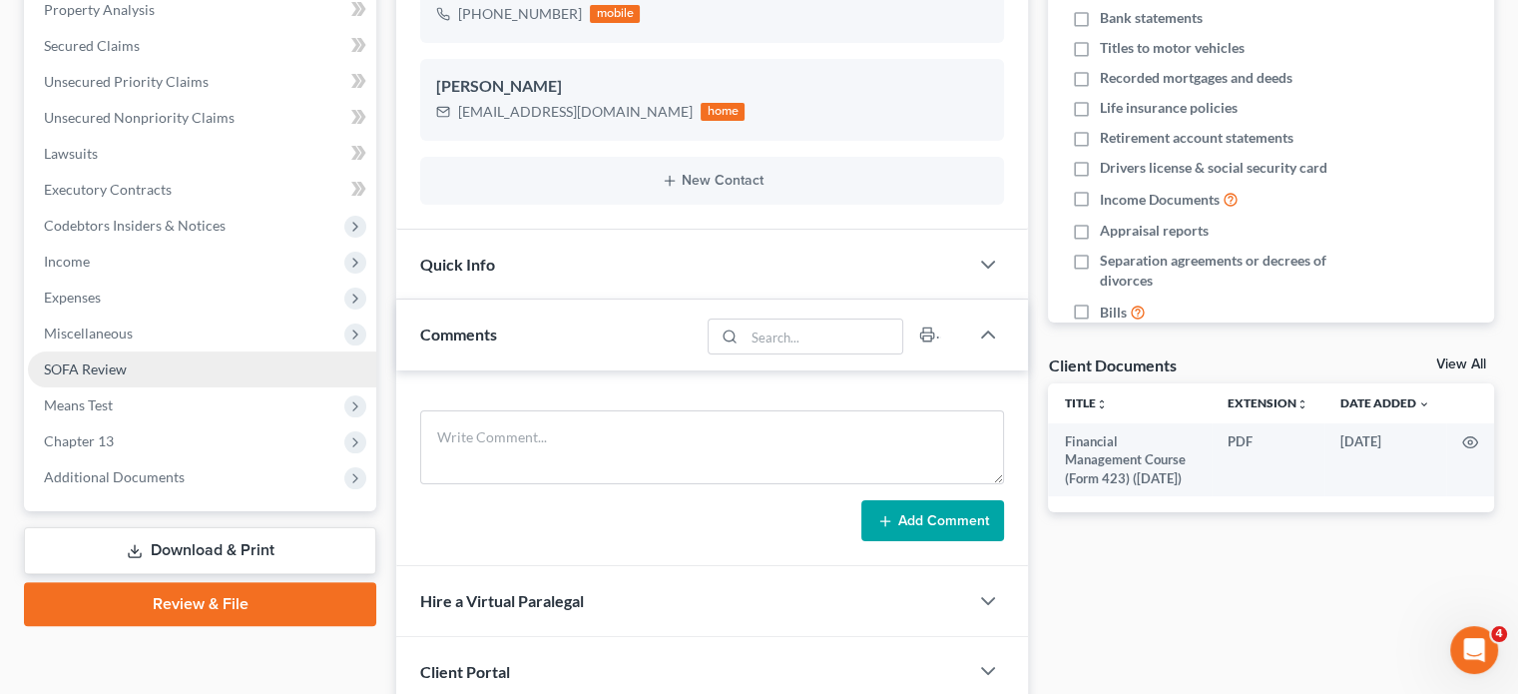
scroll to position [399, 0]
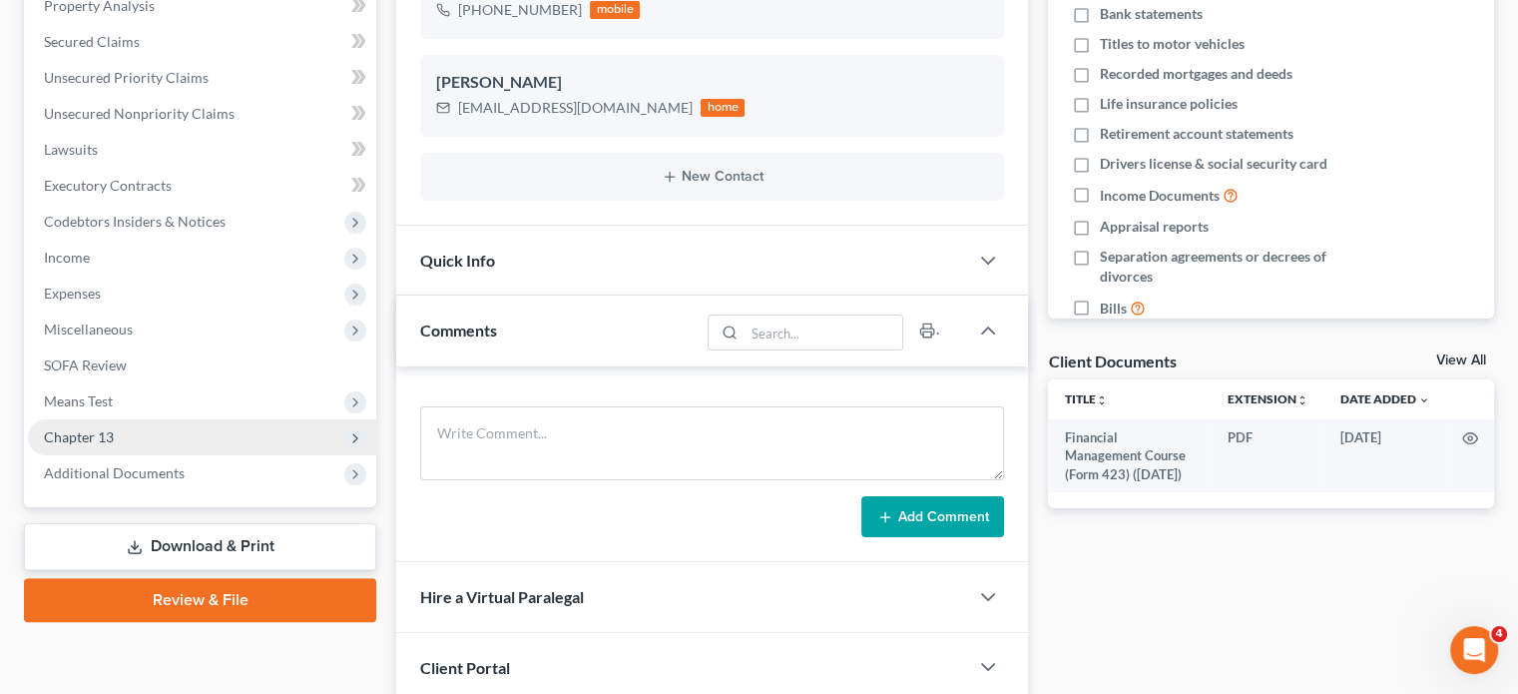
click at [110, 431] on span "Chapter 13" at bounding box center [79, 436] width 70 height 17
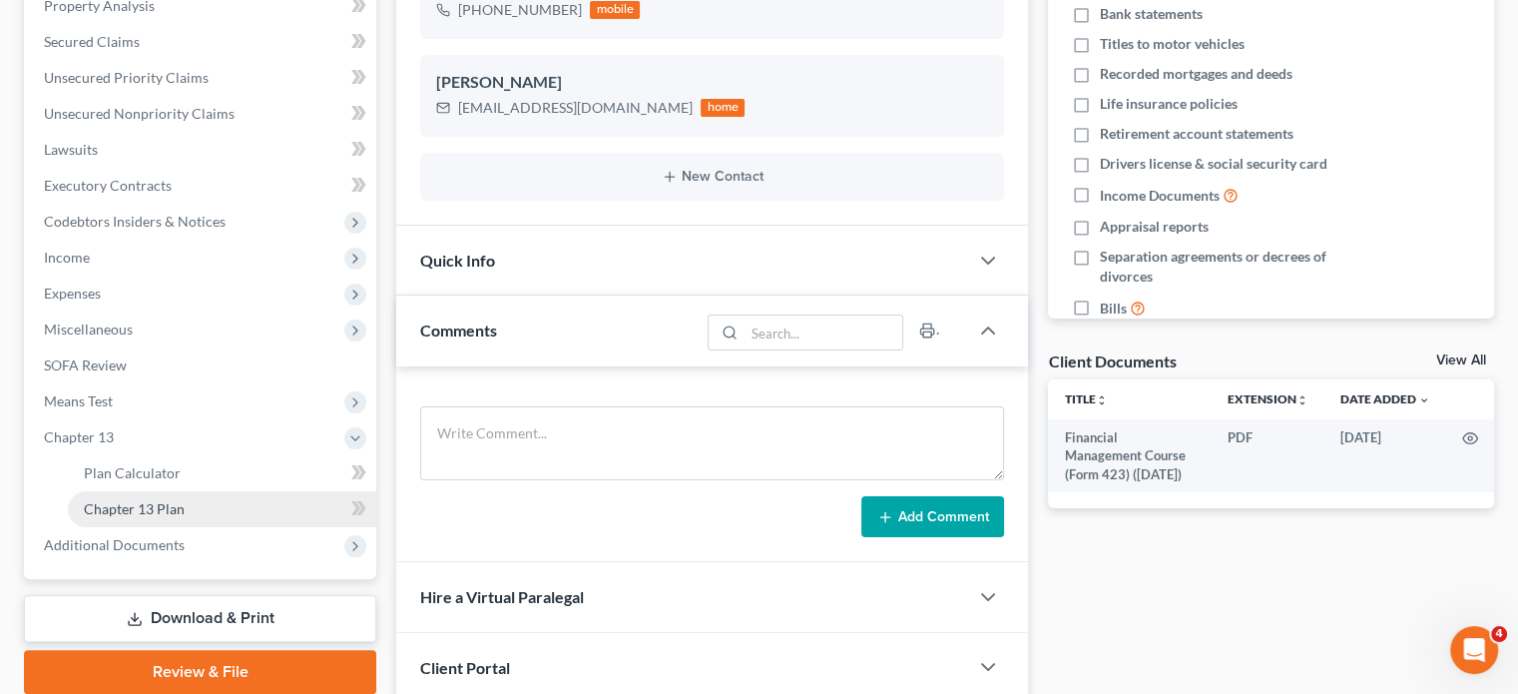
click at [142, 508] on span "Chapter 13 Plan" at bounding box center [134, 508] width 101 height 17
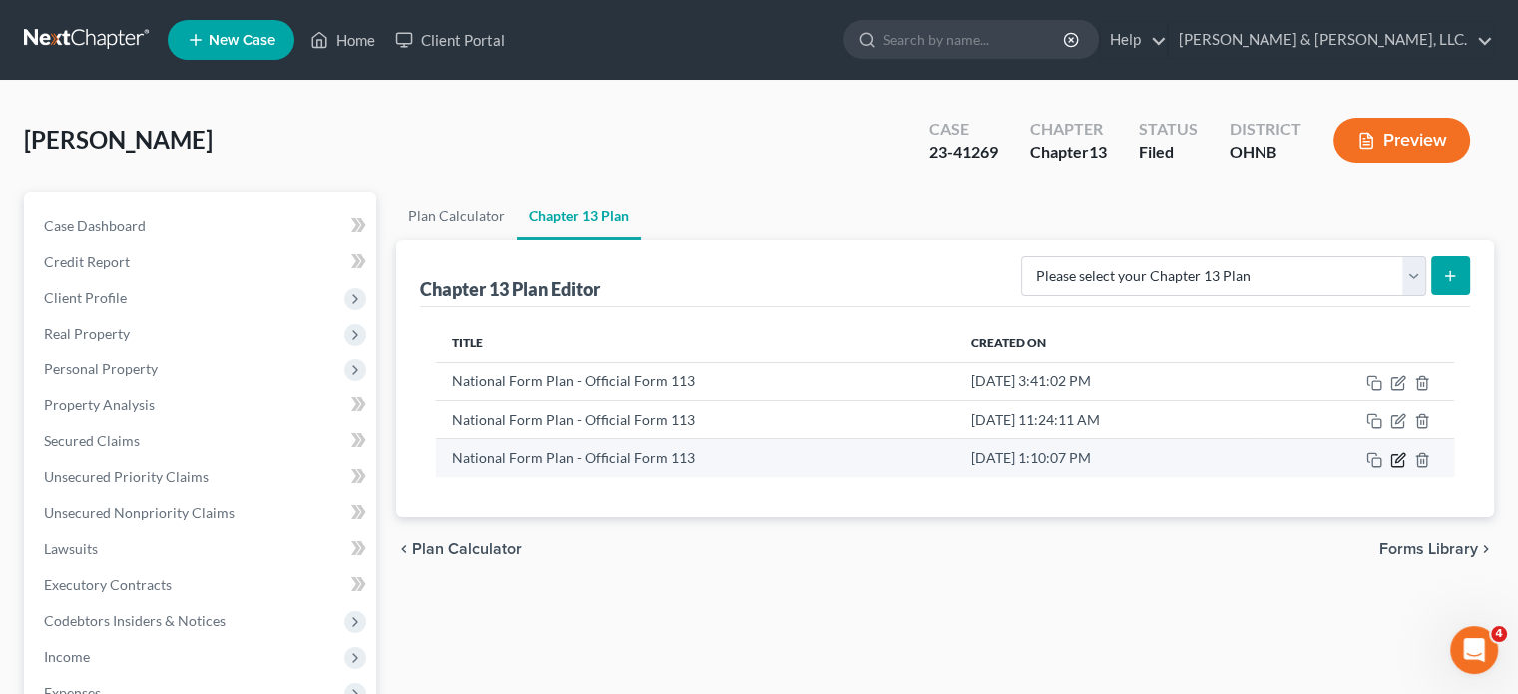
click at [1330, 453] on icon "button" at bounding box center [1398, 460] width 16 height 16
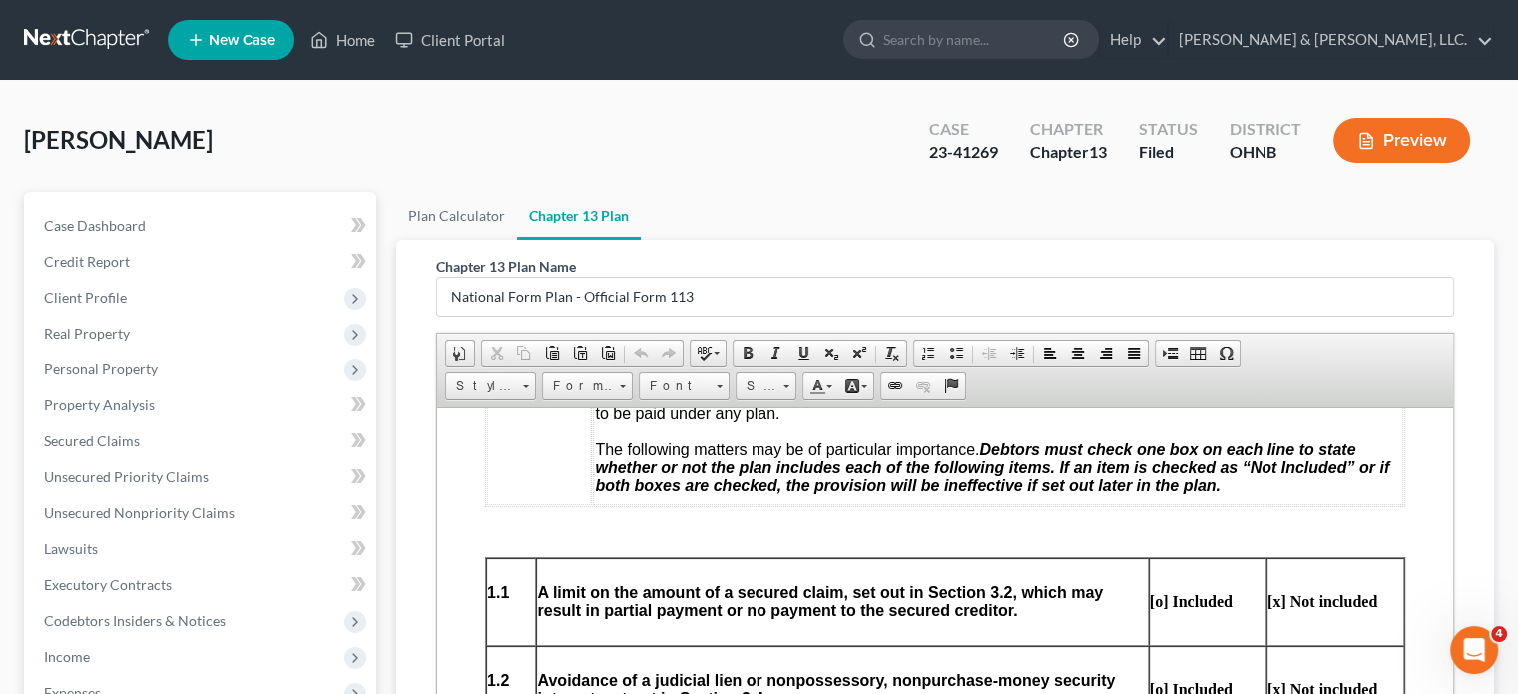
scroll to position [699, 0]
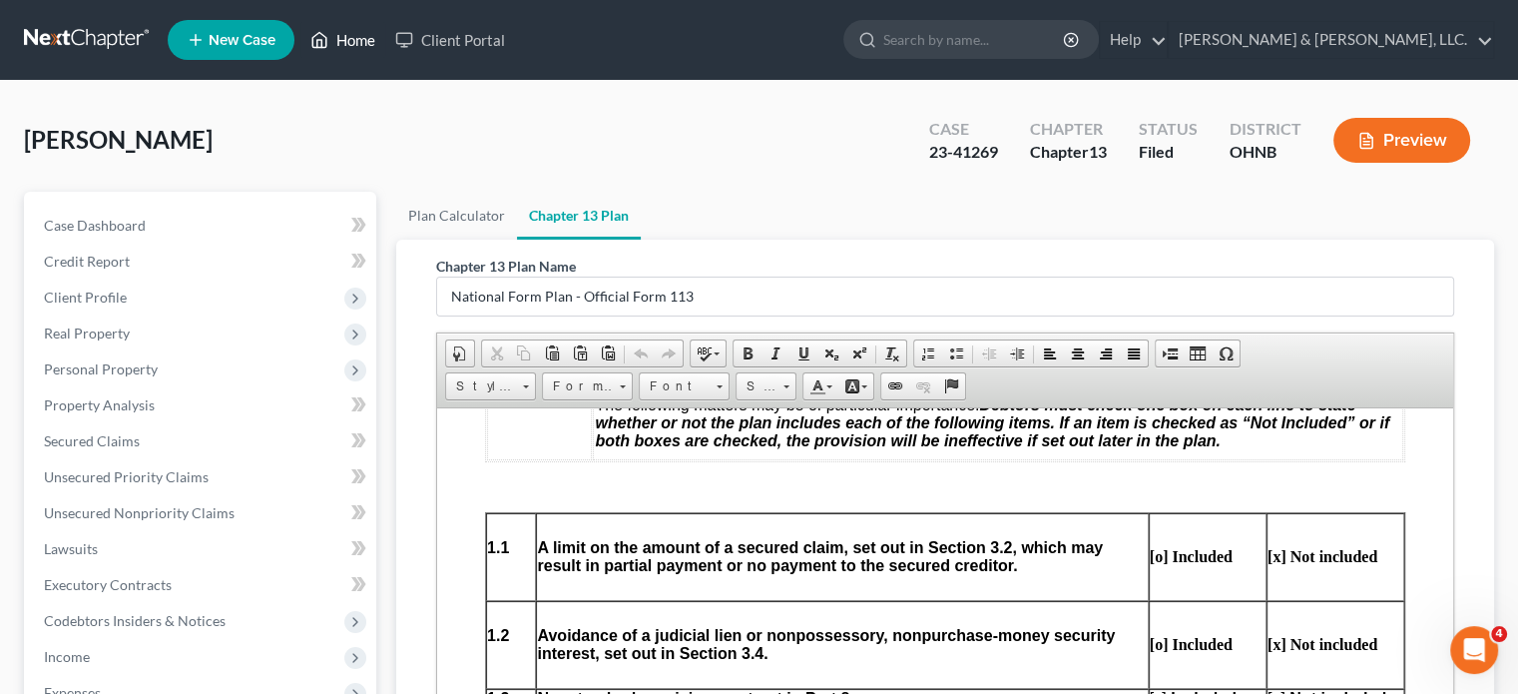
click at [351, 37] on link "Home" at bounding box center [342, 40] width 85 height 36
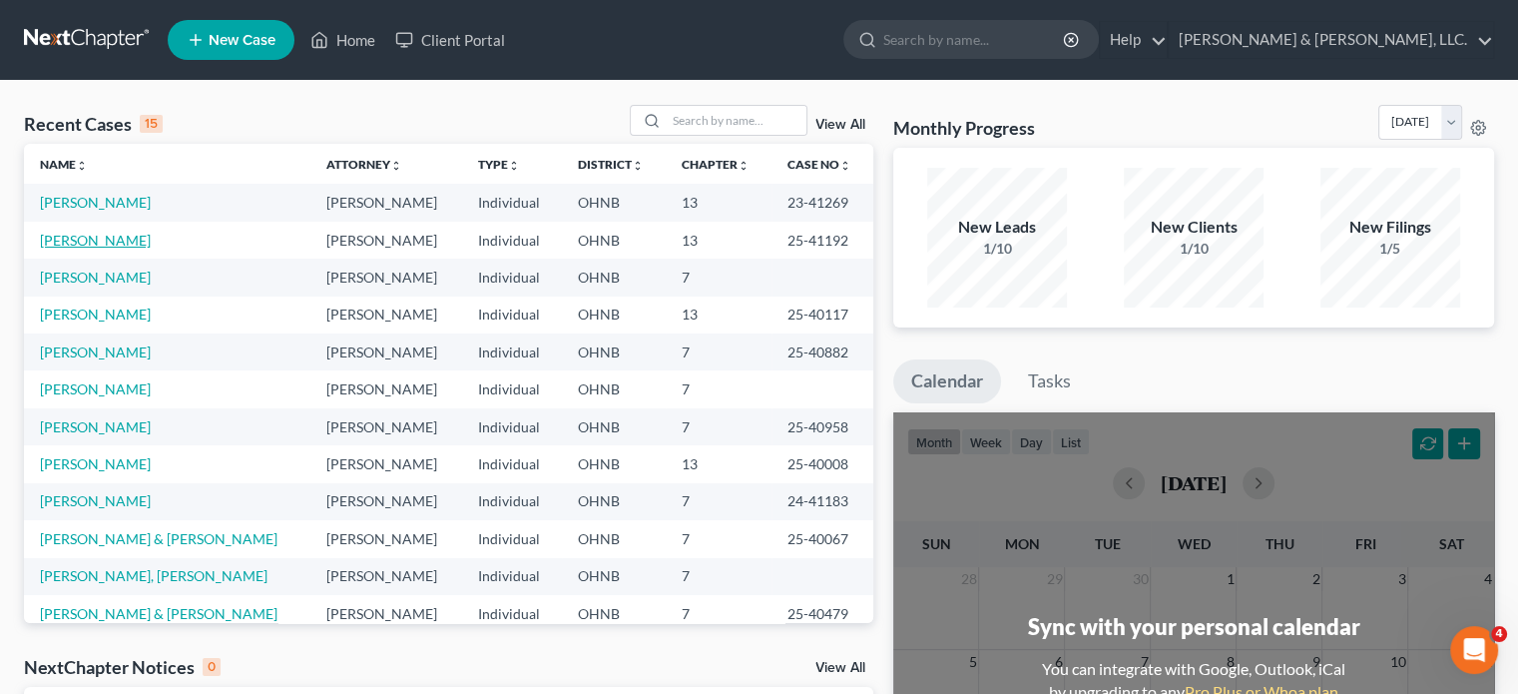
click at [96, 244] on link "[PERSON_NAME]" at bounding box center [95, 240] width 111 height 17
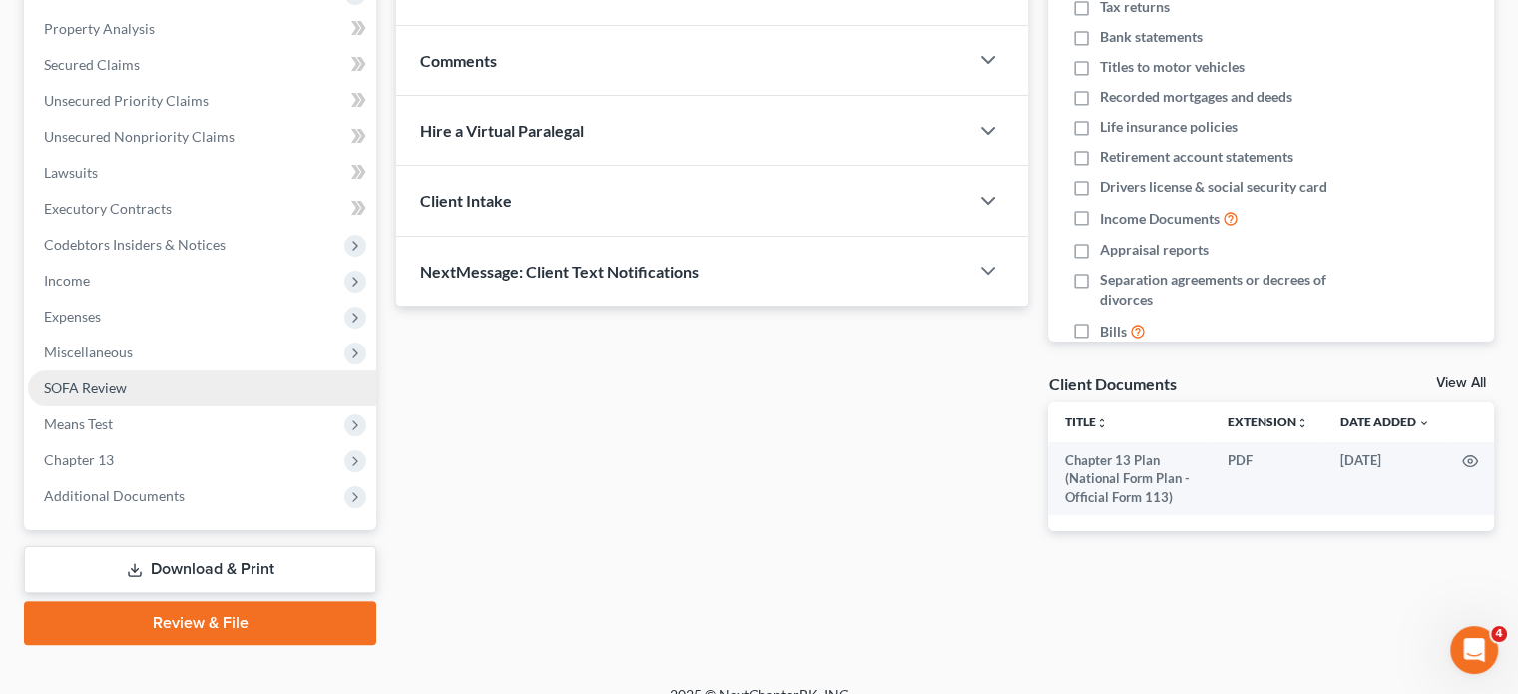
scroll to position [401, 0]
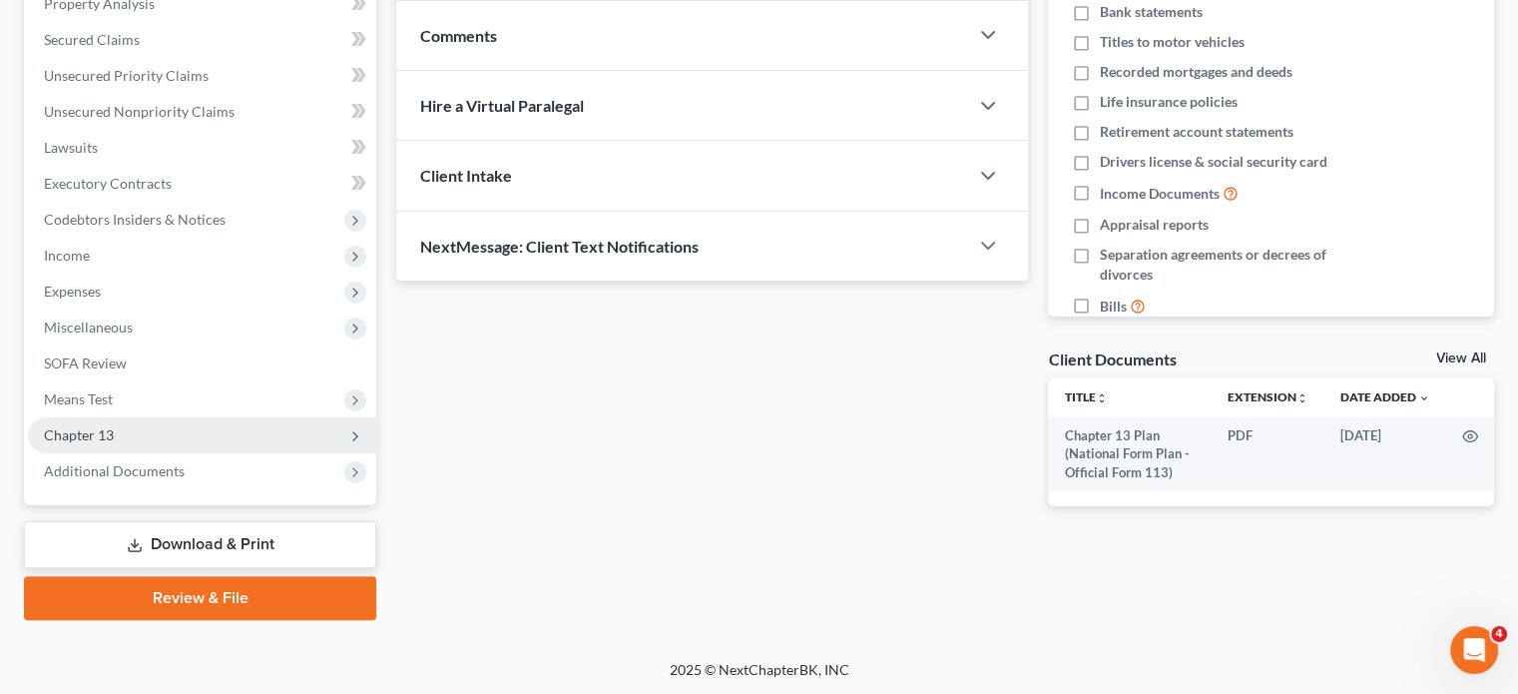
click at [94, 436] on span "Chapter 13" at bounding box center [79, 434] width 70 height 17
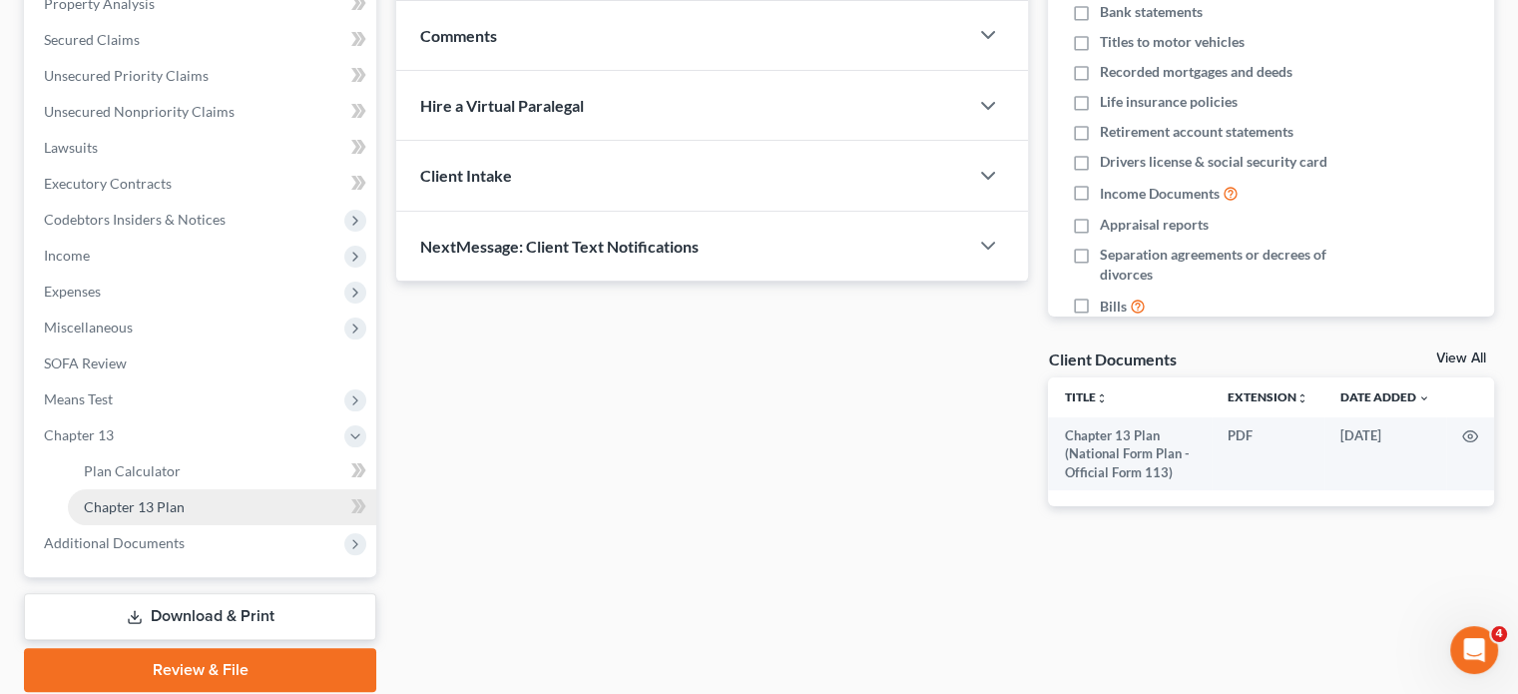
click at [156, 504] on span "Chapter 13 Plan" at bounding box center [134, 506] width 101 height 17
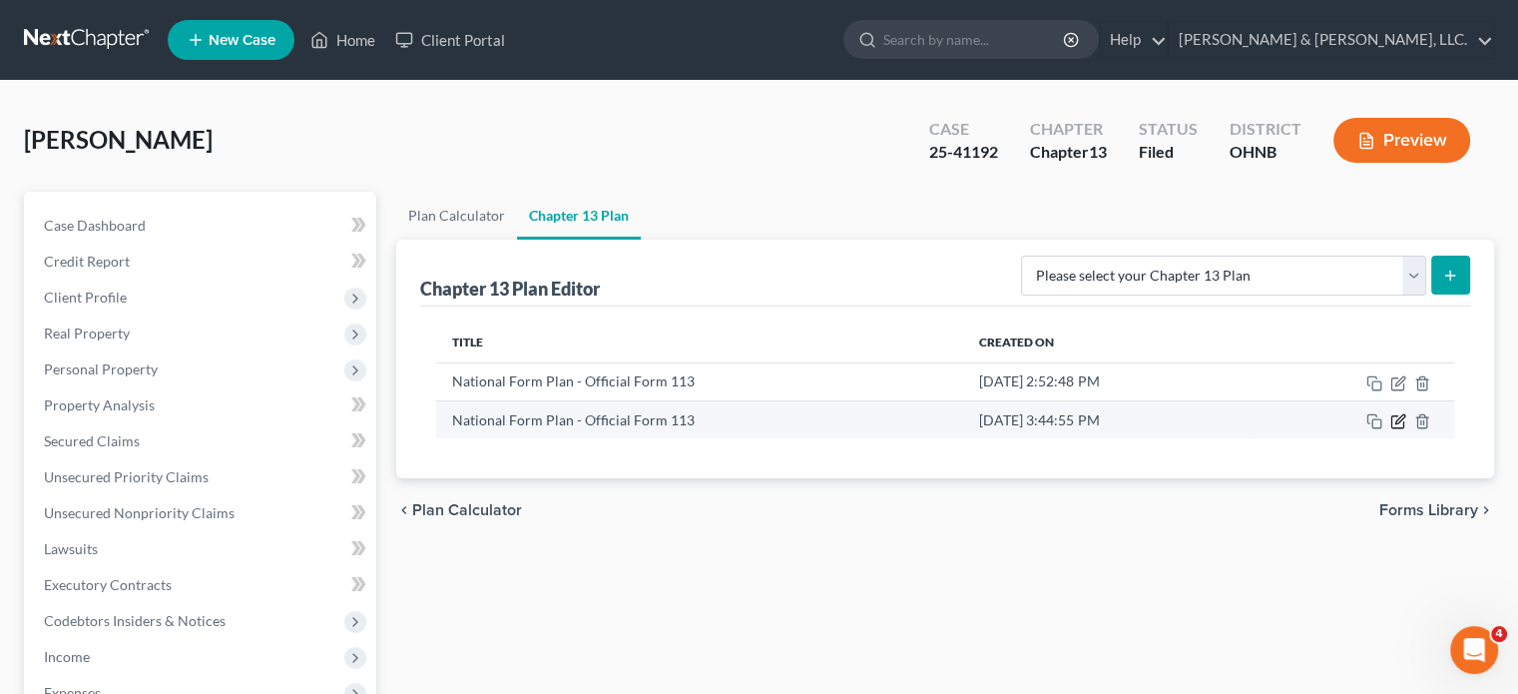
click at [1330, 424] on icon "button" at bounding box center [1398, 421] width 16 height 16
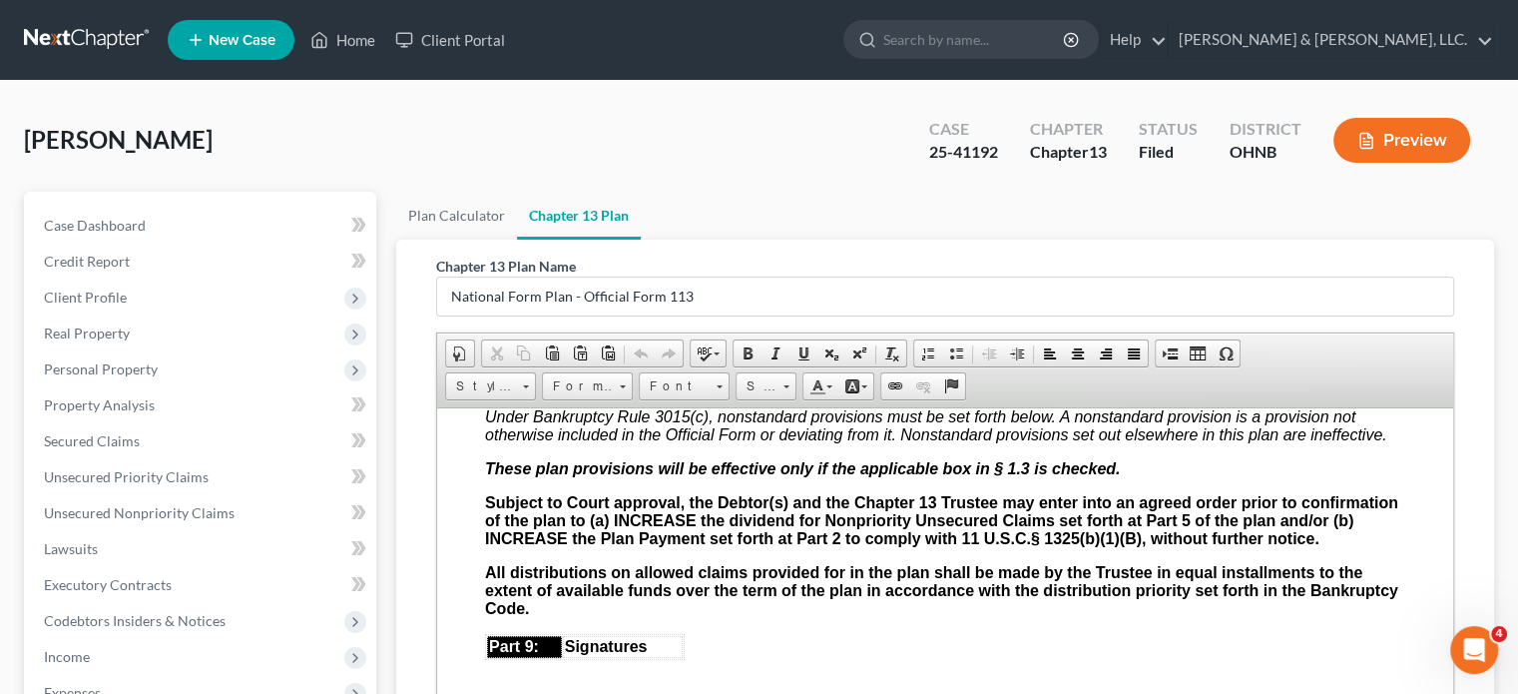
scroll to position [5888, 0]
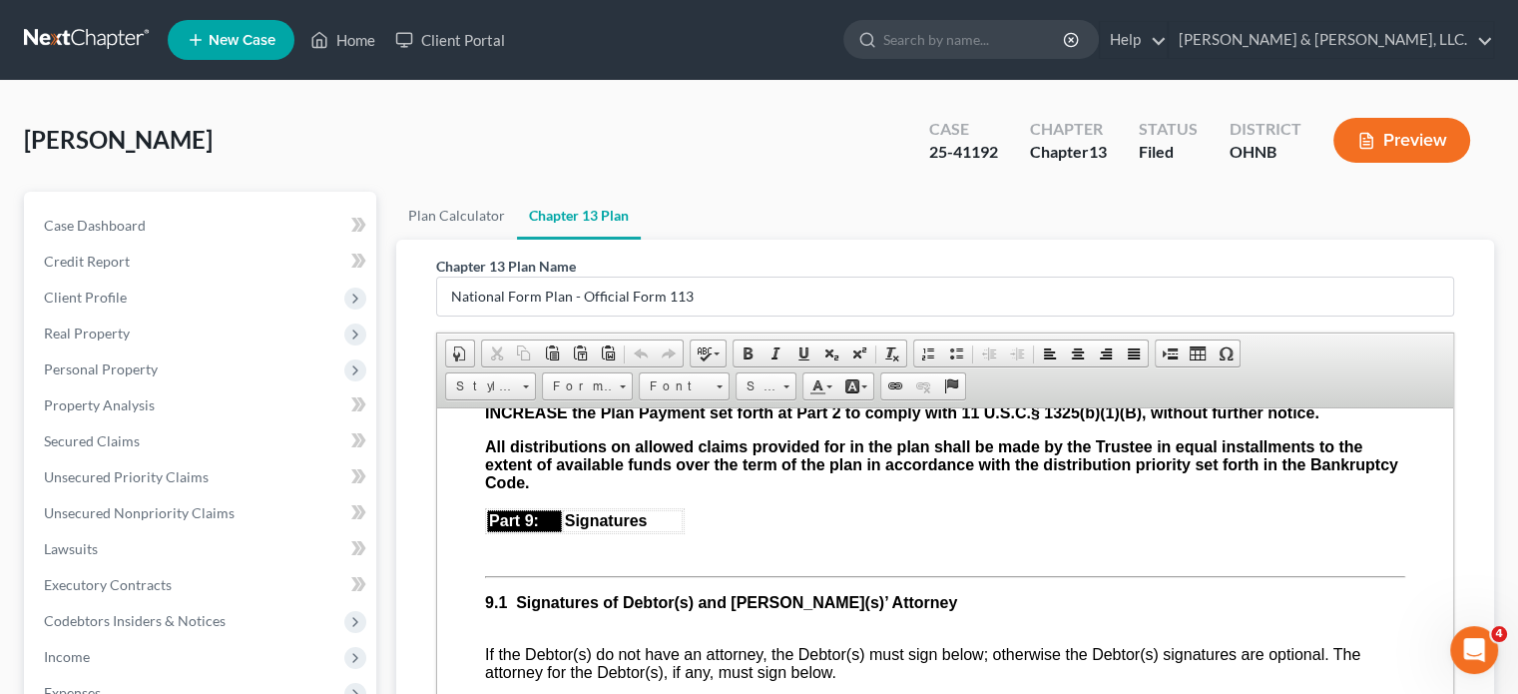
drag, startPoint x: 484, startPoint y: 434, endPoint x: 758, endPoint y: 559, distance: 301.5
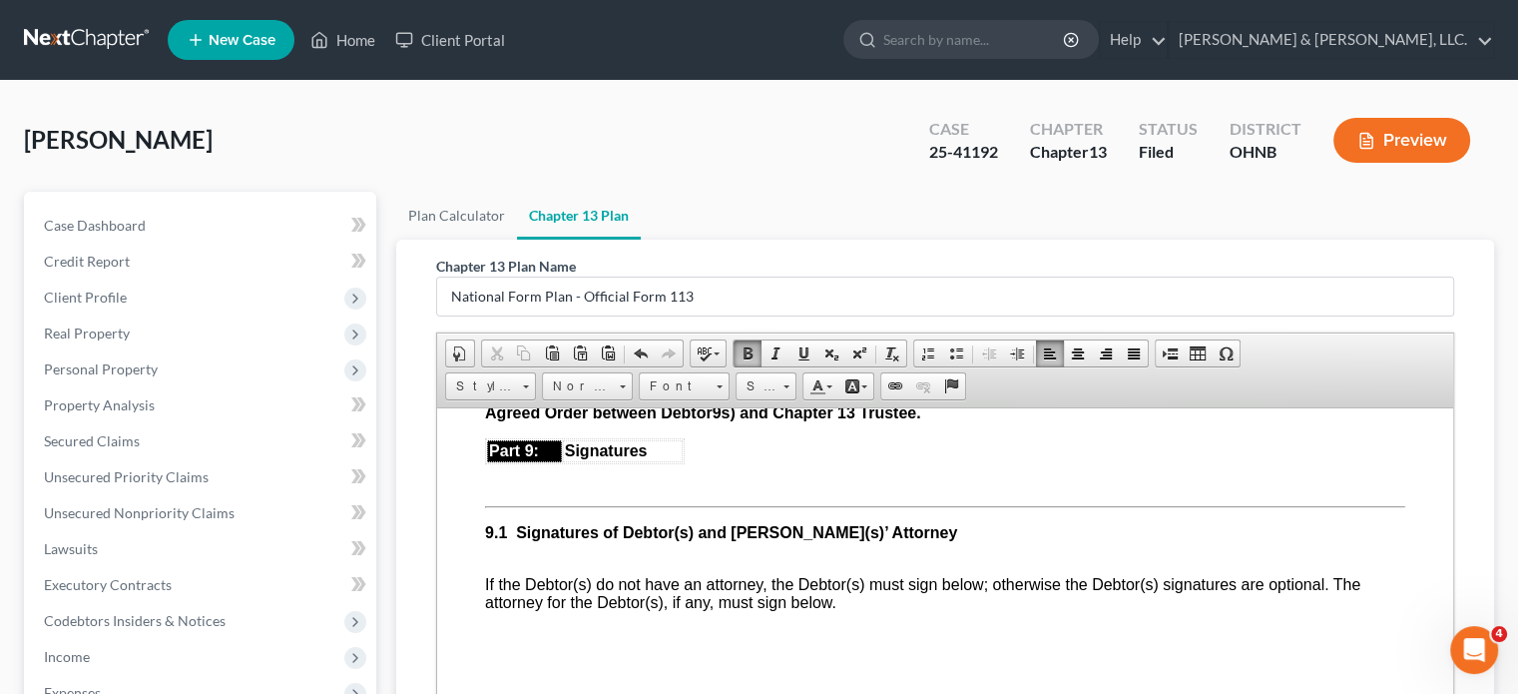
click at [717, 420] on b "Based upon information obtained prior to Confirmation the dividend to Nonpriori…" at bounding box center [938, 393] width 907 height 53
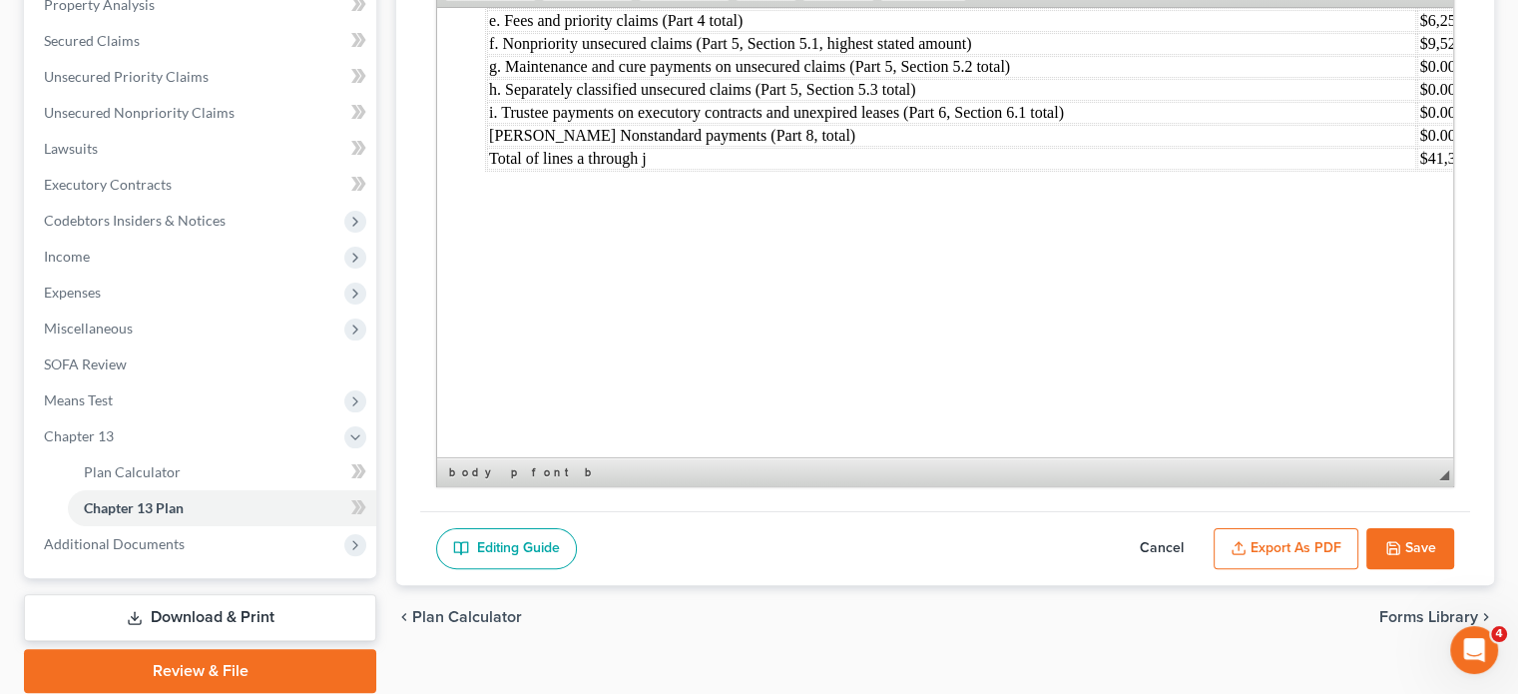
scroll to position [473, 0]
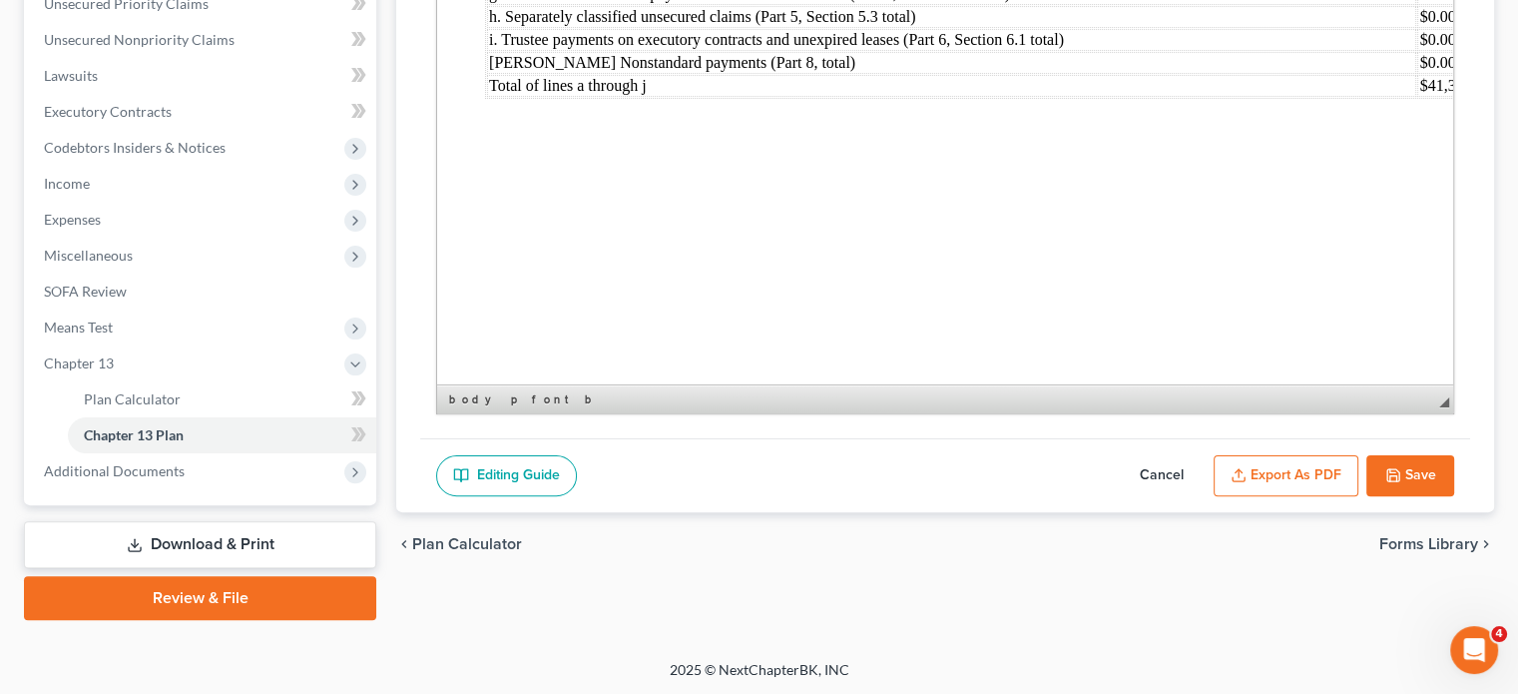
click at [1330, 463] on button "Save" at bounding box center [1410, 476] width 88 height 42
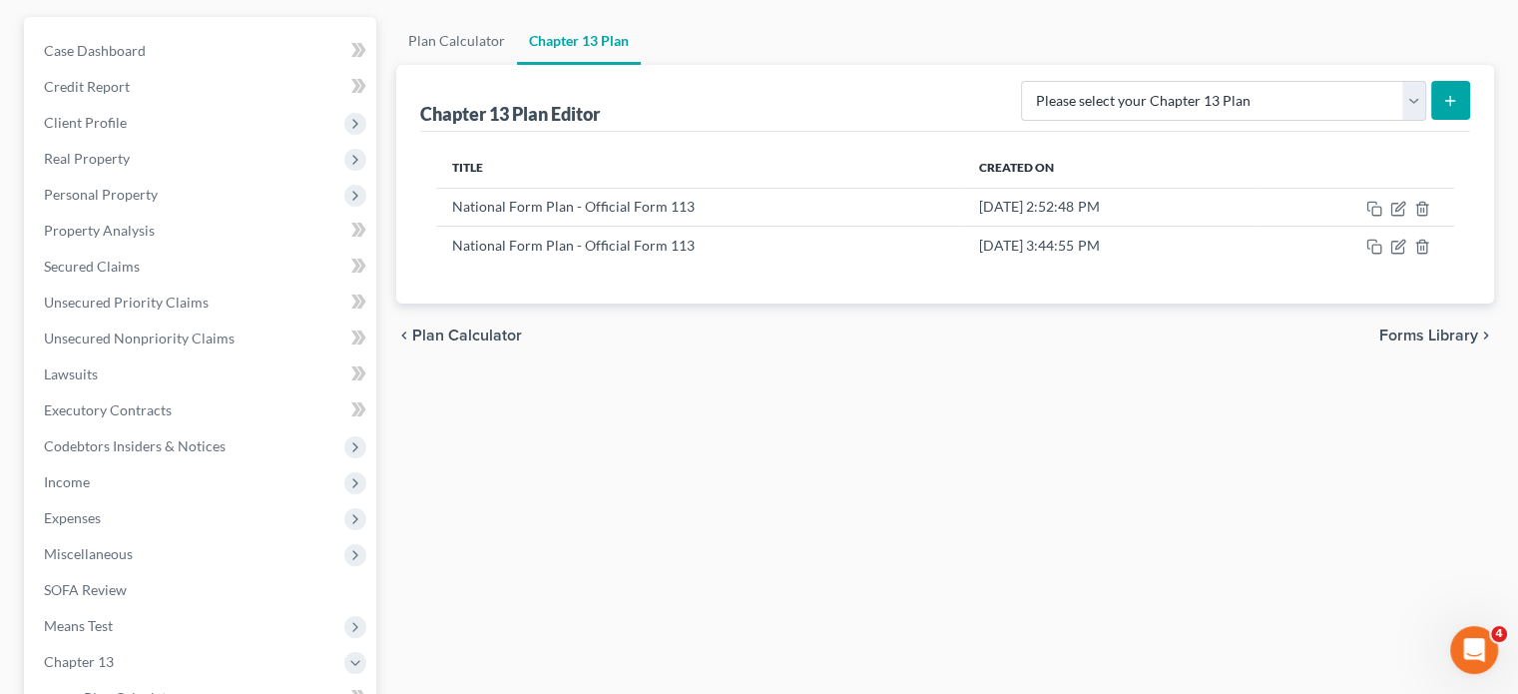
scroll to position [174, 0]
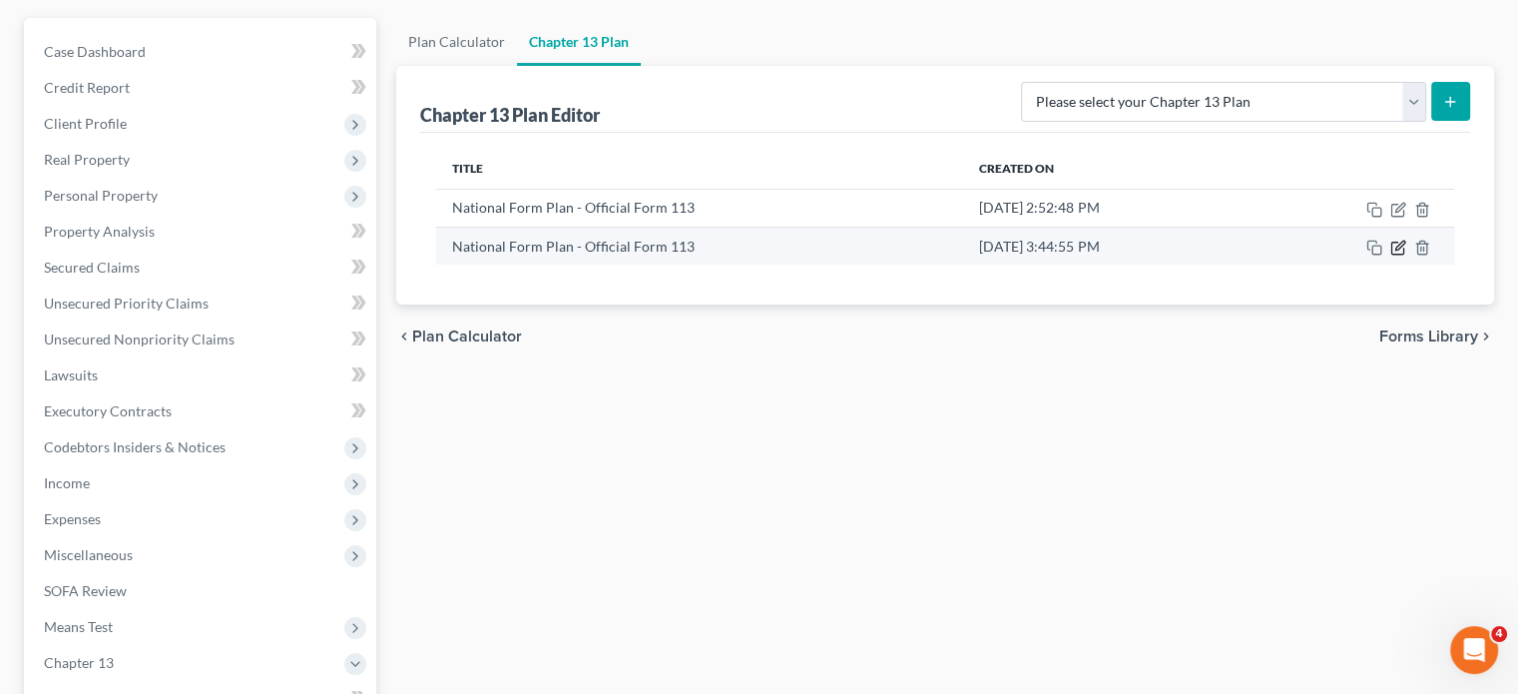
click at [1330, 247] on icon "button" at bounding box center [1399, 245] width 9 height 9
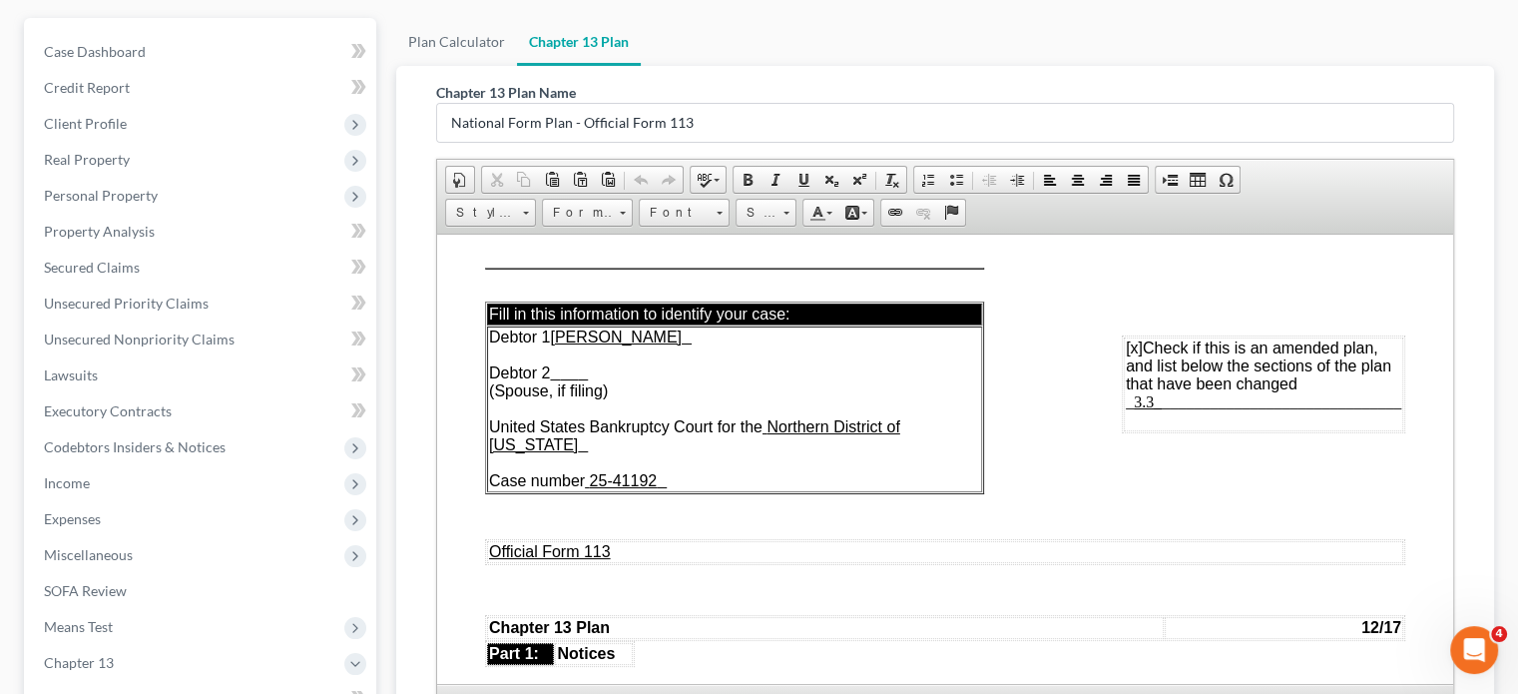
scroll to position [0, 0]
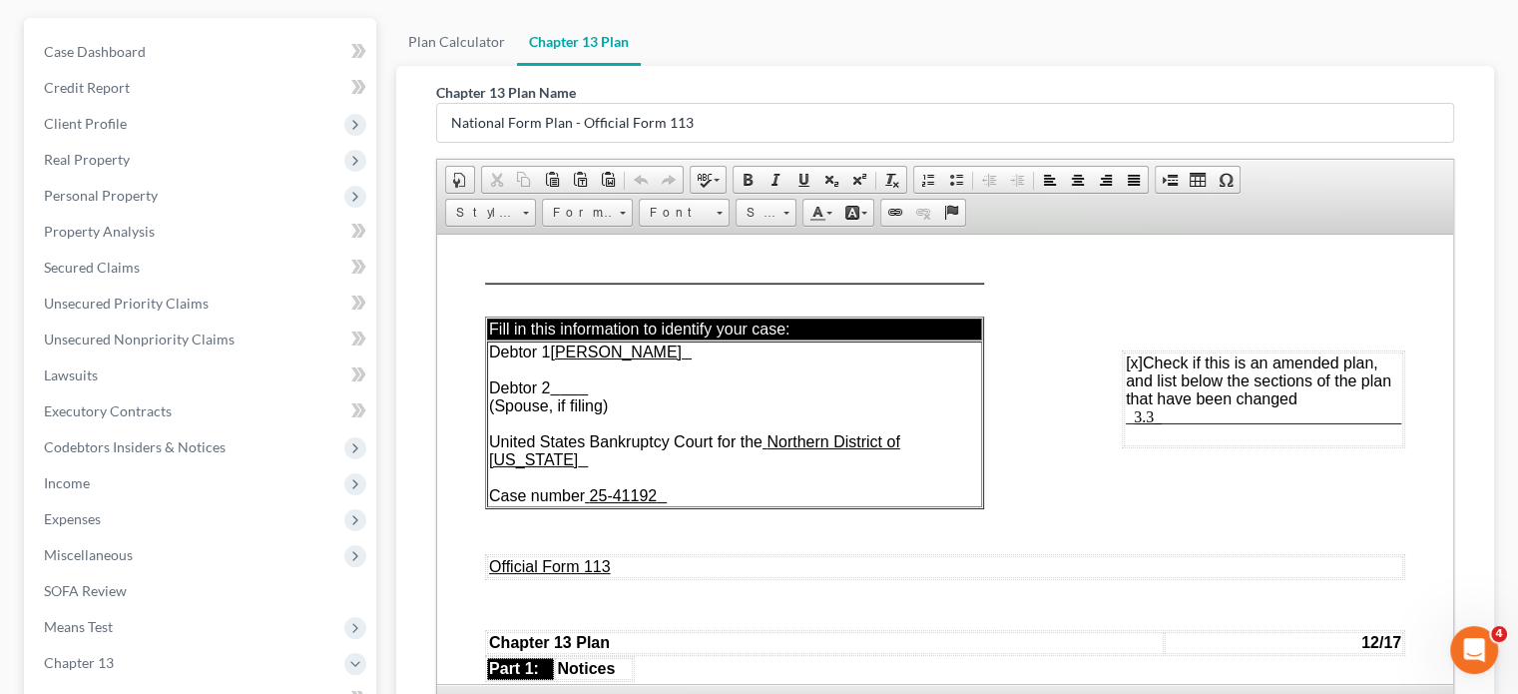
click at [1147, 421] on span "_ 3.3_ ______________________________" at bounding box center [1263, 415] width 275 height 17
click at [1189, 442] on td "[x] Check if this is an amended plan, and list below the sections of the plan t…" at bounding box center [1282, 416] width 244 height 130
click at [1198, 413] on td "[x] Check if this is an amended plan, and list below the sections of the plan t…" at bounding box center [1271, 407] width 263 height 112
click at [1330, 442] on span "_ 3.3_and 8.1 ______________________________" at bounding box center [1271, 424] width 259 height 35
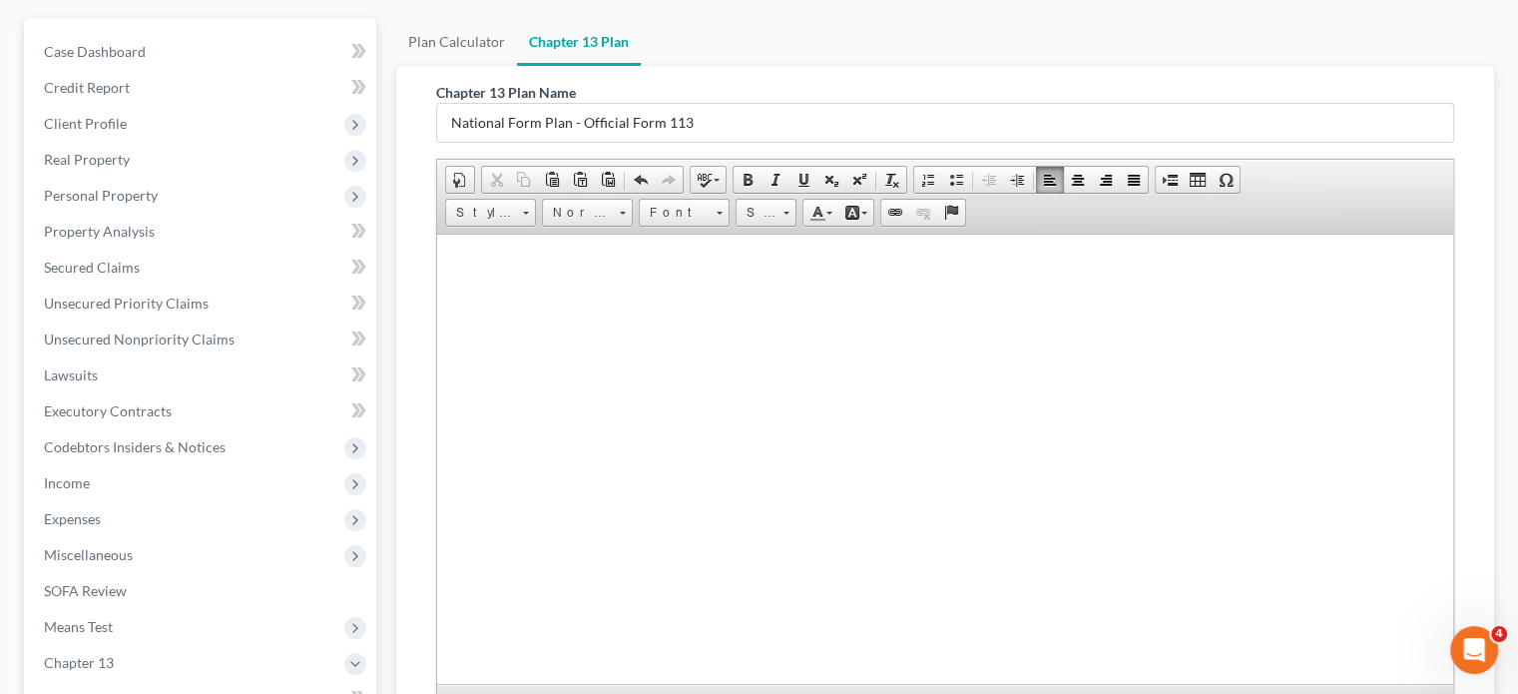
scroll to position [473, 0]
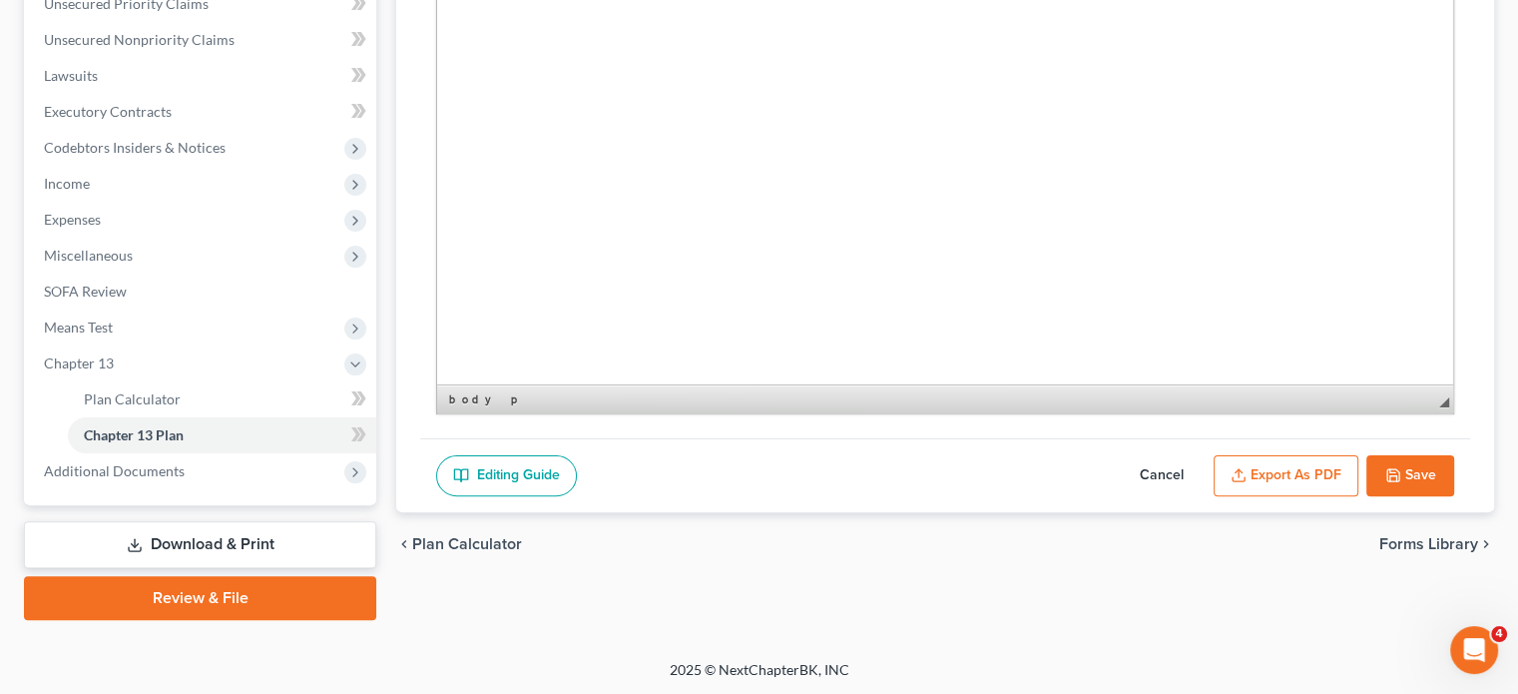
click at [1330, 466] on button "Save" at bounding box center [1410, 476] width 88 height 42
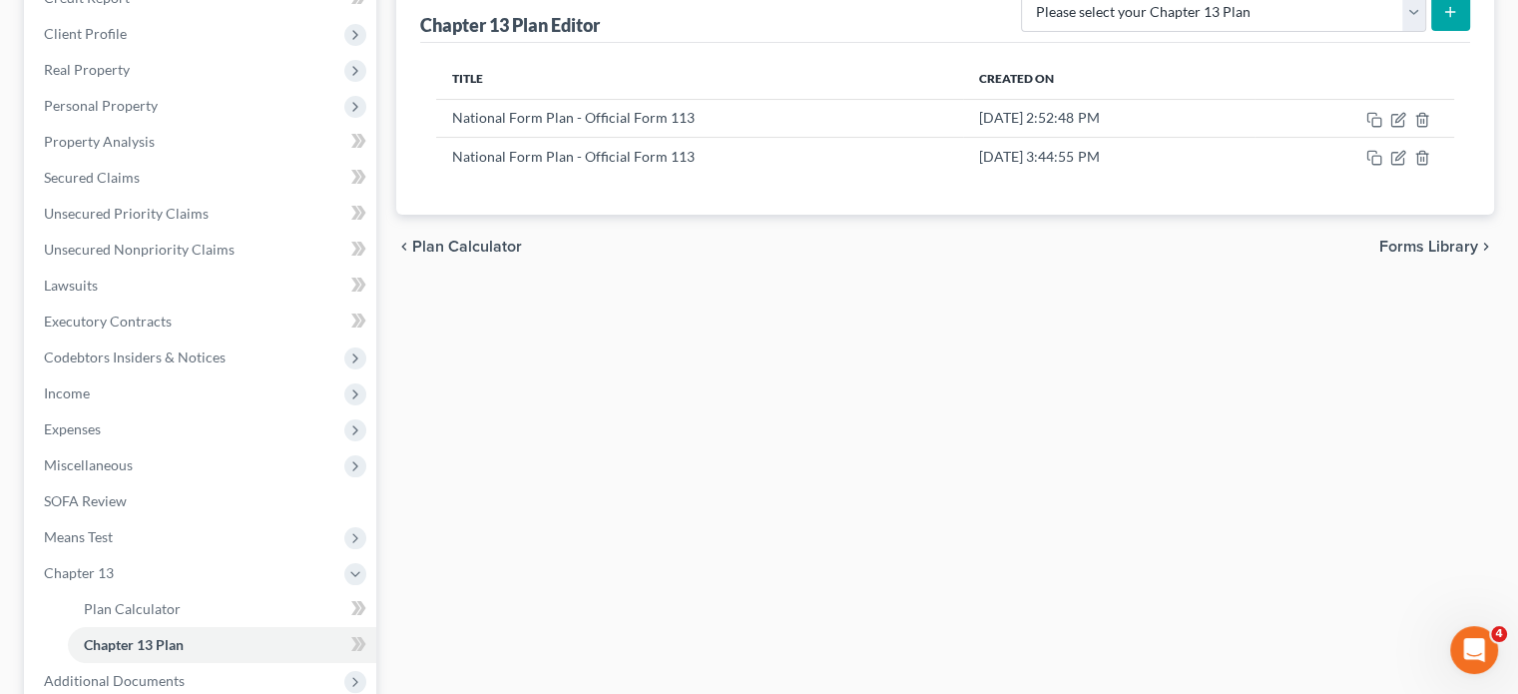
scroll to position [174, 0]
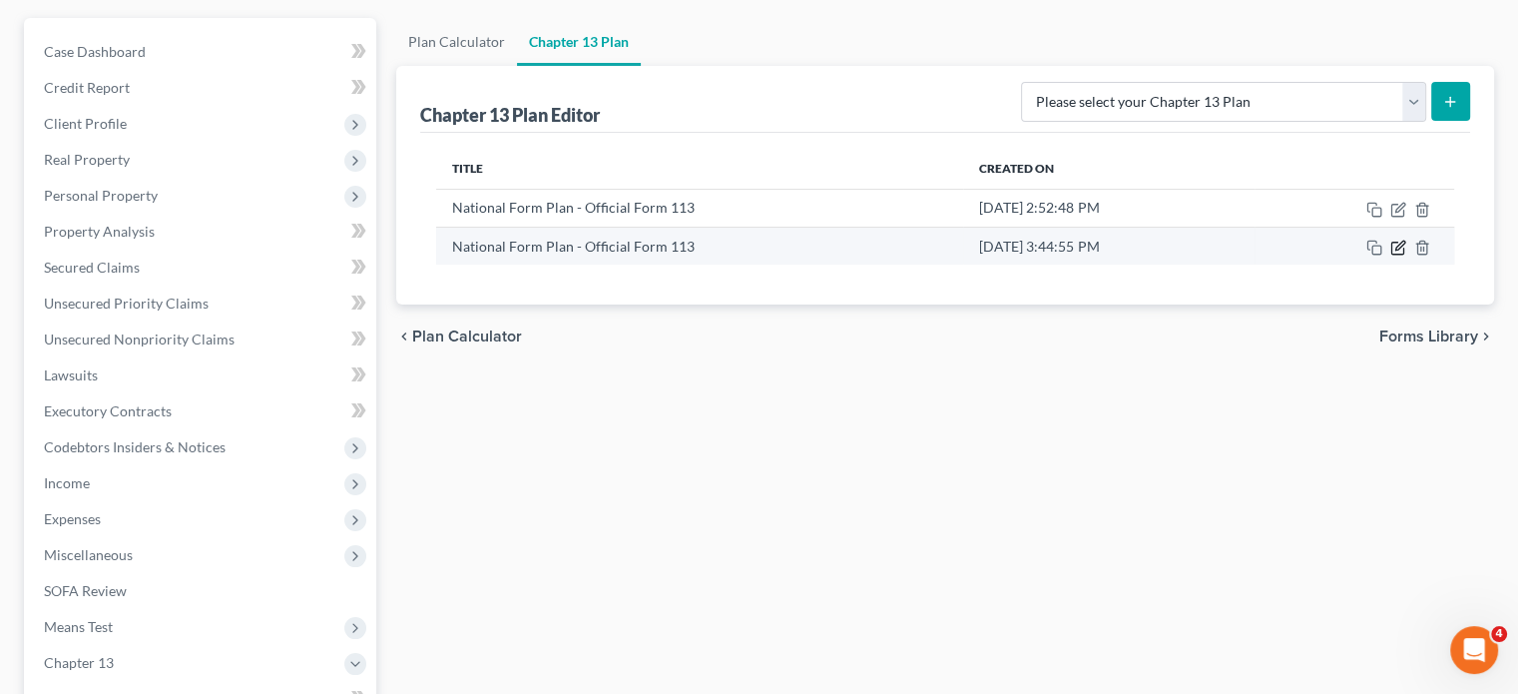
click at [1330, 247] on icon "button" at bounding box center [1398, 248] width 16 height 16
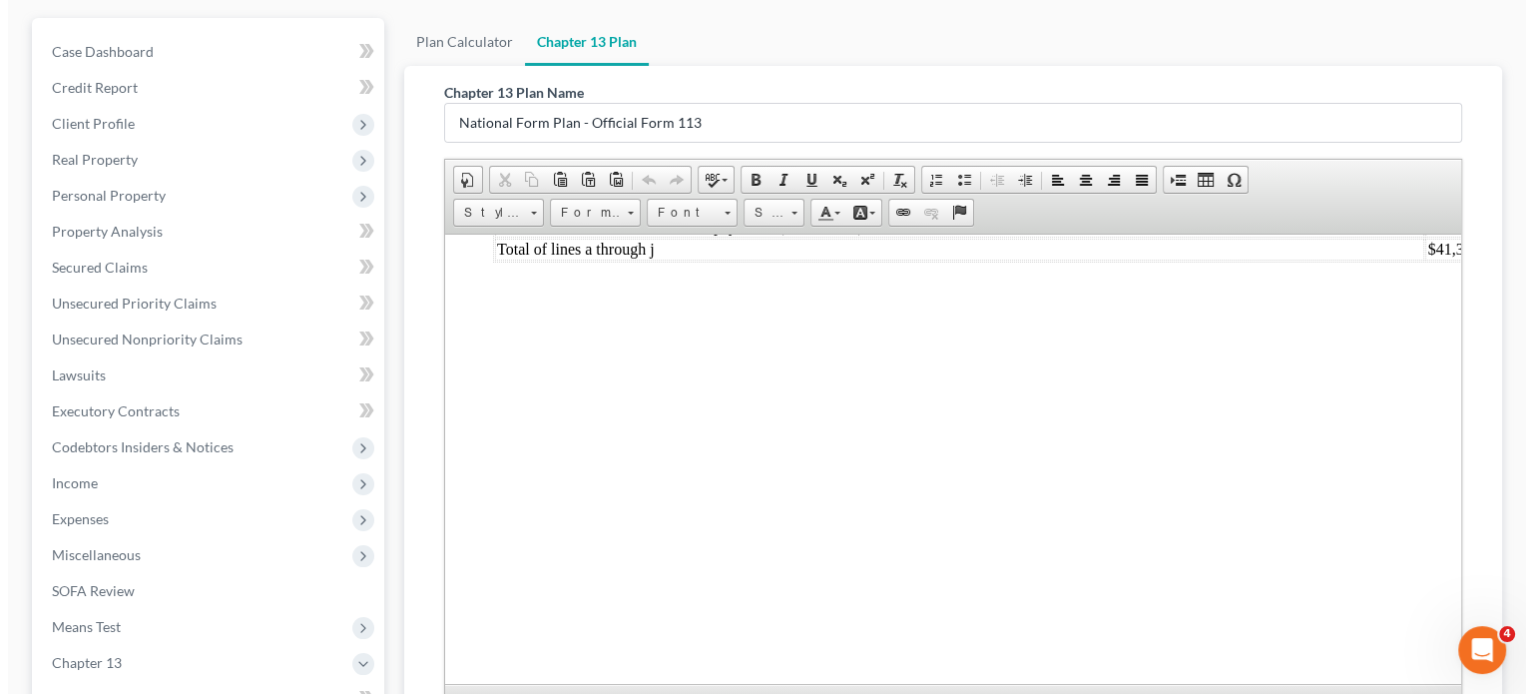
scroll to position [473, 0]
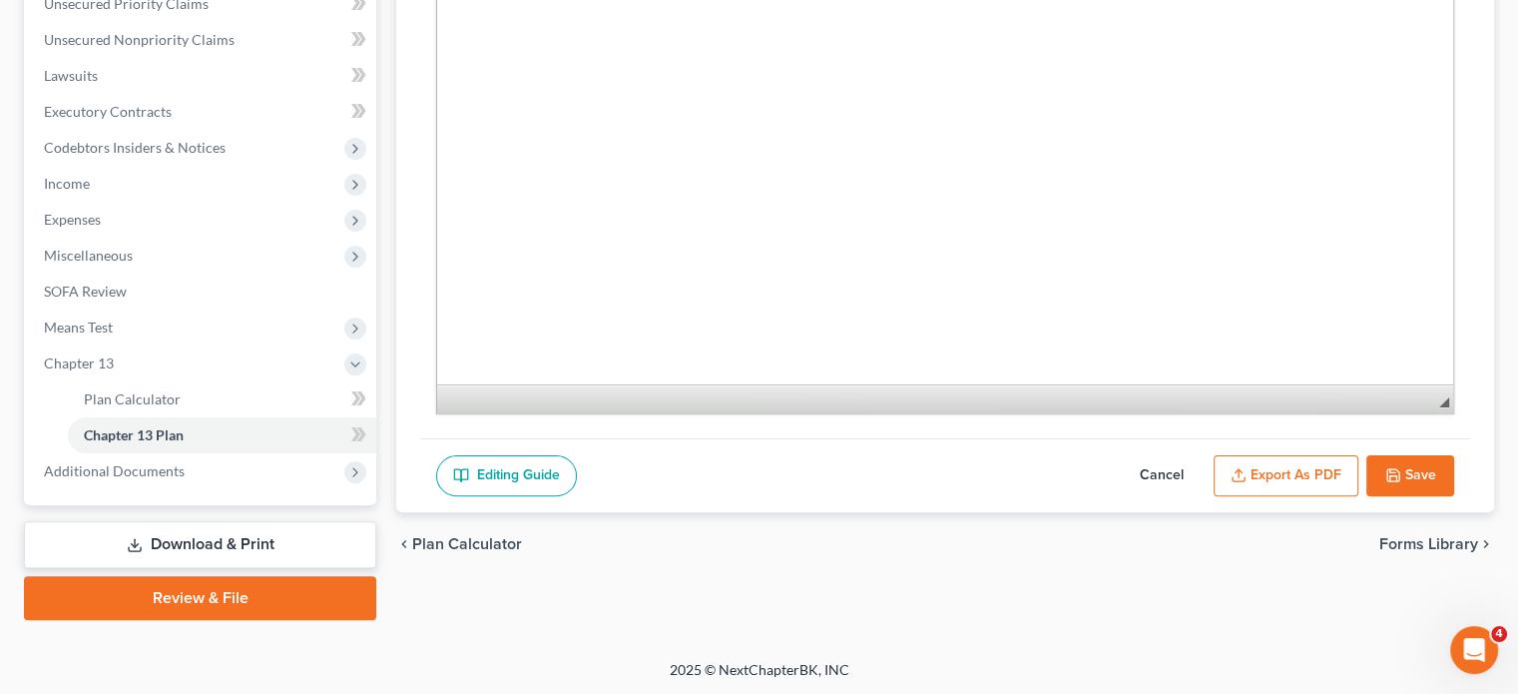
click at [1260, 474] on button "Export as PDF" at bounding box center [1286, 476] width 145 height 42
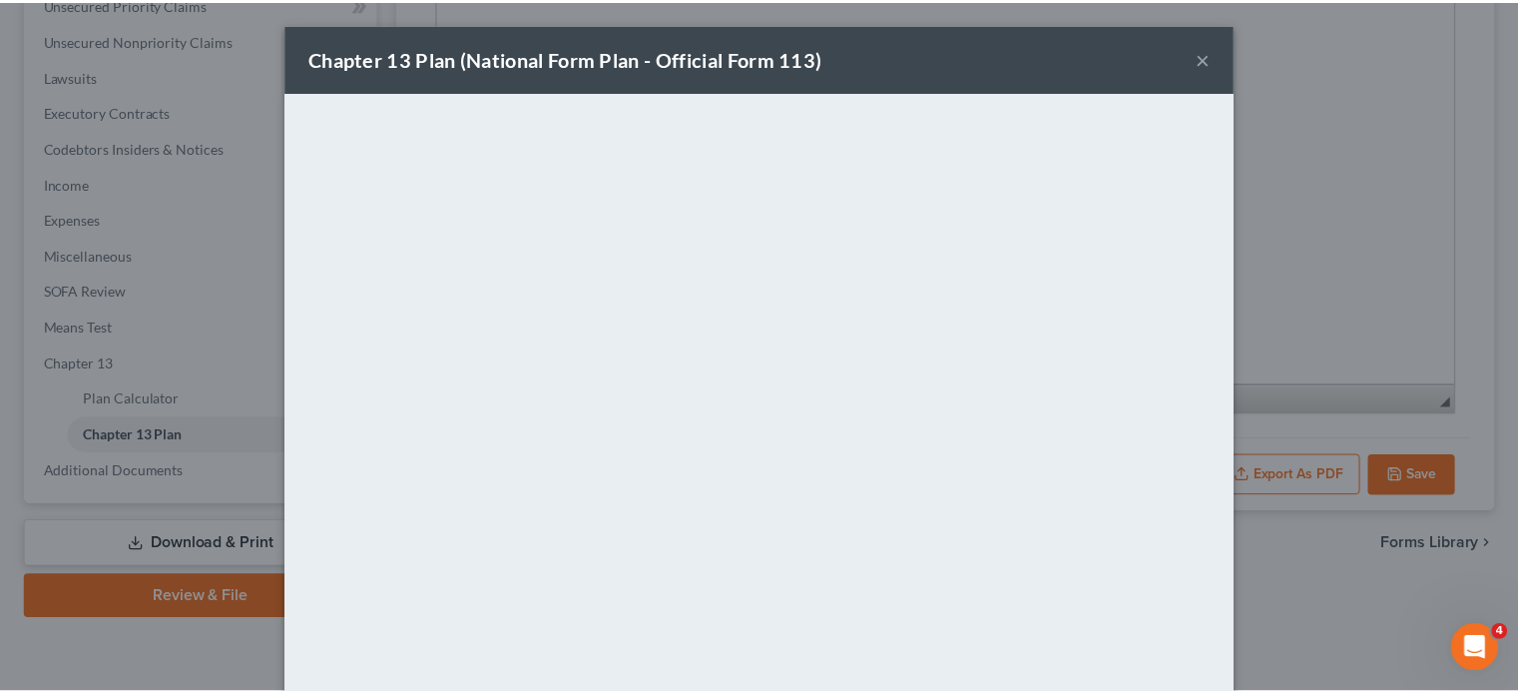
scroll to position [1244, 0]
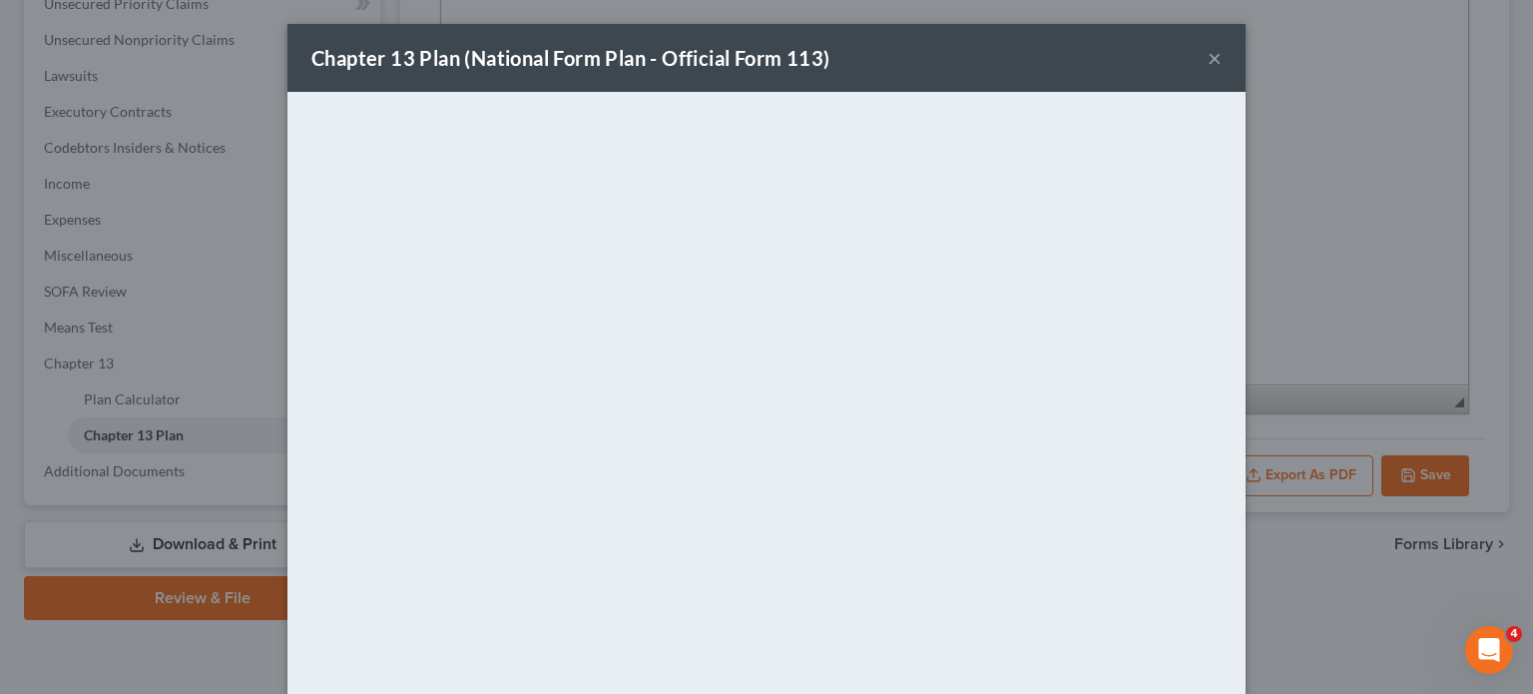
drag, startPoint x: 967, startPoint y: 73, endPoint x: 967, endPoint y: 57, distance: 16.0
click at [967, 57] on div "Chapter 13 Plan (National Form Plan - Official Form 113) ×" at bounding box center [766, 58] width 958 height 68
click at [1210, 60] on button "×" at bounding box center [1215, 58] width 14 height 24
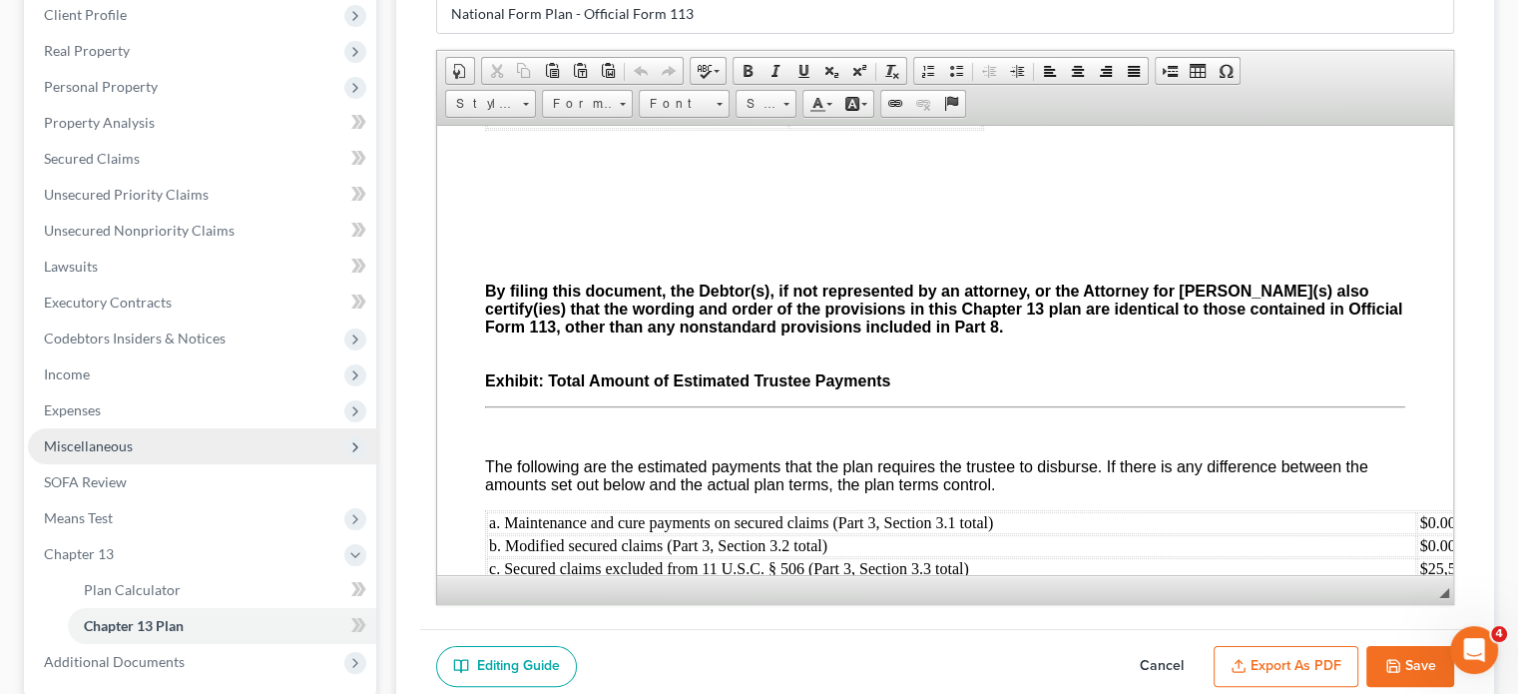
scroll to position [273, 0]
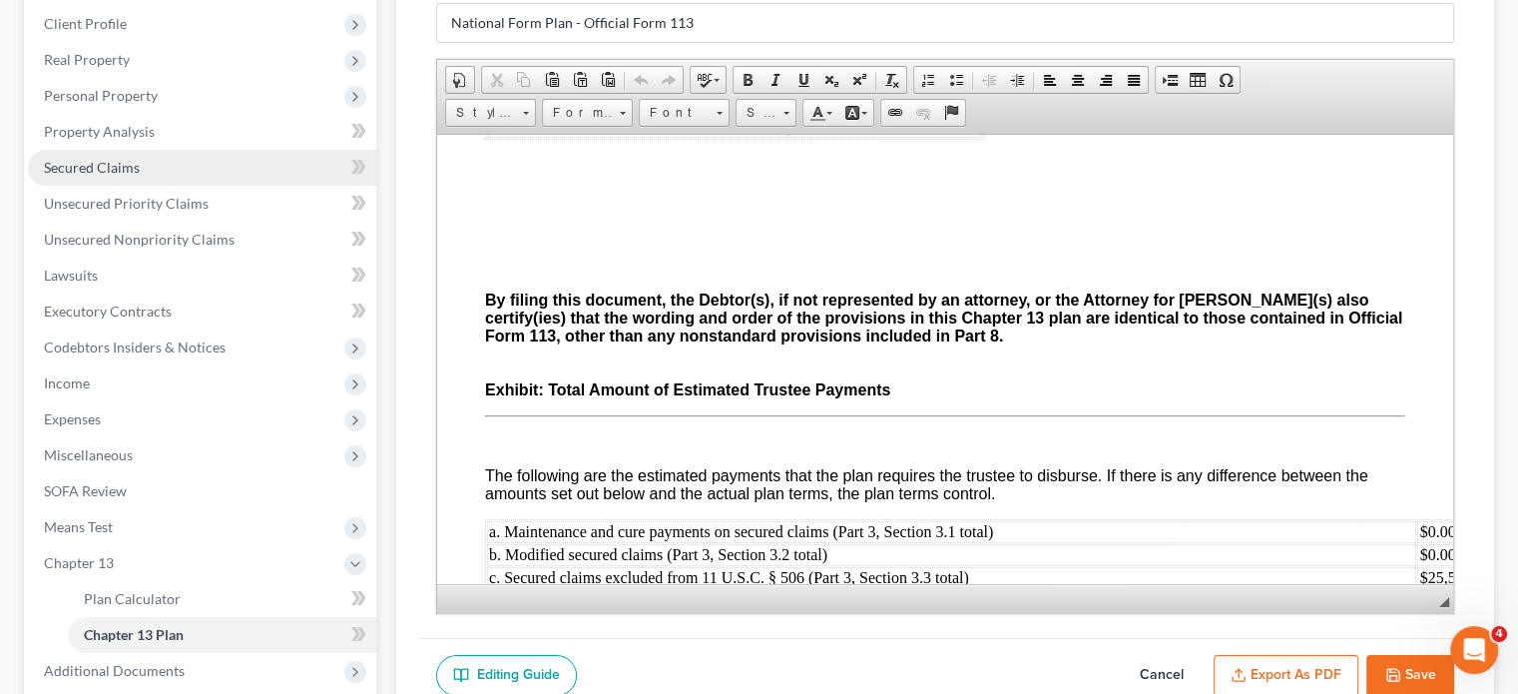
click at [116, 169] on span "Secured Claims" at bounding box center [92, 167] width 96 height 17
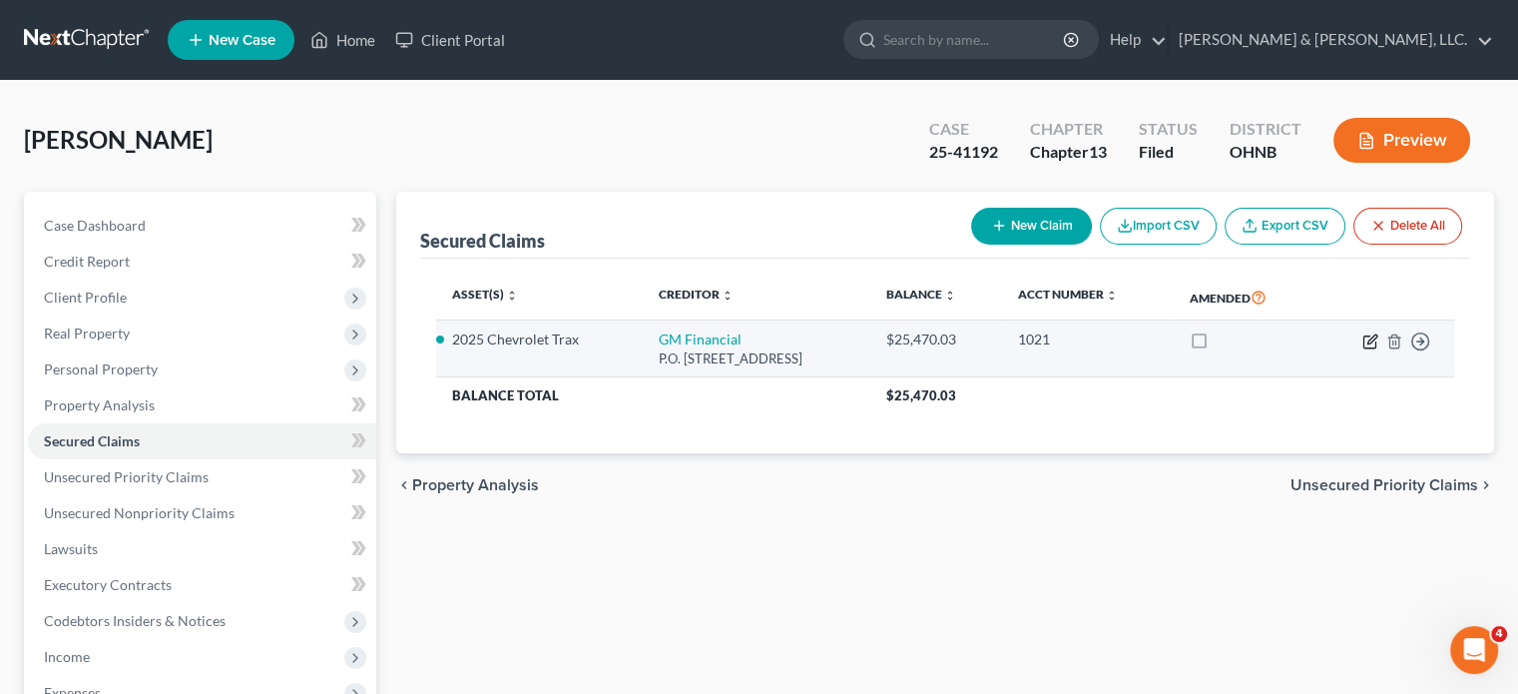
click at [1330, 338] on icon "button" at bounding box center [1371, 338] width 9 height 9
select select "45"
select select "4"
select select "0"
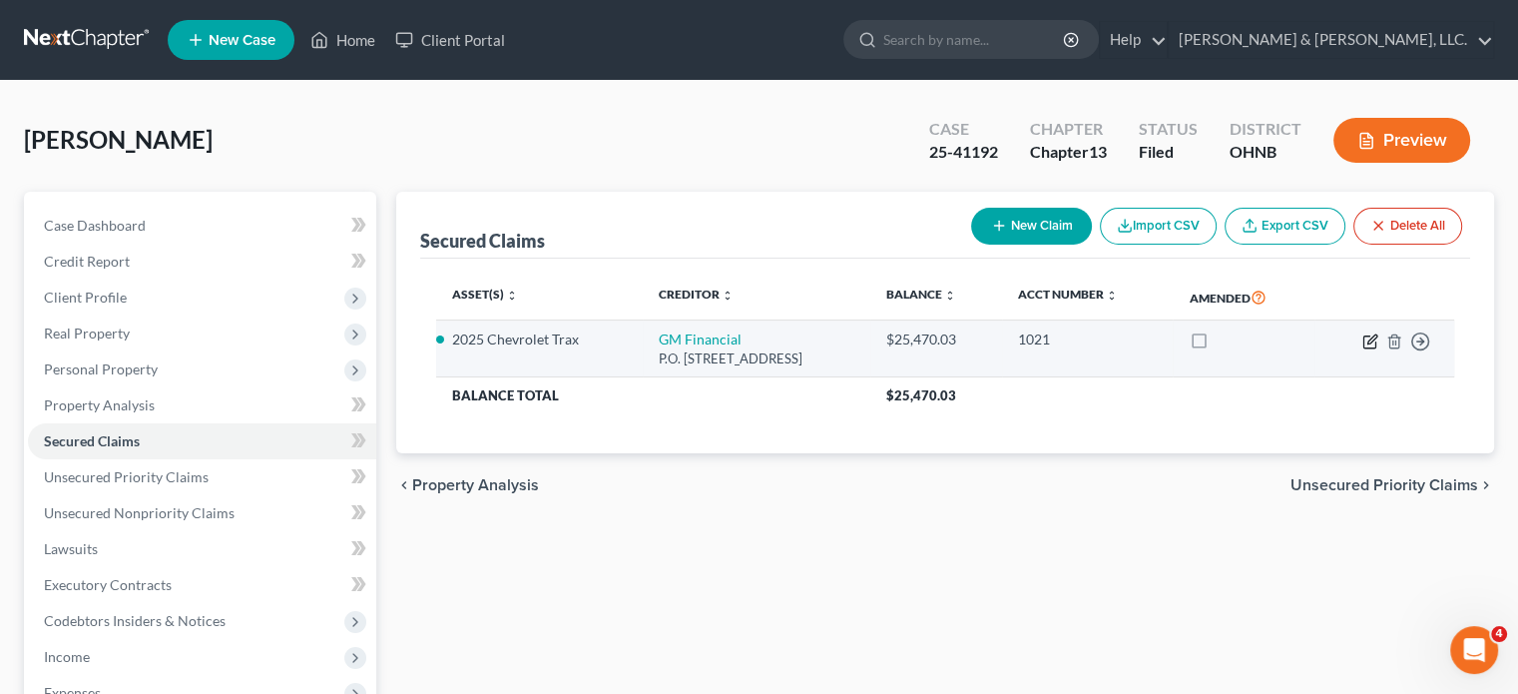
select select "0"
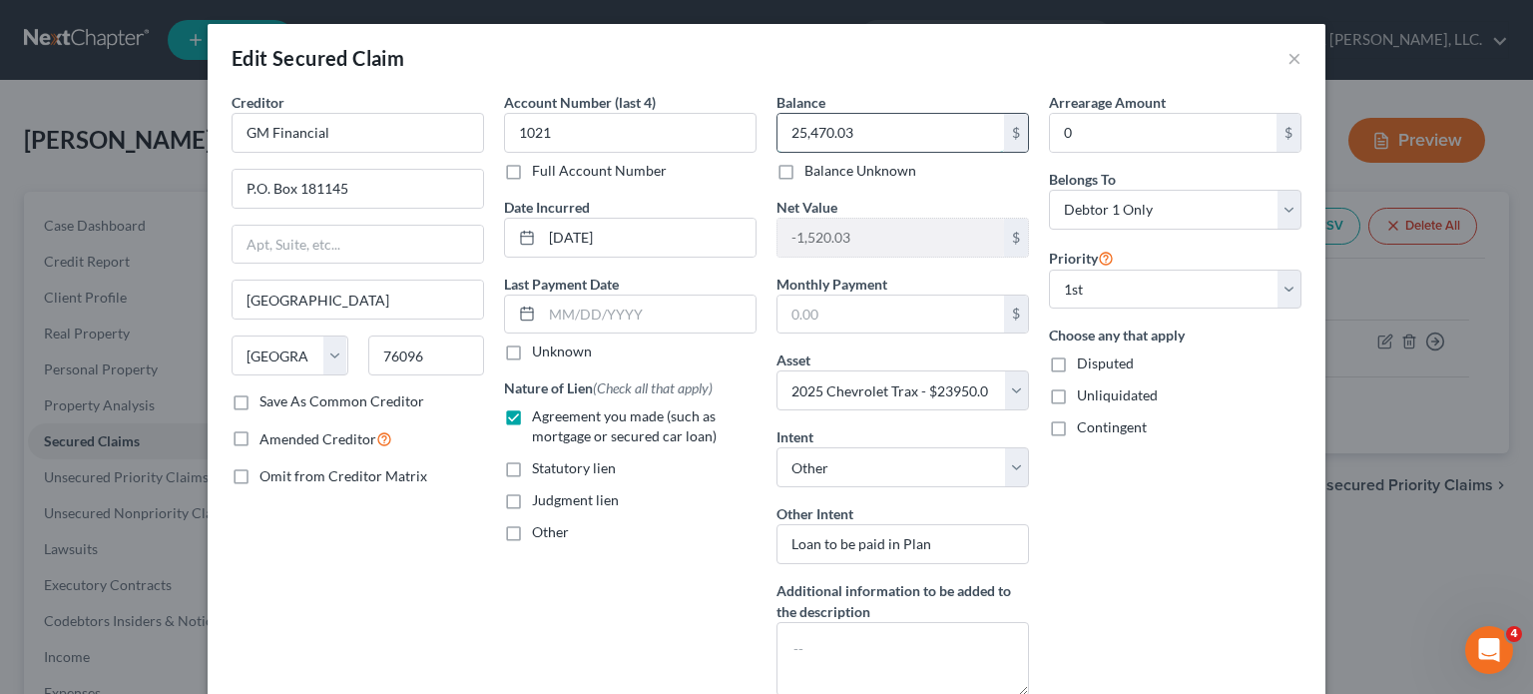
click at [851, 131] on input "25,470.03" at bounding box center [890, 133] width 227 height 38
type input "25,524.41"
click at [1171, 530] on div "Arrearage Amount 0 $ Belongs To * Select Debtor 1 Only Debtor 2 Only Debtor 1 A…" at bounding box center [1175, 402] width 272 height 620
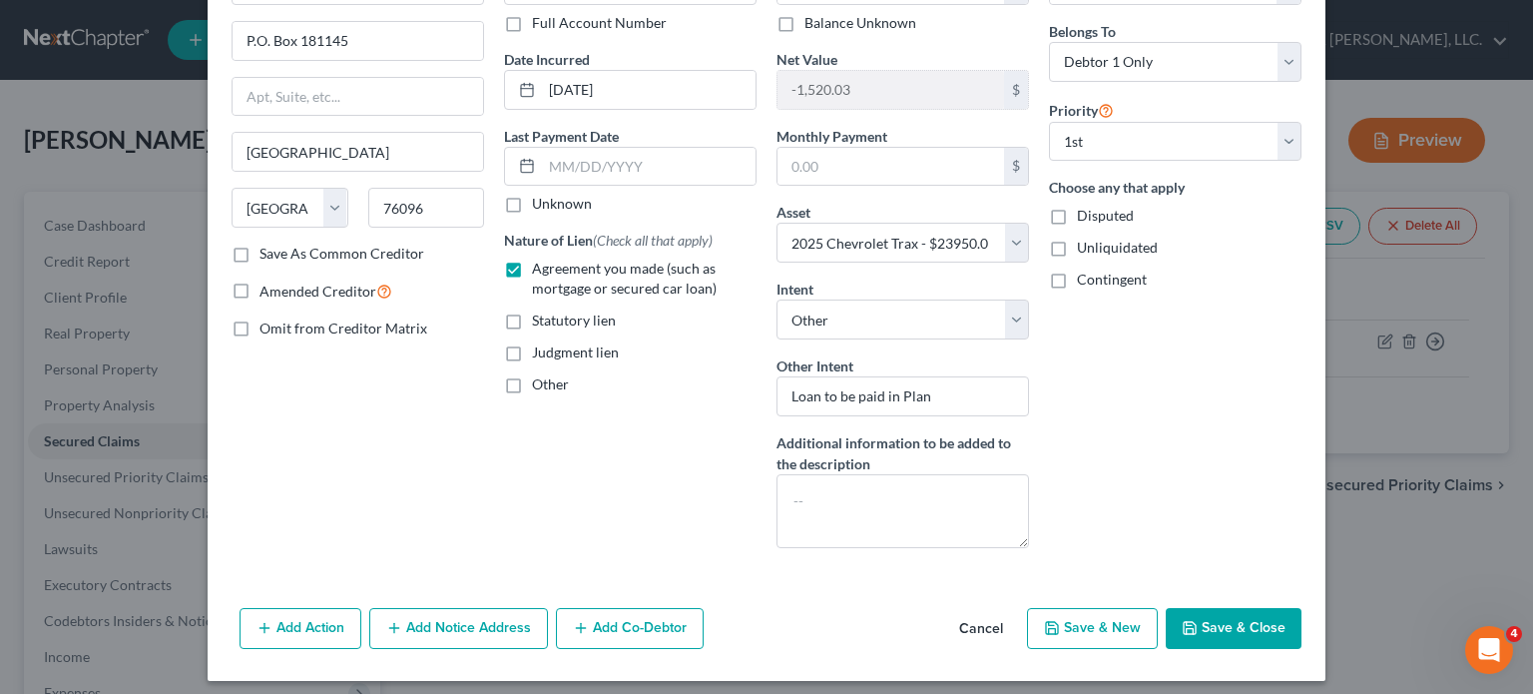
scroll to position [156, 0]
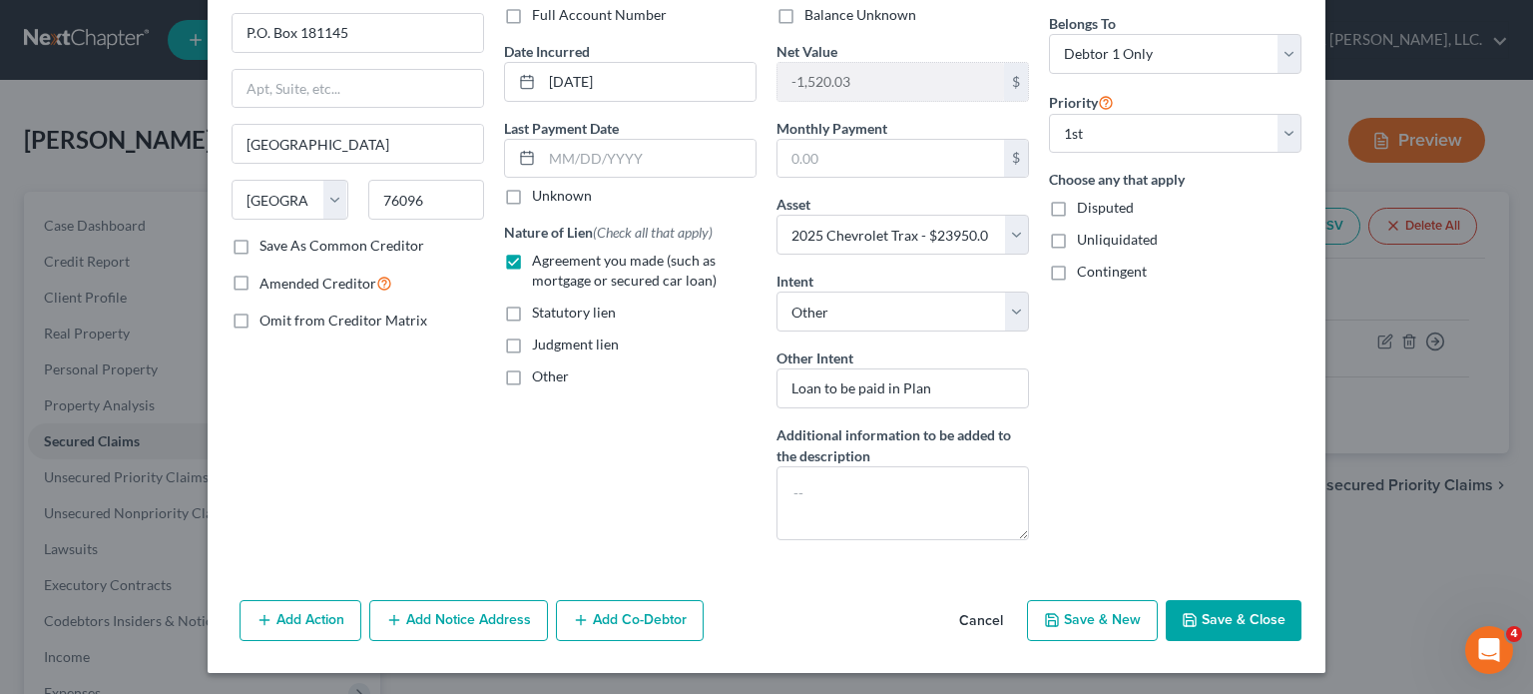
click at [1203, 616] on button "Save & Close" at bounding box center [1234, 621] width 136 height 42
select select
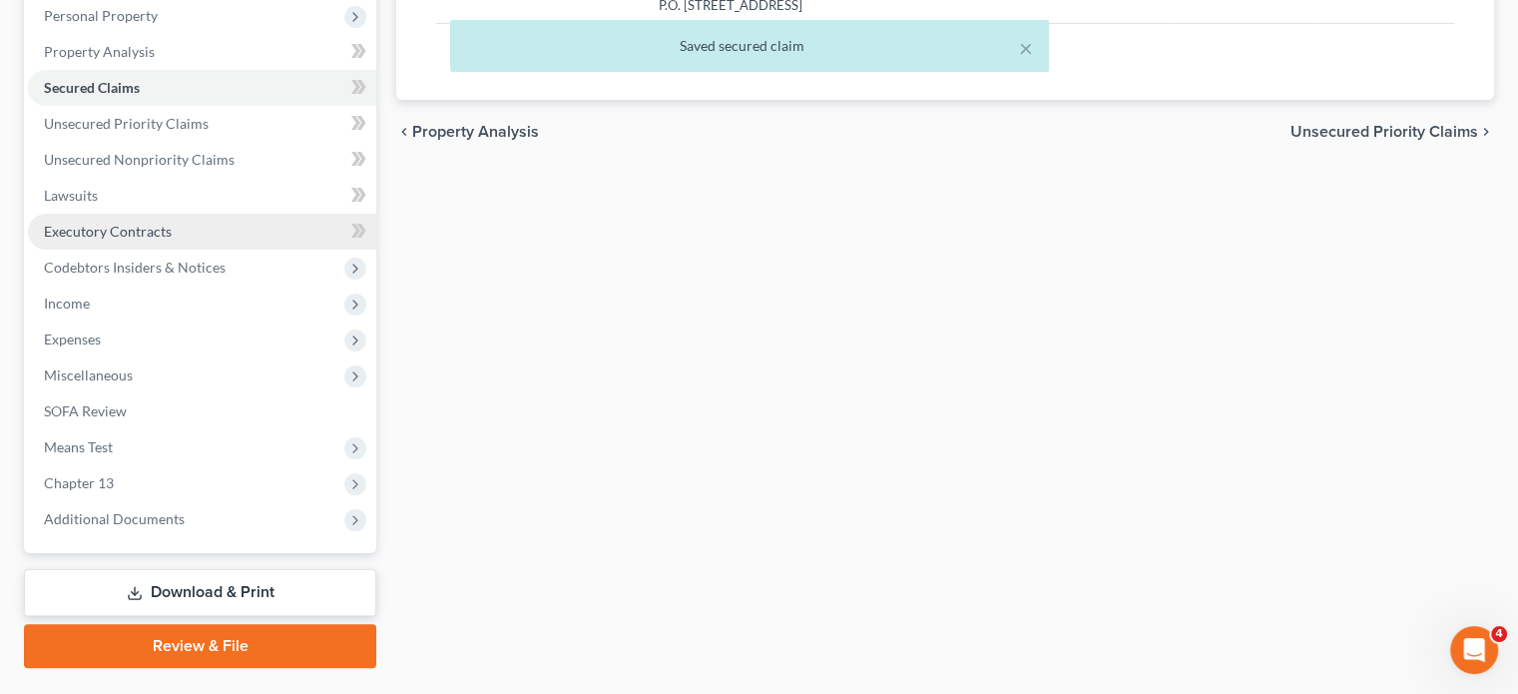
scroll to position [399, 0]
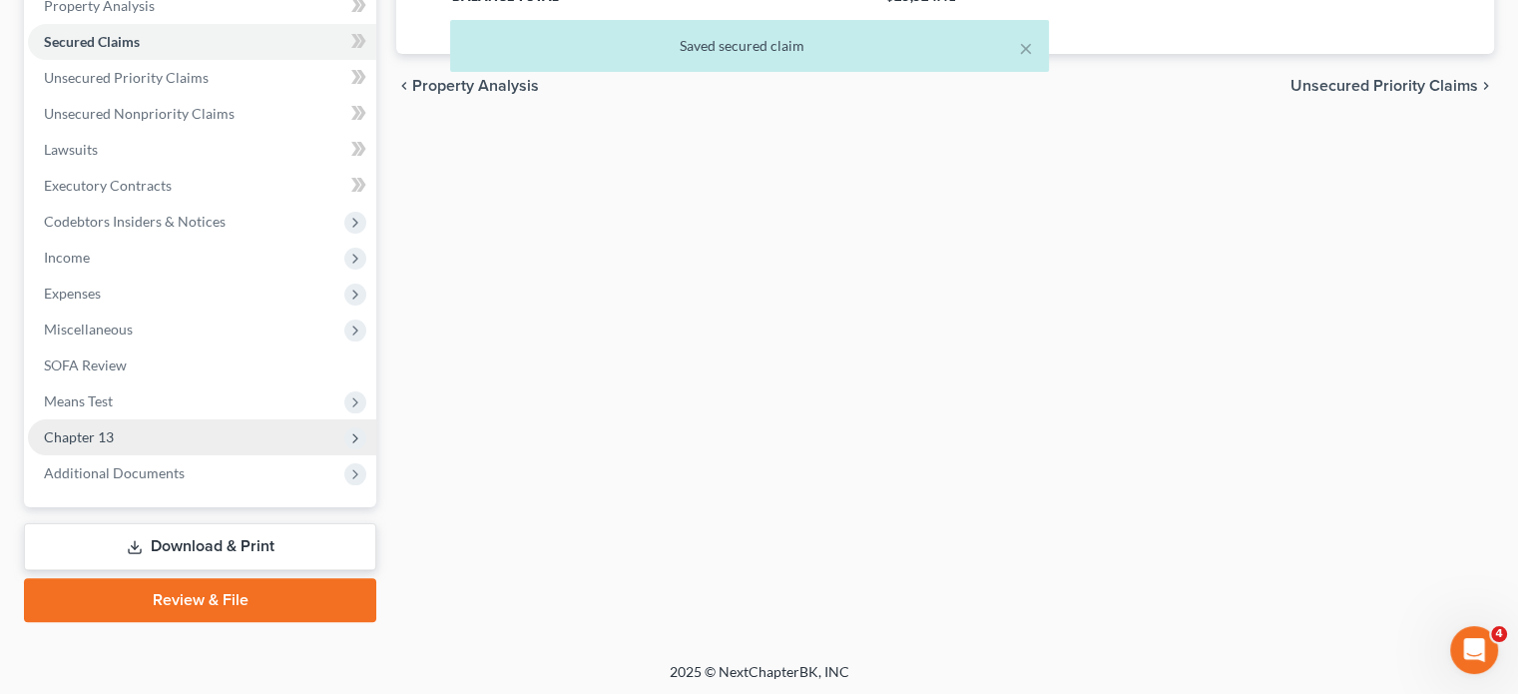
click at [72, 436] on span "Chapter 13" at bounding box center [79, 436] width 70 height 17
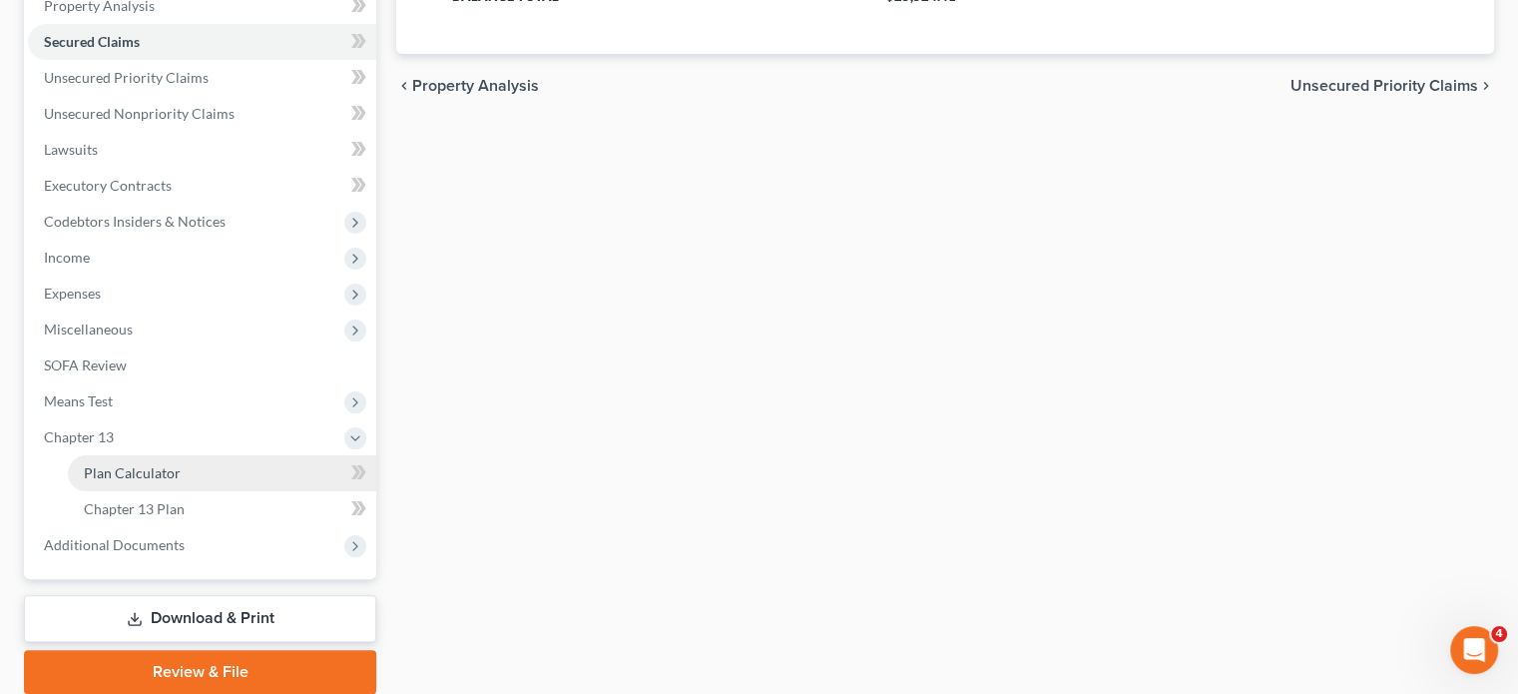
click at [98, 477] on span "Plan Calculator" at bounding box center [132, 472] width 97 height 17
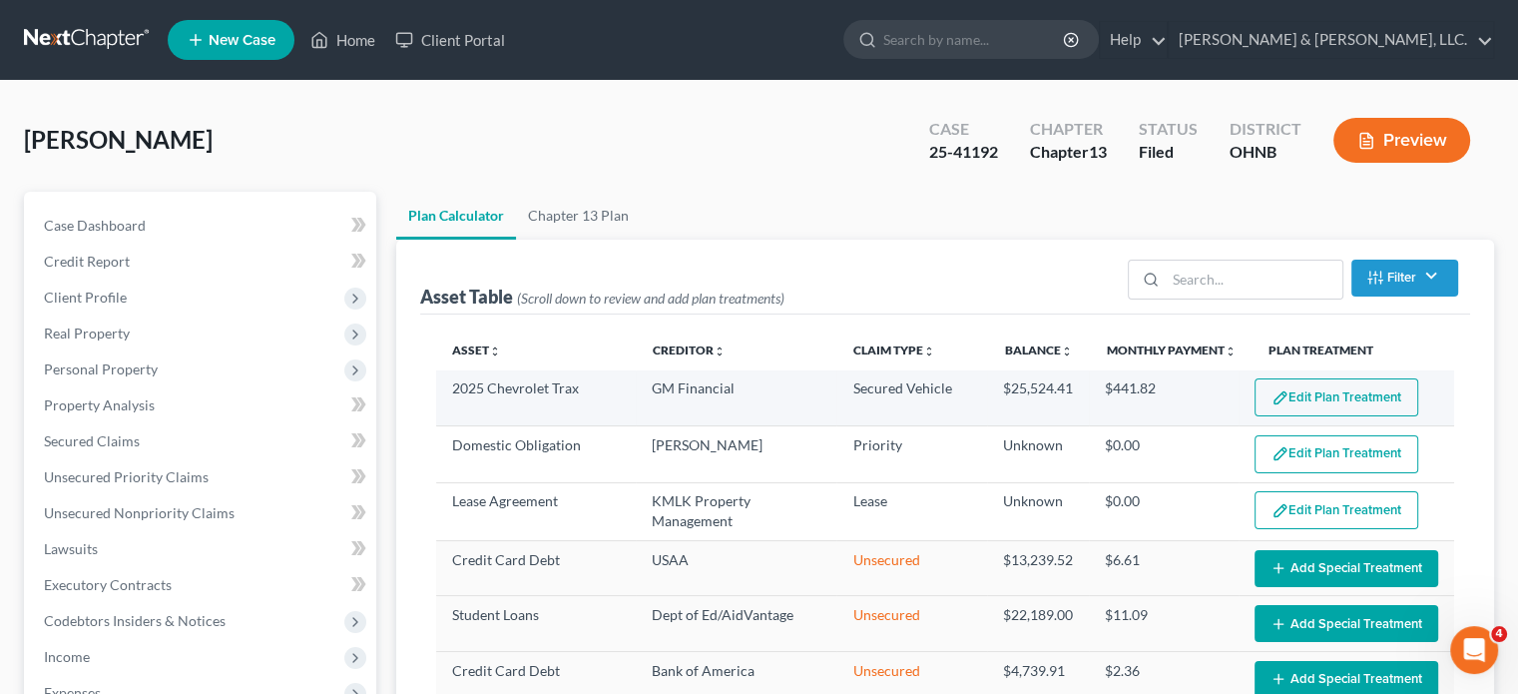
select select "59"
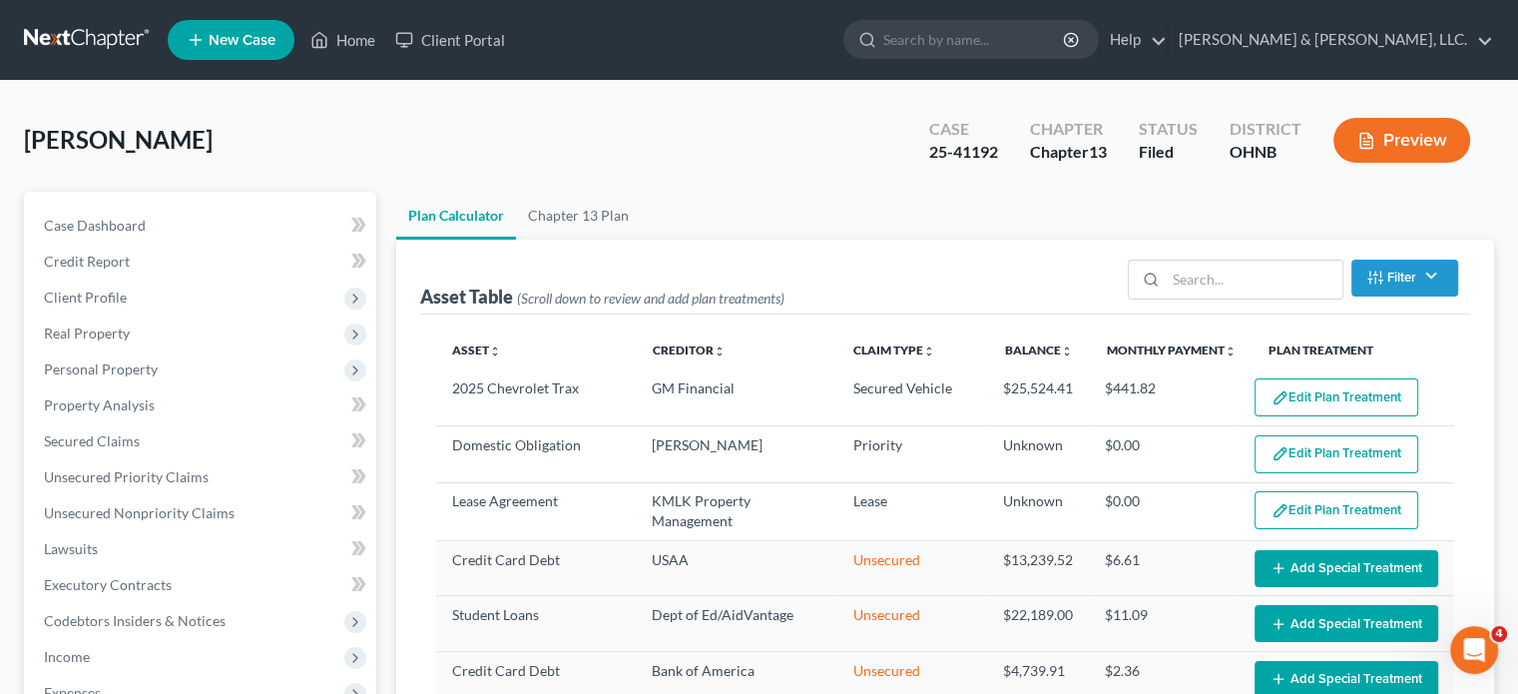
click at [1324, 388] on button "Edit Plan Treatment" at bounding box center [1336, 397] width 164 height 38
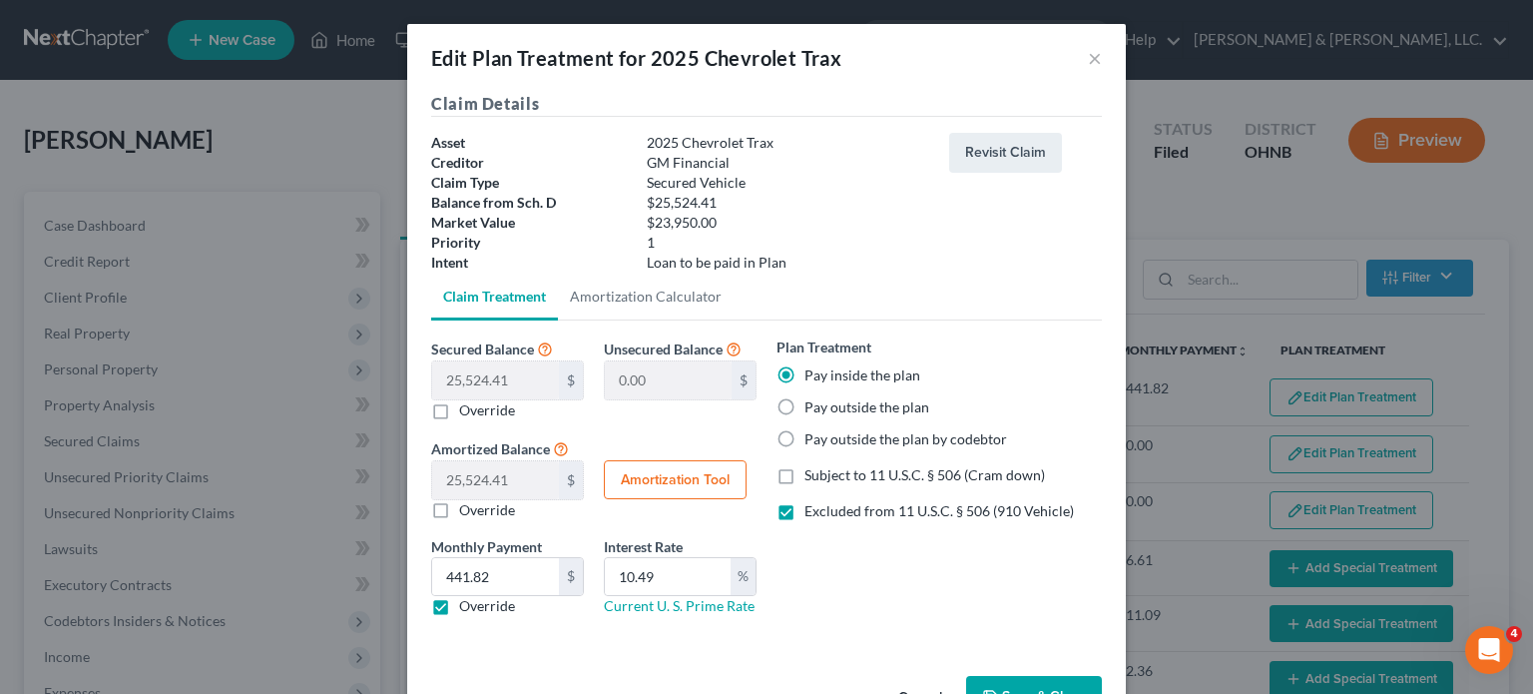
click at [459, 410] on label "Override" at bounding box center [487, 410] width 56 height 20
click at [467, 410] on input "Override" at bounding box center [473, 406] width 13 height 13
checkbox input "true"
type input "25,524.41"
type input "0.00"
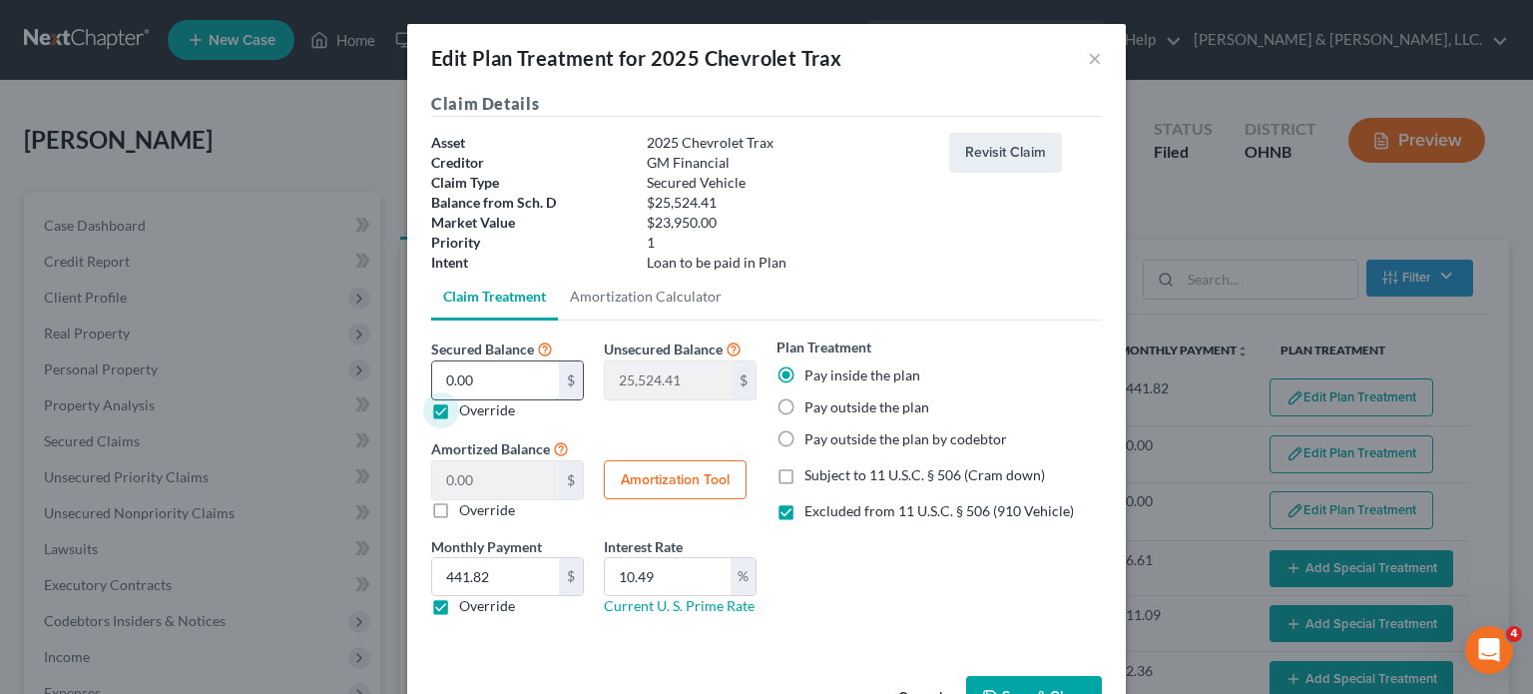
click at [432, 385] on input "0.00" at bounding box center [495, 380] width 127 height 38
type input "2"
type input "25,522.41"
type input "2.00"
type input "25"
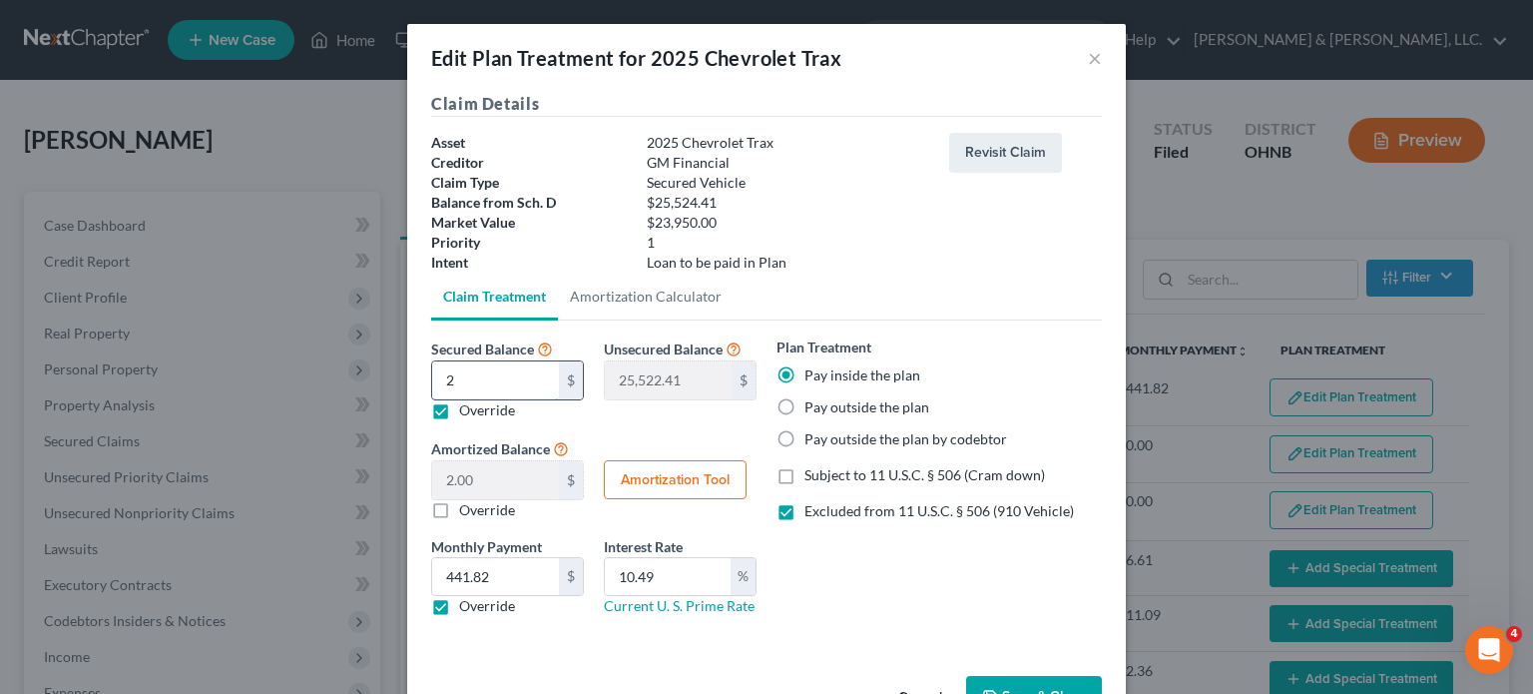
type input "25,499.41"
type input "25.00"
type input "254"
type input "25,270.41"
type input "254.00"
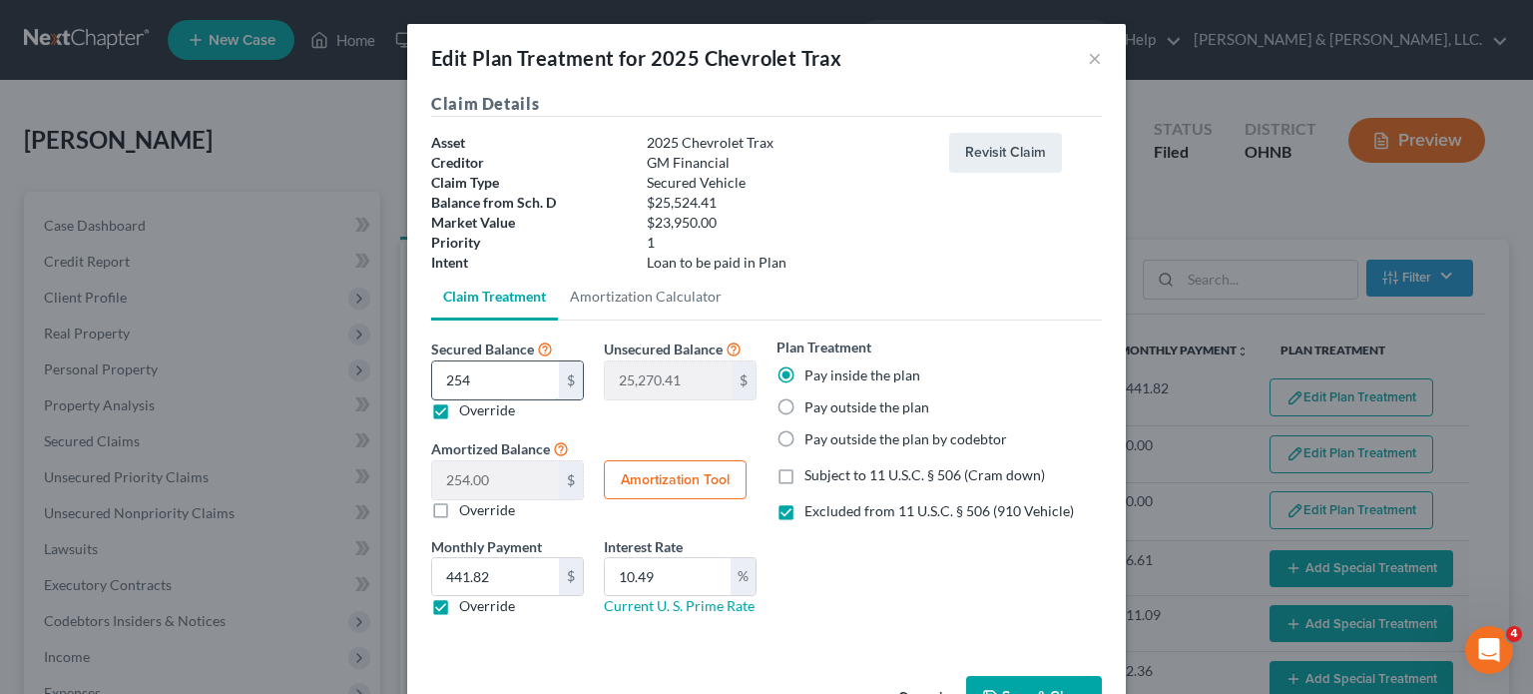
type input "2547"
type input "22,977.41"
type input "2,547.00"
type input "2,5470"
type input "54.40"
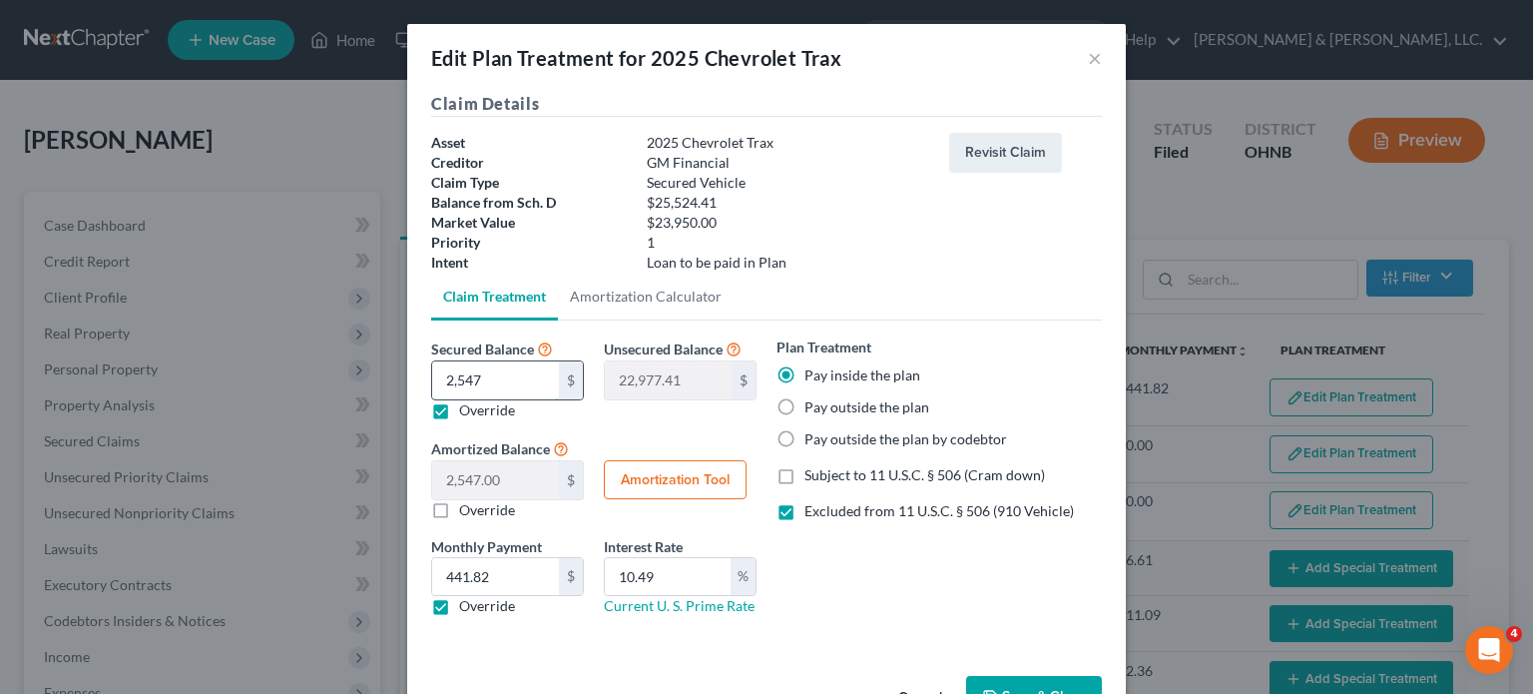
type input "25,470.00"
type input "25,470.03"
type input "54.38"
type input "25,470.03"
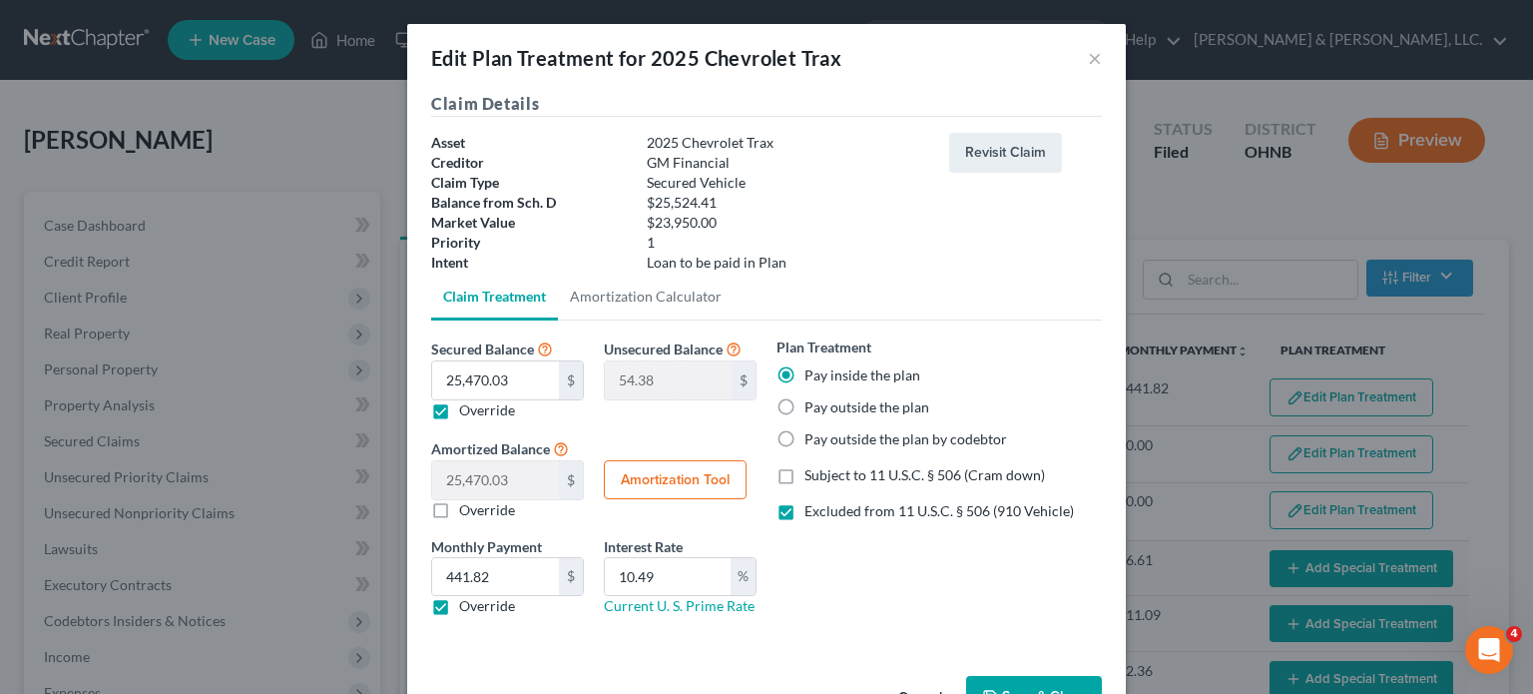
click at [874, 556] on div "Plan Treatment Pay inside the plan Pay outside the plan Pay outside the plan by…" at bounding box center [938, 483] width 345 height 295
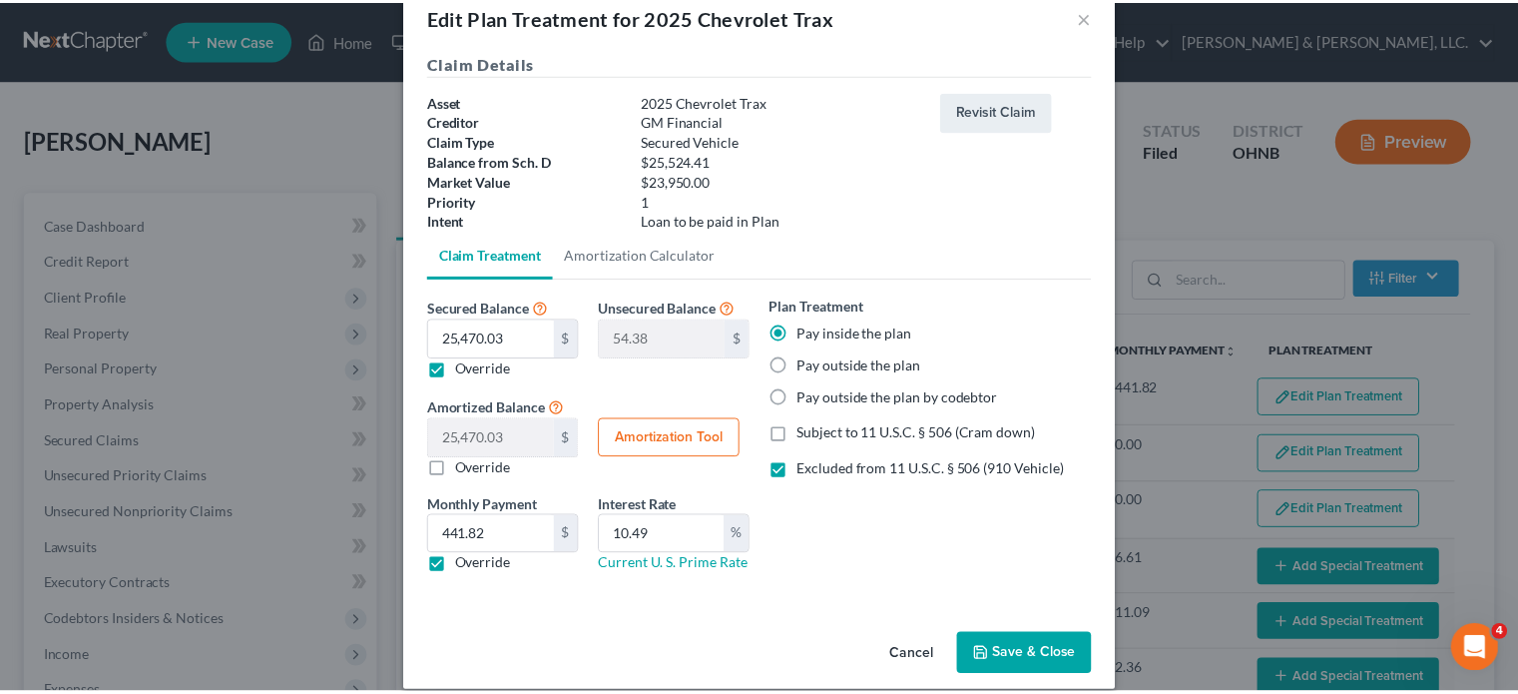
scroll to position [63, 0]
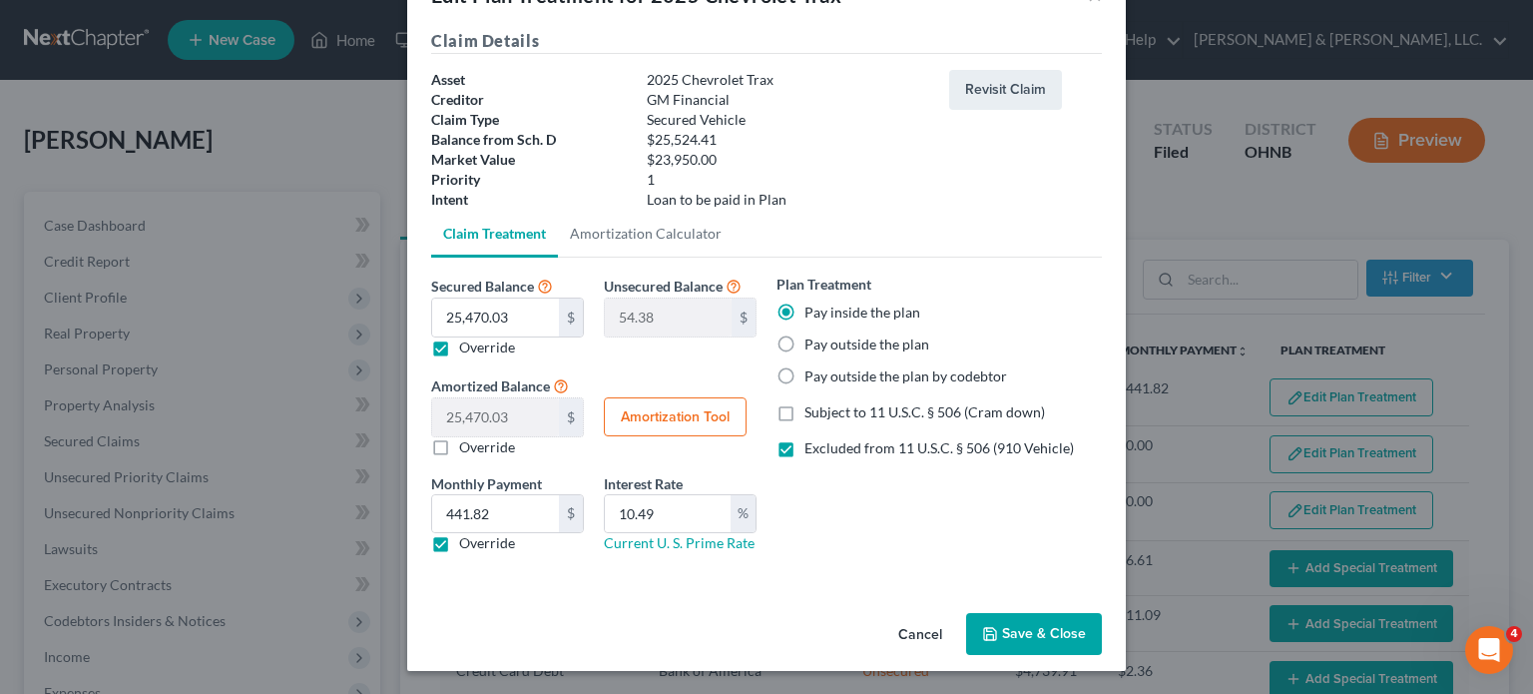
click at [1025, 630] on button "Save & Close" at bounding box center [1034, 634] width 136 height 42
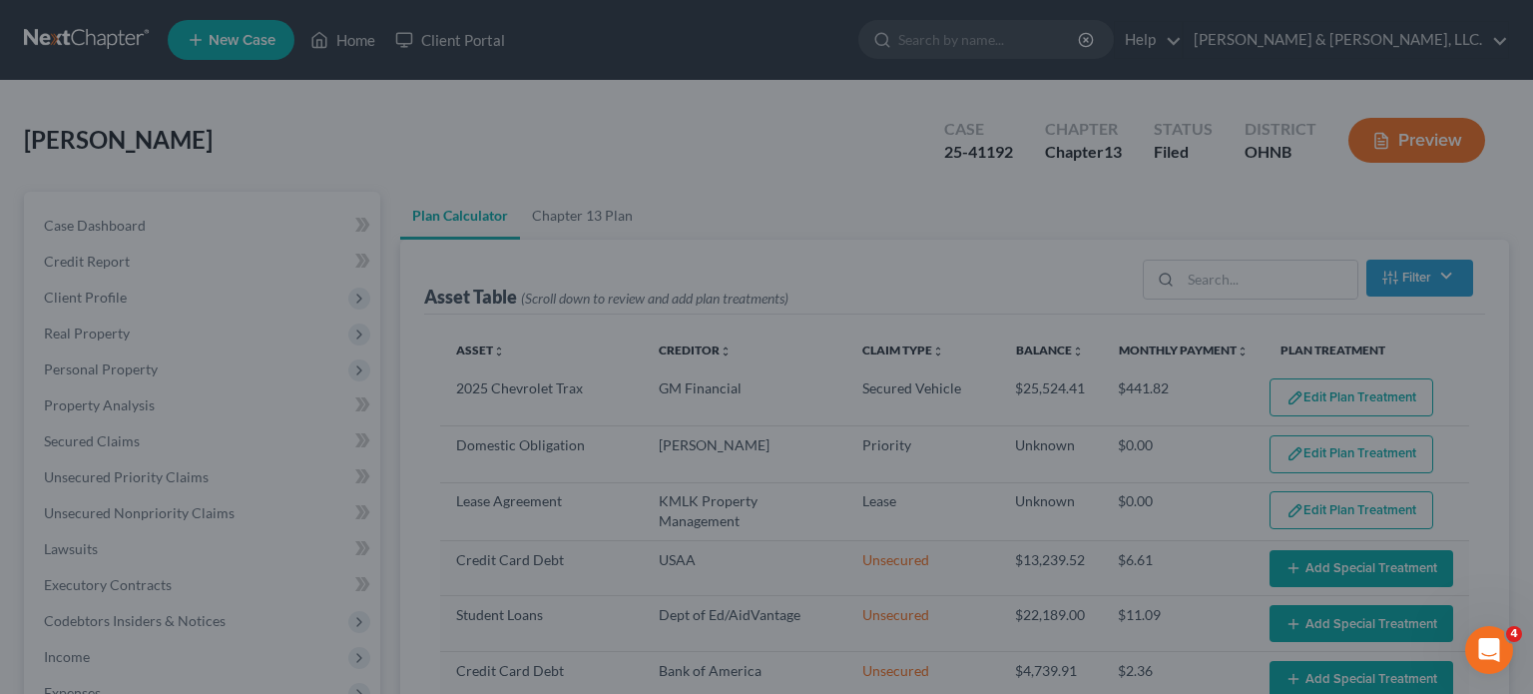
select select "59"
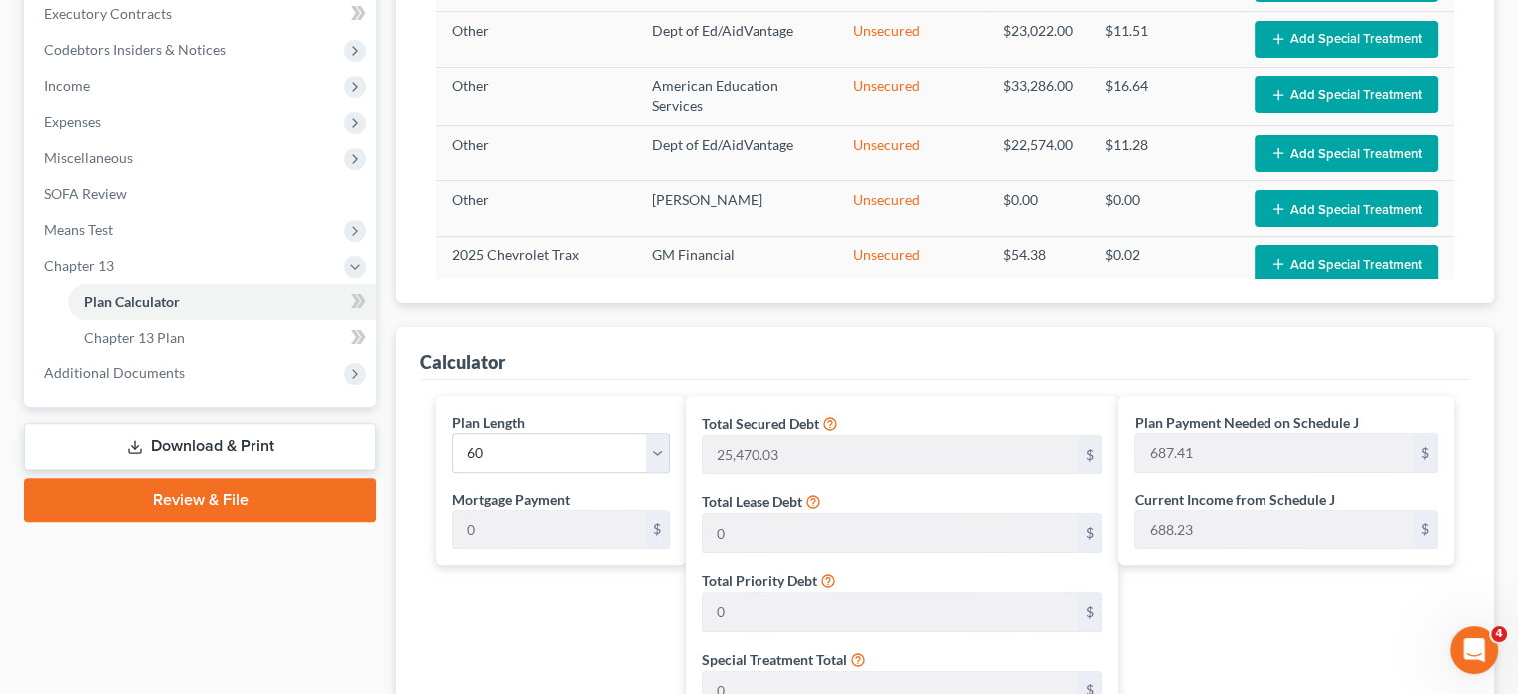
scroll to position [599, 0]
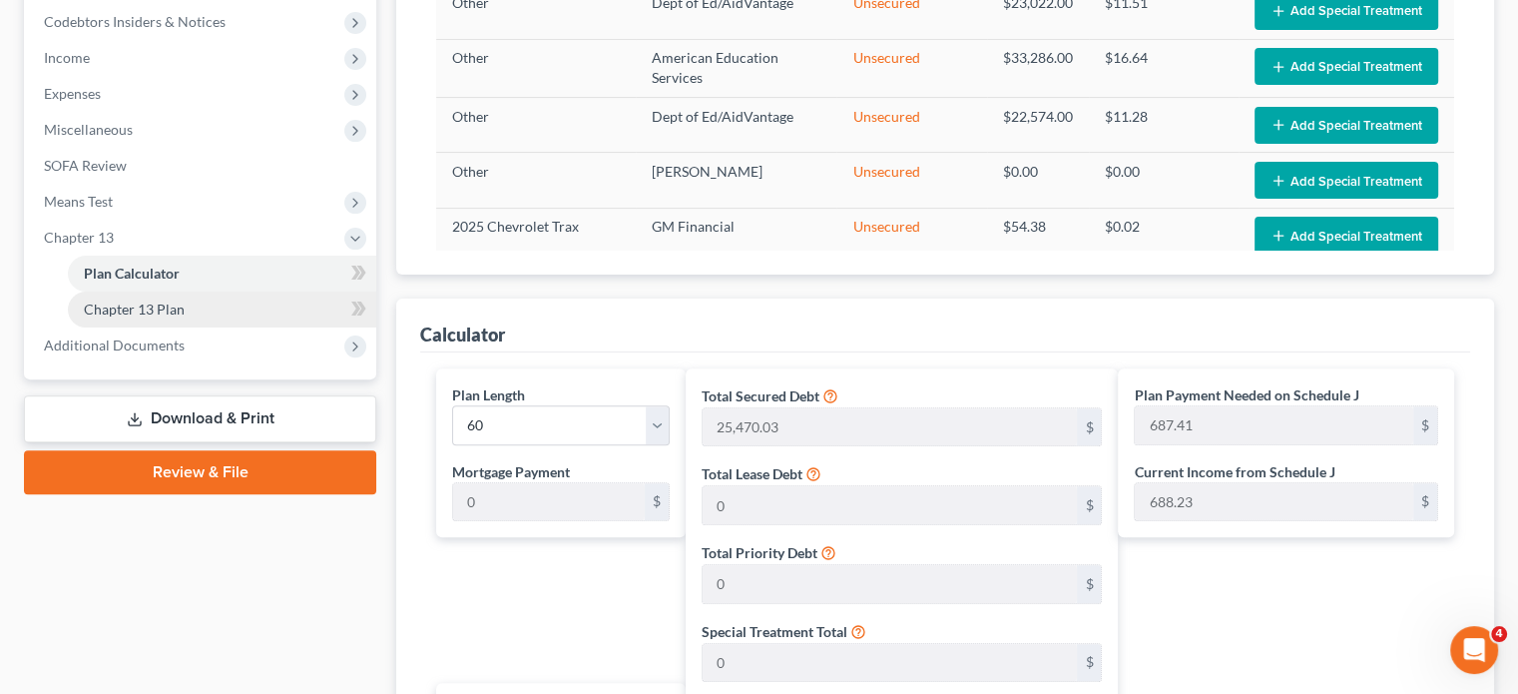
click at [148, 303] on span "Chapter 13 Plan" at bounding box center [134, 308] width 101 height 17
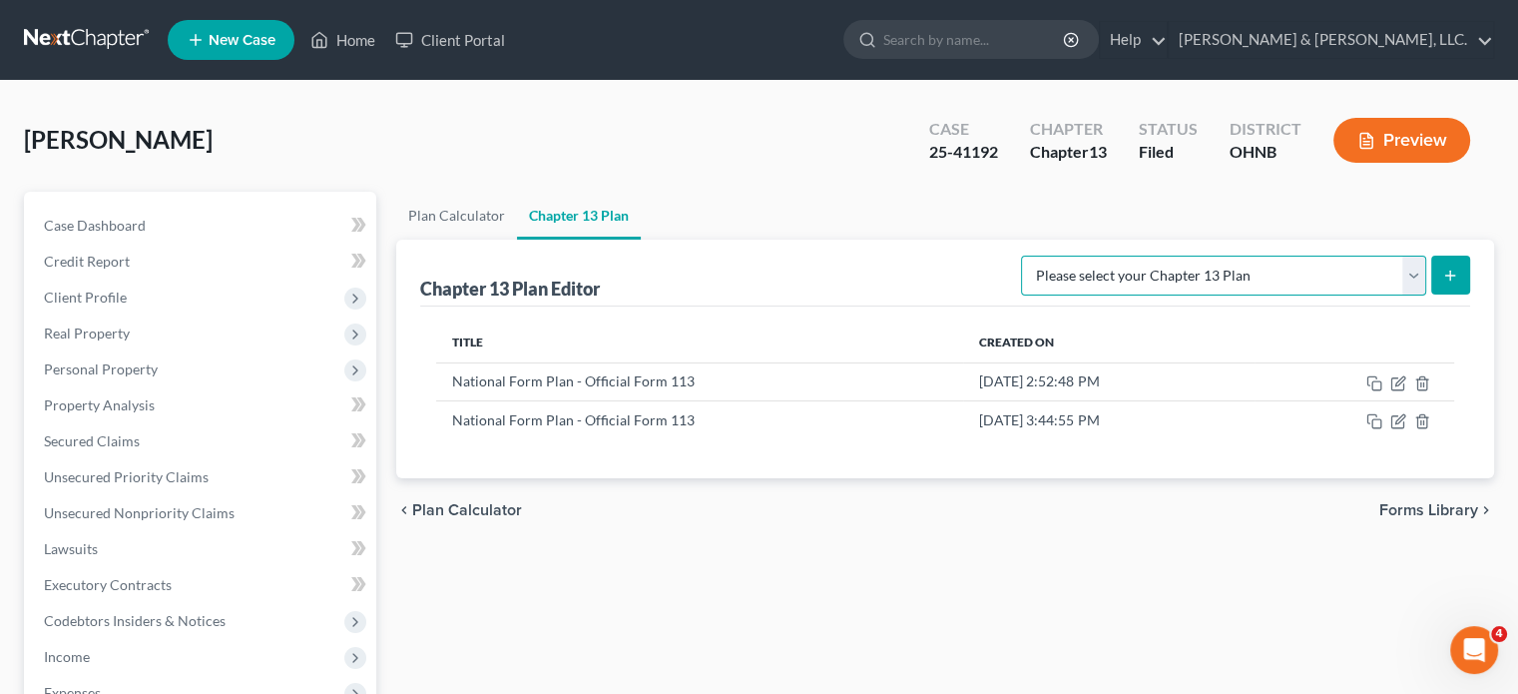
click at [1330, 270] on select "Please select your Chapter 13 Plan National Form Plan - Official Form 113 North…" at bounding box center [1223, 275] width 405 height 40
select select "0"
click at [1138, 255] on select "Please select your Chapter 13 Plan National Form Plan - Official Form 113 North…" at bounding box center [1223, 275] width 405 height 40
click at [1330, 272] on line "submit" at bounding box center [1450, 274] width 0 height 9
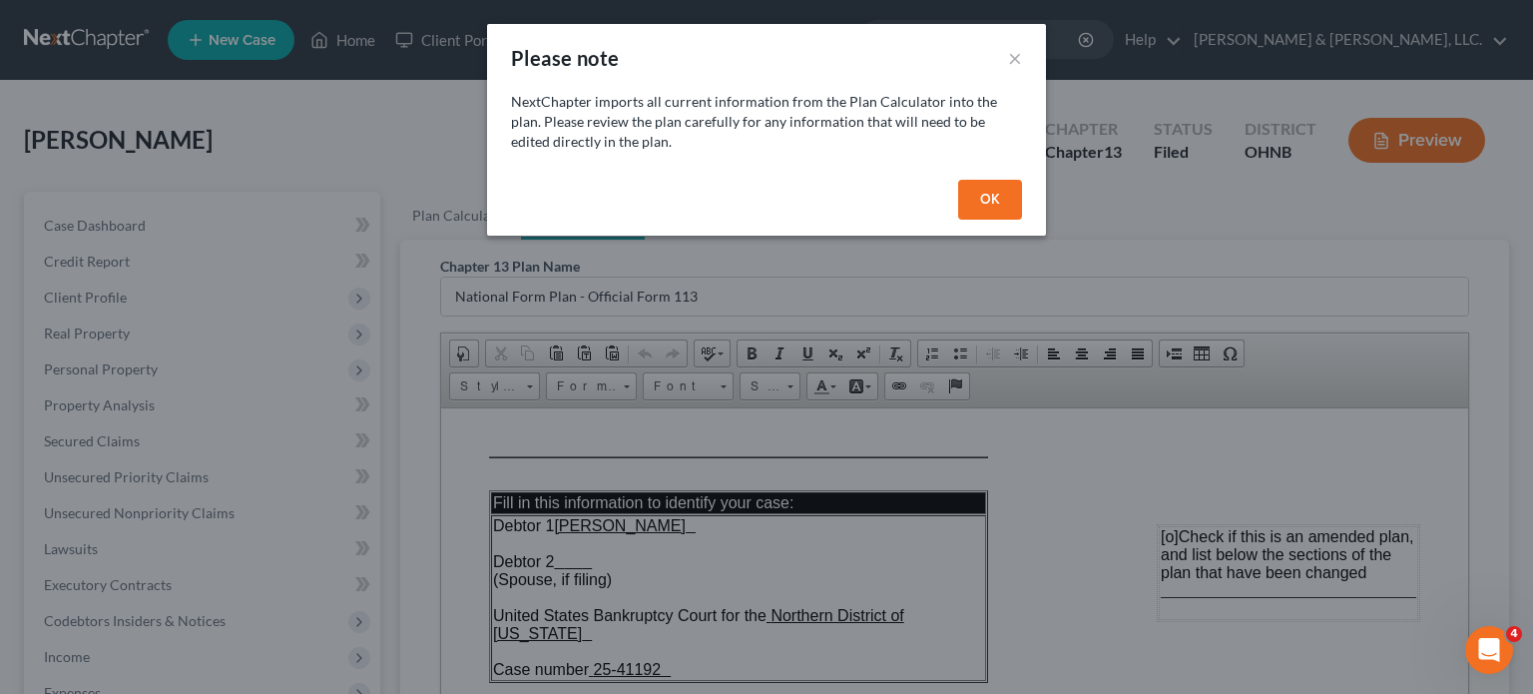
click at [990, 207] on button "OK" at bounding box center [990, 200] width 64 height 40
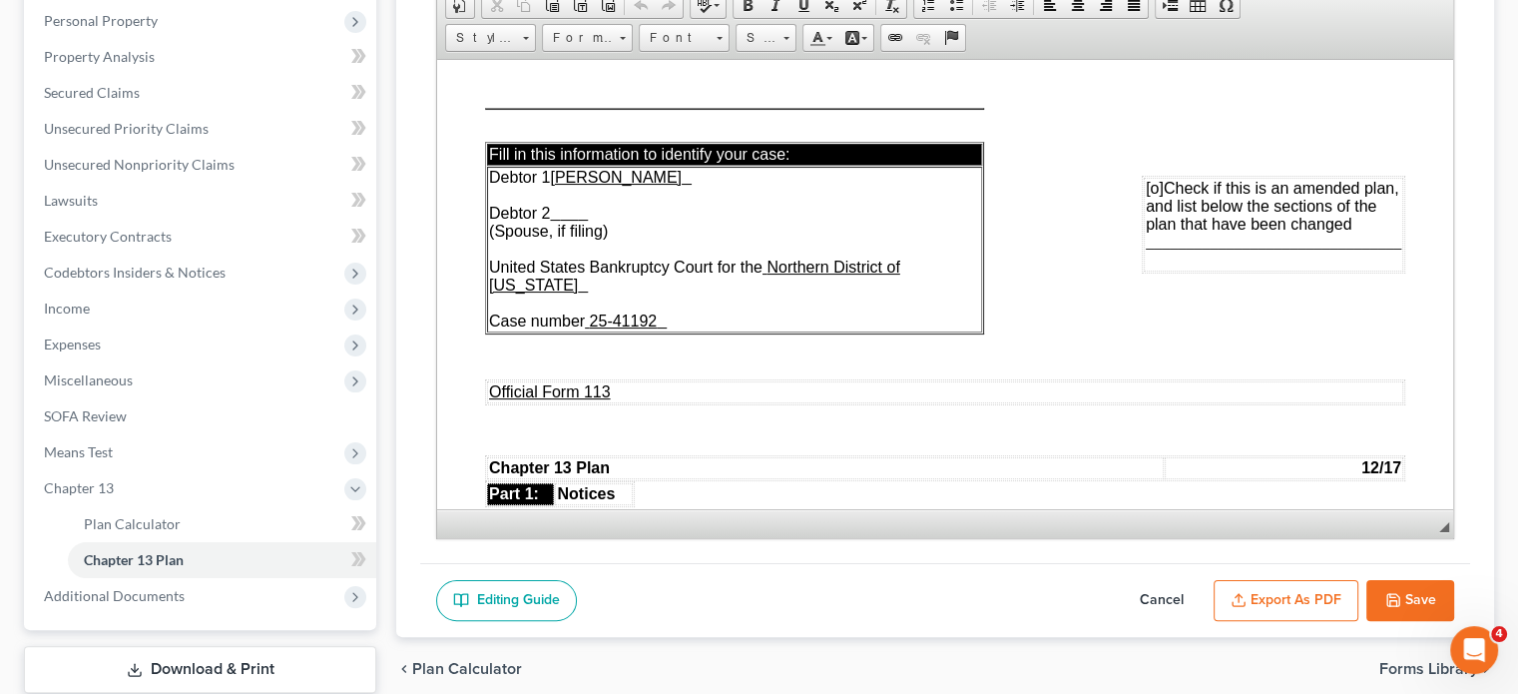
scroll to position [399, 0]
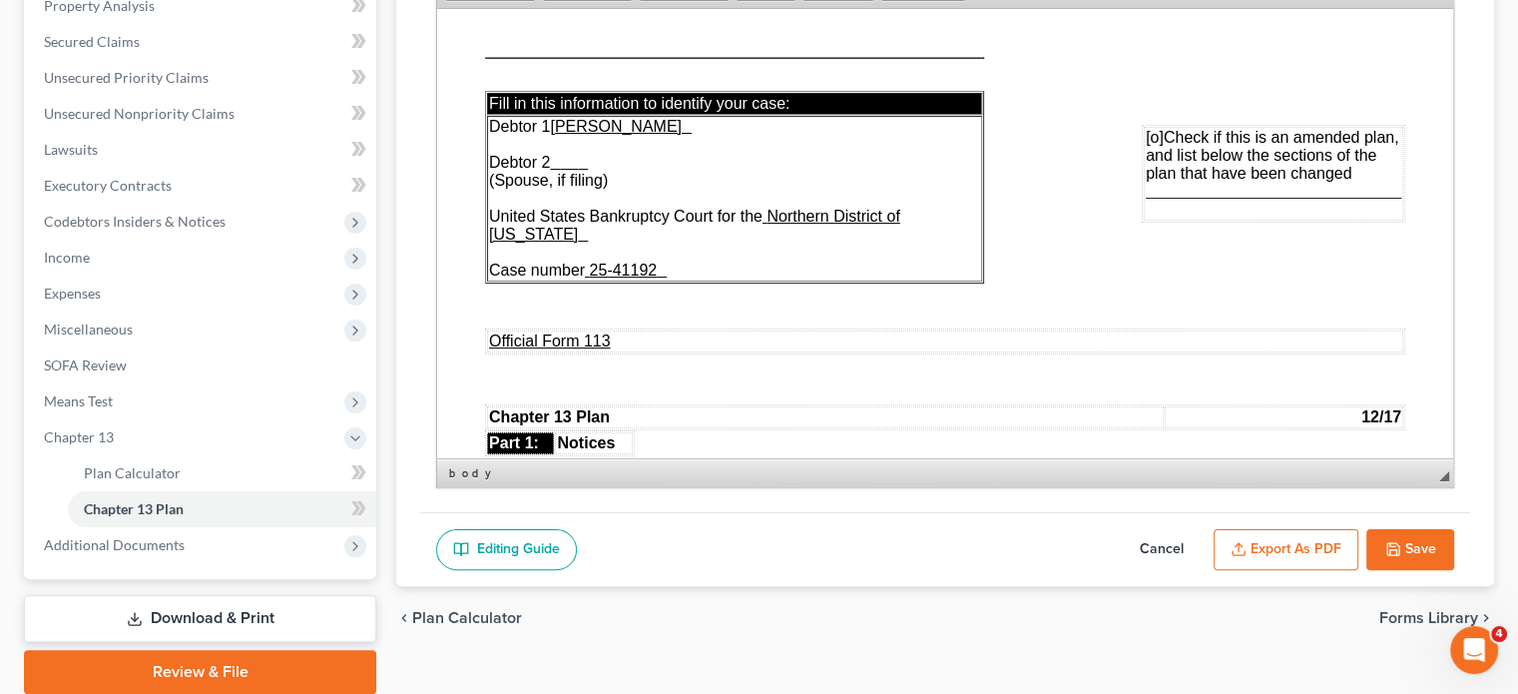
click at [1146, 136] on span "[o]" at bounding box center [1155, 136] width 18 height 17
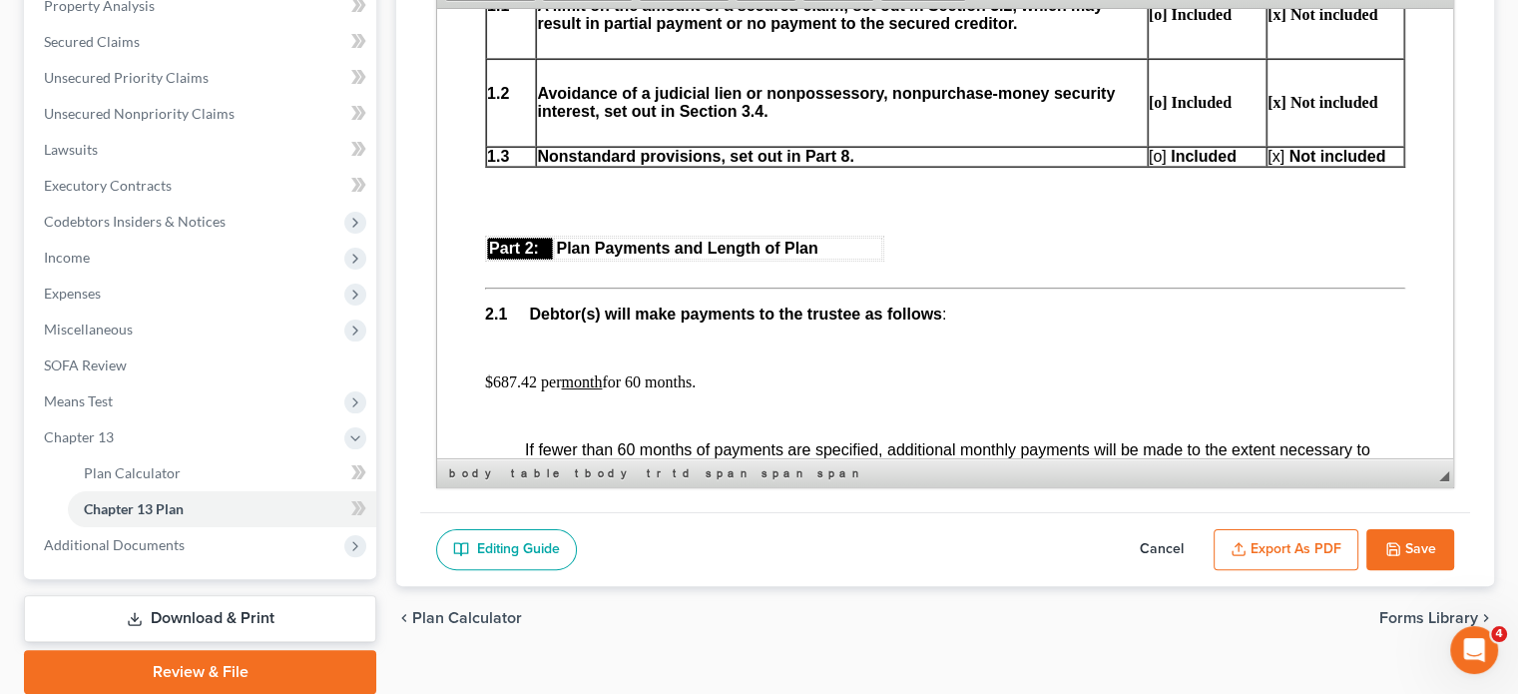
scroll to position [798, 0]
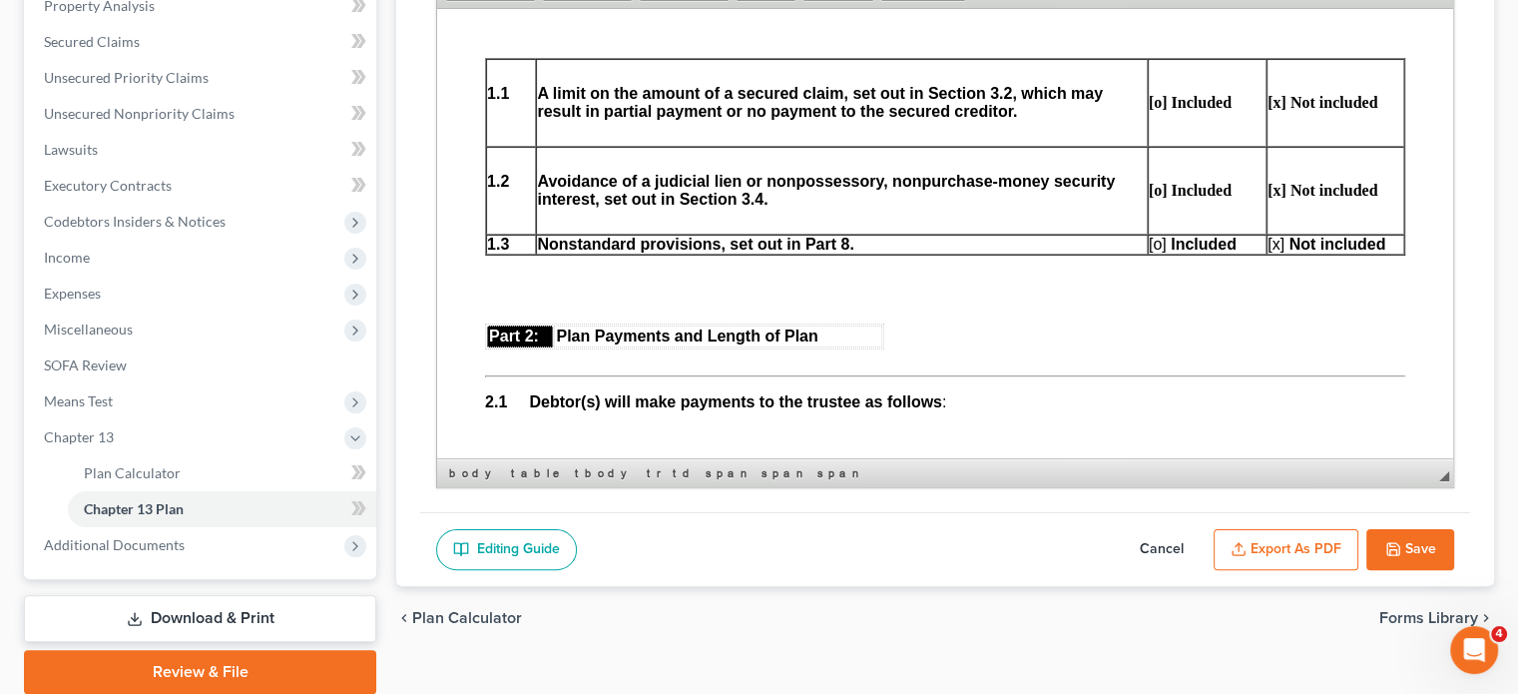
click at [1150, 250] on span "[o]" at bounding box center [1158, 243] width 18 height 17
click at [1267, 250] on span "[x]" at bounding box center [1275, 243] width 17 height 17
click at [1286, 306] on p at bounding box center [945, 288] width 920 height 36
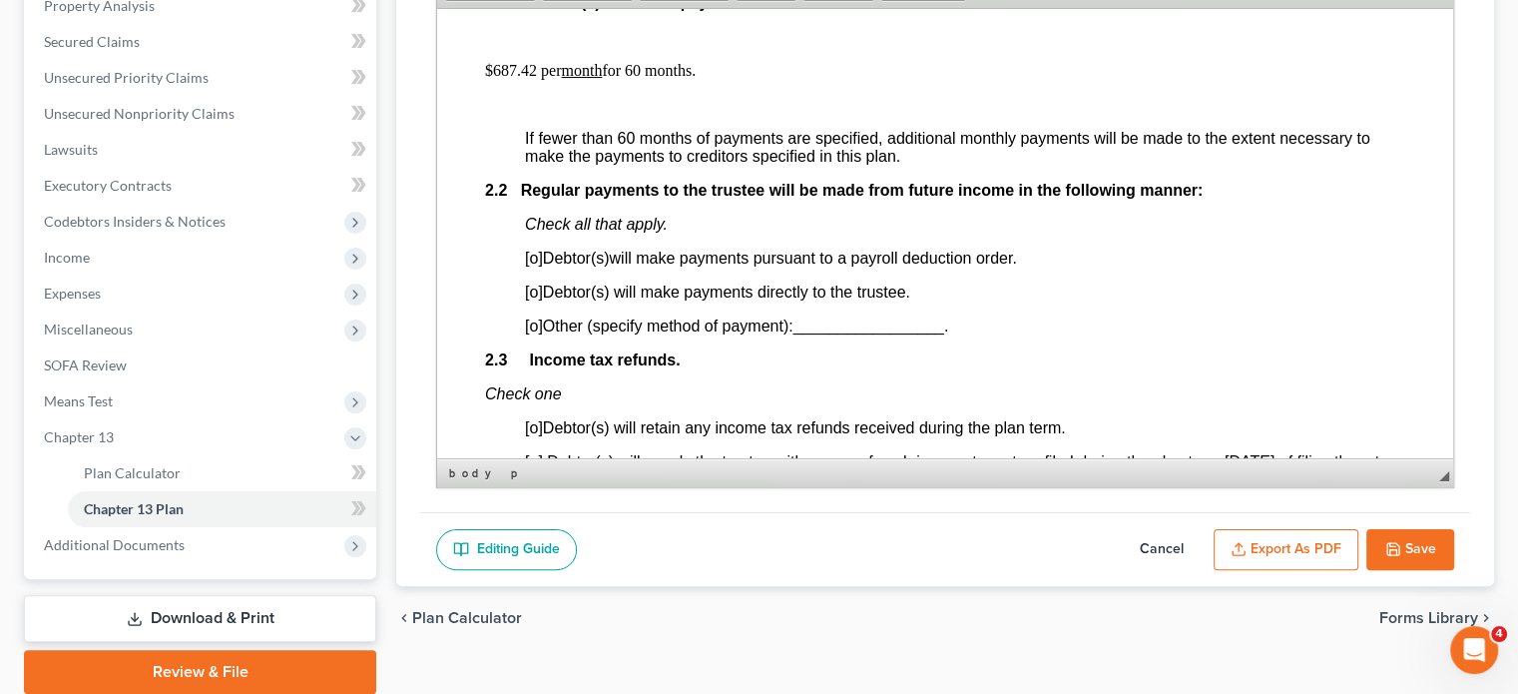
scroll to position [1297, 0]
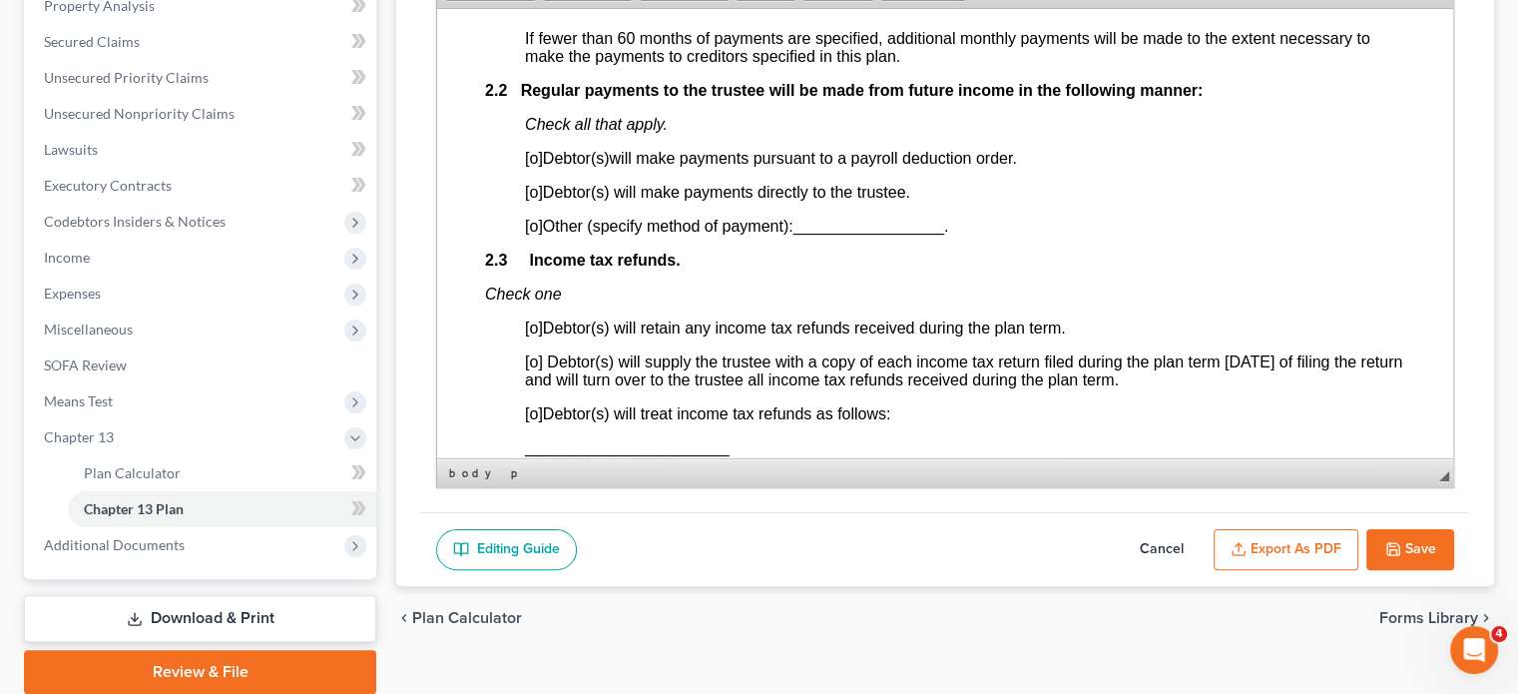
click at [535, 234] on span "[o]" at bounding box center [534, 225] width 18 height 17
click at [537, 200] on span "[o]" at bounding box center [534, 191] width 18 height 17
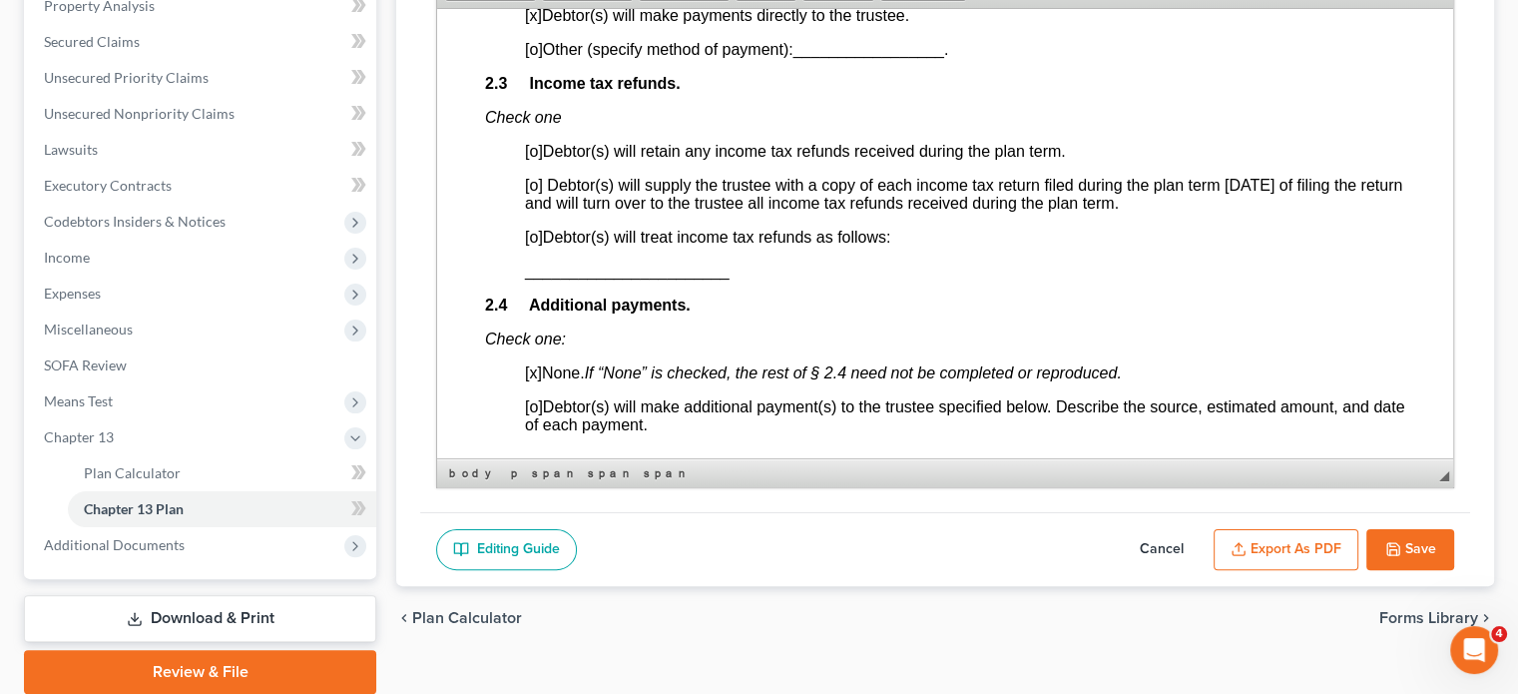
scroll to position [1497, 0]
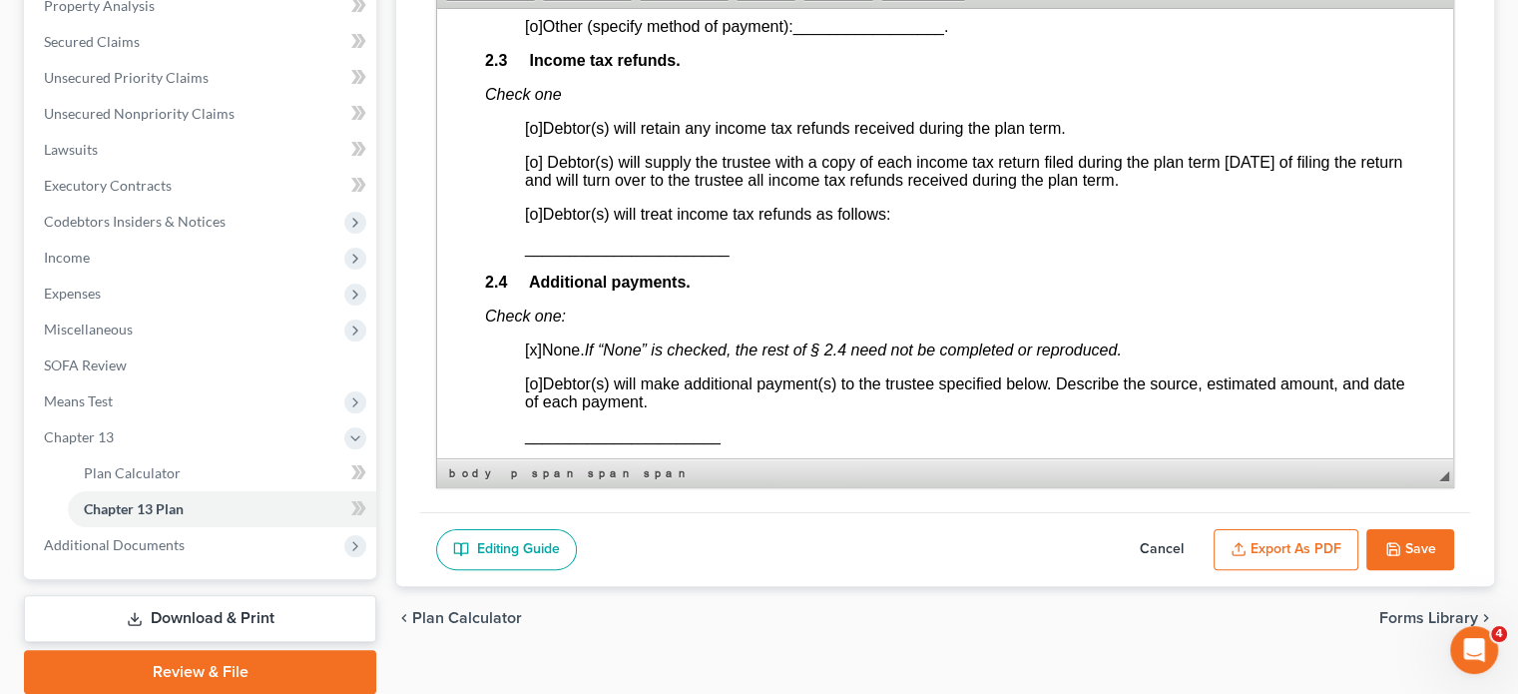
click at [533, 222] on span "[o]" at bounding box center [534, 213] width 18 height 17
click at [1330, 545] on button "Save" at bounding box center [1410, 550] width 88 height 42
select select "0"
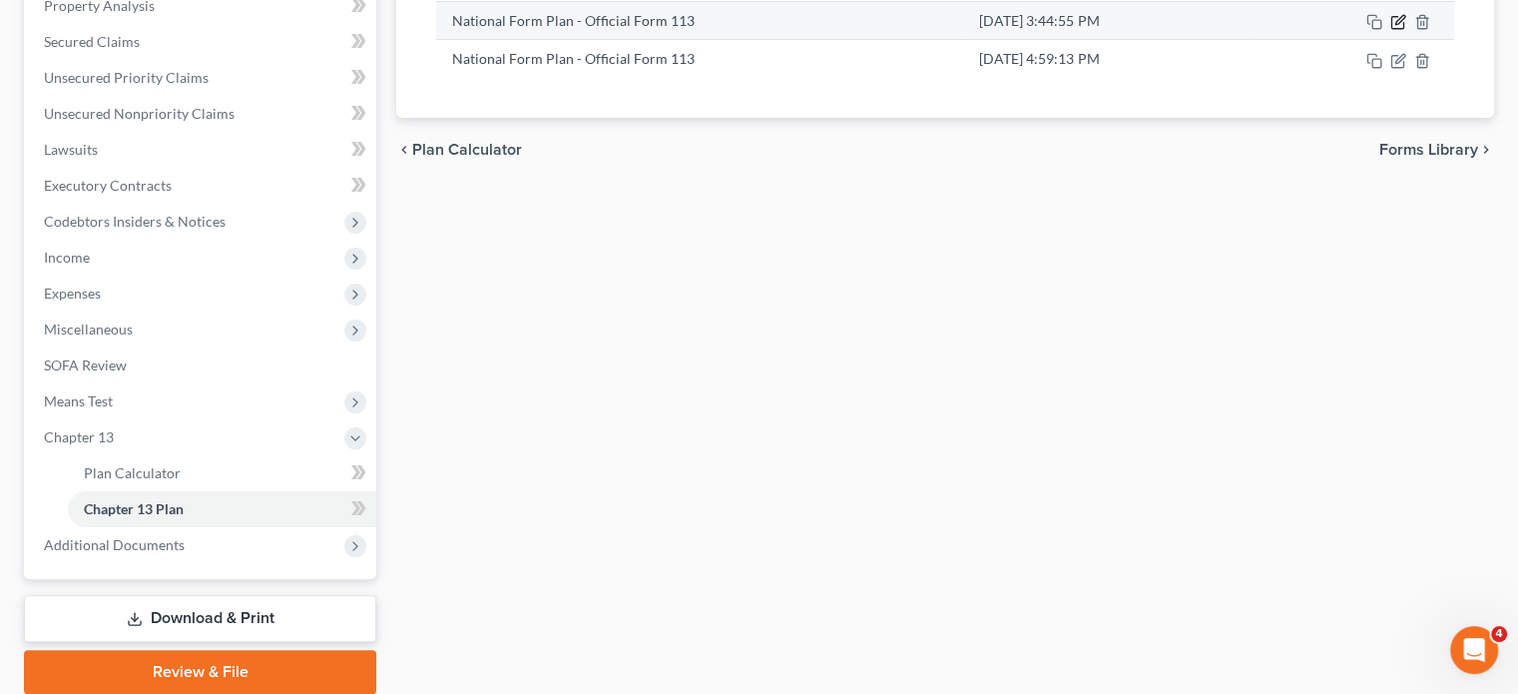
click at [1330, 19] on icon "button" at bounding box center [1398, 22] width 16 height 16
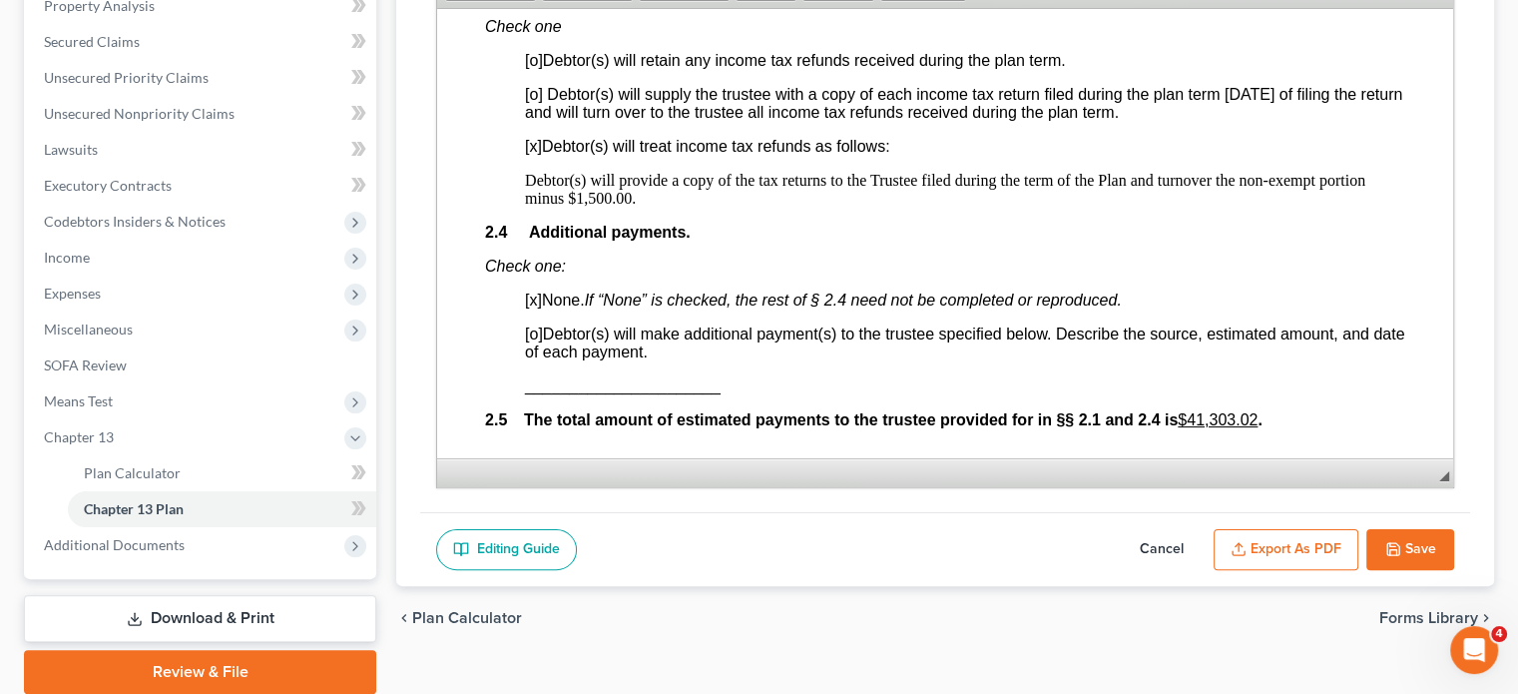
scroll to position [1597, 0]
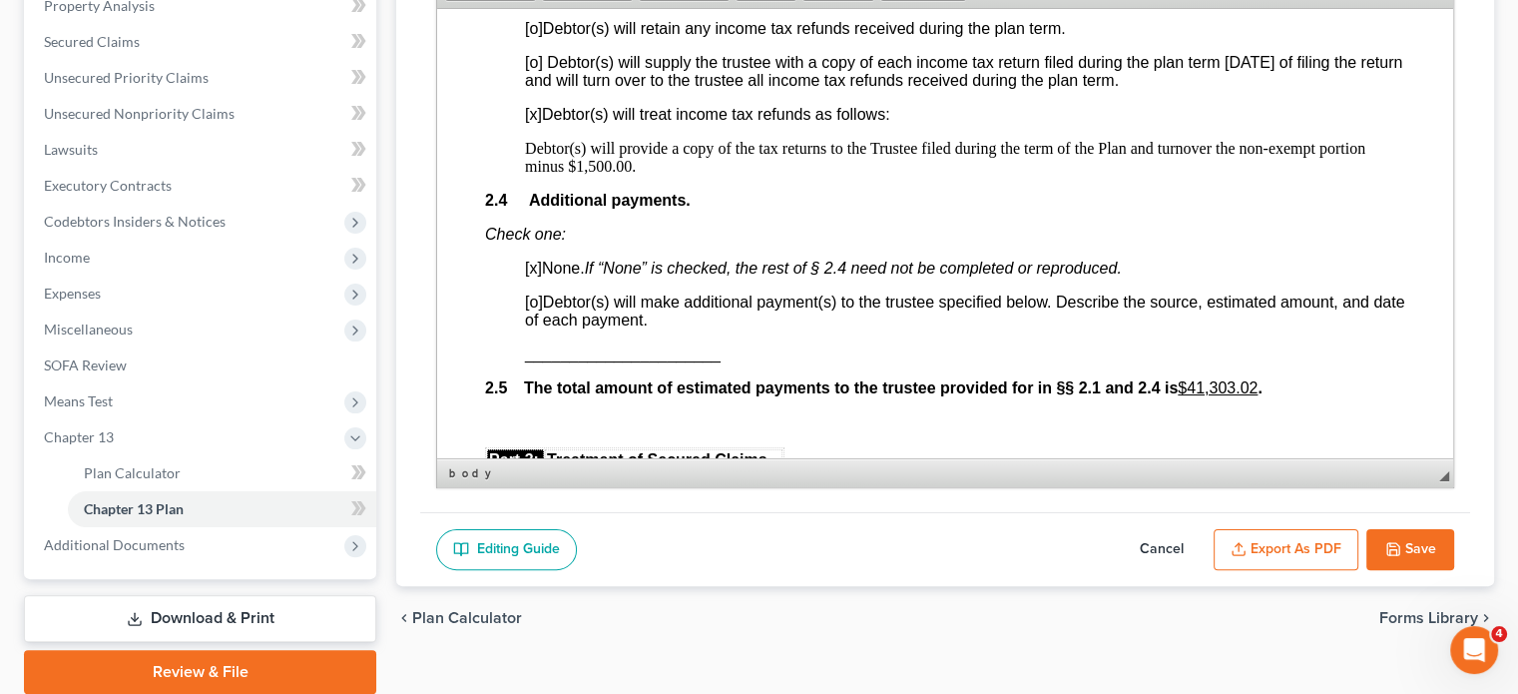
drag, startPoint x: 525, startPoint y: 165, endPoint x: 640, endPoint y: 184, distance: 116.3
click at [640, 175] on p "Debtor(s) will provide a copy of the tax returns to the Trustee filed during th…" at bounding box center [965, 157] width 880 height 36
click at [639, 199] on span "Copy" at bounding box center [681, 203] width 106 height 25
copy p "Debtor(s) will provide a copy of the tax returns to the Trustee filed during th…"
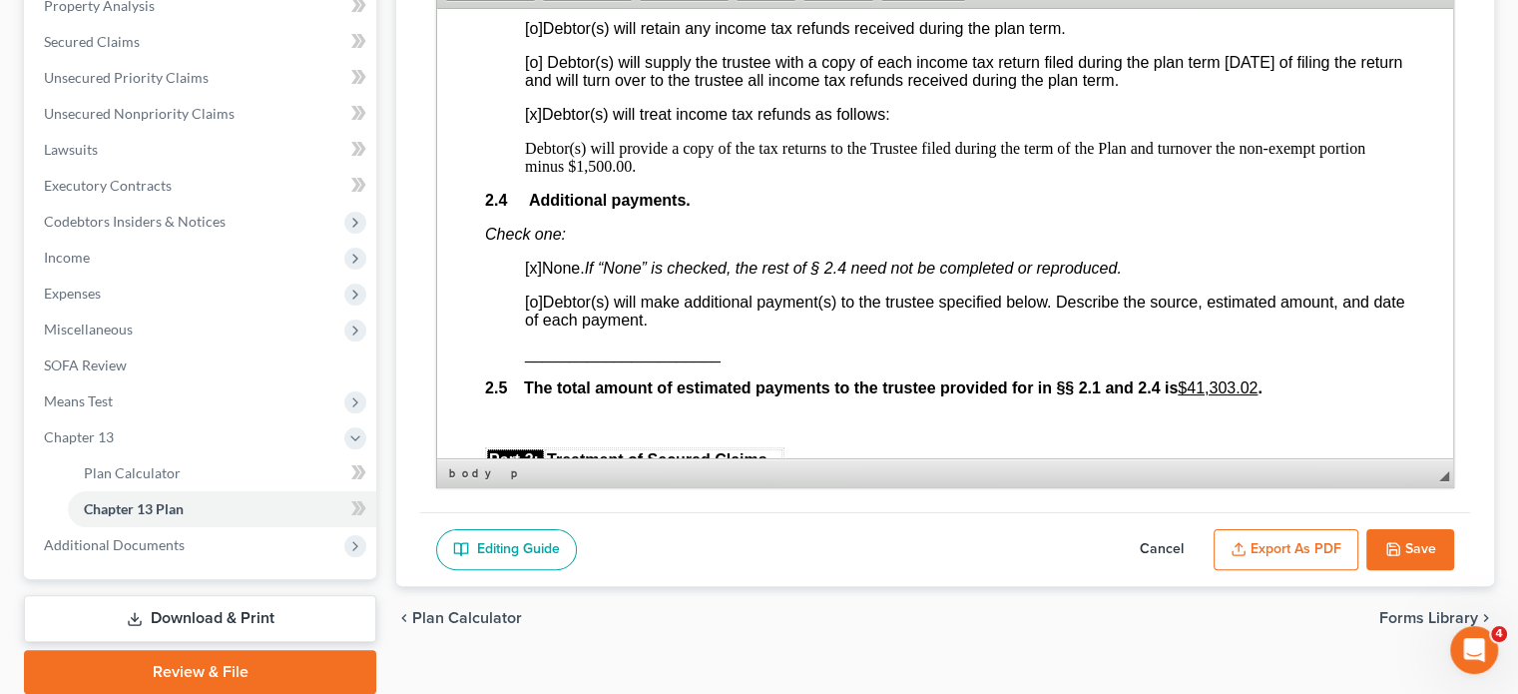
click at [1161, 542] on button "Cancel" at bounding box center [1162, 550] width 88 height 42
select select "0"
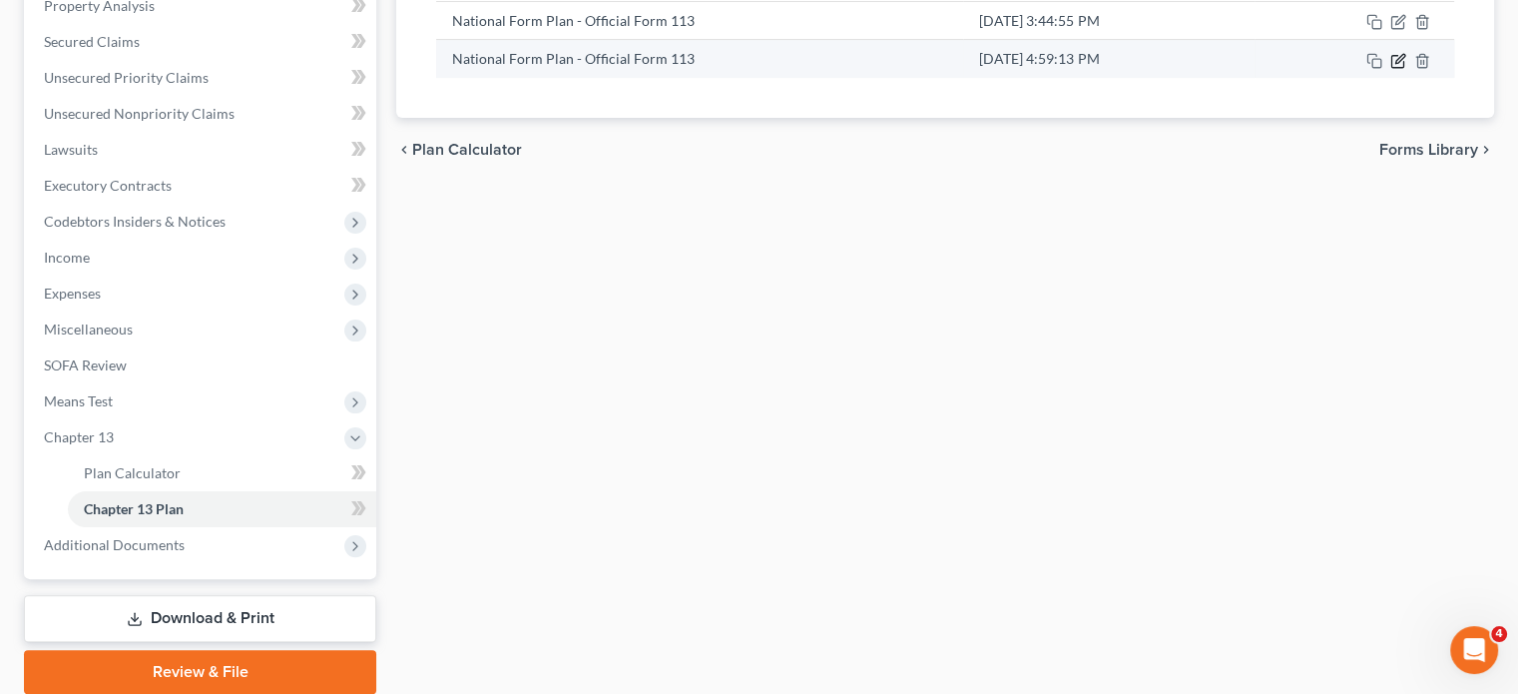
click at [1330, 55] on icon "button" at bounding box center [1398, 61] width 16 height 16
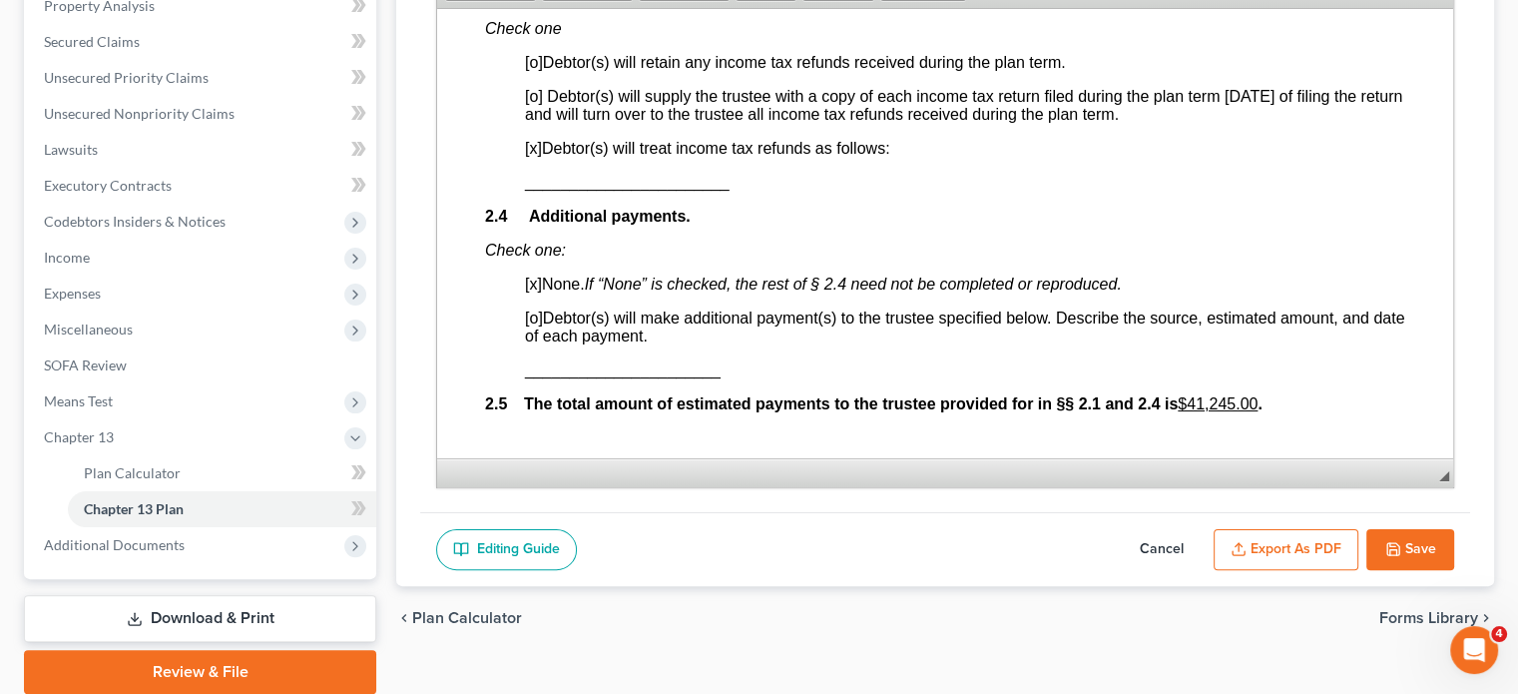
scroll to position [1597, 0]
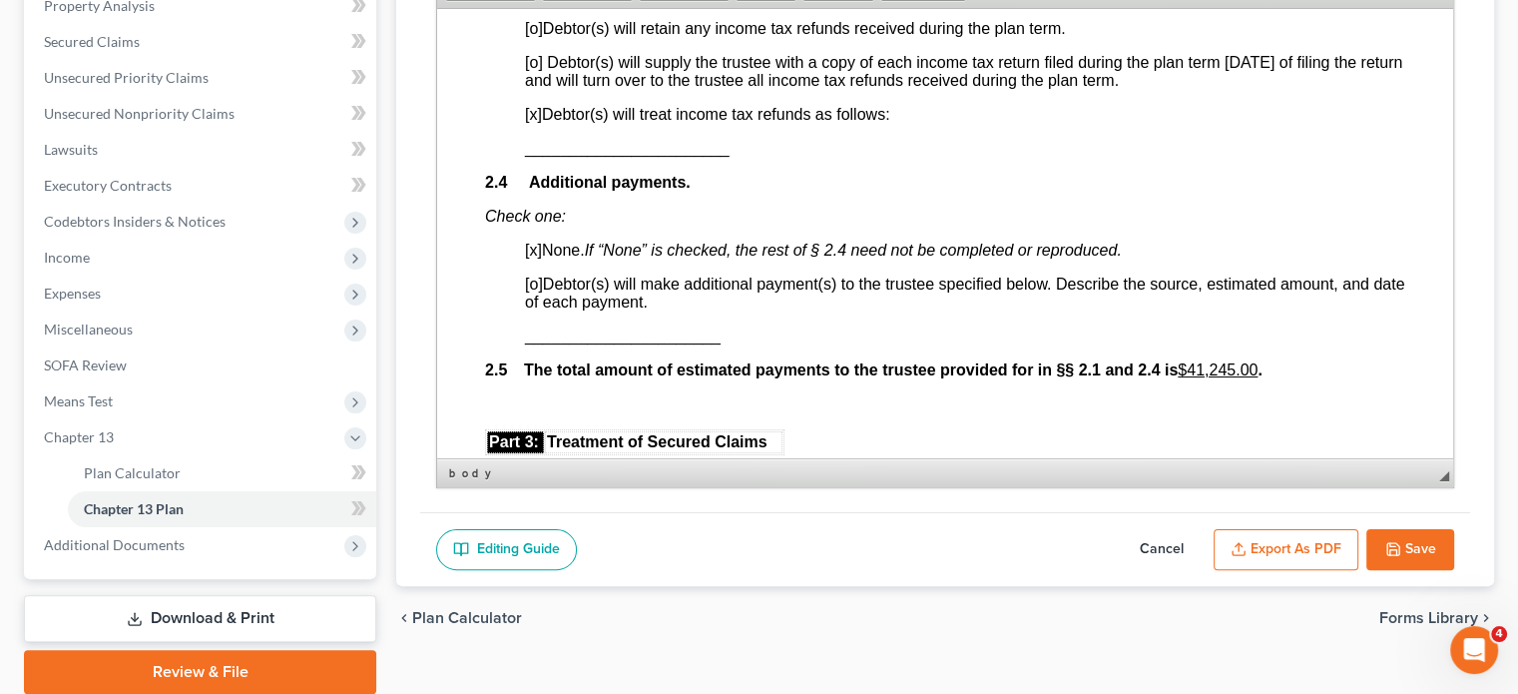
click at [526, 156] on span "_______________________" at bounding box center [627, 147] width 205 height 17
click at [544, 173] on span "Context Menu Options" at bounding box center [539, 172] width 16 height 16
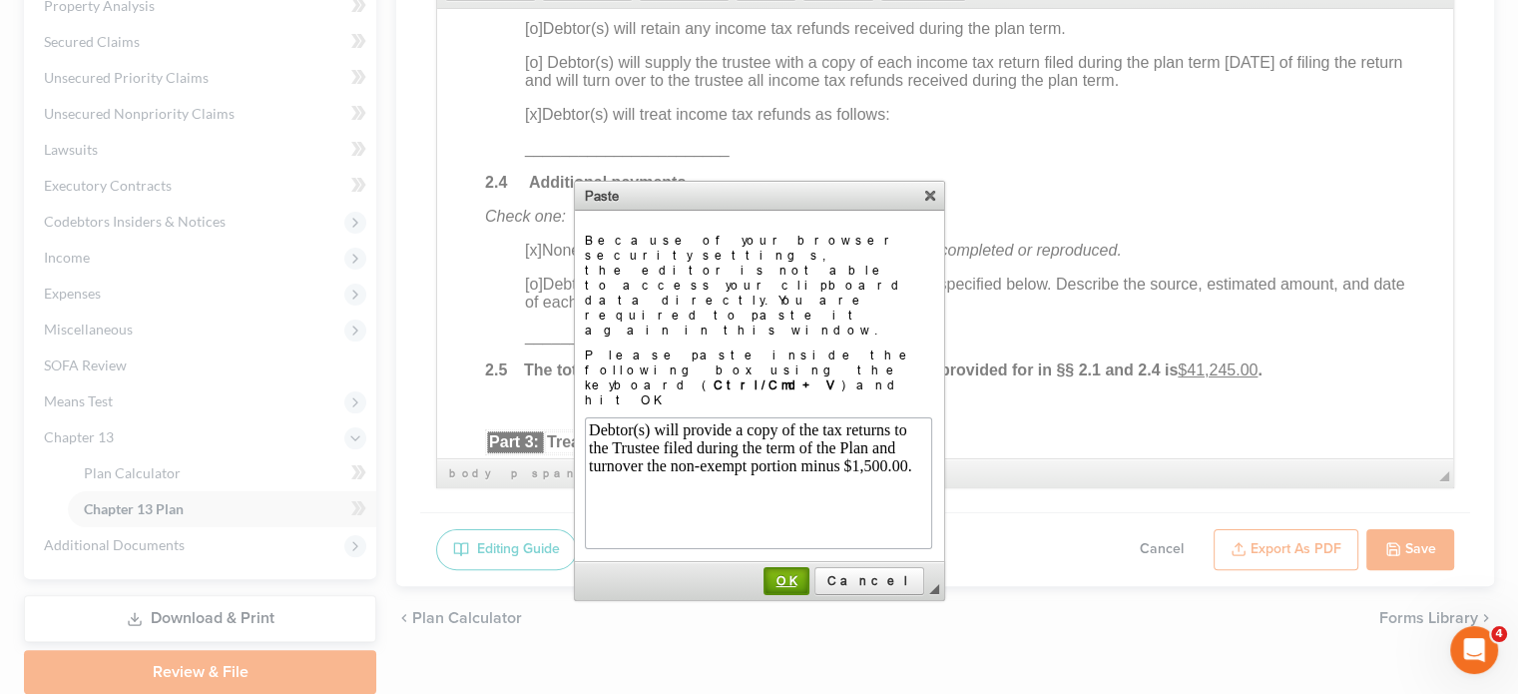
click at [807, 573] on span "OK" at bounding box center [786, 580] width 42 height 15
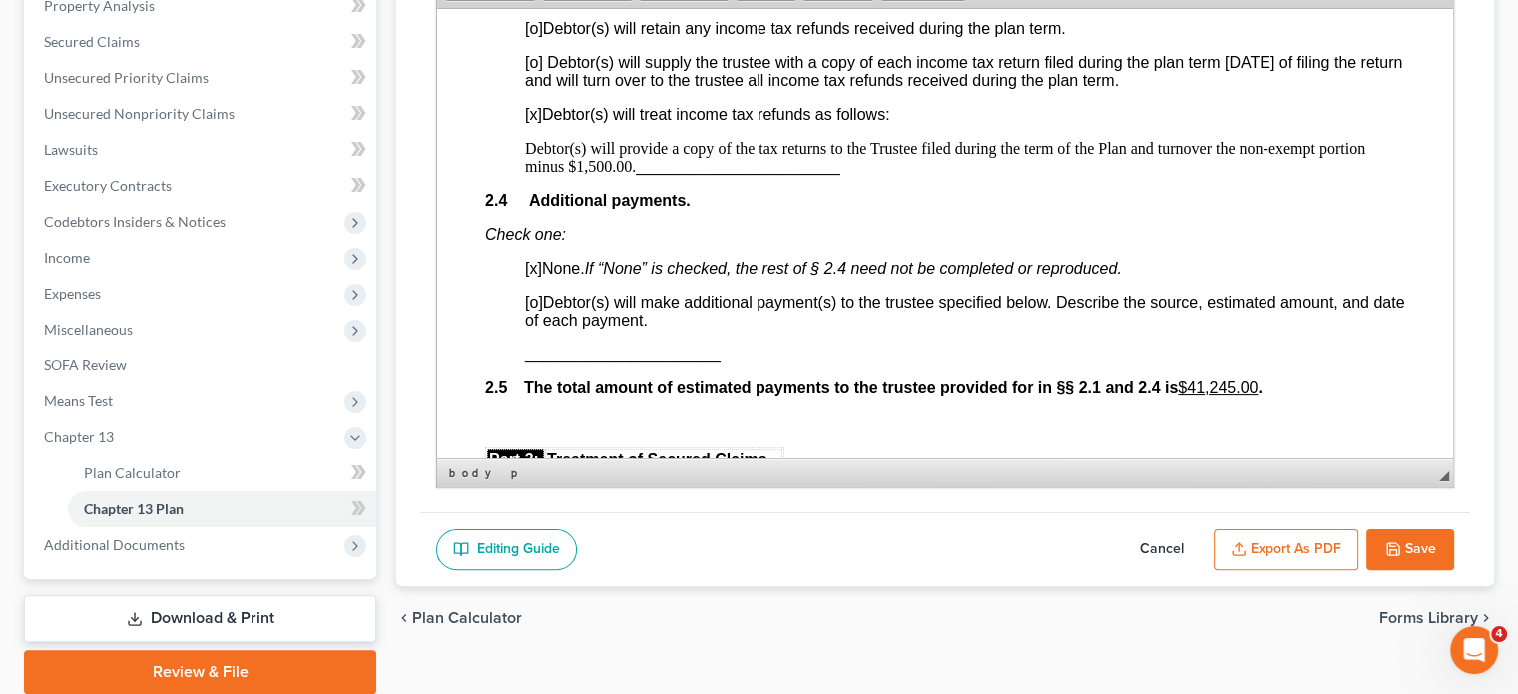
click at [855, 175] on p "Debtor(s) will provide a copy of the tax returns to the Trustee filed during th…" at bounding box center [965, 157] width 880 height 36
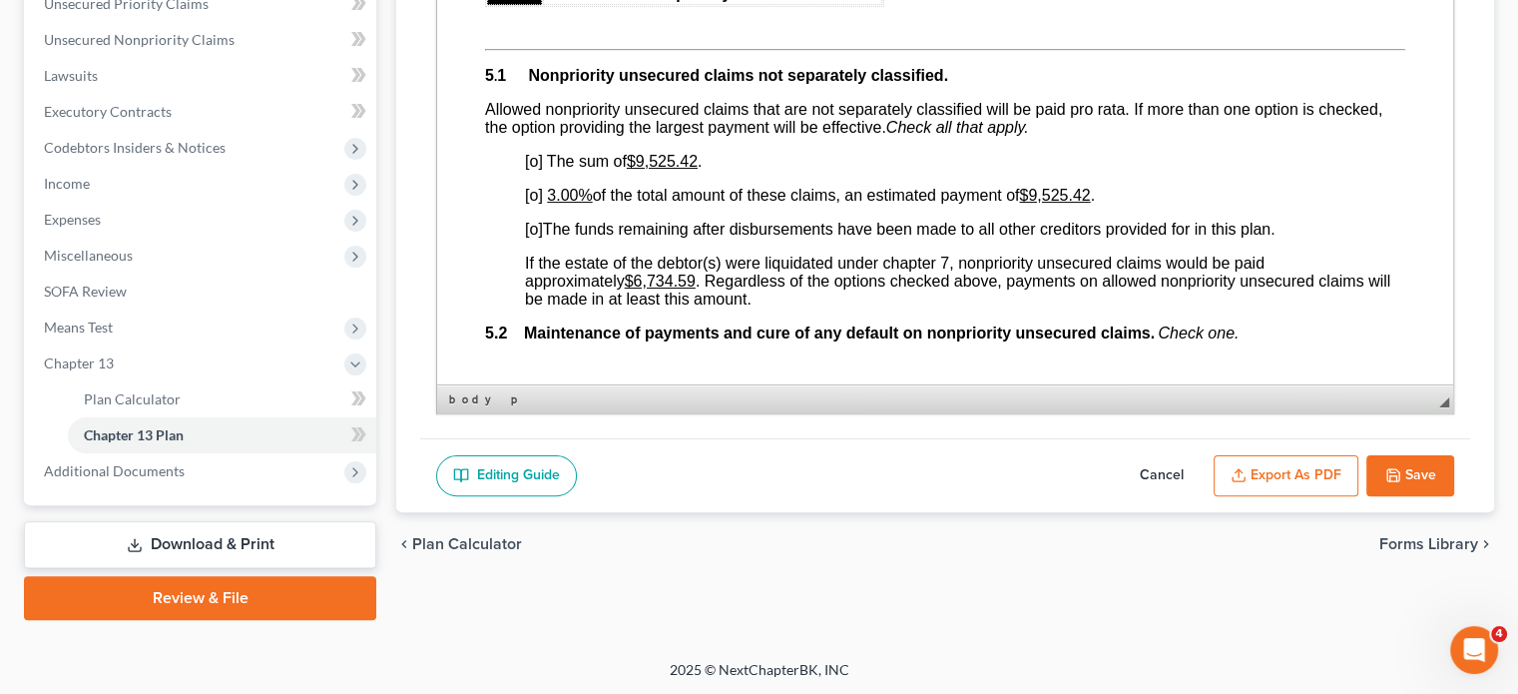
scroll to position [4291, 0]
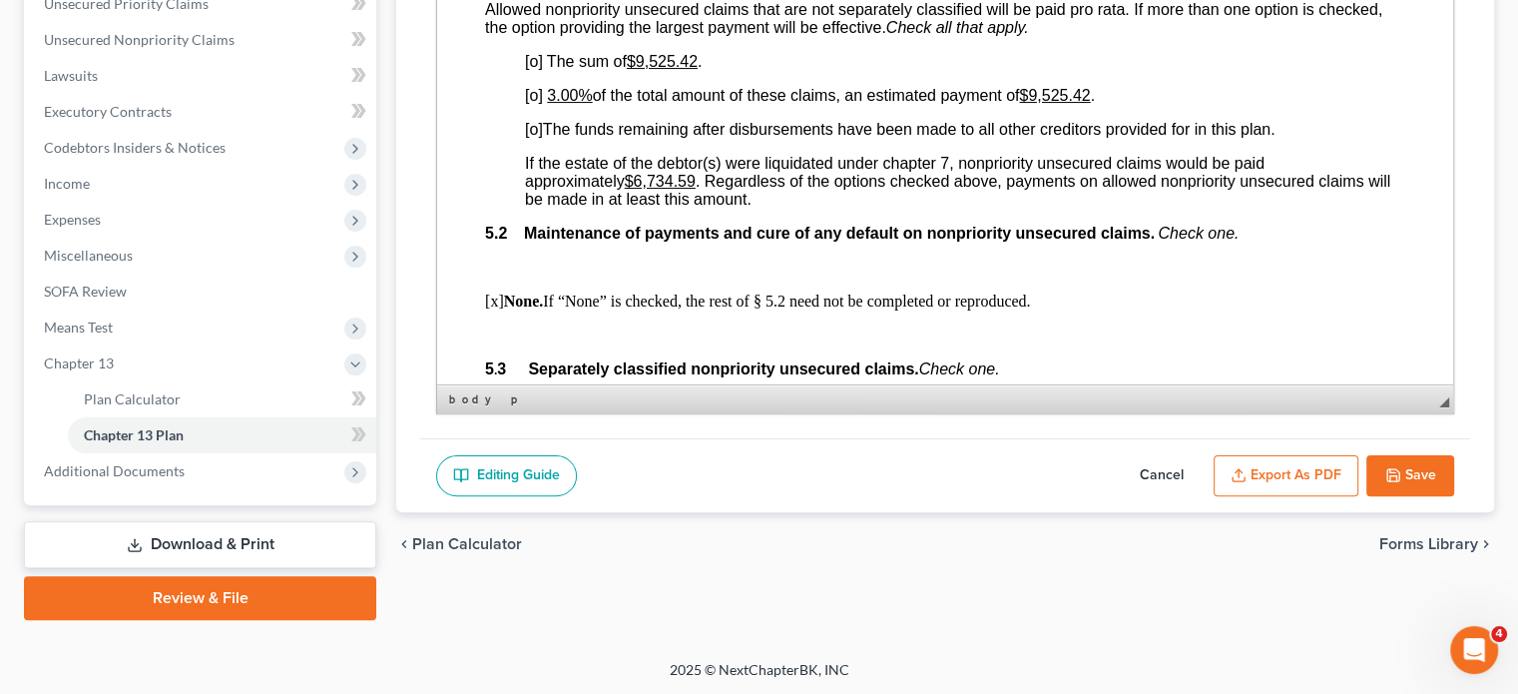
click at [531, 104] on span "[o]" at bounding box center [534, 95] width 18 height 17
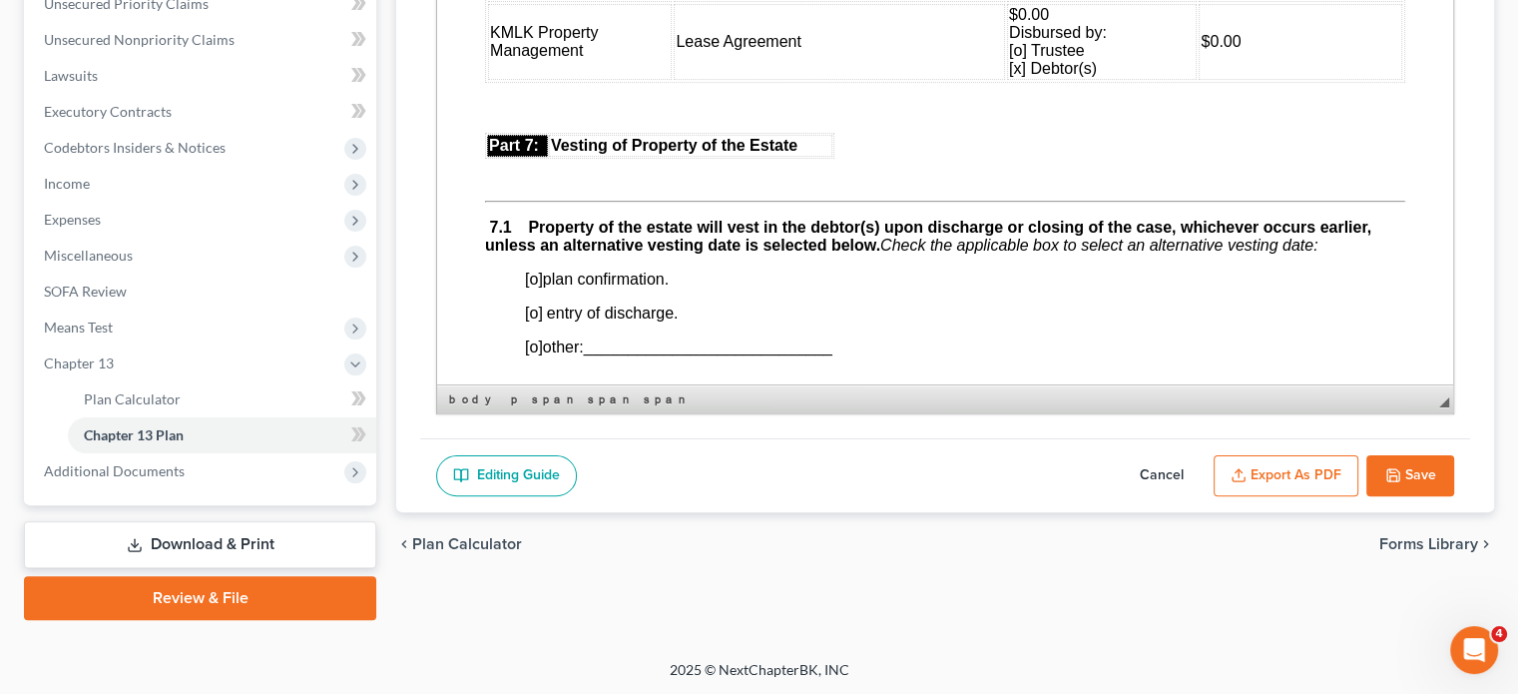
scroll to position [5090, 0]
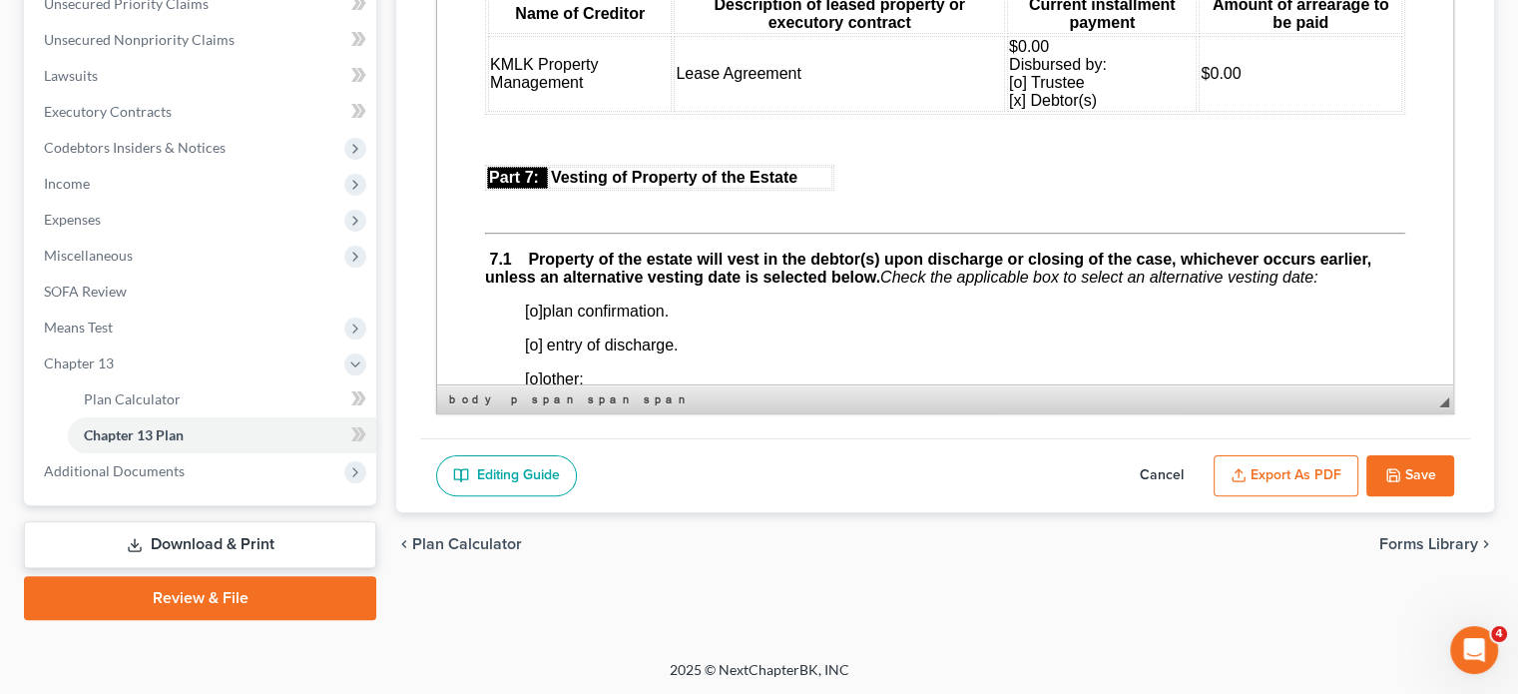
click at [1010, 100] on span "$0.00 Disbursed by: [o] Trustee [x] Debtor(s)" at bounding box center [1058, 73] width 98 height 71
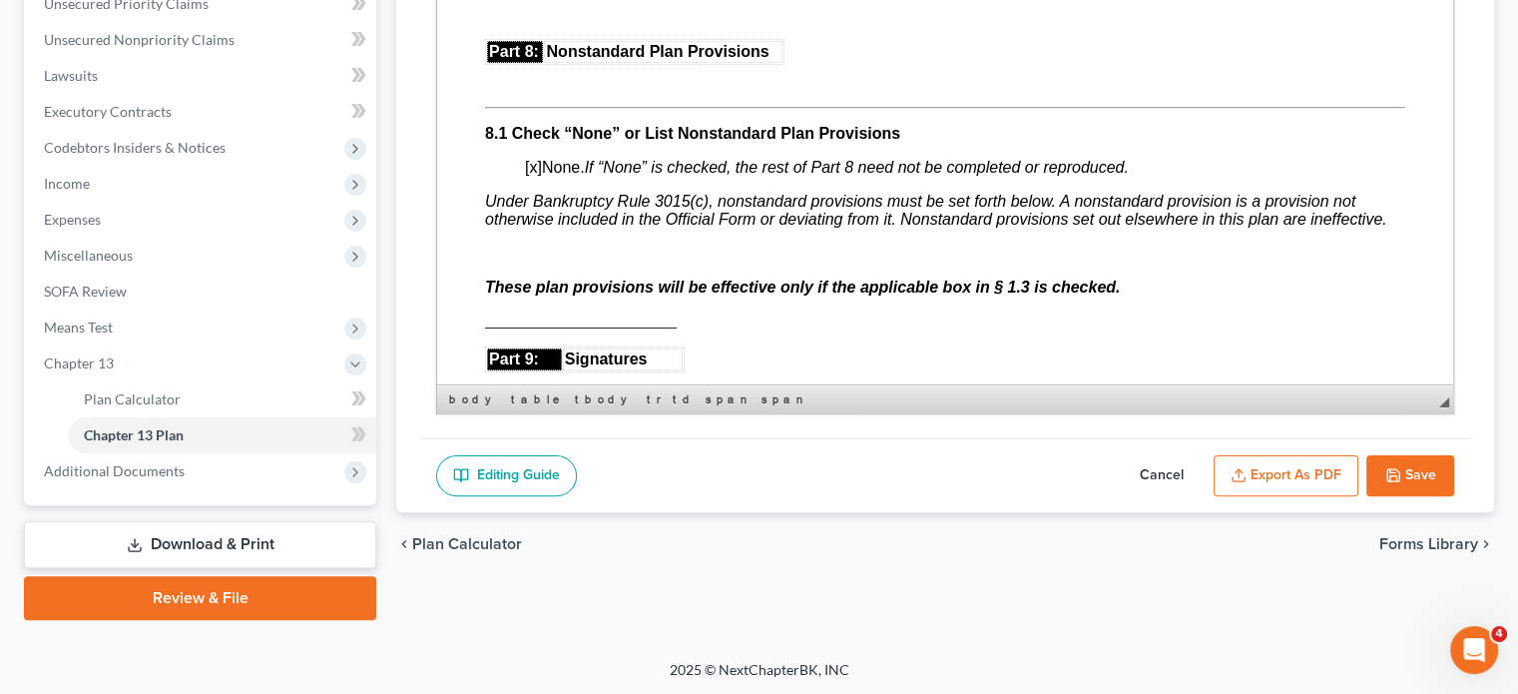
scroll to position [5589, 0]
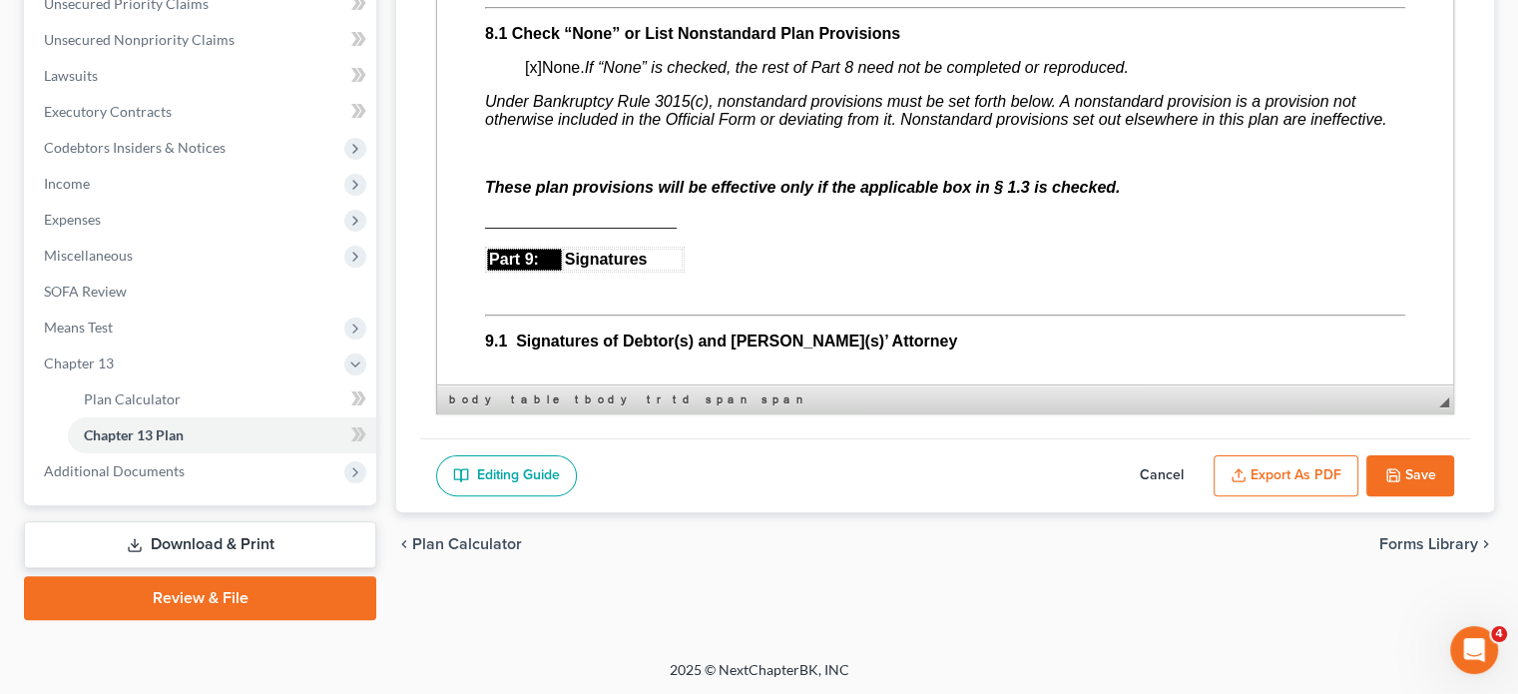
click at [1330, 462] on button "Save" at bounding box center [1410, 476] width 88 height 42
select select "0"
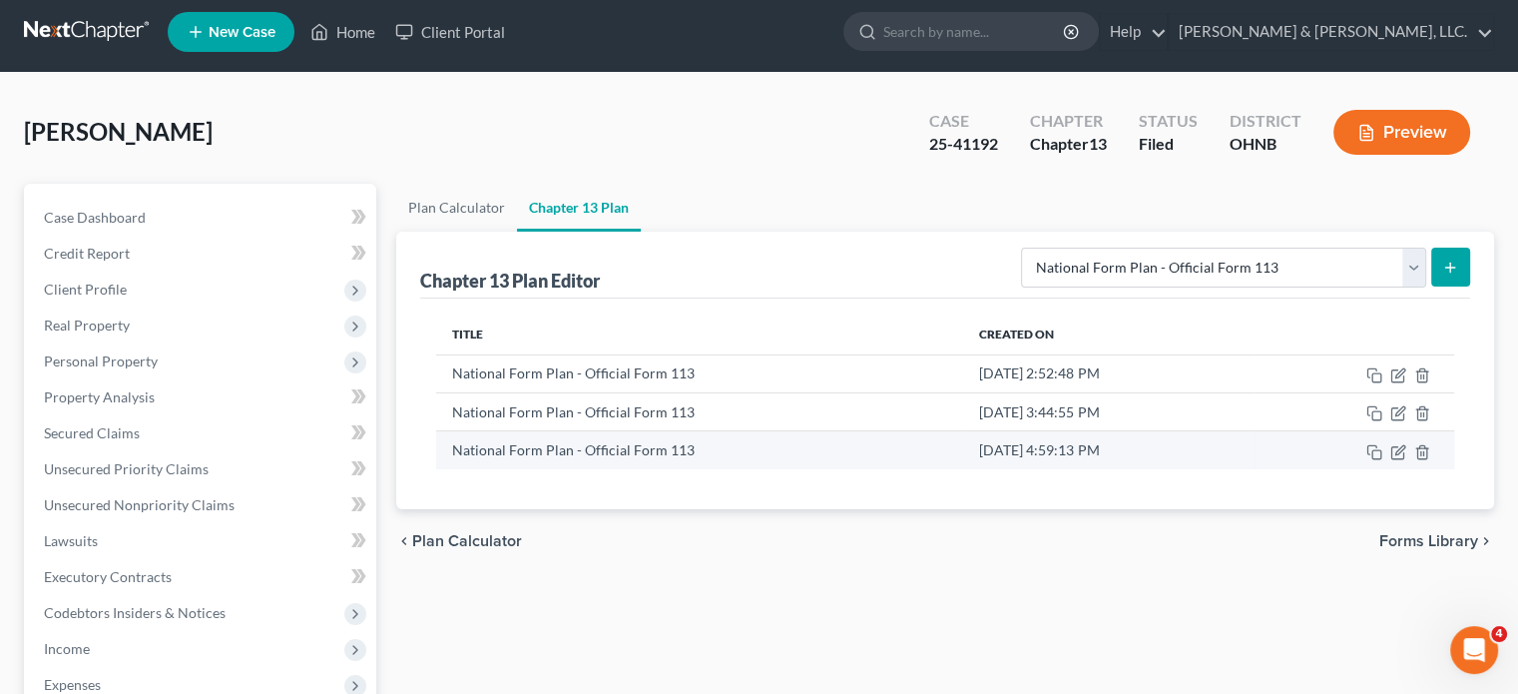
scroll to position [0, 0]
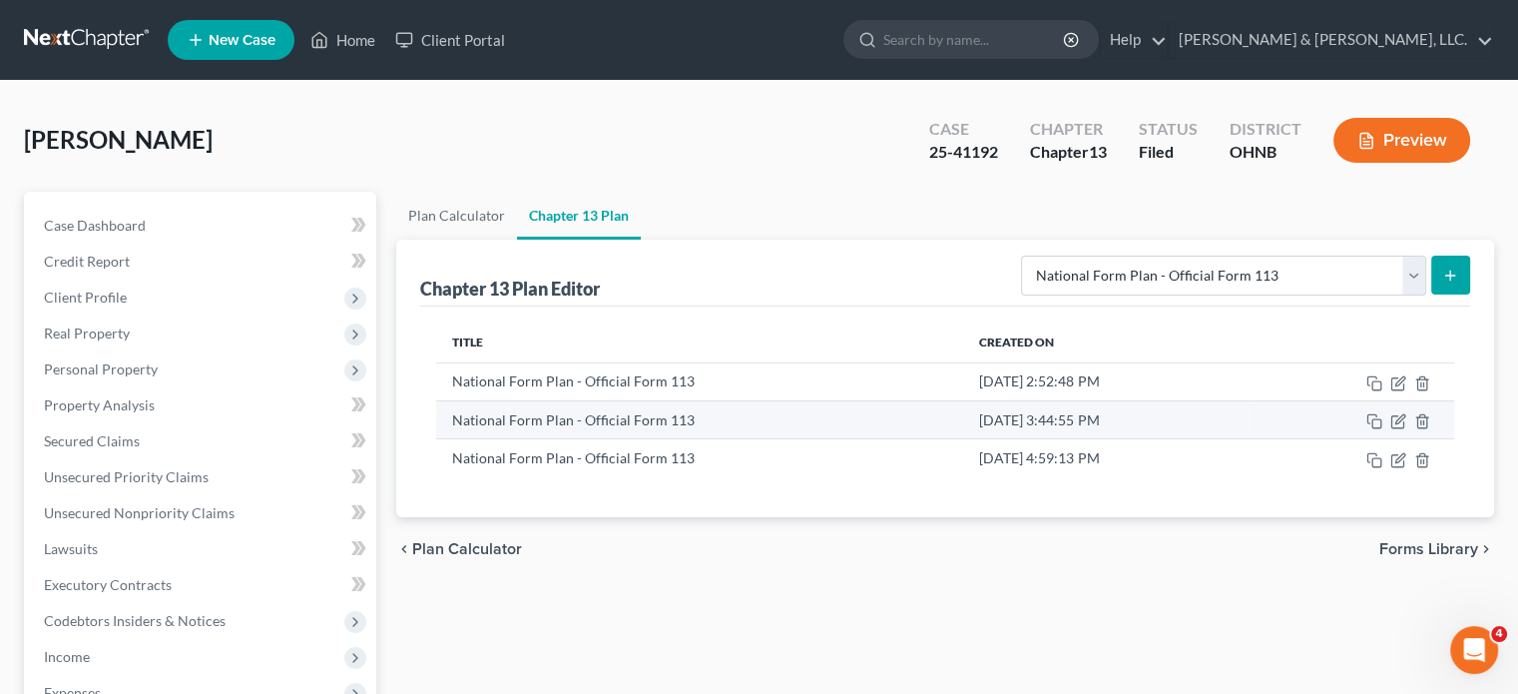
click at [963, 421] on td "[DATE] 3:44:55 PM" at bounding box center [1108, 419] width 291 height 38
click at [1330, 417] on icon "button" at bounding box center [1398, 421] width 16 height 16
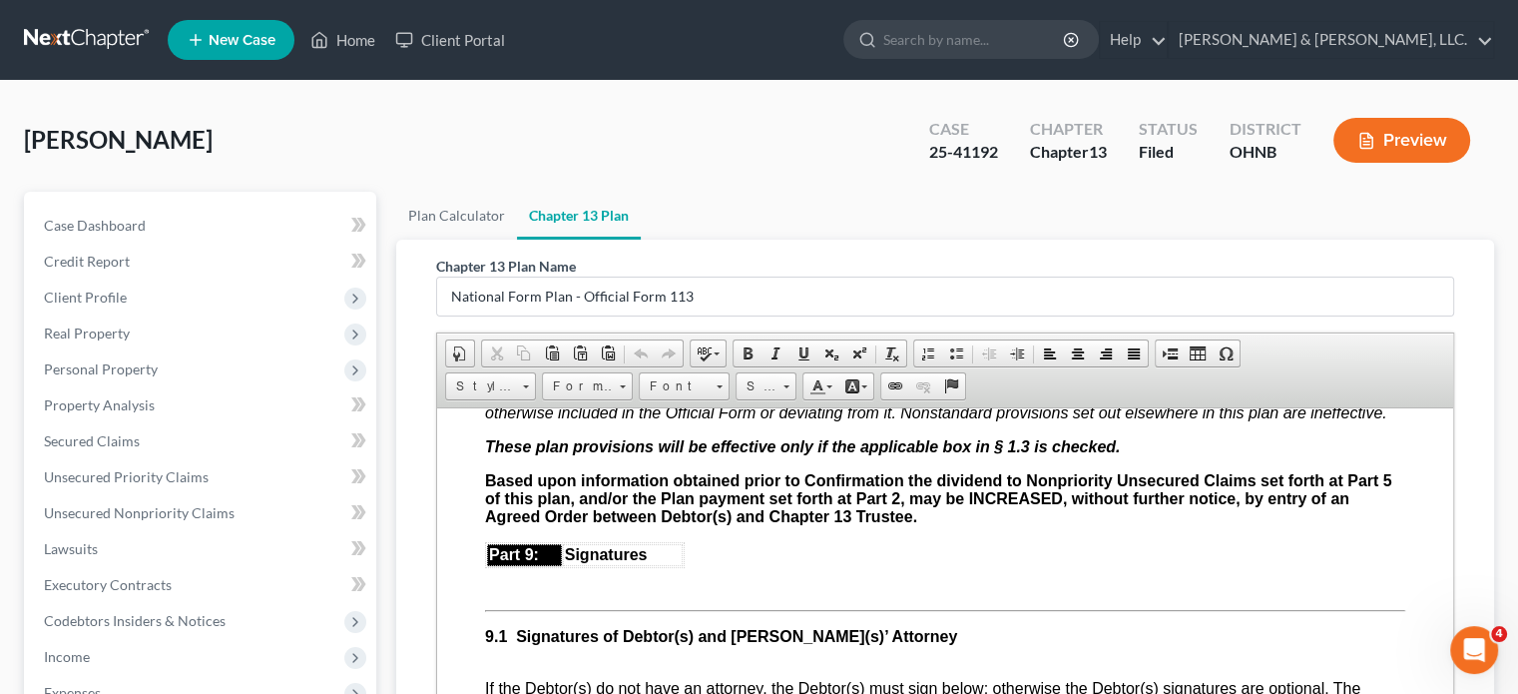
scroll to position [5788, 0]
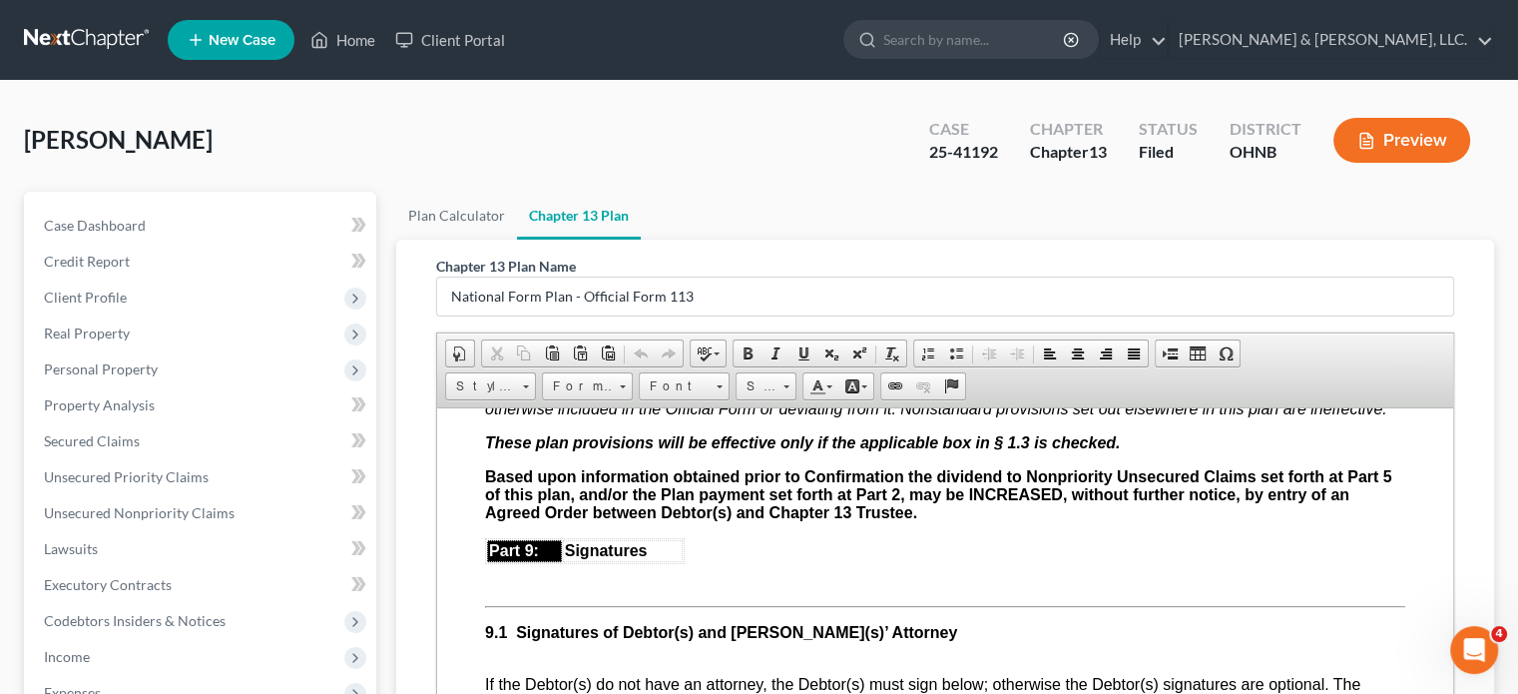
drag, startPoint x: 487, startPoint y: 541, endPoint x: 943, endPoint y: 567, distance: 456.8
click at [943, 521] on p "Based upon information obtained prior to Confirmation the dividend to Nonpriori…" at bounding box center [945, 494] width 920 height 54
click at [823, 585] on span "Copy" at bounding box center [851, 588] width 106 height 25
copy b "Based upon information obtained prior to Confirmation the dividend to Nonpriori…"
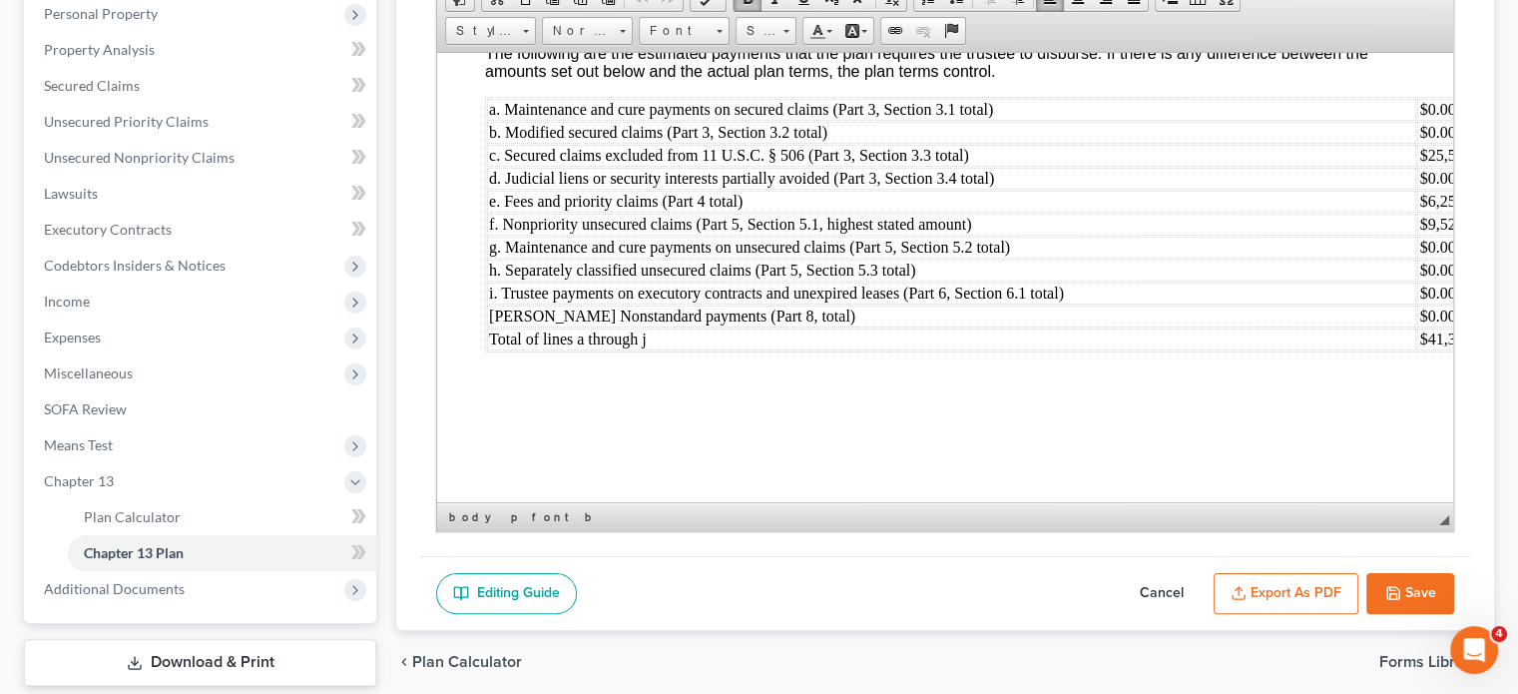
scroll to position [399, 0]
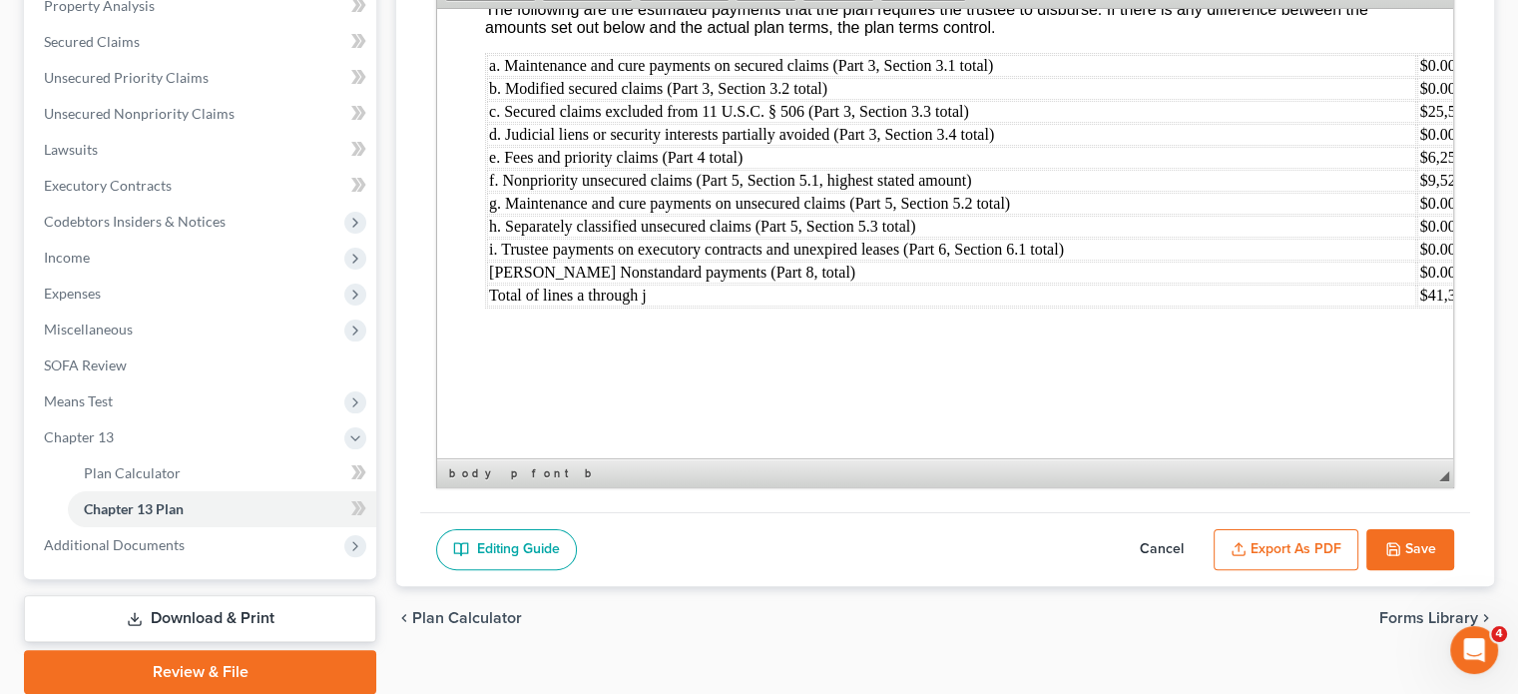
click at [1167, 538] on button "Cancel" at bounding box center [1162, 550] width 88 height 42
select select "0"
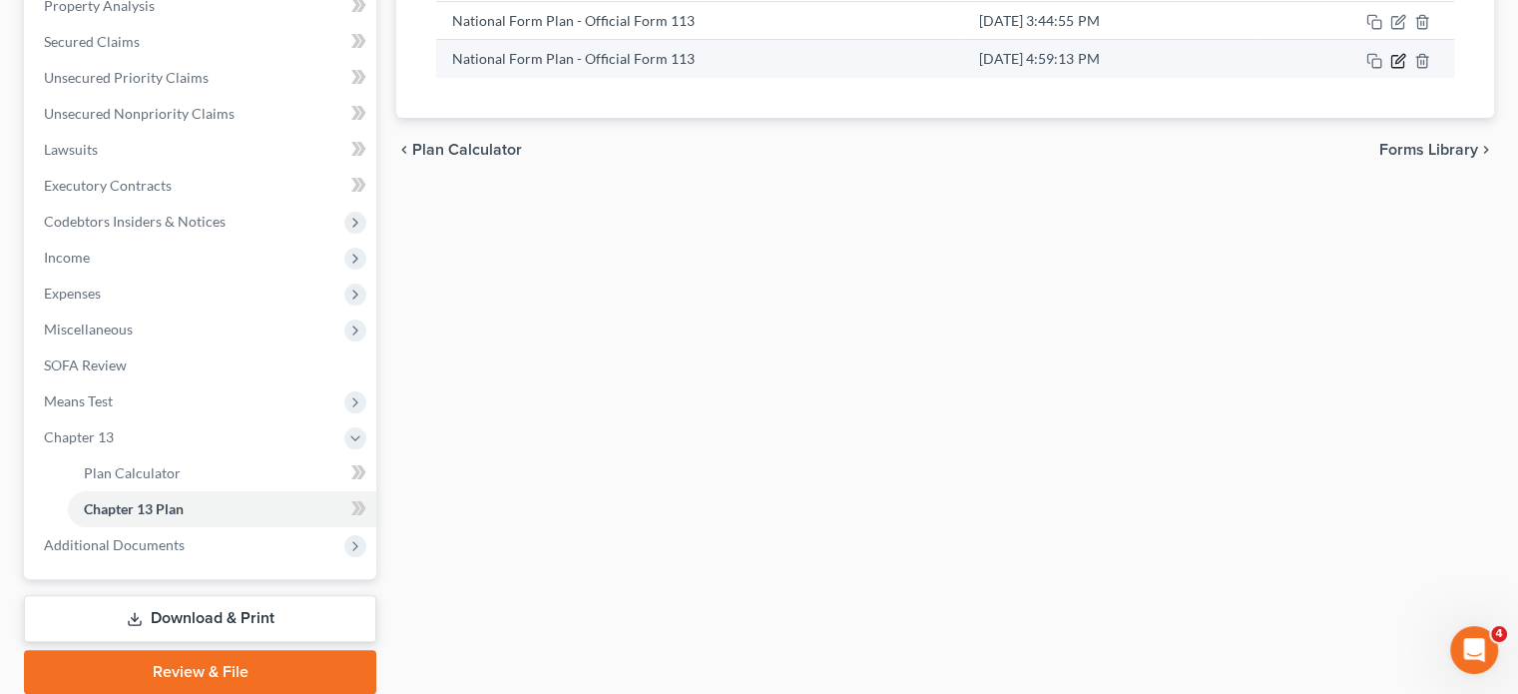
click at [1330, 59] on icon "button" at bounding box center [1398, 61] width 16 height 16
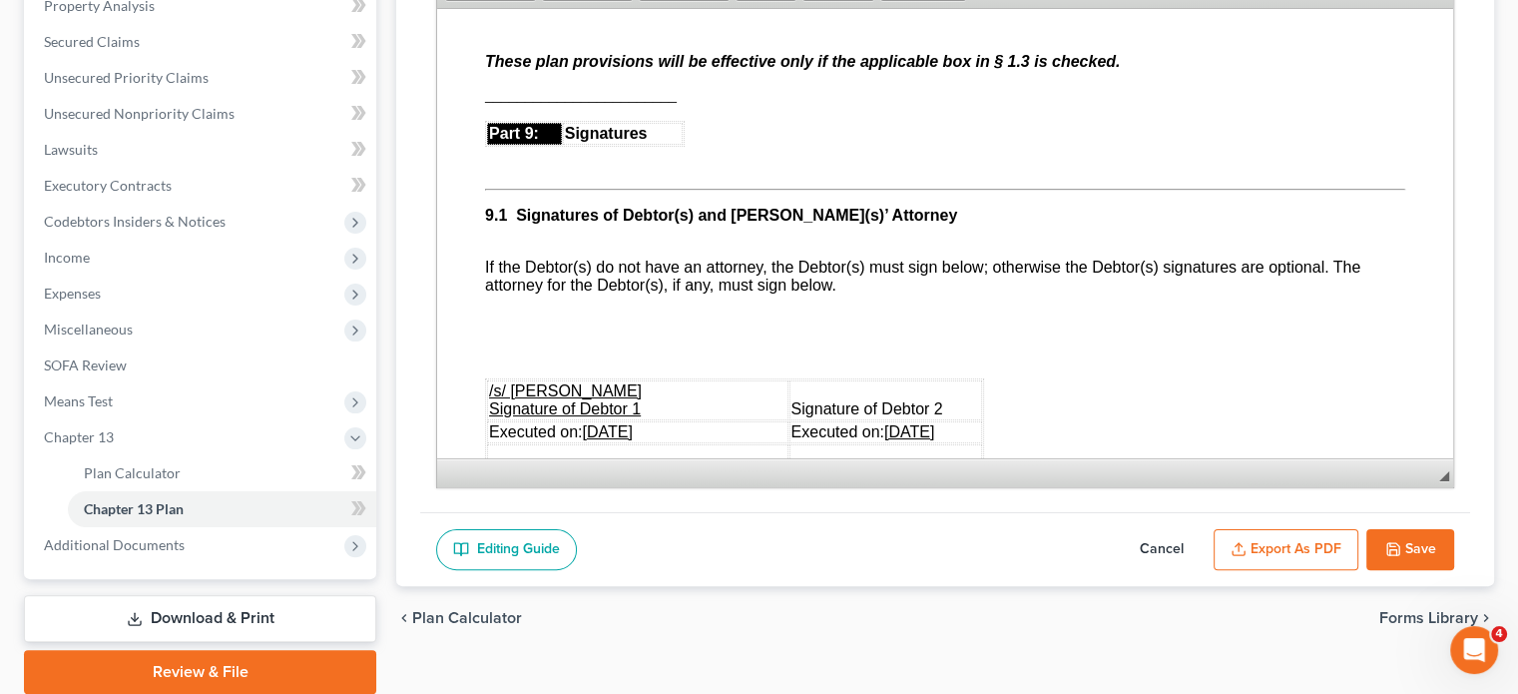
scroll to position [5689, 0]
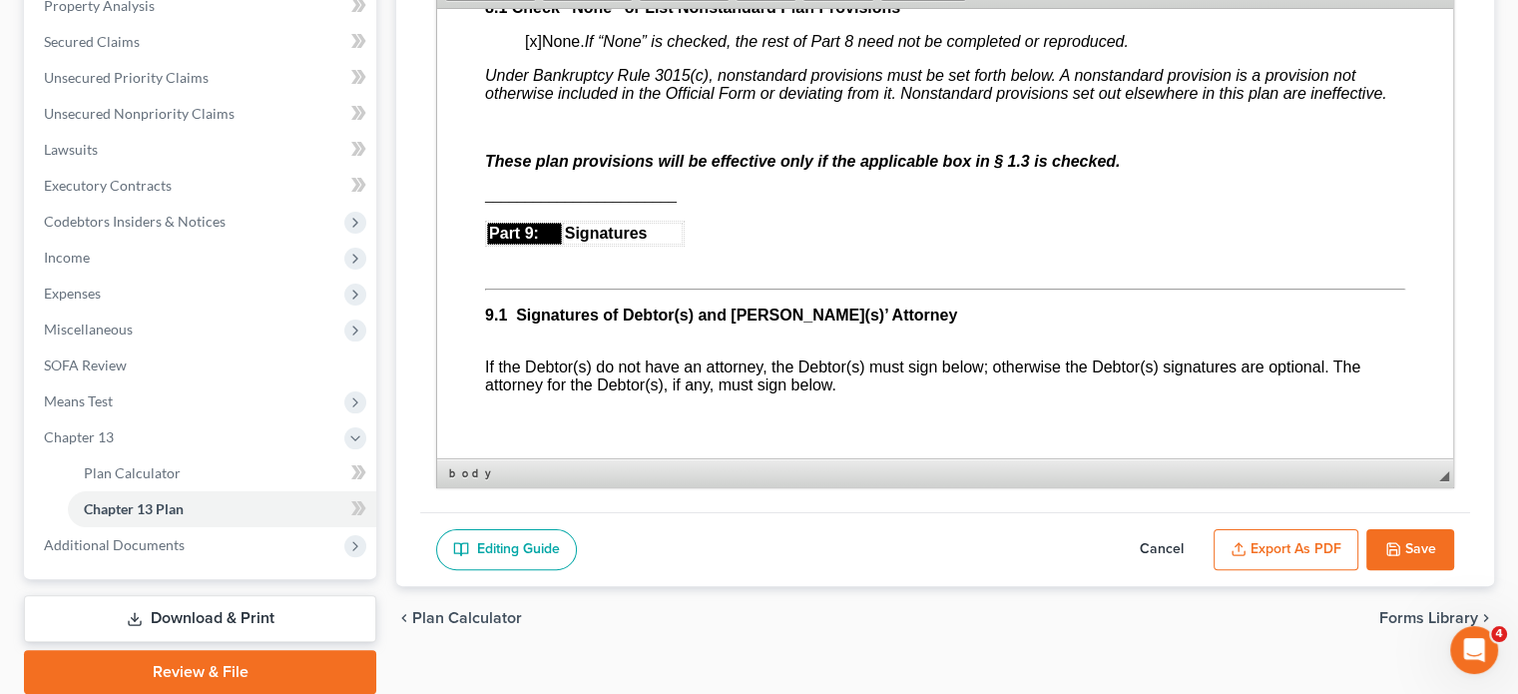
click at [487, 203] on span "________________________" at bounding box center [581, 194] width 192 height 17
click at [512, 262] on span "Paste" at bounding box center [565, 264] width 106 height 25
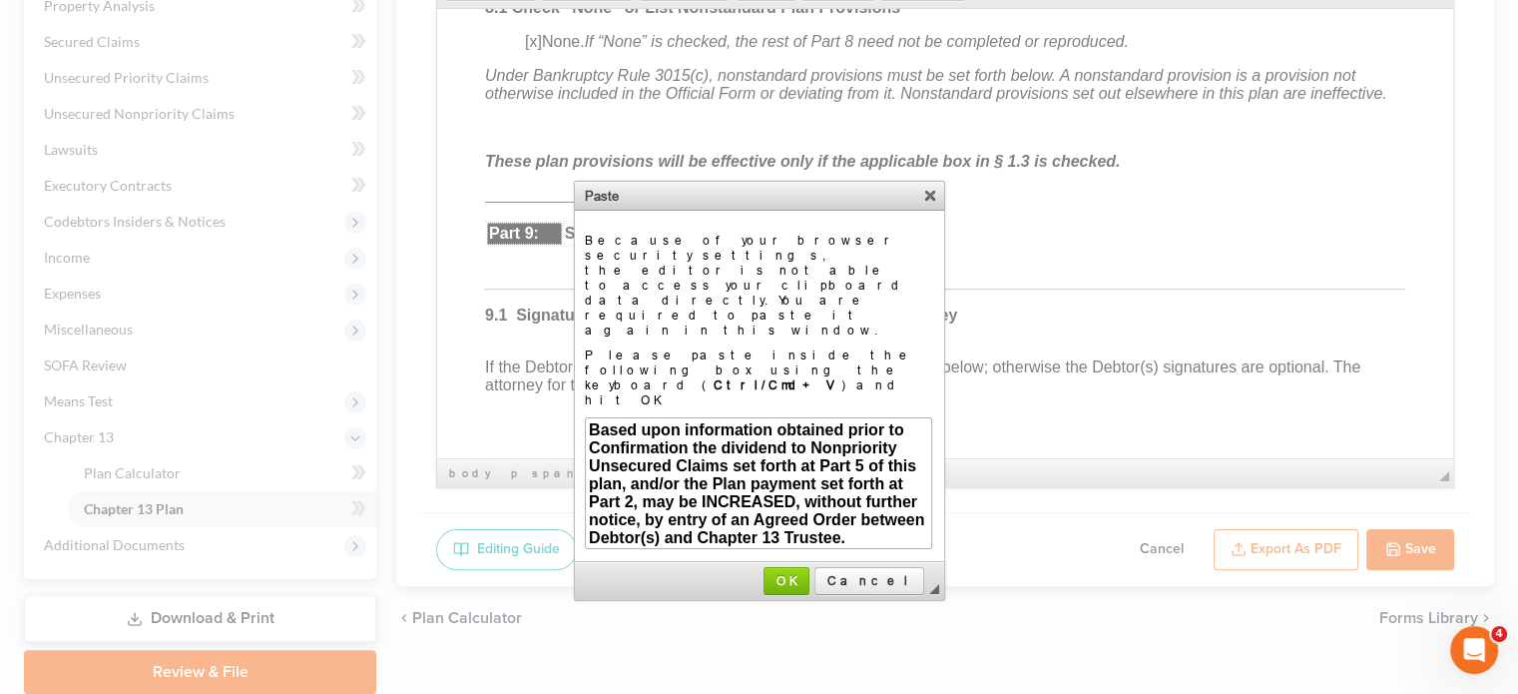
scroll to position [19, 0]
click at [807, 573] on span "OK" at bounding box center [786, 580] width 42 height 15
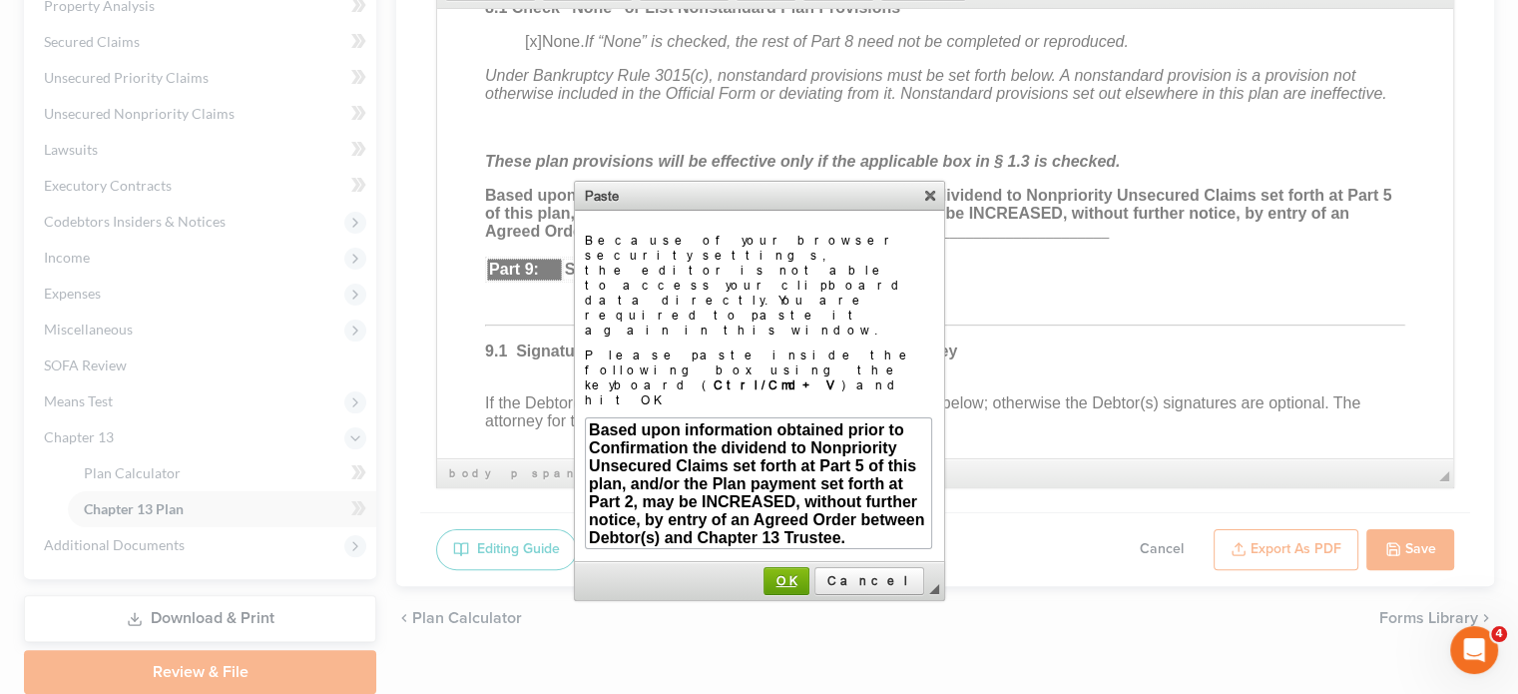
scroll to position [0, 0]
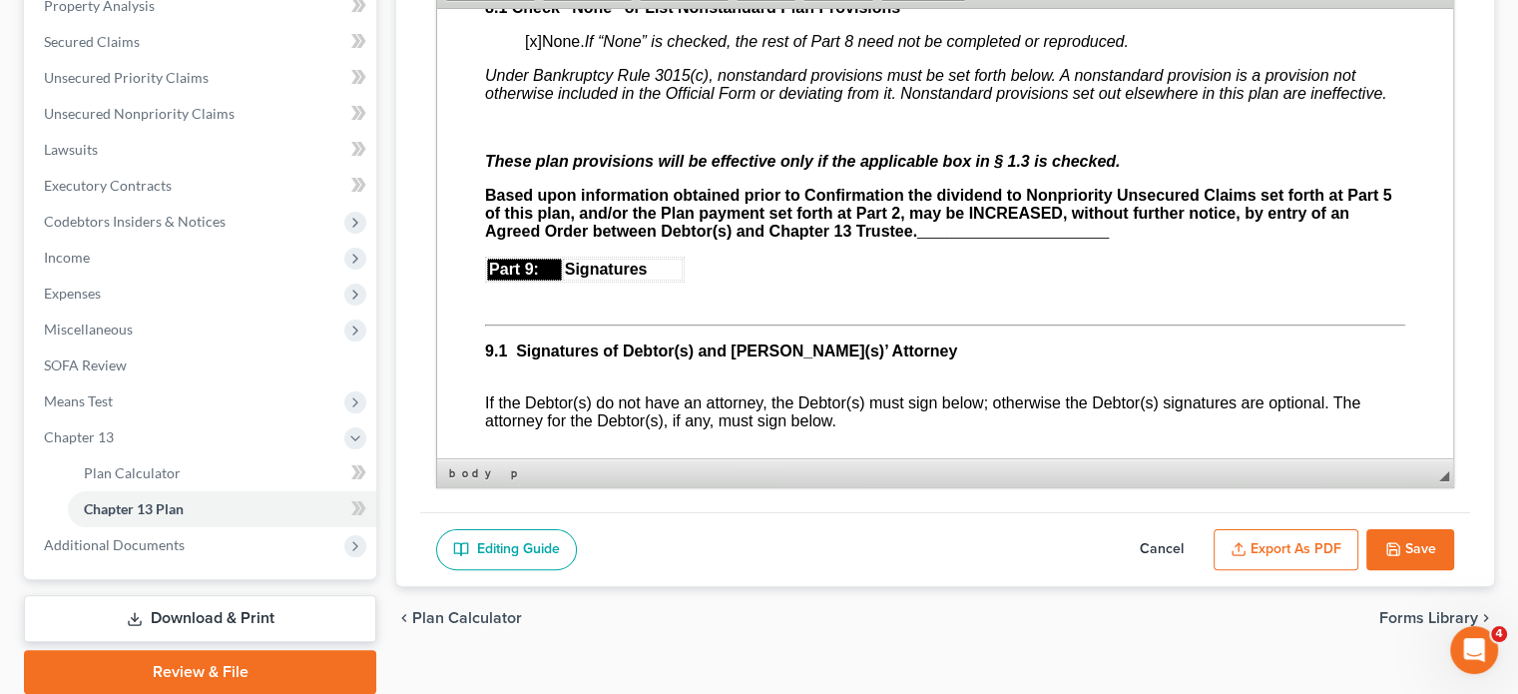
click at [1130, 240] on p "Based upon information obtained prior to Confirmation the dividend to Nonpriori…" at bounding box center [945, 213] width 920 height 54
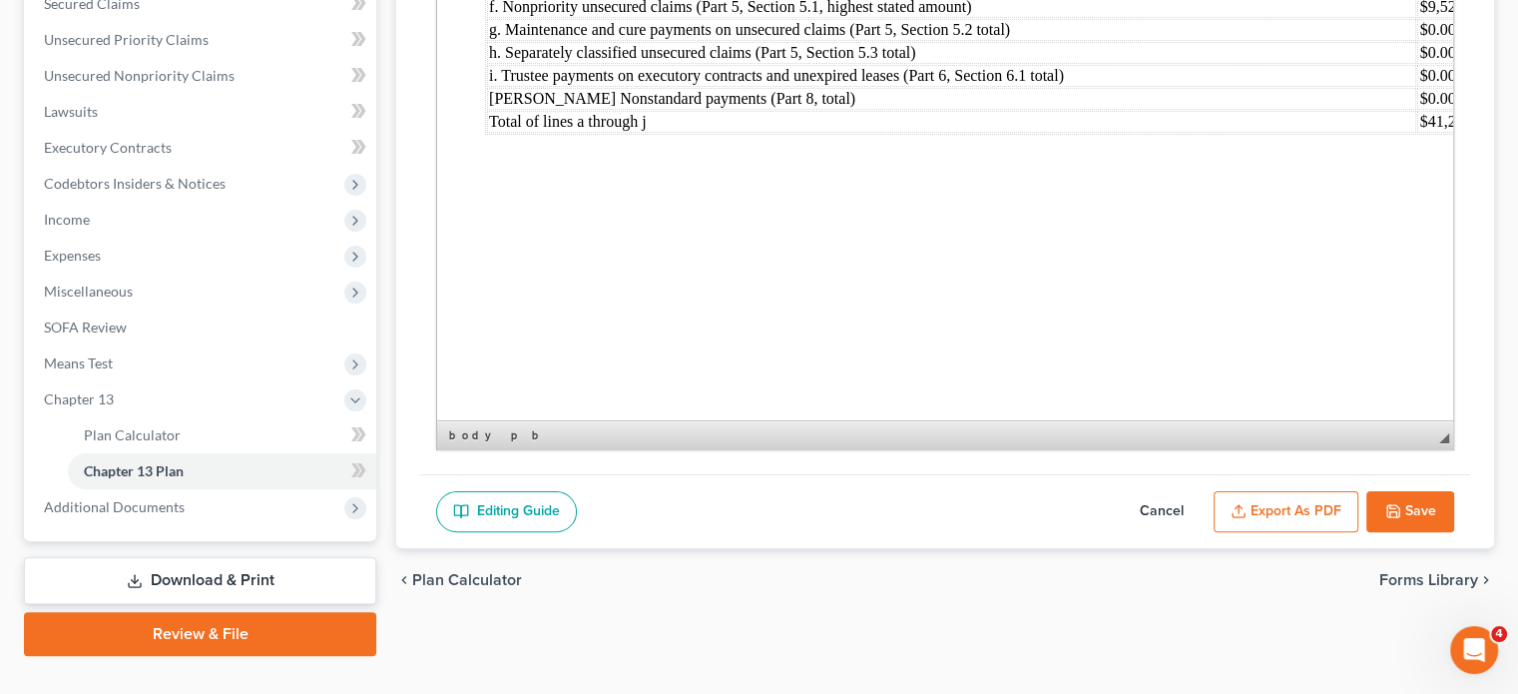
scroll to position [473, 0]
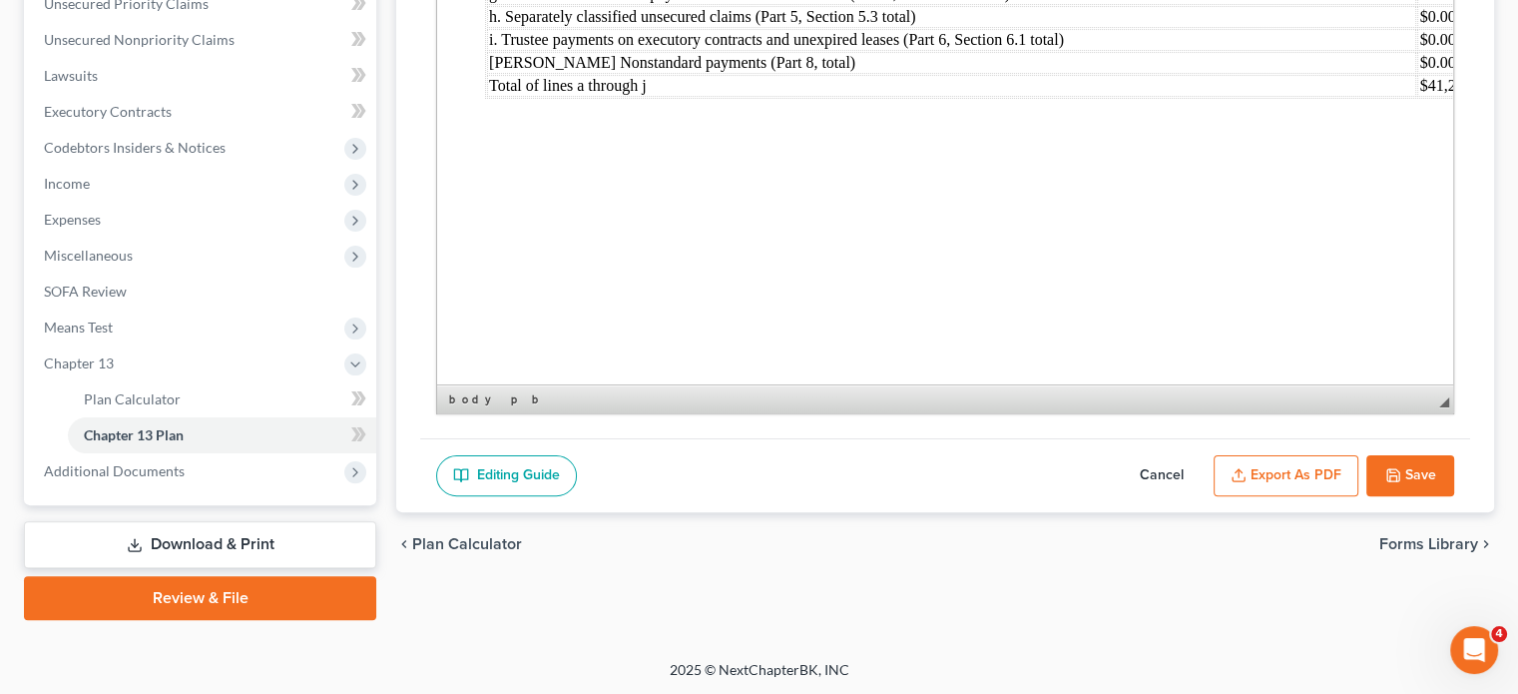
click at [1330, 466] on button "Save" at bounding box center [1410, 476] width 88 height 42
select select "0"
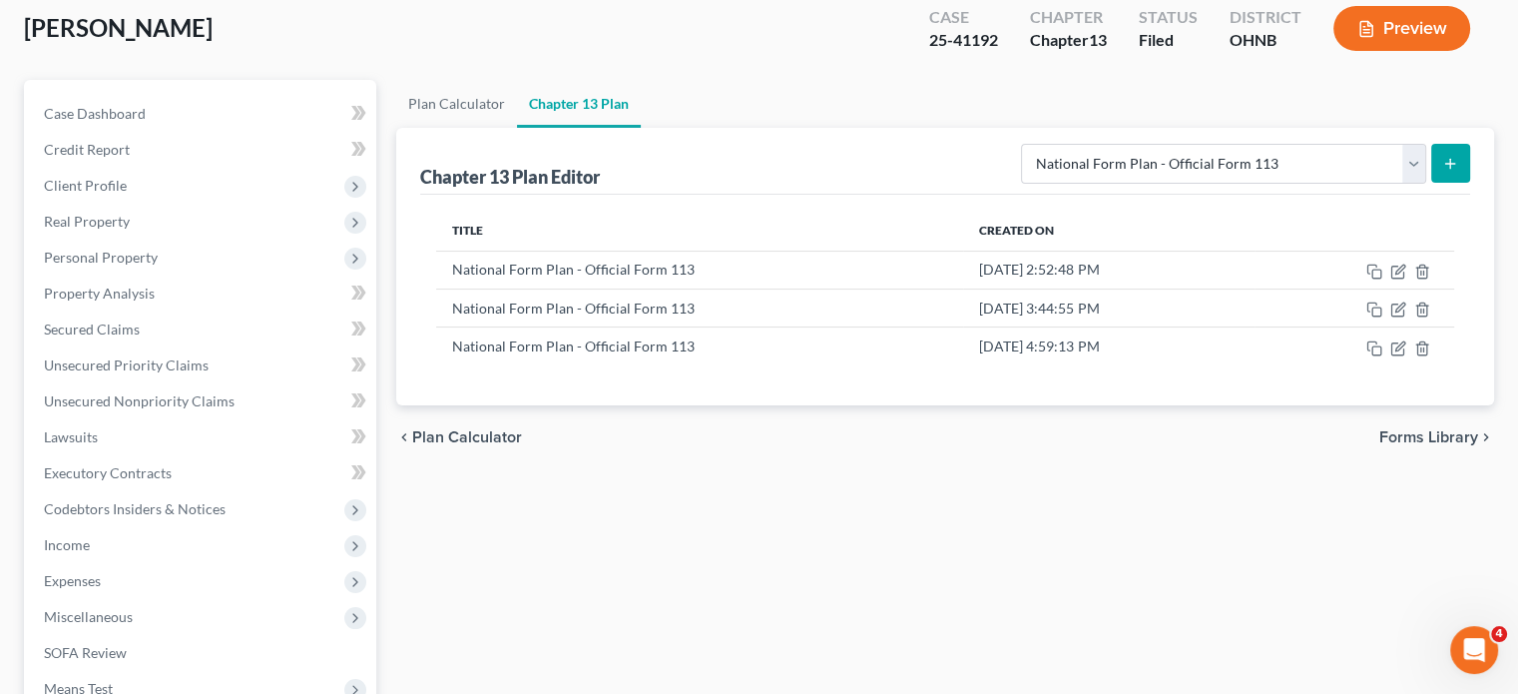
scroll to position [0, 0]
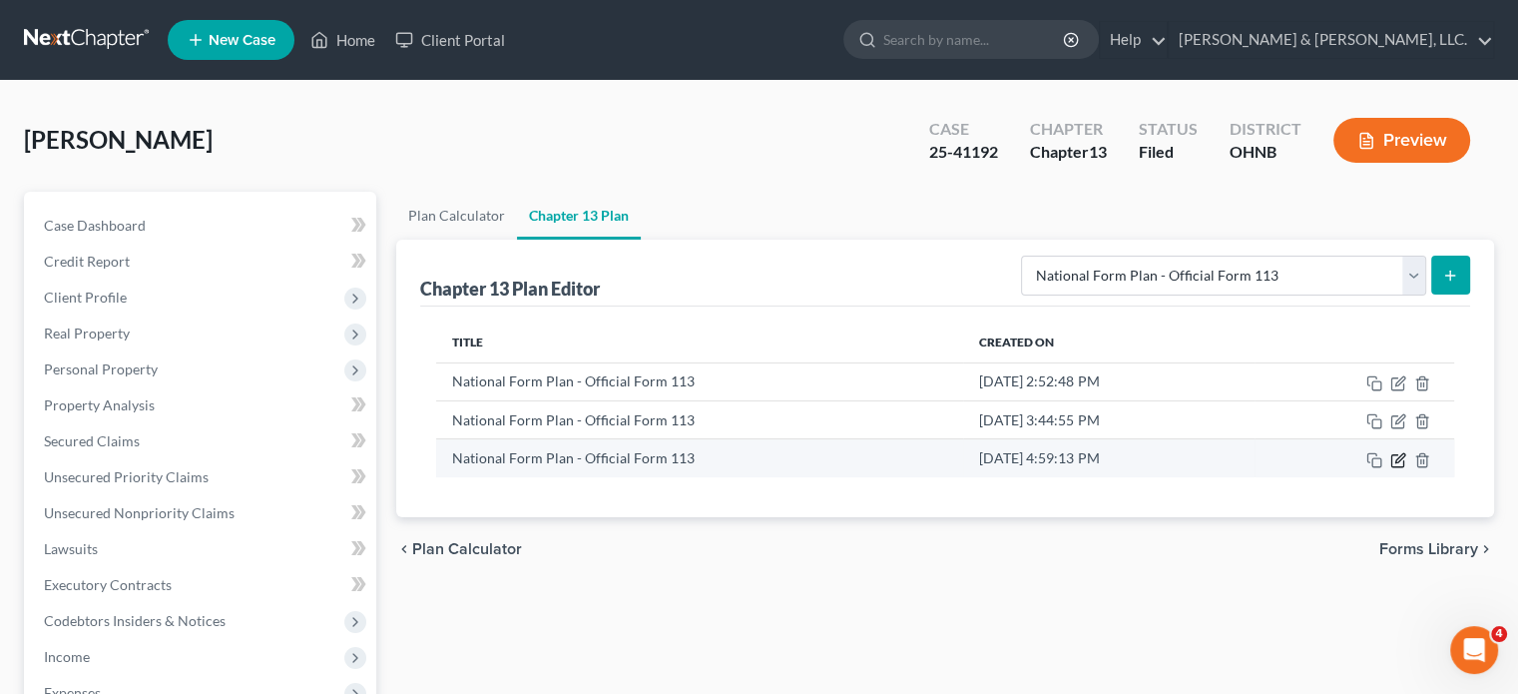
click at [1330, 458] on icon "button" at bounding box center [1399, 457] width 9 height 9
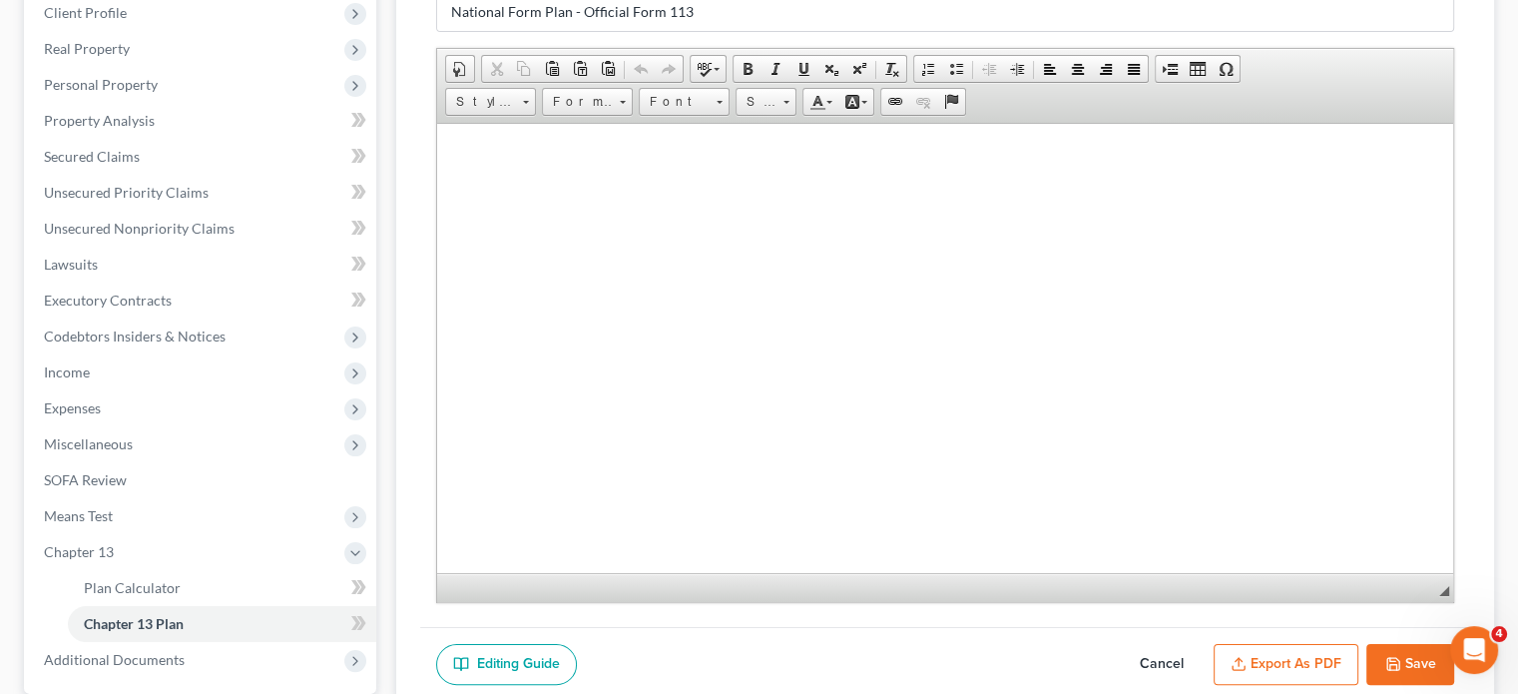
scroll to position [399, 0]
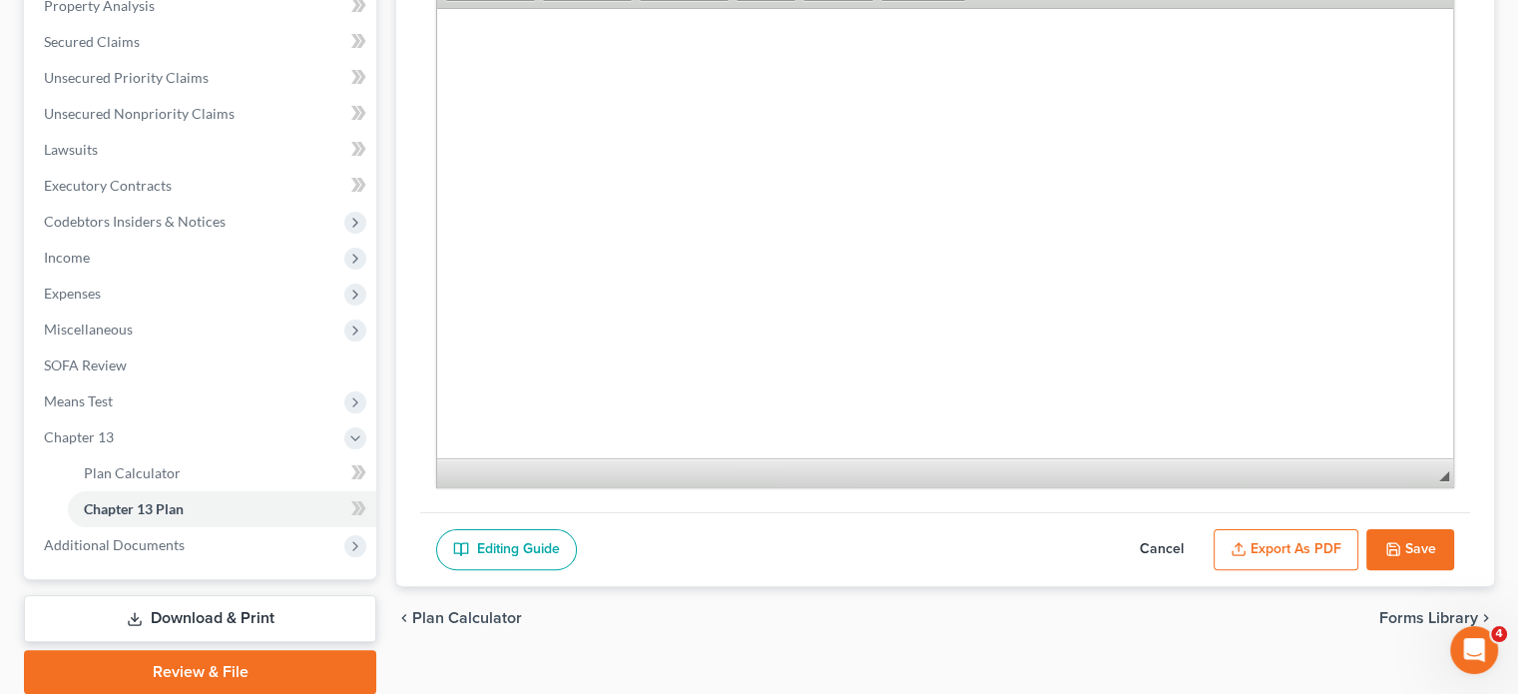
click at [1297, 556] on button "Export as PDF" at bounding box center [1286, 550] width 145 height 42
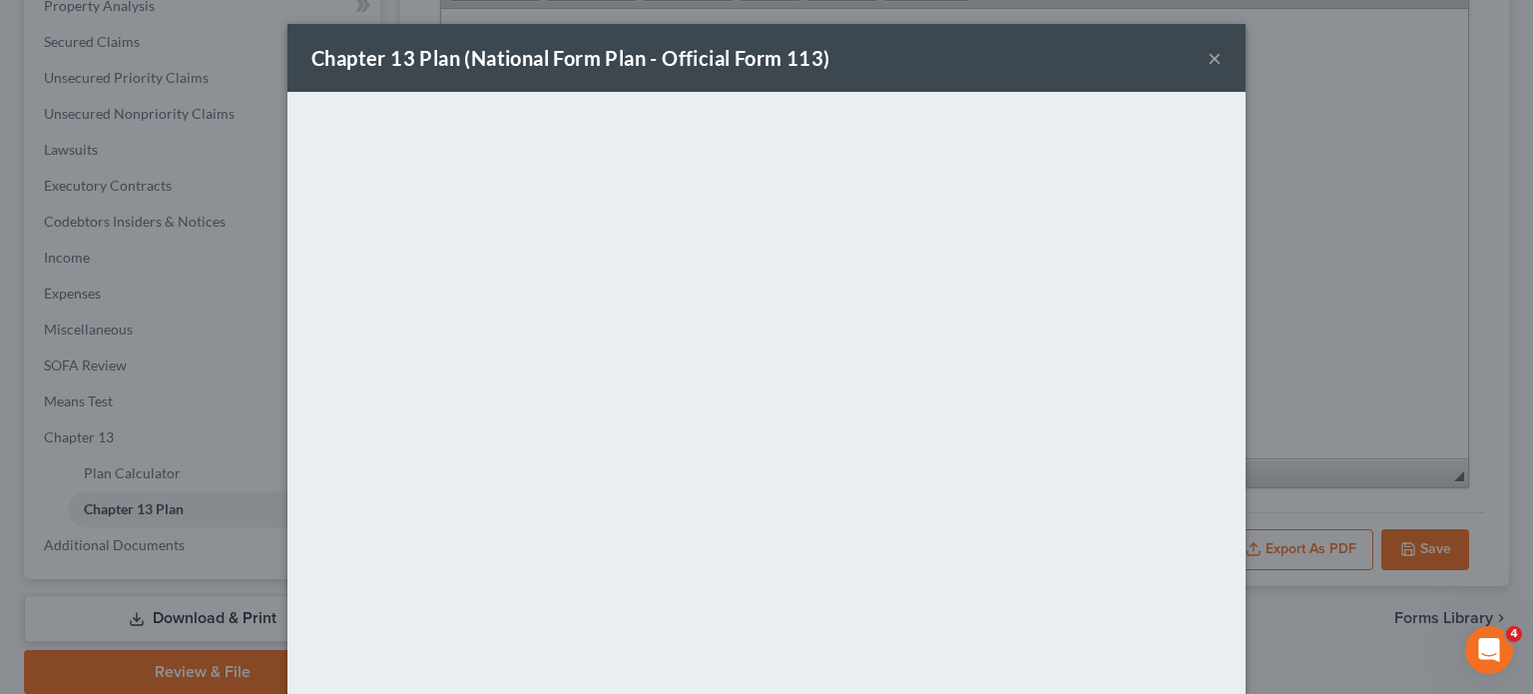
click at [1208, 53] on button "×" at bounding box center [1215, 58] width 14 height 24
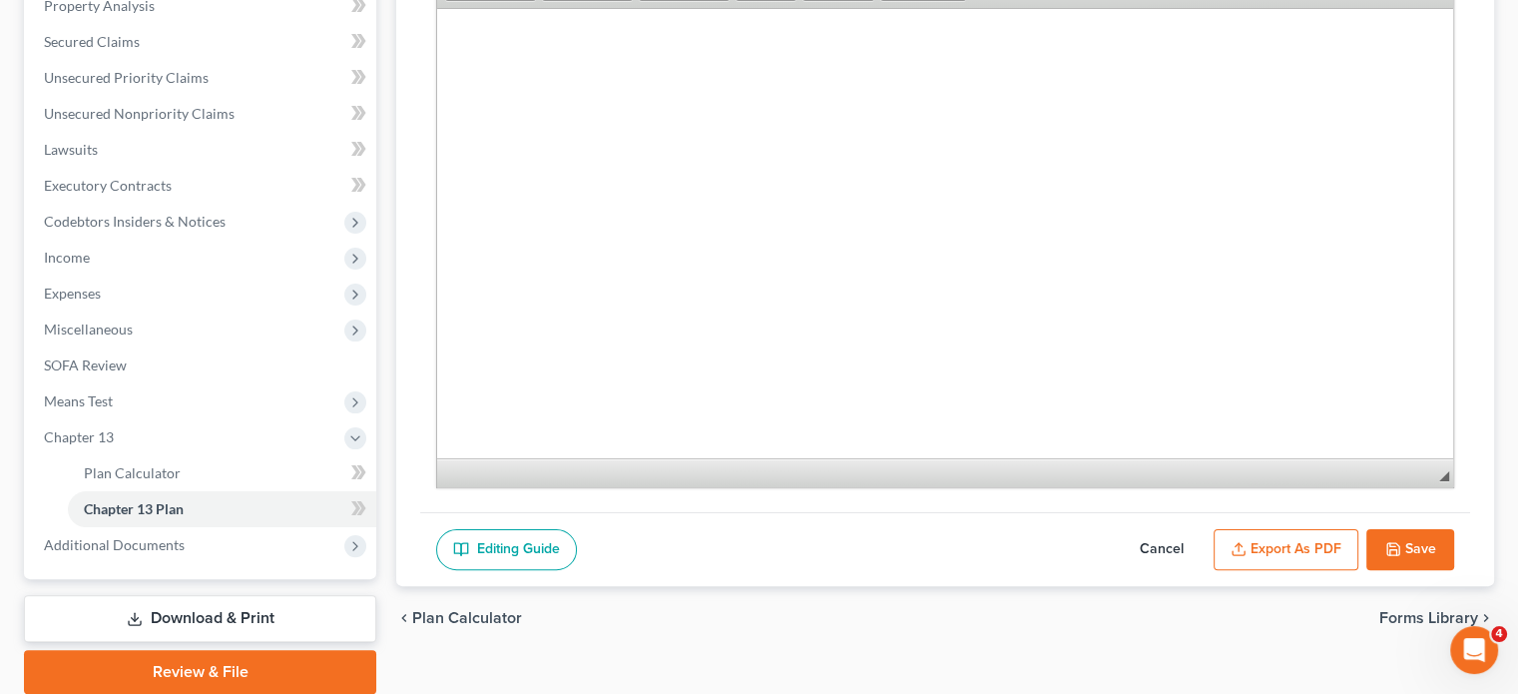
click at [1330, 548] on icon "button" at bounding box center [1393, 549] width 12 height 12
select select "0"
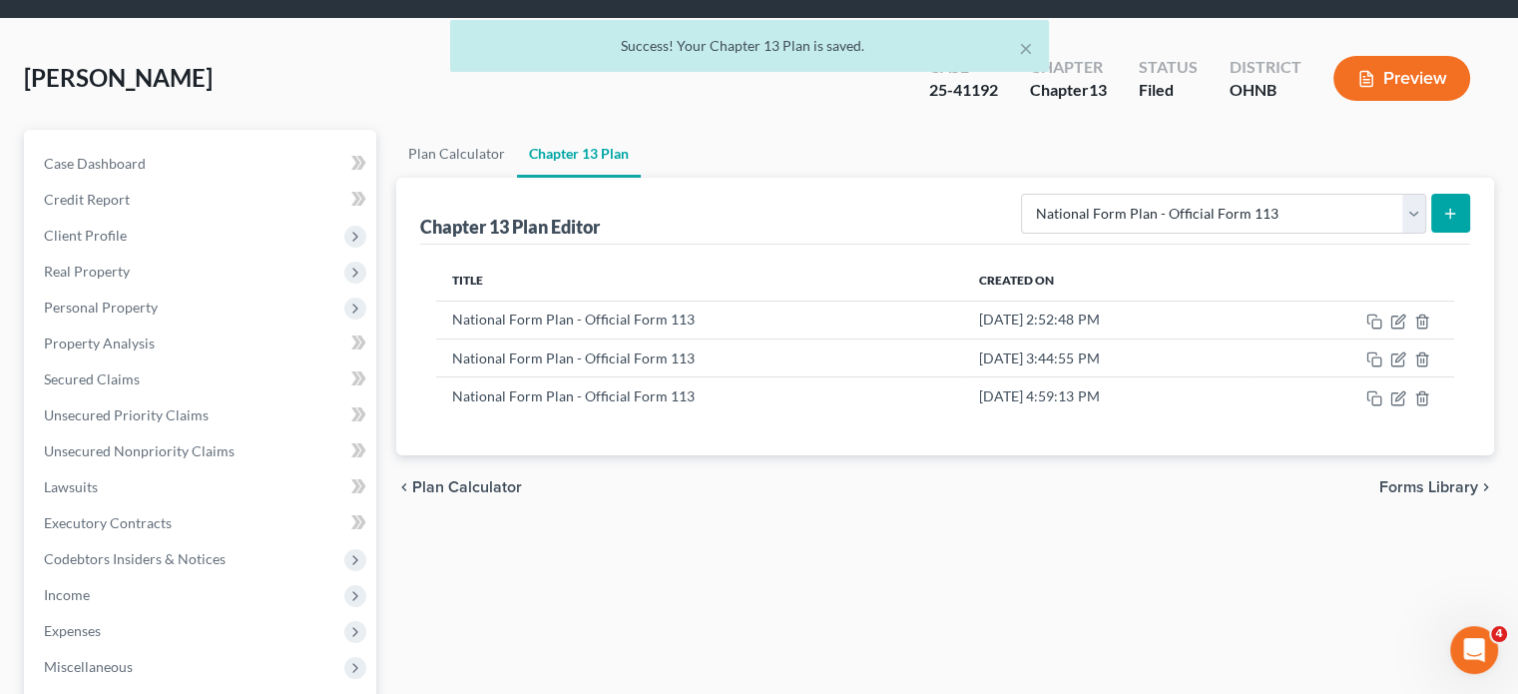
scroll to position [0, 0]
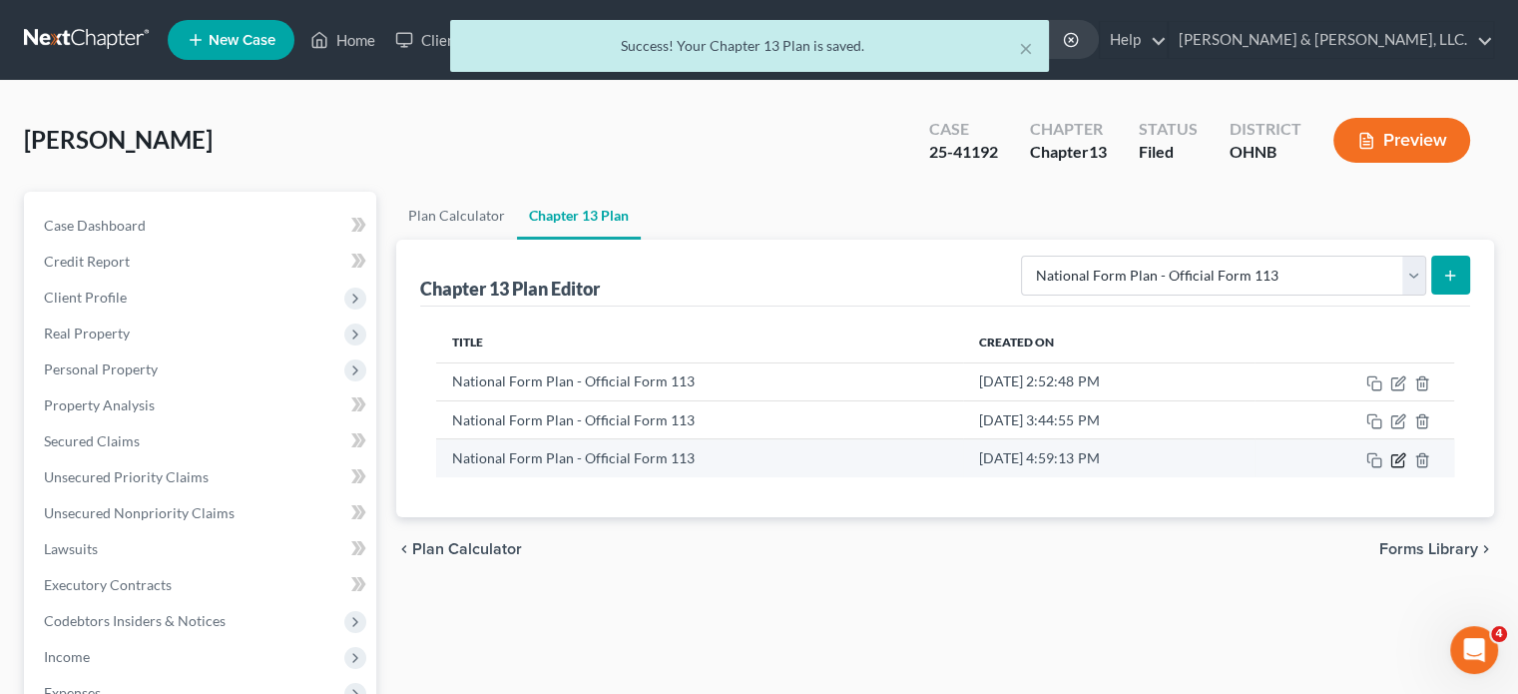
click at [1330, 455] on icon "button" at bounding box center [1398, 460] width 16 height 16
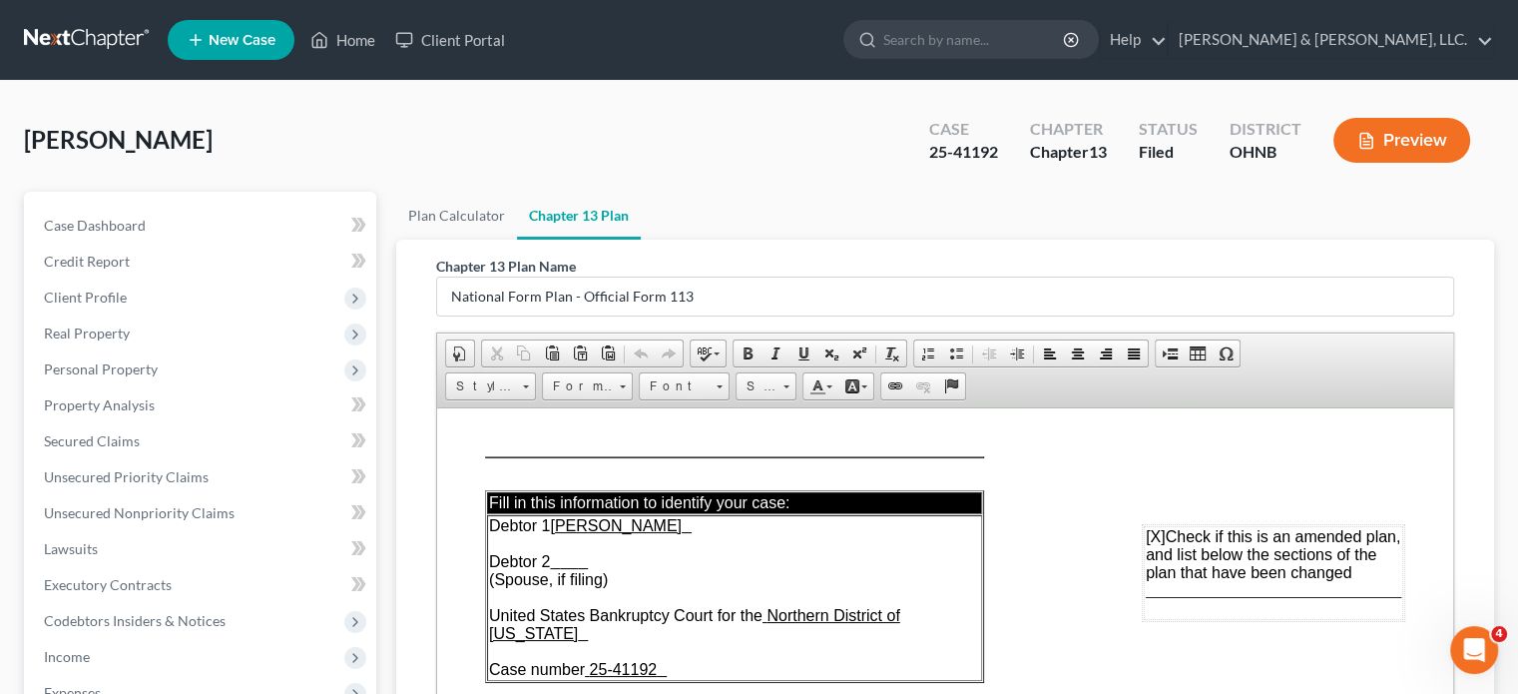
click at [1146, 587] on span "________________________________" at bounding box center [1273, 589] width 255 height 17
click at [1182, 595] on span "2.1, 3.3 8.1 ________________________________" at bounding box center [1273, 598] width 255 height 35
click at [1178, 593] on span "2.1, 3.3and 8.1 ________________________________" at bounding box center [1273, 598] width 255 height 35
click at [1179, 588] on span "2.1, 3.3 and 8.1 ________________________________" at bounding box center [1273, 598] width 255 height 35
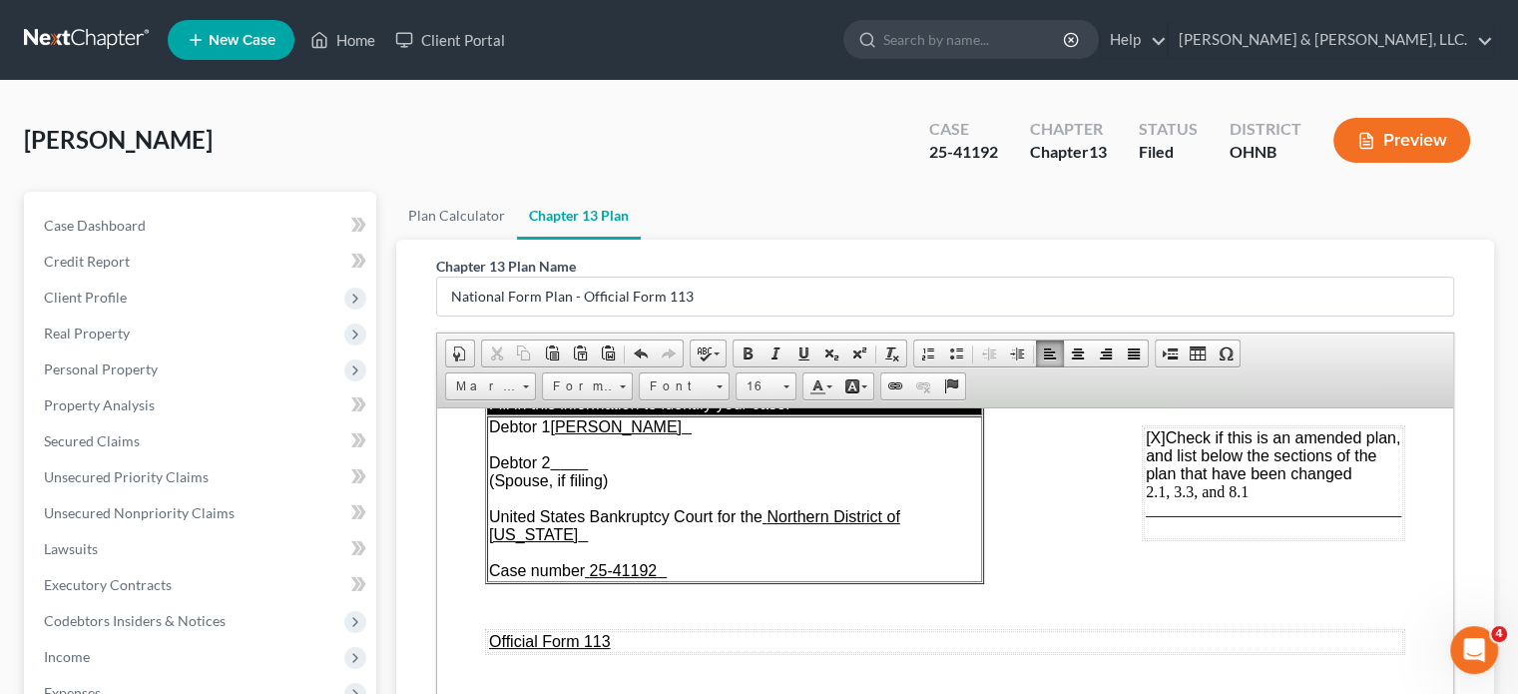
scroll to position [100, 0]
drag, startPoint x: 567, startPoint y: 467, endPoint x: 610, endPoint y: 464, distance: 43.0
click at [610, 464] on td "Debtor 1 [PERSON_NAME] Debtor 2 (Spouse, if filing) United States Bankruptcy Co…" at bounding box center [734, 497] width 495 height 166
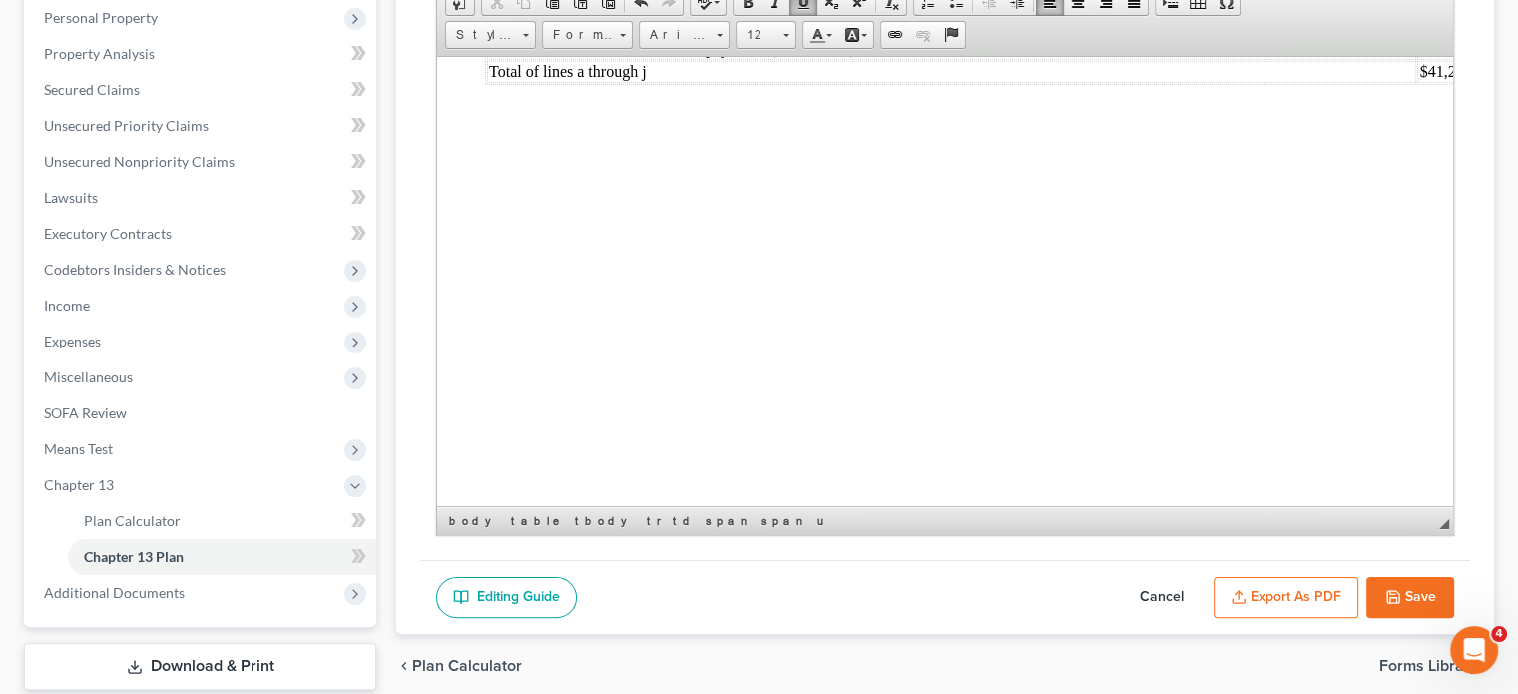
scroll to position [473, 0]
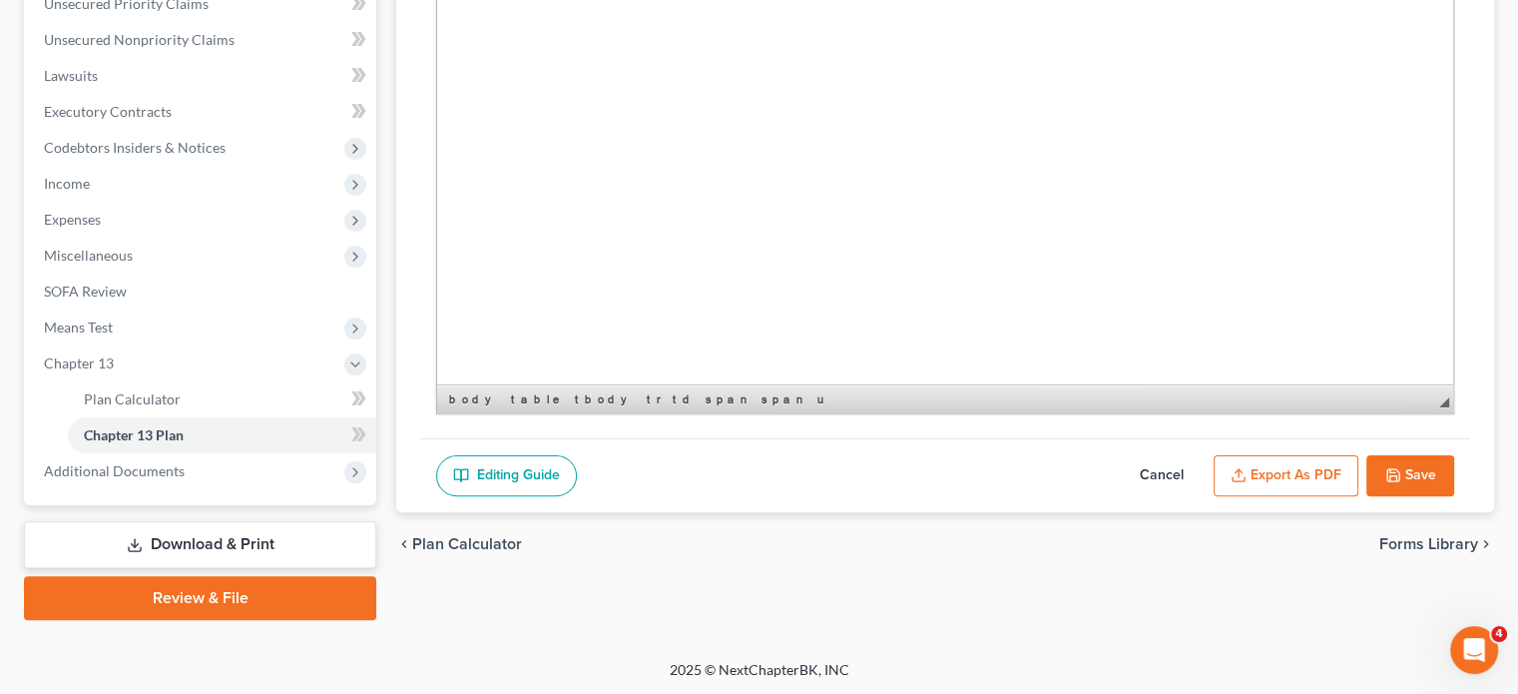
click at [1330, 467] on button "Save" at bounding box center [1410, 476] width 88 height 42
select select "0"
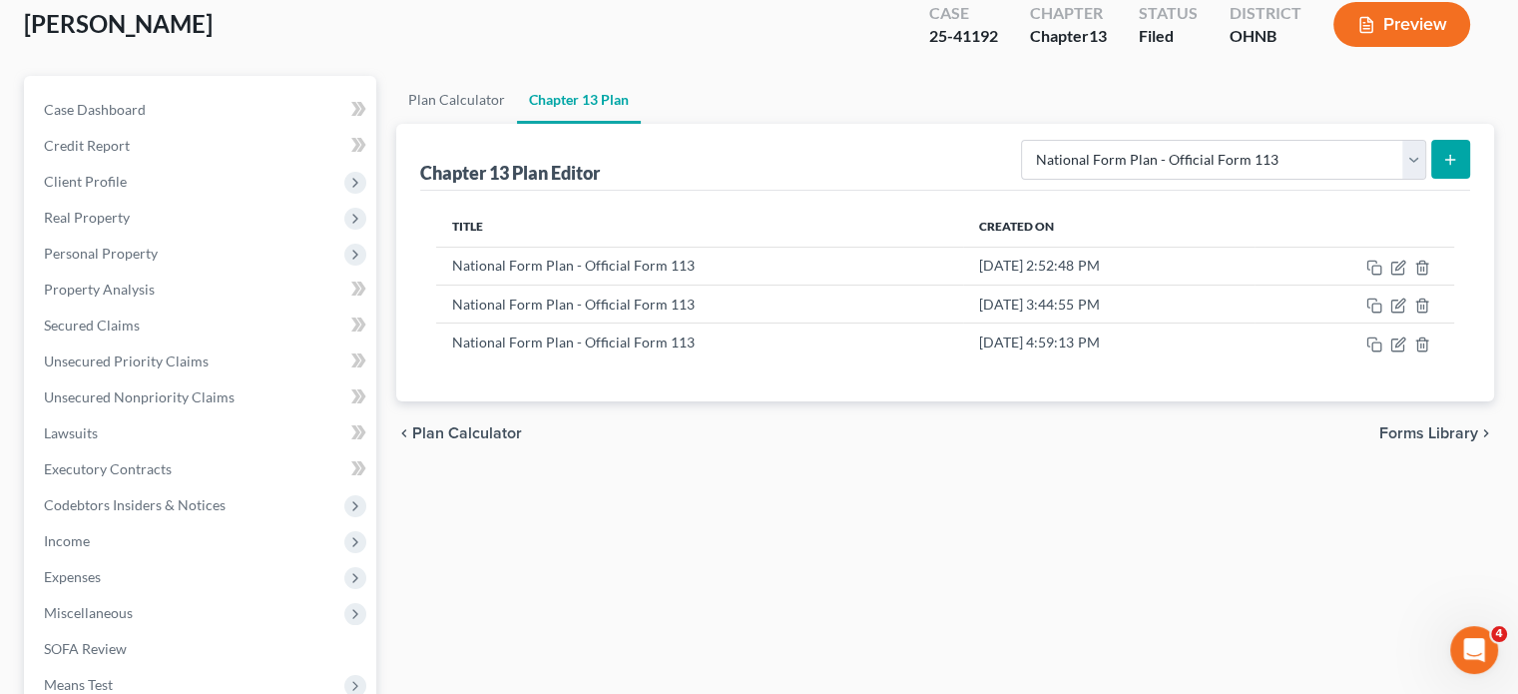
scroll to position [0, 0]
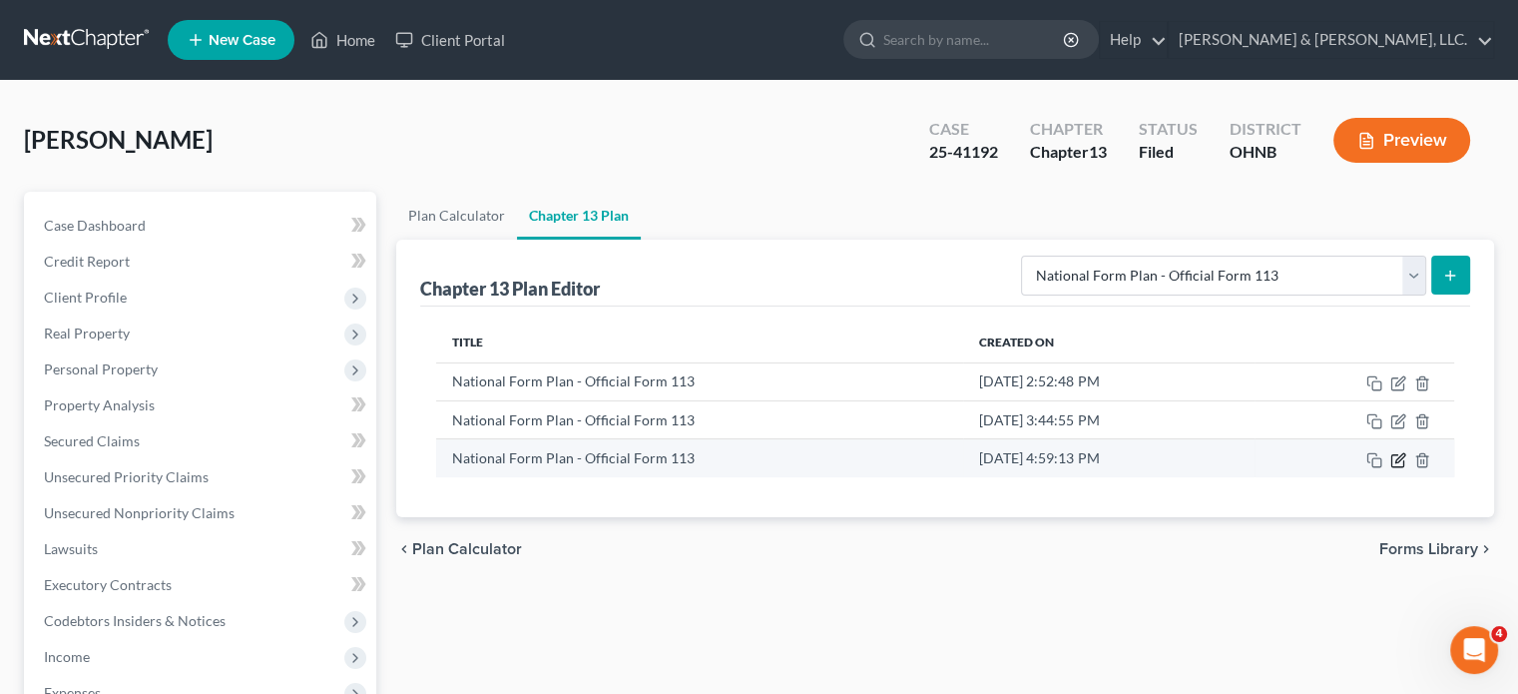
click at [1330, 460] on icon "button" at bounding box center [1398, 460] width 16 height 16
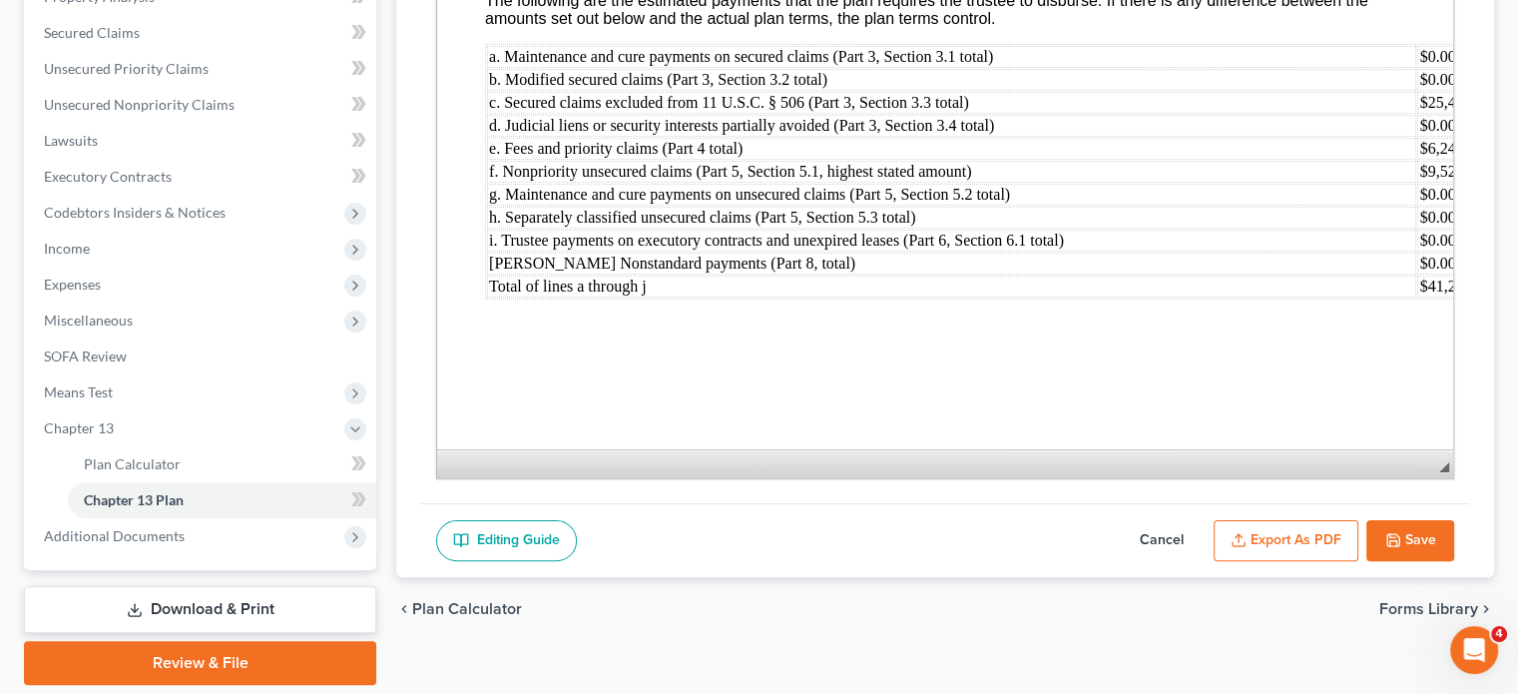
scroll to position [473, 0]
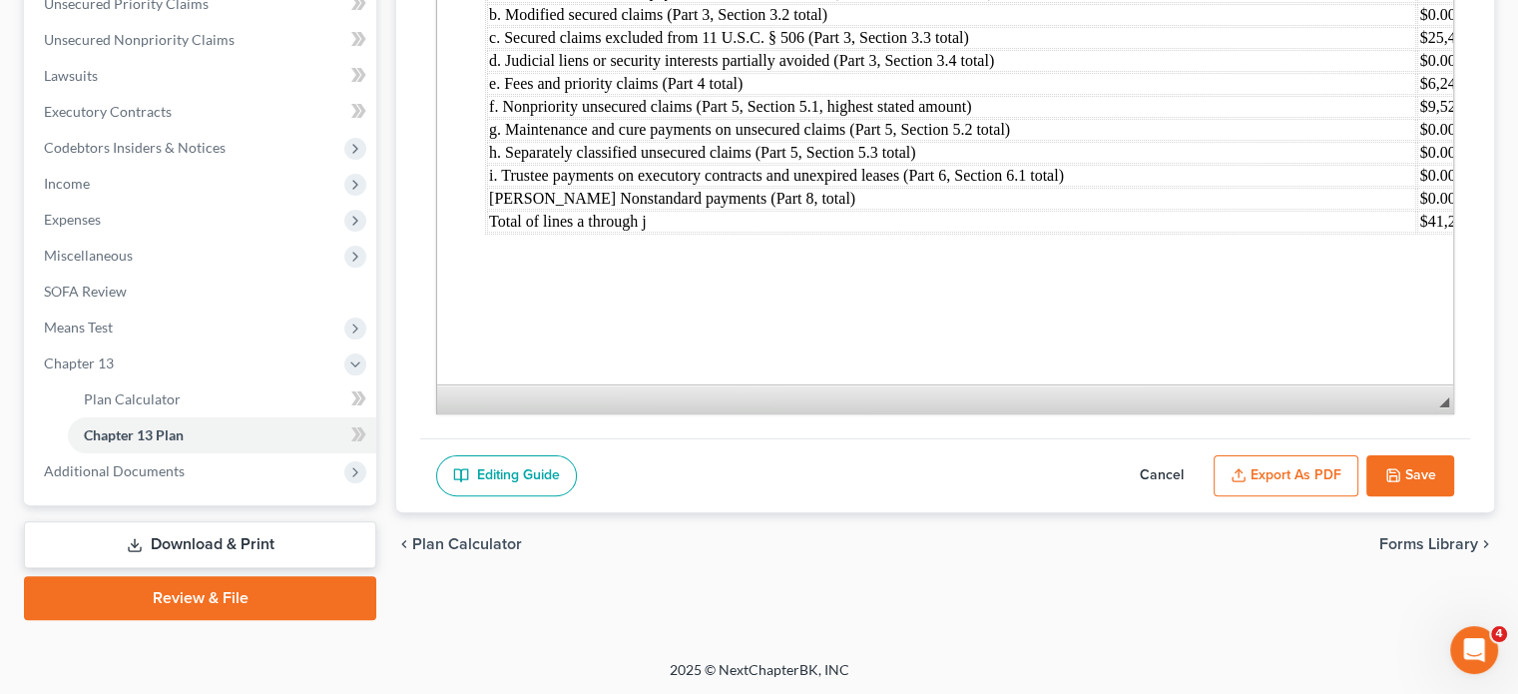
click at [1269, 462] on button "Export as PDF" at bounding box center [1286, 476] width 145 height 42
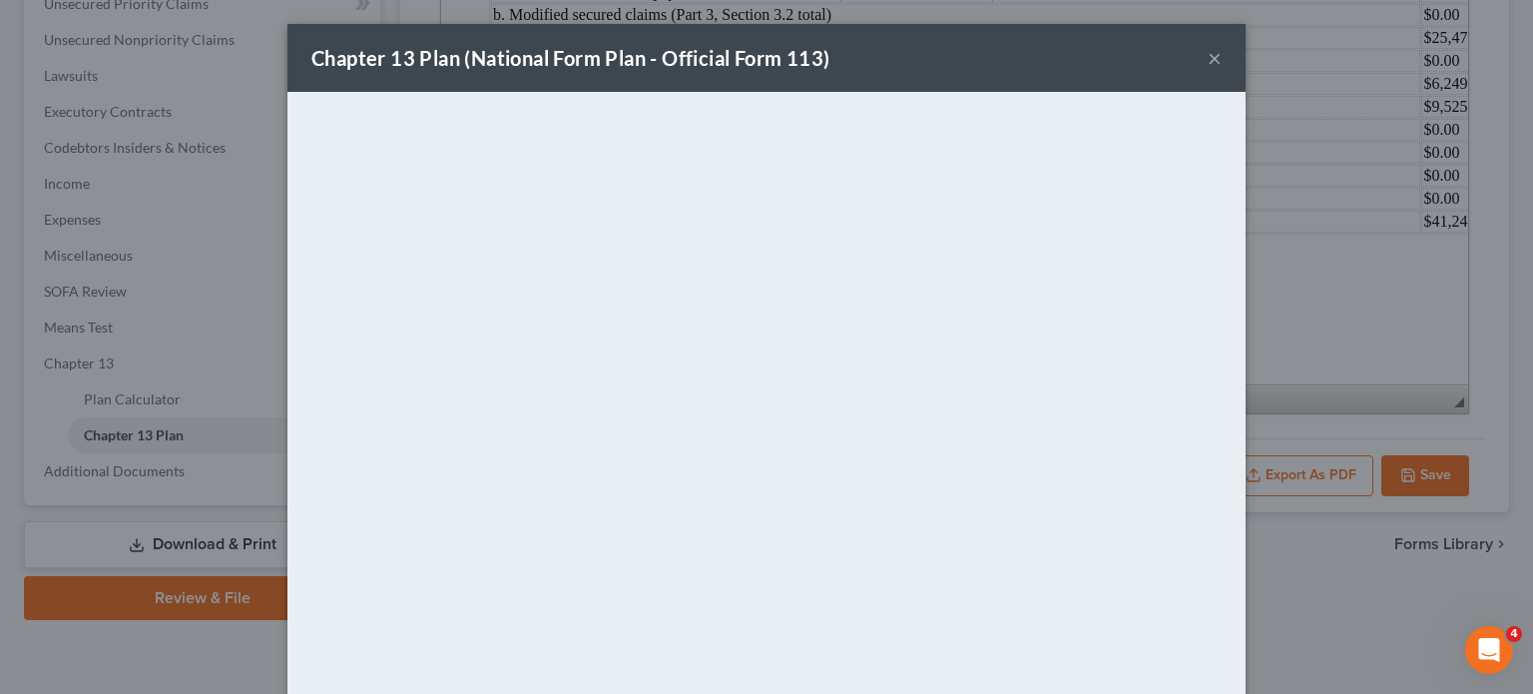
click at [1208, 55] on button "×" at bounding box center [1215, 58] width 14 height 24
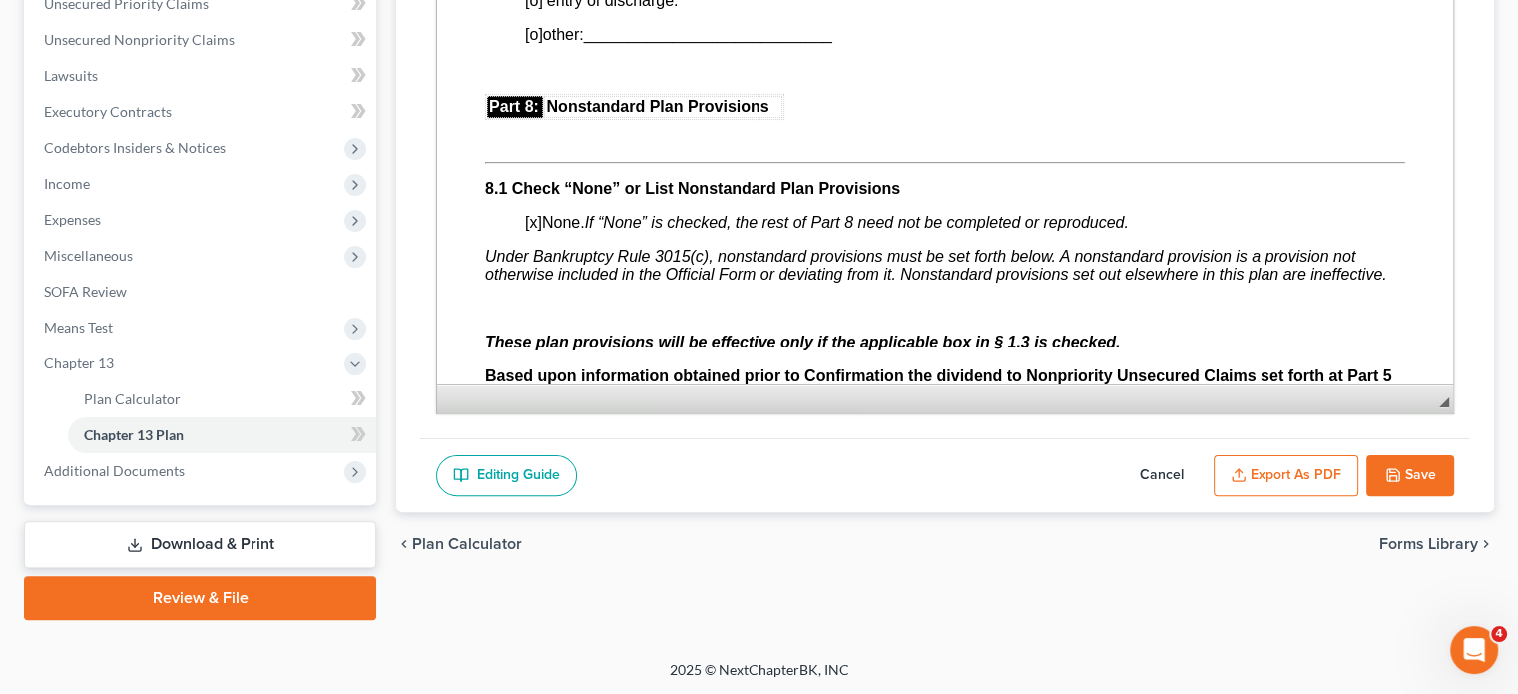
scroll to position [5469, 0]
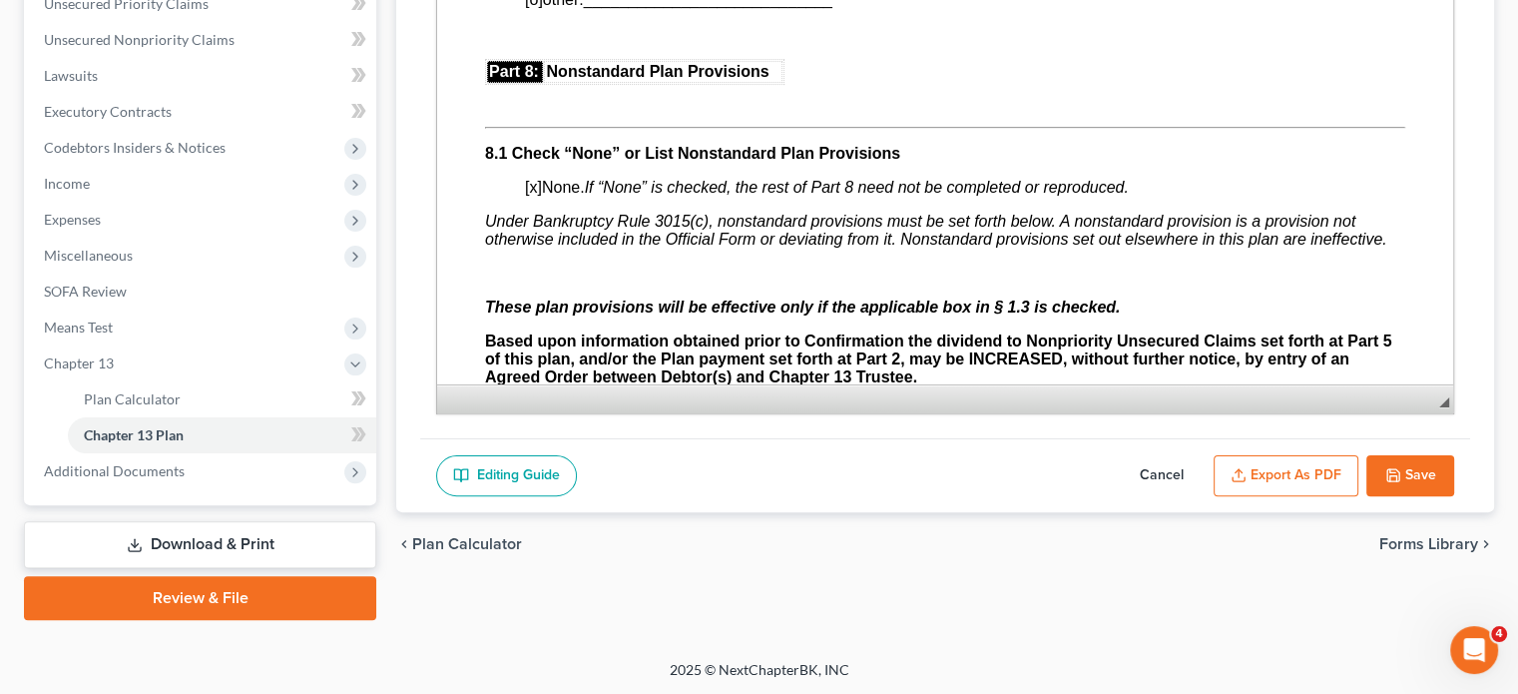
click at [535, 196] on span "[x]" at bounding box center [533, 187] width 17 height 17
click at [1330, 463] on button "Save" at bounding box center [1410, 476] width 88 height 42
select select "0"
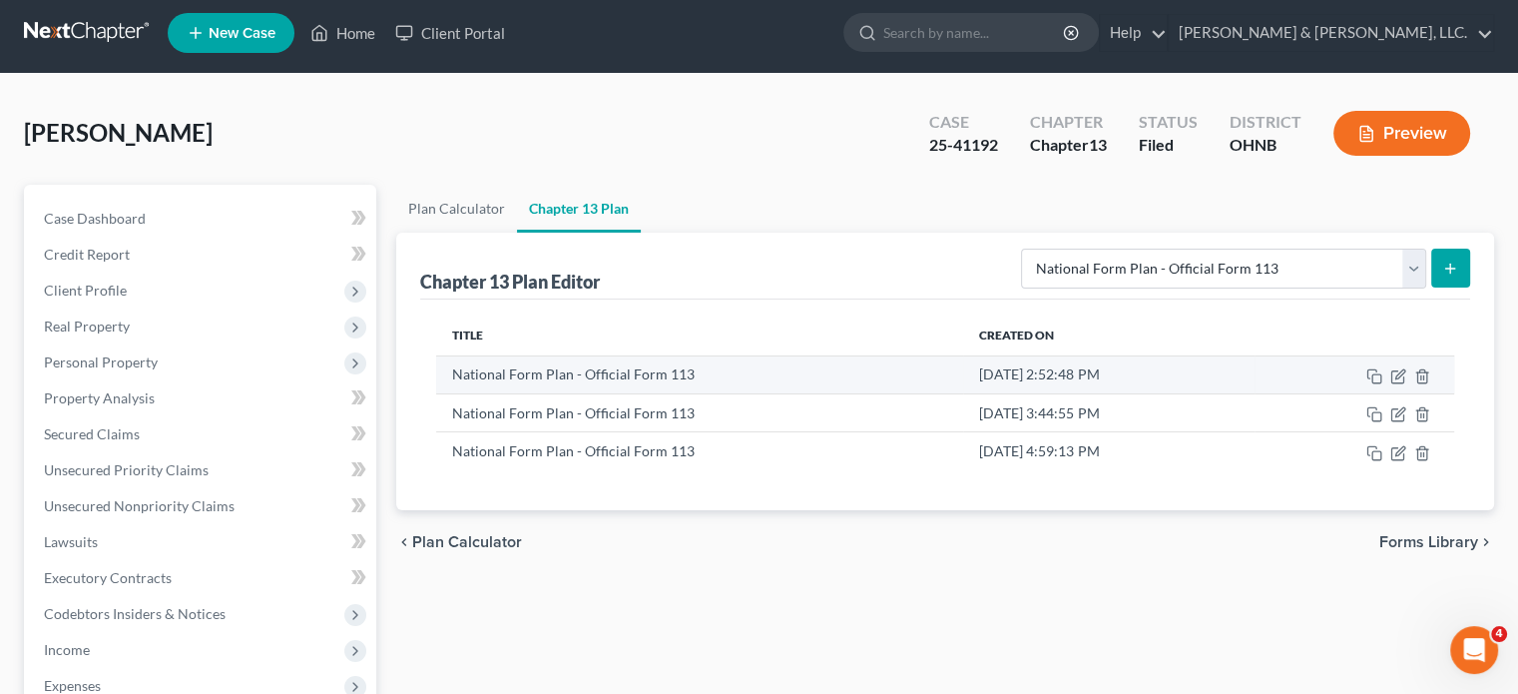
scroll to position [0, 0]
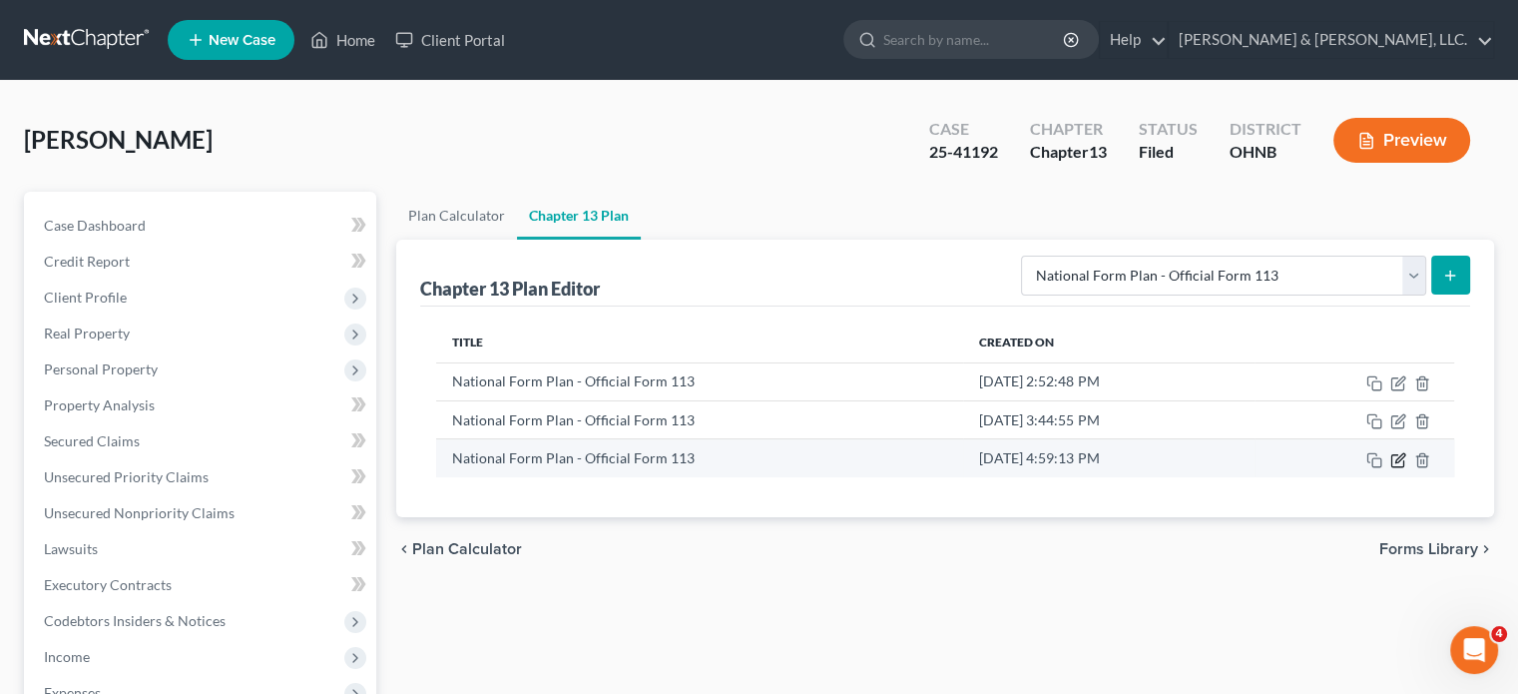
click at [1330, 456] on icon "button" at bounding box center [1399, 457] width 9 height 9
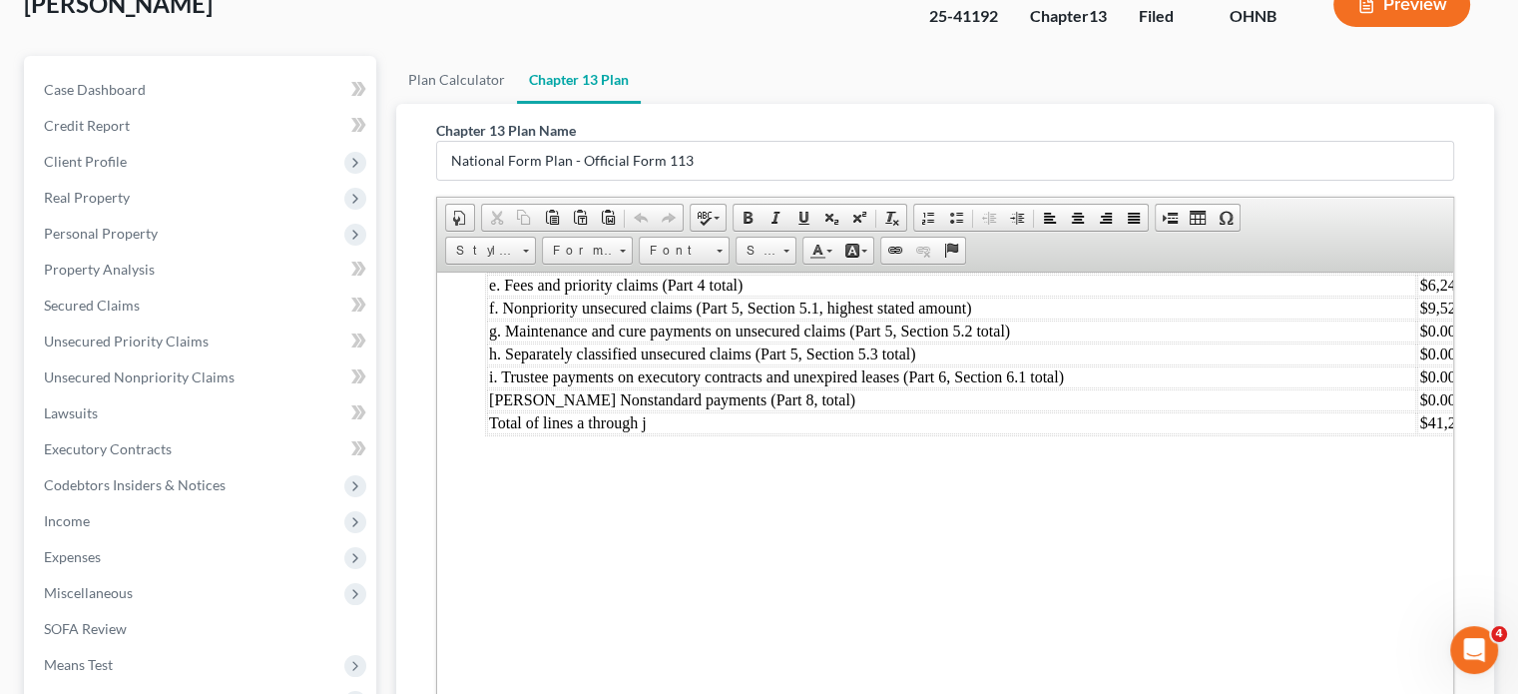
scroll to position [399, 0]
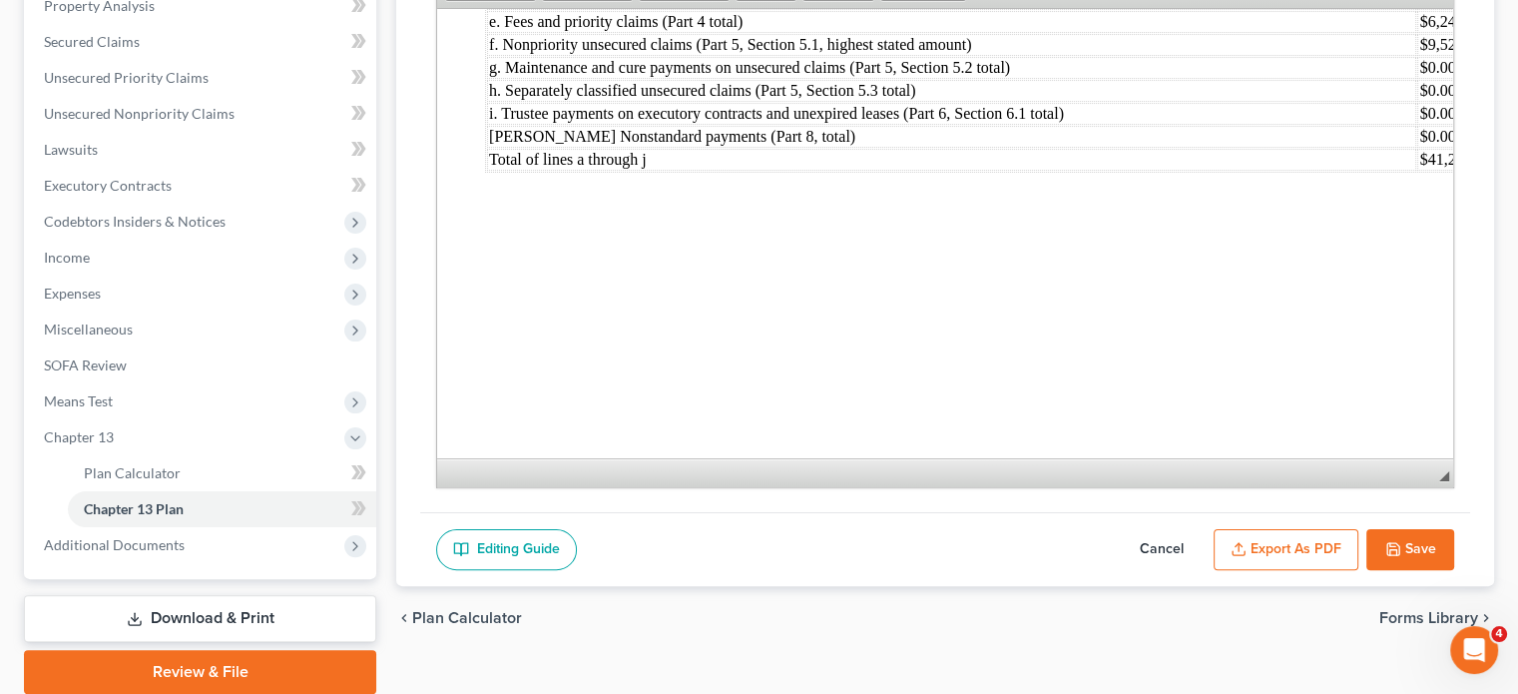
click at [1268, 535] on button "Export as PDF" at bounding box center [1286, 550] width 145 height 42
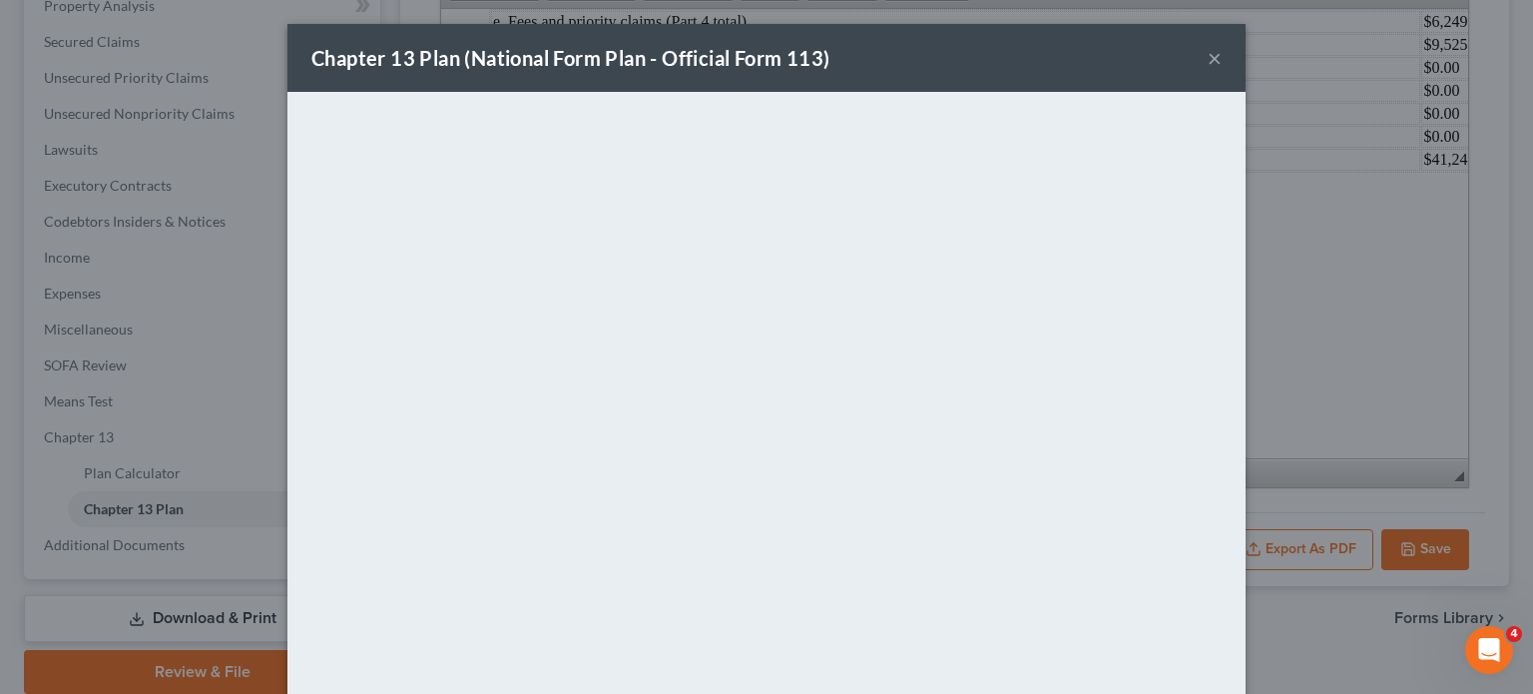
click at [1208, 64] on button "×" at bounding box center [1215, 58] width 14 height 24
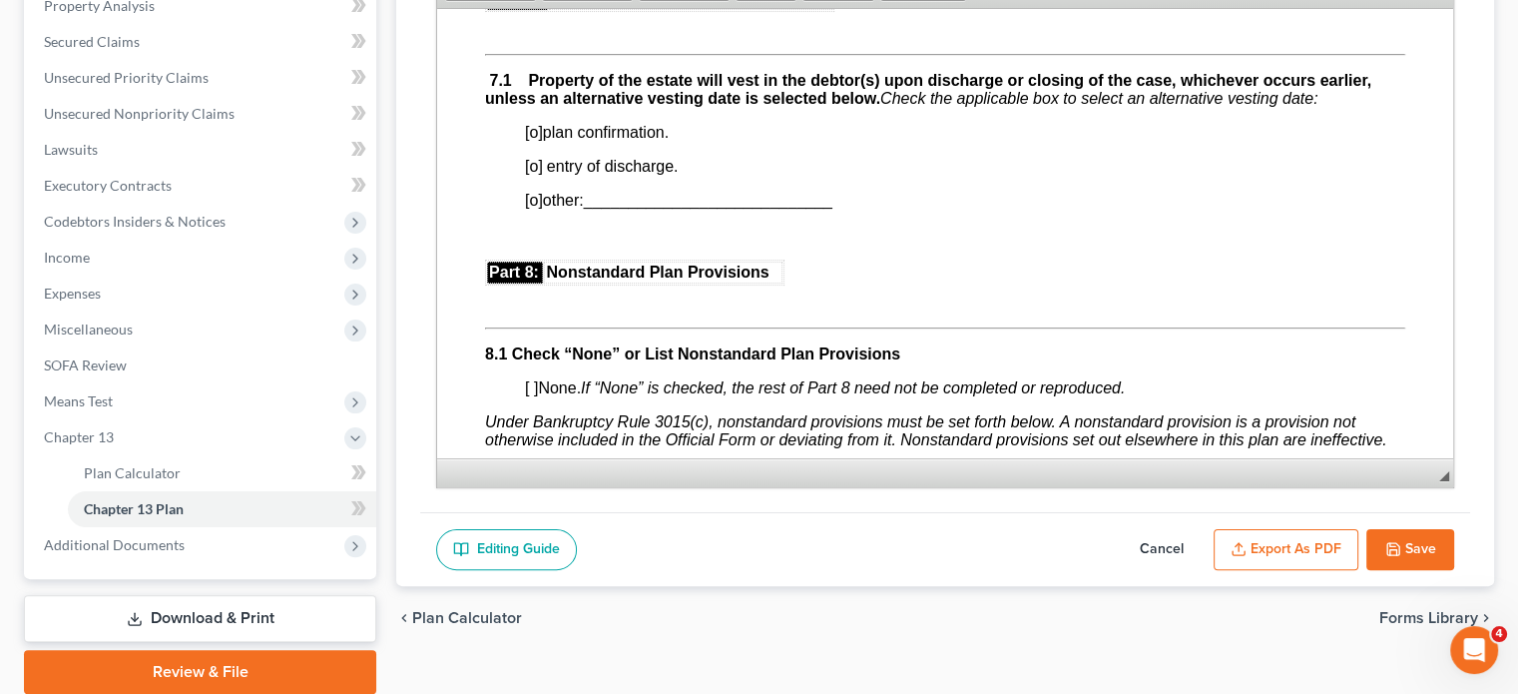
scroll to position [5307, 0]
